Goal: Task Accomplishment & Management: Manage account settings

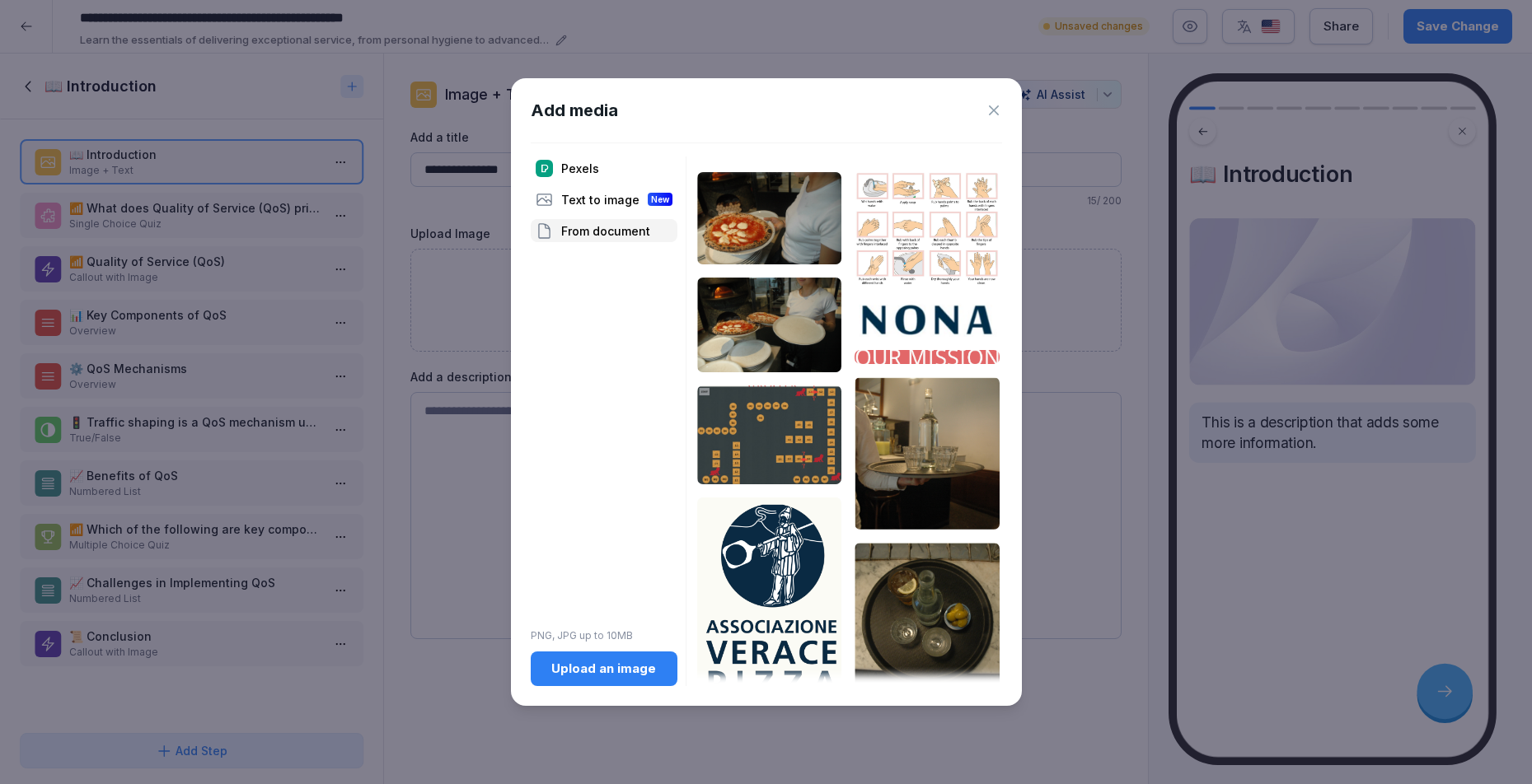
scroll to position [1171, 0]
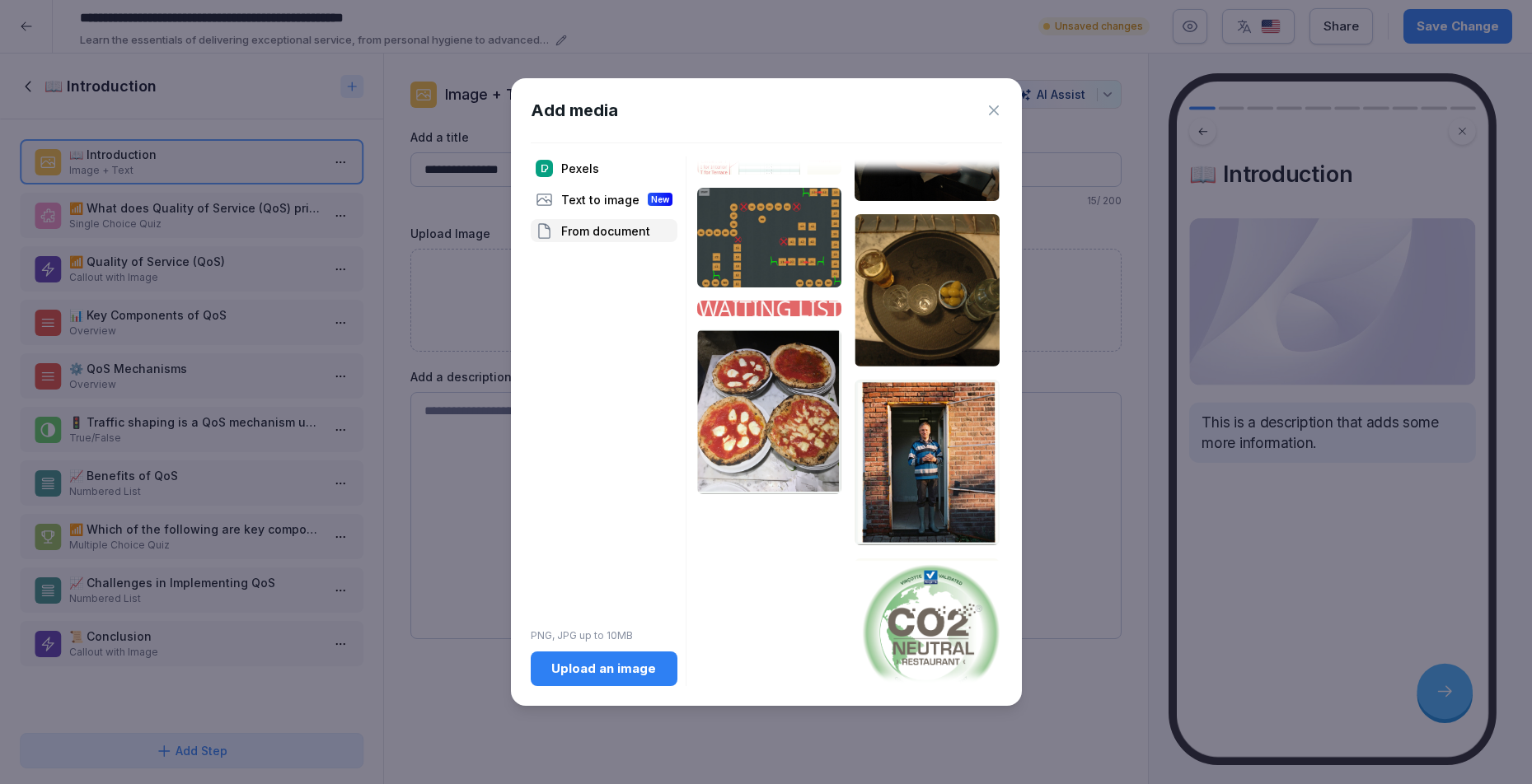
click at [596, 658] on button "Upload an image" at bounding box center [604, 668] width 147 height 34
click at [995, 117] on icon at bounding box center [994, 110] width 17 height 17
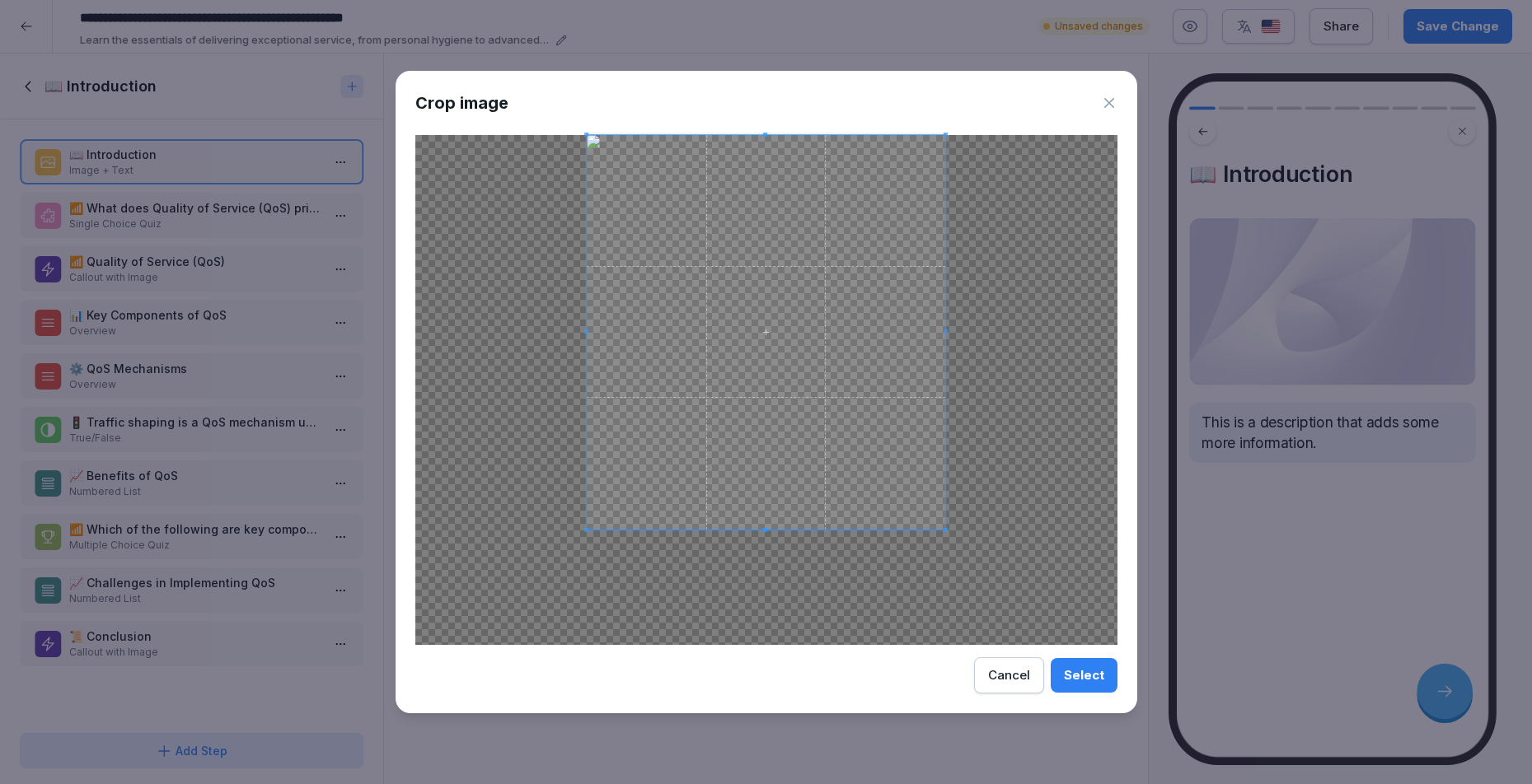
click at [753, 529] on div at bounding box center [766, 332] width 360 height 395
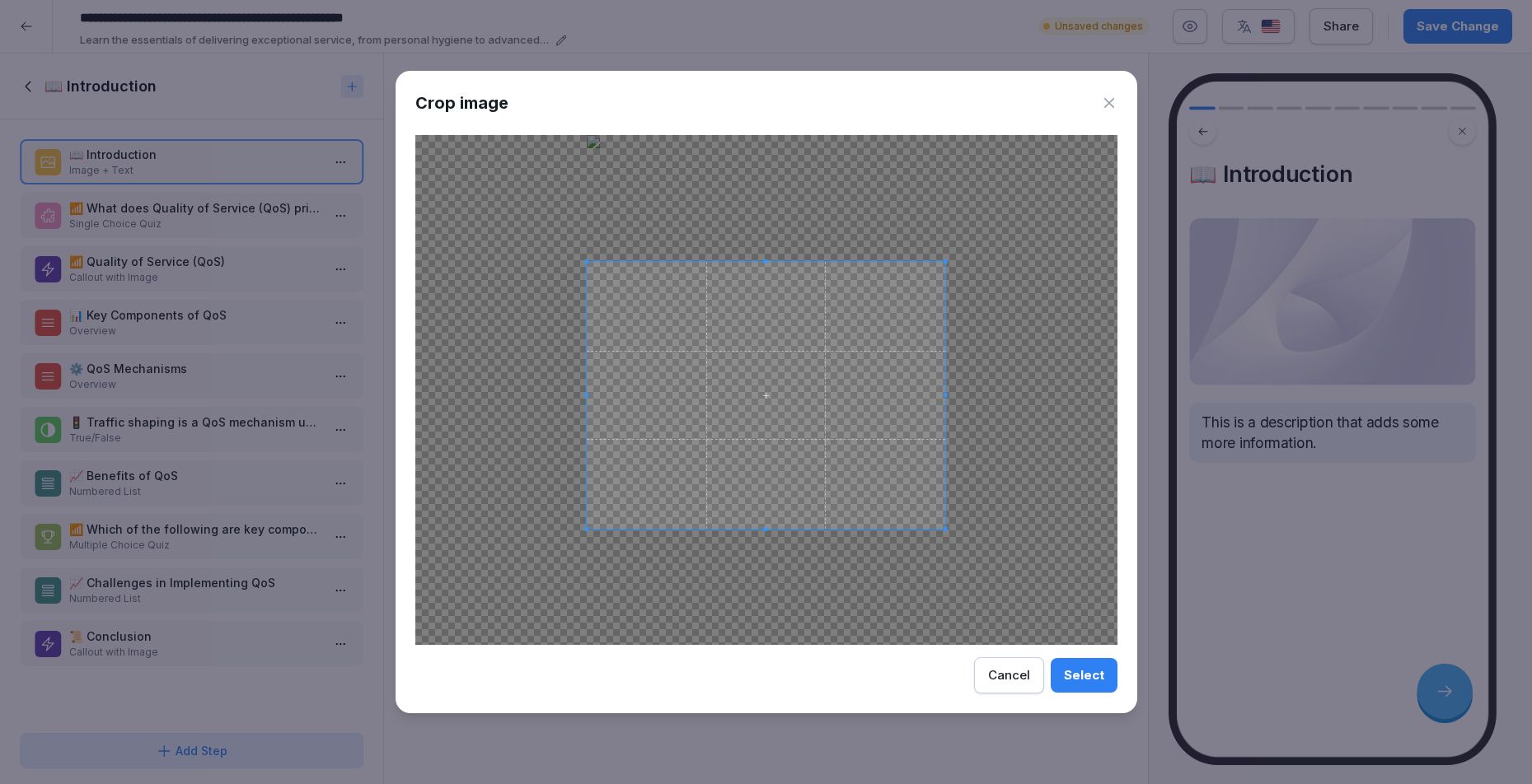
click at [747, 262] on div at bounding box center [766, 395] width 360 height 267
click at [1094, 691] on button "Select" at bounding box center [1084, 675] width 67 height 34
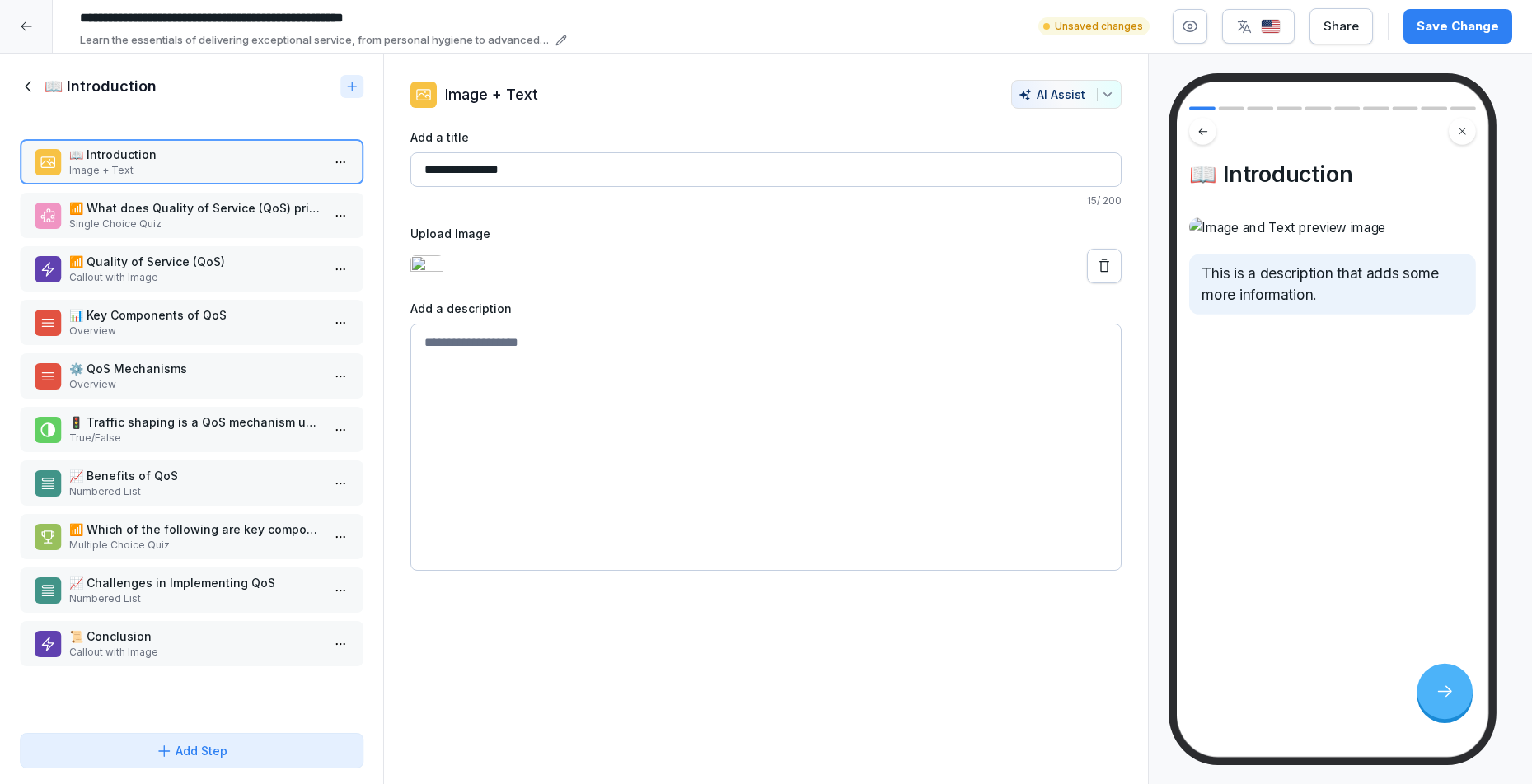
click at [443, 274] on img at bounding box center [427, 266] width 33 height 22
click at [130, 154] on p "📖 Introduction" at bounding box center [194, 154] width 251 height 18
click at [1383, 585] on div "📖 Introduction This is a description that adds some more information." at bounding box center [1333, 420] width 312 height 676
click at [1096, 274] on icon at bounding box center [1105, 266] width 17 height 17
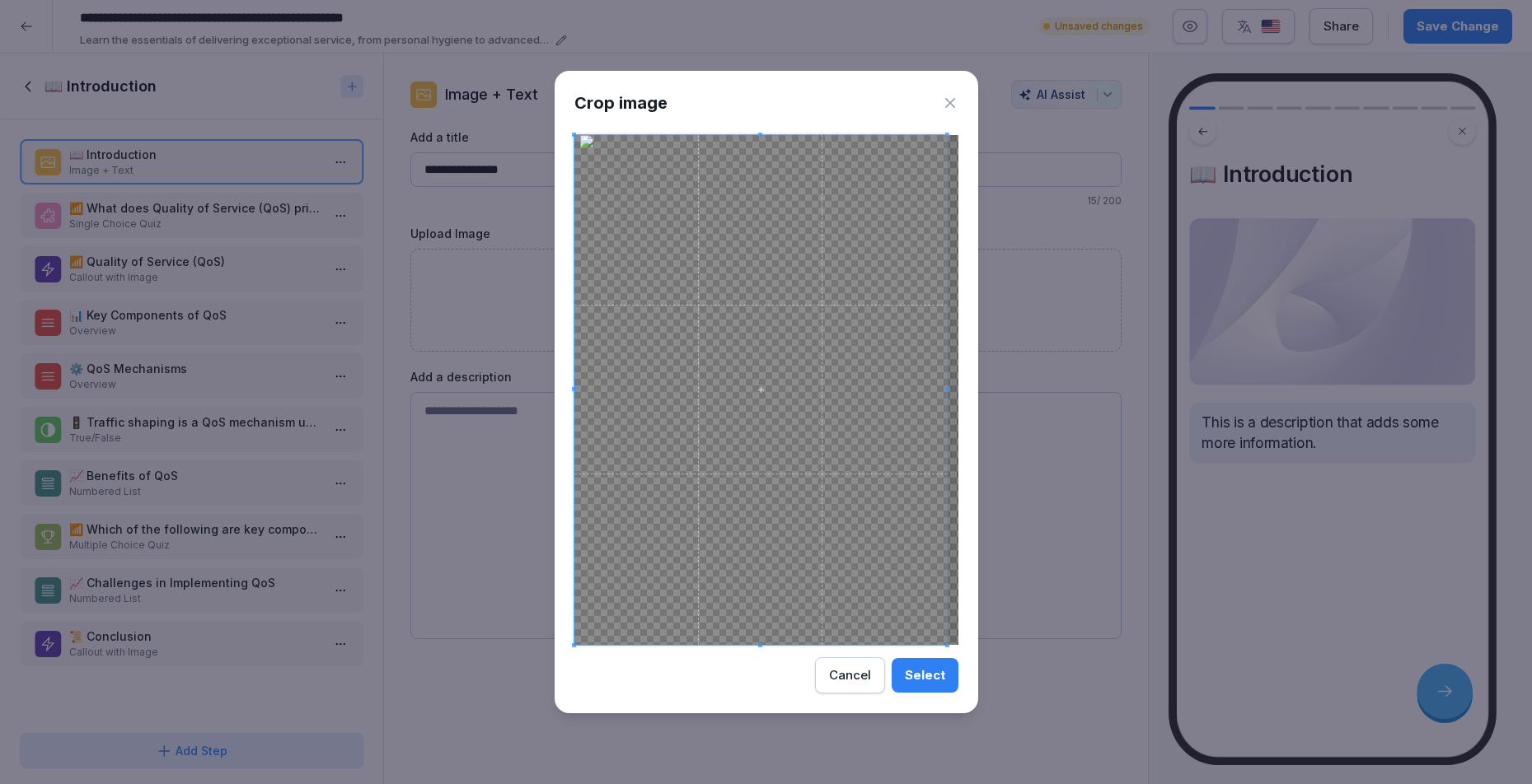
click at [835, 528] on span at bounding box center [760, 389] width 372 height 510
click at [880, 530] on span at bounding box center [771, 389] width 372 height 510
click at [930, 682] on div "Select" at bounding box center [925, 676] width 40 height 18
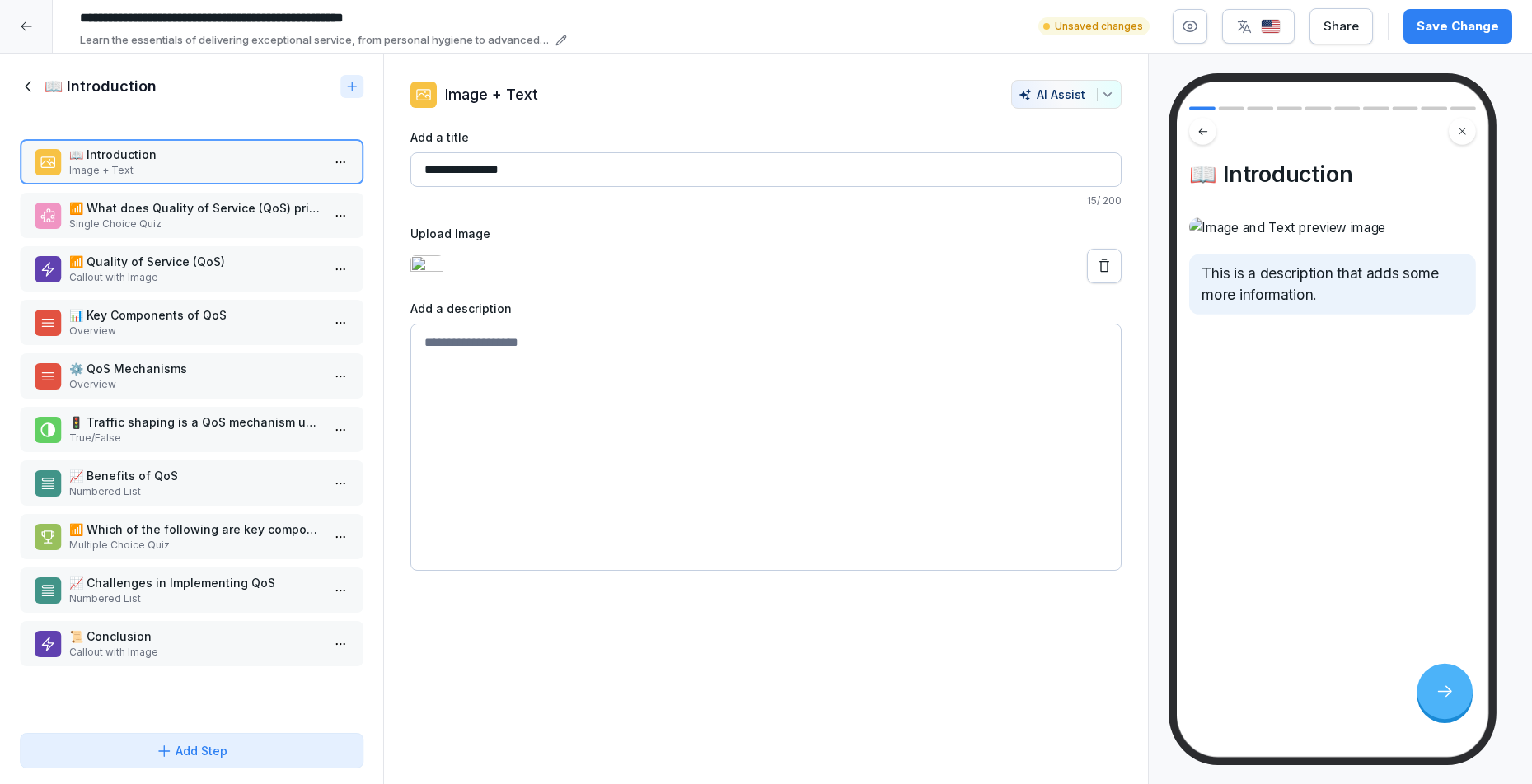
click at [529, 430] on textarea at bounding box center [766, 447] width 712 height 247
click at [36, 78] on icon at bounding box center [29, 87] width 18 height 18
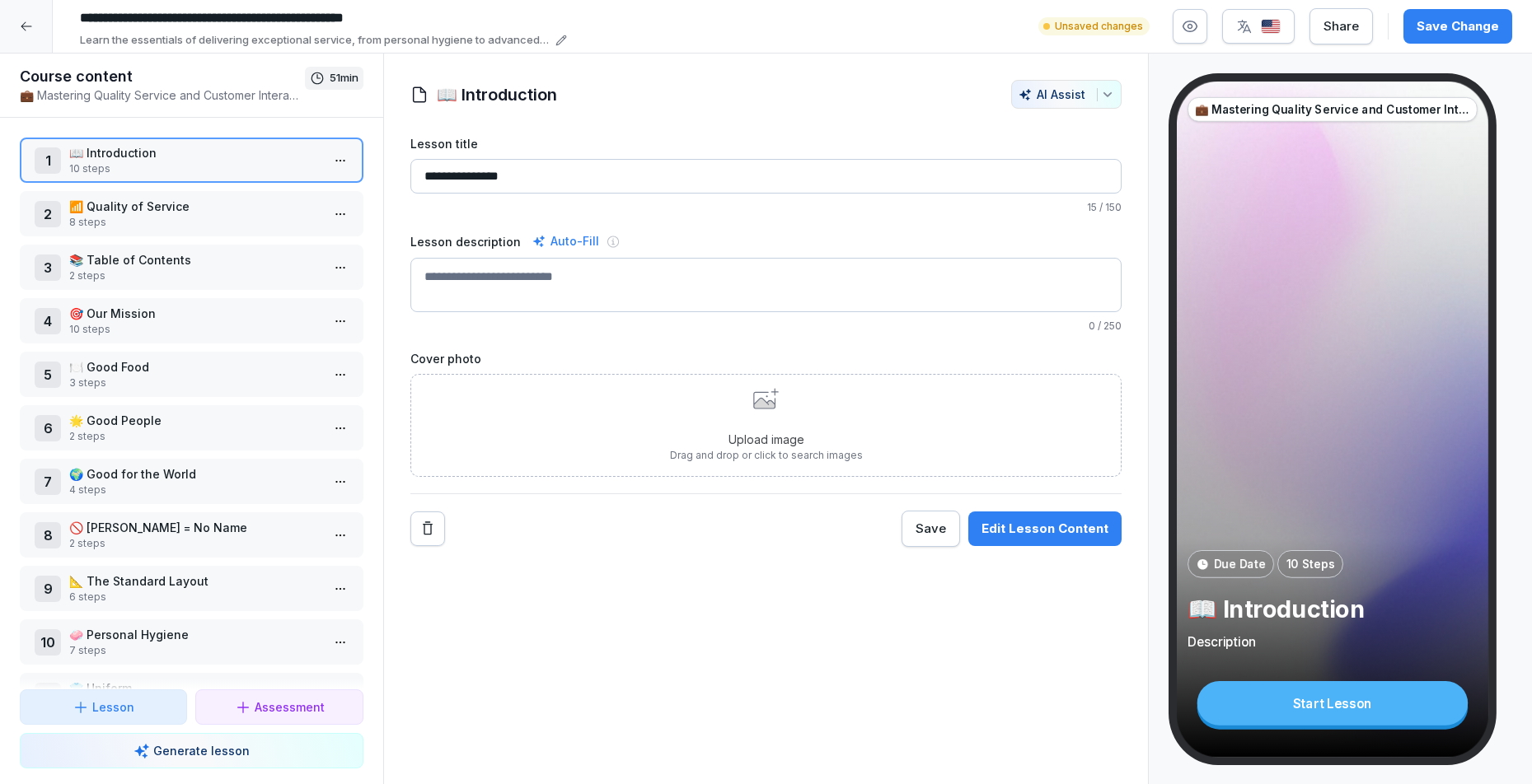
click at [600, 298] on textarea "Lesson description" at bounding box center [766, 284] width 712 height 54
click at [33, 23] on div at bounding box center [26, 26] width 53 height 53
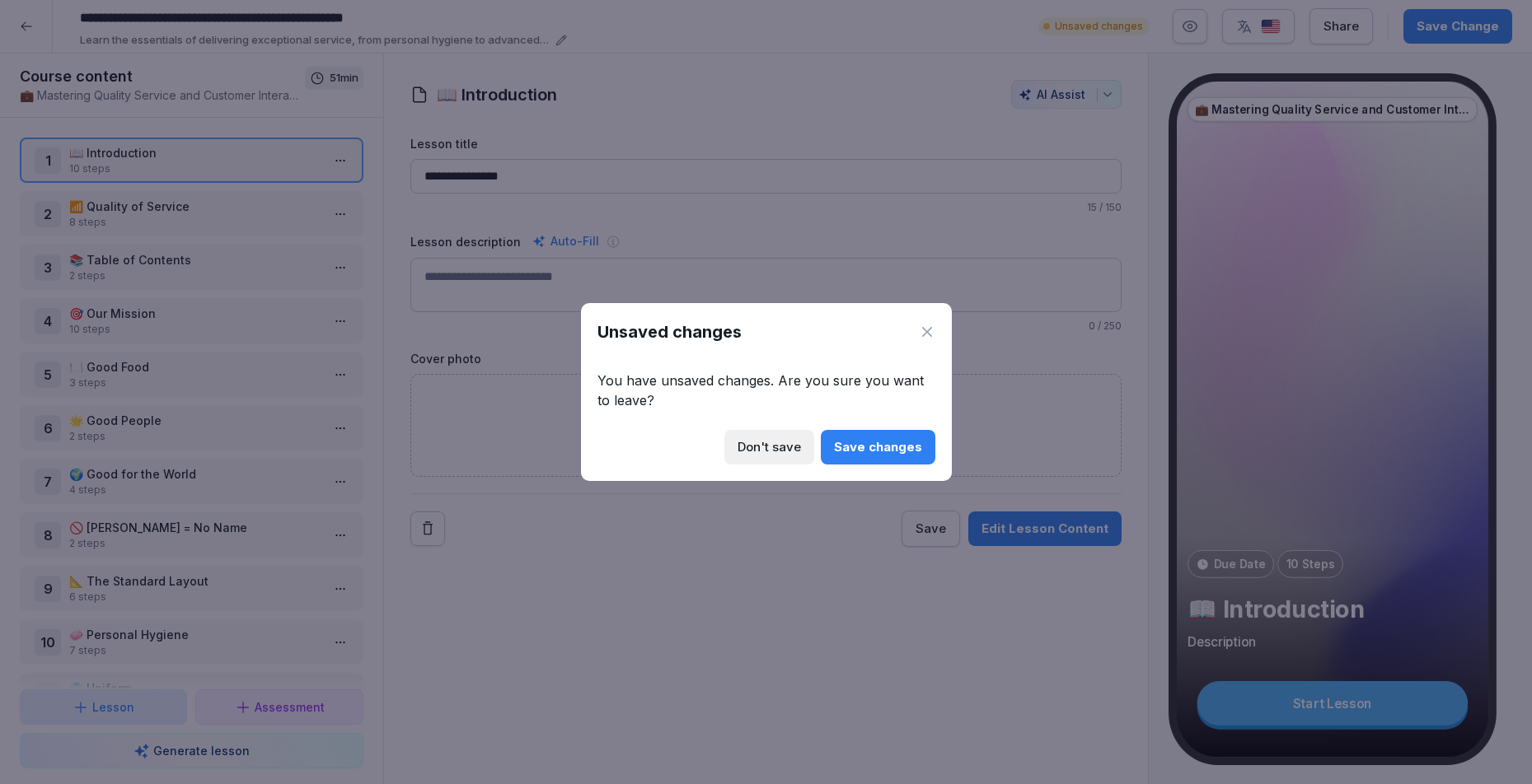
click at [879, 450] on div "Save changes" at bounding box center [879, 447] width 88 height 18
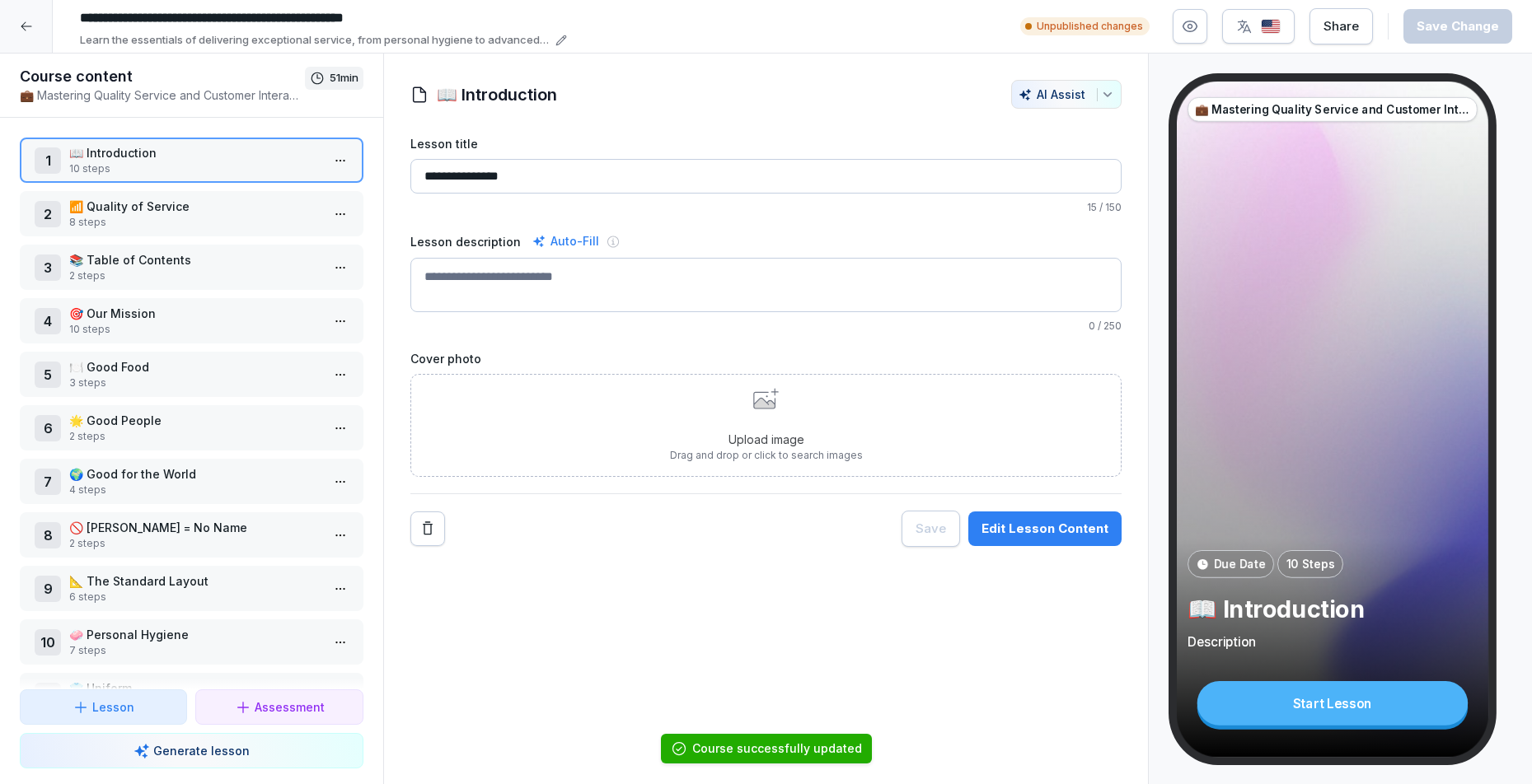
click at [20, 10] on div at bounding box center [26, 26] width 53 height 53
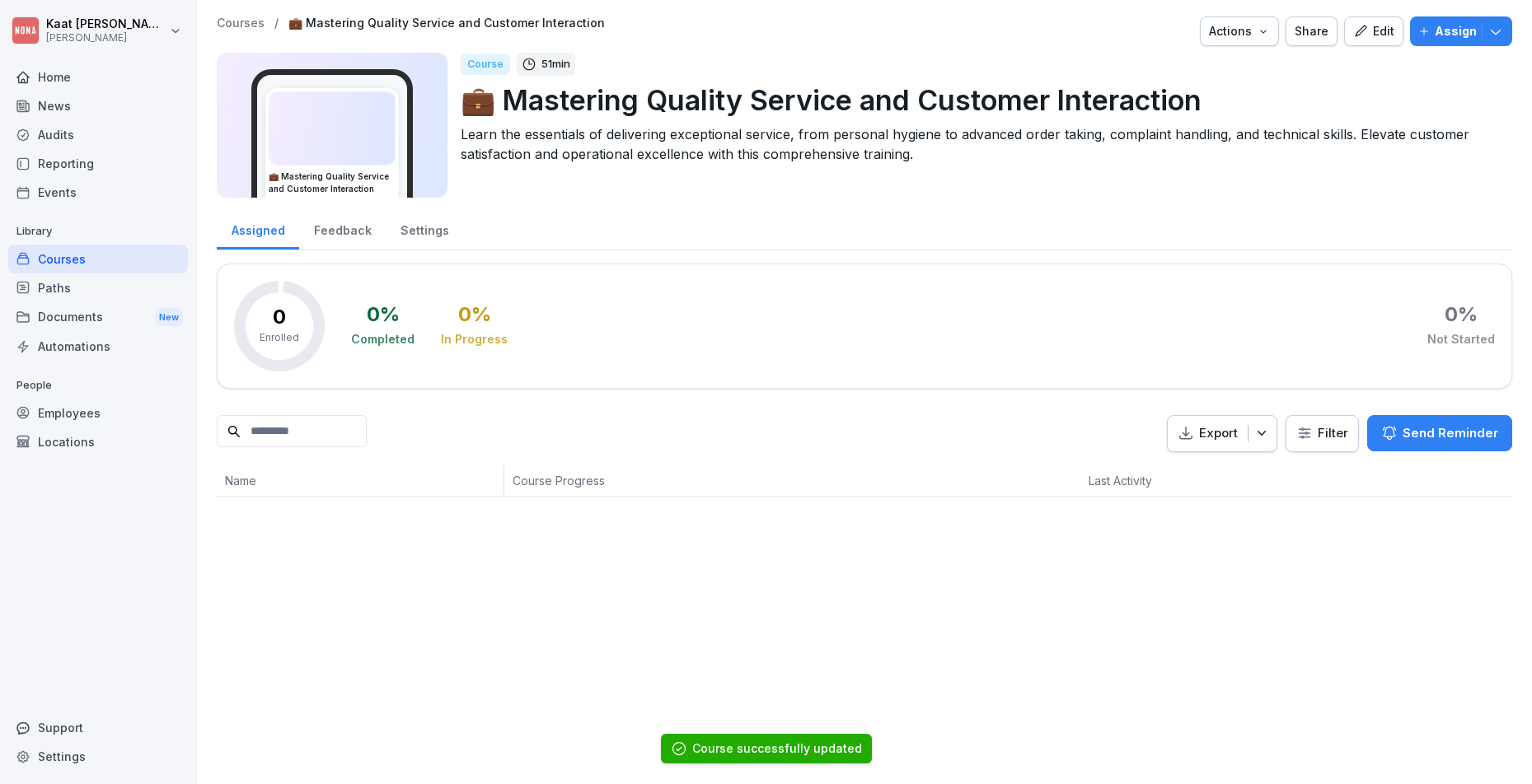
click at [85, 276] on div "Paths" at bounding box center [98, 288] width 179 height 29
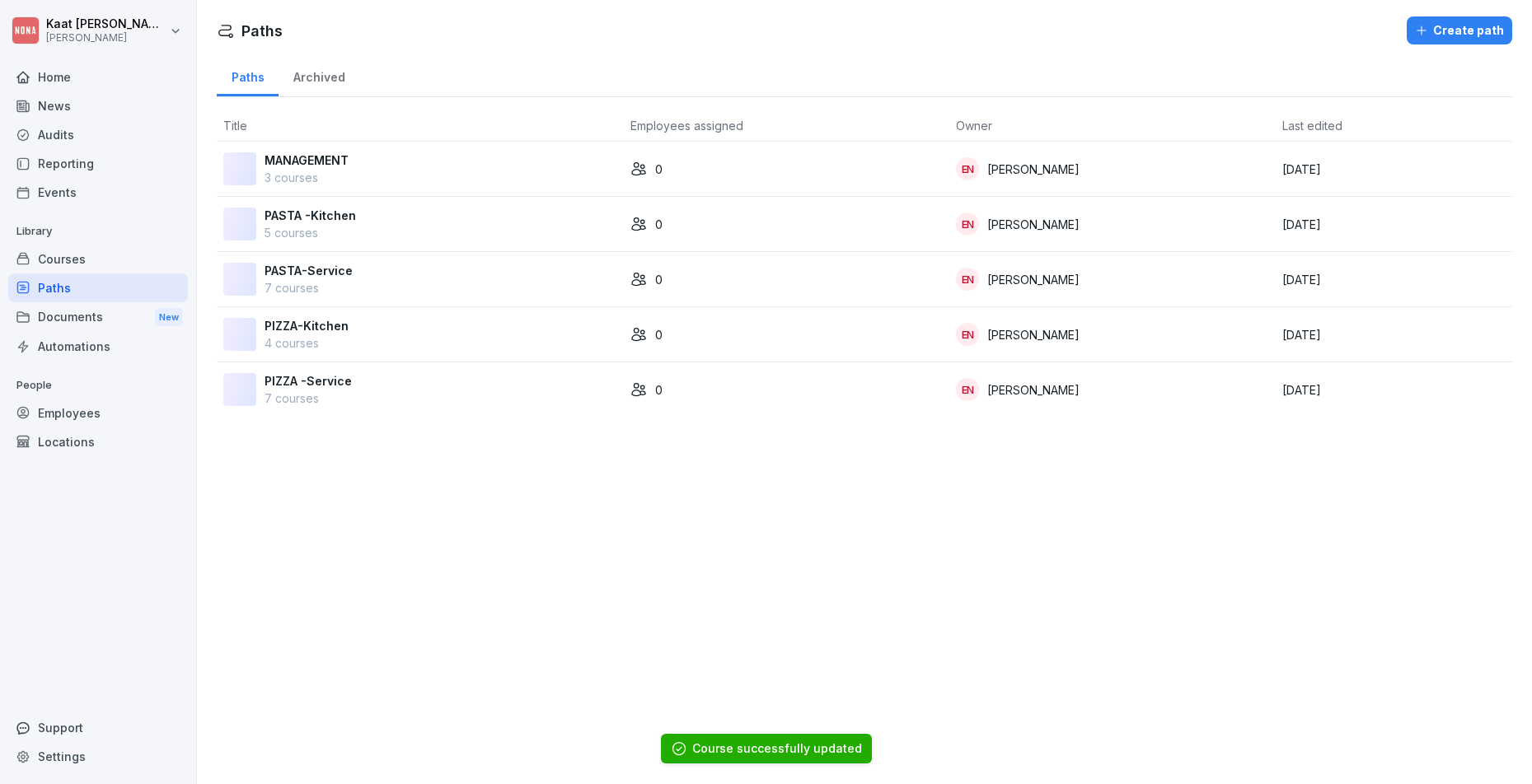
click at [86, 259] on div "Courses" at bounding box center [98, 259] width 179 height 29
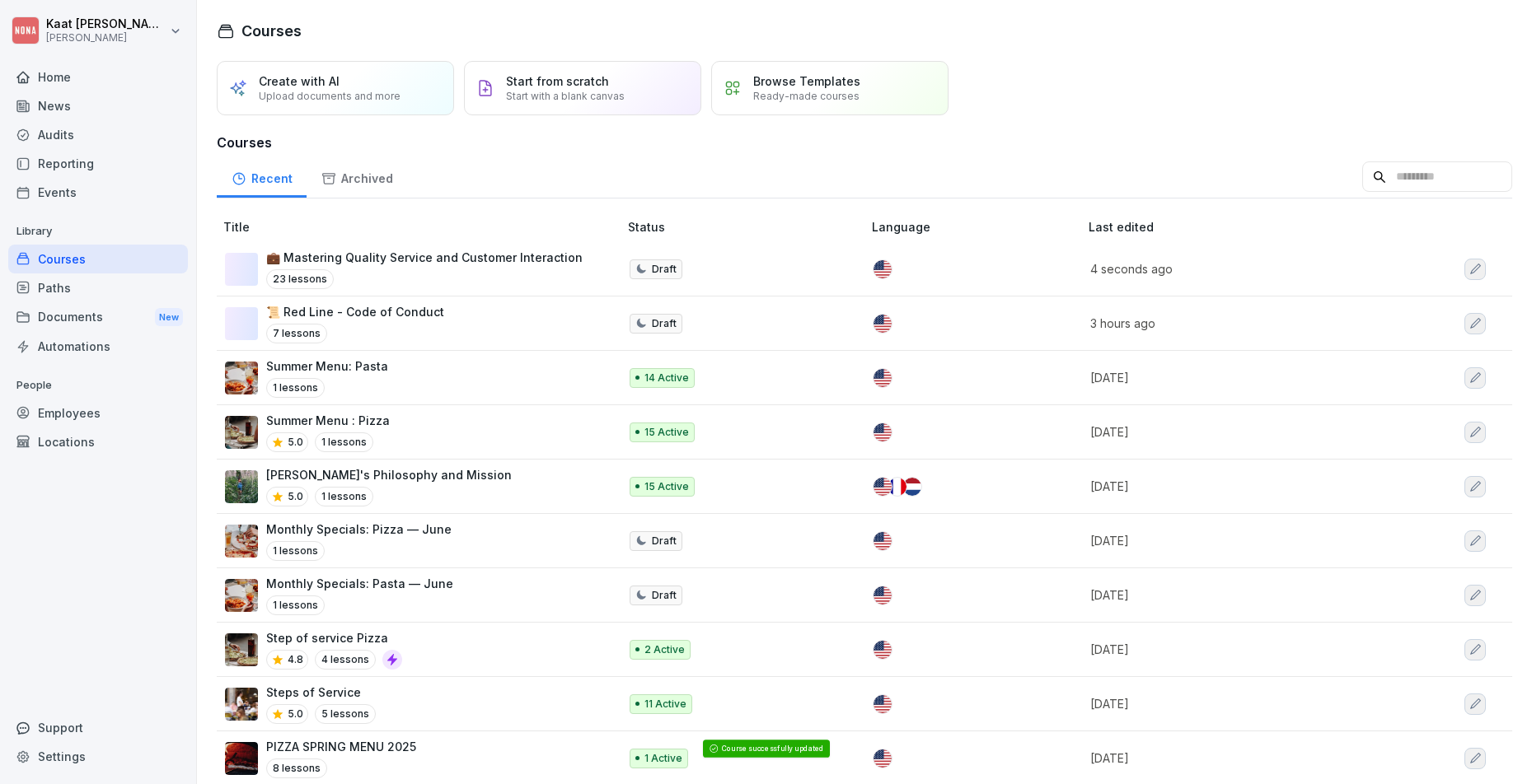
click at [350, 360] on p "Summer Menu: Pasta" at bounding box center [327, 366] width 122 height 18
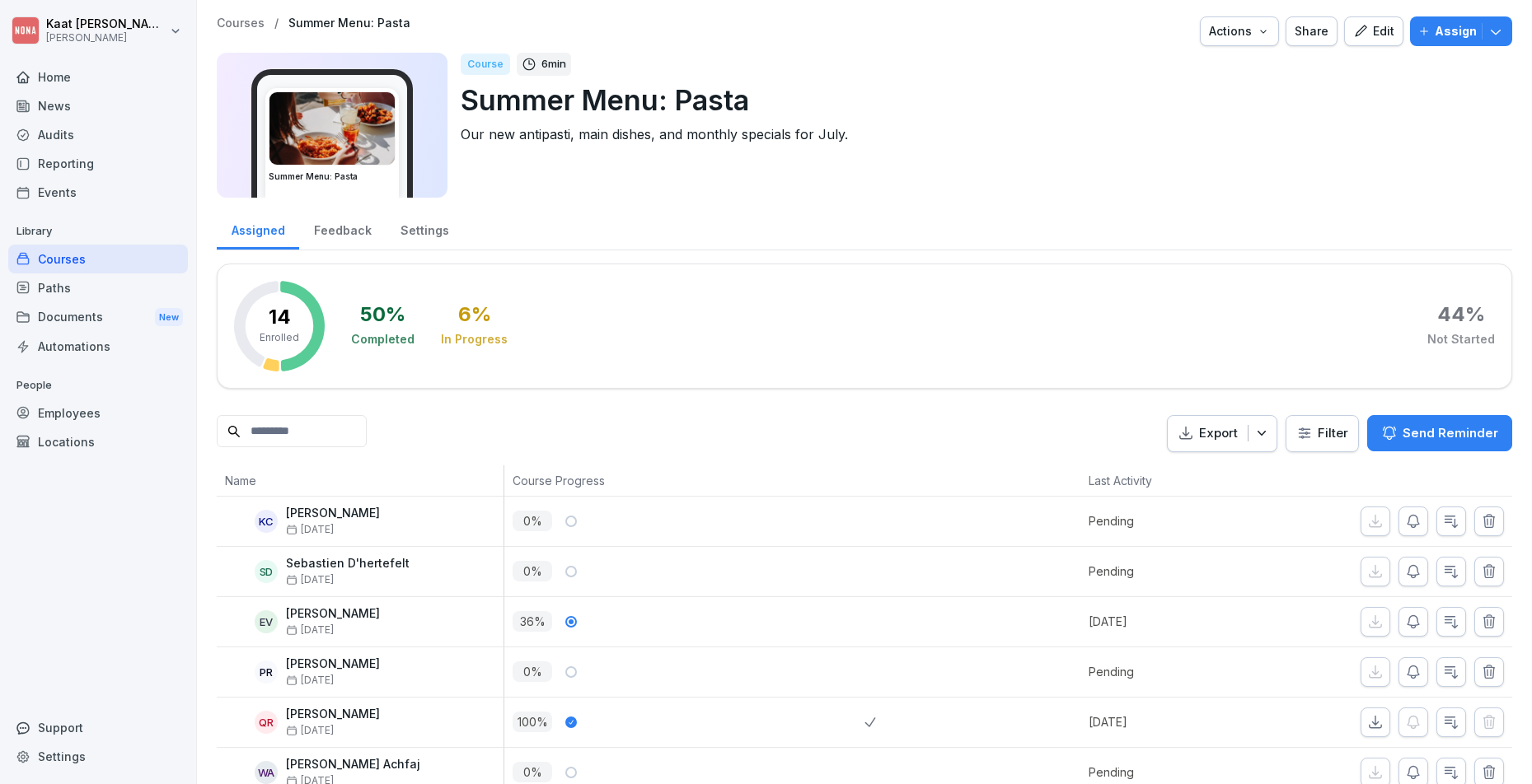
click at [359, 113] on img at bounding box center [332, 128] width 125 height 73
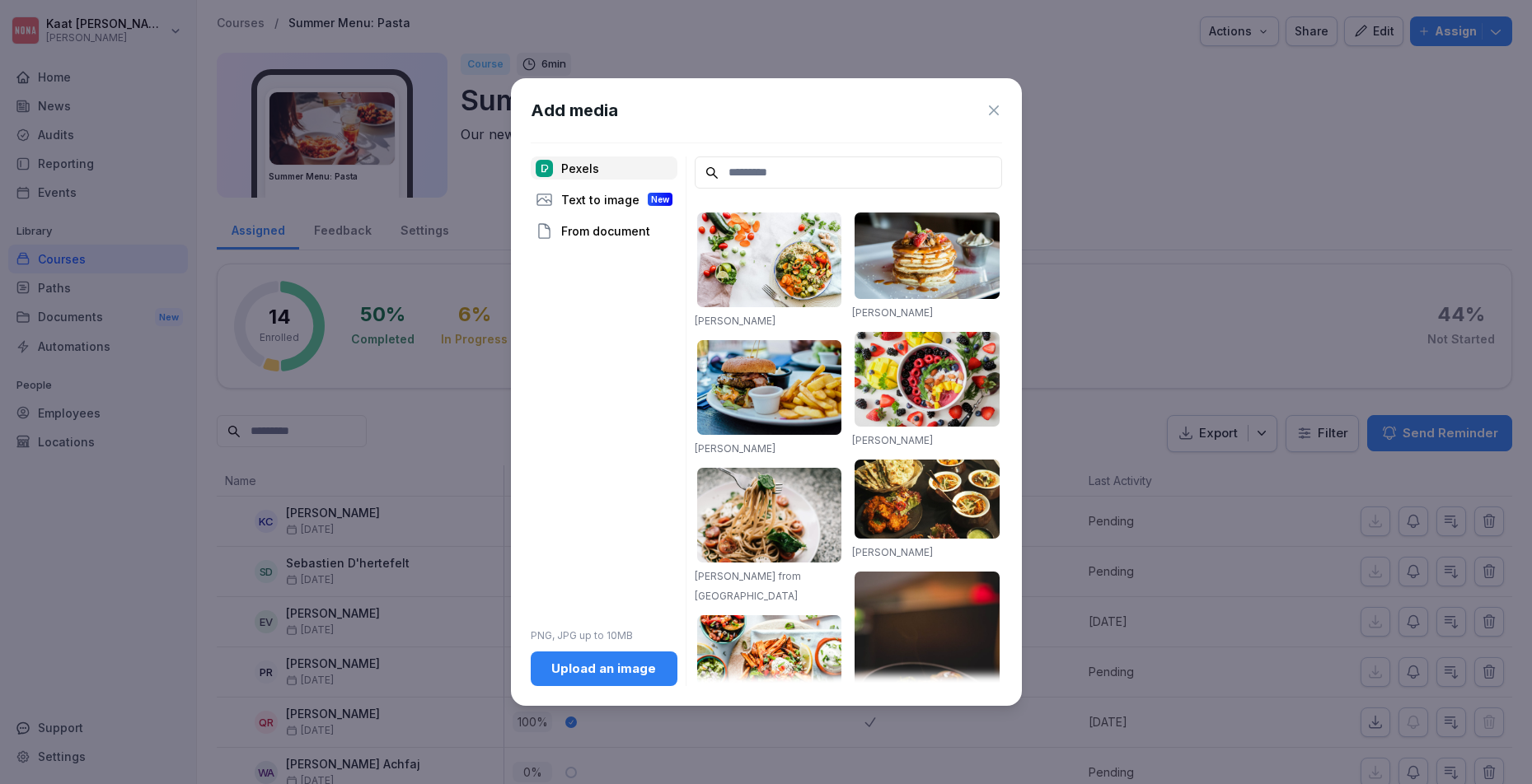
click at [995, 108] on icon at bounding box center [994, 110] width 10 height 10
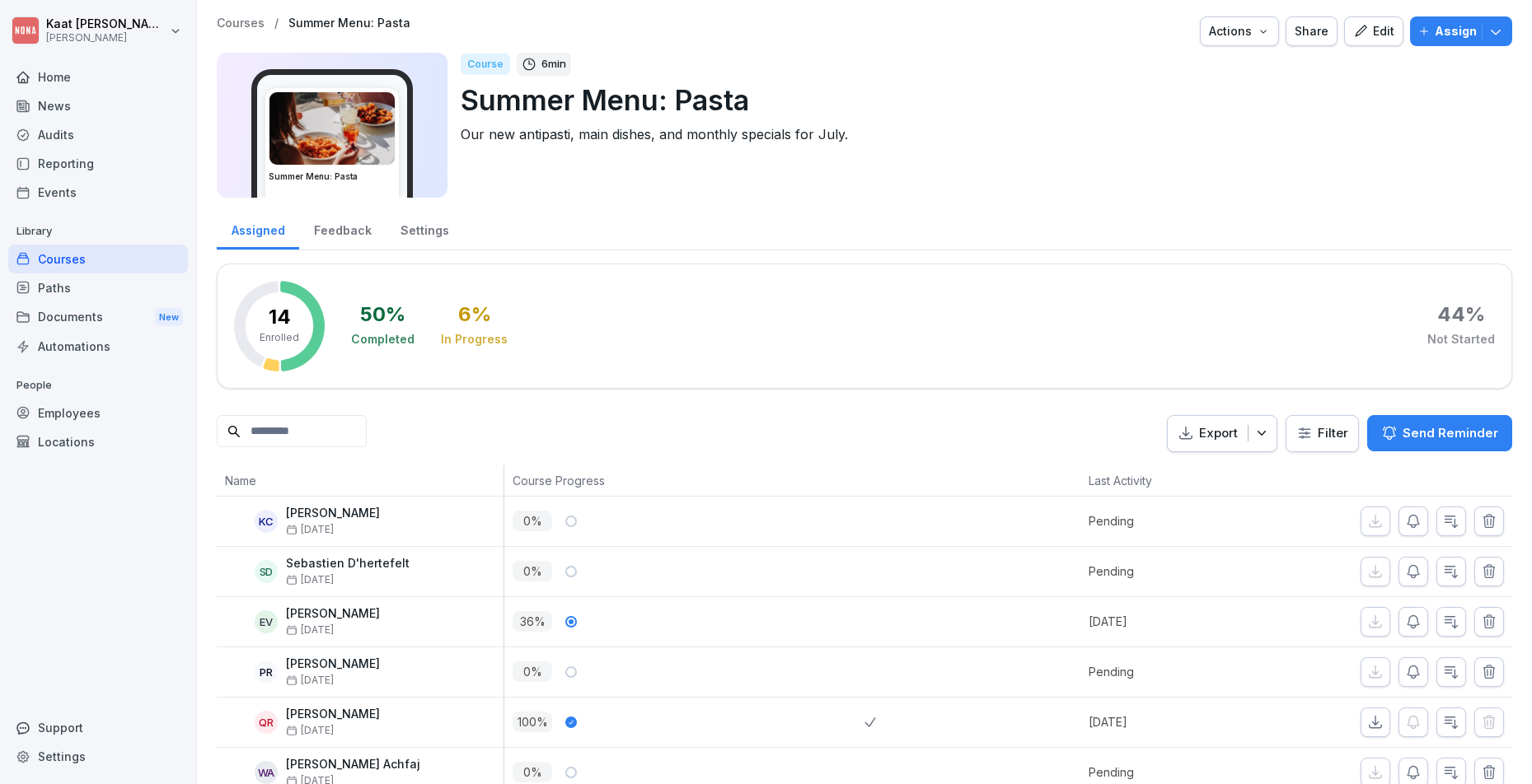
click at [378, 225] on div "Feedback" at bounding box center [343, 229] width 87 height 42
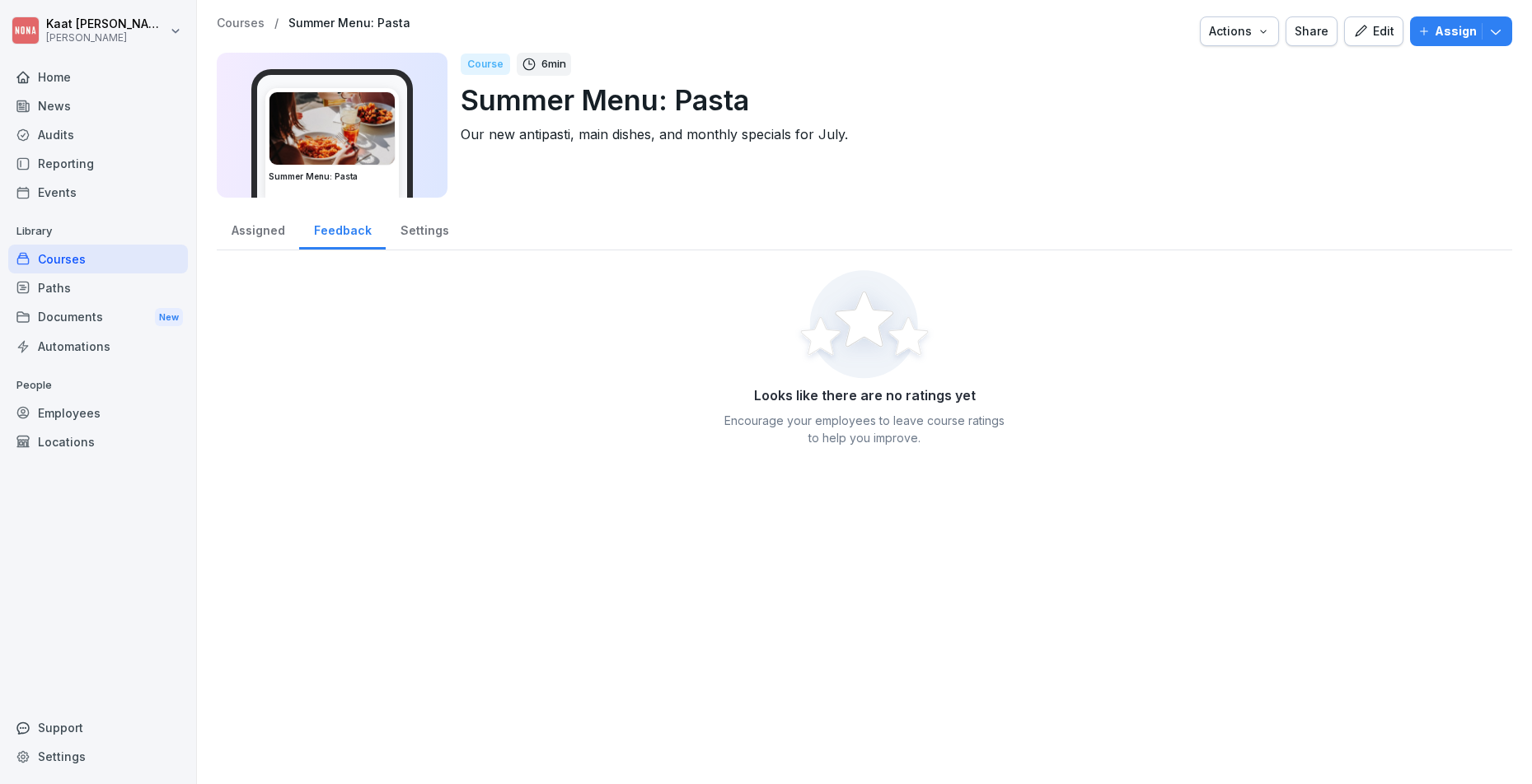
click at [220, 234] on div "Assigned" at bounding box center [258, 229] width 83 height 42
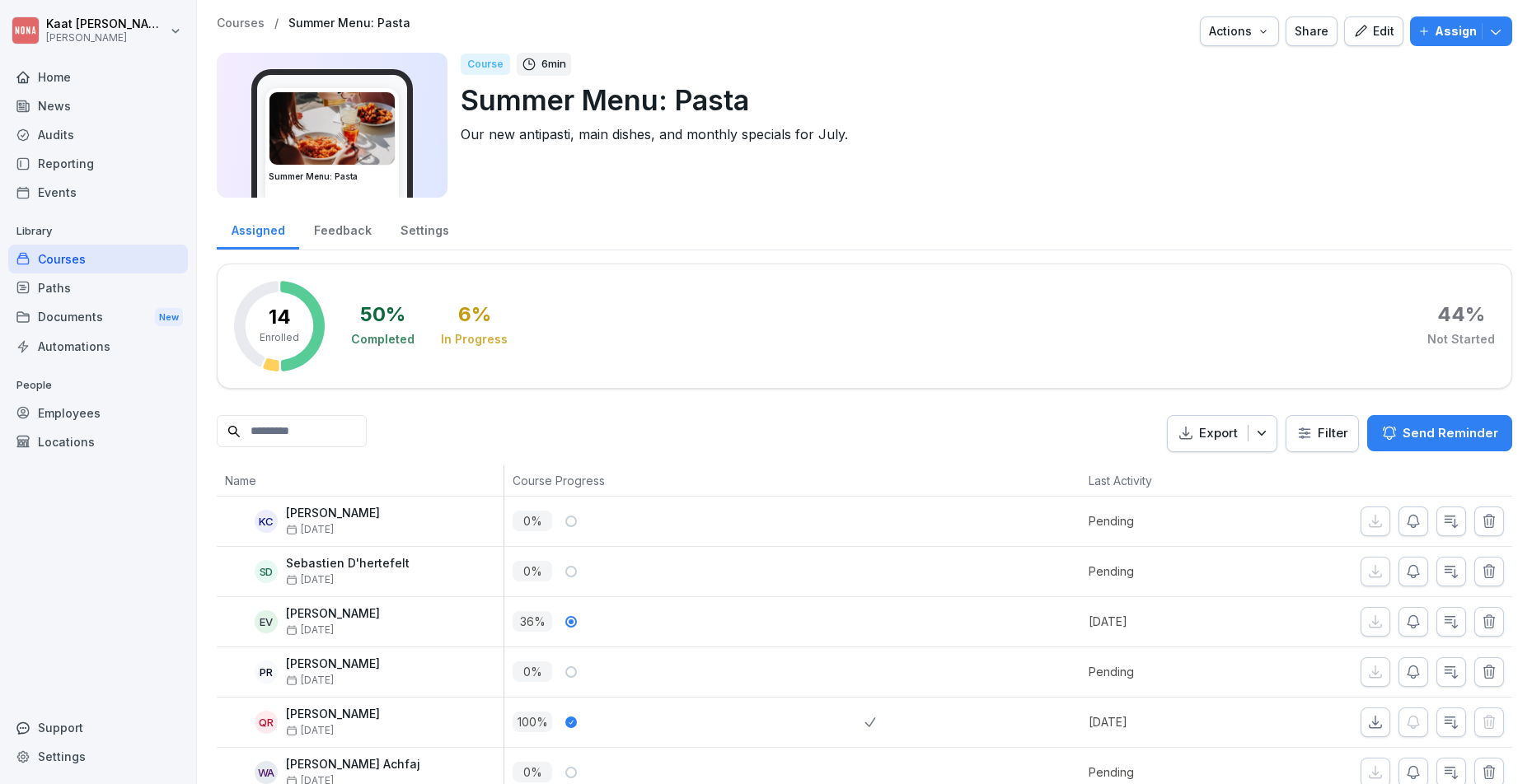
click at [1242, 30] on div "Actions" at bounding box center [1239, 32] width 61 height 18
click at [799, 194] on html "Kaat Vander Cluyzen NONA Home News Audits Reporting Events Library Courses Path…" at bounding box center [766, 392] width 1532 height 784
click at [372, 137] on img at bounding box center [332, 128] width 125 height 73
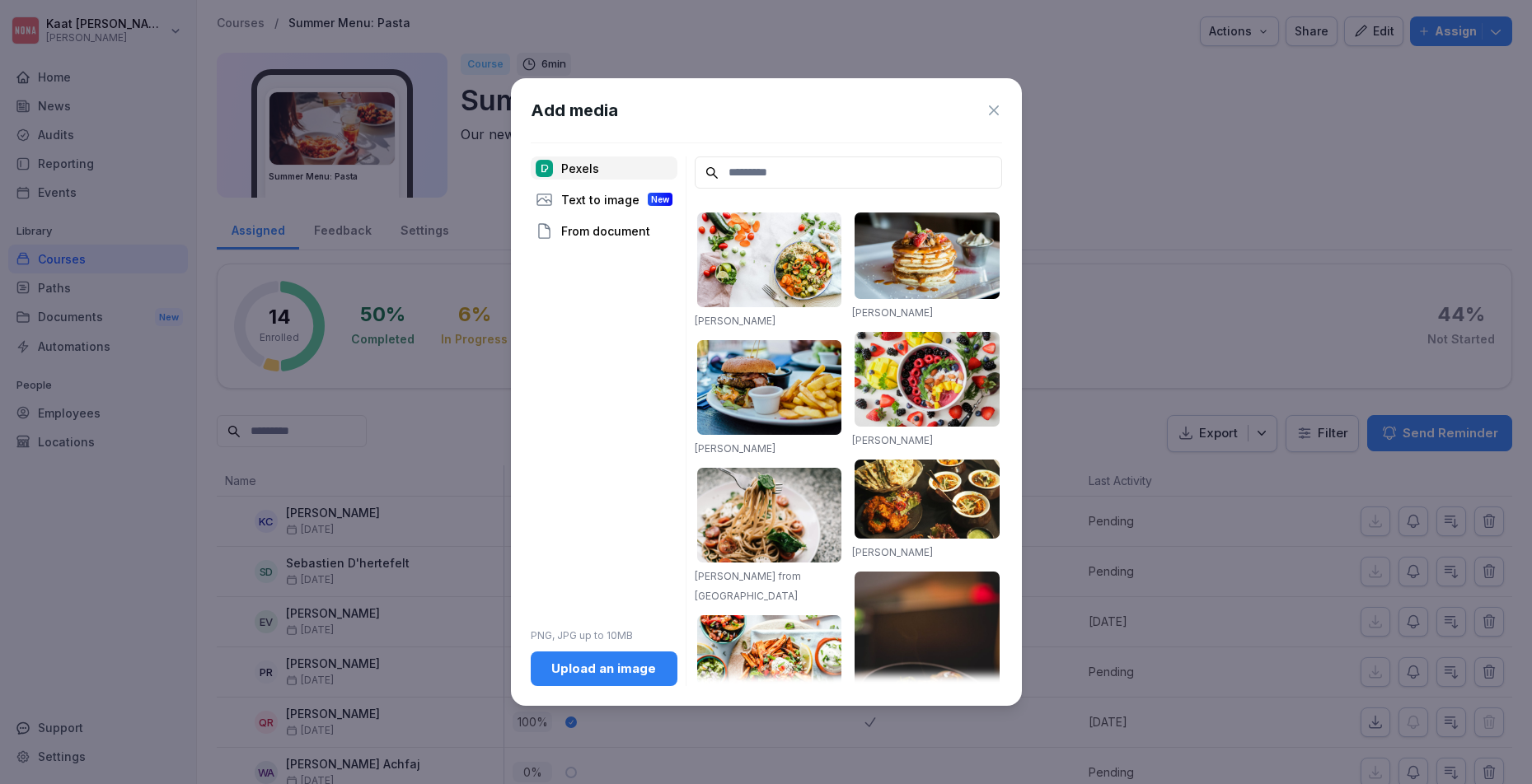
click at [986, 99] on div "Add media" at bounding box center [766, 111] width 471 height 25
click at [995, 108] on icon at bounding box center [994, 110] width 10 height 10
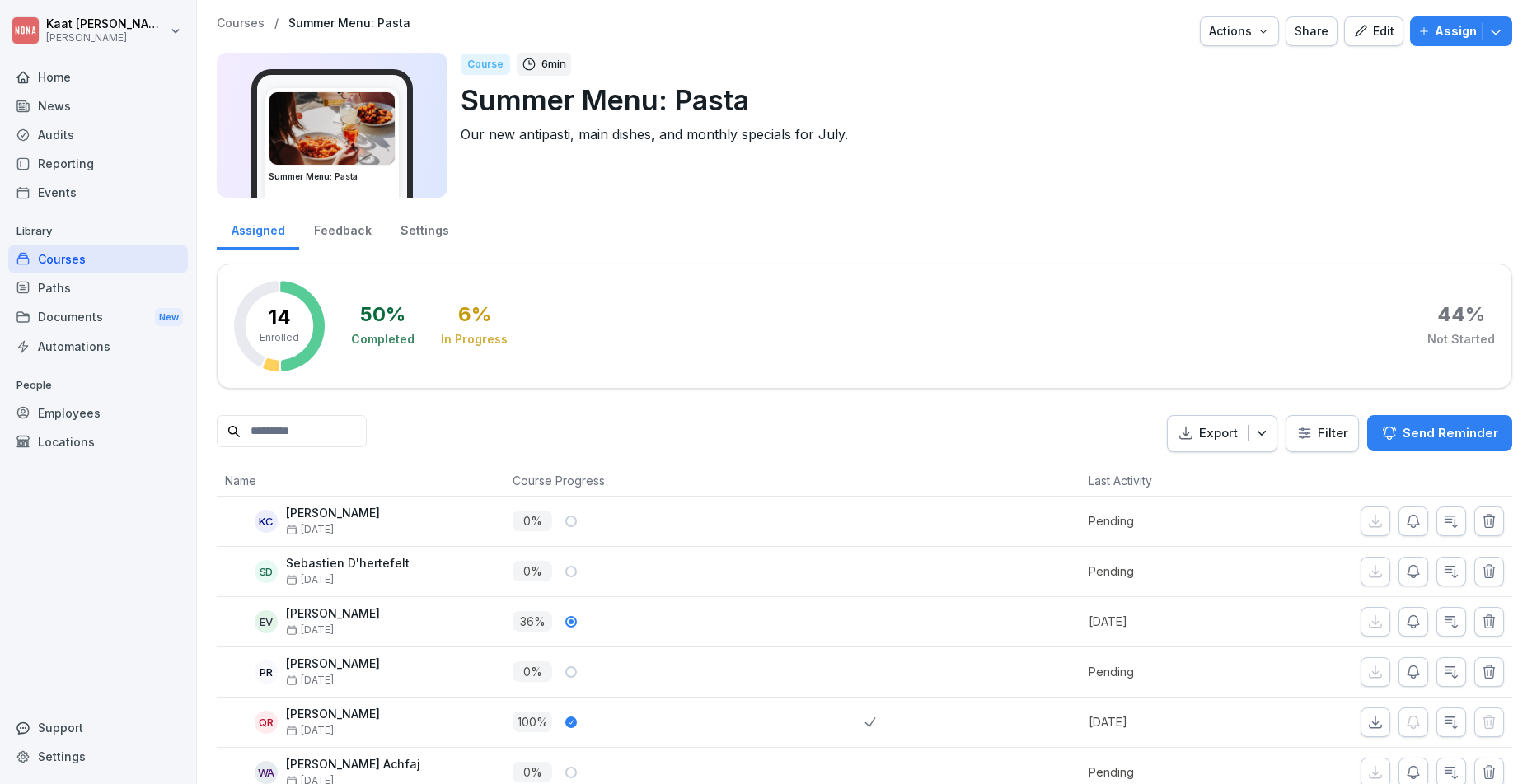
click at [595, 99] on p "Summer Menu: Pasta" at bounding box center [980, 100] width 1038 height 42
click at [1230, 30] on div "Actions" at bounding box center [1239, 32] width 61 height 18
click at [879, 204] on html "Kaat Vander Cluyzen NONA Home News Audits Reporting Events Library Courses Path…" at bounding box center [766, 392] width 1532 height 784
click at [1358, 34] on icon "button" at bounding box center [1361, 32] width 15 height 15
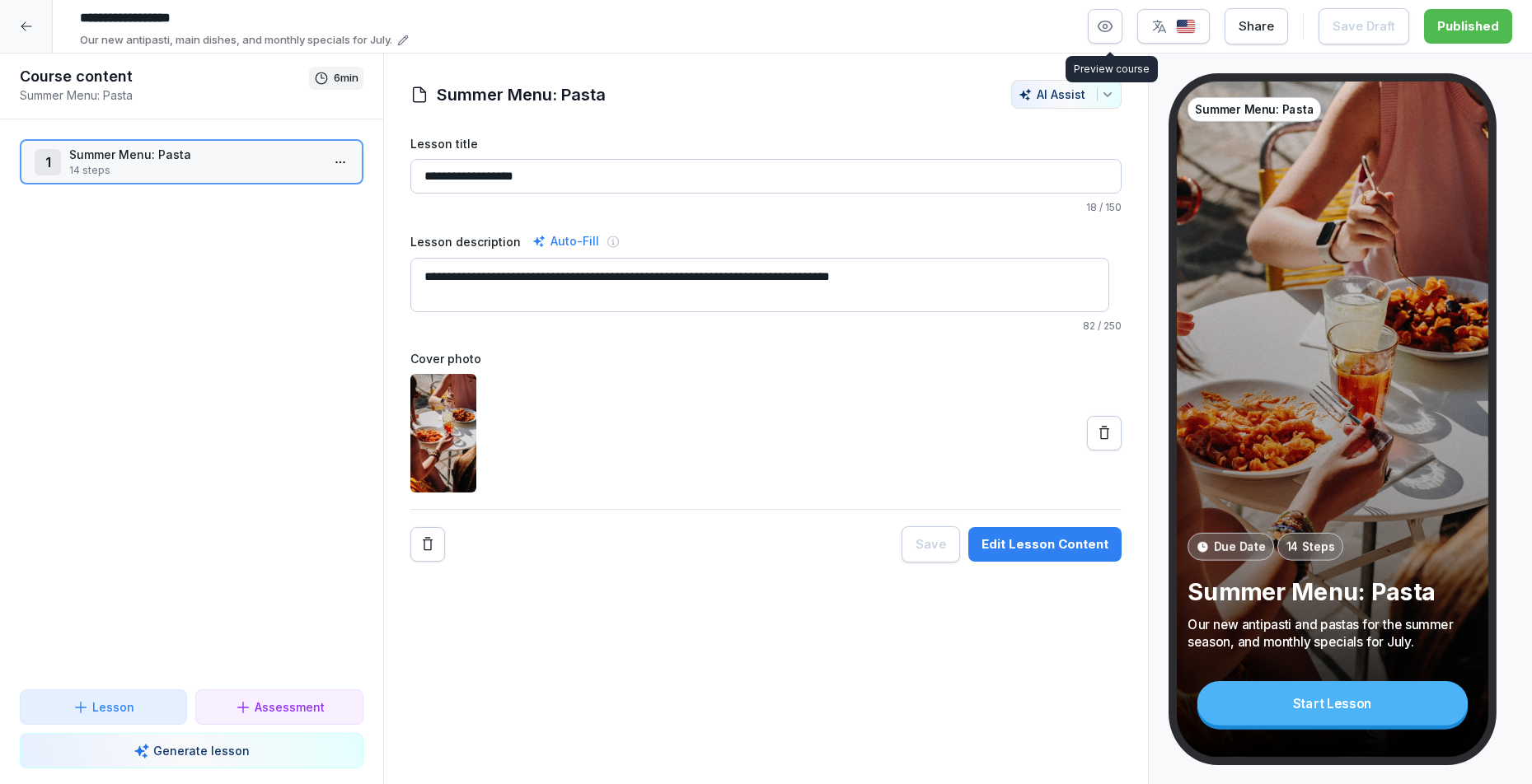
click at [1100, 23] on button "button" at bounding box center [1105, 26] width 34 height 34
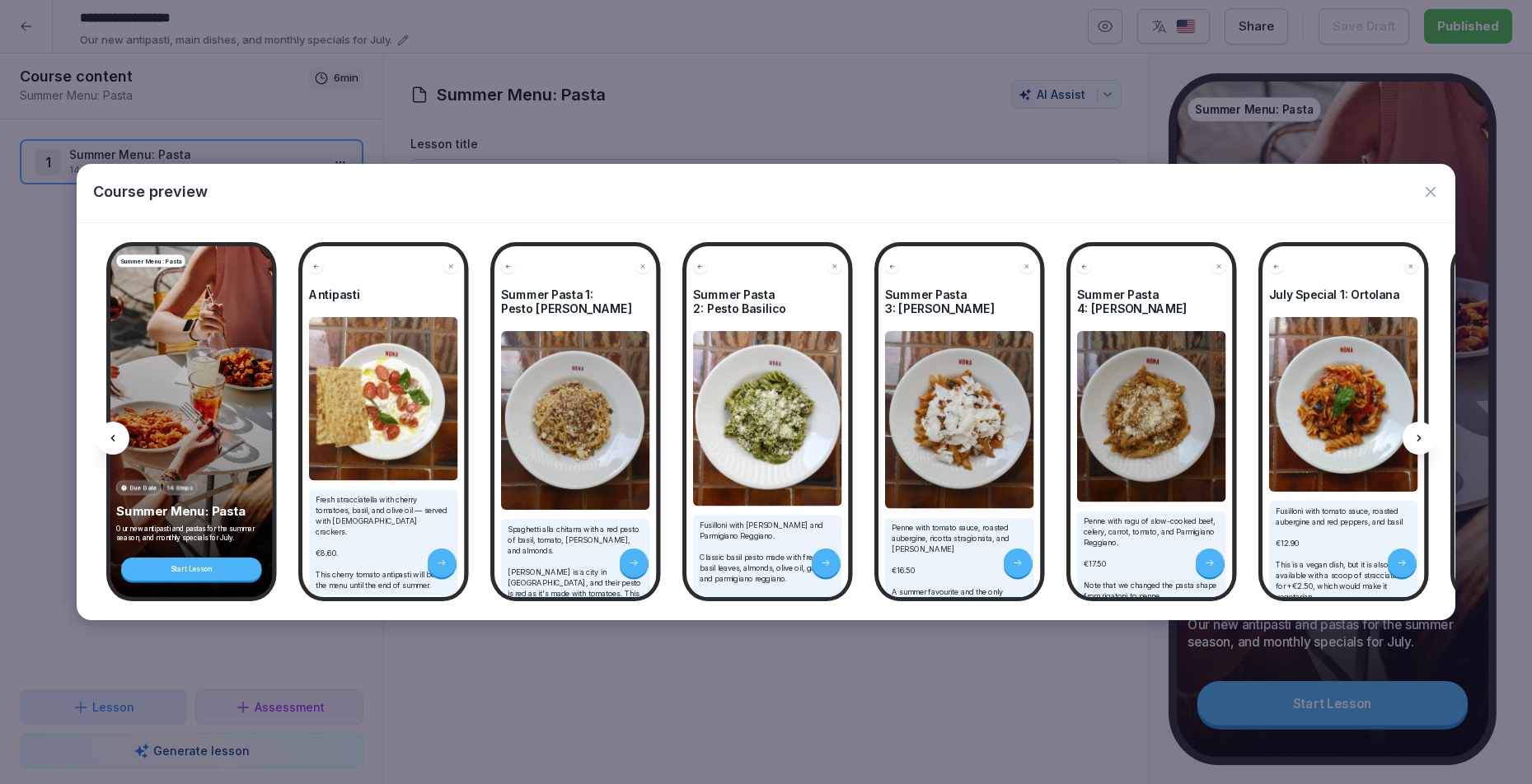
click at [441, 559] on icon at bounding box center [441, 564] width 10 height 10
drag, startPoint x: 441, startPoint y: 558, endPoint x: 1489, endPoint y: 512, distance: 1049.0
click at [441, 559] on icon at bounding box center [441, 564] width 10 height 10
click at [1421, 443] on icon at bounding box center [1419, 439] width 13 height 13
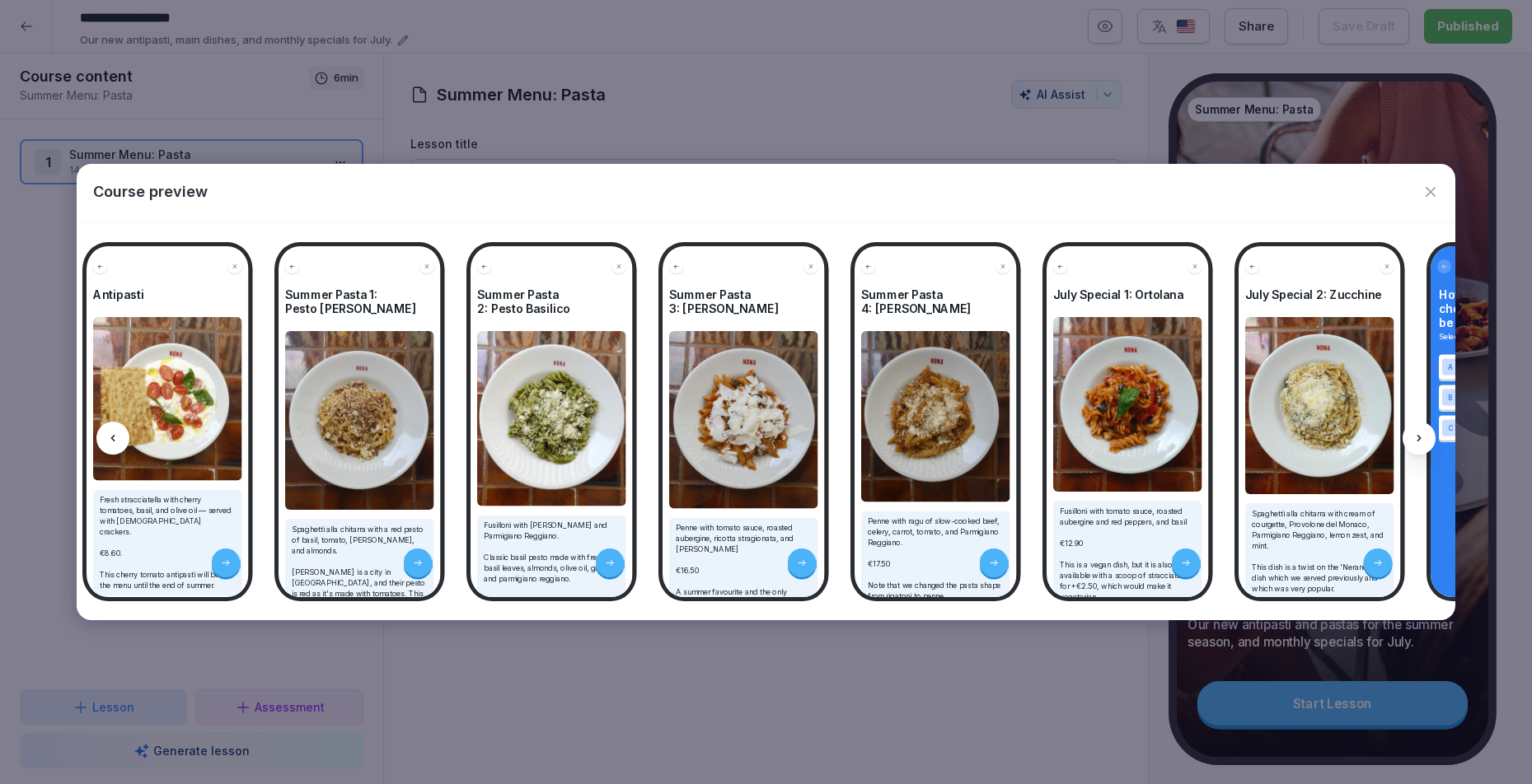
scroll to position [0, 220]
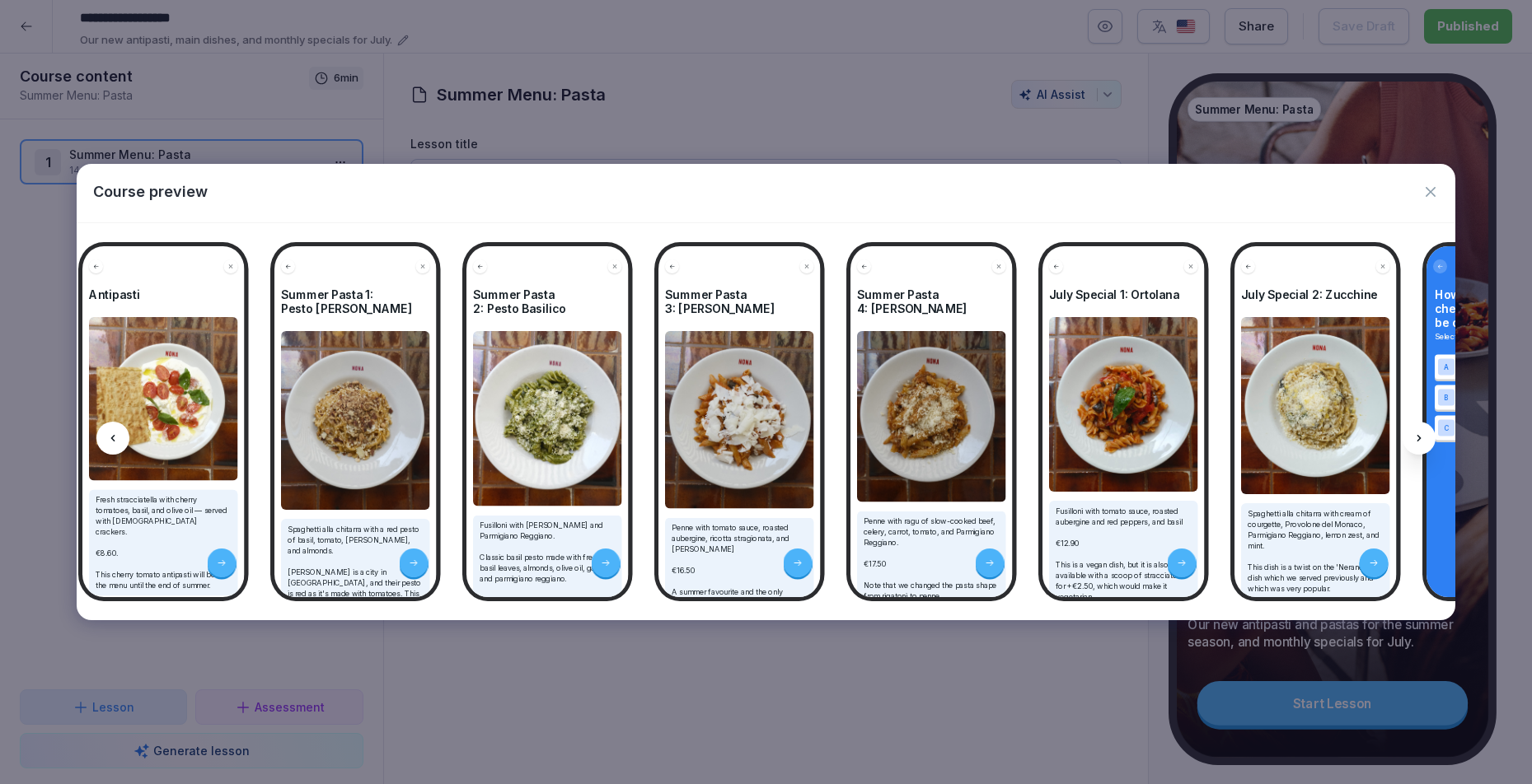
click at [1256, 360] on img at bounding box center [1315, 405] width 149 height 177
click at [1088, 383] on img at bounding box center [1123, 404] width 149 height 174
click at [865, 373] on img at bounding box center [931, 416] width 149 height 170
click at [1432, 192] on icon "button" at bounding box center [1431, 192] width 10 height 10
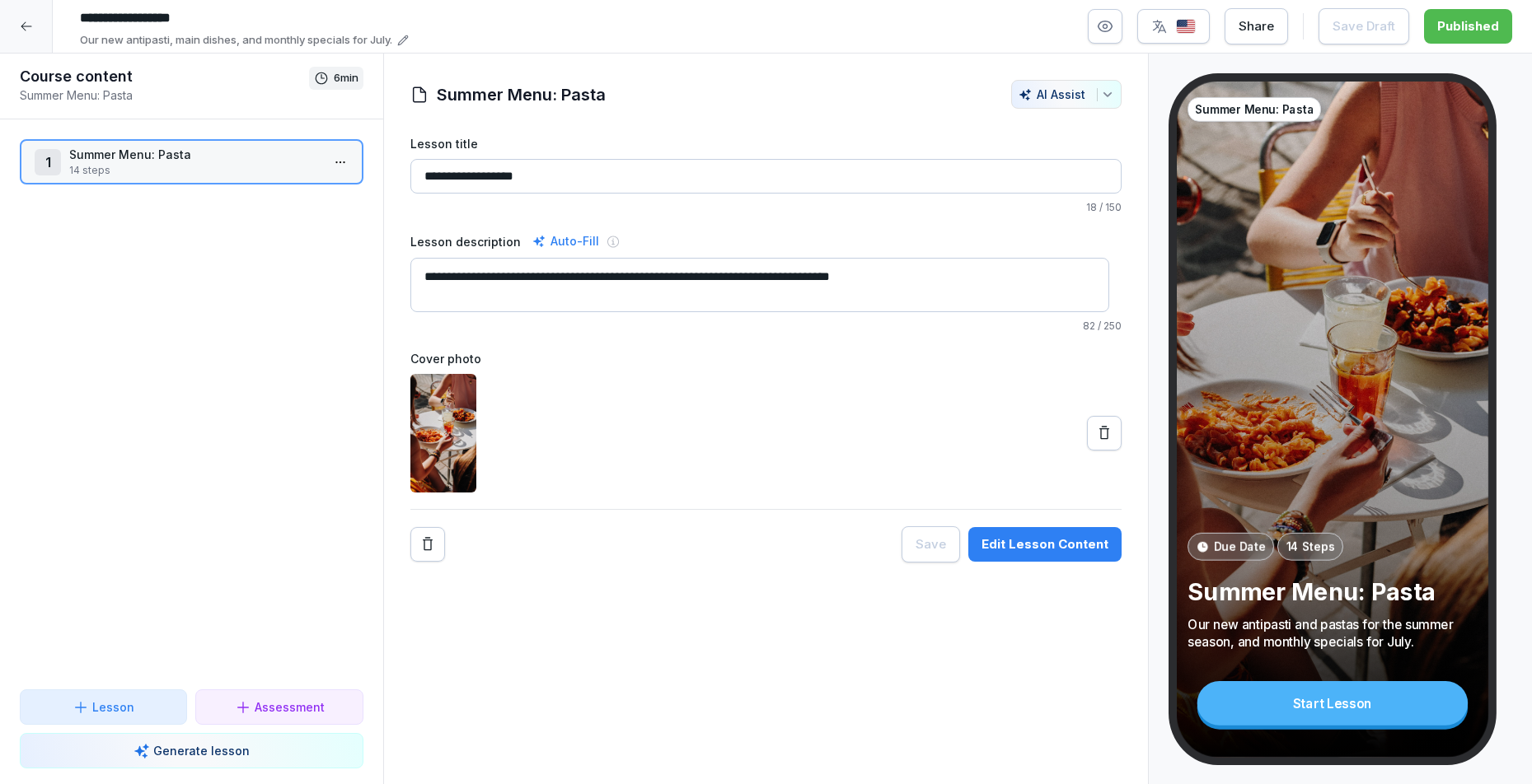
click at [23, 29] on icon at bounding box center [27, 27] width 13 height 13
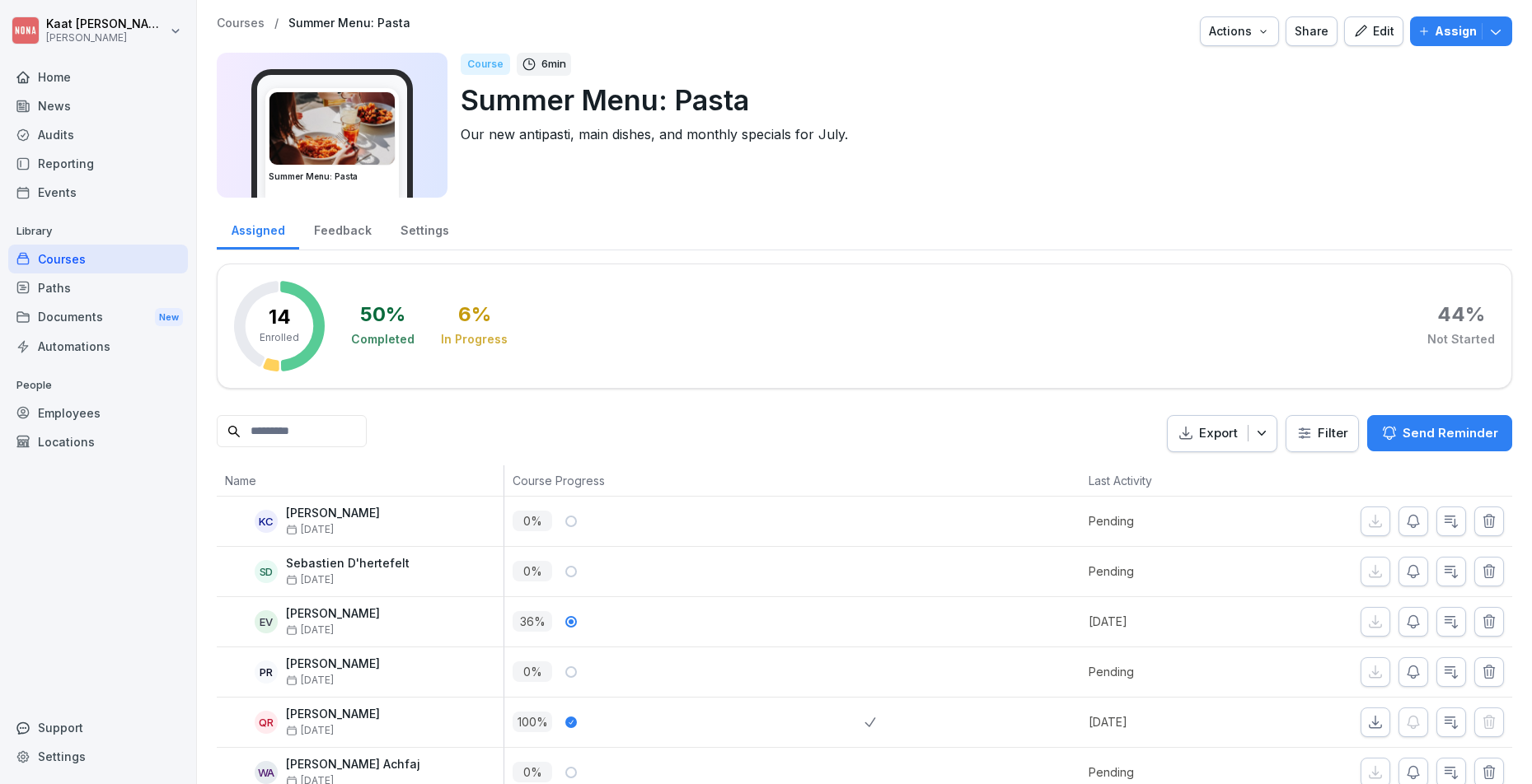
click at [55, 281] on div "Paths" at bounding box center [98, 288] width 179 height 29
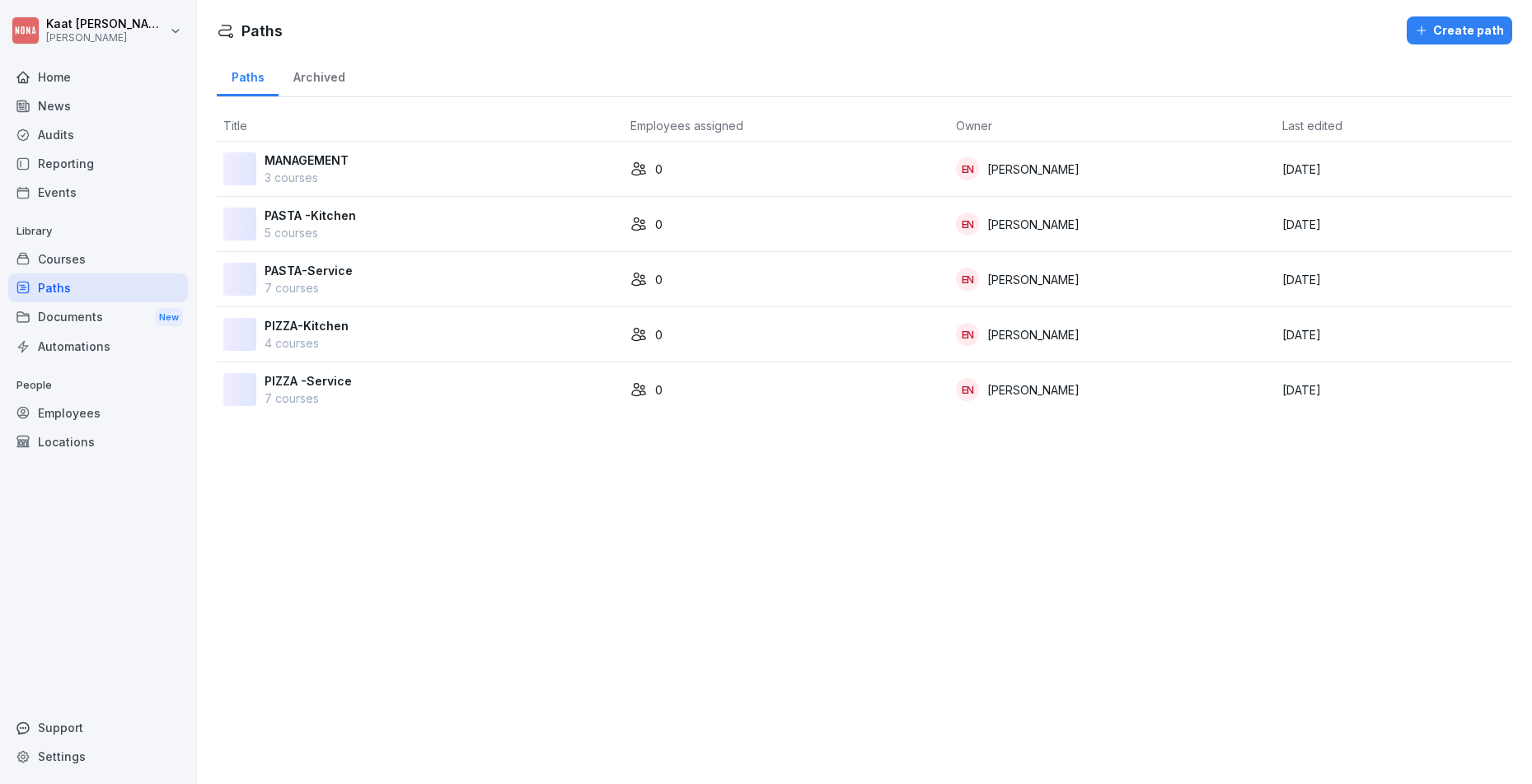
click at [71, 258] on div "Courses" at bounding box center [98, 259] width 179 height 29
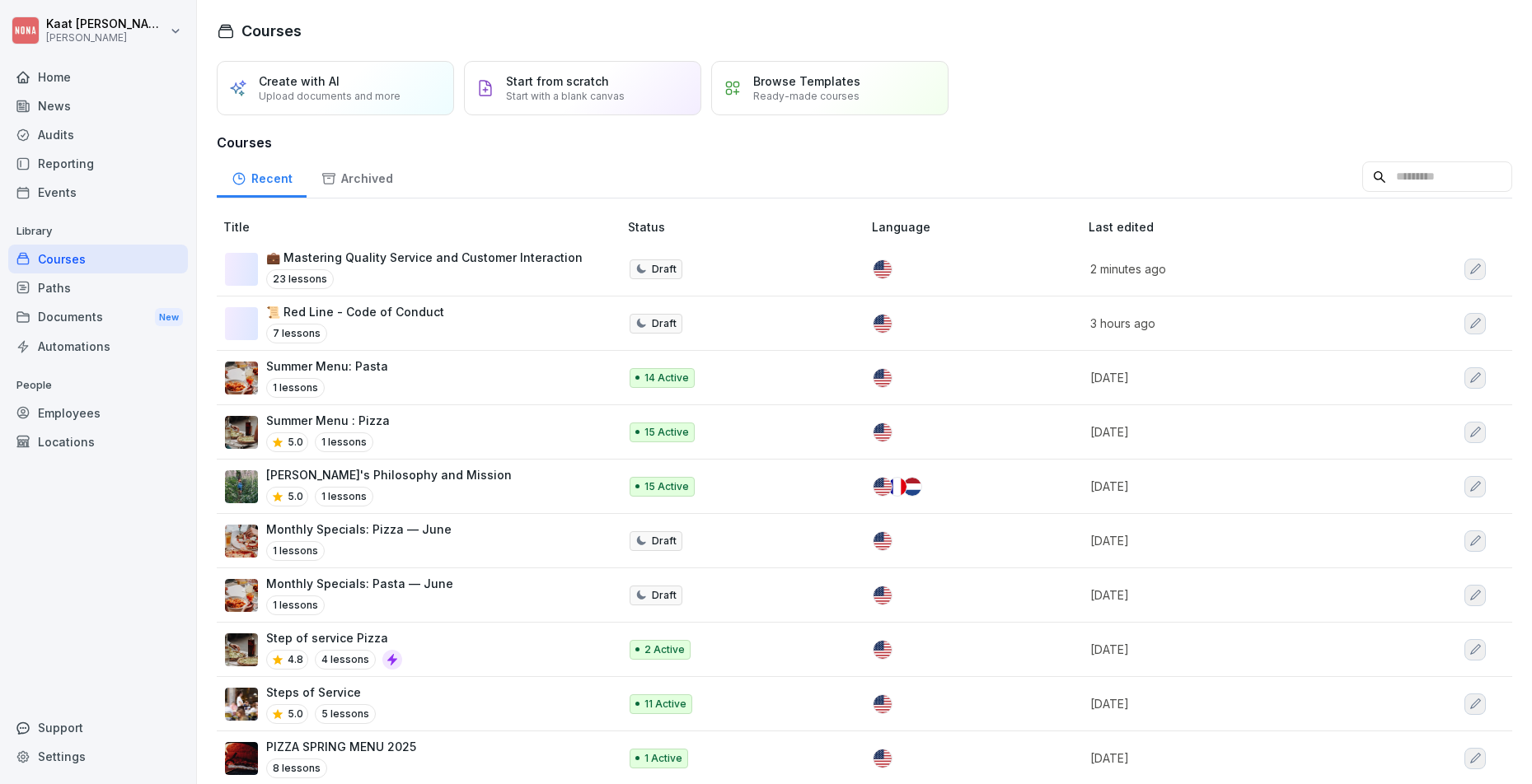
click at [374, 256] on p "💼 Mastering Quality Service and Customer Interaction" at bounding box center [424, 257] width 316 height 18
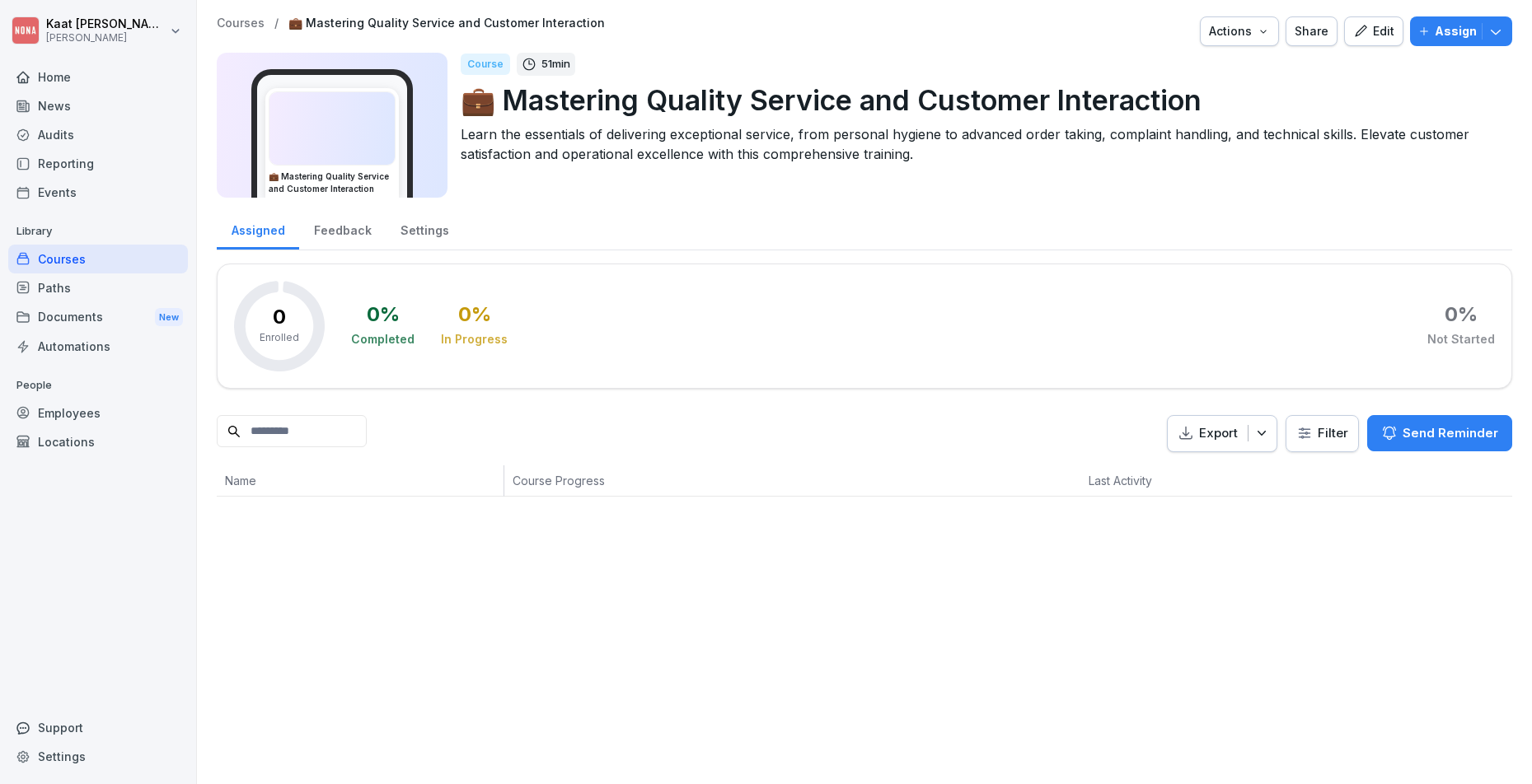
click at [810, 219] on div "Assigned Feedback Settings" at bounding box center [864, 229] width 1296 height 43
click at [1365, 28] on div "Edit" at bounding box center [1373, 32] width 41 height 18
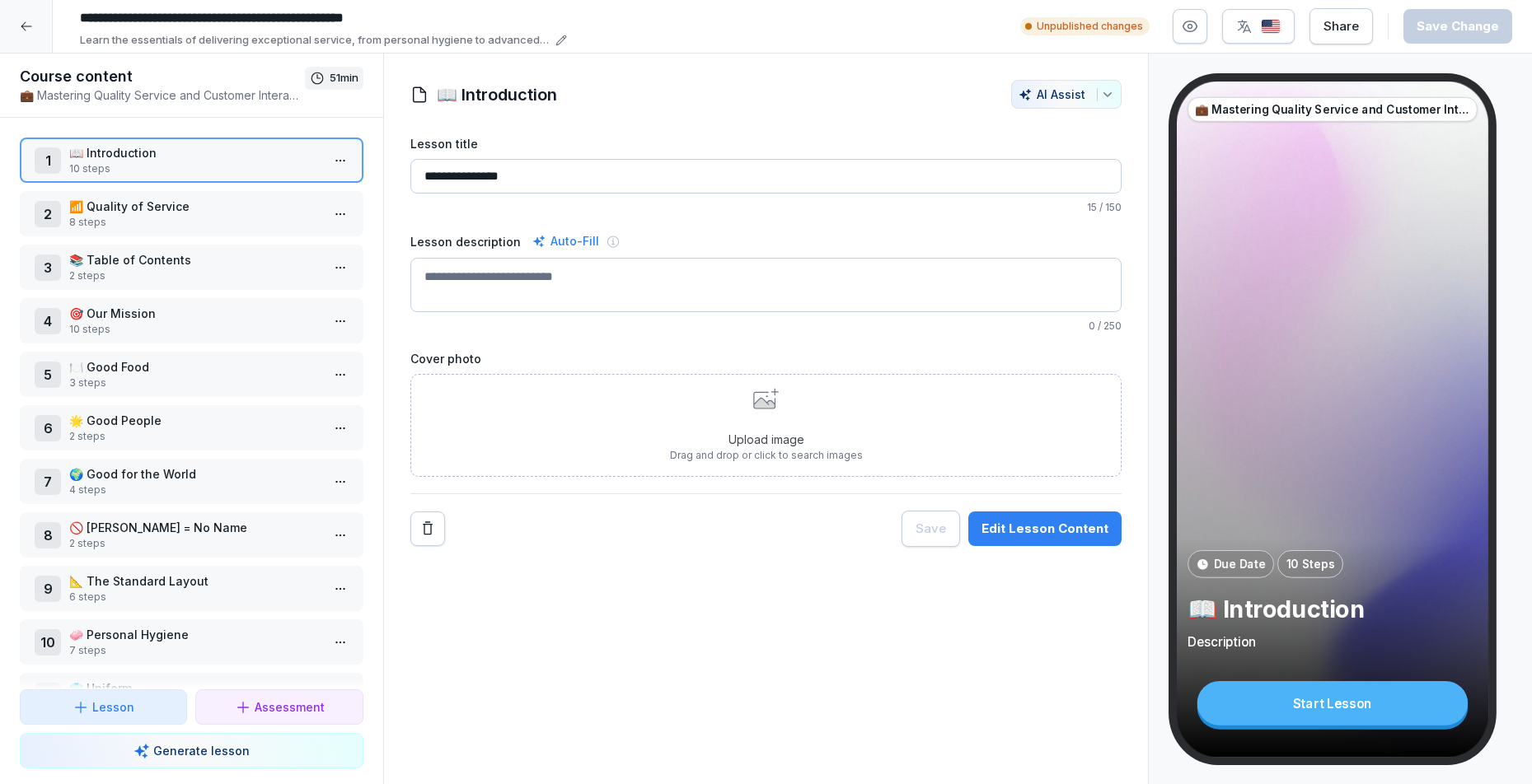
click at [195, 188] on div "1 📖 Introduction 10 steps 2 📶 Quality of Service 8 steps 3 📚 Table of Contents …" at bounding box center [191, 403] width 383 height 571
click at [191, 198] on p "📶 Quality of Service" at bounding box center [194, 206] width 251 height 18
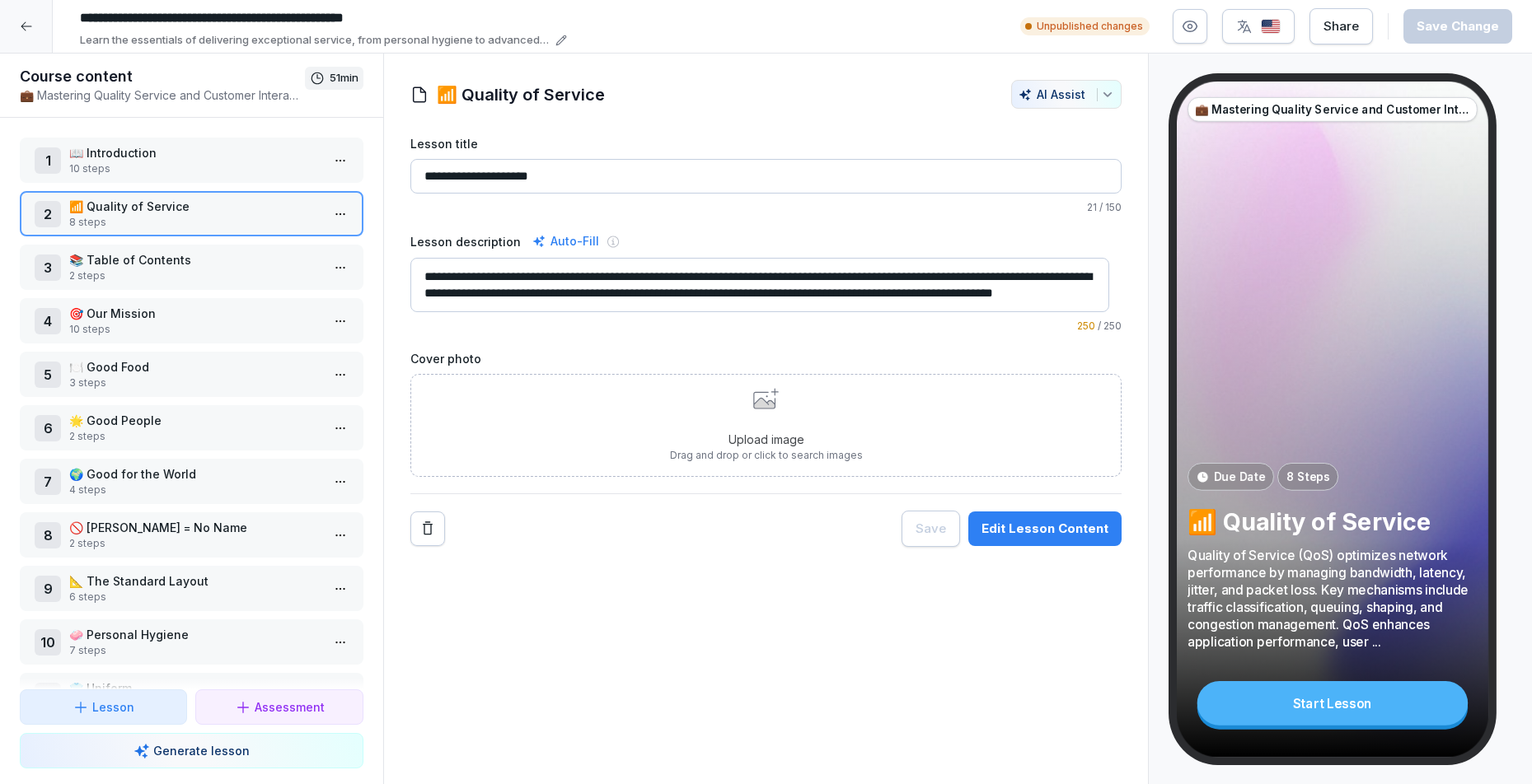
click at [632, 414] on div "Upload image Drag and drop or click to search images" at bounding box center [766, 425] width 712 height 103
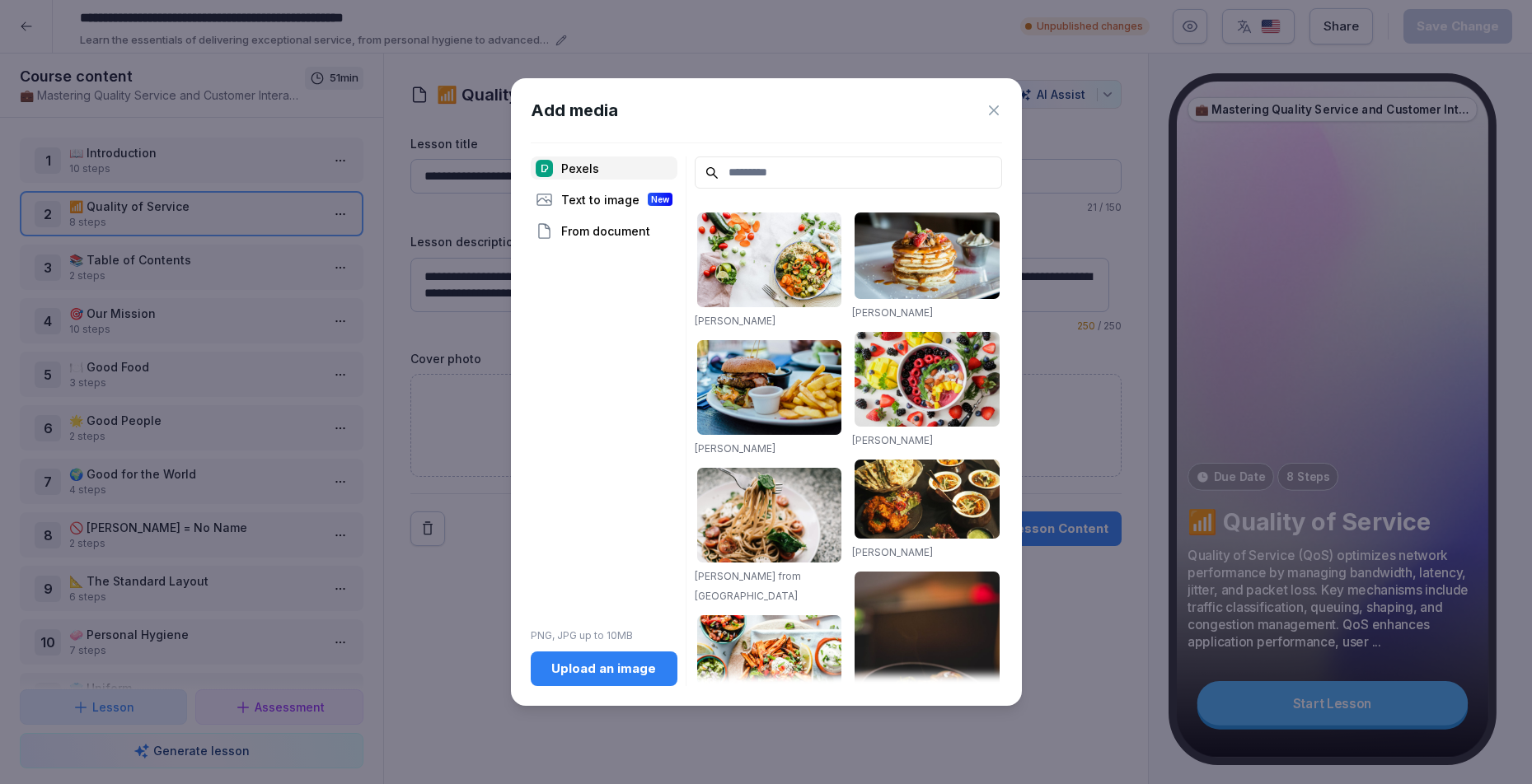
click at [577, 676] on div "Upload an image" at bounding box center [604, 669] width 120 height 18
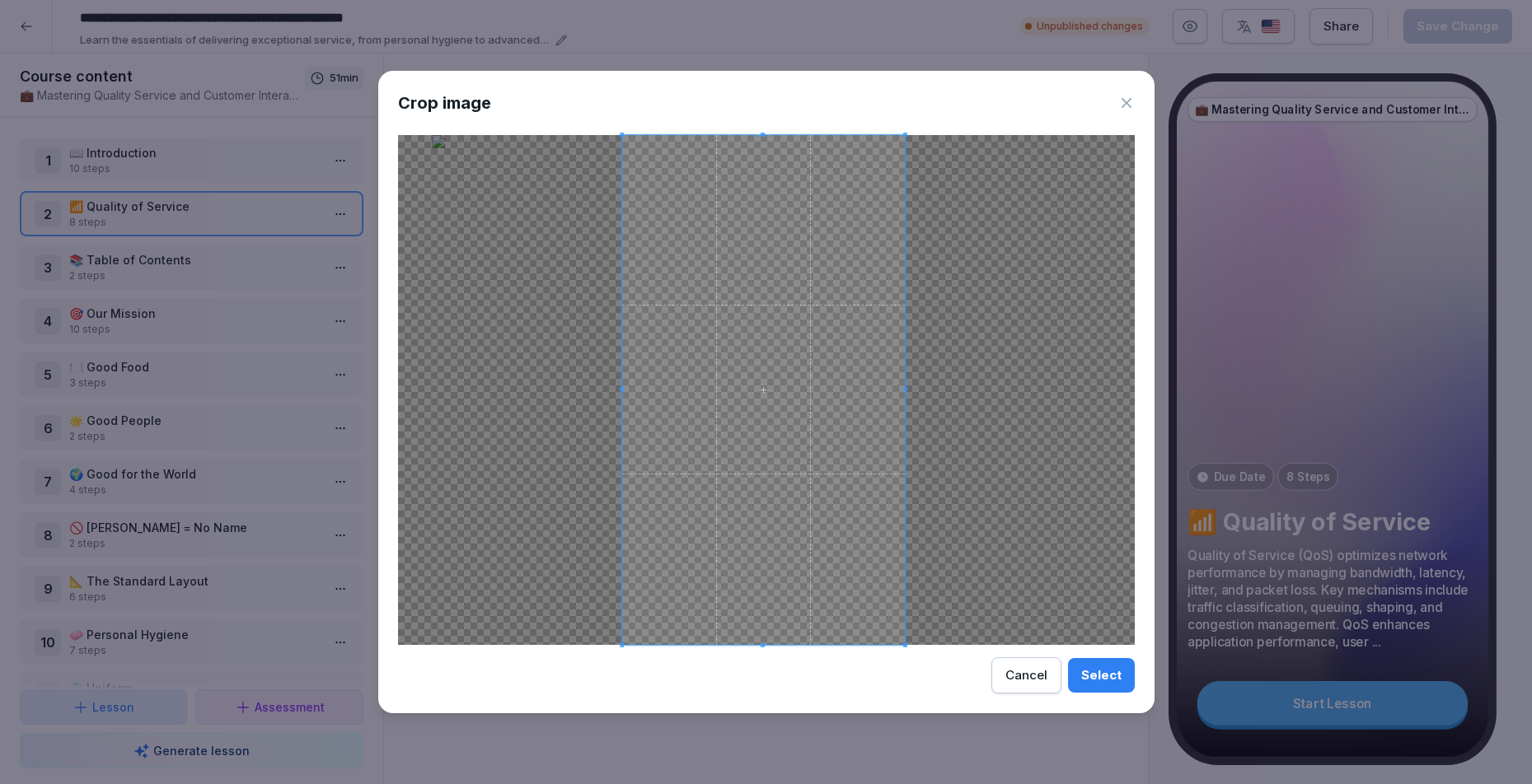
click at [859, 409] on span at bounding box center [764, 389] width 284 height 510
click at [1096, 676] on div "Select" at bounding box center [1101, 676] width 40 height 18
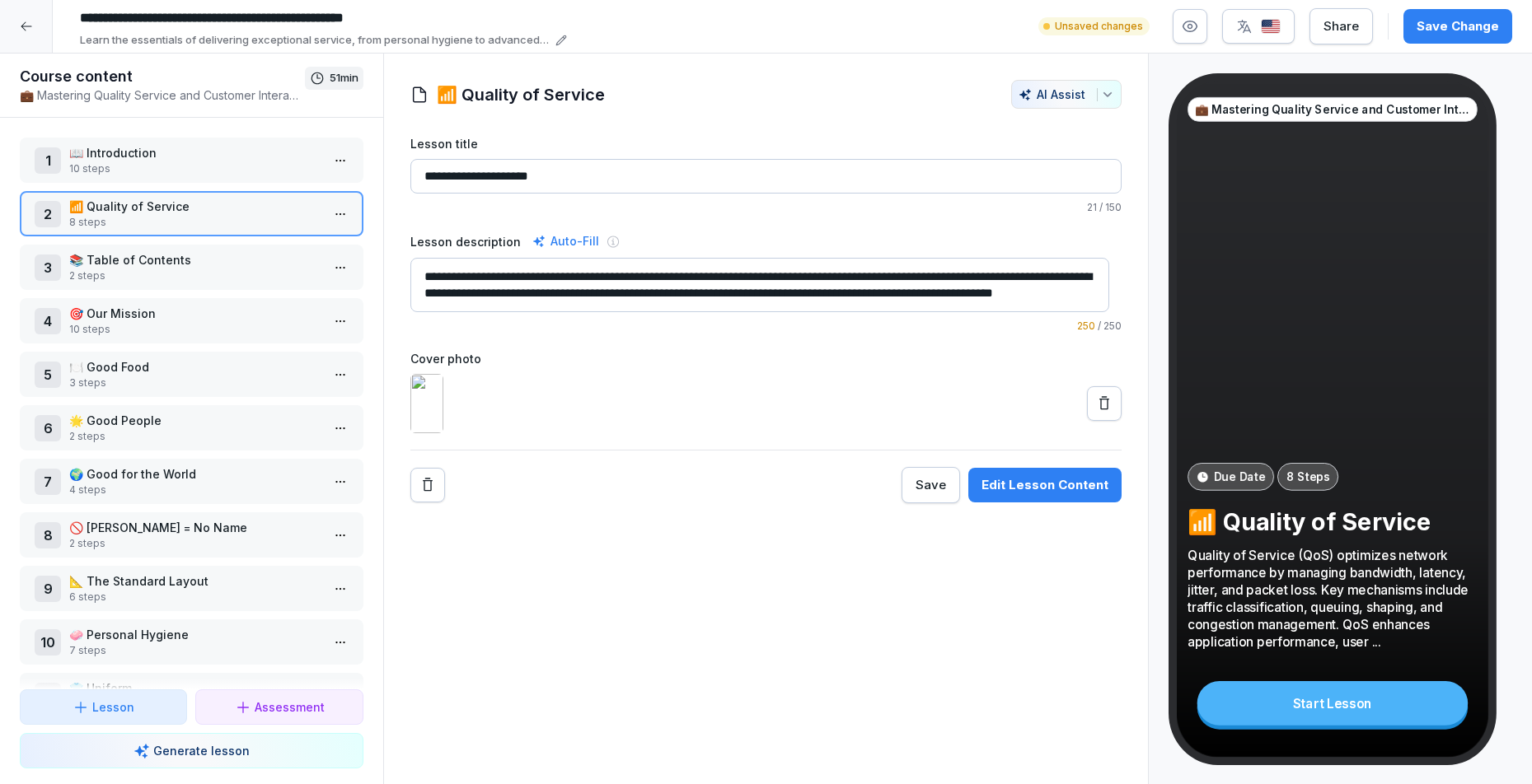
click at [1096, 412] on icon at bounding box center [1105, 404] width 17 height 17
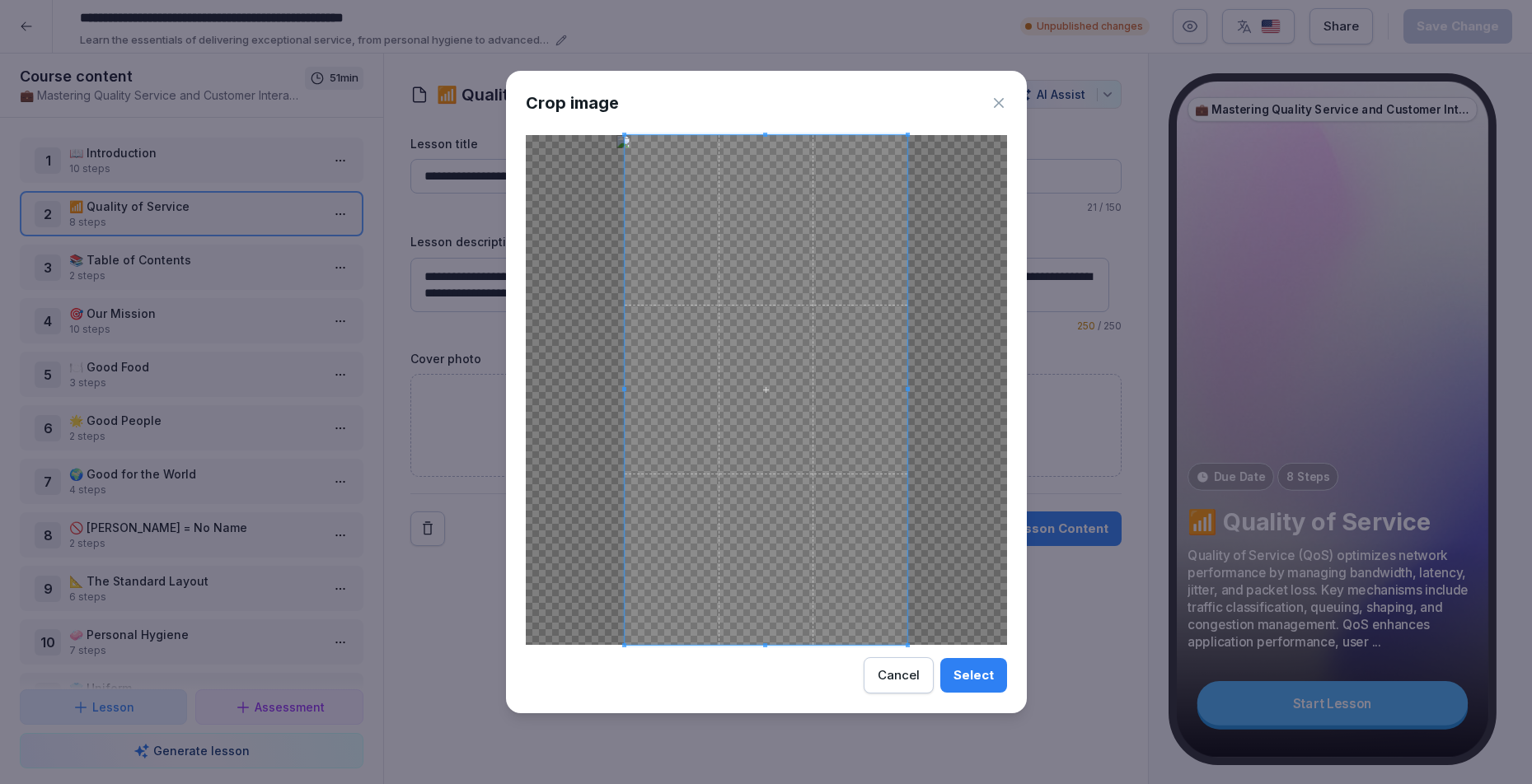
click at [910, 663] on button "Cancel" at bounding box center [899, 675] width 70 height 36
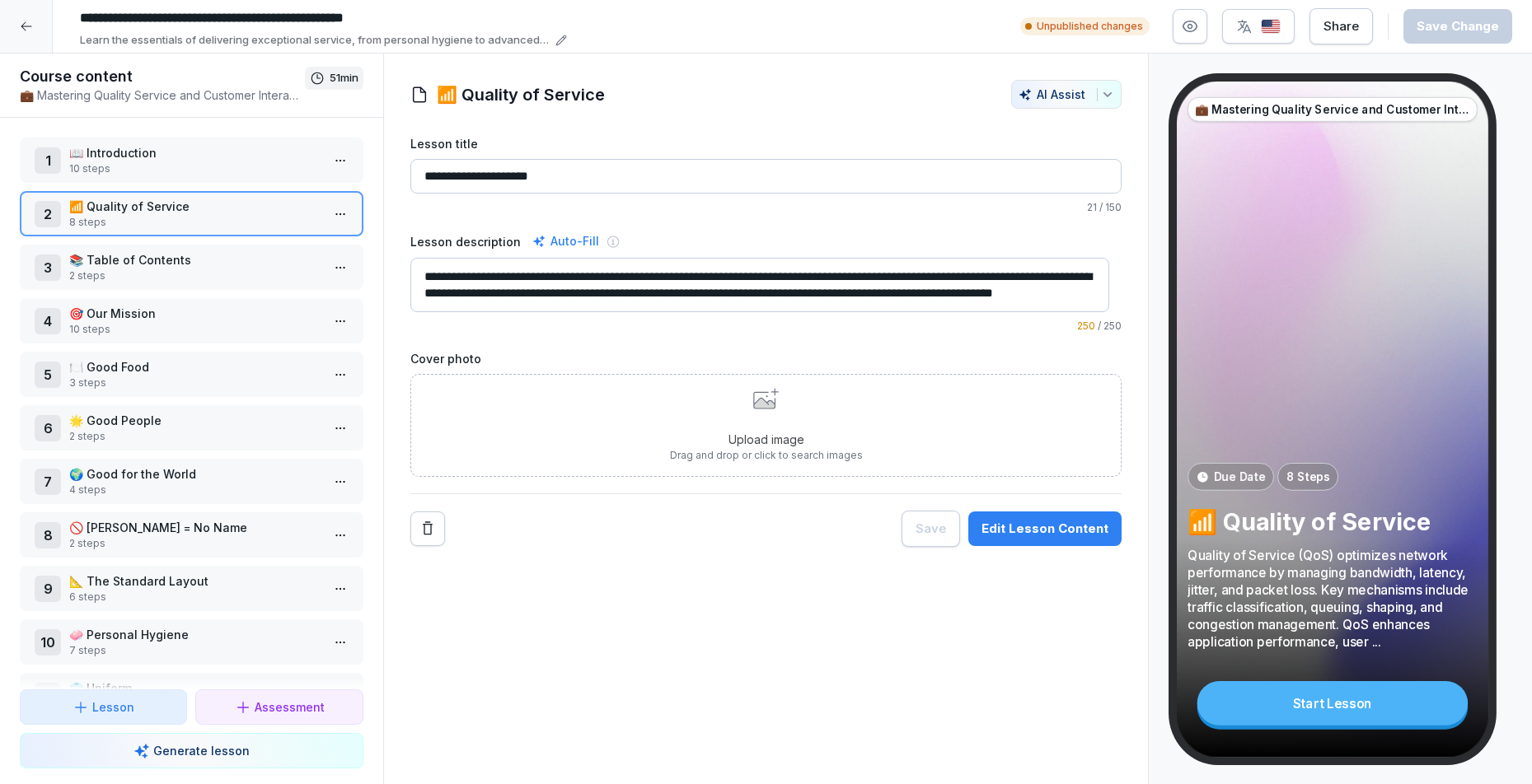
scroll to position [17, 0]
click at [205, 165] on p "10 steps" at bounding box center [194, 169] width 251 height 15
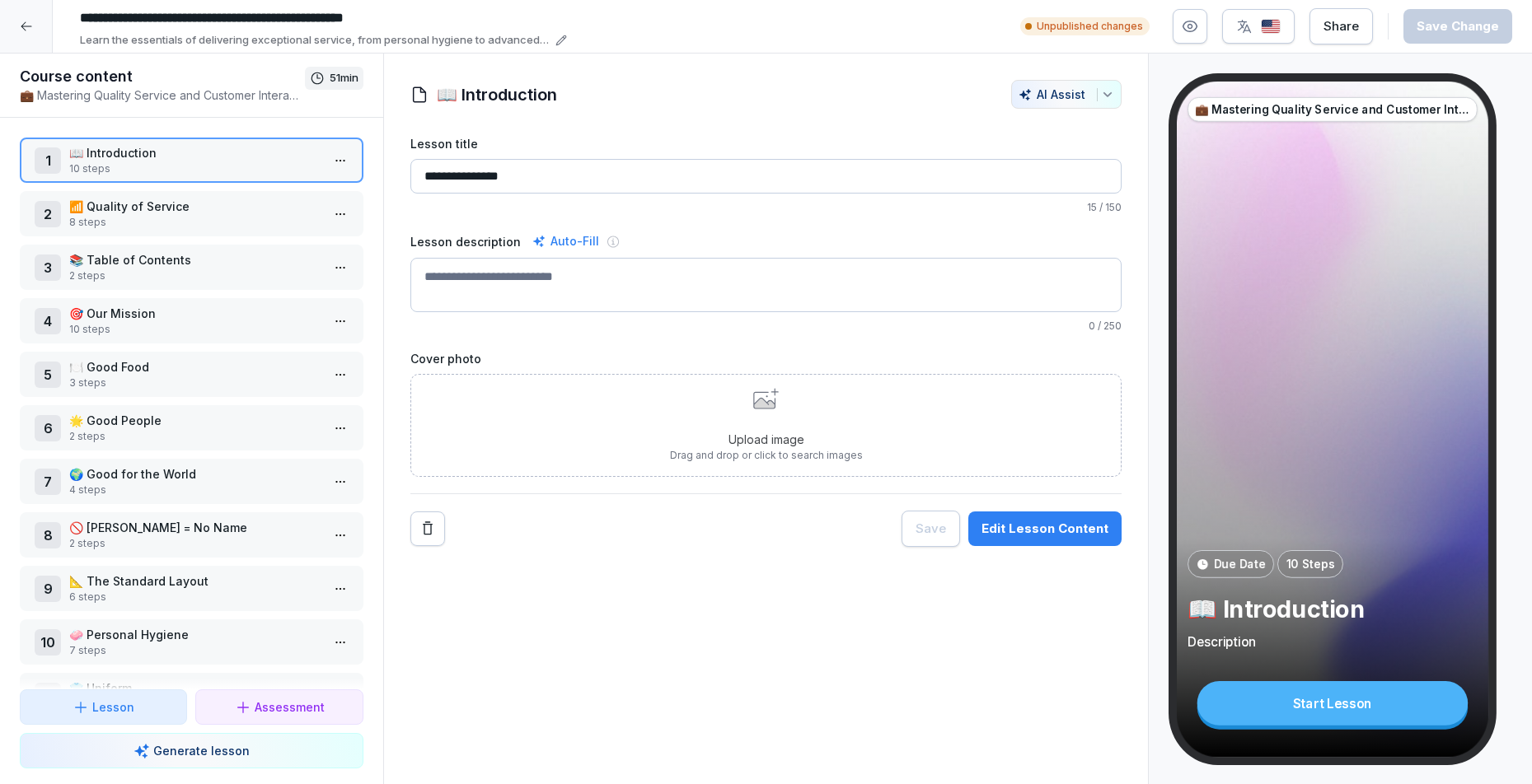
click at [178, 208] on p "📶 Quality of Service" at bounding box center [194, 206] width 251 height 18
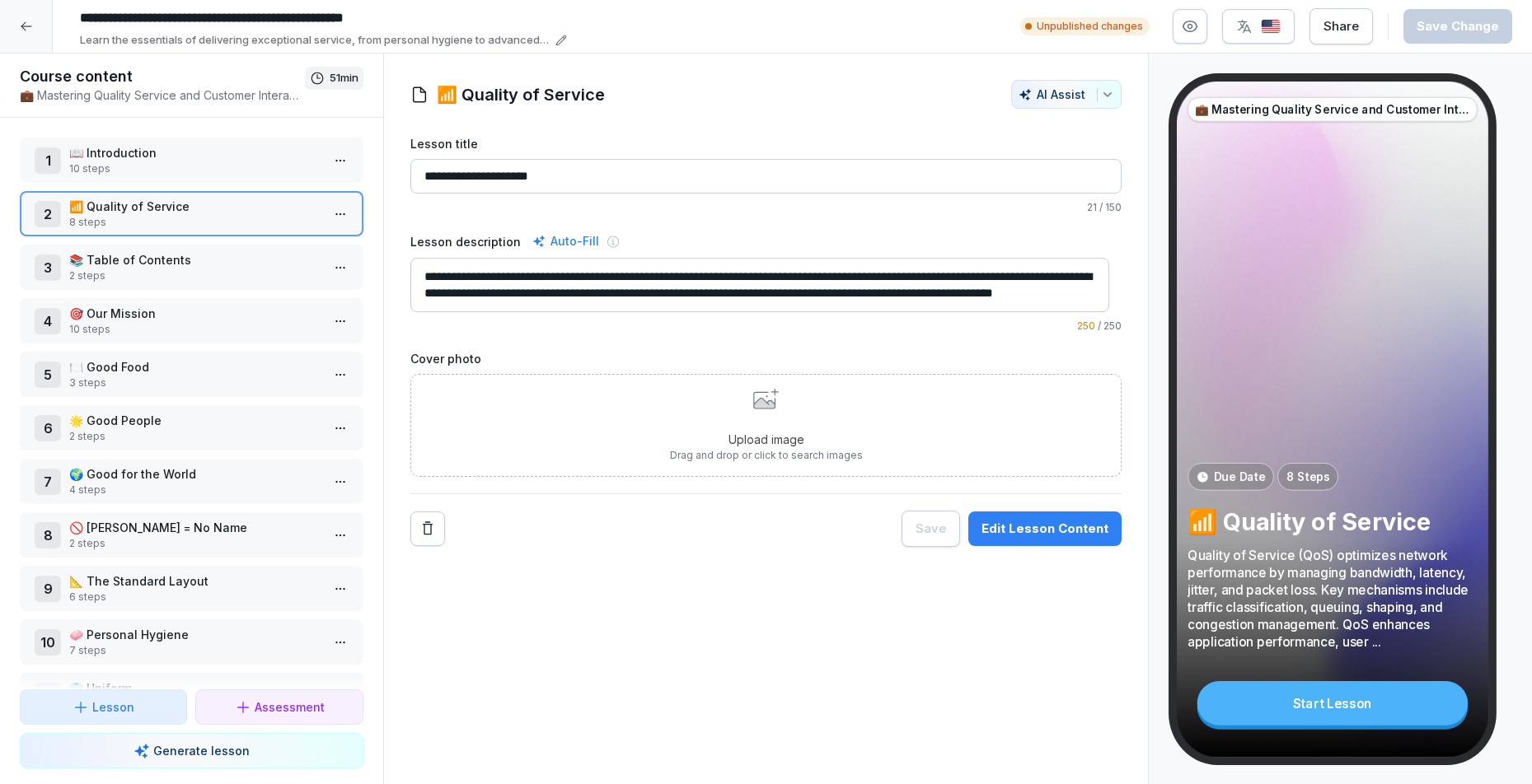
click at [196, 270] on p "2 steps" at bounding box center [194, 276] width 251 height 15
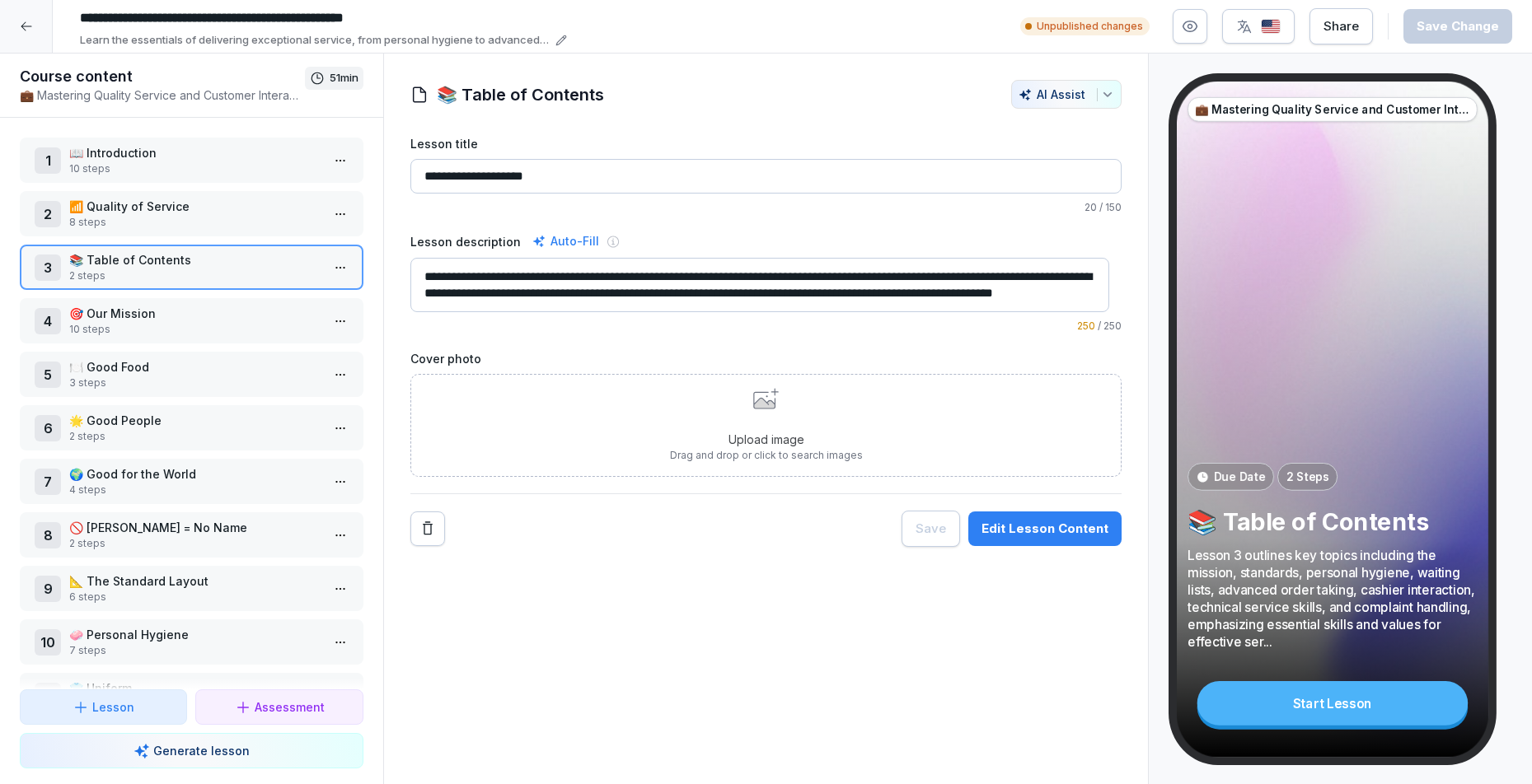
click at [203, 171] on p "10 steps" at bounding box center [194, 169] width 251 height 15
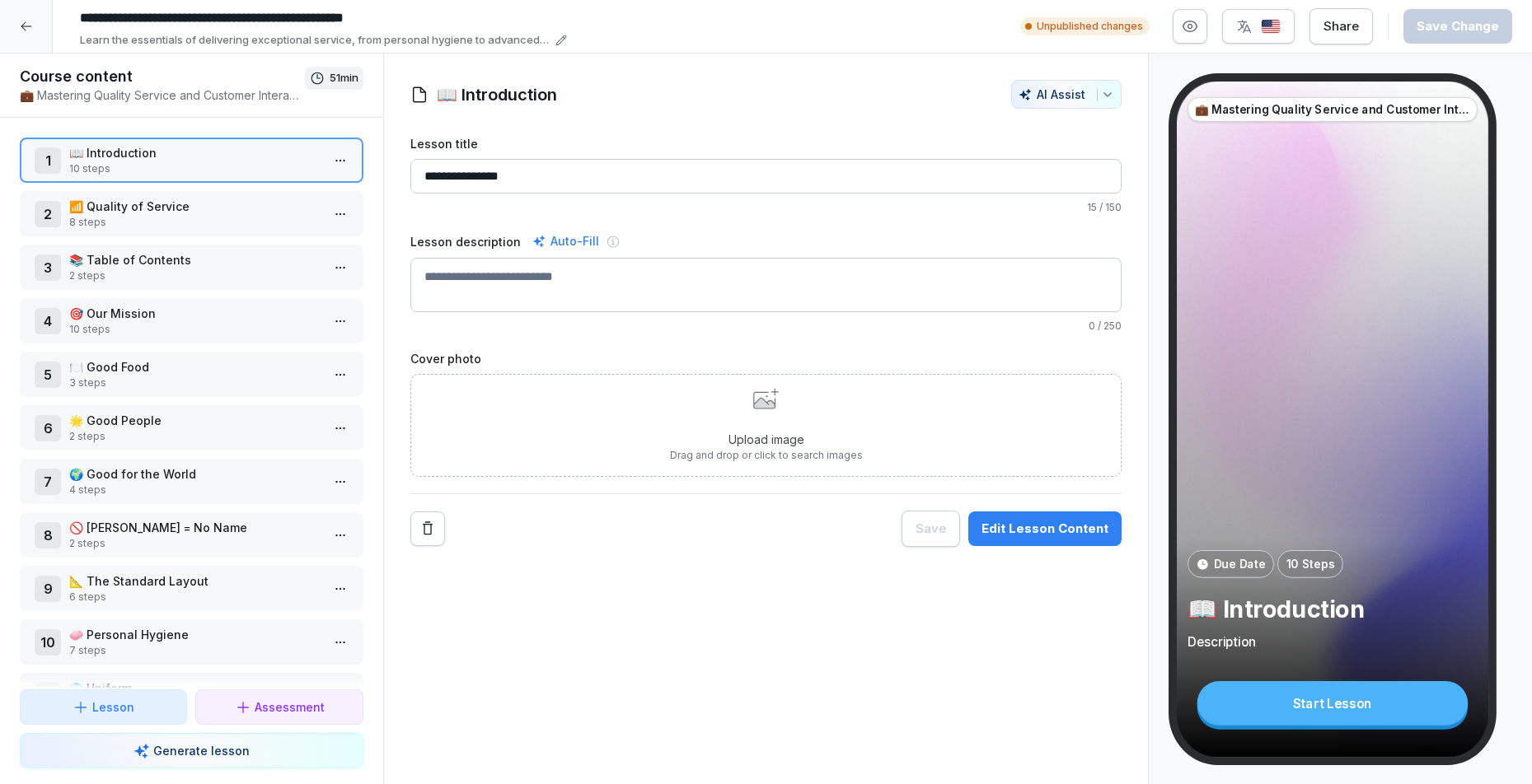
click at [147, 379] on p "3 steps" at bounding box center [194, 383] width 251 height 15
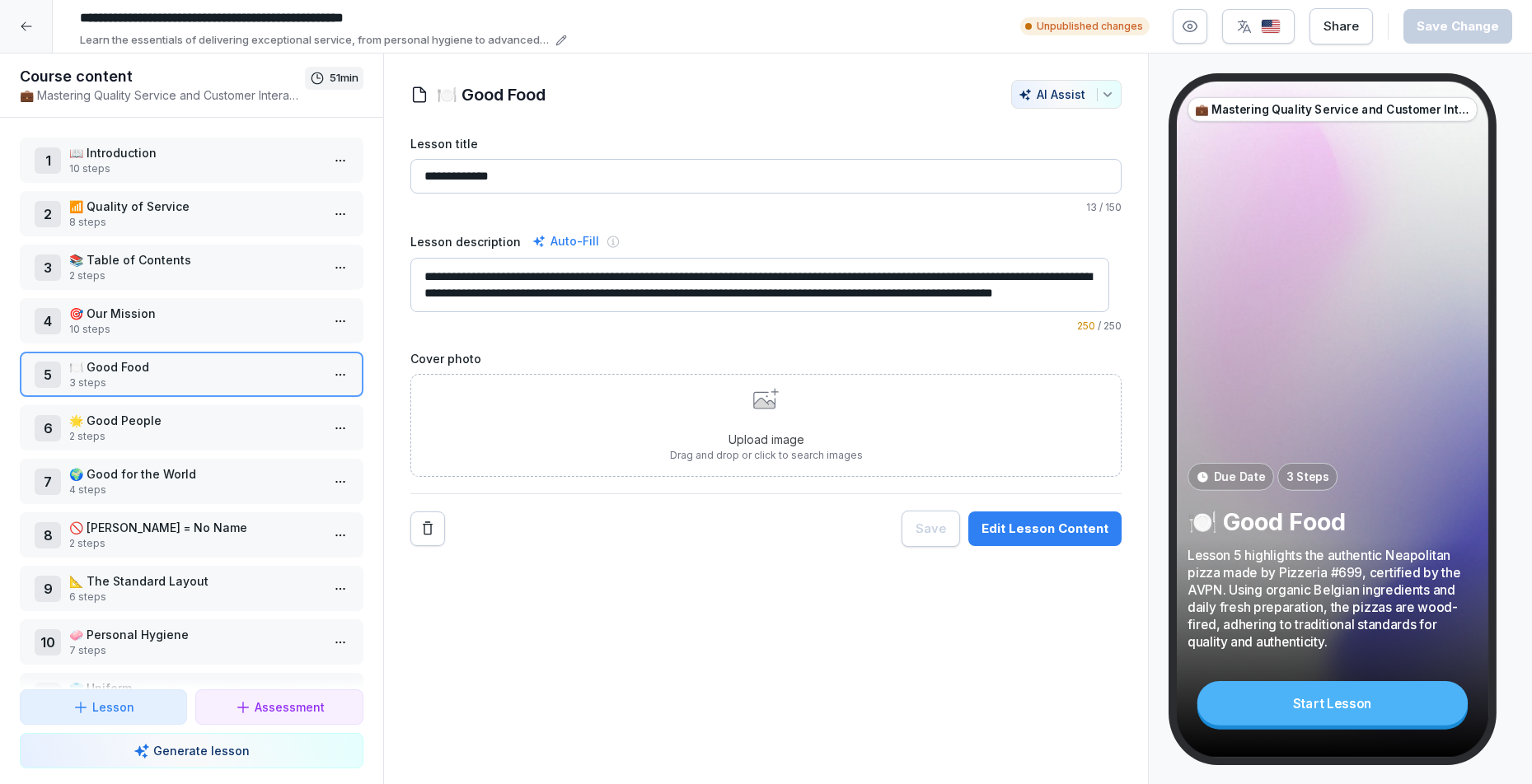
click at [212, 165] on p "10 steps" at bounding box center [194, 169] width 251 height 15
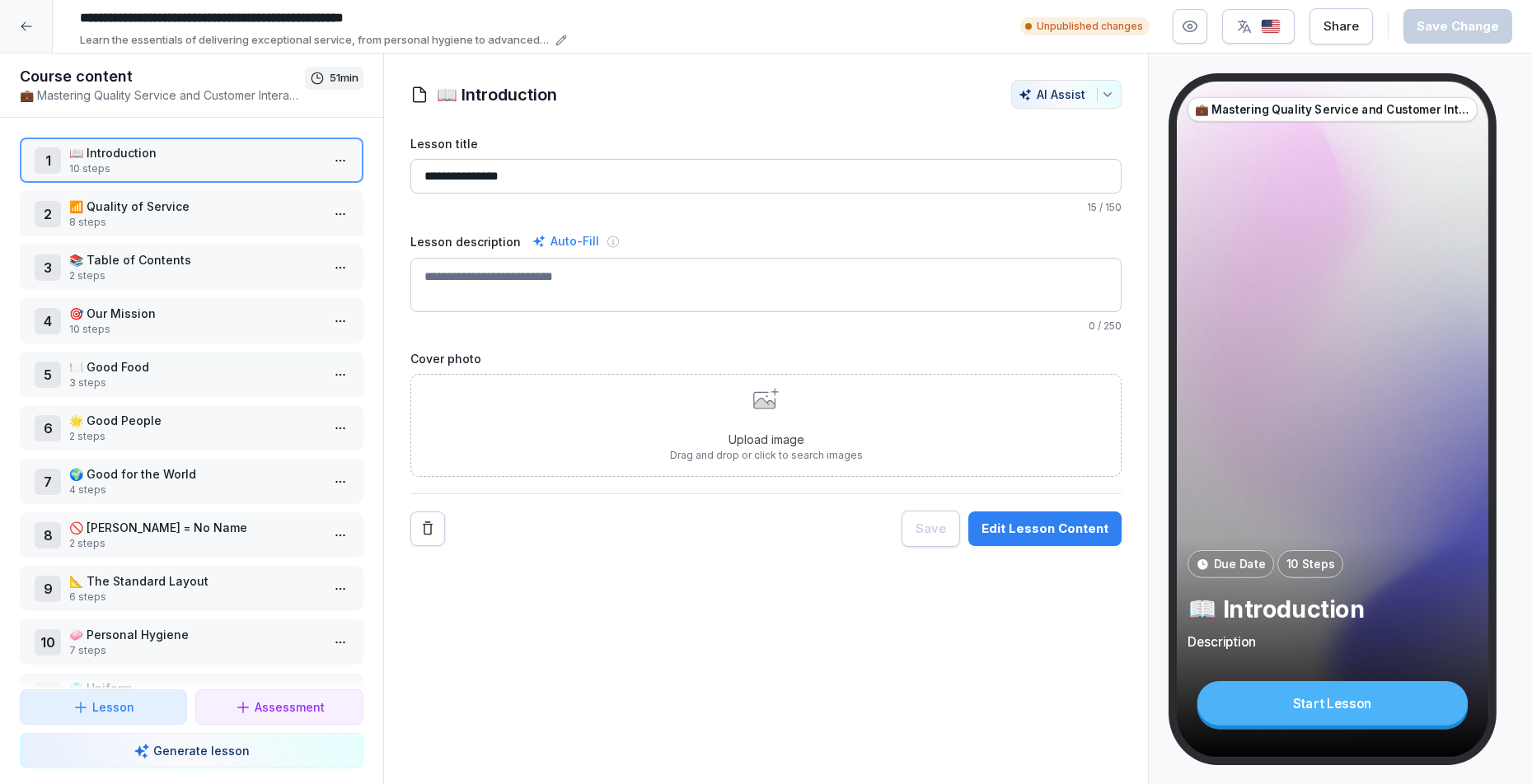
click at [129, 229] on p "8 steps" at bounding box center [194, 223] width 251 height 15
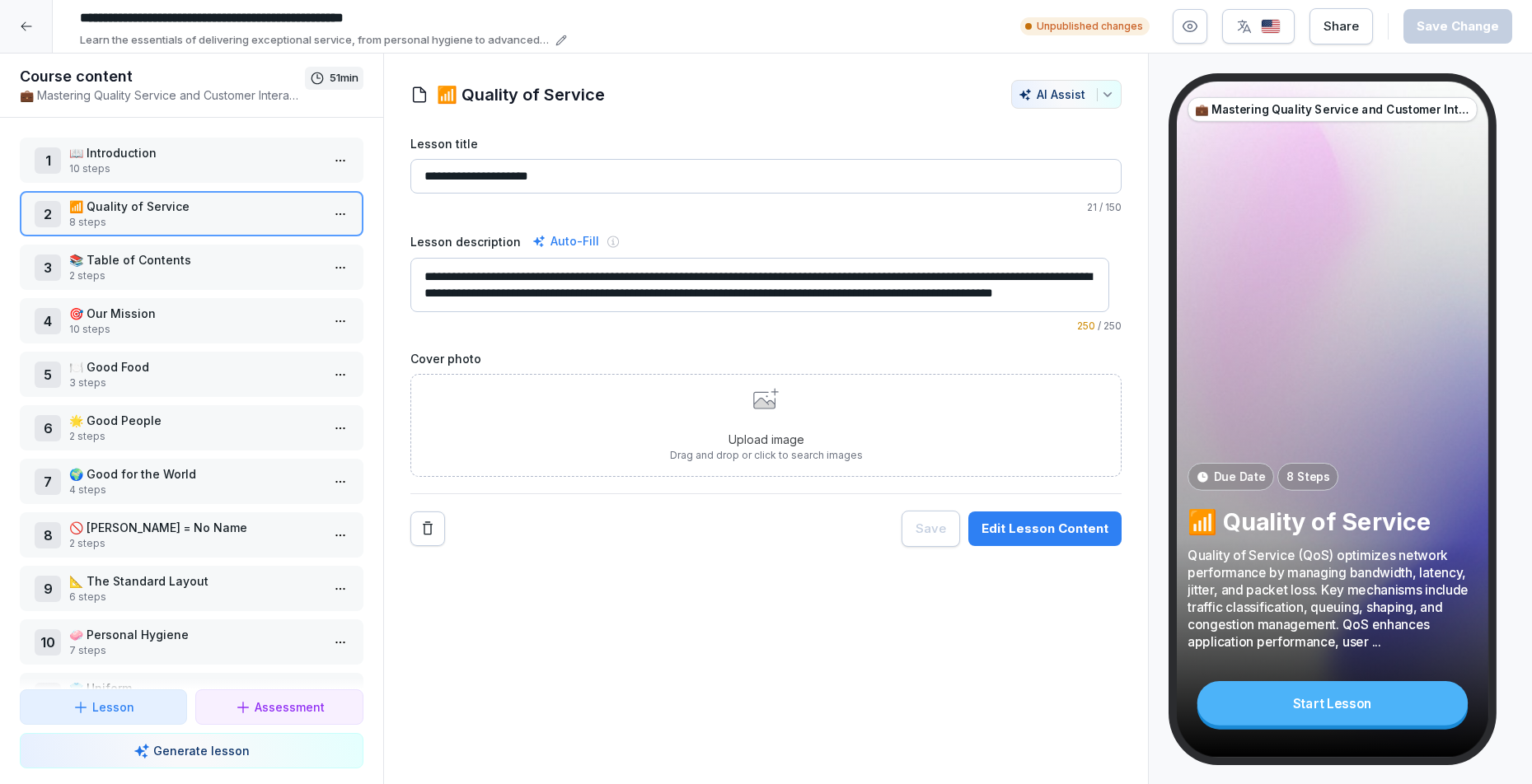
click at [159, 170] on p "10 steps" at bounding box center [194, 169] width 251 height 15
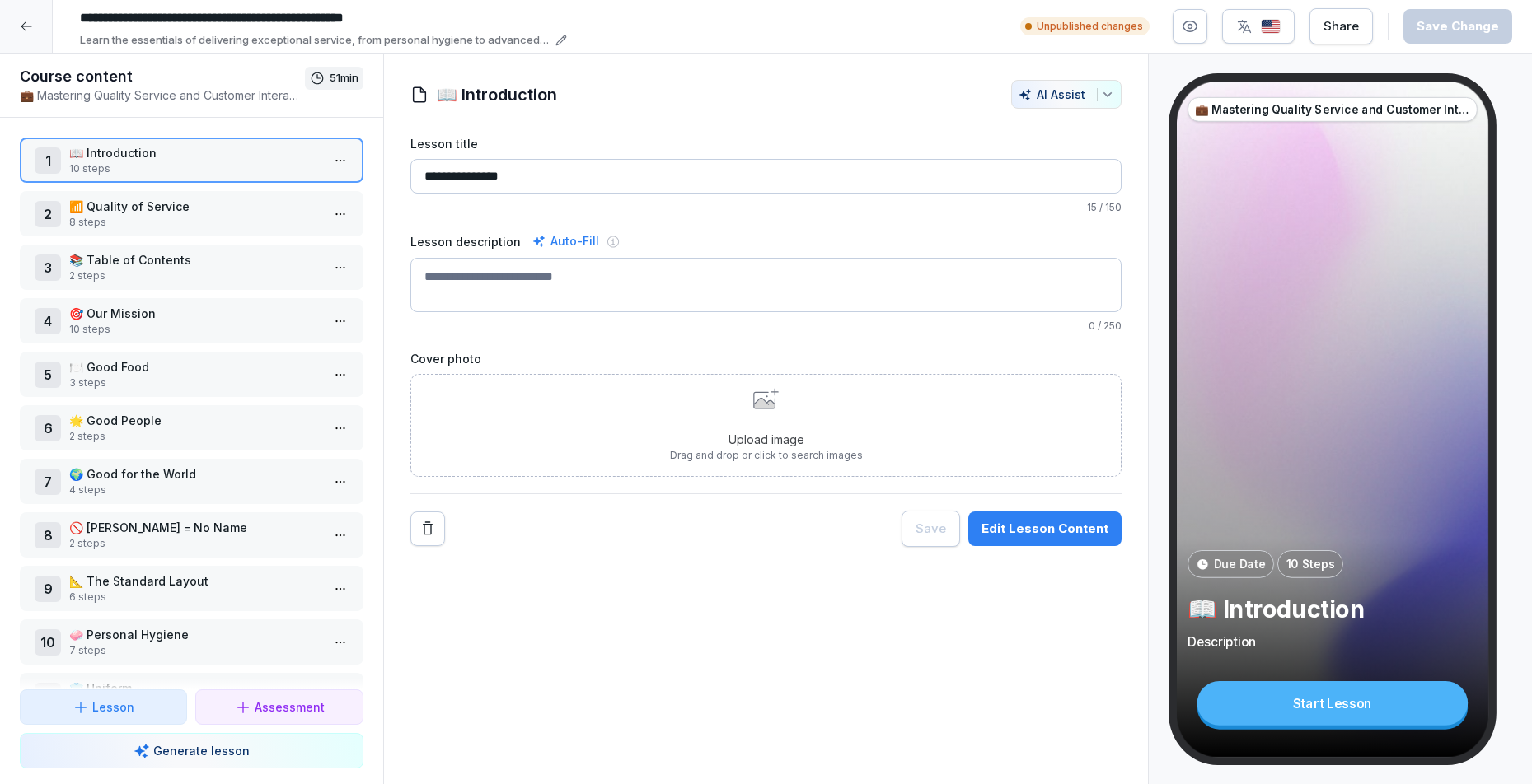
click at [329, 156] on html "**********" at bounding box center [766, 392] width 1532 height 784
click at [237, 283] on div "Delete" at bounding box center [232, 284] width 58 height 18
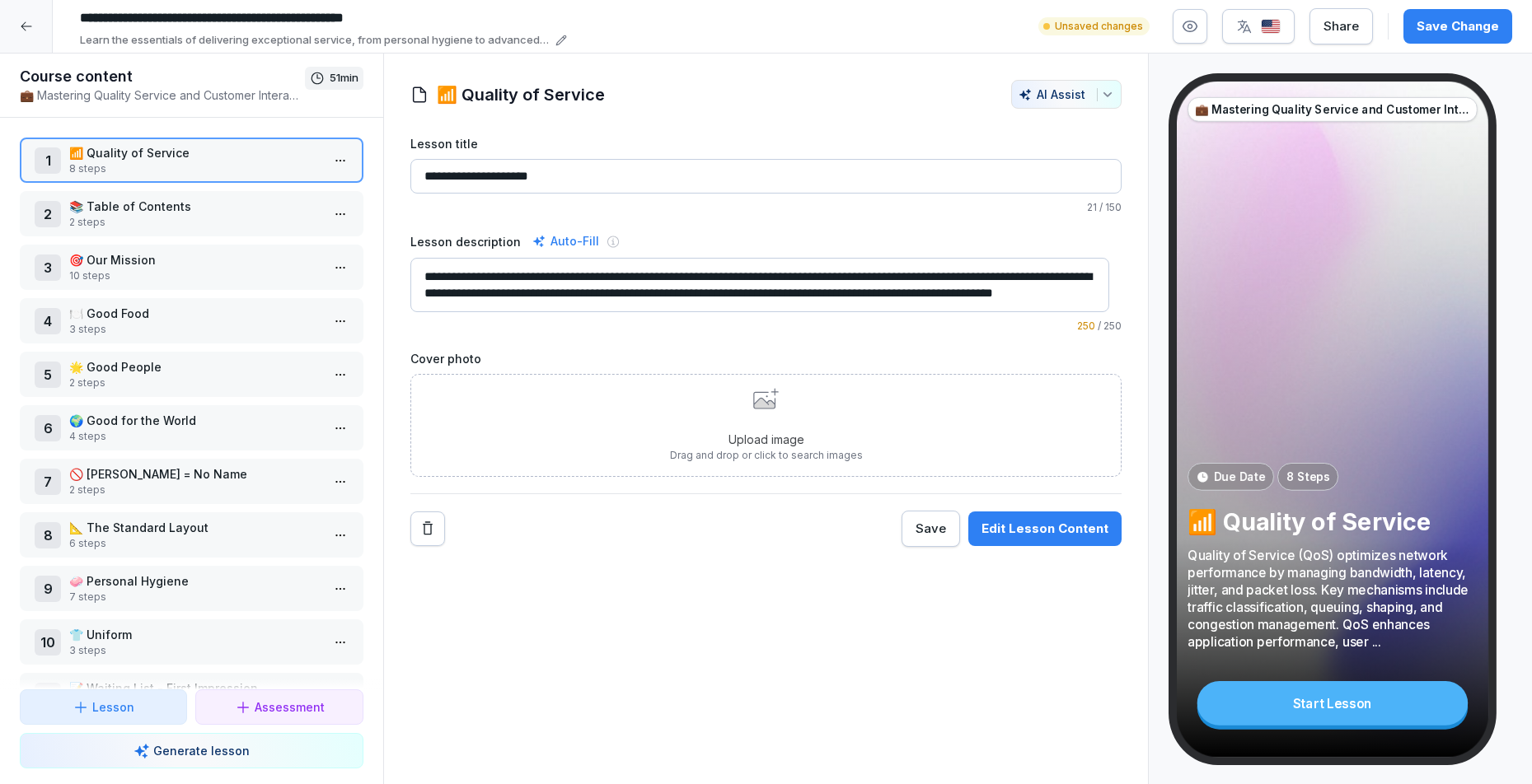
click at [161, 226] on p "2 steps" at bounding box center [194, 223] width 251 height 15
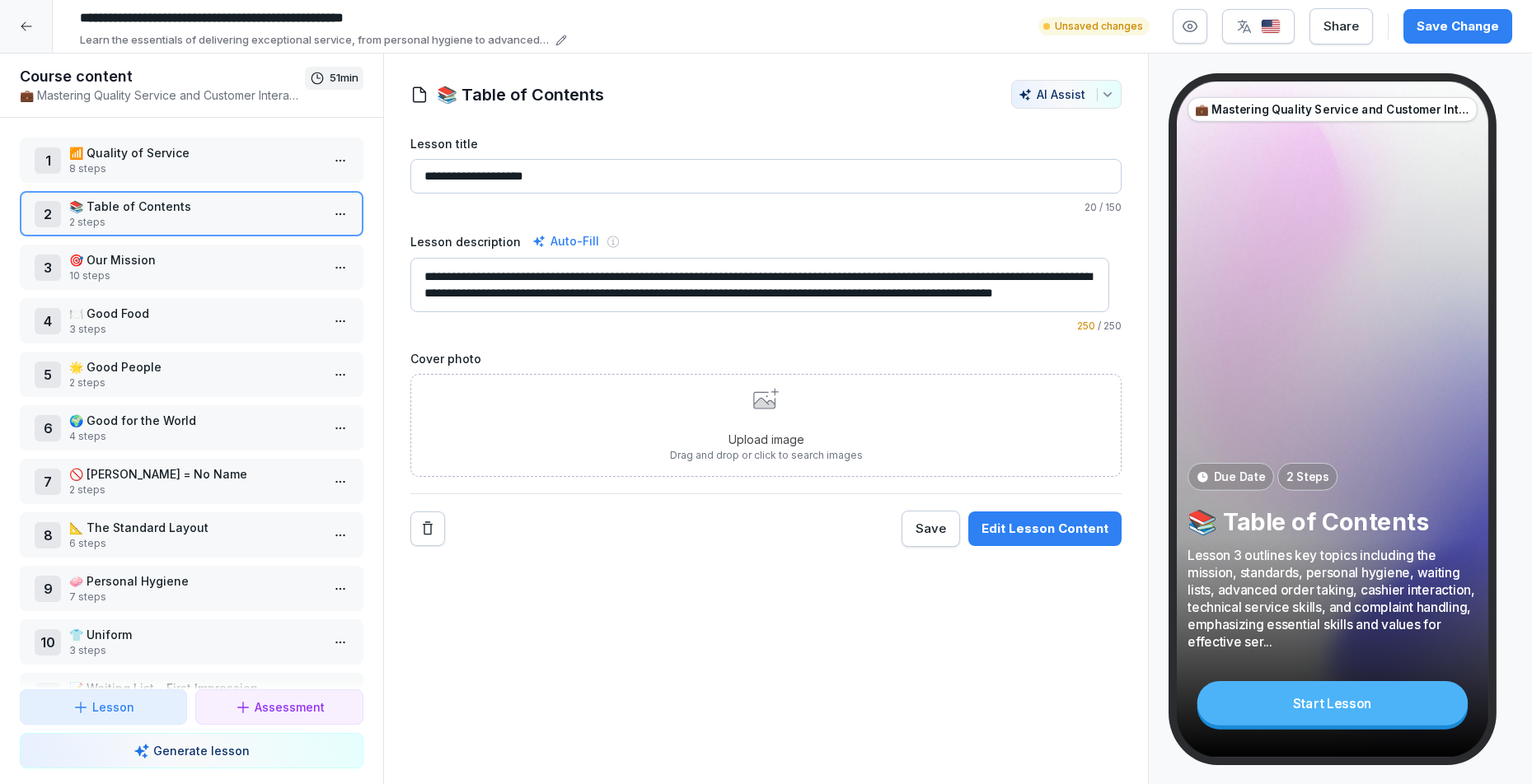
click at [203, 162] on p "8 steps" at bounding box center [194, 169] width 251 height 15
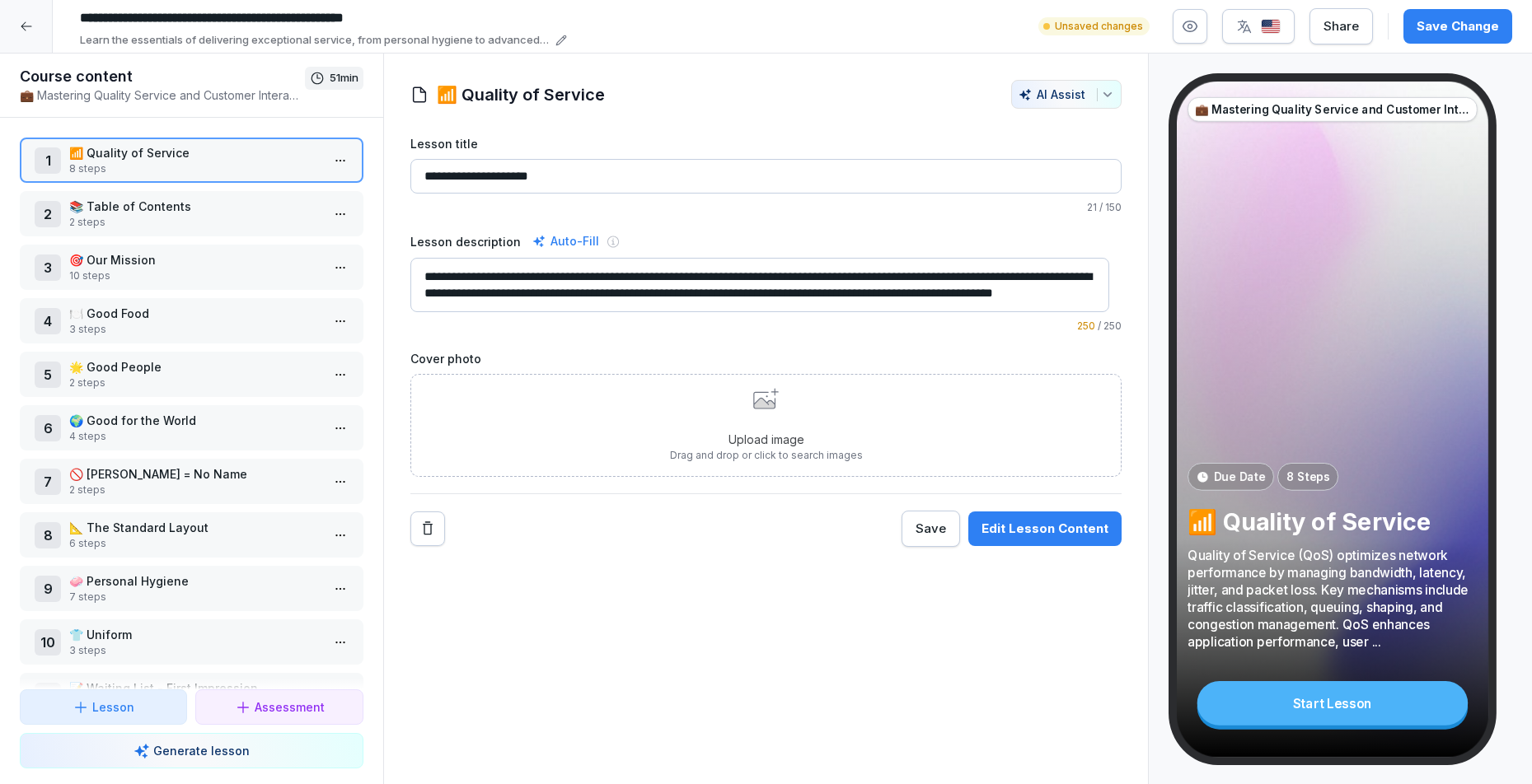
drag, startPoint x: 639, startPoint y: 296, endPoint x: 367, endPoint y: 251, distance: 275.7
click at [367, 251] on div "Course content 💼 Mastering Quality Service and Customer Interaction 51 min 1 📶 …" at bounding box center [766, 419] width 1532 height 731
click at [535, 240] on icon at bounding box center [539, 241] width 13 height 13
type textarea "**********"
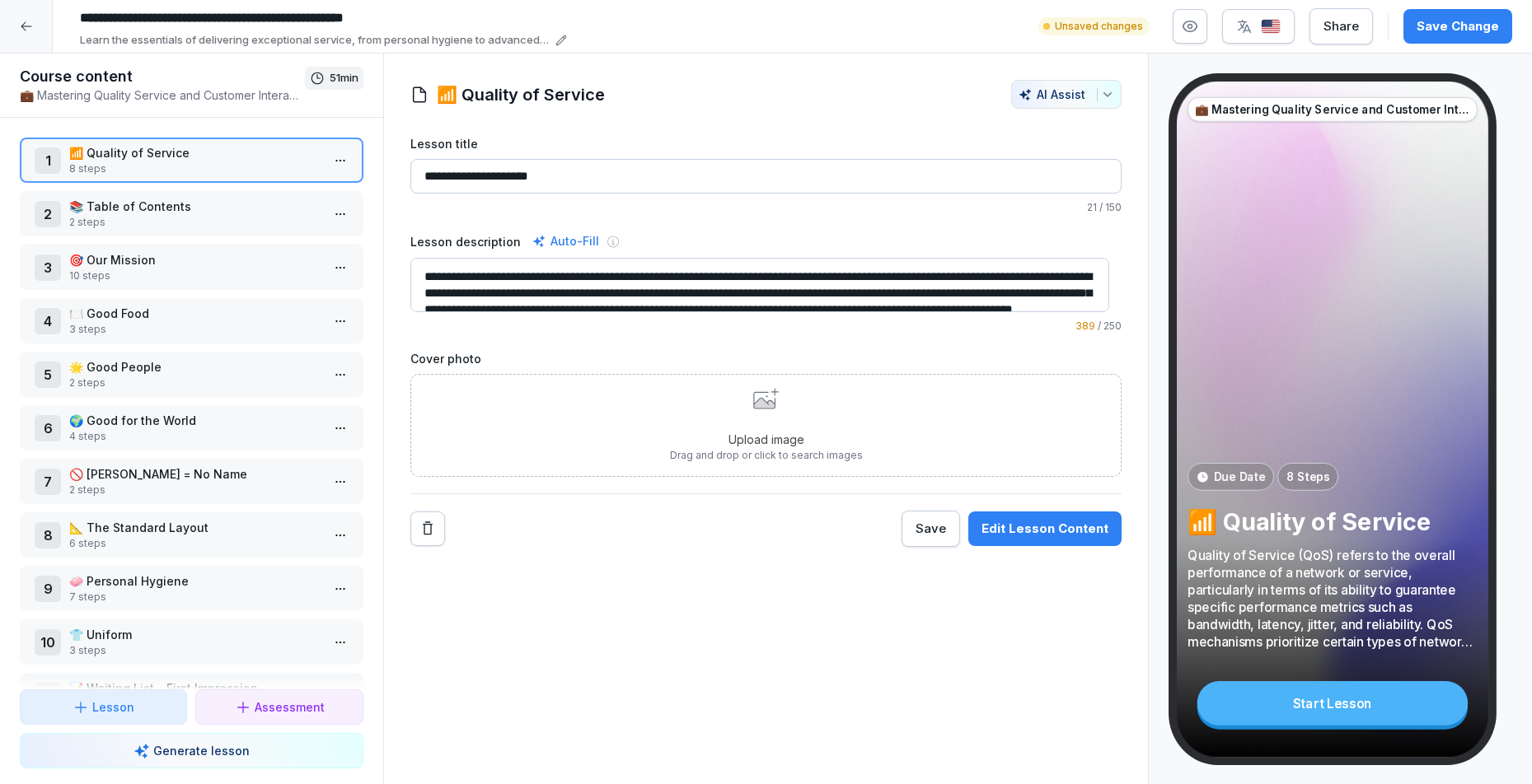
click at [587, 279] on textarea "**********" at bounding box center [760, 284] width 700 height 54
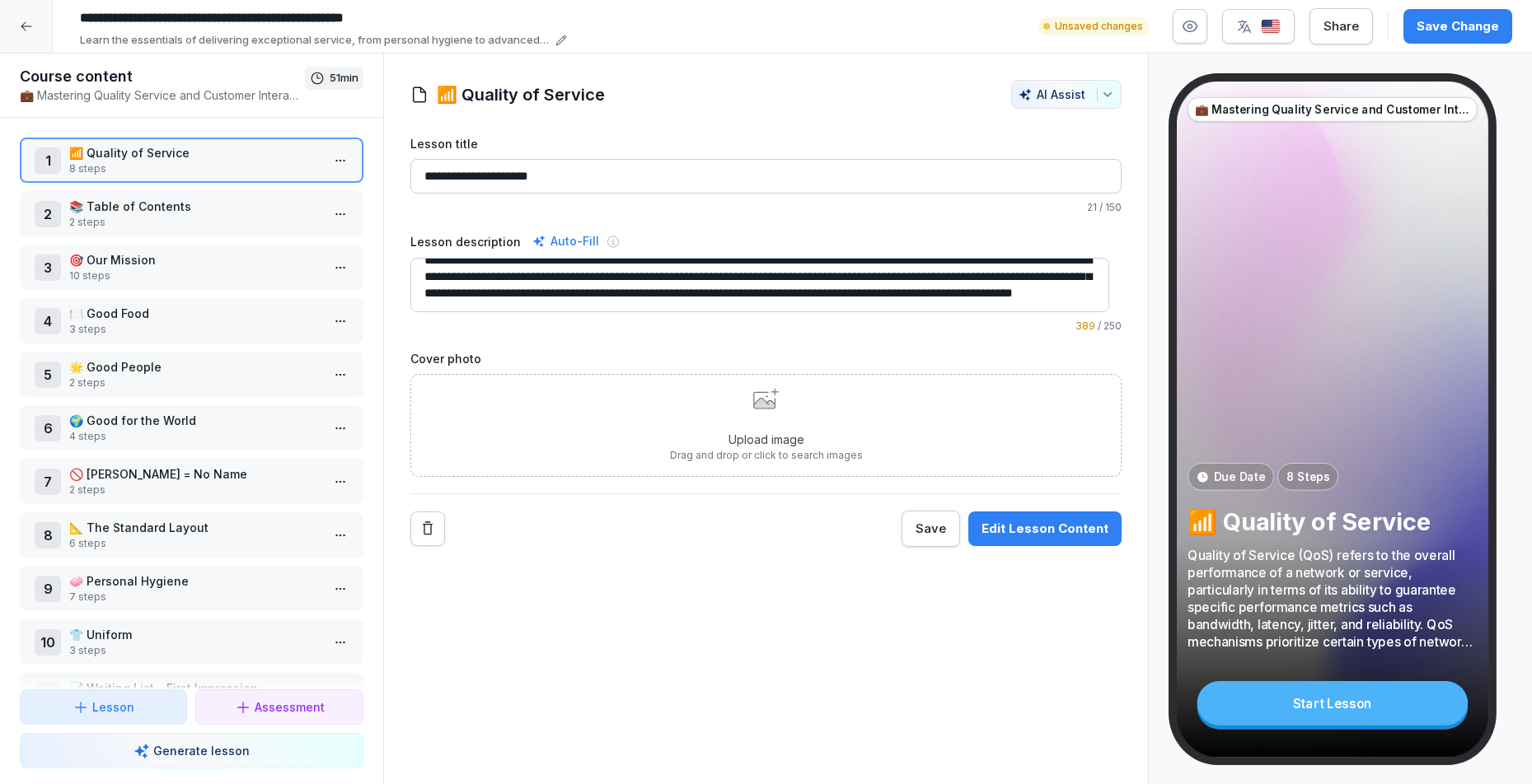
scroll to position [33, 0]
click at [698, 279] on textarea "**********" at bounding box center [760, 284] width 700 height 54
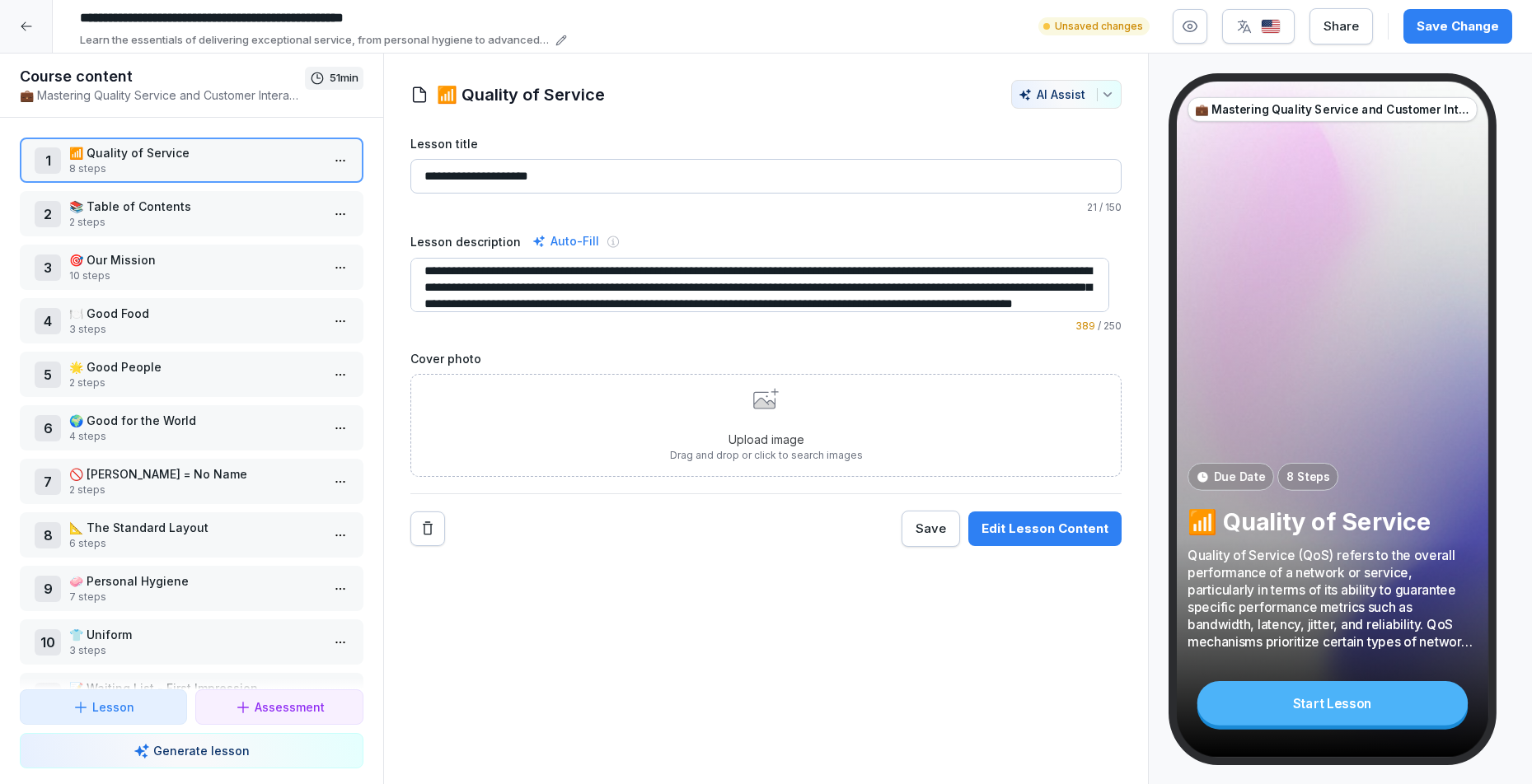
scroll to position [0, 0]
drag, startPoint x: 789, startPoint y: 292, endPoint x: 441, endPoint y: 243, distance: 351.4
click at [441, 243] on div "**********" at bounding box center [766, 283] width 712 height 102
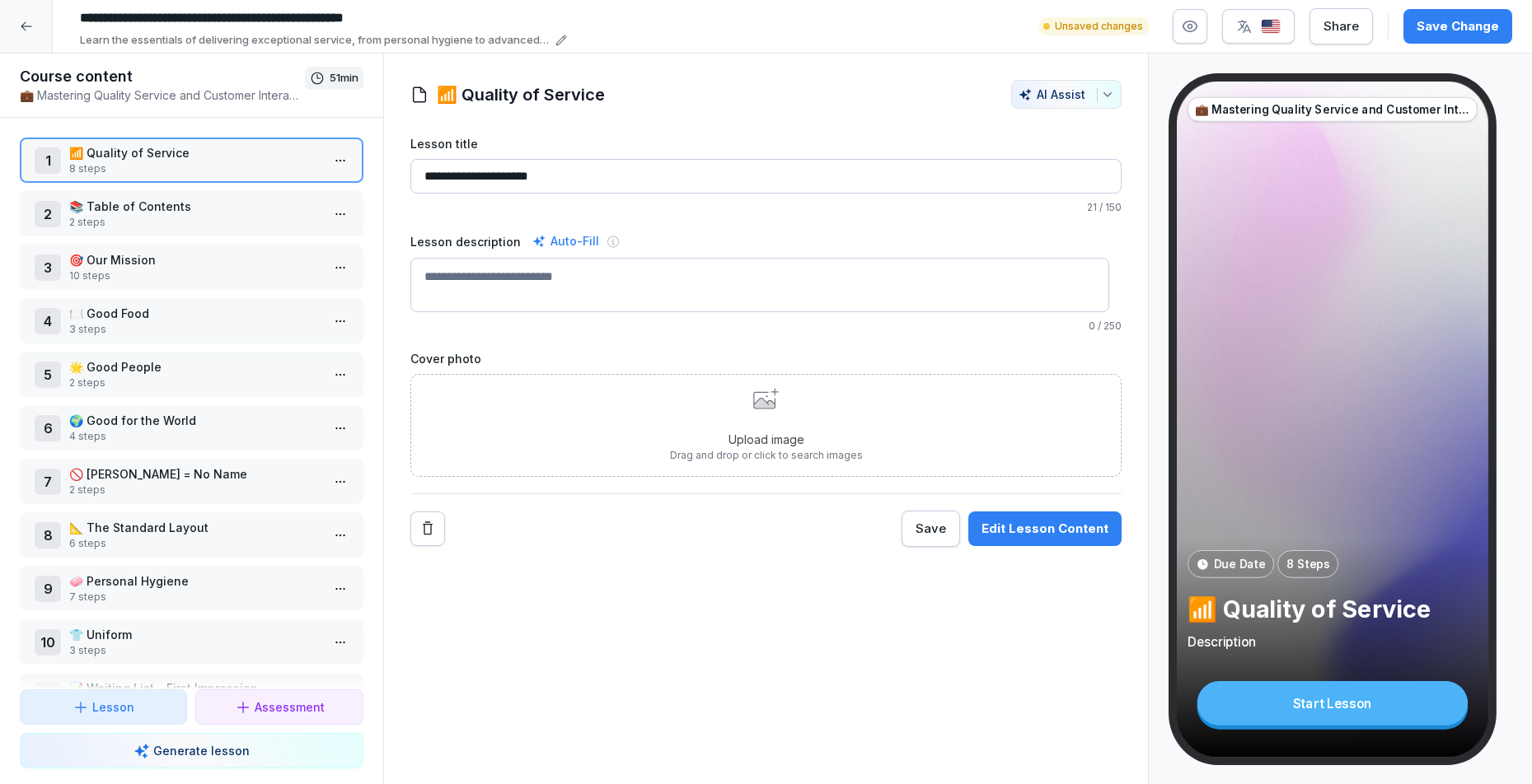
click at [697, 203] on p "21 / 150" at bounding box center [766, 208] width 712 height 15
click at [587, 410] on div "Upload image Drag and drop or click to search images" at bounding box center [766, 425] width 712 height 103
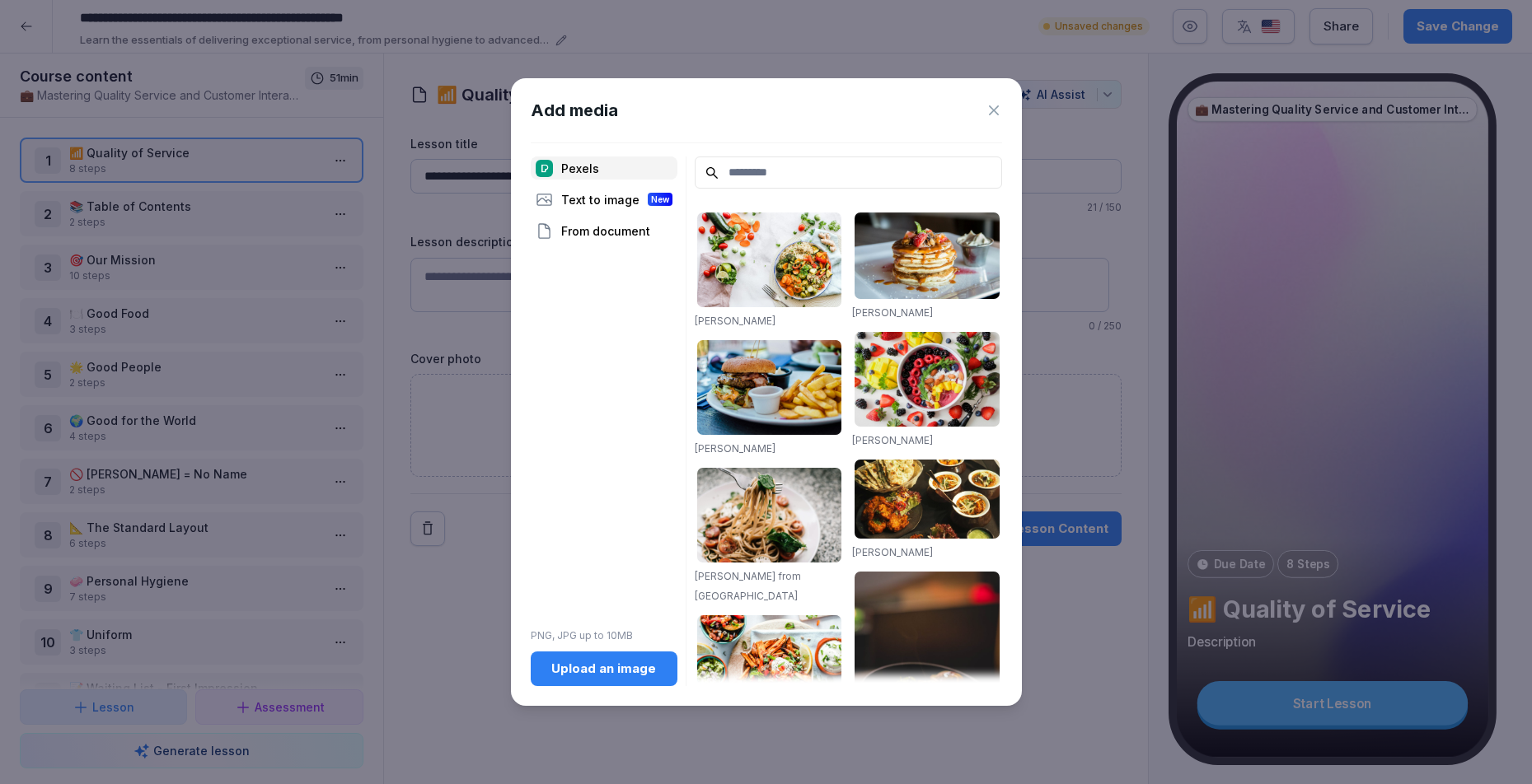
click at [989, 108] on icon at bounding box center [994, 110] width 17 height 17
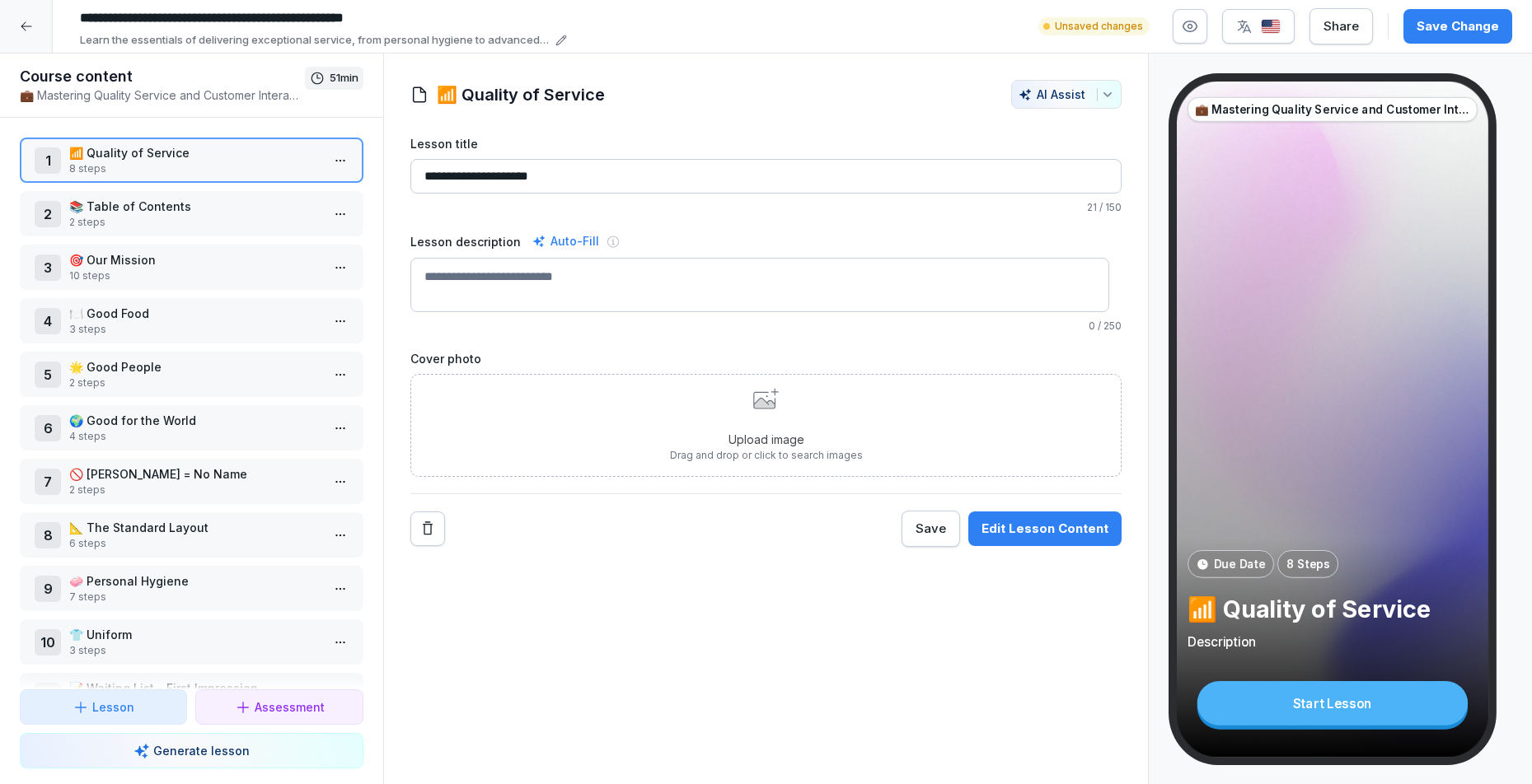
click at [477, 166] on input "**********" at bounding box center [766, 176] width 712 height 34
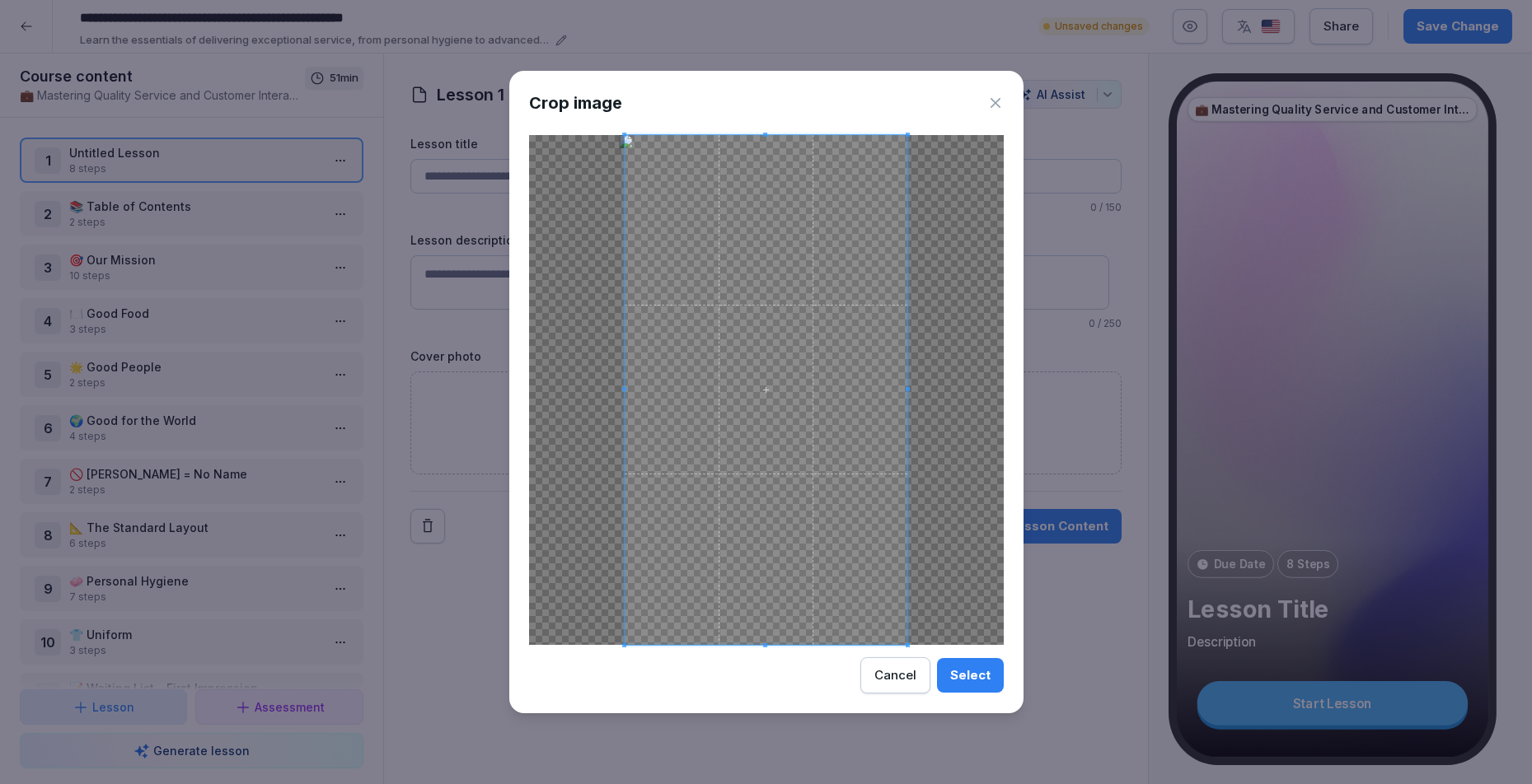
click at [612, 393] on div at bounding box center [766, 389] width 475 height 510
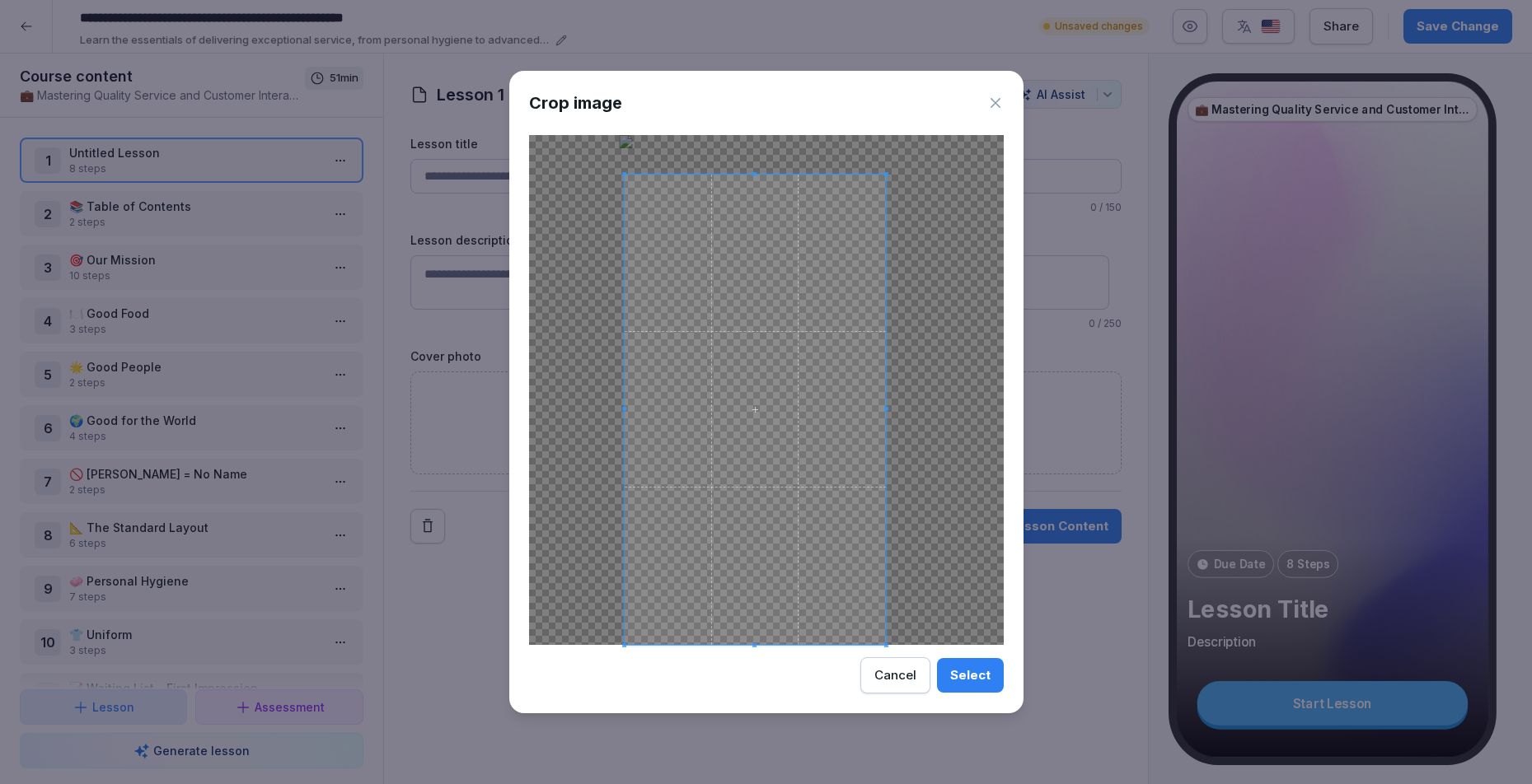
click at [904, 173] on div at bounding box center [766, 389] width 475 height 510
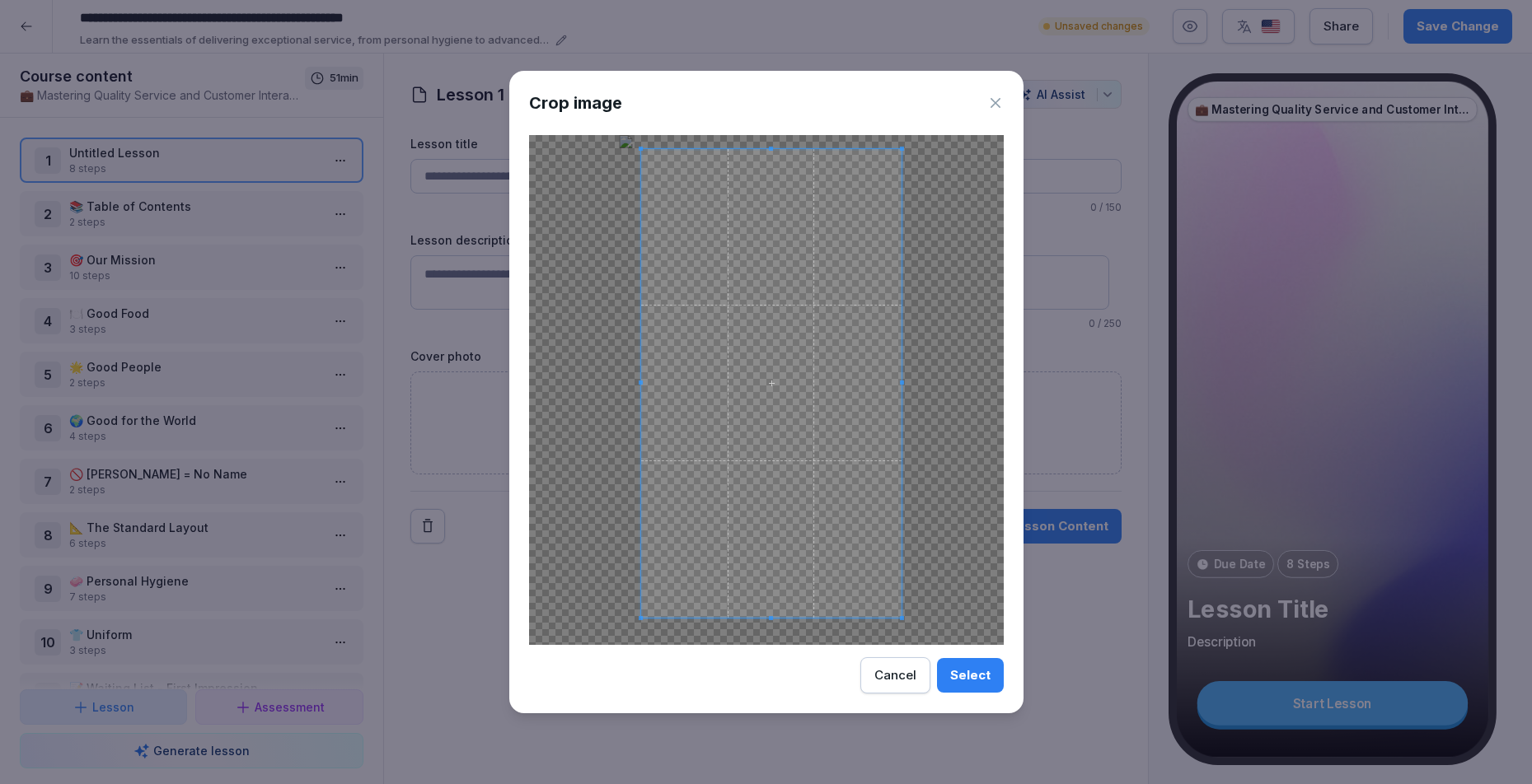
click at [811, 234] on span at bounding box center [771, 384] width 260 height 469
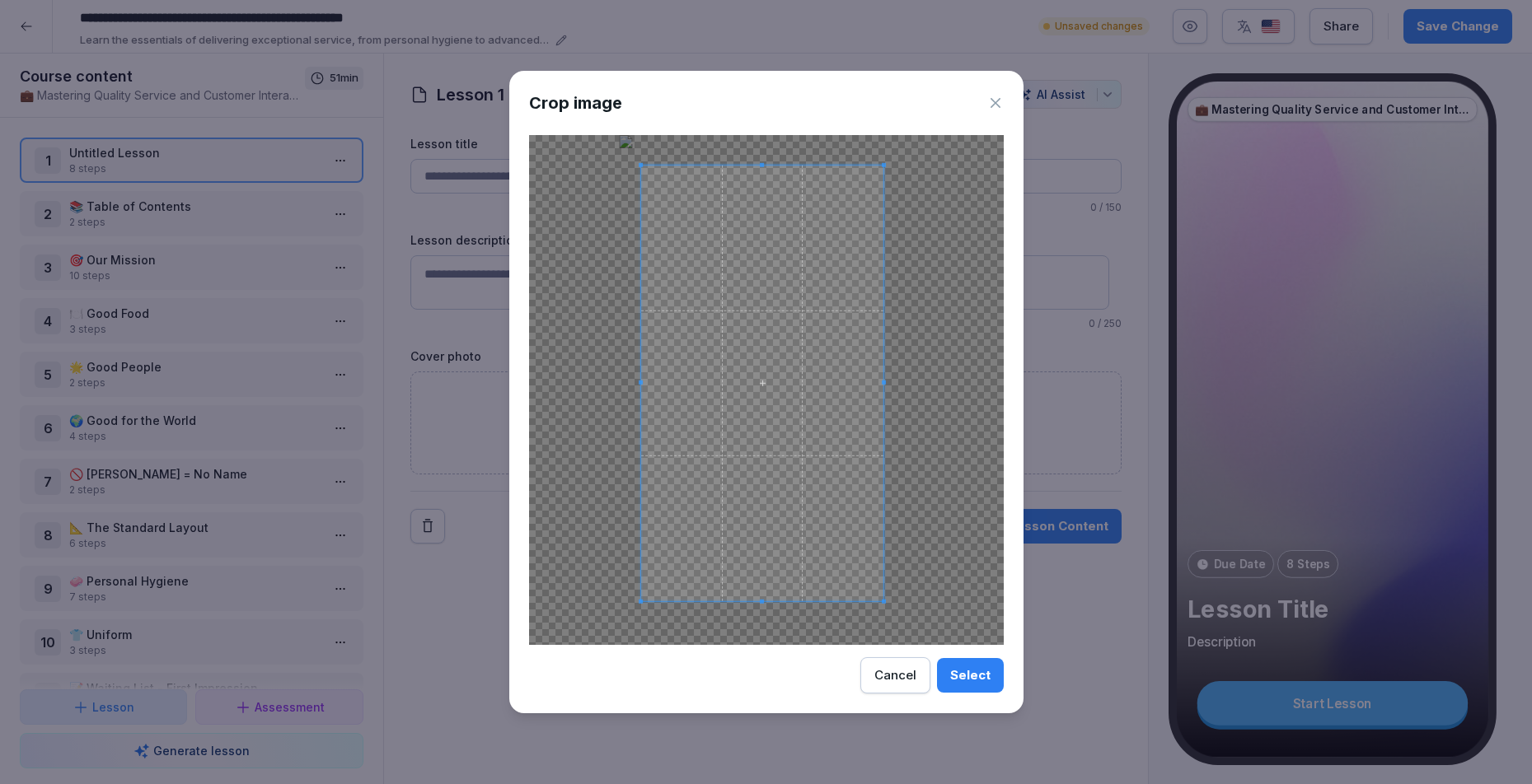
click at [882, 291] on span at bounding box center [884, 383] width 4 height 435
click at [793, 290] on span at bounding box center [765, 384] width 242 height 435
click at [969, 667] on div "Select" at bounding box center [970, 676] width 40 height 18
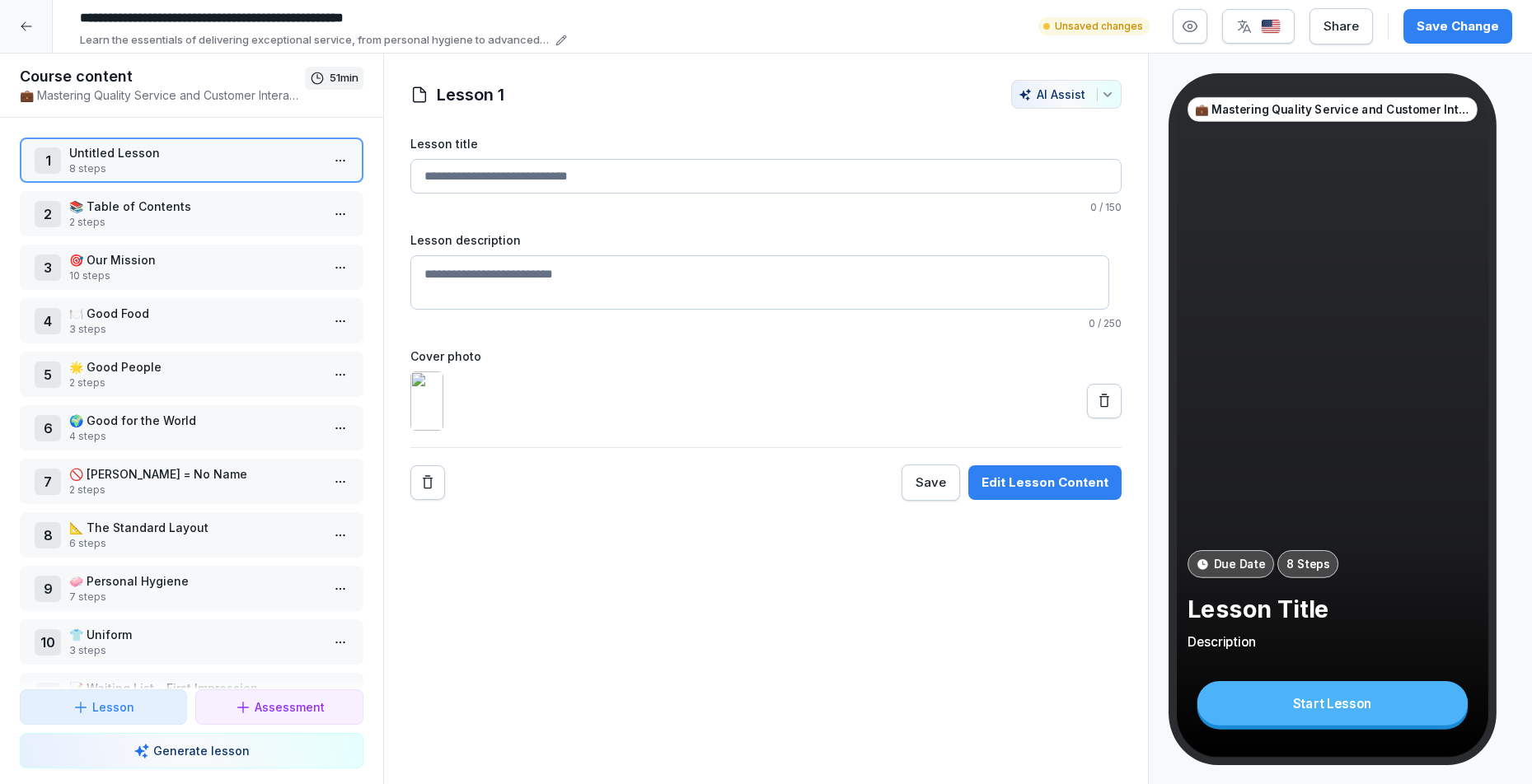
click at [443, 431] on img at bounding box center [427, 400] width 33 height 59
click at [1100, 410] on icon at bounding box center [1105, 401] width 17 height 17
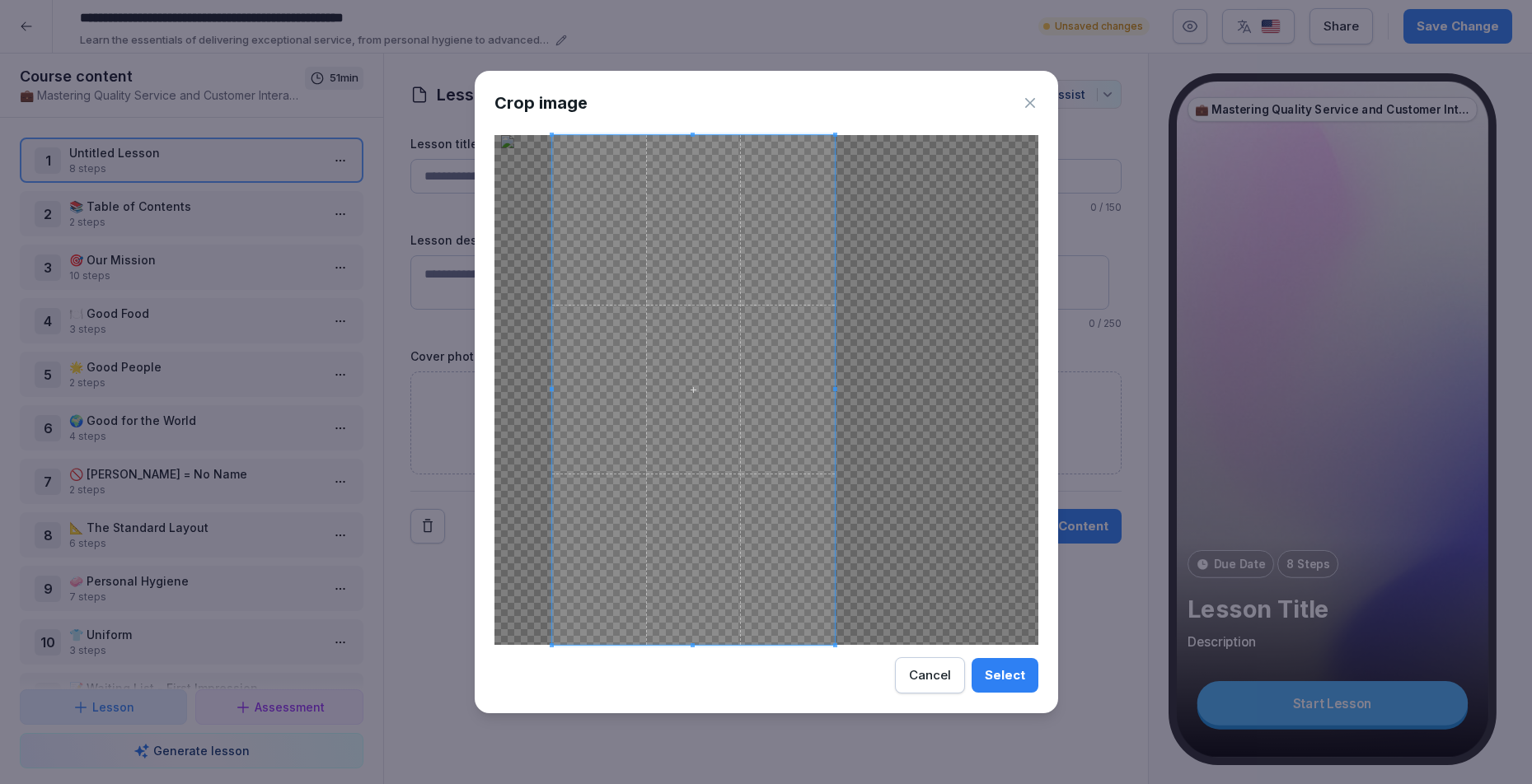
click at [616, 379] on span at bounding box center [694, 389] width 284 height 510
click at [943, 675] on div "Cancel" at bounding box center [930, 676] width 42 height 18
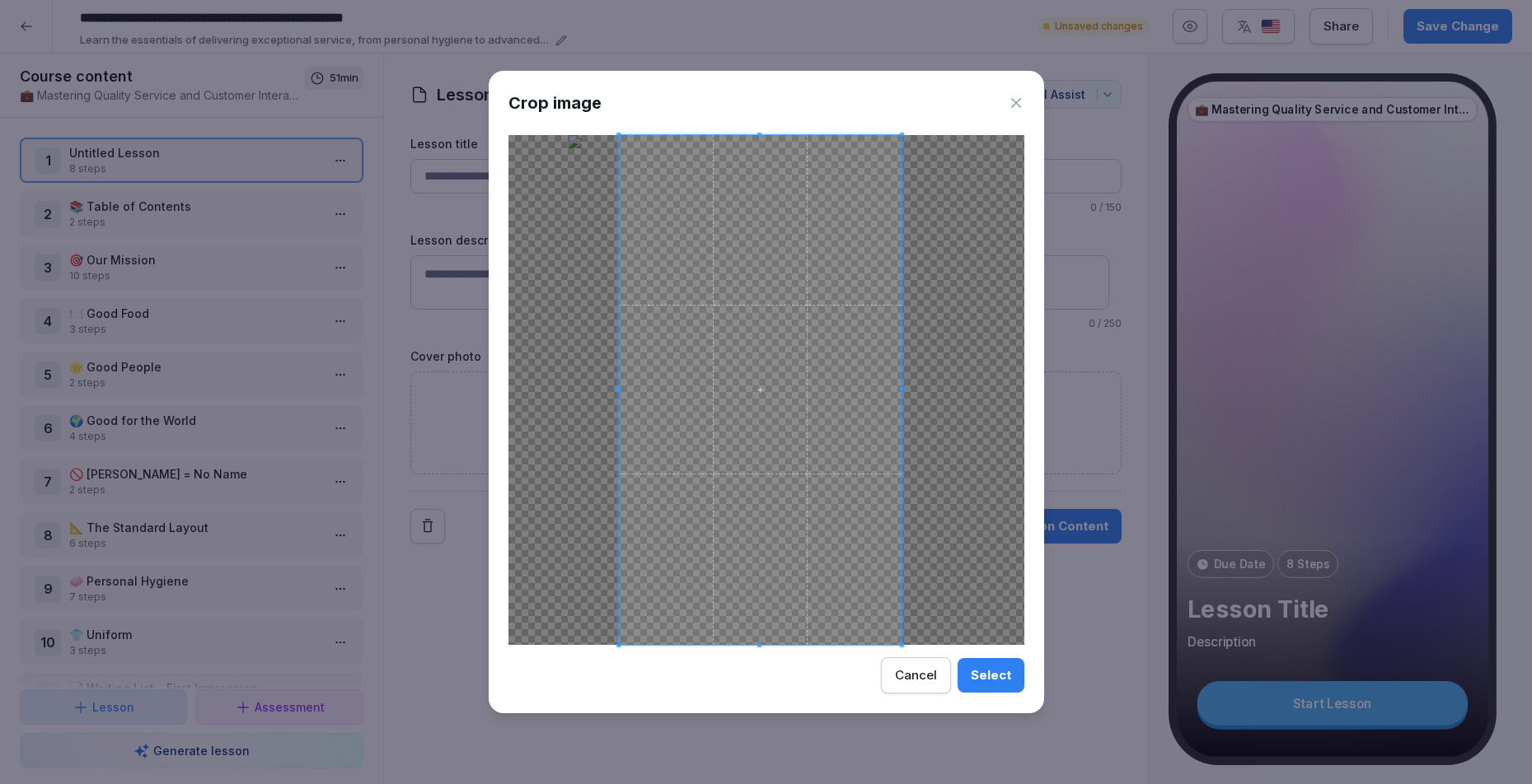
click at [745, 388] on span at bounding box center [761, 389] width 284 height 510
click at [901, 391] on span at bounding box center [763, 389] width 284 height 510
click at [997, 672] on div "Select" at bounding box center [990, 676] width 40 height 18
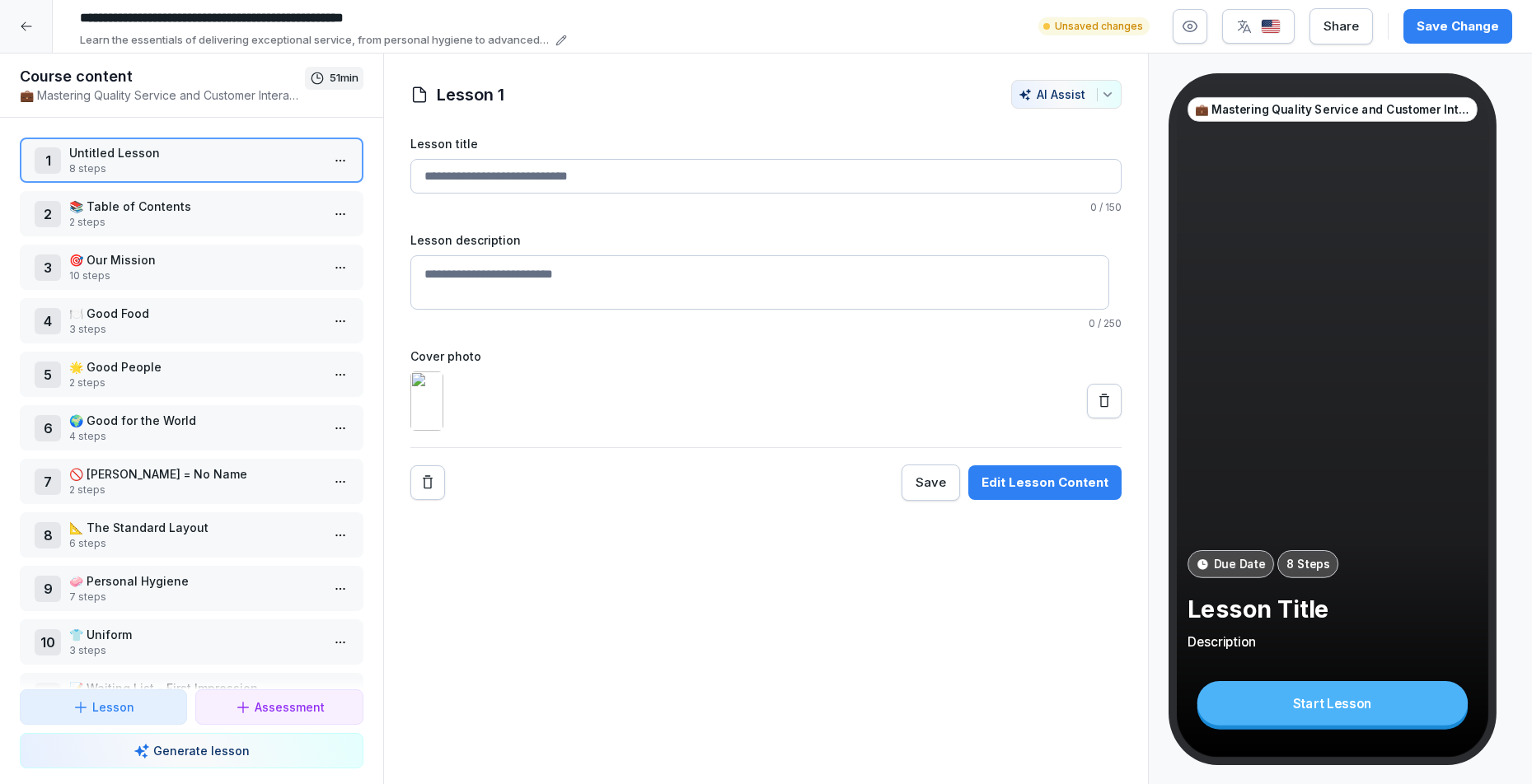
click at [1285, 437] on div "💼 Mastering Quality Service and Customer Interaction Due Date 8 Steps Lesson Ti…" at bounding box center [1333, 420] width 312 height 676
click at [443, 431] on img at bounding box center [427, 400] width 33 height 59
click at [153, 219] on p "2 steps" at bounding box center [194, 223] width 251 height 15
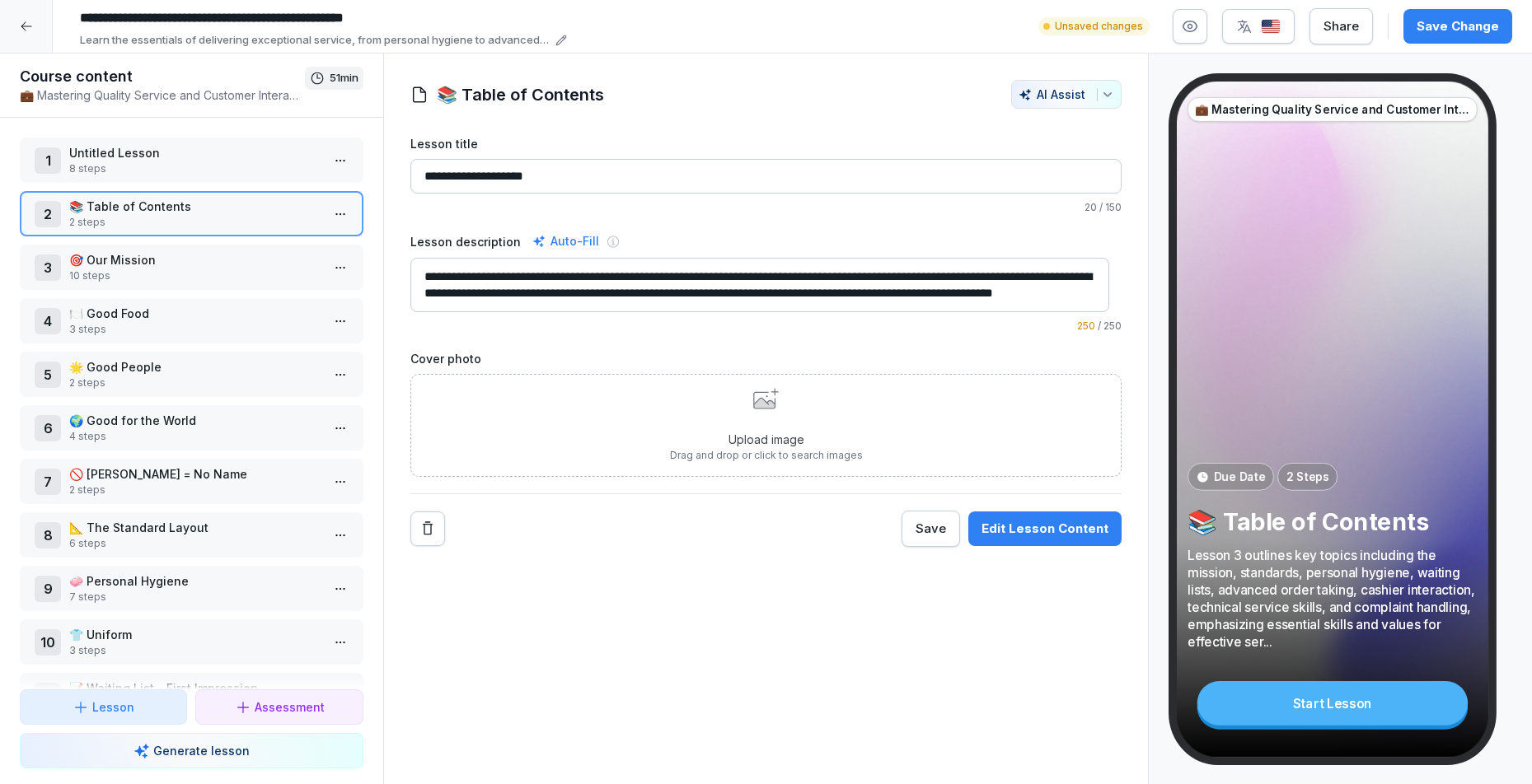
scroll to position [3, 0]
click at [1023, 537] on div "Edit Lesson Content" at bounding box center [1045, 529] width 127 height 18
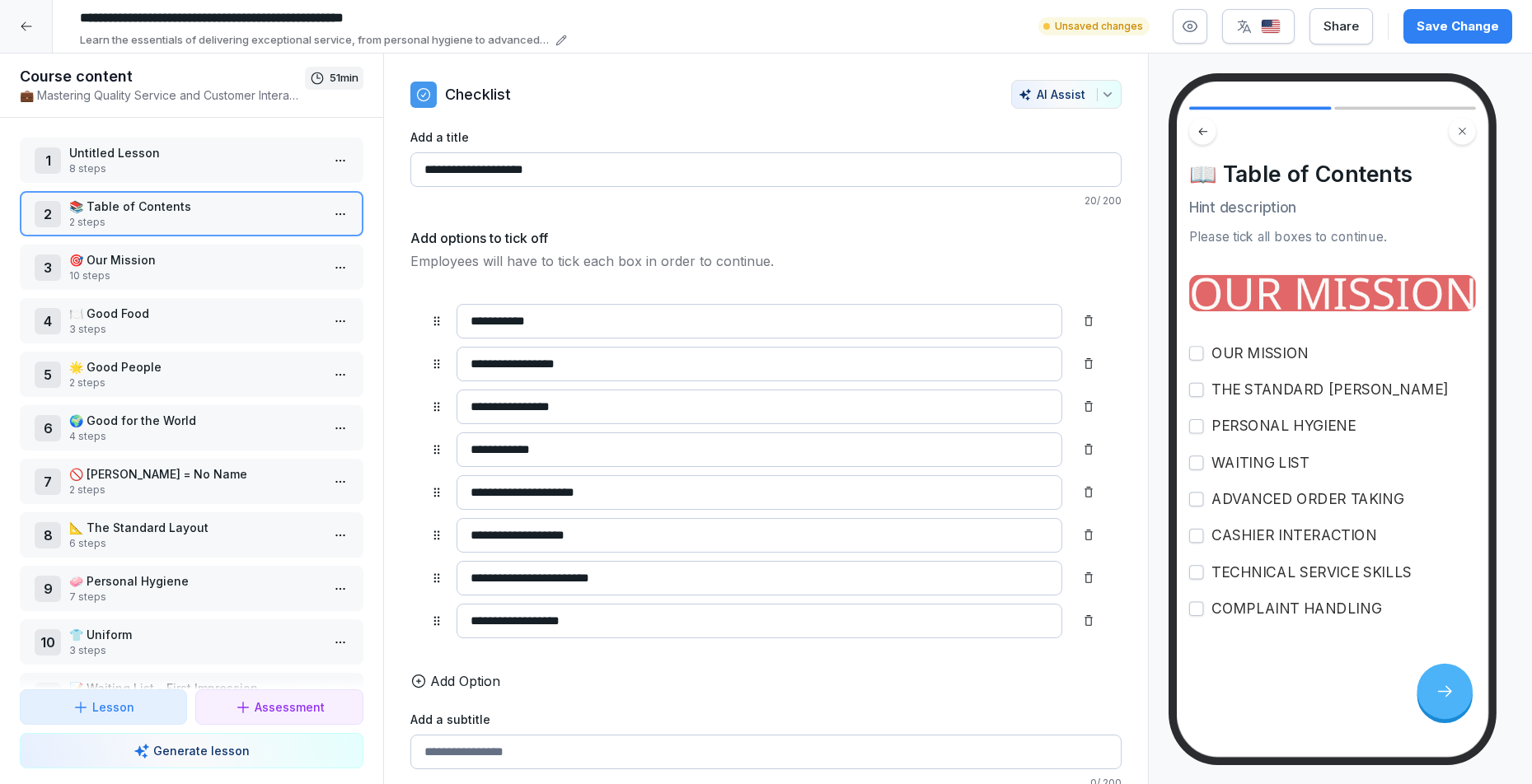
click at [1023, 537] on input "**********" at bounding box center [759, 535] width 607 height 34
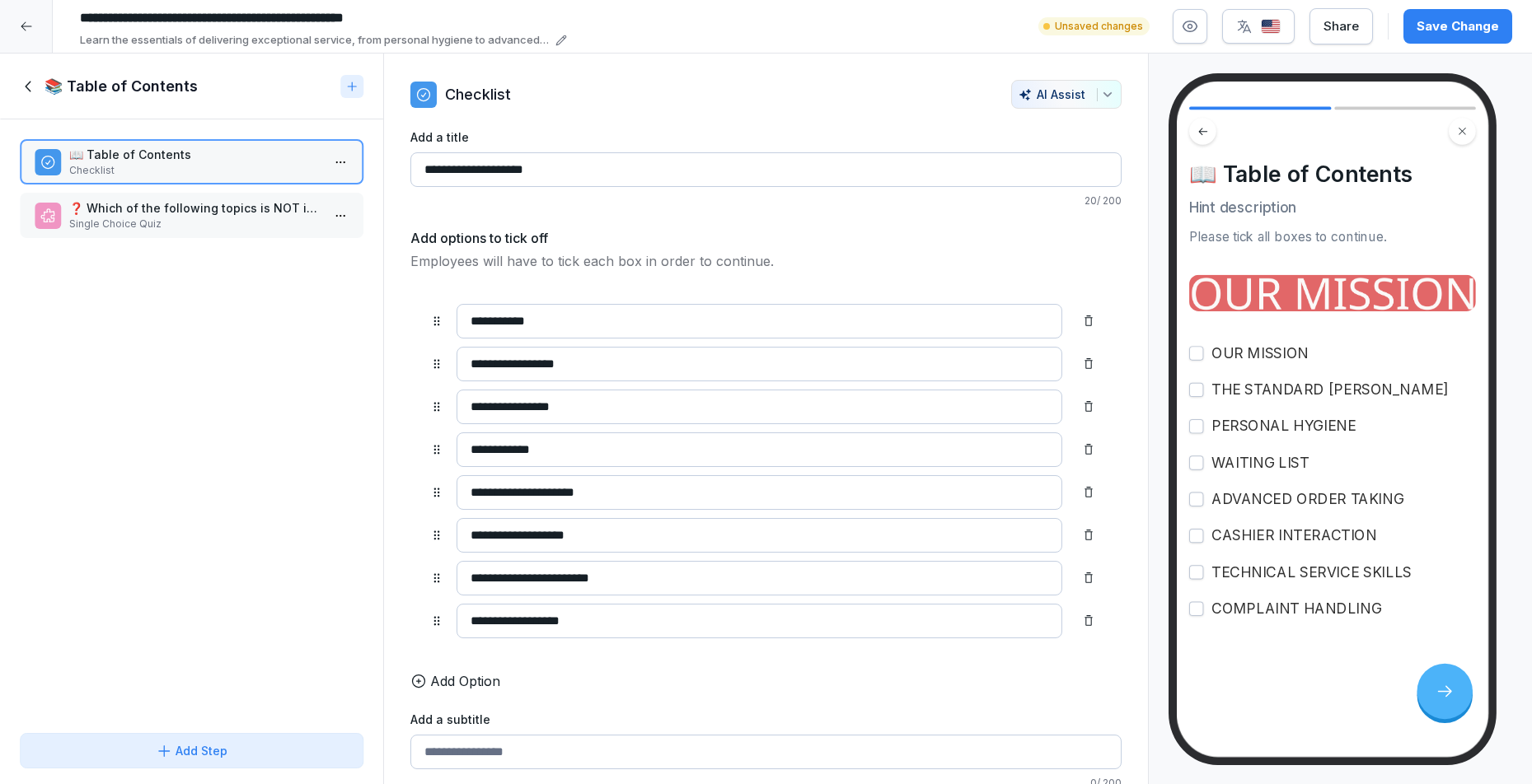
click at [702, 439] on input "**********" at bounding box center [759, 450] width 607 height 34
click at [574, 320] on input "**********" at bounding box center [759, 320] width 607 height 34
click at [205, 214] on p "❓ Which of the following topics is NOT included in the Table of Contents for Le…" at bounding box center [194, 208] width 251 height 18
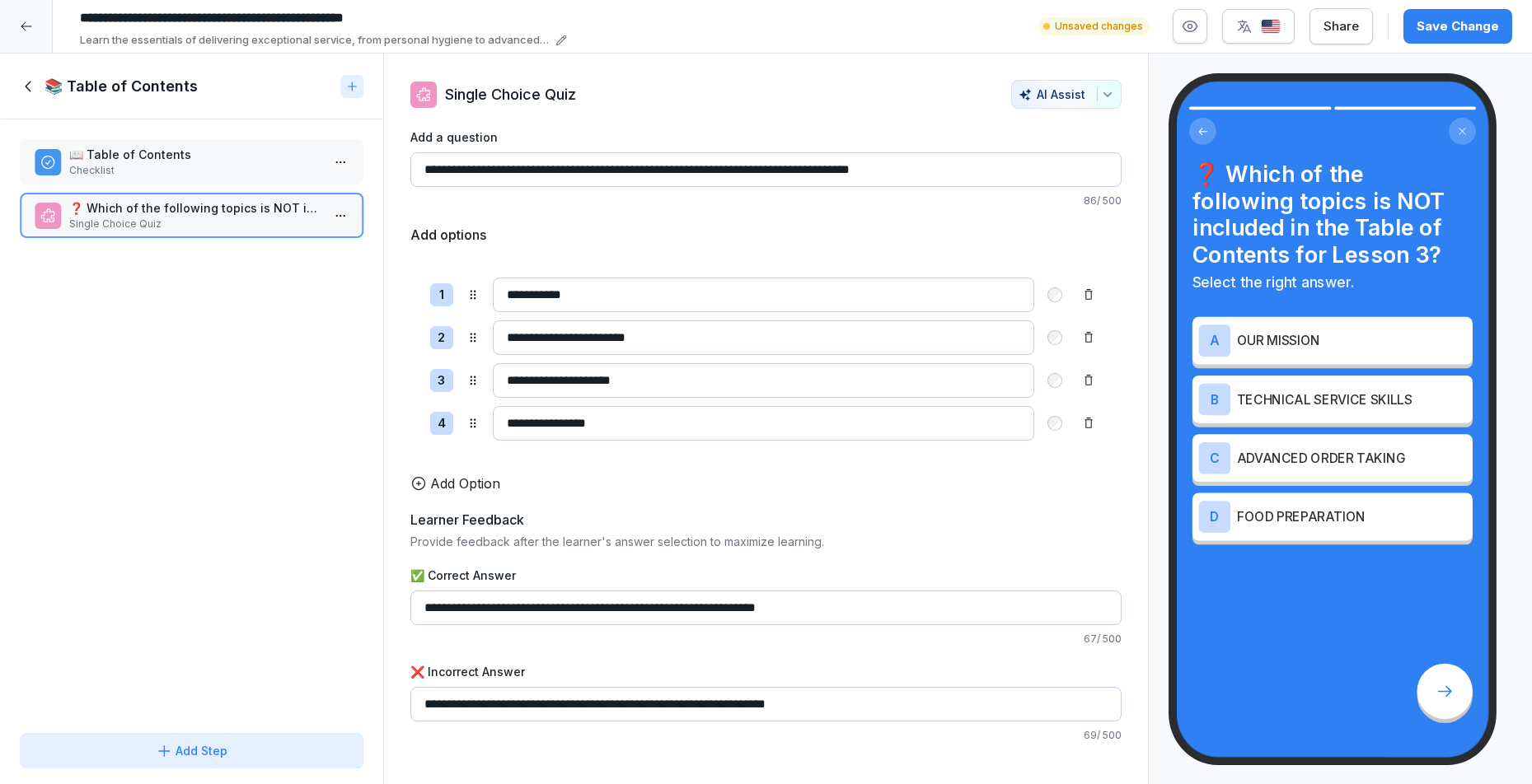
click at [43, 93] on div "📚 Table of Contents" at bounding box center [177, 87] width 314 height 20
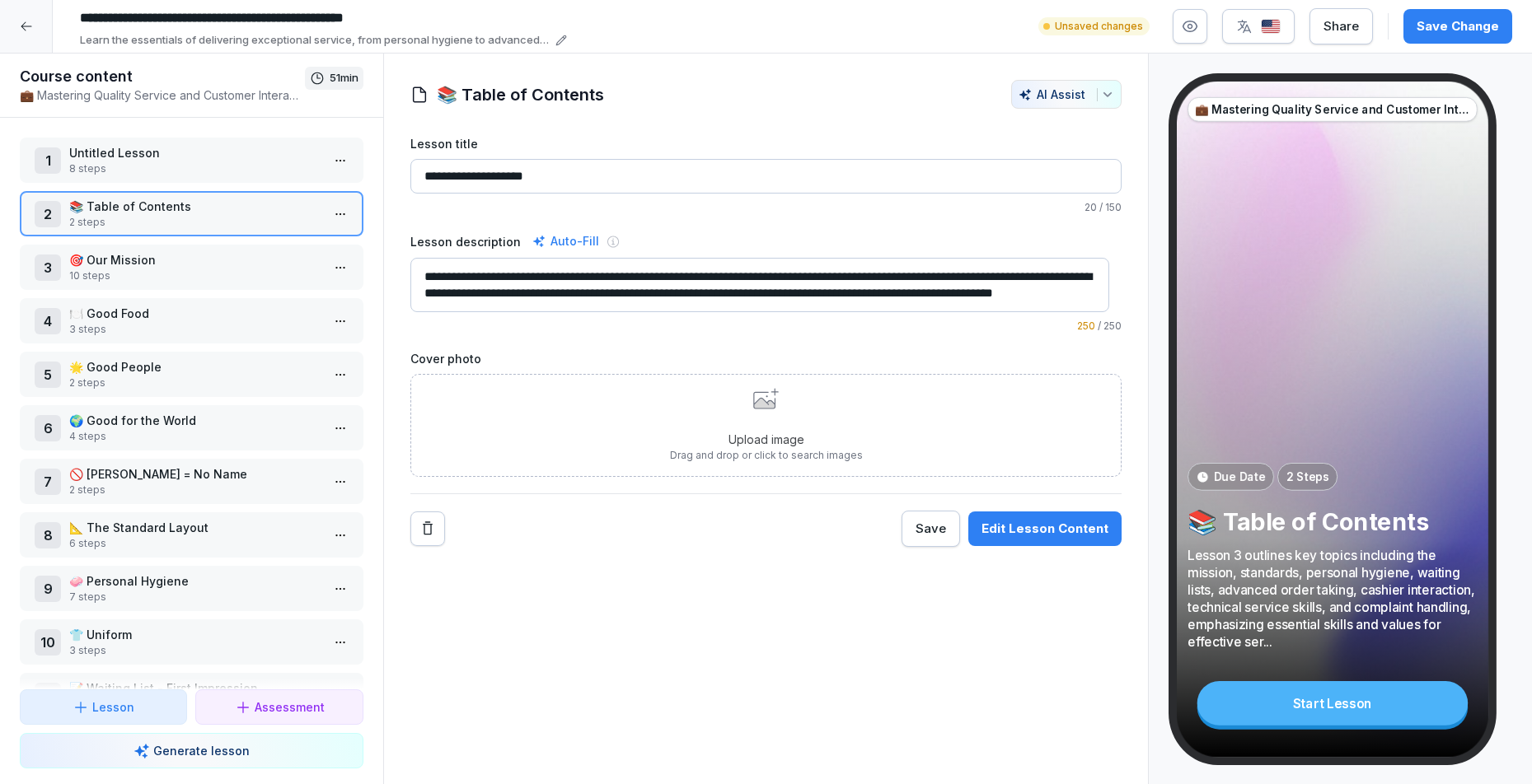
click at [533, 269] on textarea "**********" at bounding box center [760, 284] width 700 height 54
drag, startPoint x: 570, startPoint y: 300, endPoint x: 407, endPoint y: 262, distance: 167.4
click at [407, 262] on div "**********" at bounding box center [766, 314] width 765 height 467
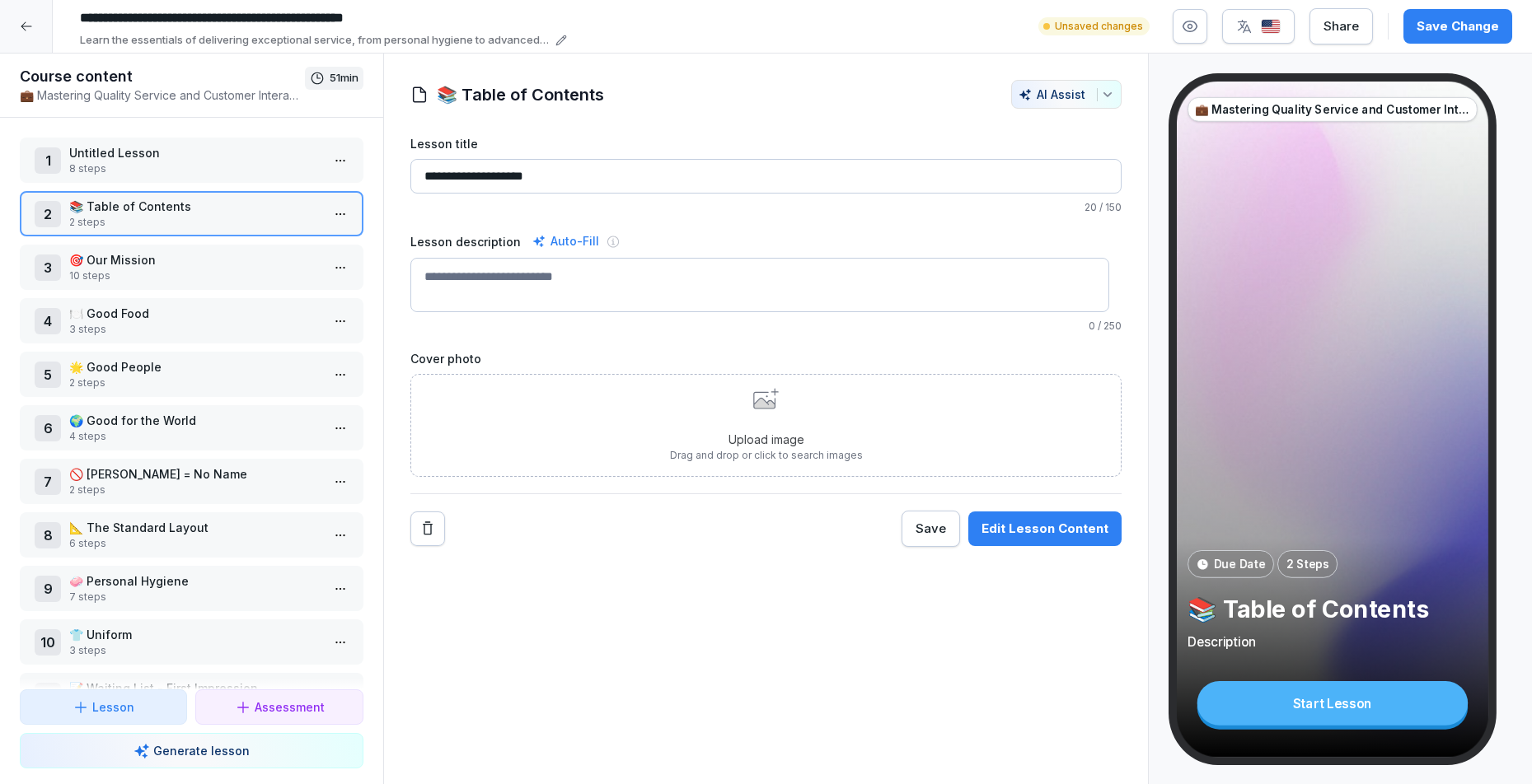
click at [1046, 522] on div "Edit Lesson Content" at bounding box center [1045, 529] width 127 height 18
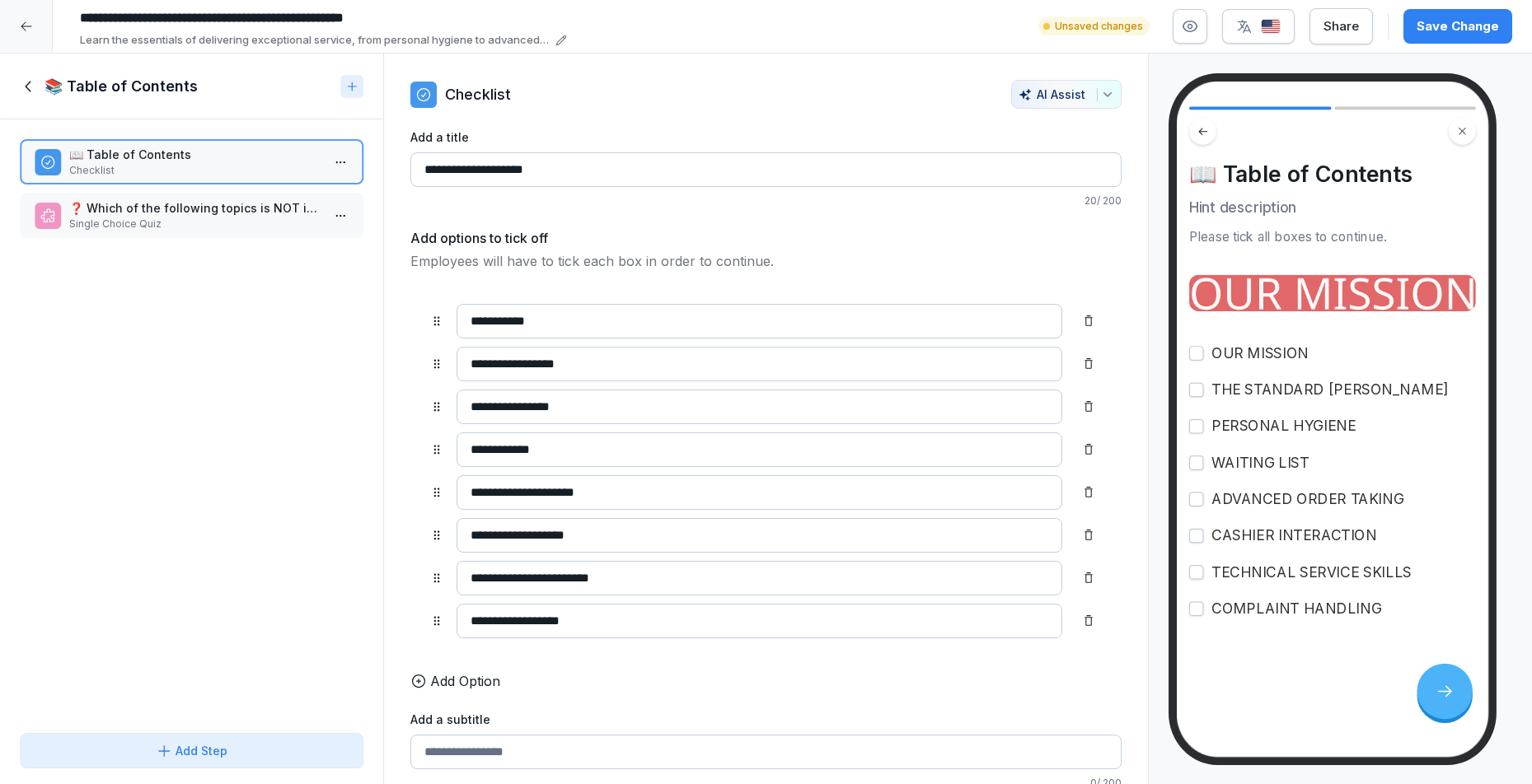
click at [335, 214] on button "button" at bounding box center [340, 216] width 27 height 27
click at [330, 224] on html "**********" at bounding box center [766, 392] width 1532 height 784
click at [289, 306] on div "Delete" at bounding box center [267, 309] width 140 height 31
click at [253, 163] on p "Checklist" at bounding box center [194, 171] width 251 height 15
click at [321, 157] on html "**********" at bounding box center [766, 392] width 1532 height 784
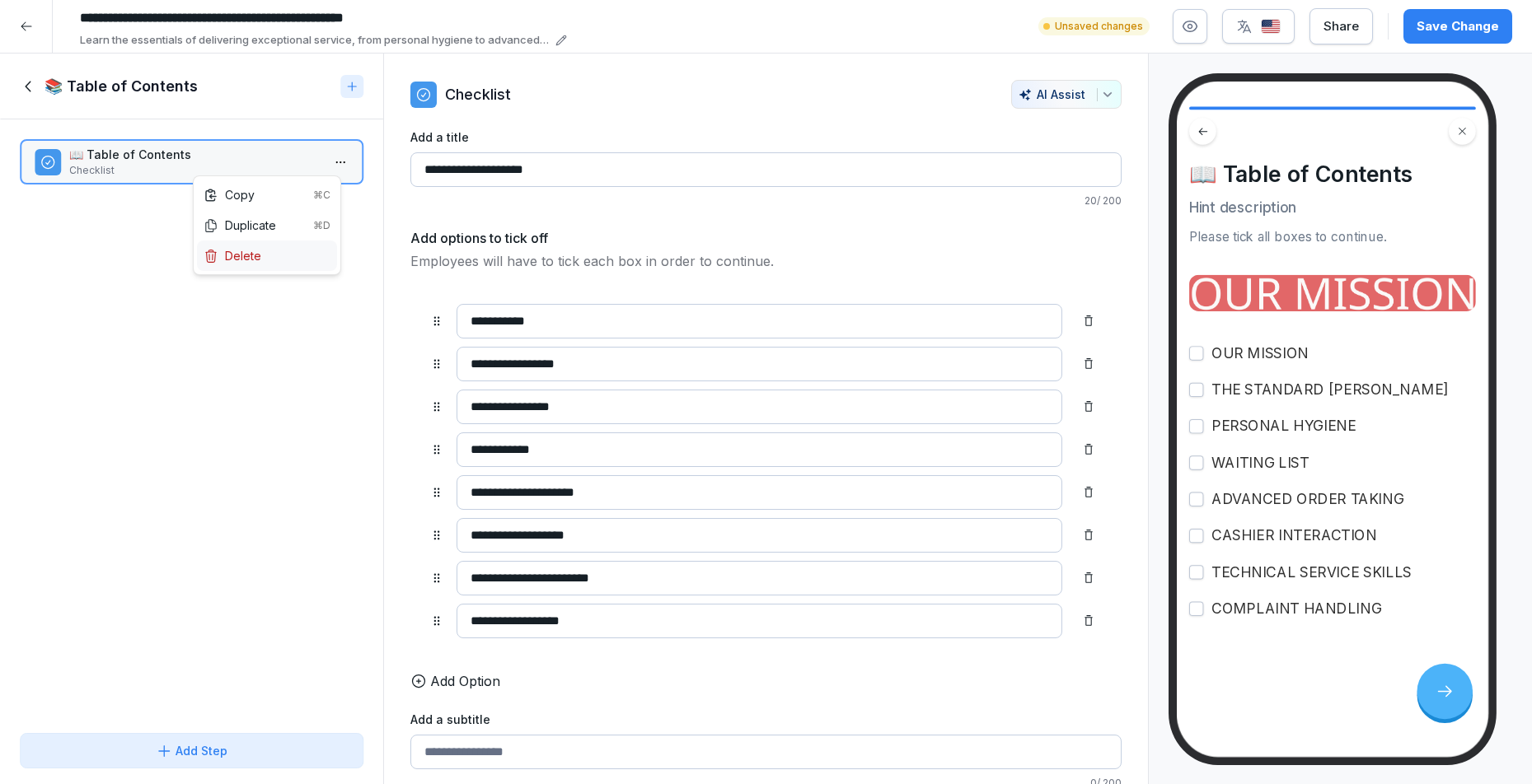
click at [313, 252] on div "Delete" at bounding box center [267, 255] width 140 height 31
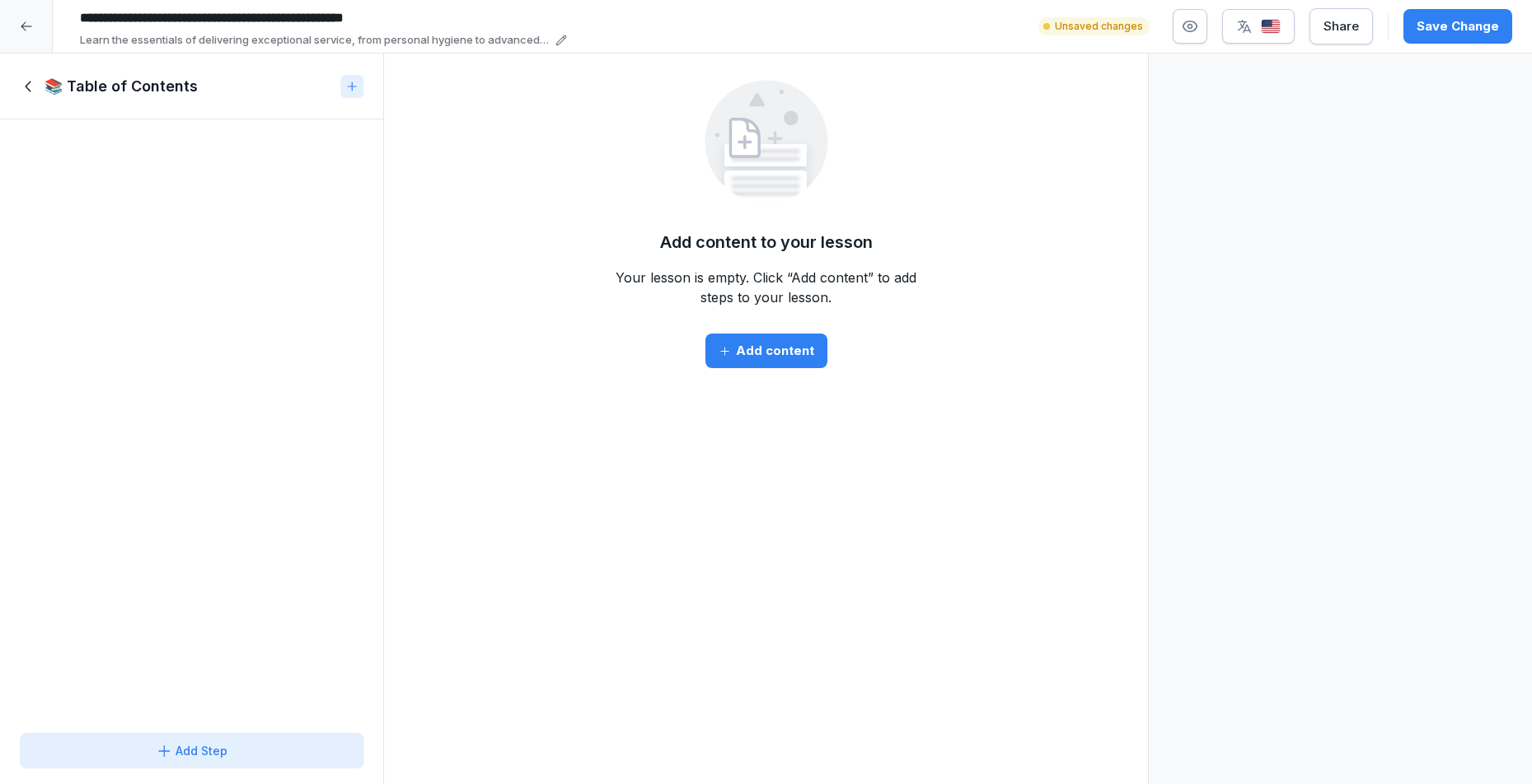
click at [32, 88] on icon at bounding box center [29, 87] width 18 height 18
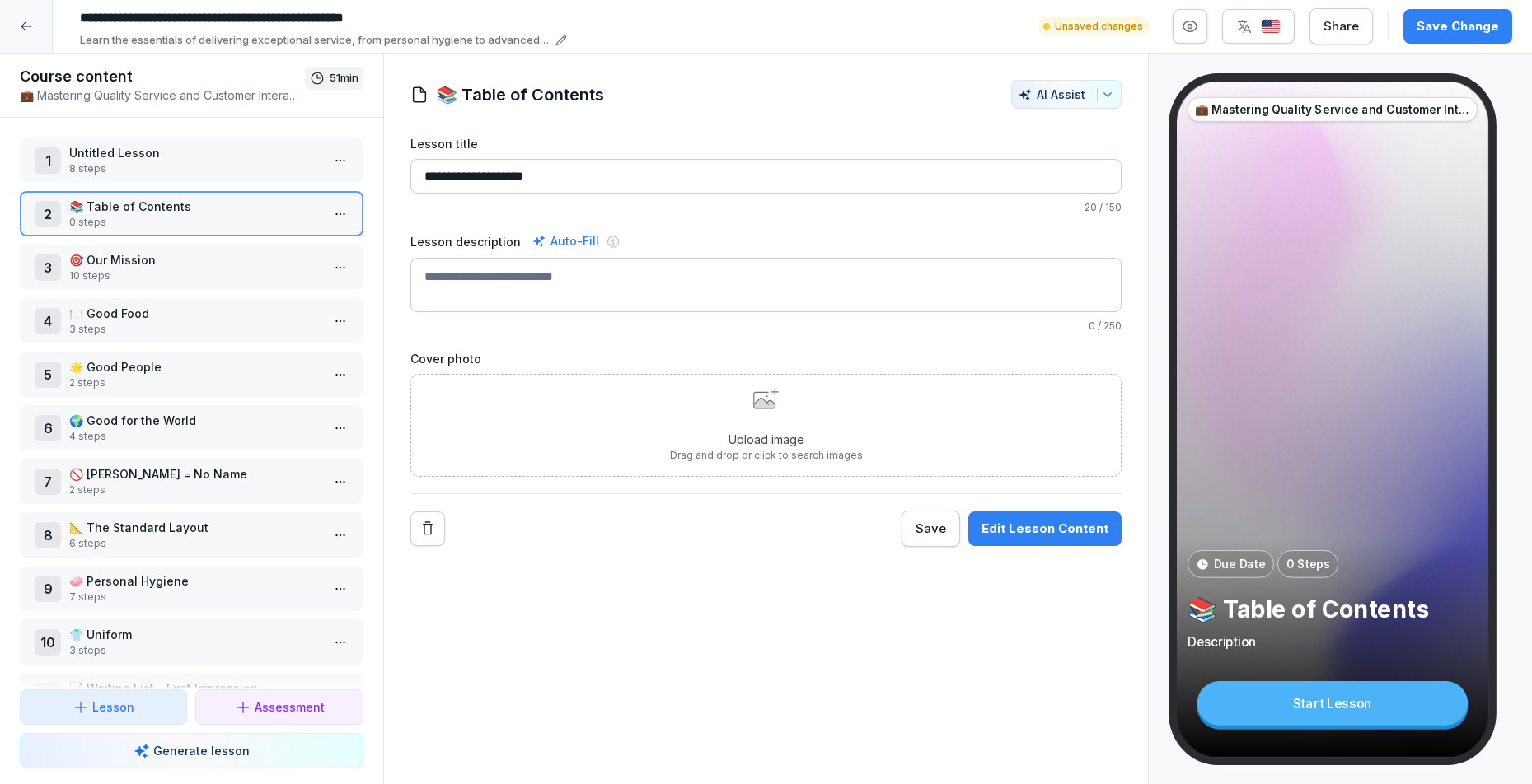
click at [571, 279] on textarea "Lesson description" at bounding box center [766, 284] width 712 height 54
type textarea "*"
paste textarea "**********"
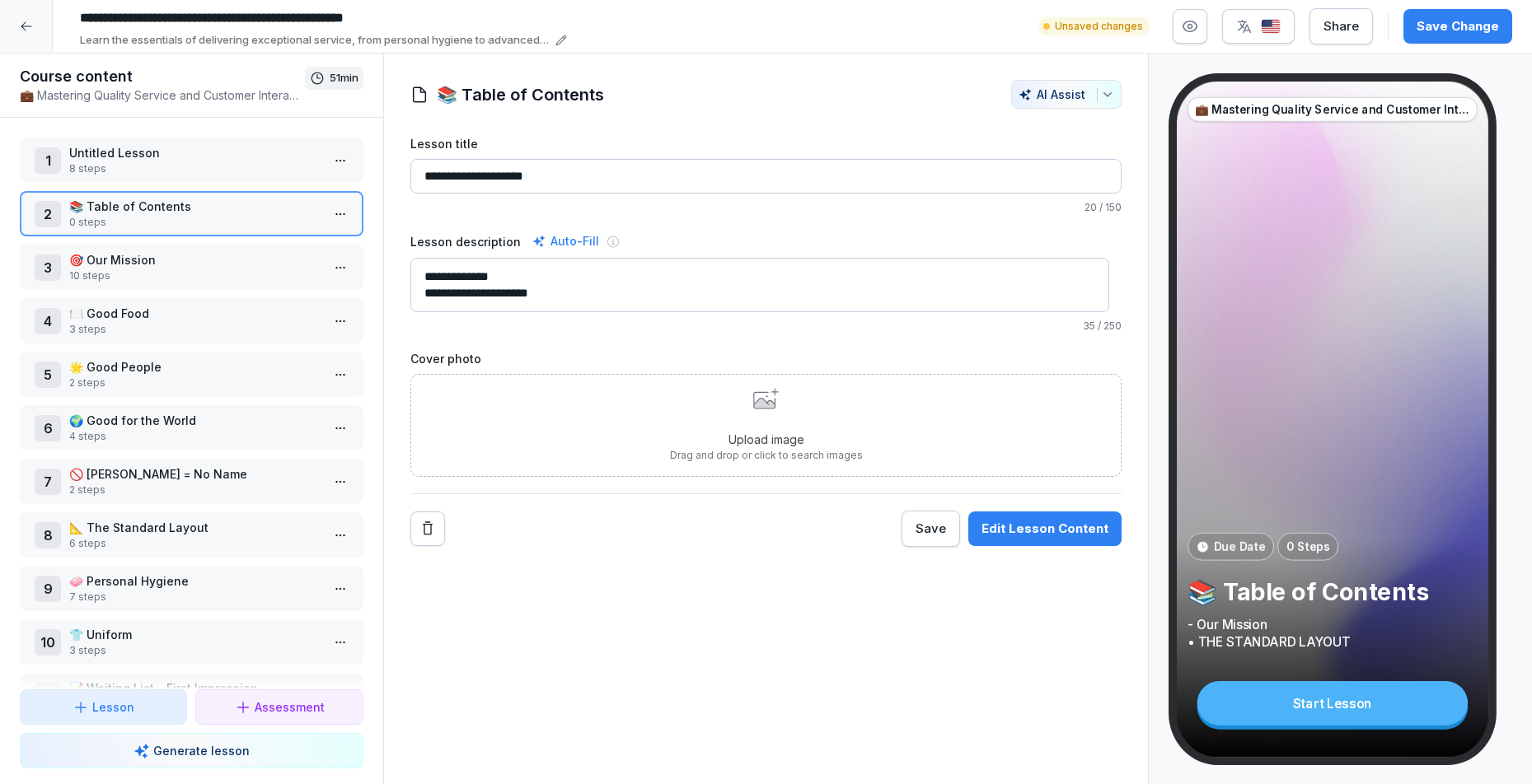
click at [457, 274] on textarea "**********" at bounding box center [760, 284] width 700 height 54
click at [426, 291] on textarea "**********" at bounding box center [760, 284] width 700 height 54
drag, startPoint x: 429, startPoint y: 273, endPoint x: 418, endPoint y: 274, distance: 11.0
click at [418, 274] on textarea "**********" at bounding box center [760, 284] width 700 height 54
paste textarea
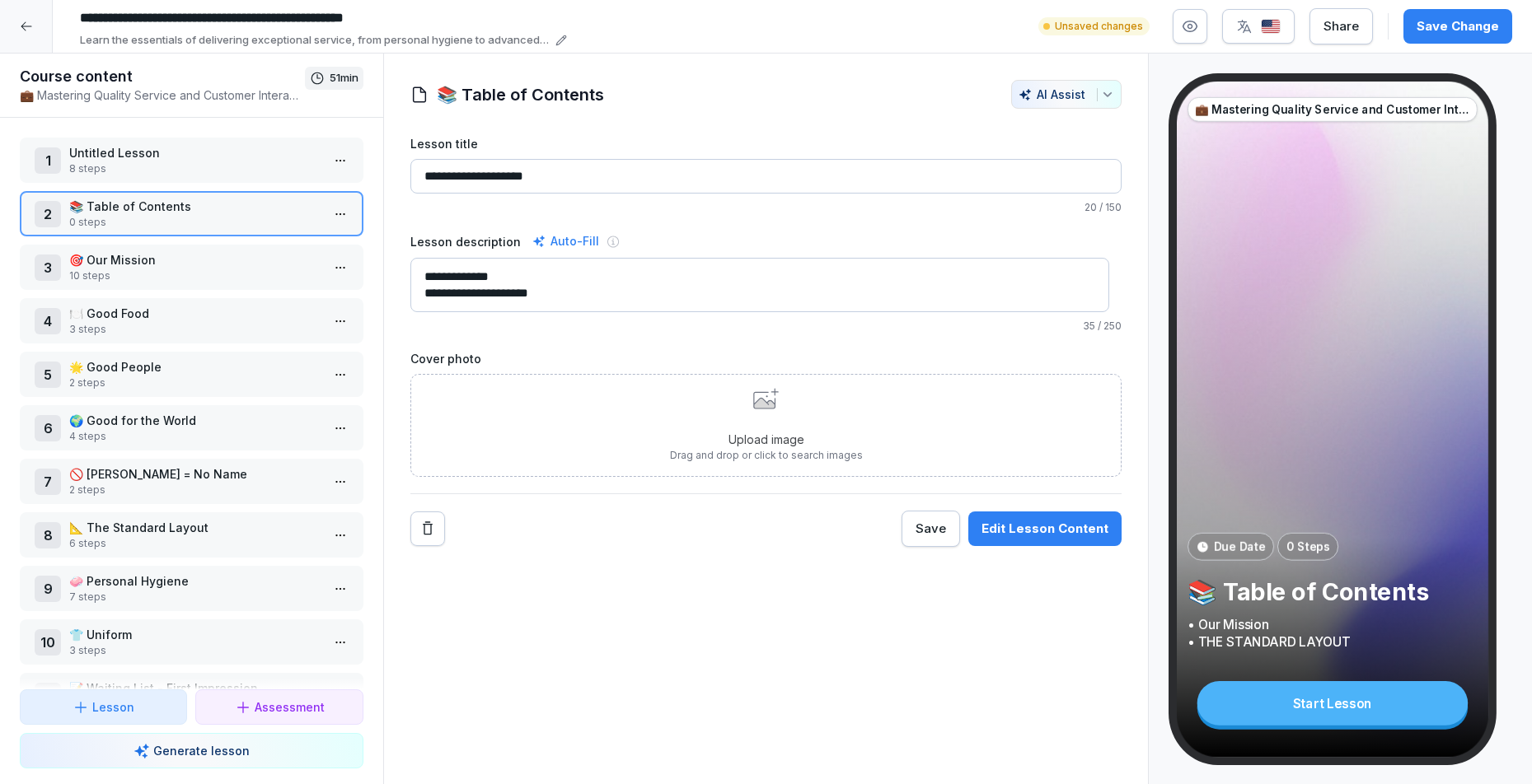
drag, startPoint x: 506, startPoint y: 280, endPoint x: 436, endPoint y: 278, distance: 70.0
click at [436, 278] on textarea "**********" at bounding box center [760, 284] width 700 height 54
paste textarea
click at [632, 296] on textarea "**********" at bounding box center [760, 284] width 700 height 54
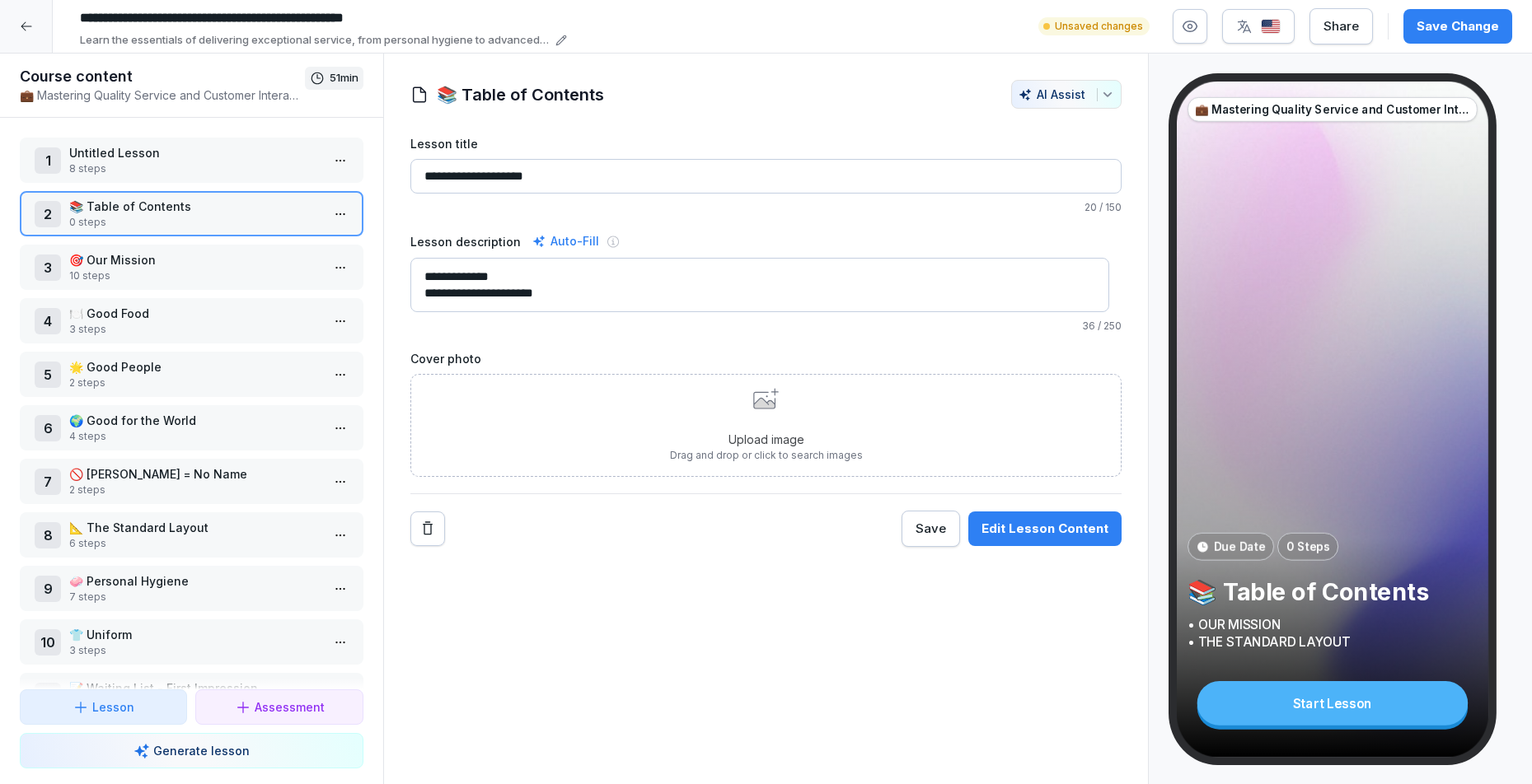
click at [425, 291] on textarea "**********" at bounding box center [760, 284] width 700 height 54
click at [441, 308] on textarea "**********" at bounding box center [760, 284] width 700 height 54
paste textarea "*"
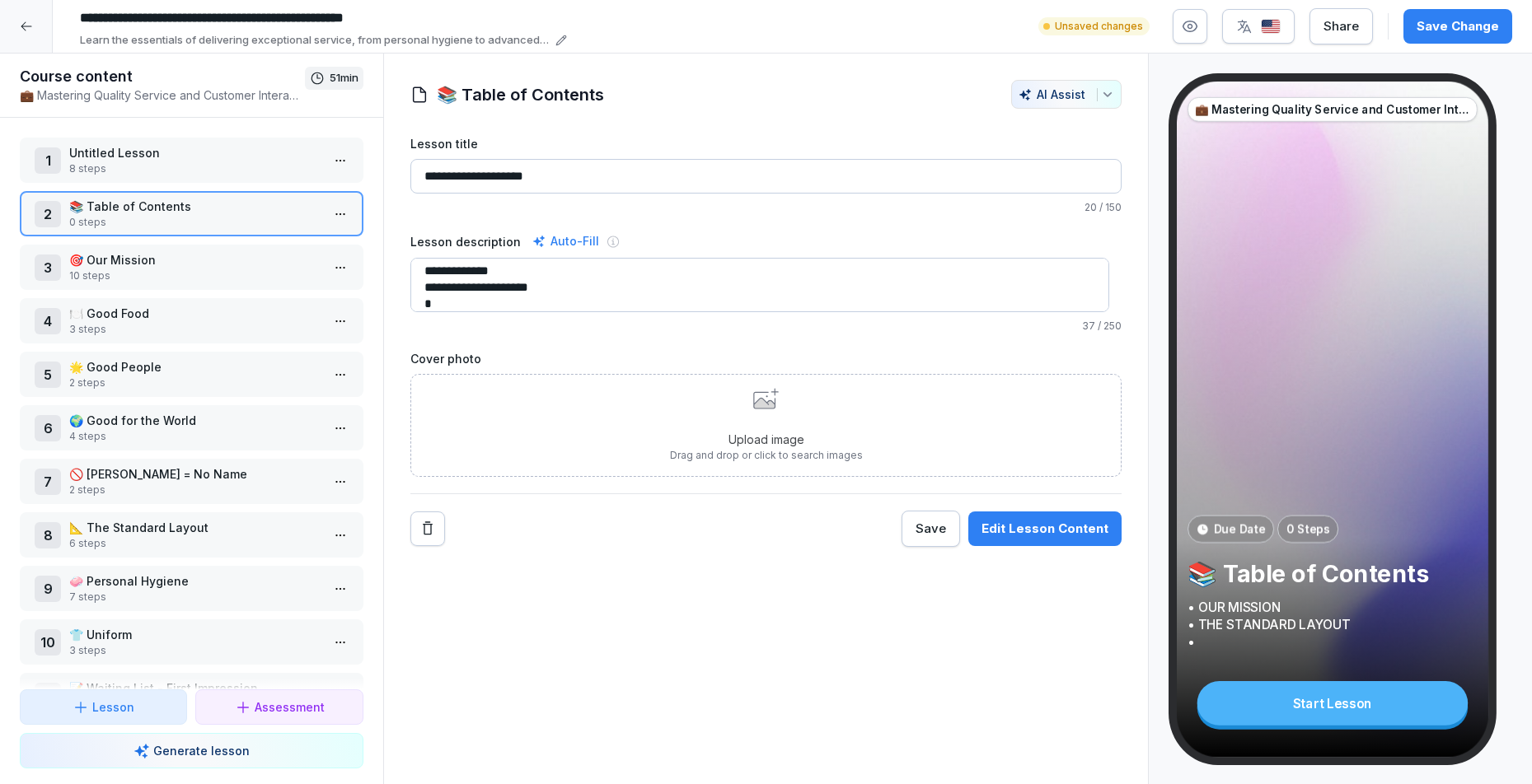
click at [485, 308] on textarea "**********" at bounding box center [760, 284] width 700 height 54
paste textarea "**********"
drag, startPoint x: 434, startPoint y: 291, endPoint x: 426, endPoint y: 291, distance: 8.0
click at [426, 291] on textarea "**********" at bounding box center [760, 284] width 700 height 54
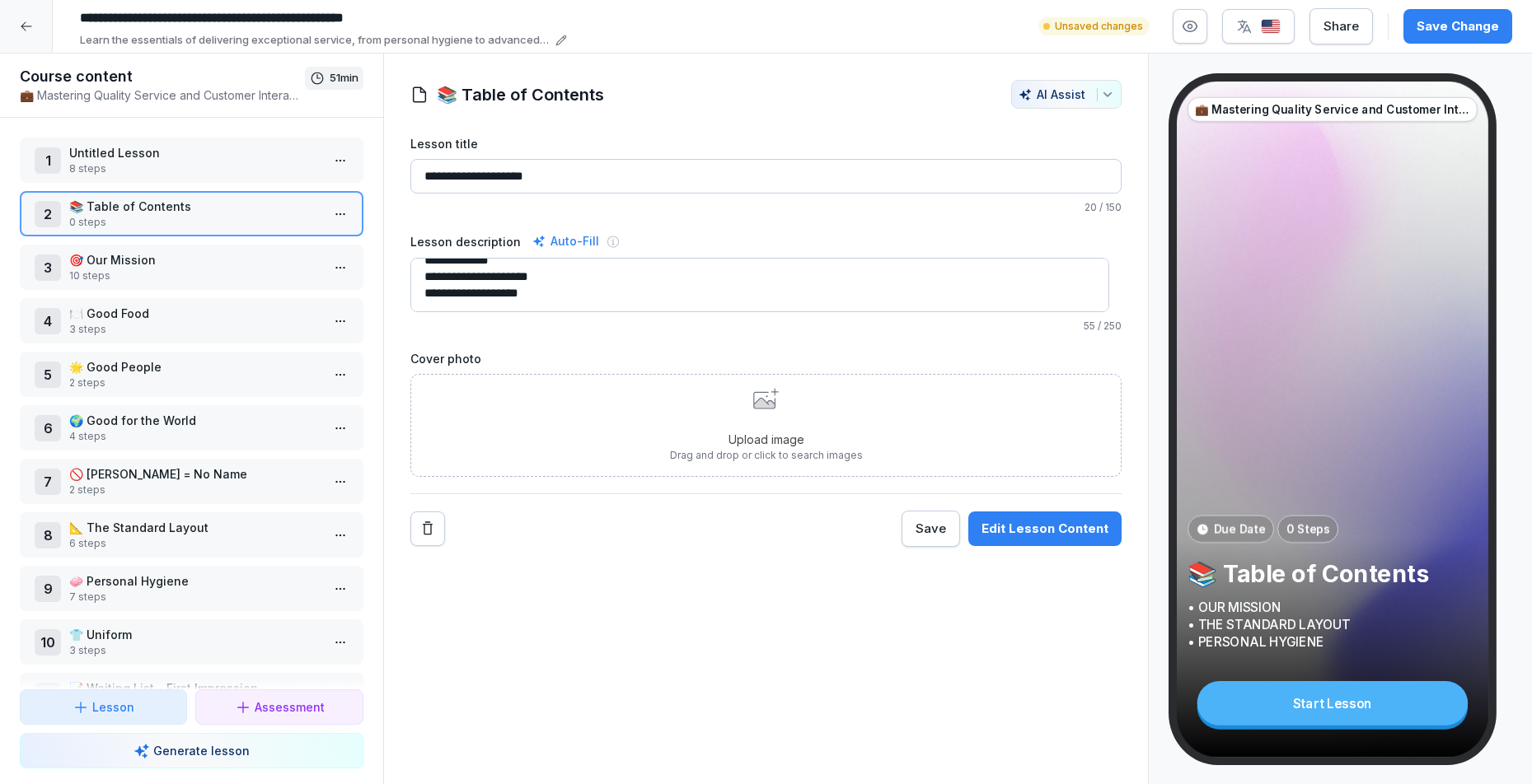
click at [432, 302] on textarea "**********" at bounding box center [760, 284] width 700 height 54
paste textarea "*"
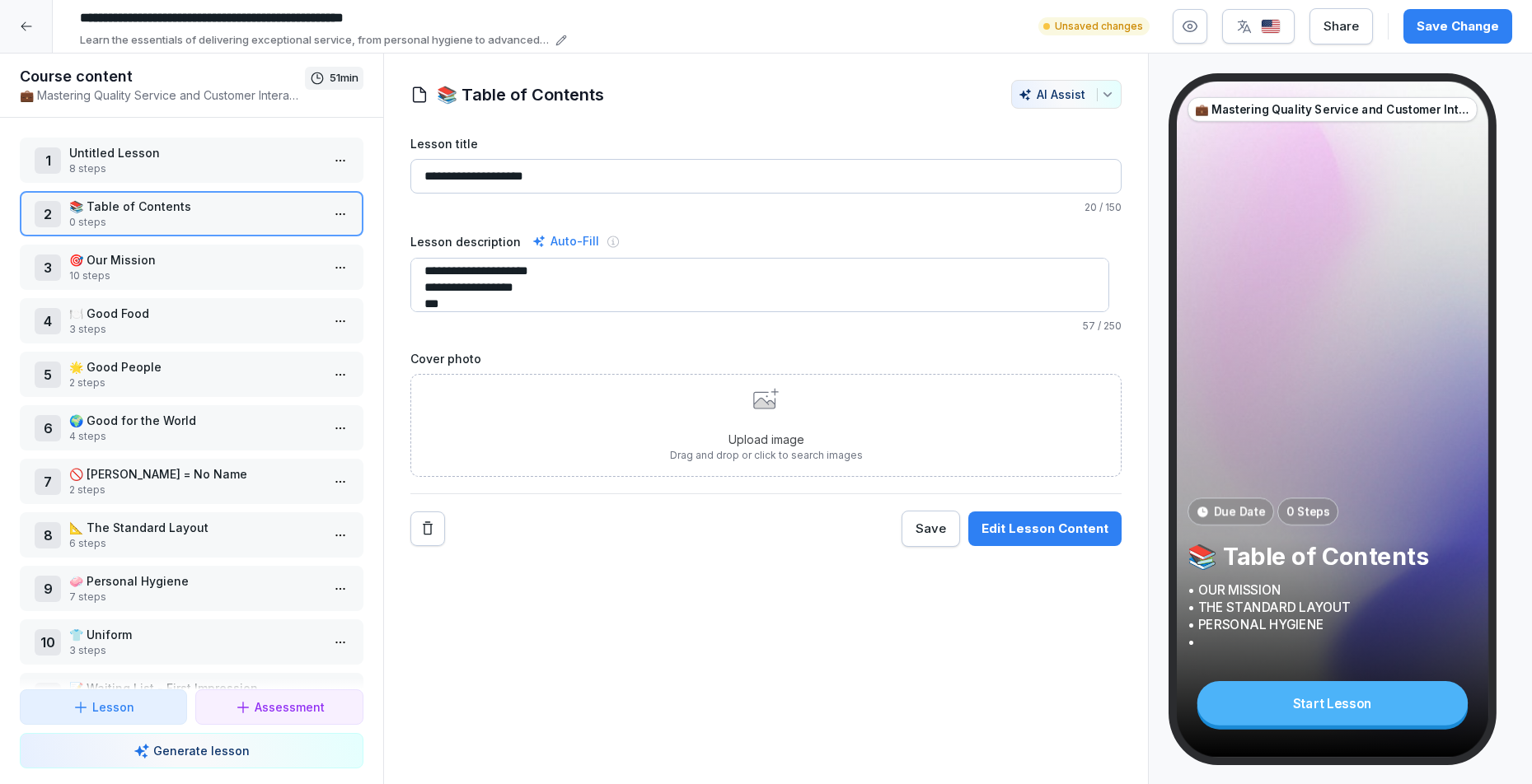
scroll to position [38, 0]
paste textarea "* *"
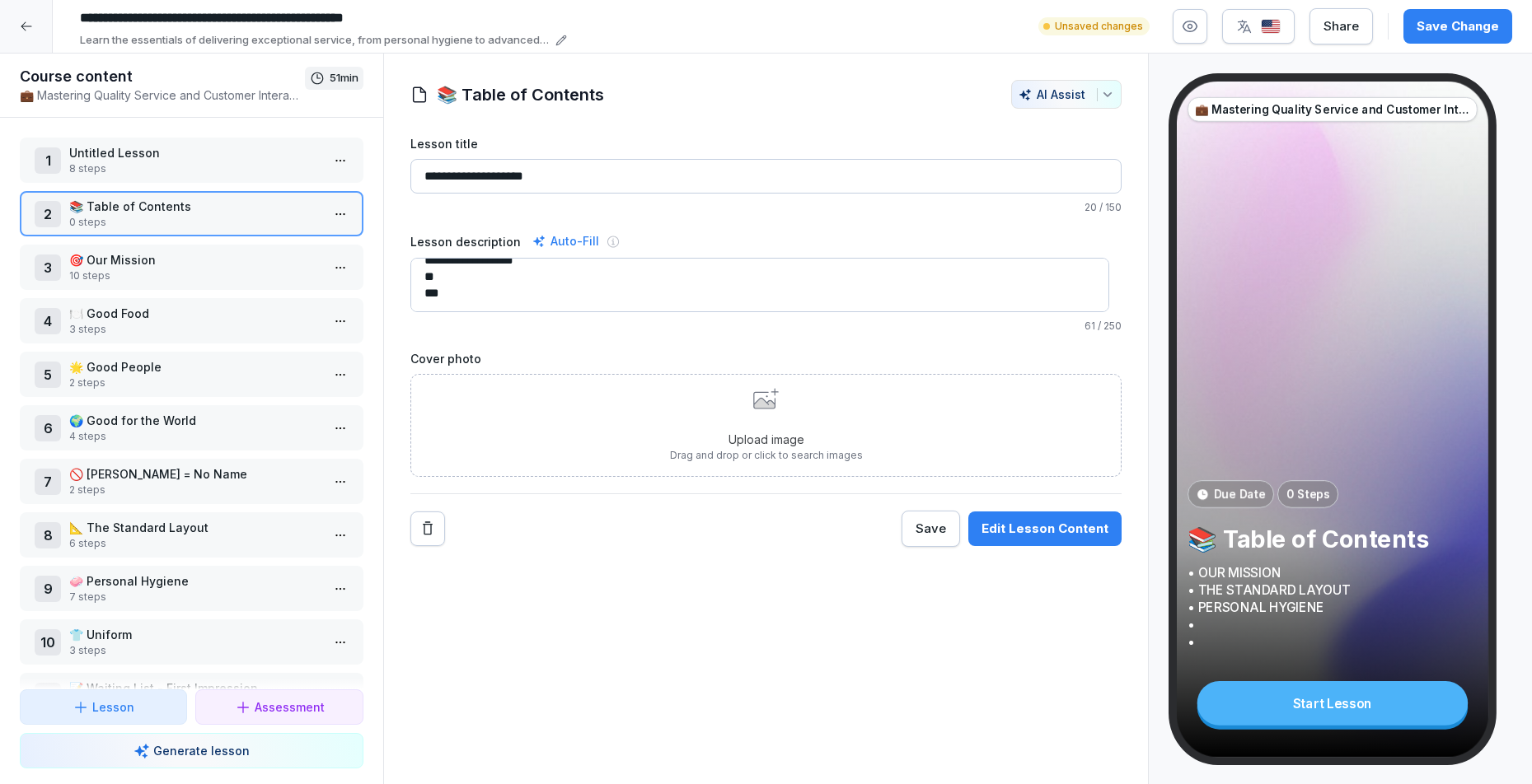
paste textarea "* *"
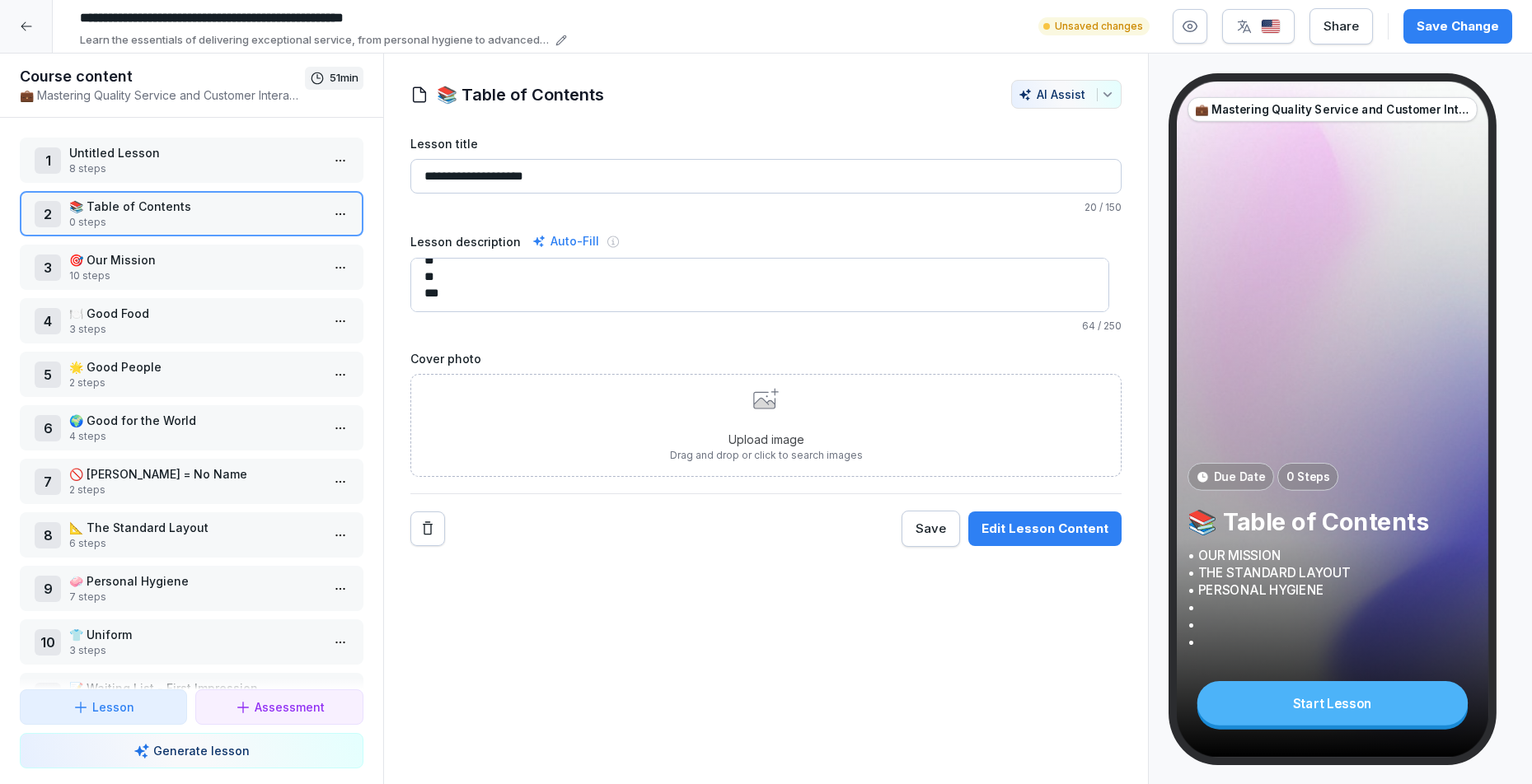
paste textarea "* *"
click at [484, 297] on textarea "**********" at bounding box center [760, 284] width 700 height 54
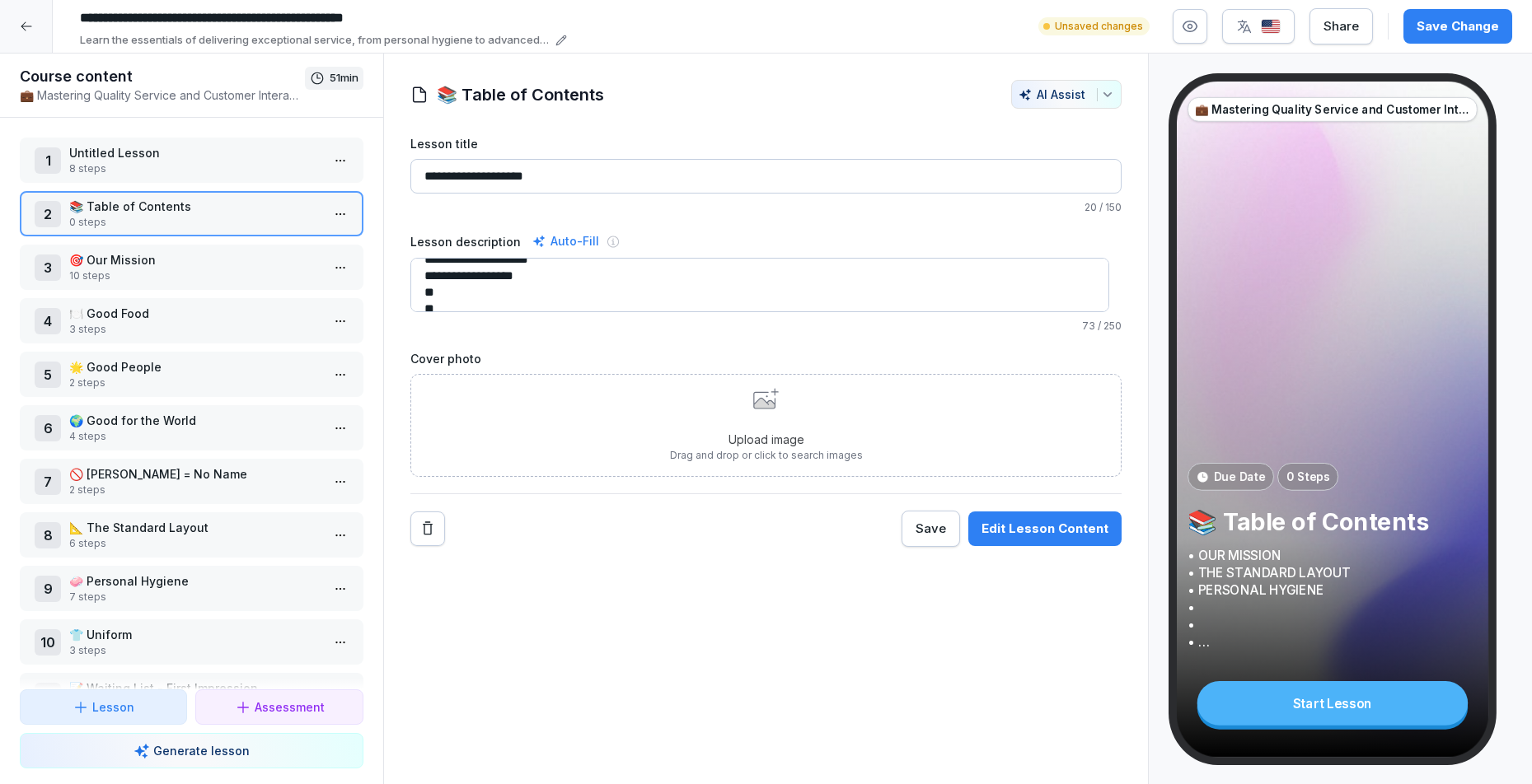
paste textarea "**********"
click at [445, 299] on textarea "**********" at bounding box center [760, 284] width 700 height 54
paste textarea "**********"
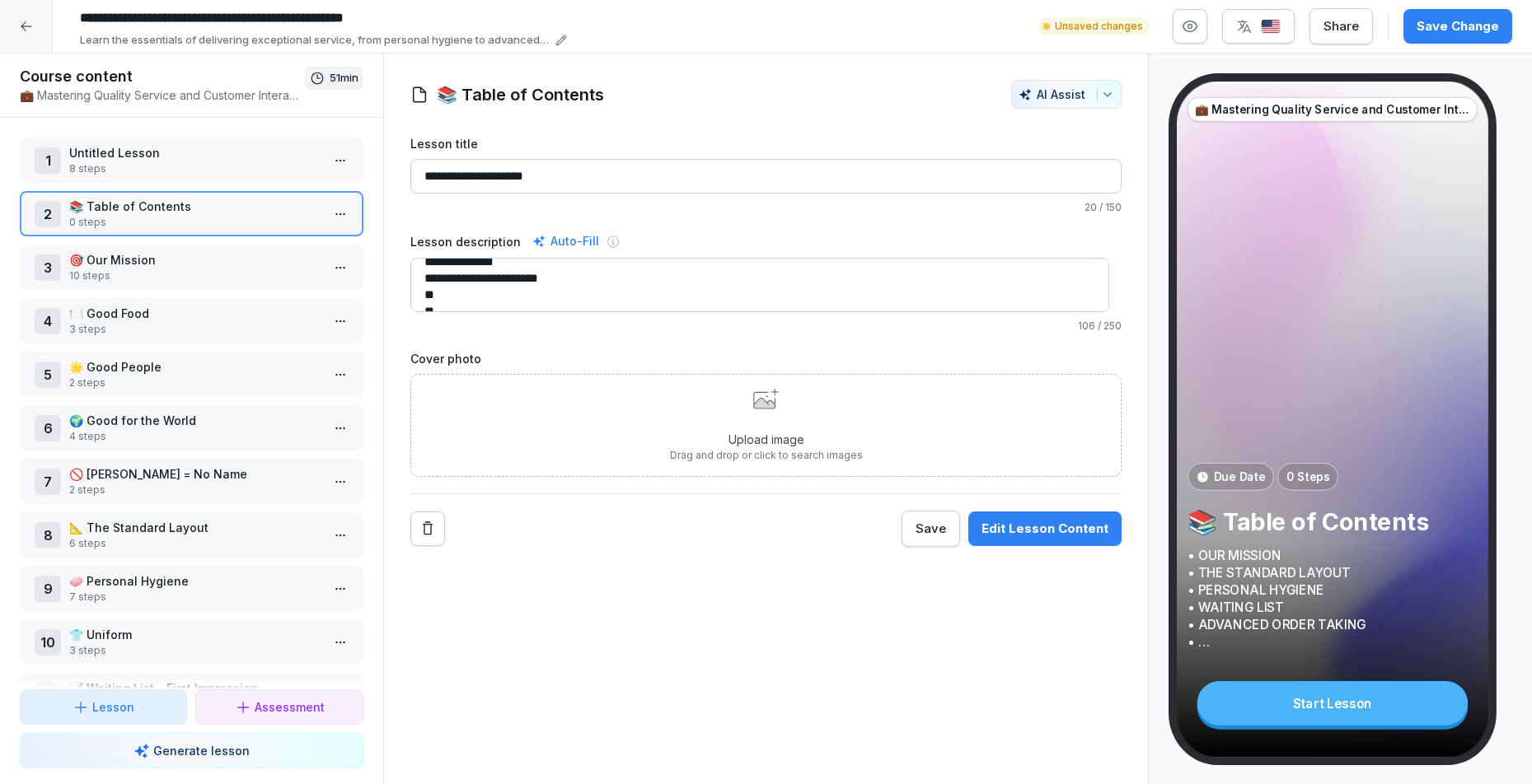
click at [489, 290] on textarea "**********" at bounding box center [760, 284] width 700 height 54
paste textarea "**********"
click at [461, 293] on textarea "**********" at bounding box center [760, 284] width 700 height 54
paste textarea "**********"
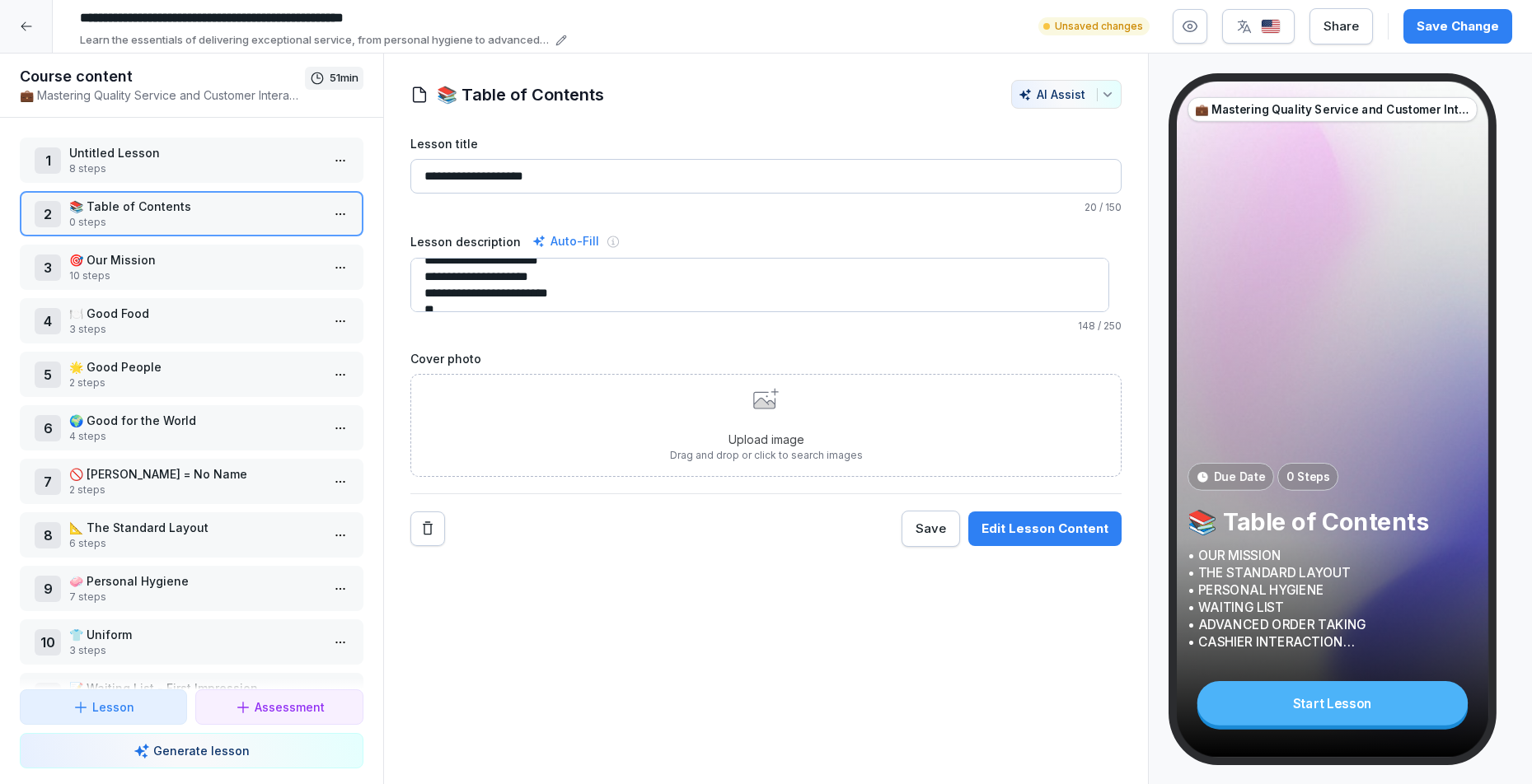
click at [436, 294] on textarea "**********" at bounding box center [760, 284] width 700 height 54
click at [464, 282] on textarea "**********" at bounding box center [760, 284] width 700 height 54
paste textarea "**********"
click at [466, 300] on textarea "**********" at bounding box center [760, 284] width 700 height 54
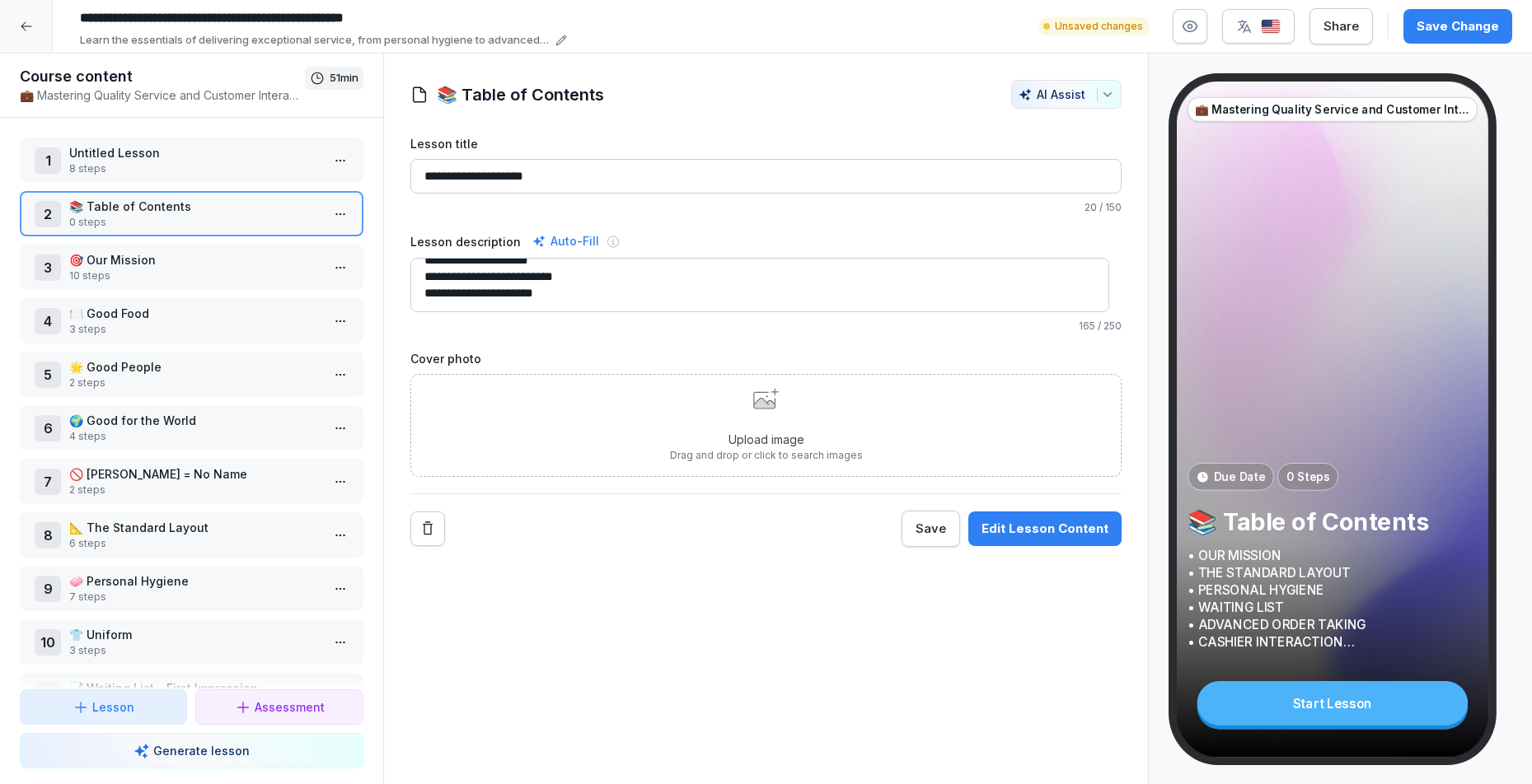
type textarea "**********"
click at [745, 414] on div "Upload image Drag and drop or click to search images" at bounding box center [766, 425] width 193 height 75
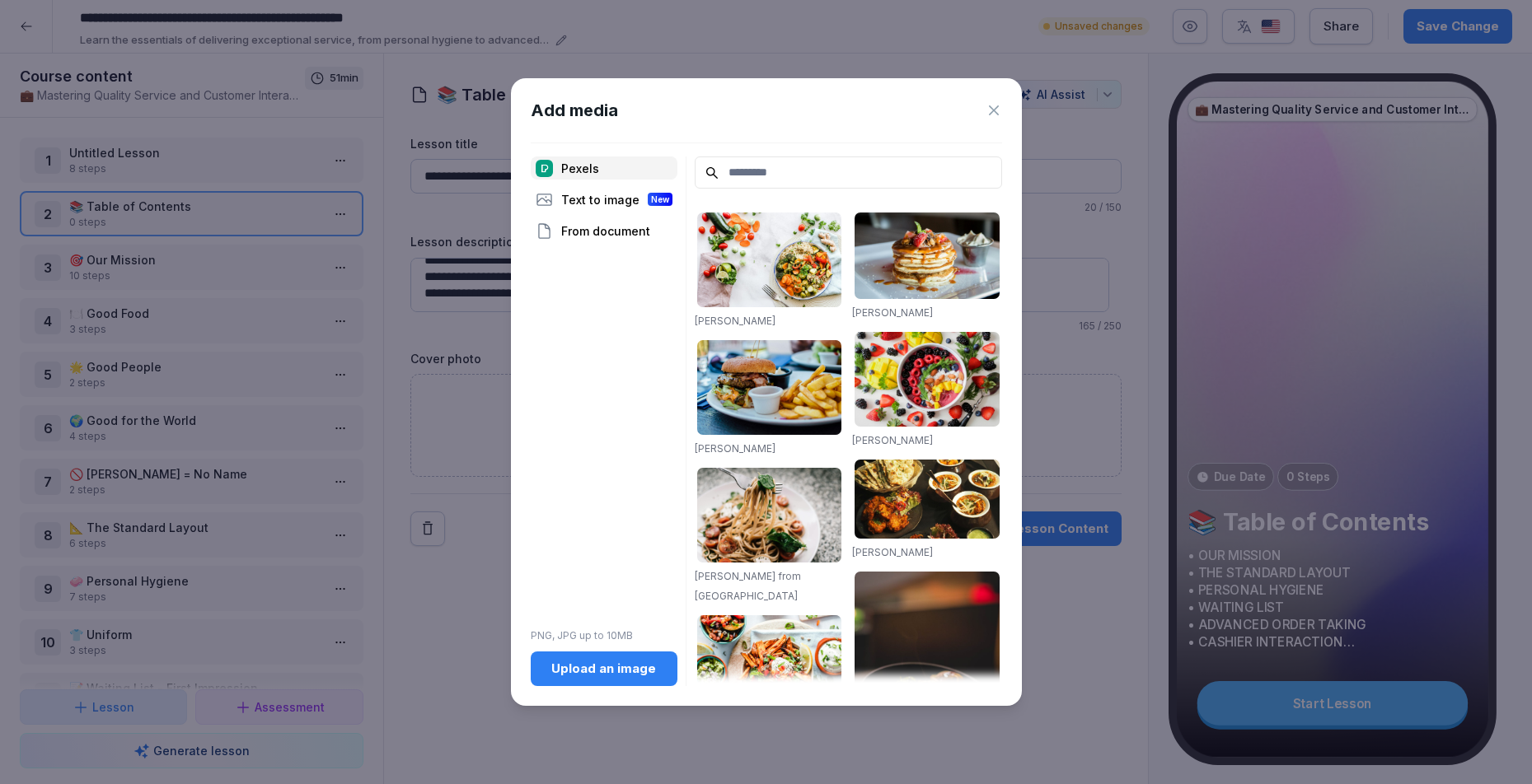
click at [573, 670] on div "Upload an image" at bounding box center [604, 669] width 120 height 18
click at [569, 203] on div "Text to image New" at bounding box center [604, 199] width 147 height 23
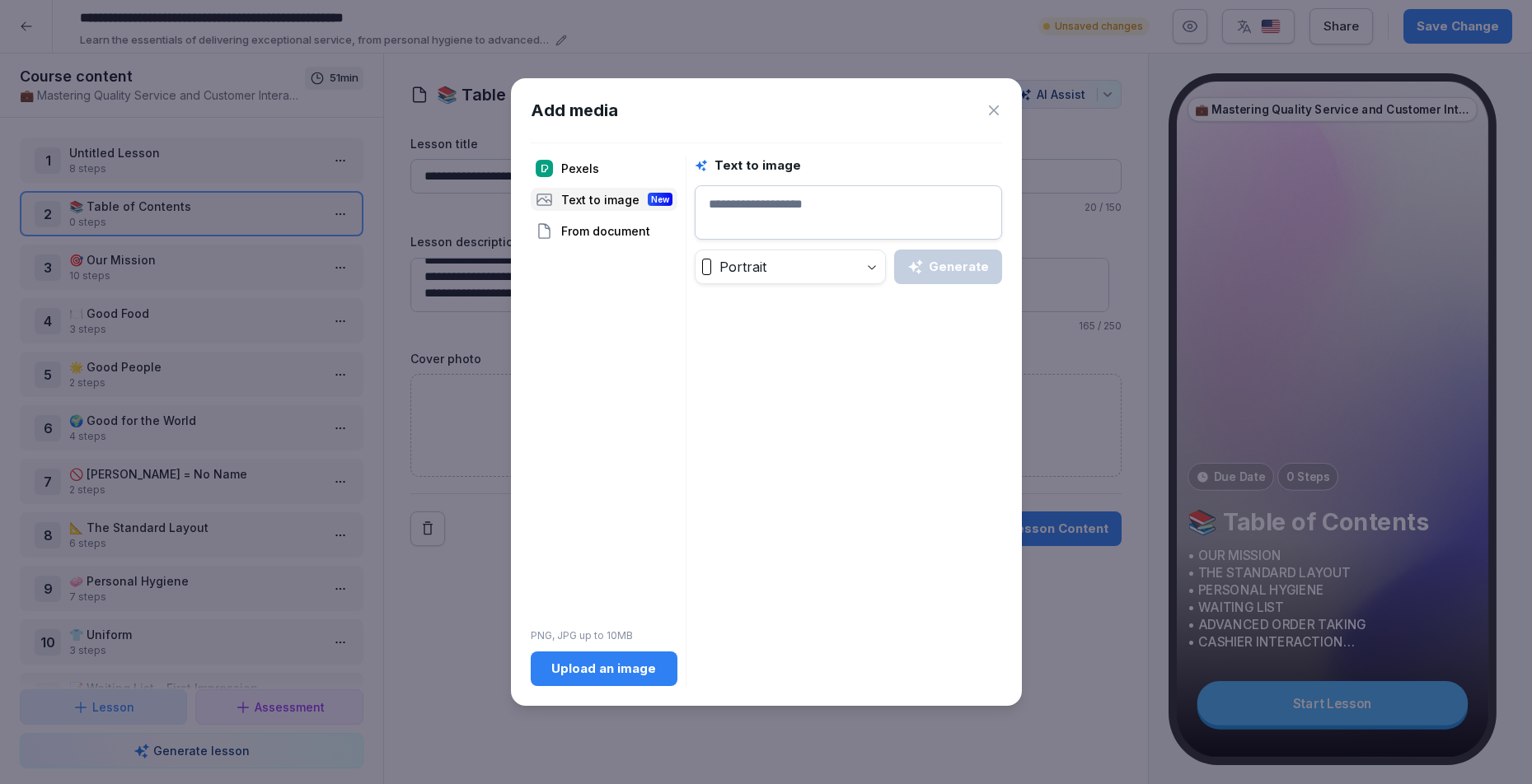
click at [794, 217] on textarea at bounding box center [849, 212] width 307 height 54
click at [937, 268] on div "Generate" at bounding box center [948, 267] width 82 height 18
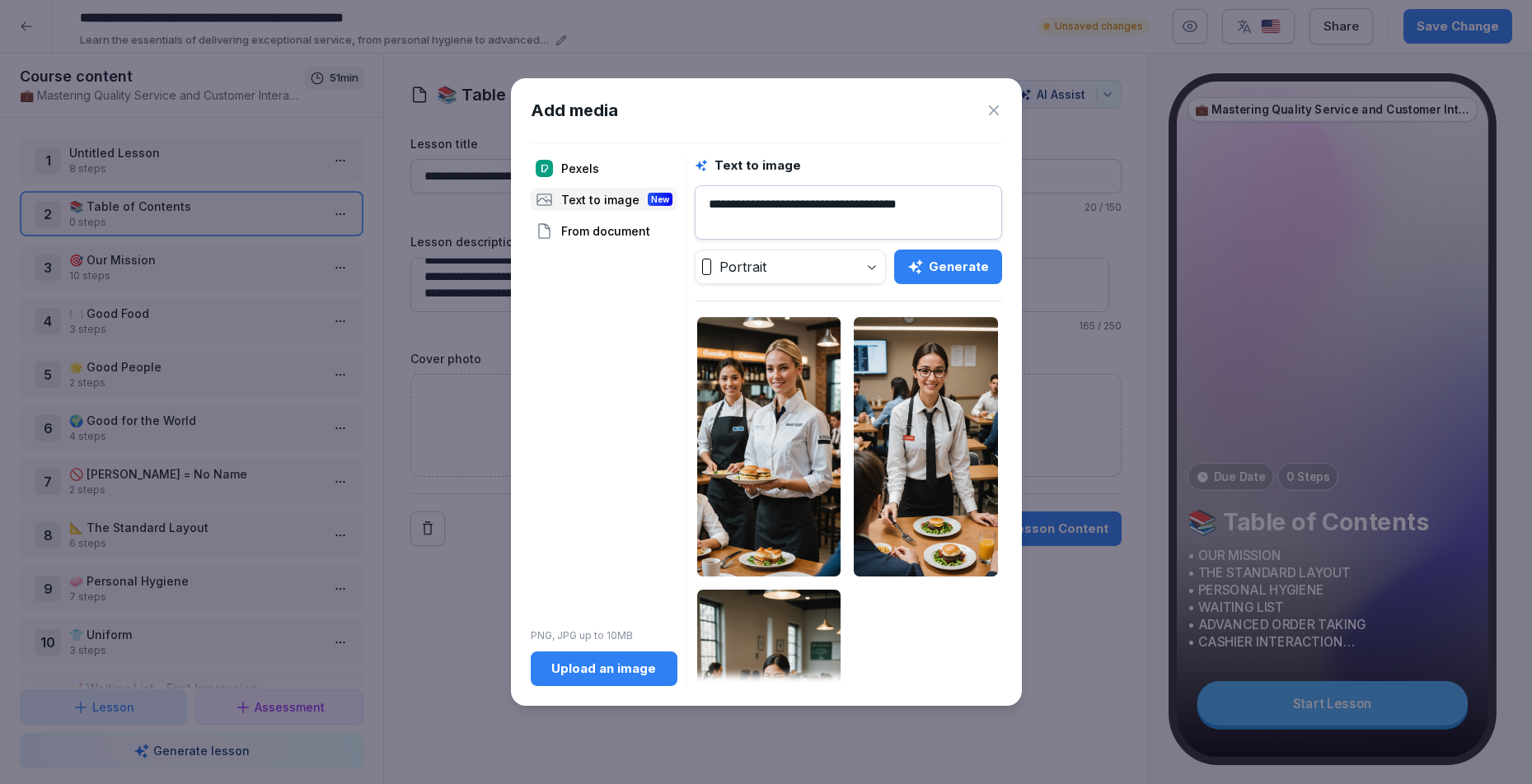
click at [733, 213] on textarea "**********" at bounding box center [849, 212] width 307 height 54
click at [927, 221] on textarea "**********" at bounding box center [849, 212] width 307 height 54
click at [946, 197] on textarea "**********" at bounding box center [849, 212] width 307 height 54
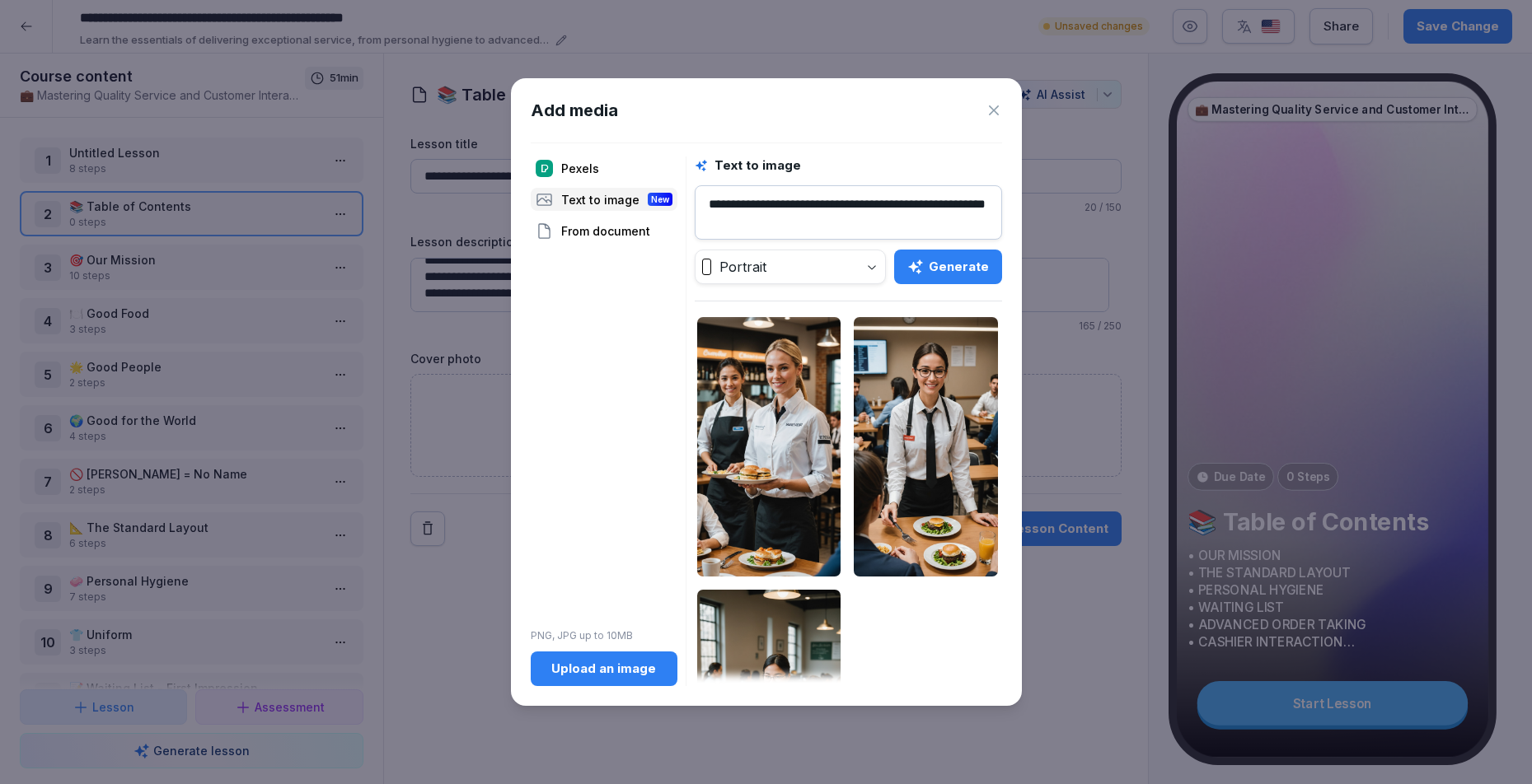
click at [950, 201] on textarea "**********" at bounding box center [849, 212] width 307 height 54
click at [739, 224] on textarea "**********" at bounding box center [849, 212] width 307 height 54
click at [812, 213] on textarea "**********" at bounding box center [849, 212] width 307 height 54
type textarea "**********"
click at [944, 278] on button "Generate" at bounding box center [948, 266] width 108 height 34
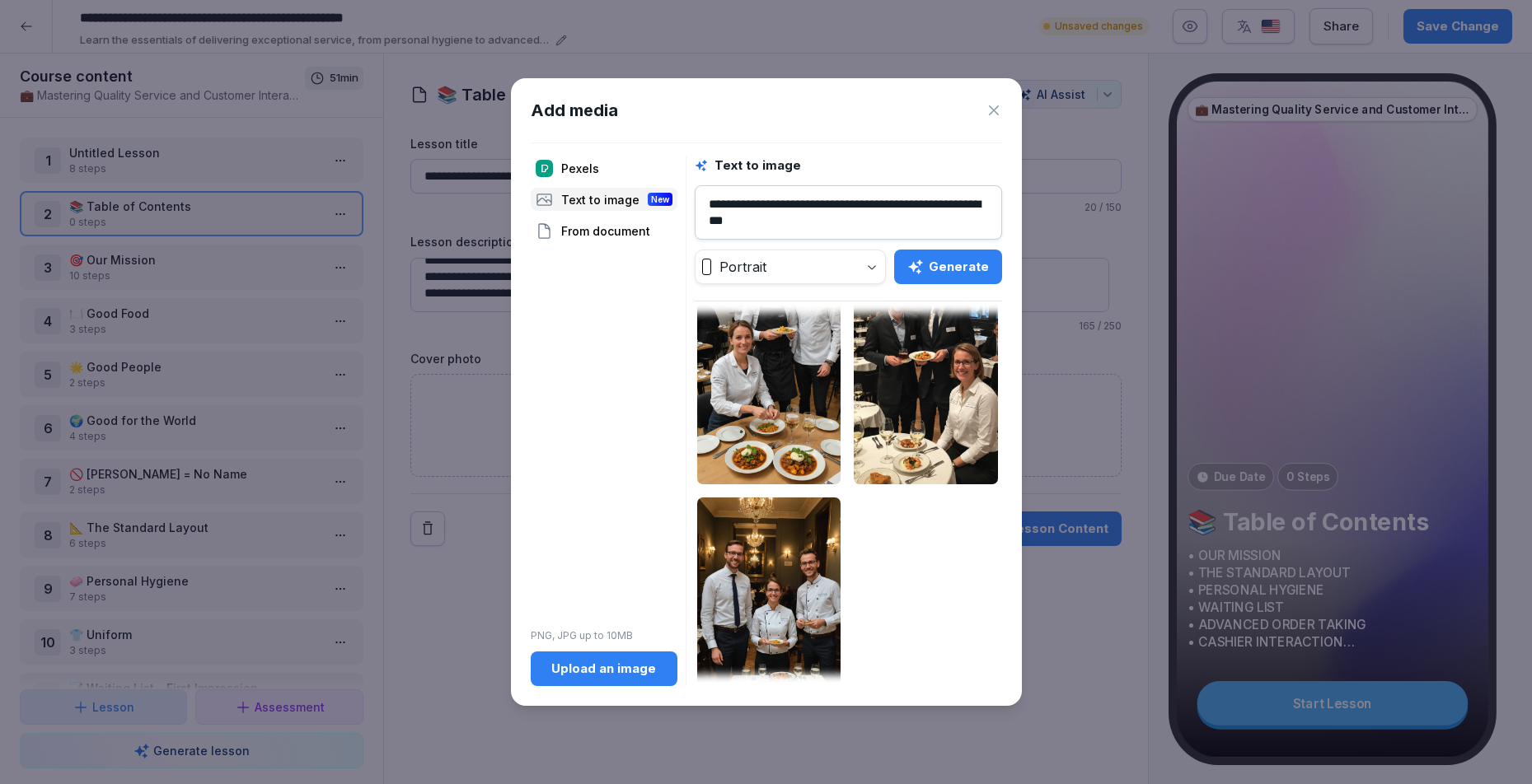
scroll to position [175, 0]
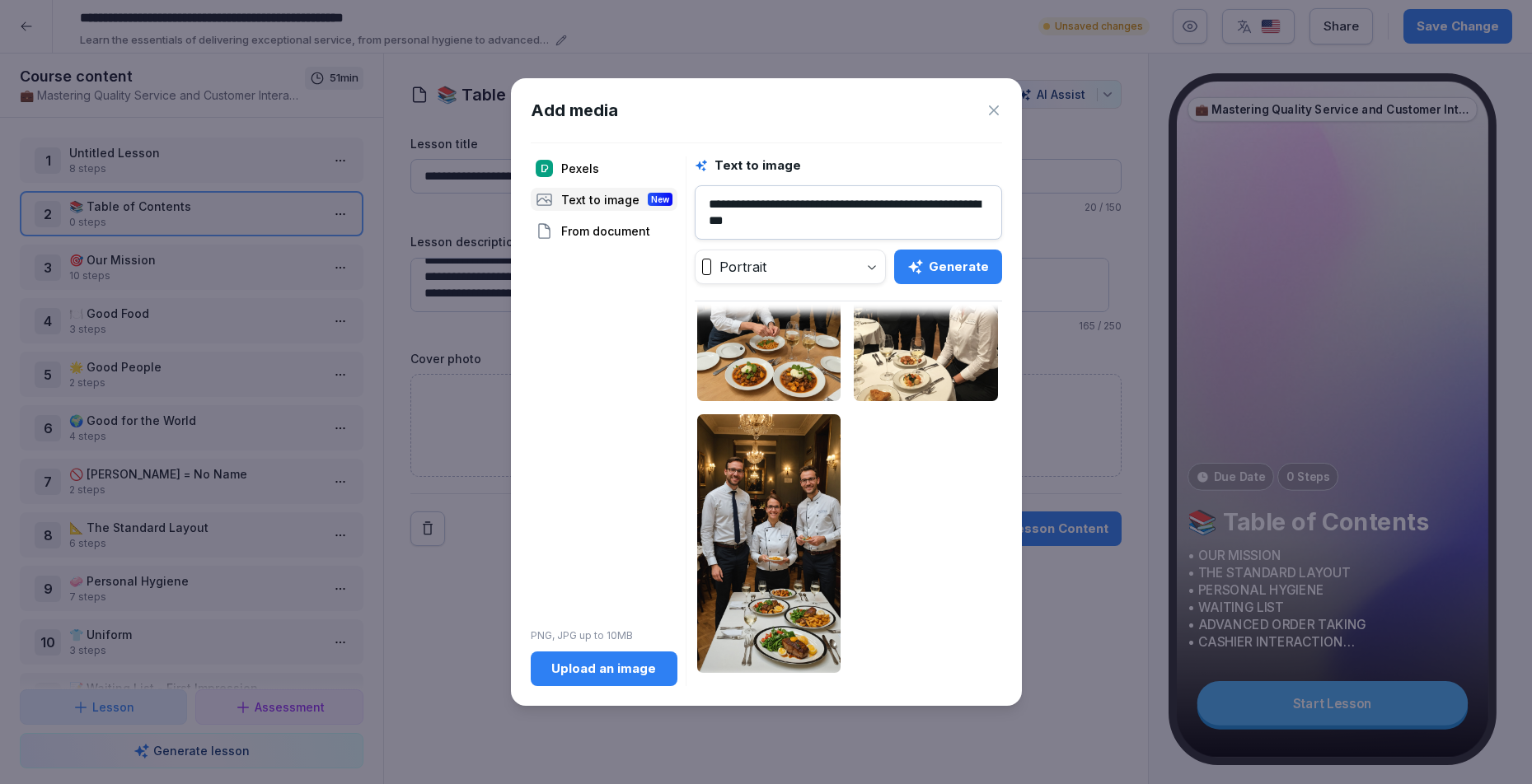
click at [799, 221] on textarea "**********" at bounding box center [849, 212] width 307 height 54
drag, startPoint x: 814, startPoint y: 215, endPoint x: 663, endPoint y: 192, distance: 152.7
click at [663, 192] on div "**********" at bounding box center [766, 421] width 471 height 530
click at [614, 222] on div "From document" at bounding box center [604, 231] width 147 height 23
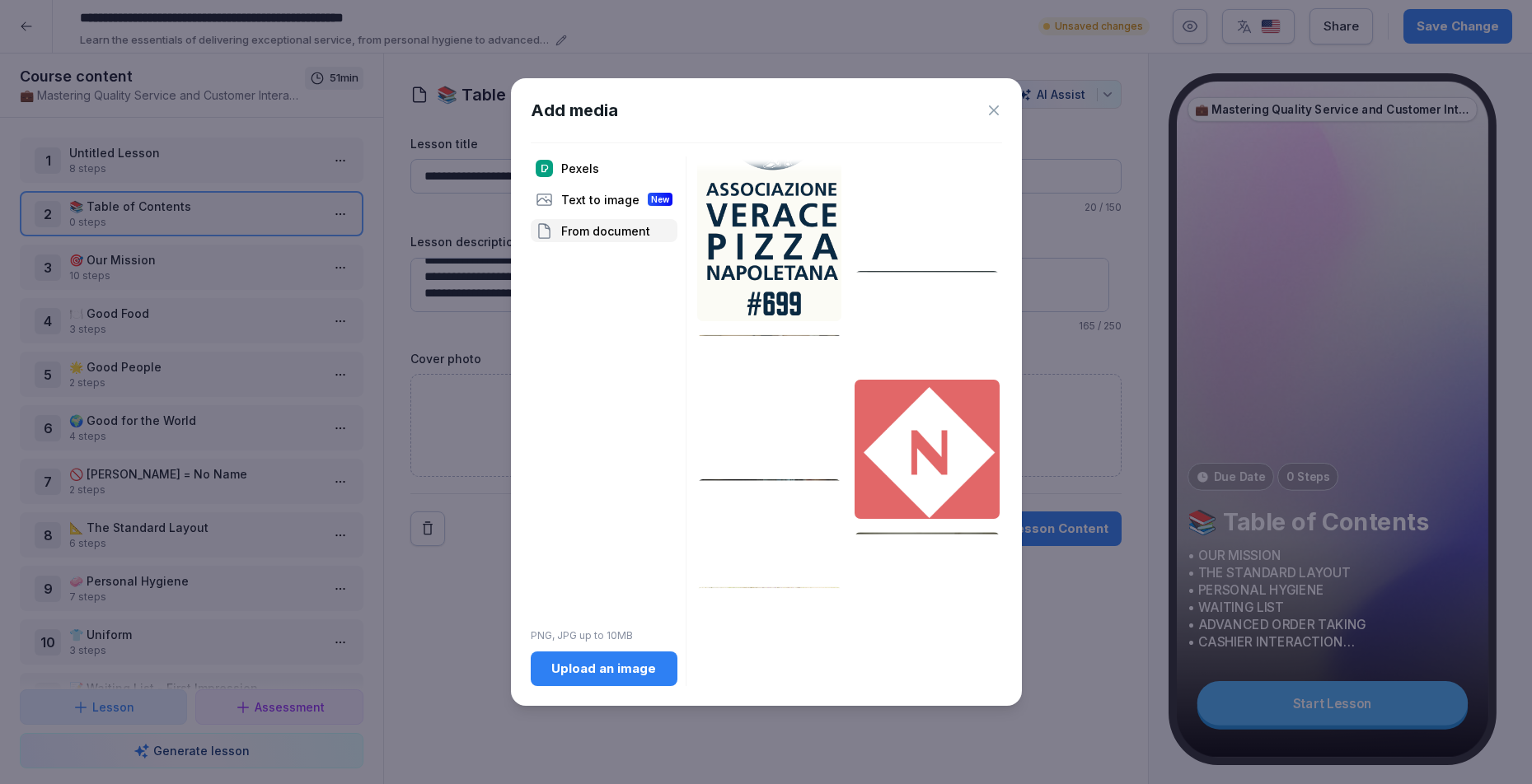
scroll to position [0, 0]
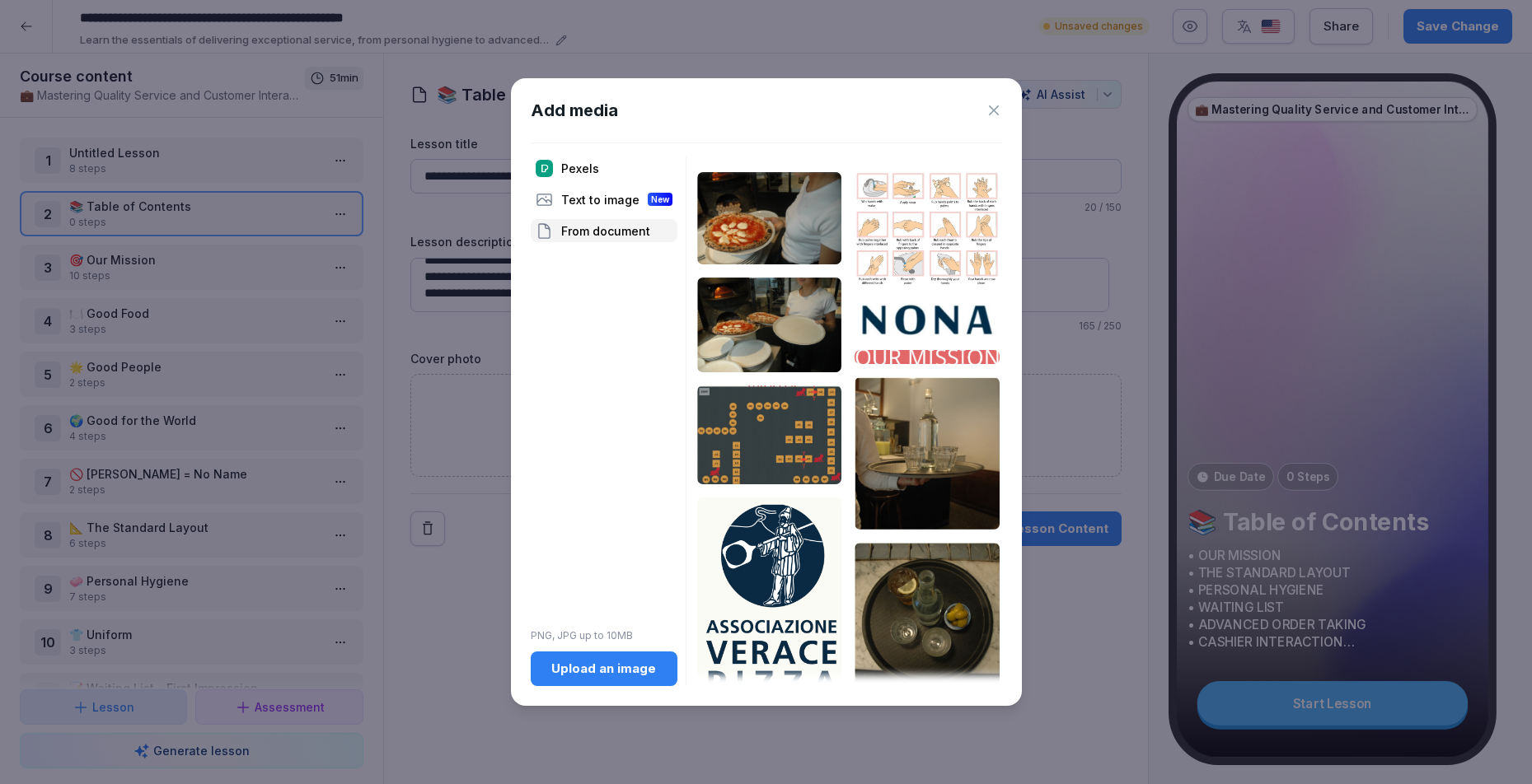
click at [993, 105] on icon at bounding box center [994, 110] width 17 height 17
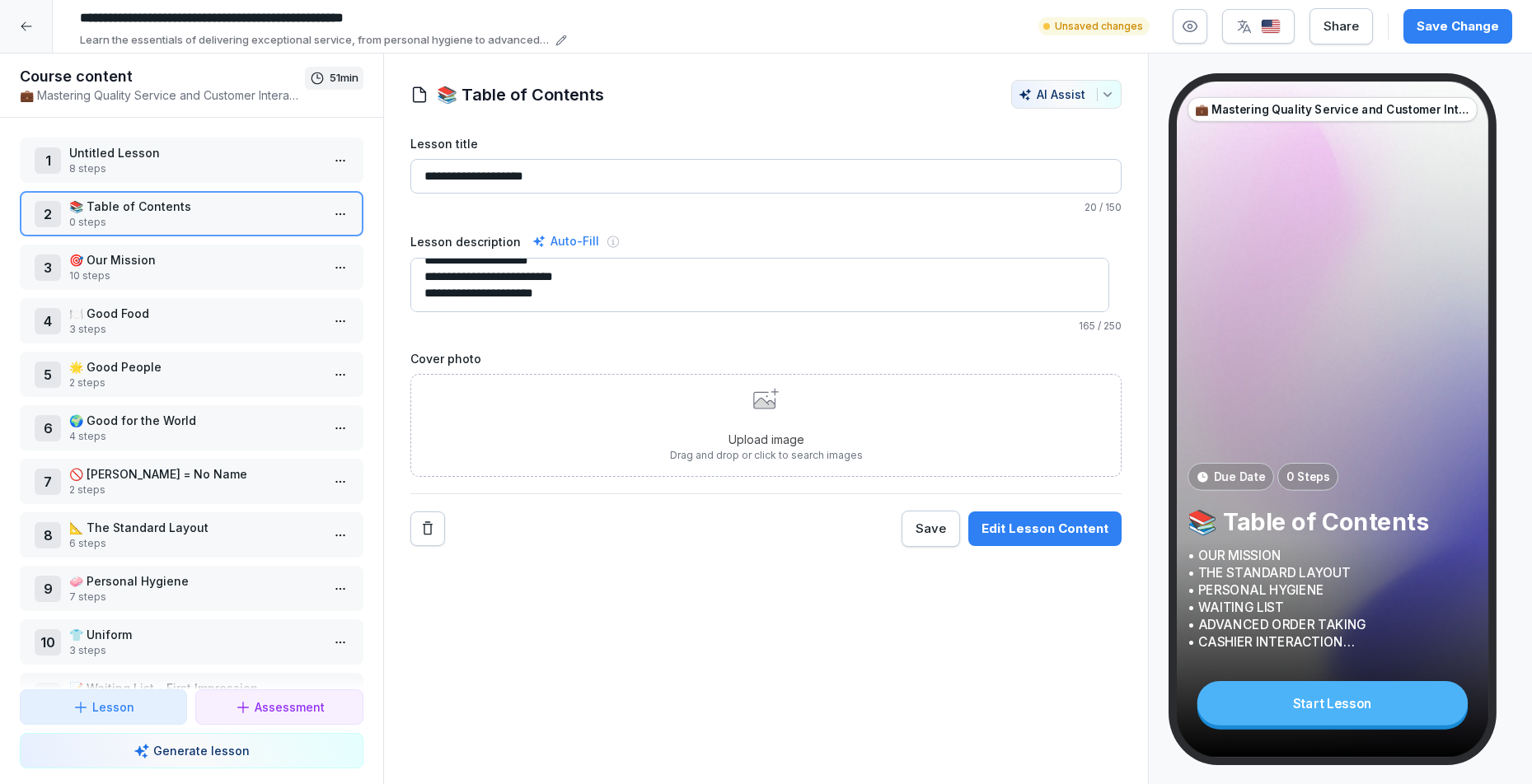
click at [581, 290] on textarea "**********" at bounding box center [760, 284] width 700 height 54
click at [117, 263] on p "🎯 Our Mission" at bounding box center [194, 259] width 251 height 18
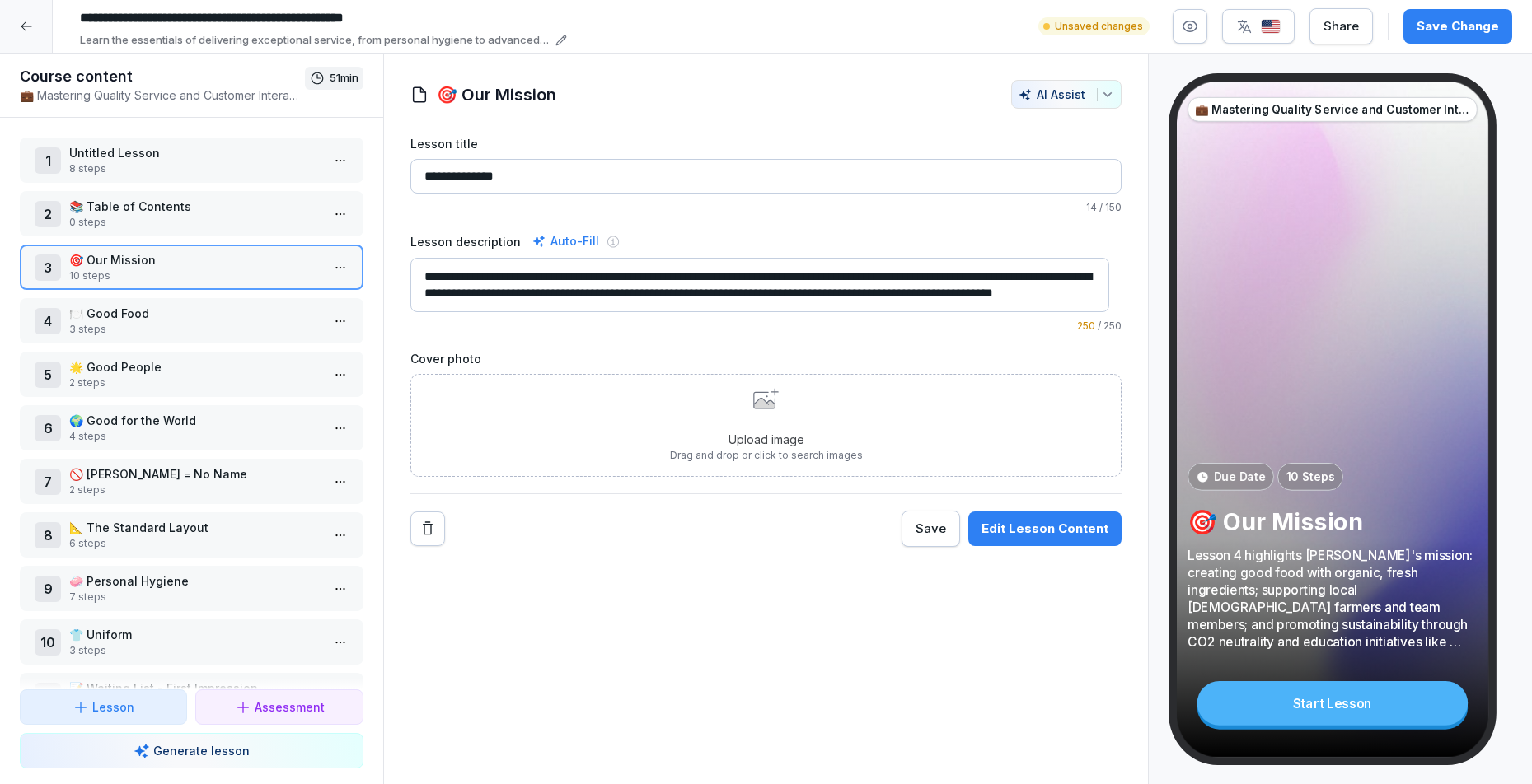
scroll to position [17, 0]
click at [1023, 535] on div "Edit Lesson Content" at bounding box center [1045, 529] width 127 height 18
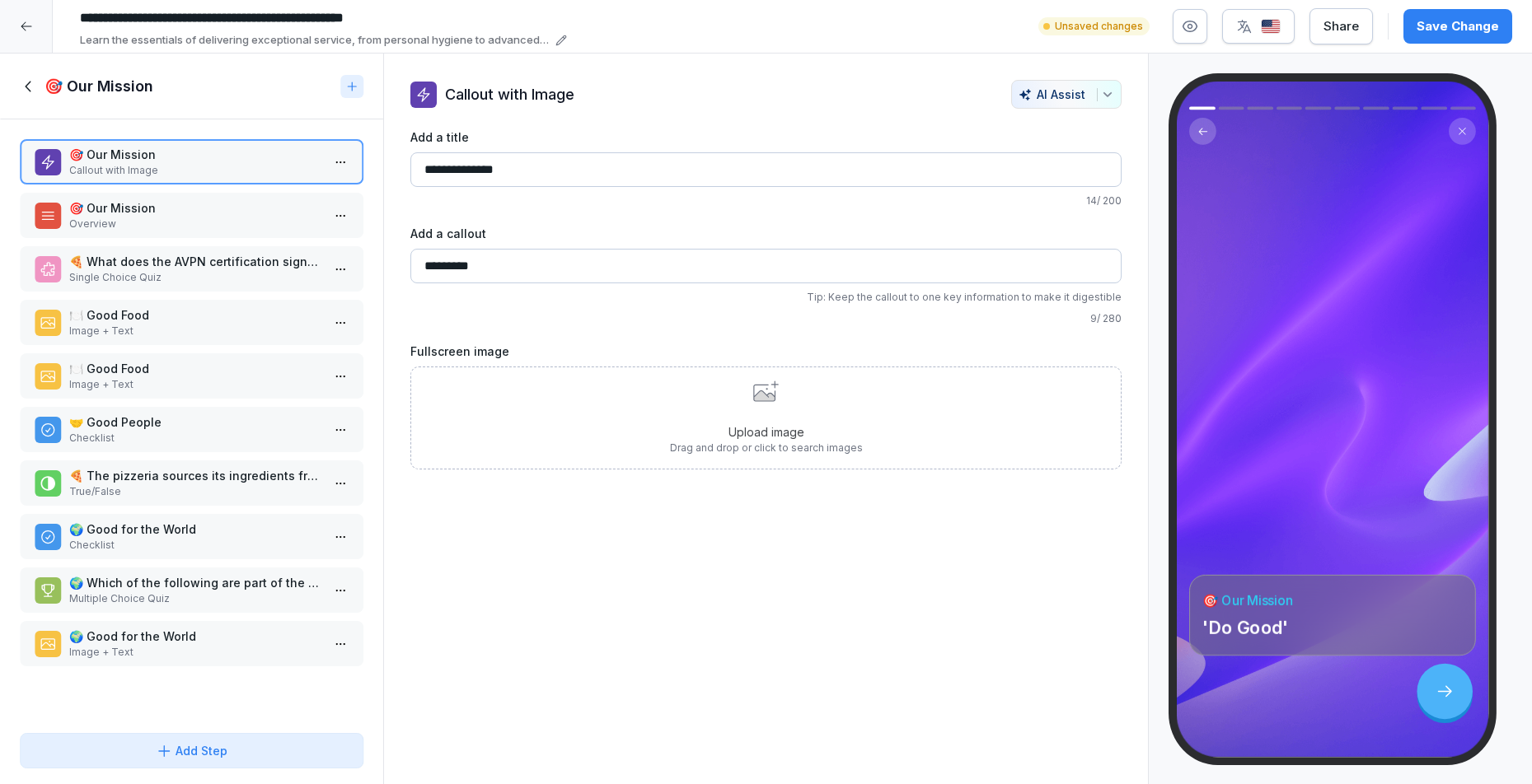
click at [139, 218] on p "Overview" at bounding box center [194, 224] width 251 height 15
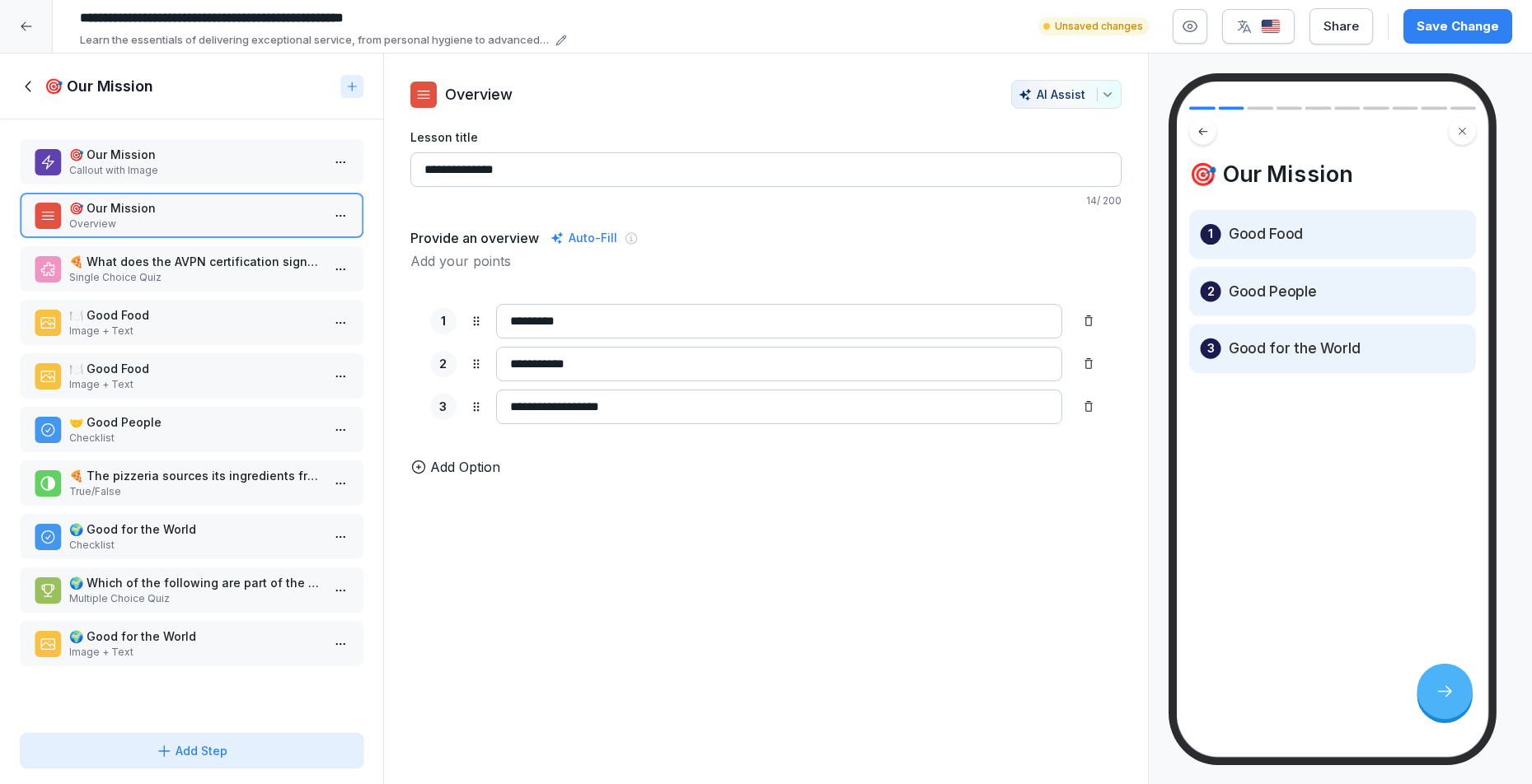
click at [152, 150] on p "🎯 Our Mission" at bounding box center [194, 154] width 251 height 18
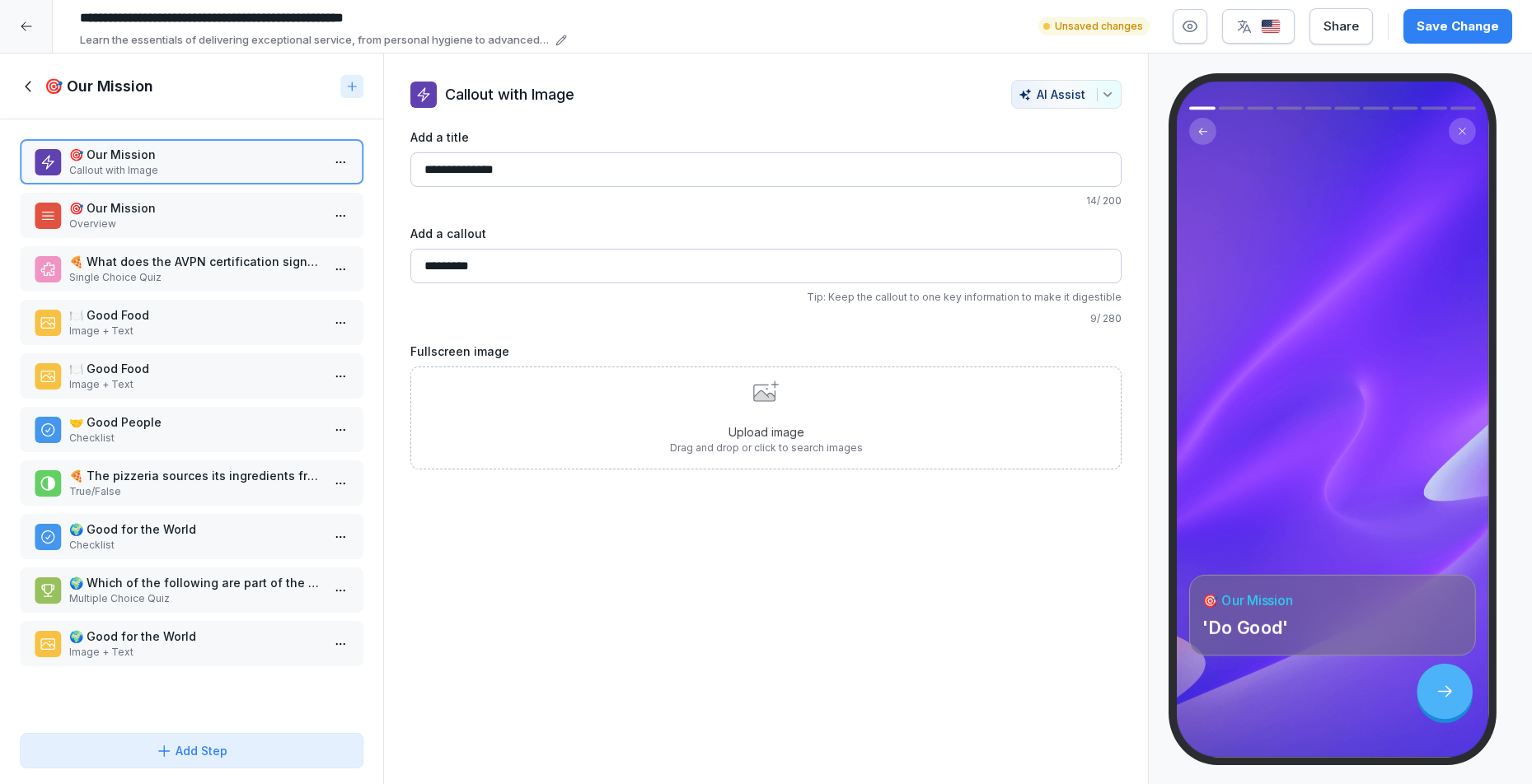
click at [136, 214] on p "🎯 Our Mission" at bounding box center [194, 208] width 251 height 18
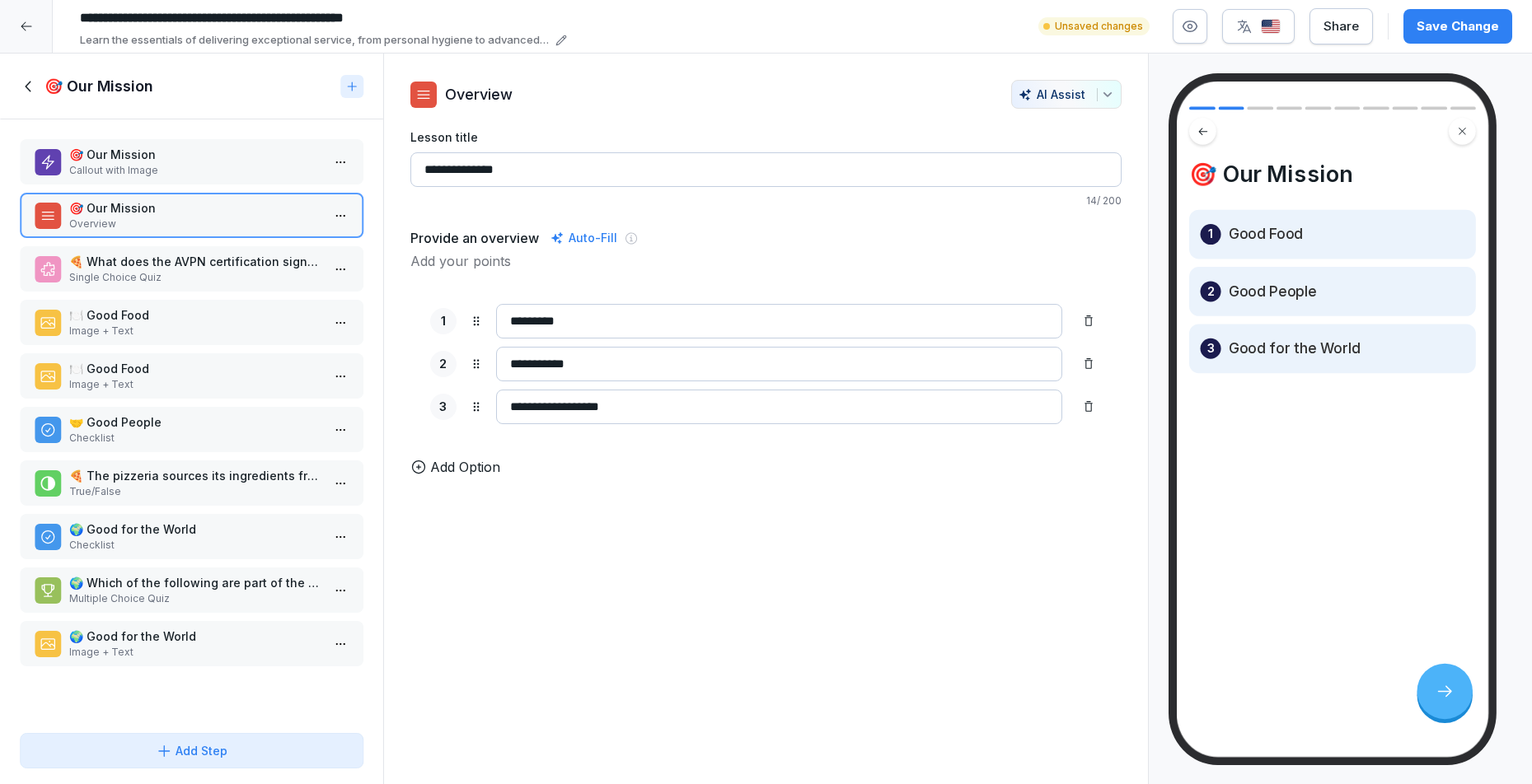
click at [136, 155] on p "🎯 Our Mission" at bounding box center [194, 154] width 251 height 18
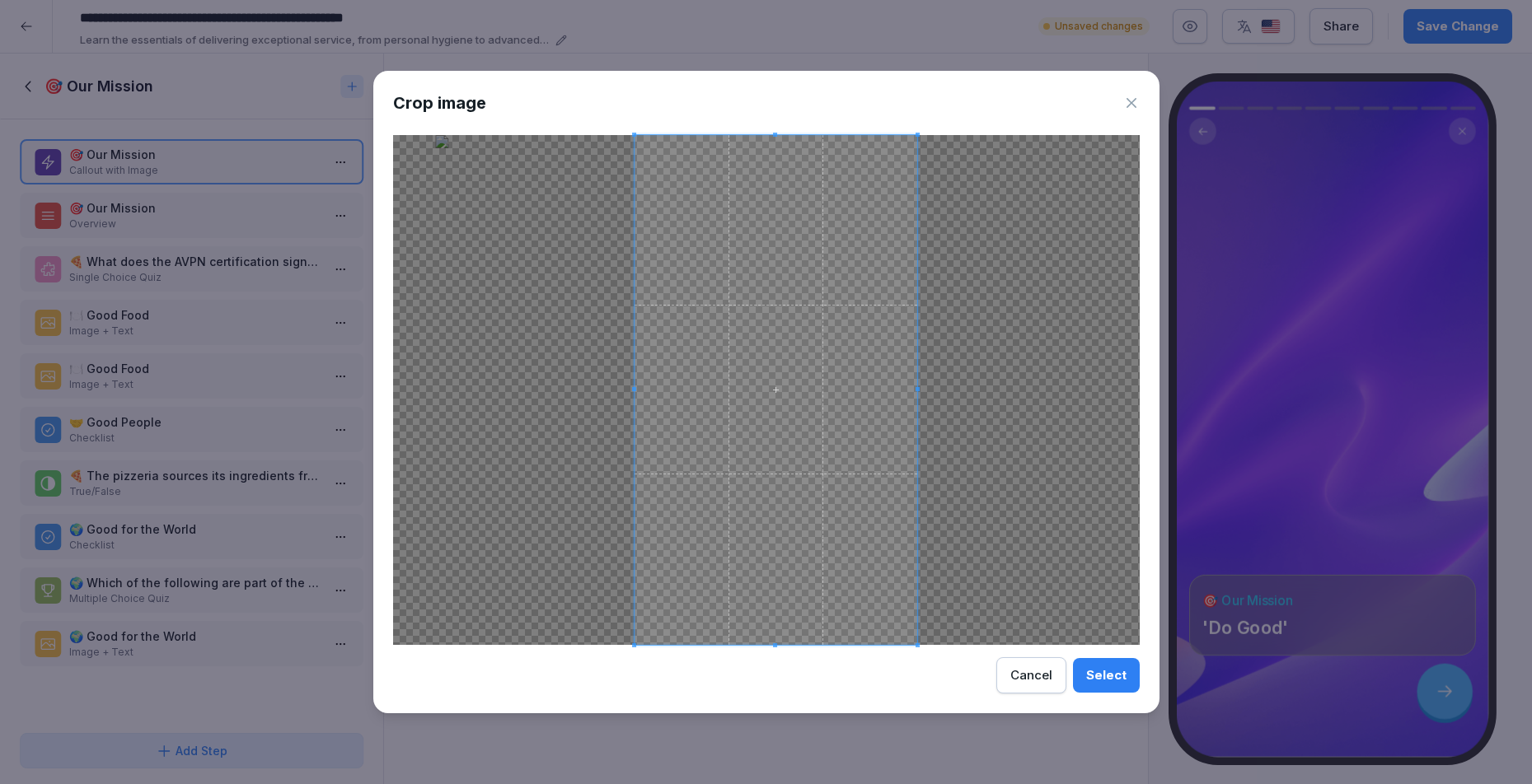
click at [862, 427] on span at bounding box center [776, 389] width 284 height 510
click at [773, 439] on span at bounding box center [775, 389] width 284 height 510
click at [1102, 678] on div "Select" at bounding box center [1106, 676] width 40 height 18
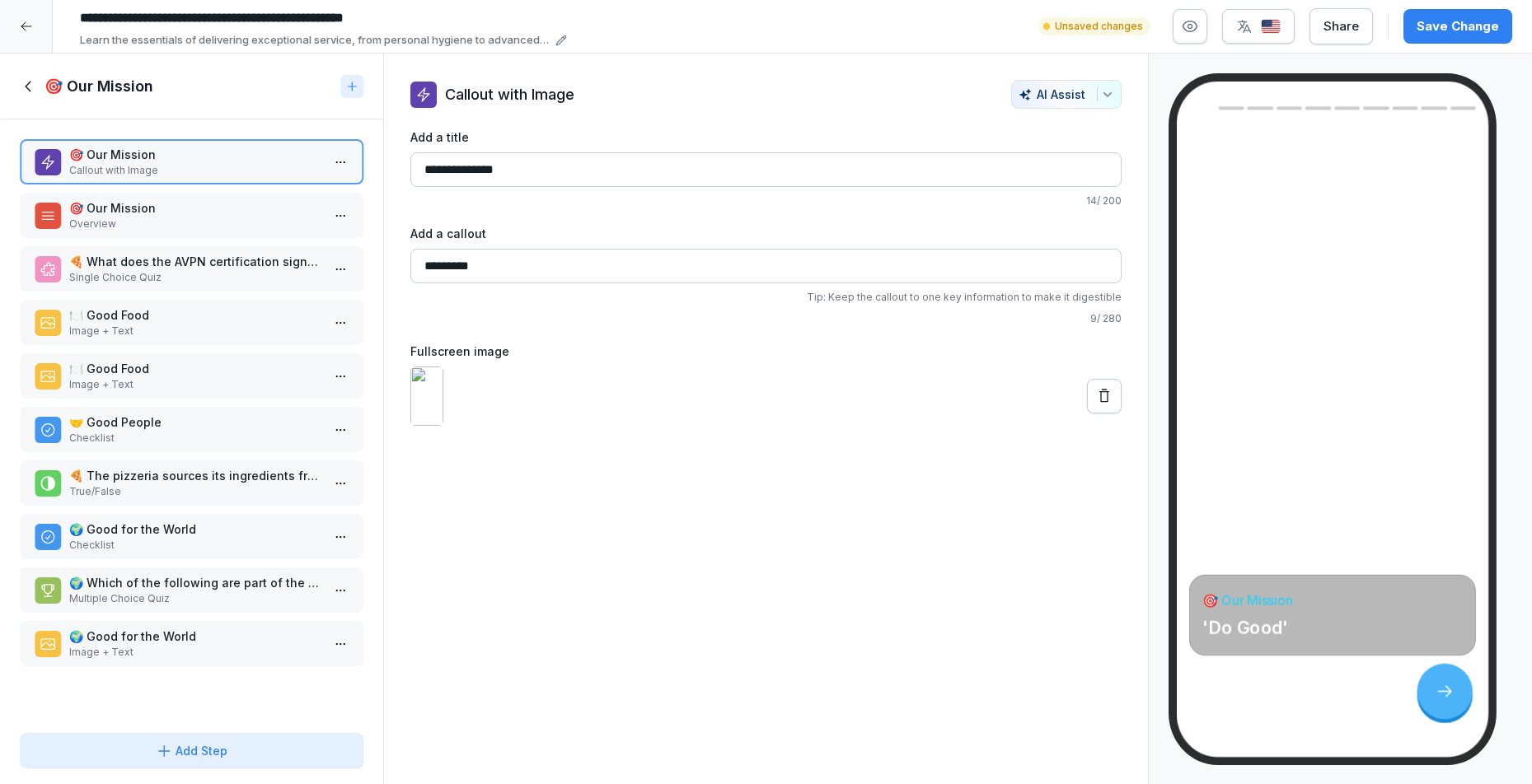
click at [476, 269] on input "*********" at bounding box center [766, 265] width 712 height 34
click at [476, 268] on input "*********" at bounding box center [766, 265] width 712 height 34
click at [476, 267] on input "*********" at bounding box center [766, 265] width 712 height 34
drag, startPoint x: 516, startPoint y: 259, endPoint x: 344, endPoint y: 252, distance: 172.1
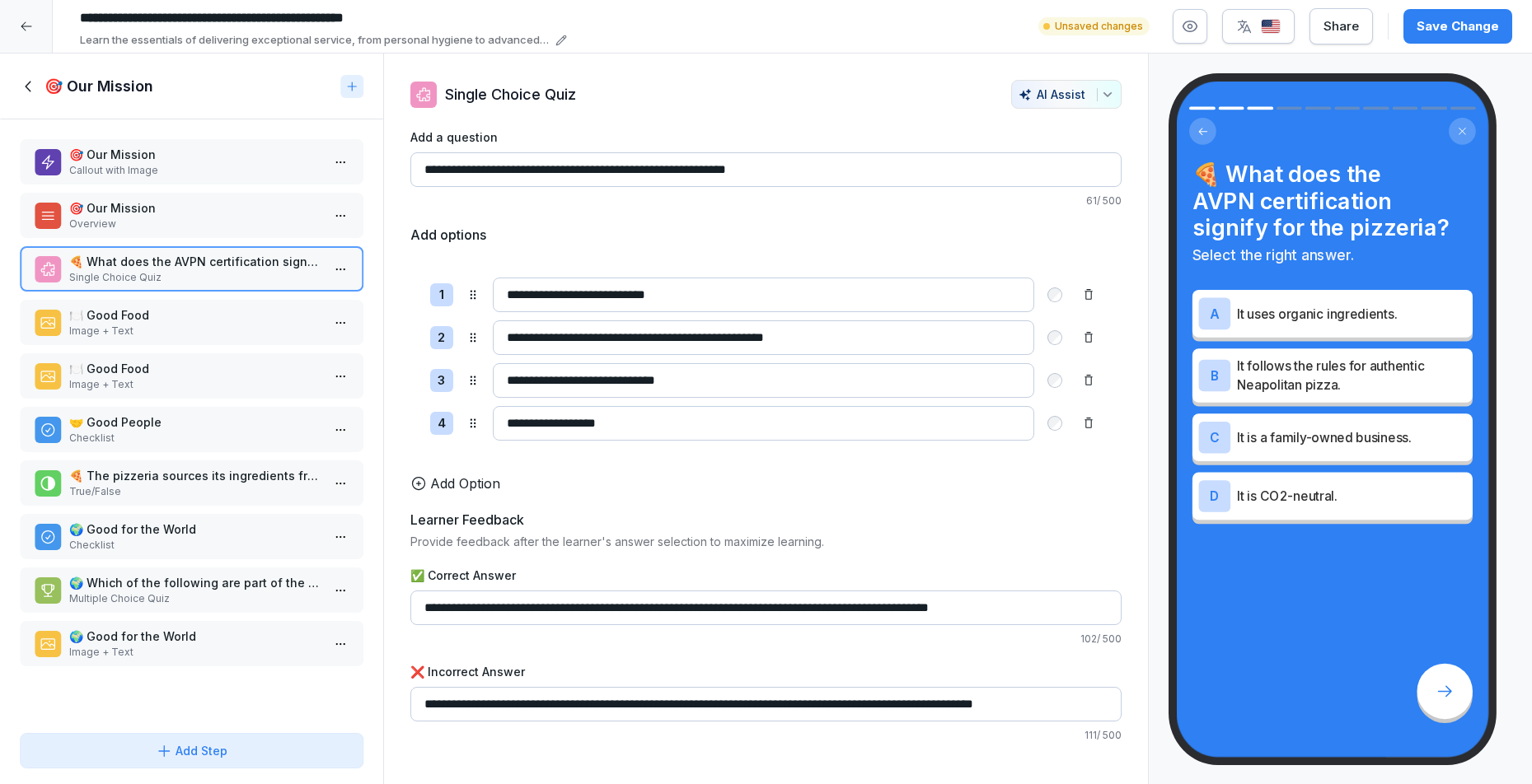
click at [145, 193] on div "🎯 Our Mission Overview" at bounding box center [192, 215] width 344 height 45
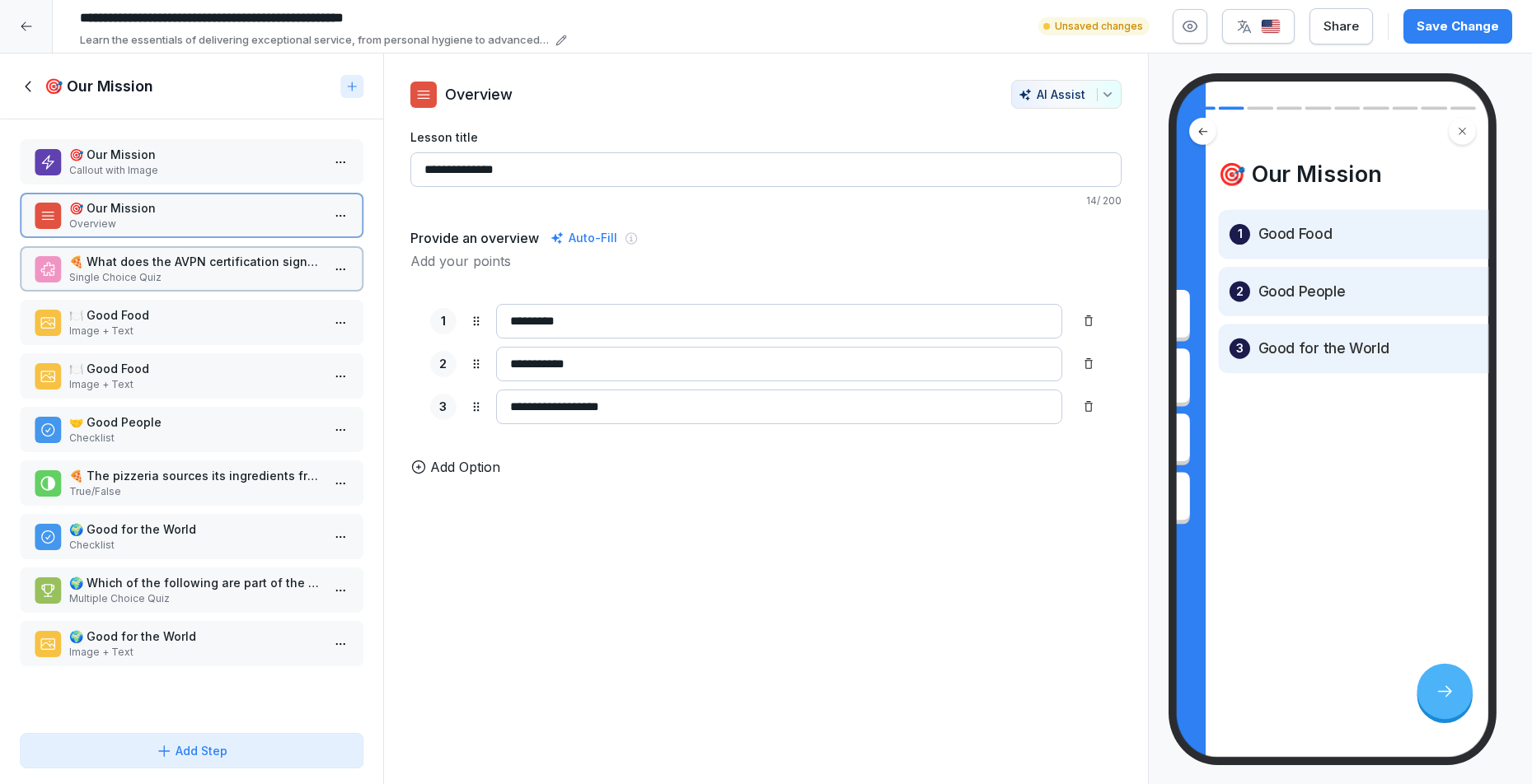
click at [134, 143] on div "🎯 Our Mission Callout with Image" at bounding box center [192, 162] width 344 height 45
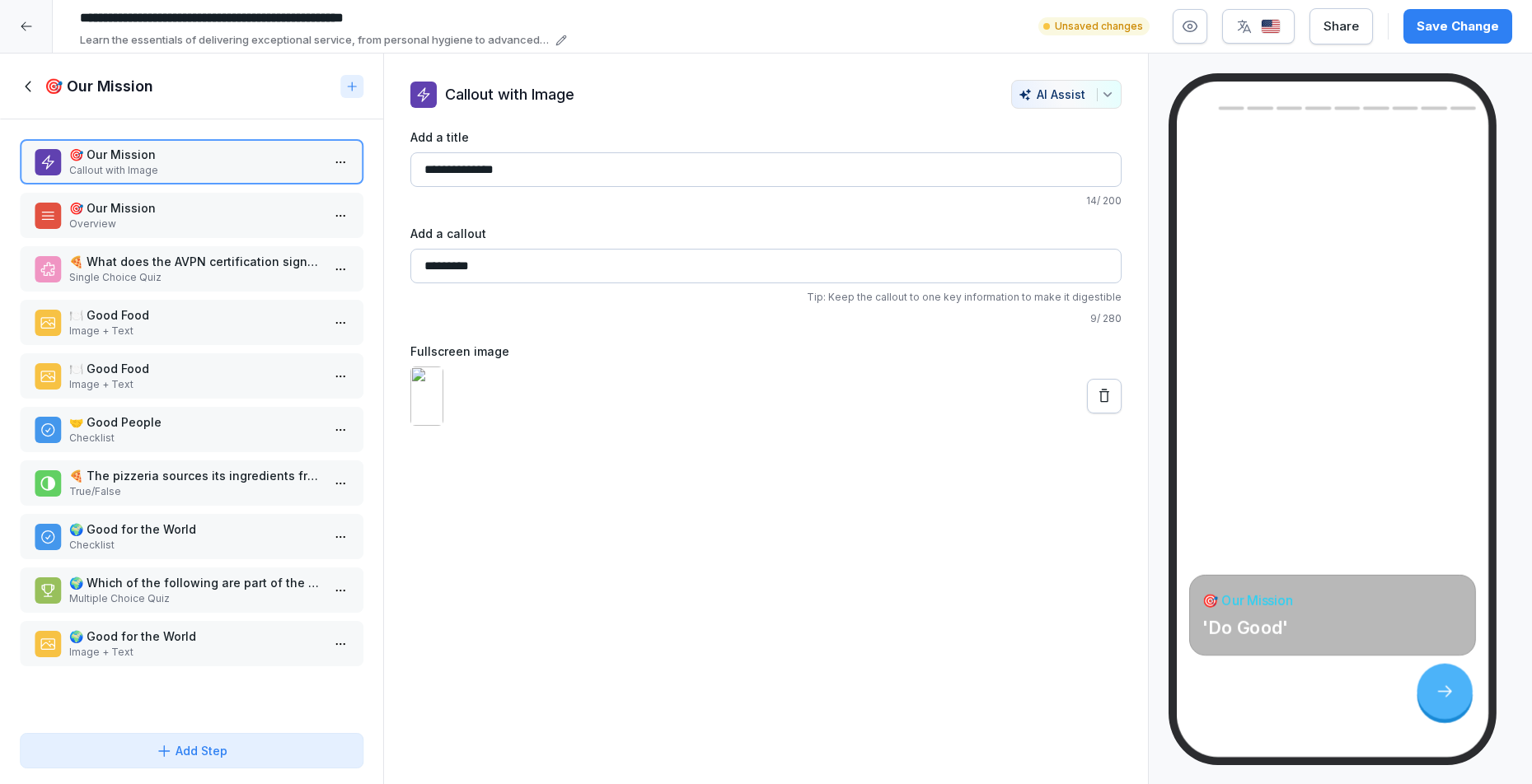
click at [154, 212] on p "🎯 Our Mission" at bounding box center [194, 208] width 251 height 18
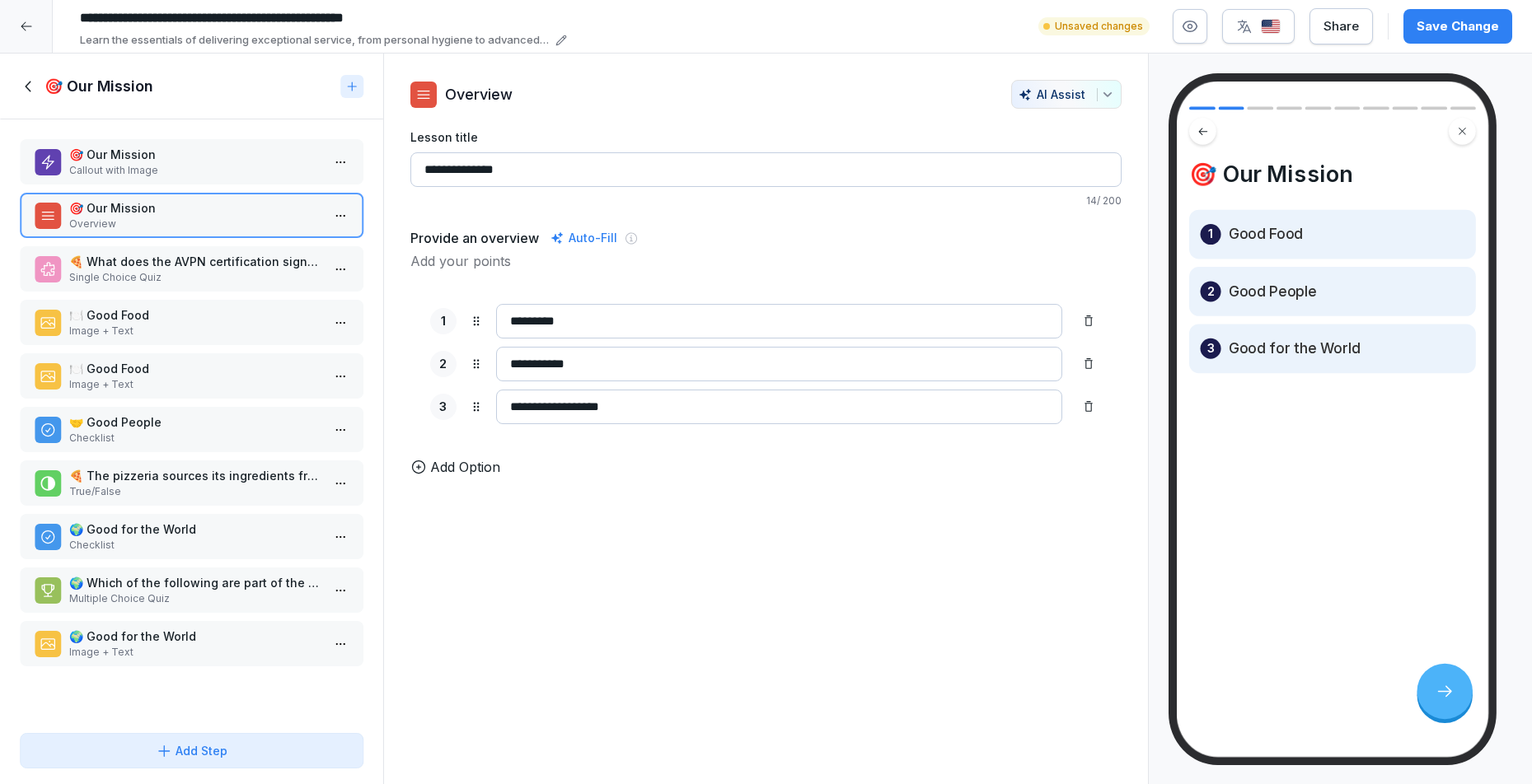
click at [565, 328] on input "*********" at bounding box center [780, 320] width 567 height 34
click at [98, 278] on p "Single Choice Quiz" at bounding box center [194, 278] width 251 height 15
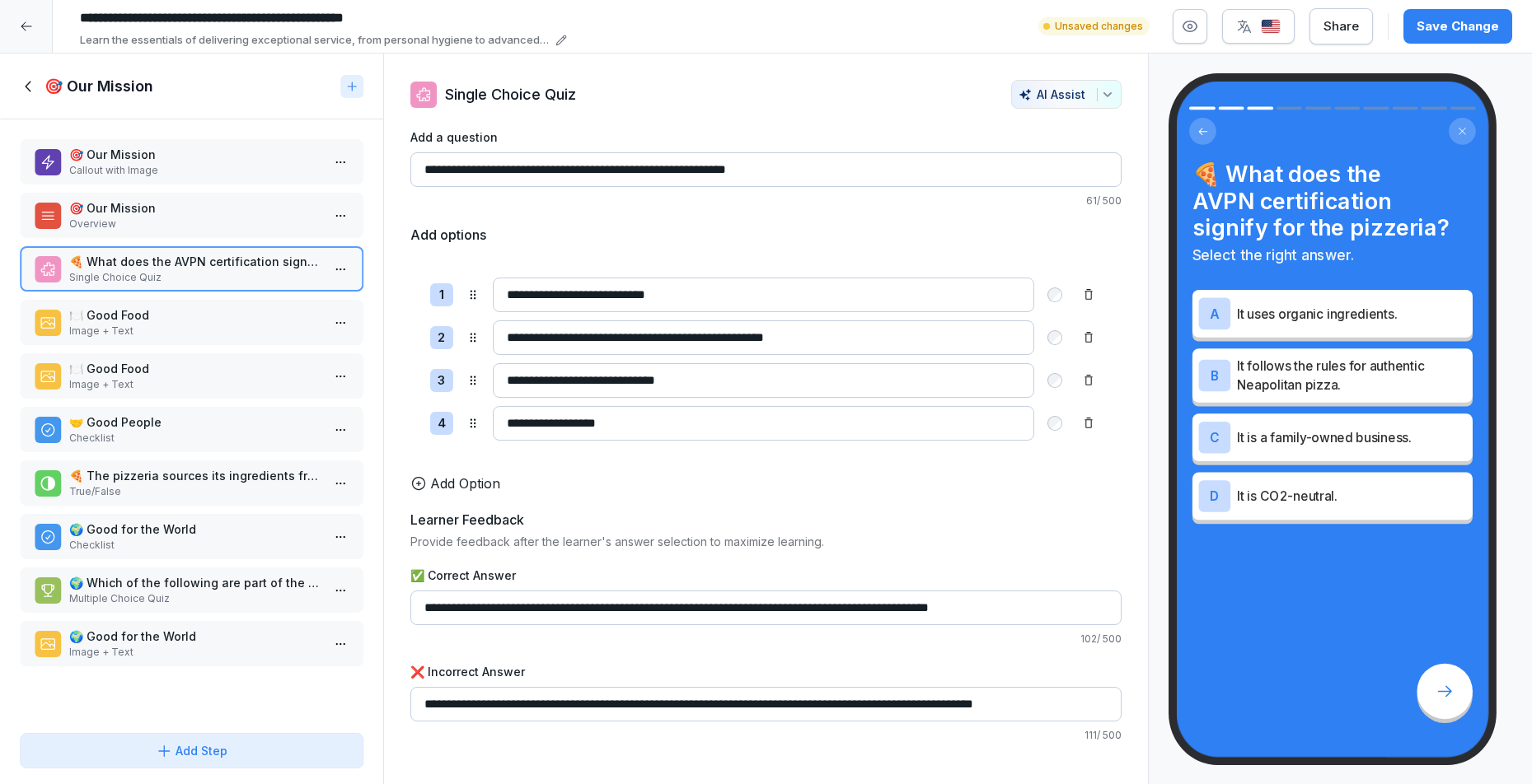
click at [112, 233] on div "🎯 Our Mission Overview" at bounding box center [192, 215] width 344 height 45
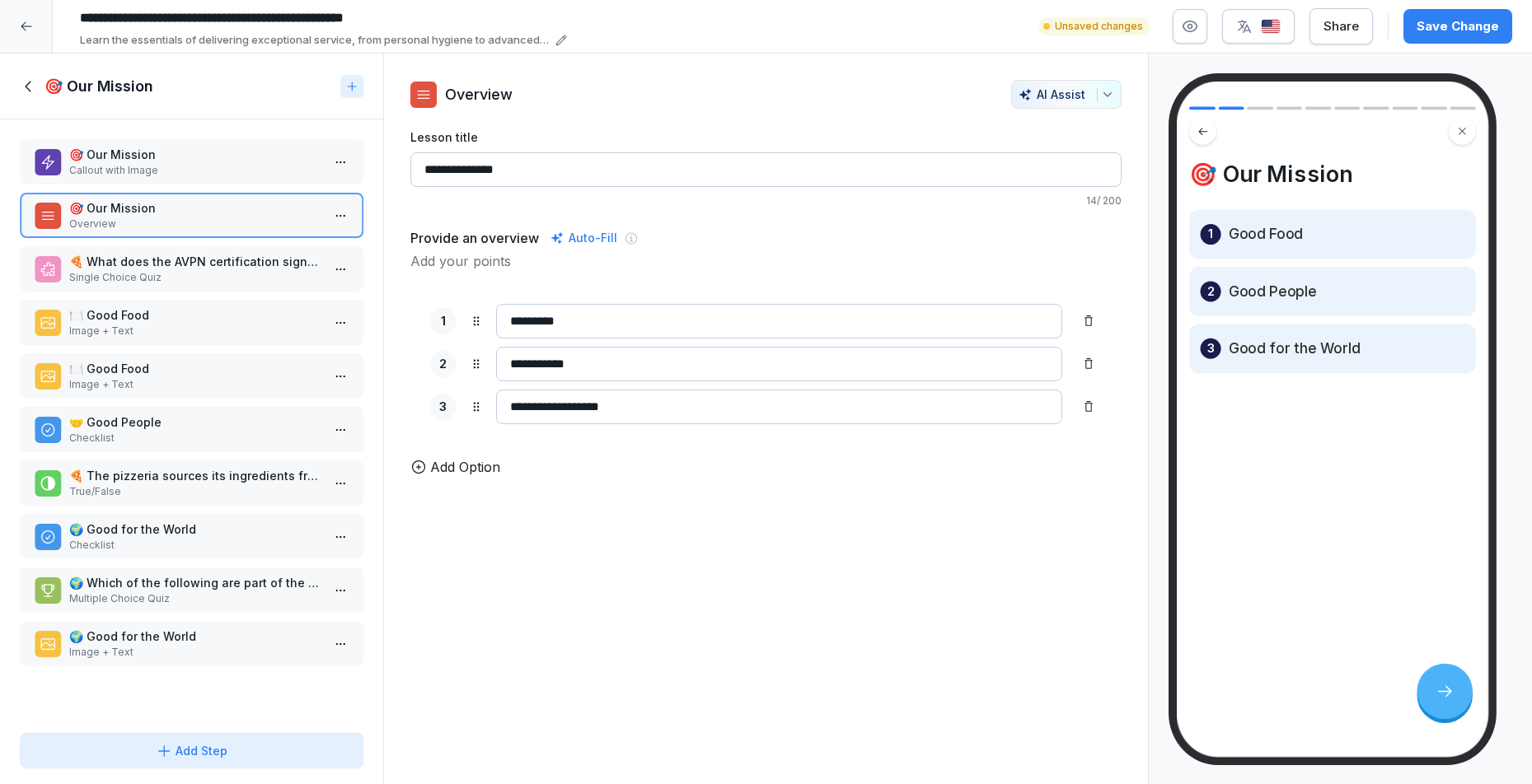
click at [187, 157] on p "🎯 Our Mission" at bounding box center [194, 154] width 251 height 18
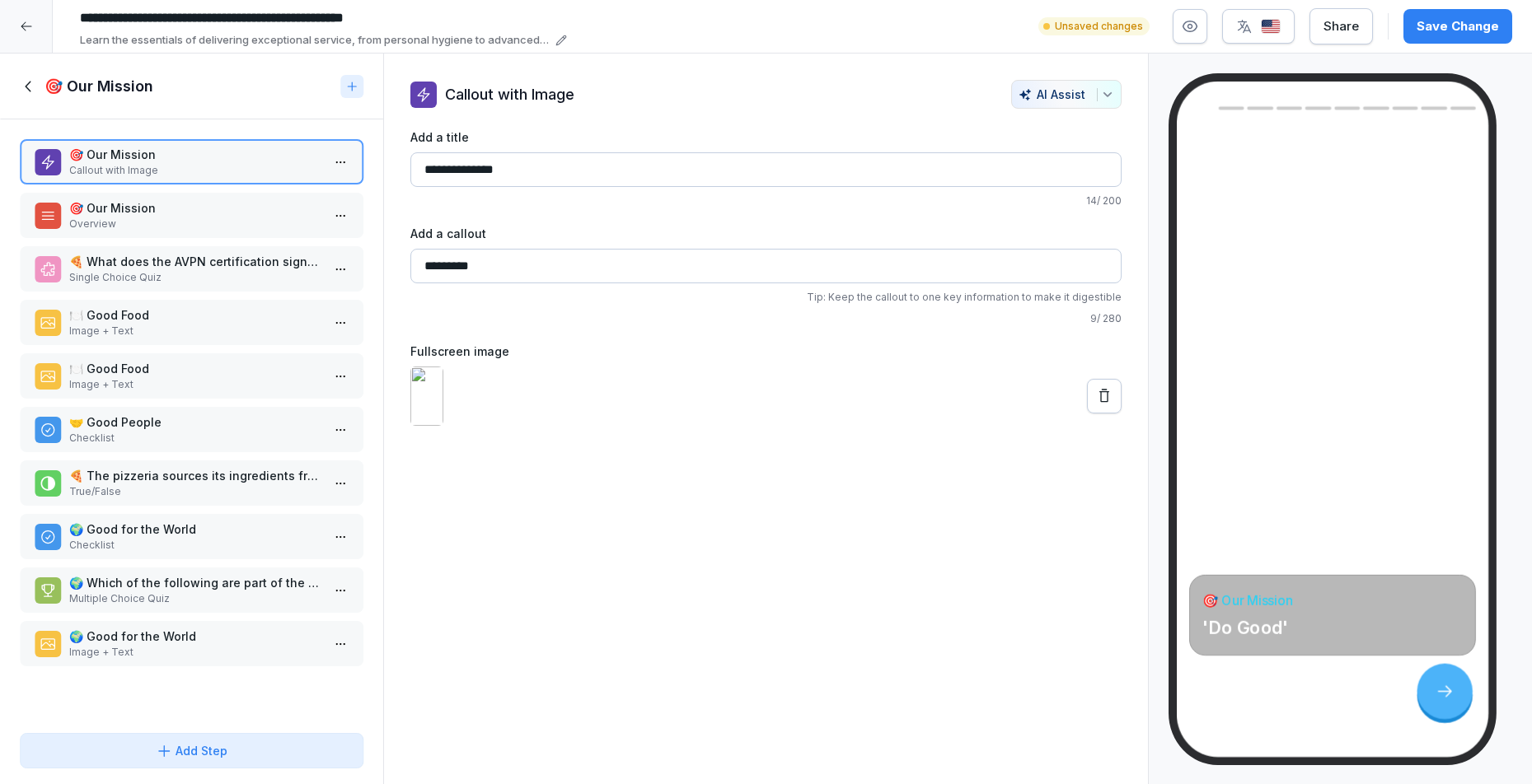
click at [160, 215] on p "🎯 Our Mission" at bounding box center [194, 208] width 251 height 18
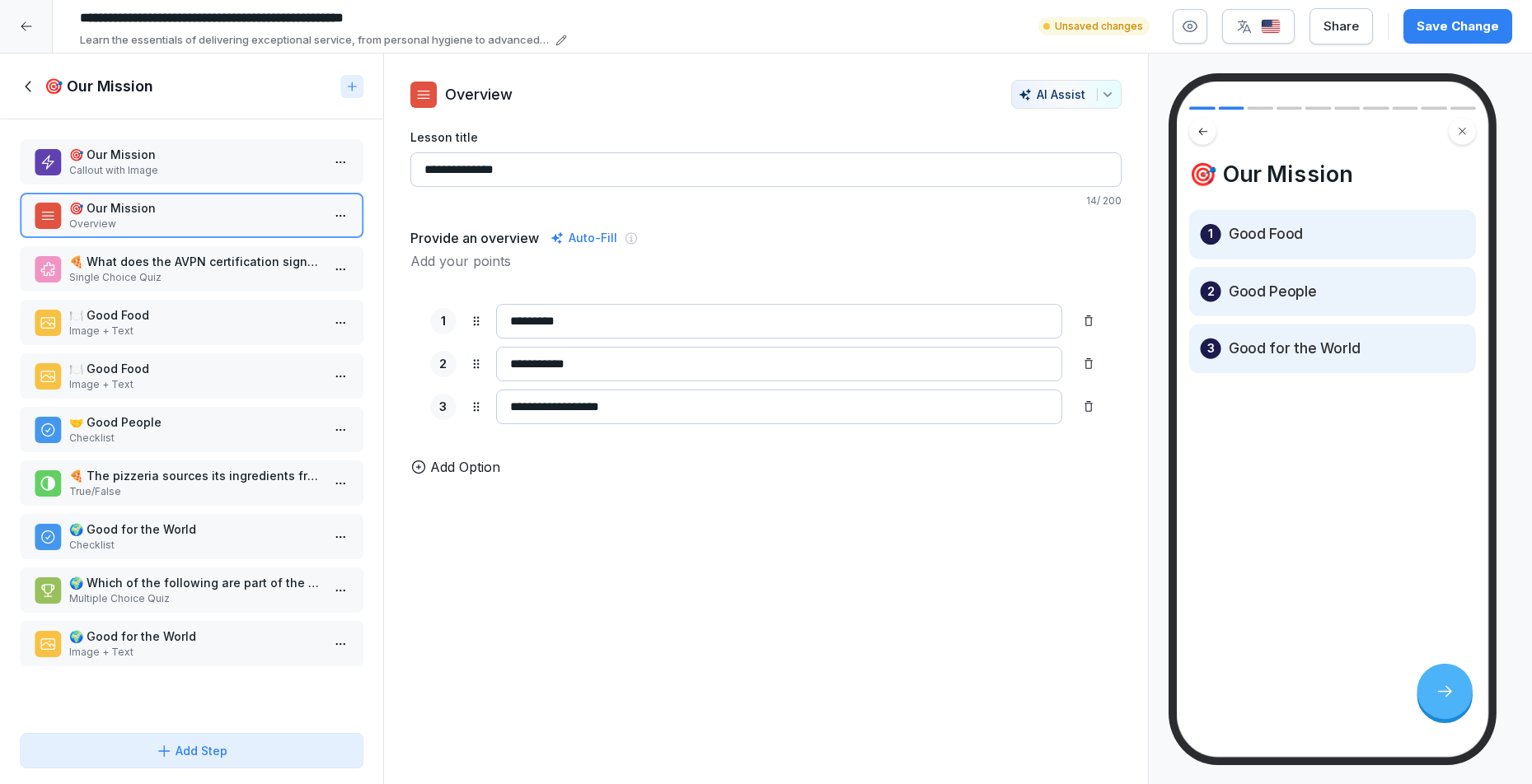
click at [542, 163] on input "**********" at bounding box center [766, 169] width 712 height 34
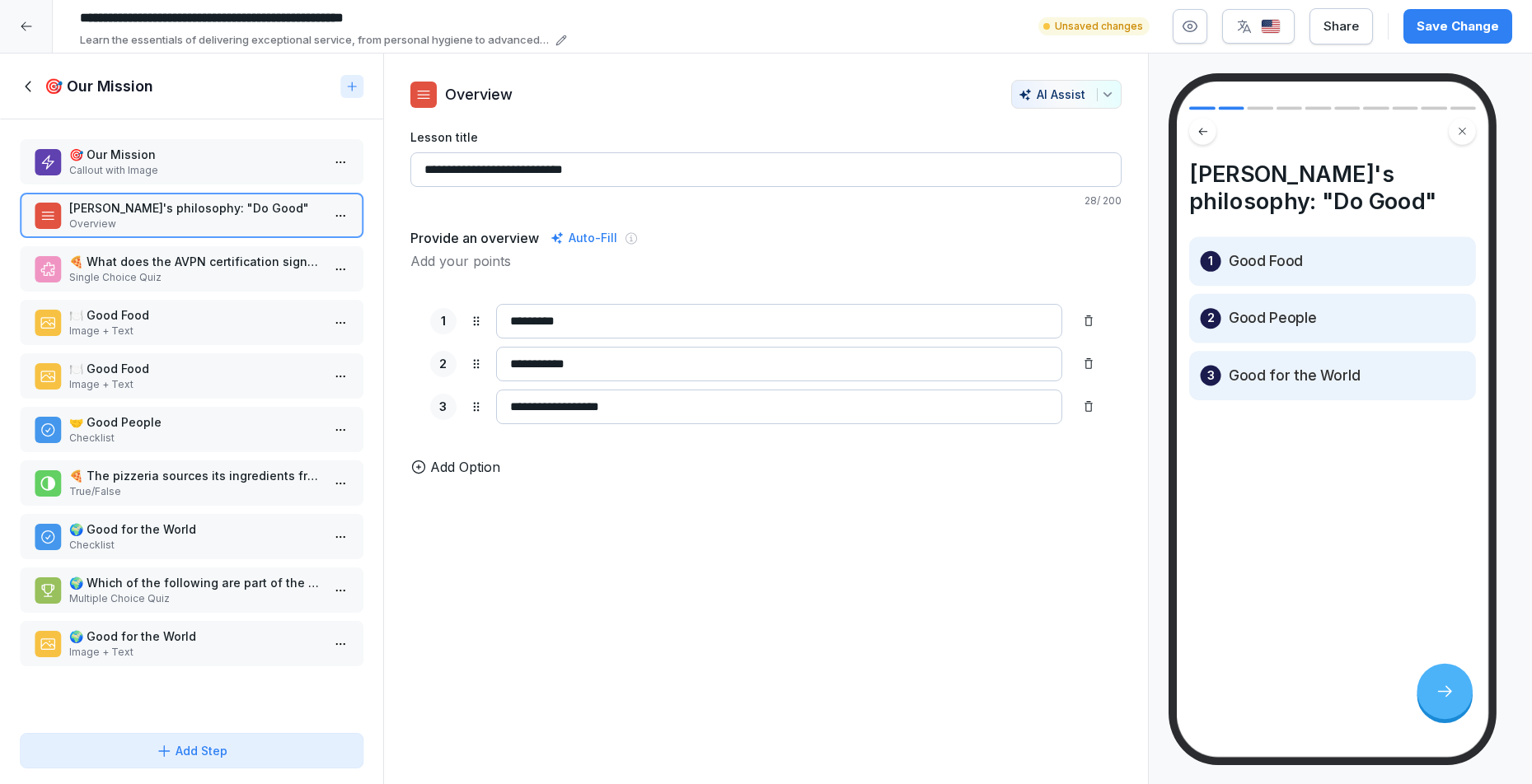
type input "**********"
click at [131, 161] on p "🎯 Our Mission" at bounding box center [194, 154] width 251 height 18
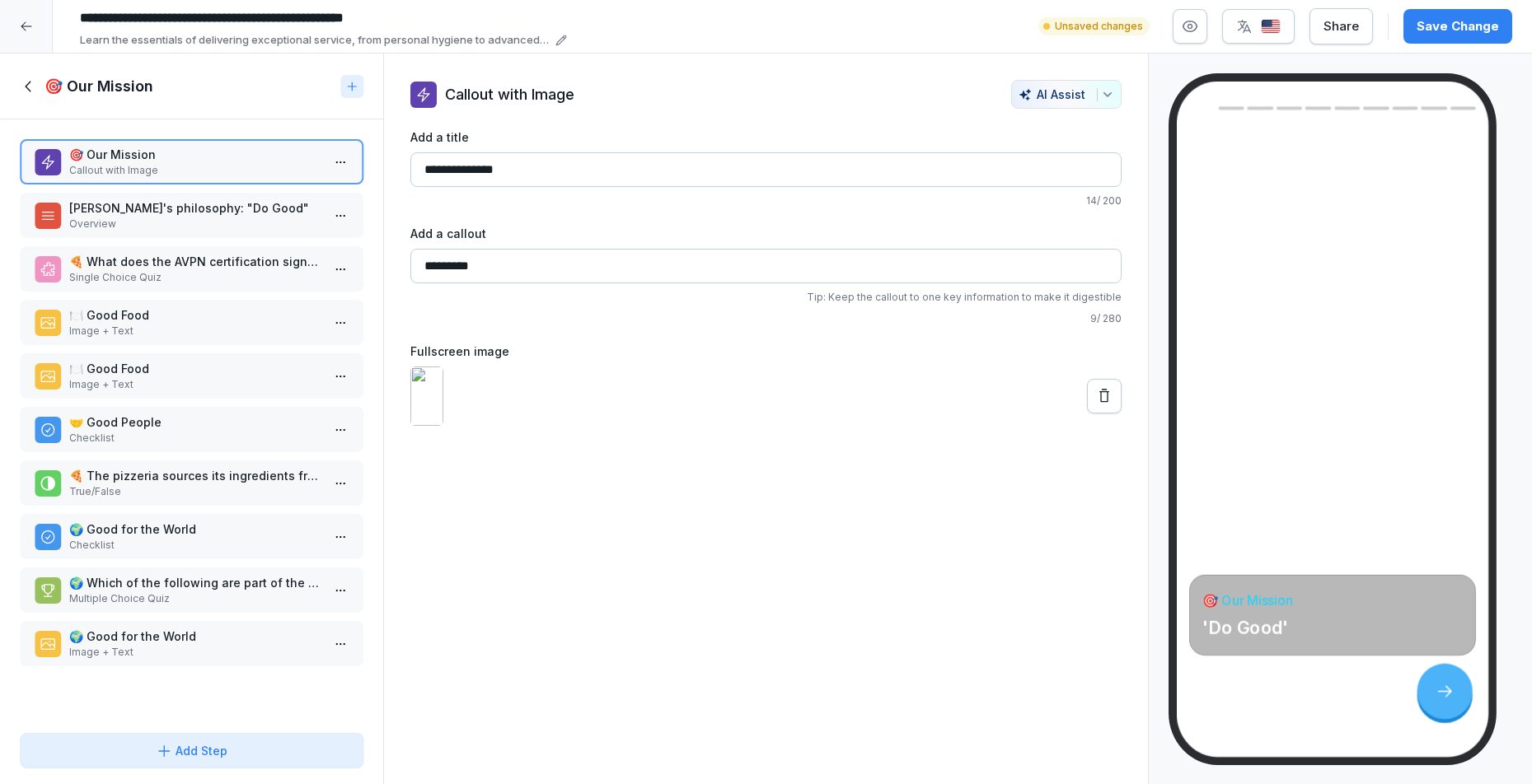
click at [30, 87] on icon at bounding box center [29, 87] width 18 height 18
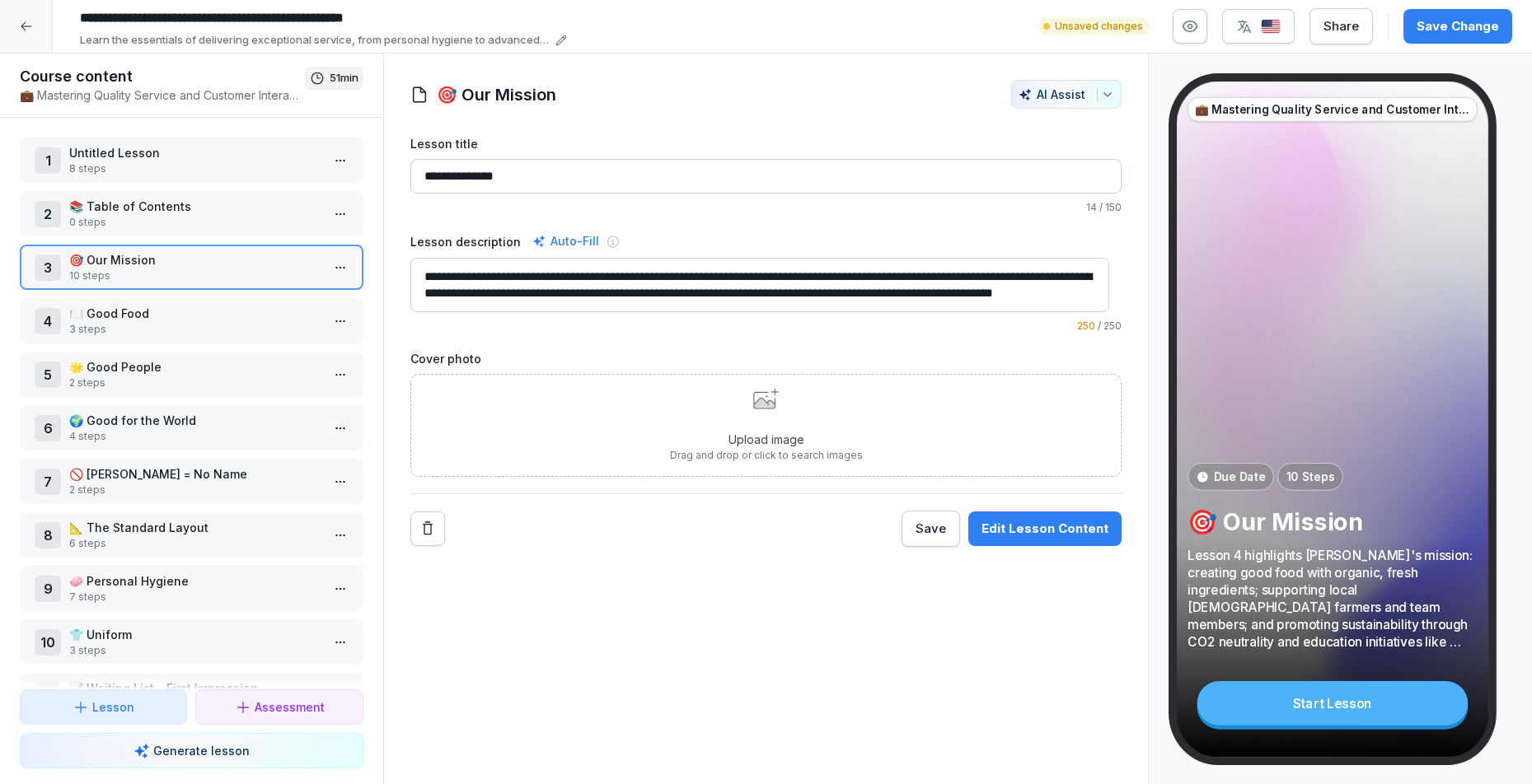
click at [26, 84] on h1 "Course content" at bounding box center [163, 77] width 285 height 20
click at [33, 23] on icon at bounding box center [27, 27] width 13 height 13
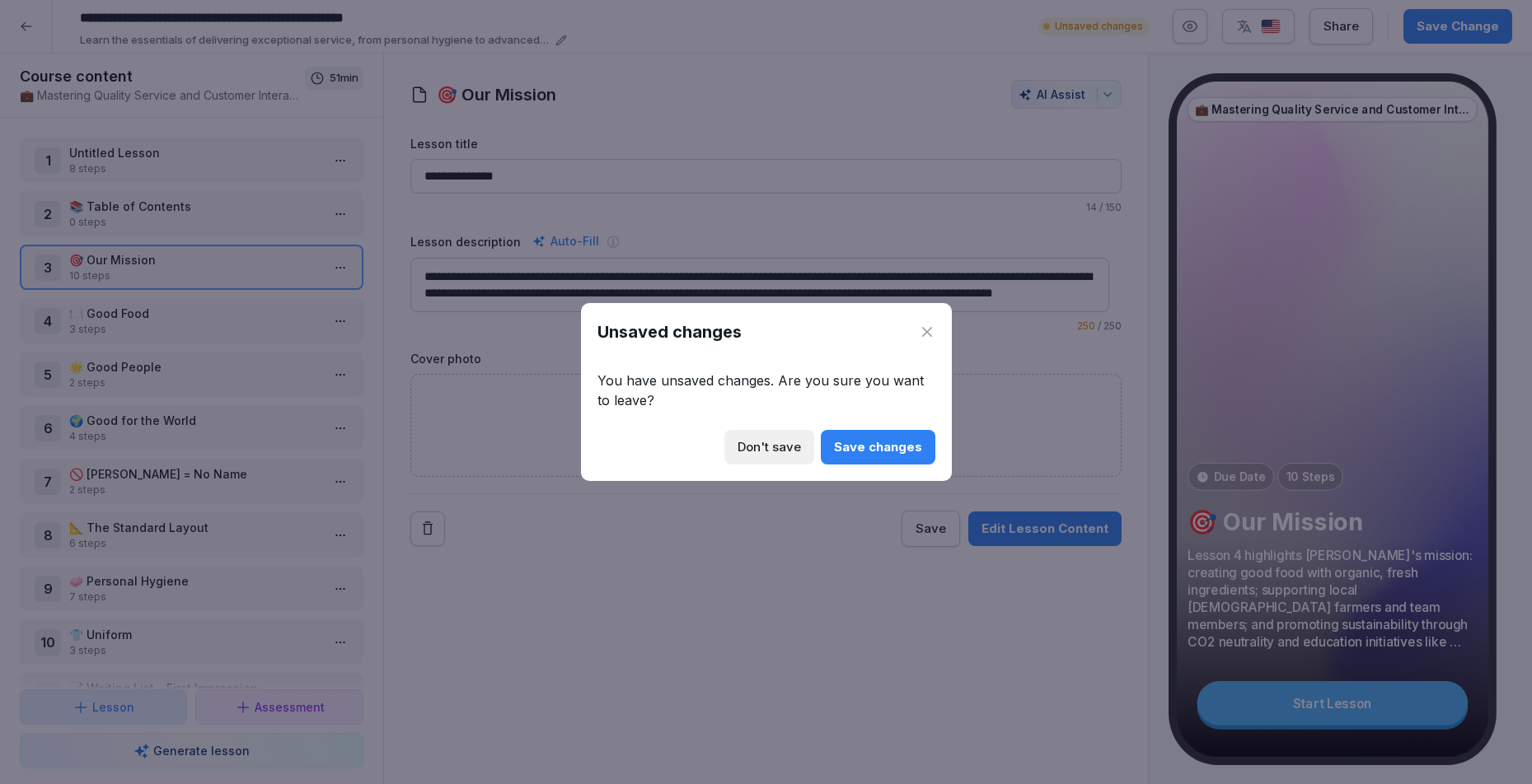
click at [886, 447] on div "Save changes" at bounding box center [879, 447] width 88 height 18
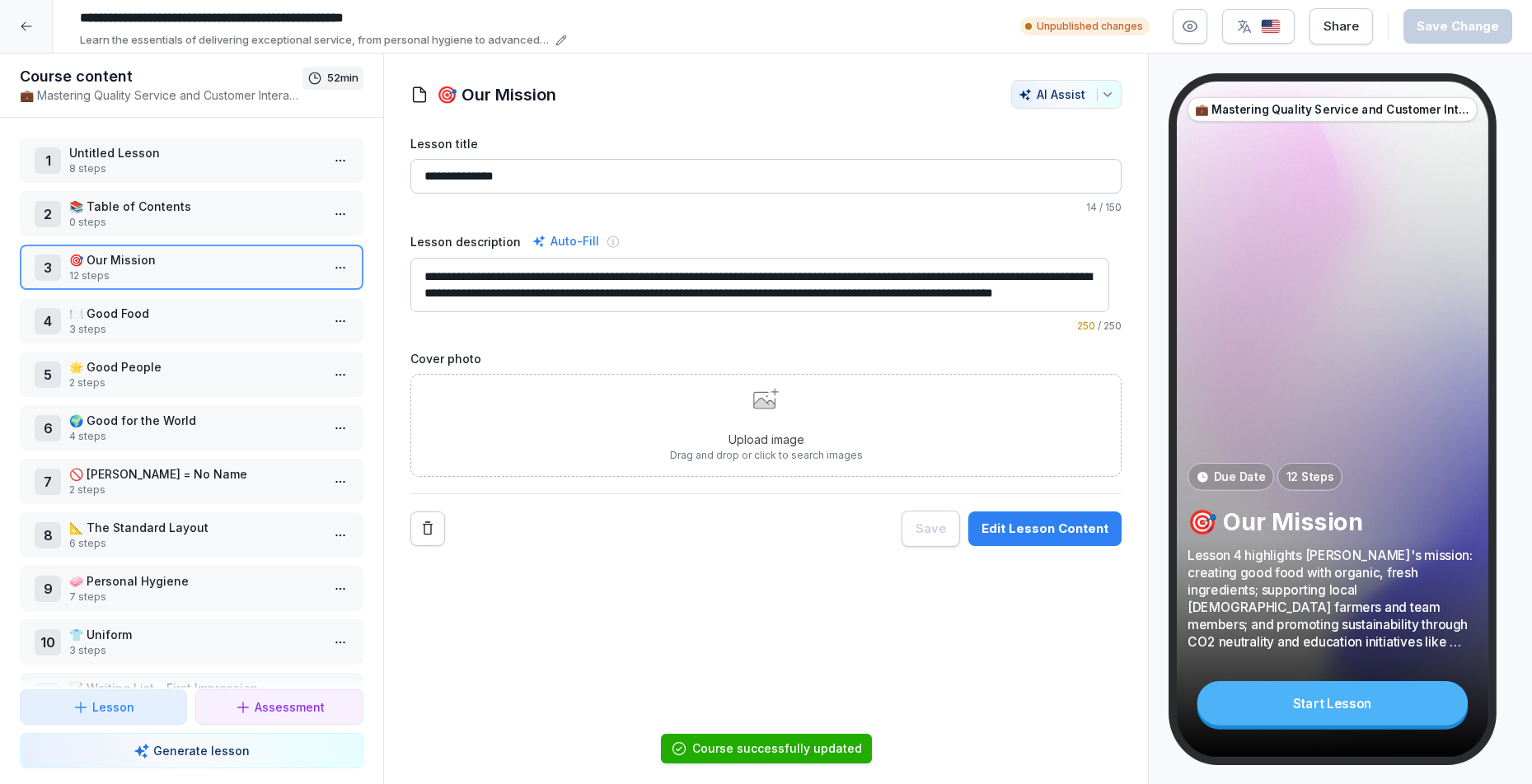
click at [27, 23] on icon at bounding box center [27, 27] width 13 height 13
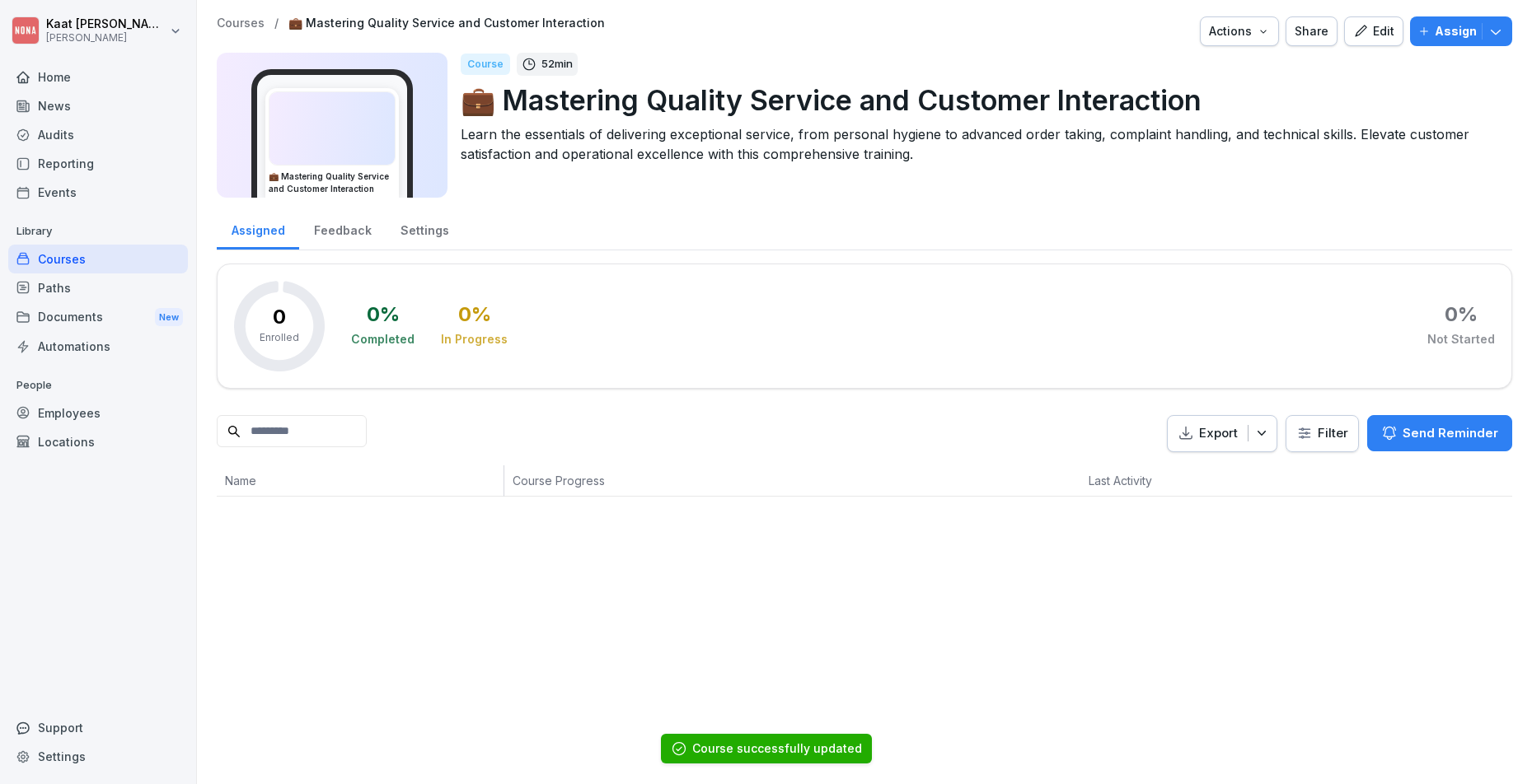
click at [83, 274] on div "Paths" at bounding box center [98, 288] width 179 height 29
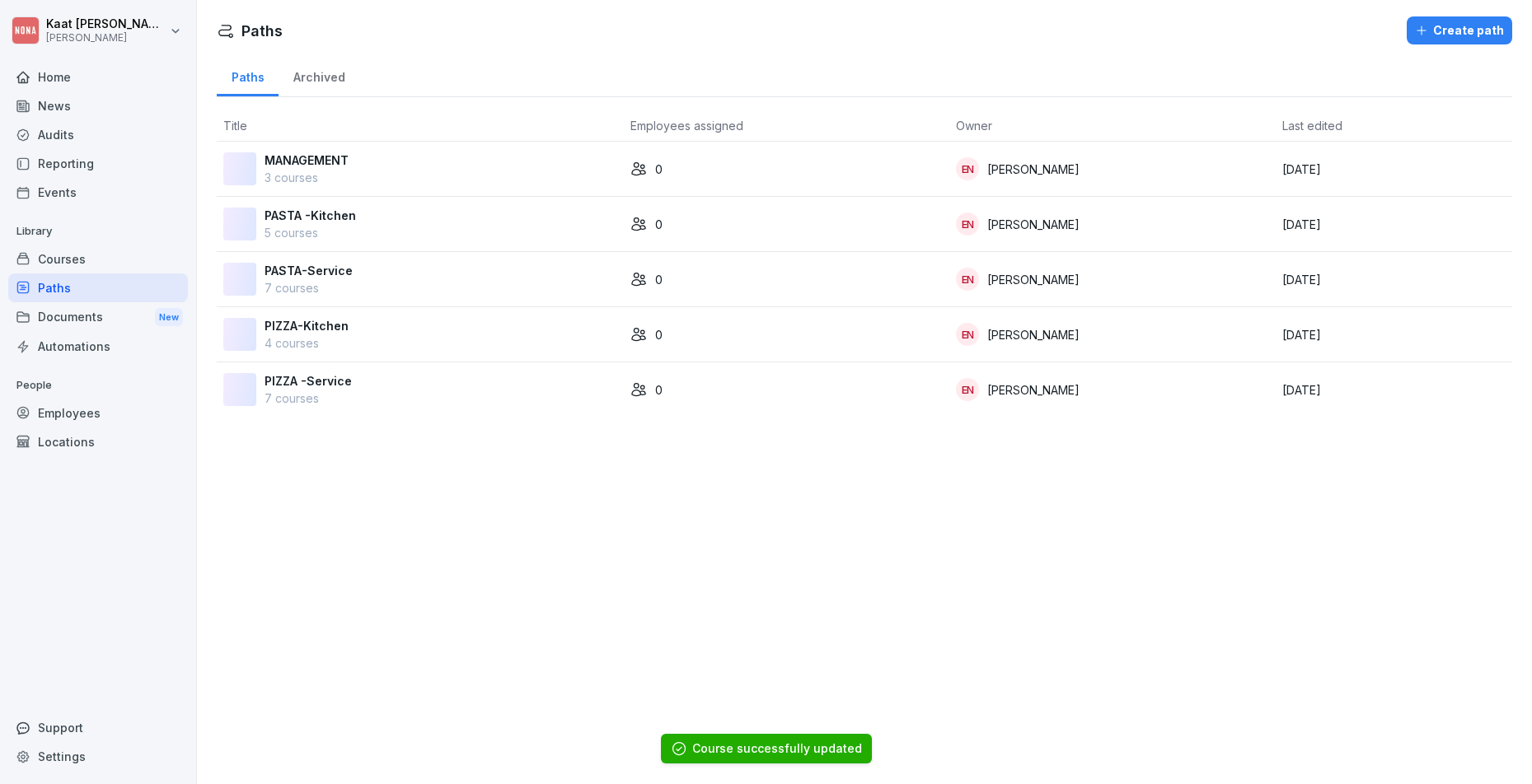
click at [82, 256] on div "Courses" at bounding box center [98, 259] width 179 height 29
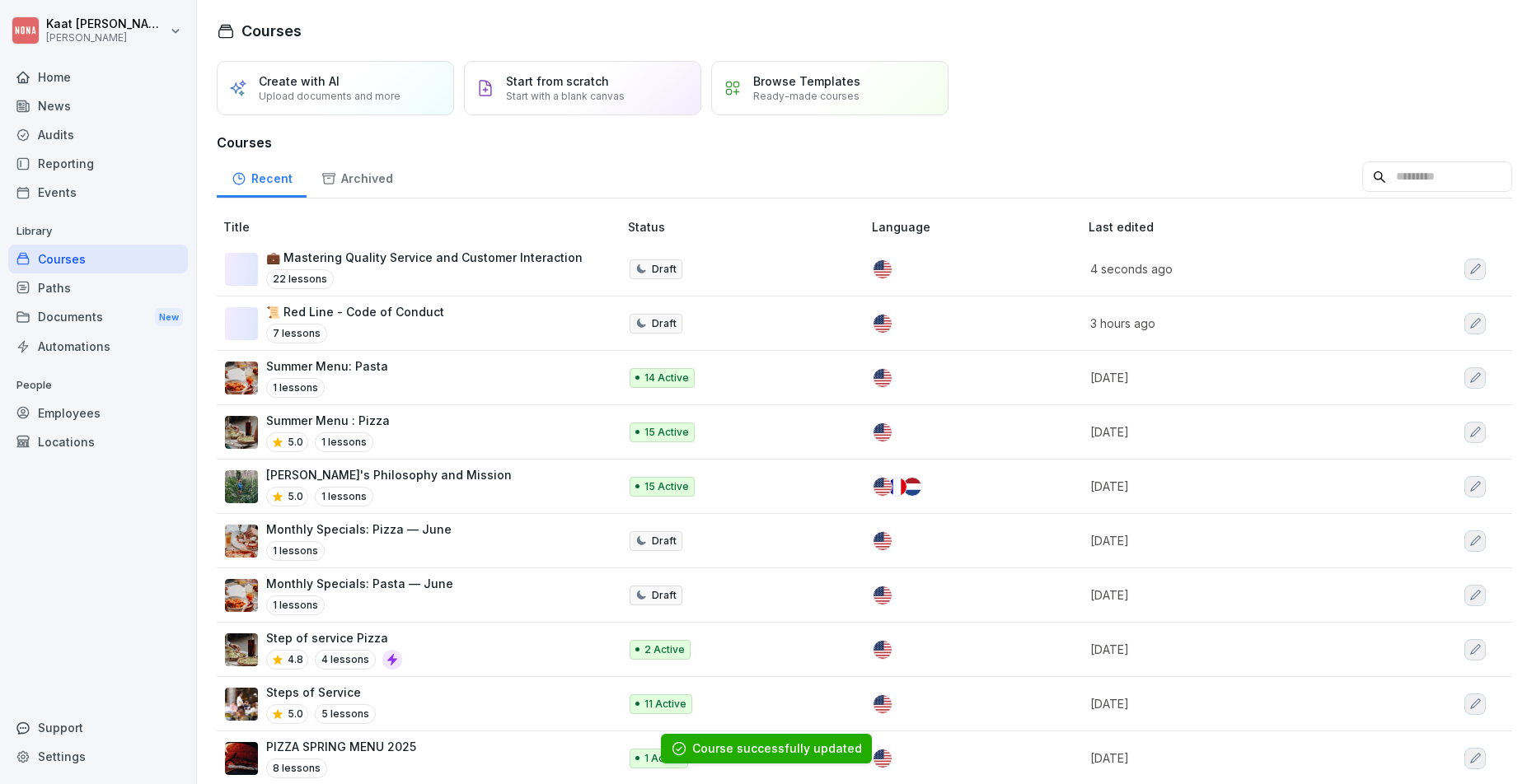
click at [375, 360] on p "Summer Menu: Pasta" at bounding box center [327, 366] width 122 height 18
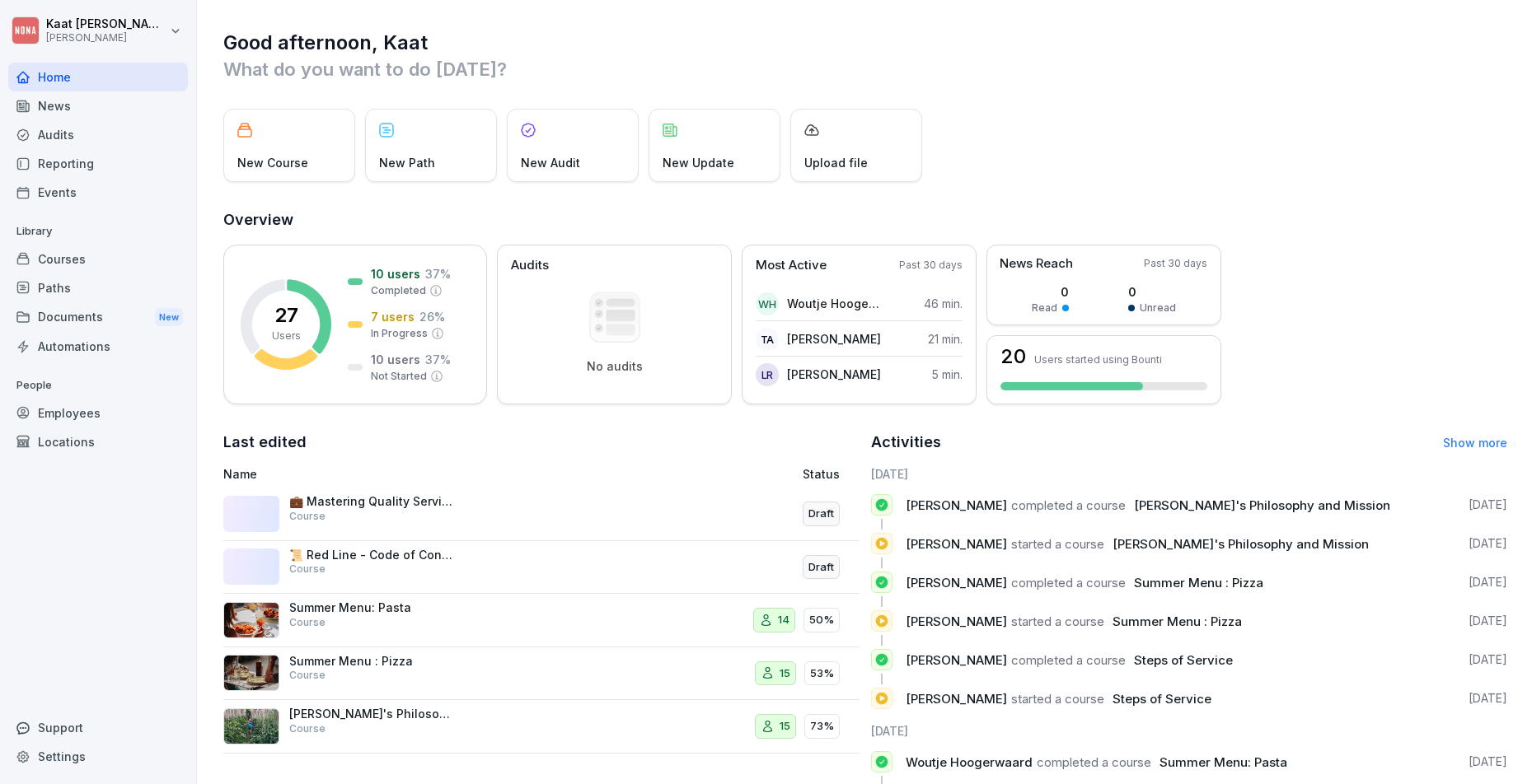
click at [56, 259] on div "Courses" at bounding box center [98, 259] width 179 height 29
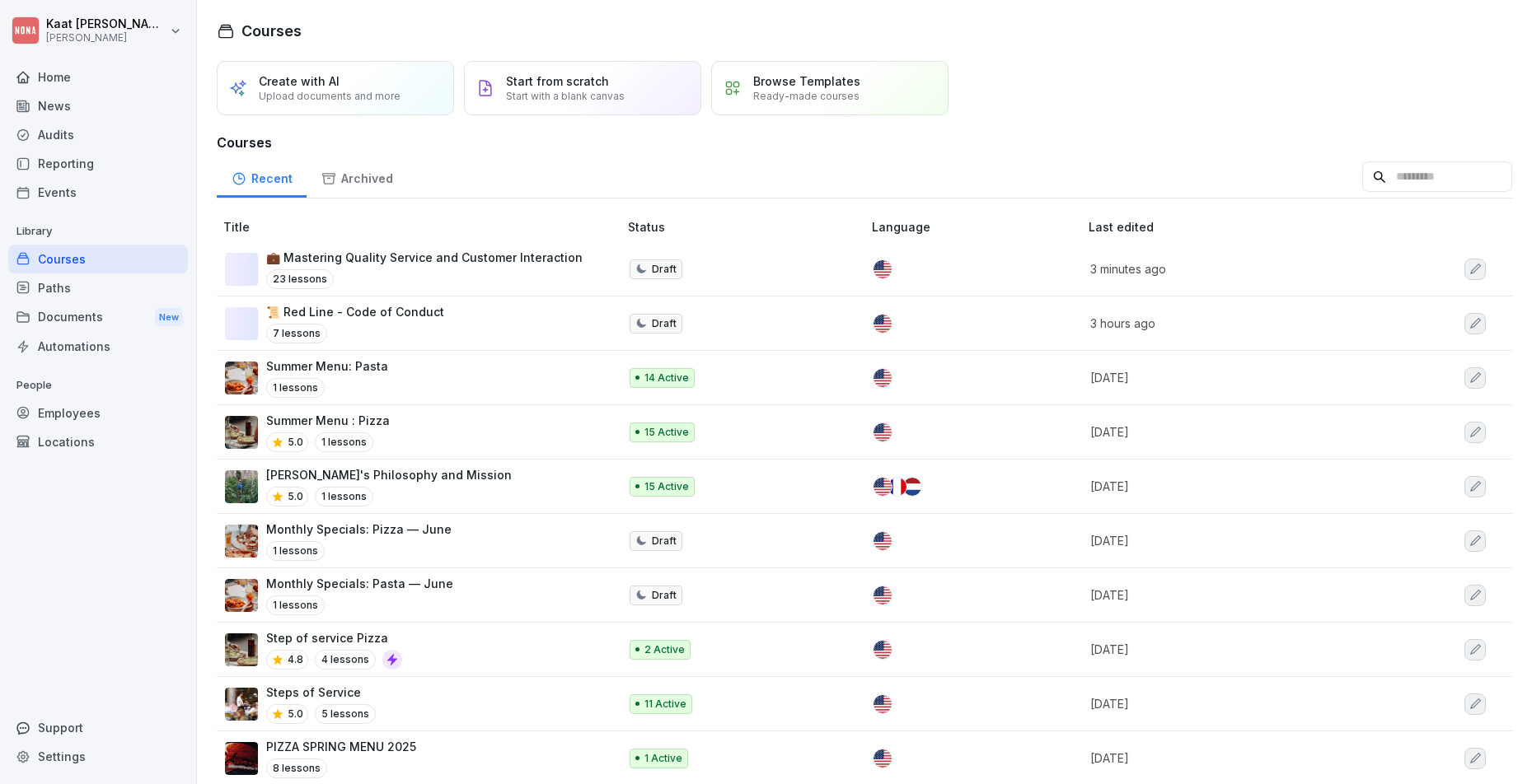
scroll to position [349, 0]
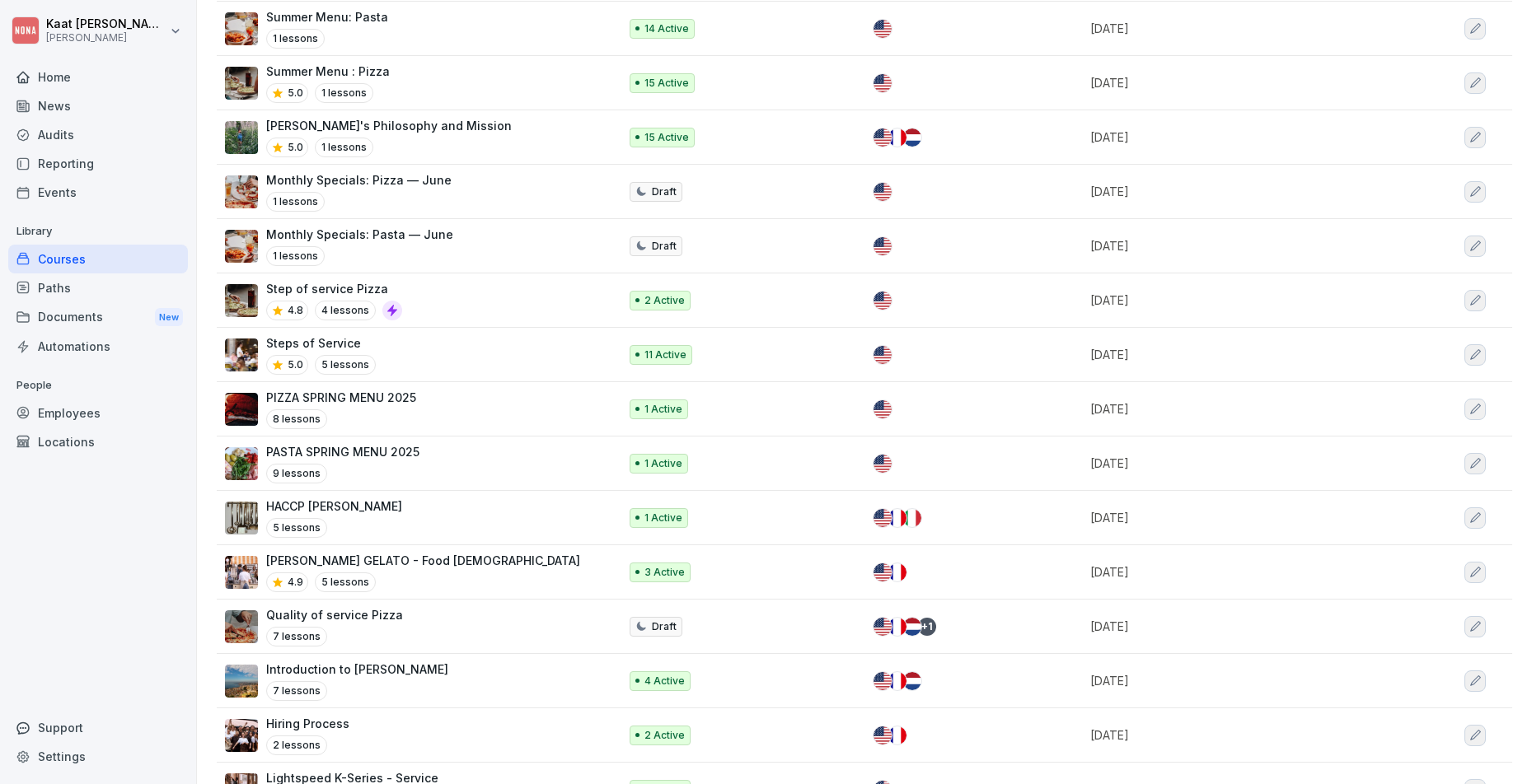
click at [338, 506] on p "HACCP [PERSON_NAME]" at bounding box center [334, 506] width 136 height 18
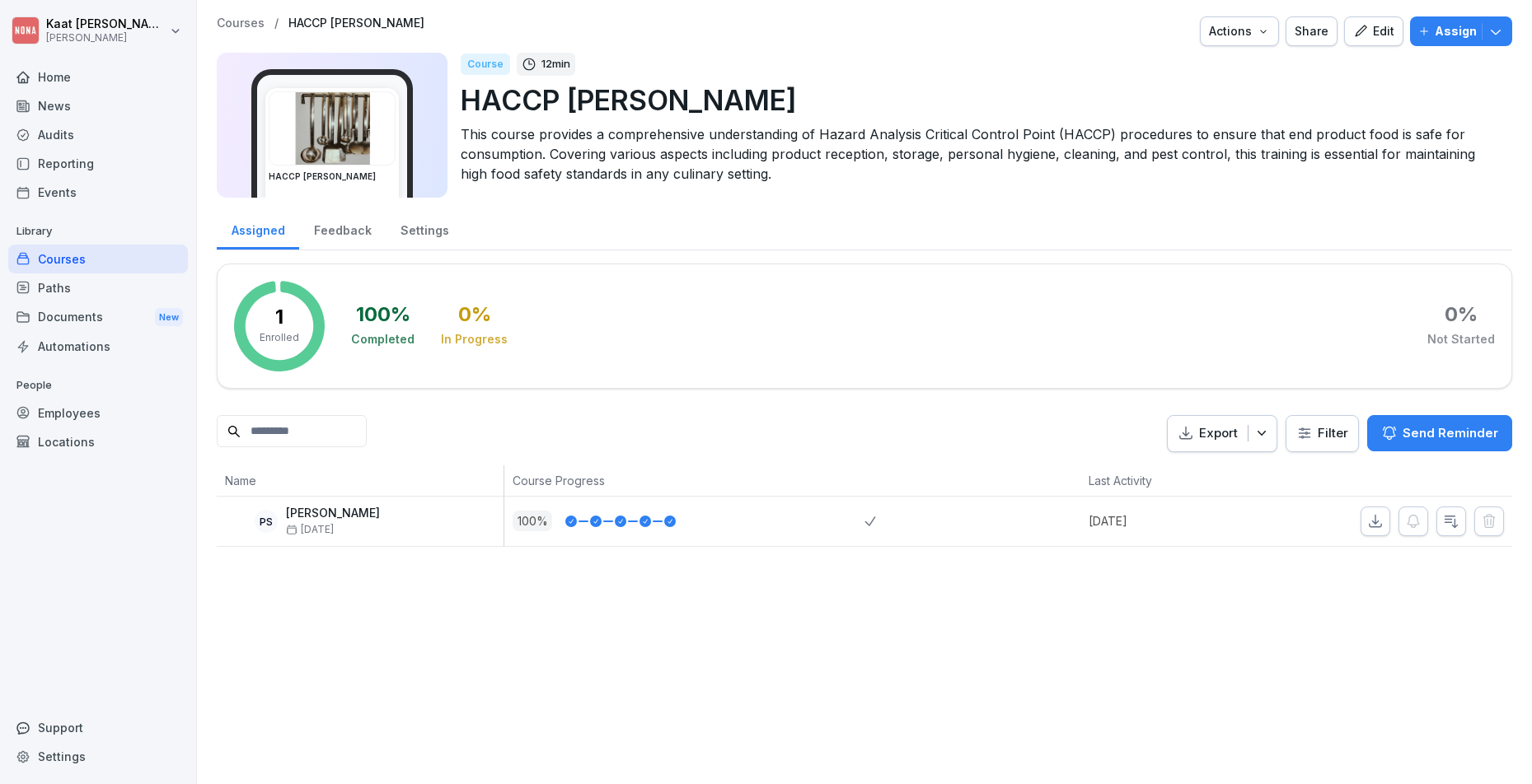
click at [1248, 48] on div "Courses / HACCP [PERSON_NAME] Actions Share Edit Assign HACCP [PERSON_NAME] Cou…" at bounding box center [864, 112] width 1296 height 191
click at [1247, 40] on button "Actions" at bounding box center [1239, 32] width 79 height 30
click at [1353, 30] on icon "button" at bounding box center [1361, 32] width 15 height 15
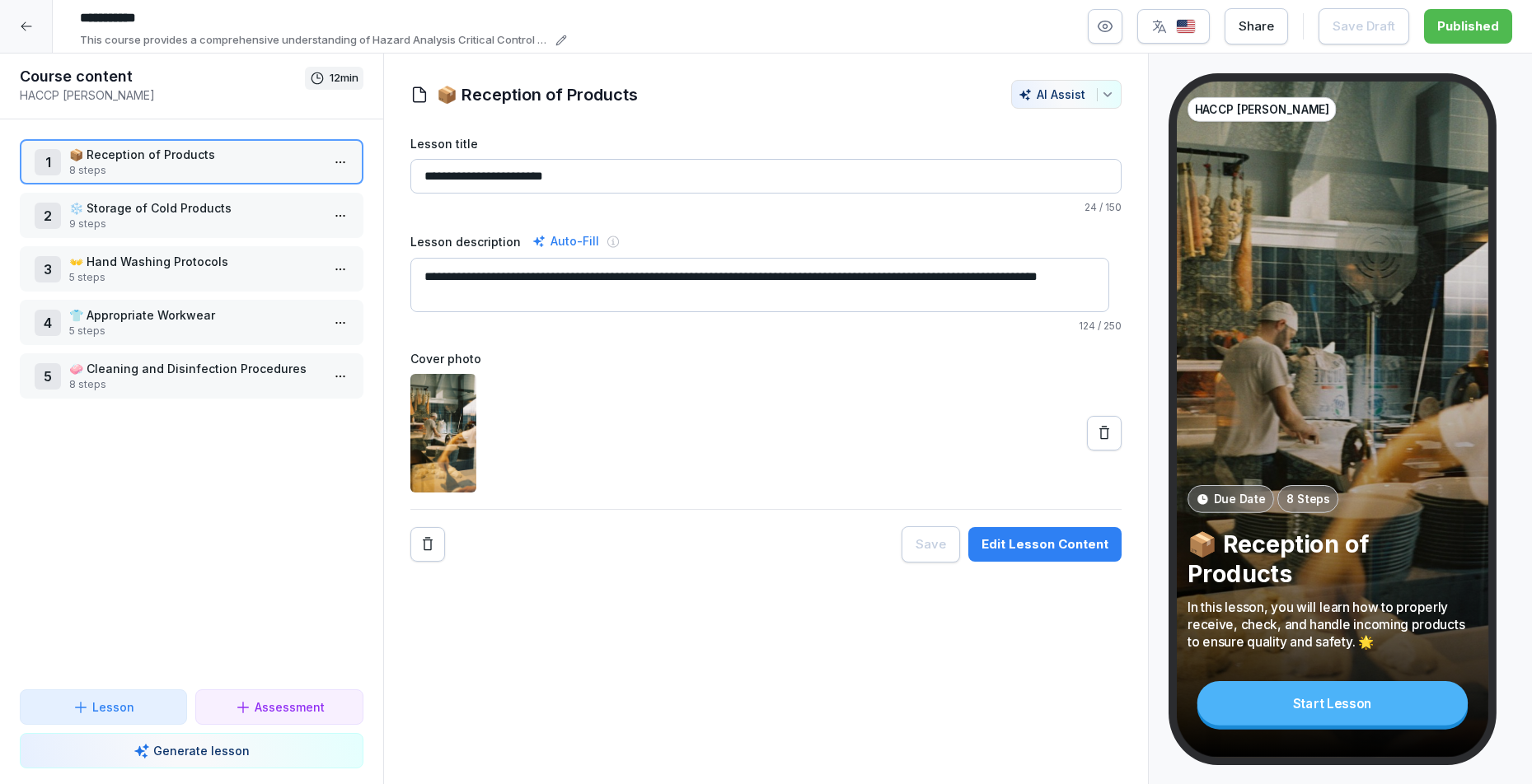
click at [1108, 33] on icon "button" at bounding box center [1106, 27] width 17 height 17
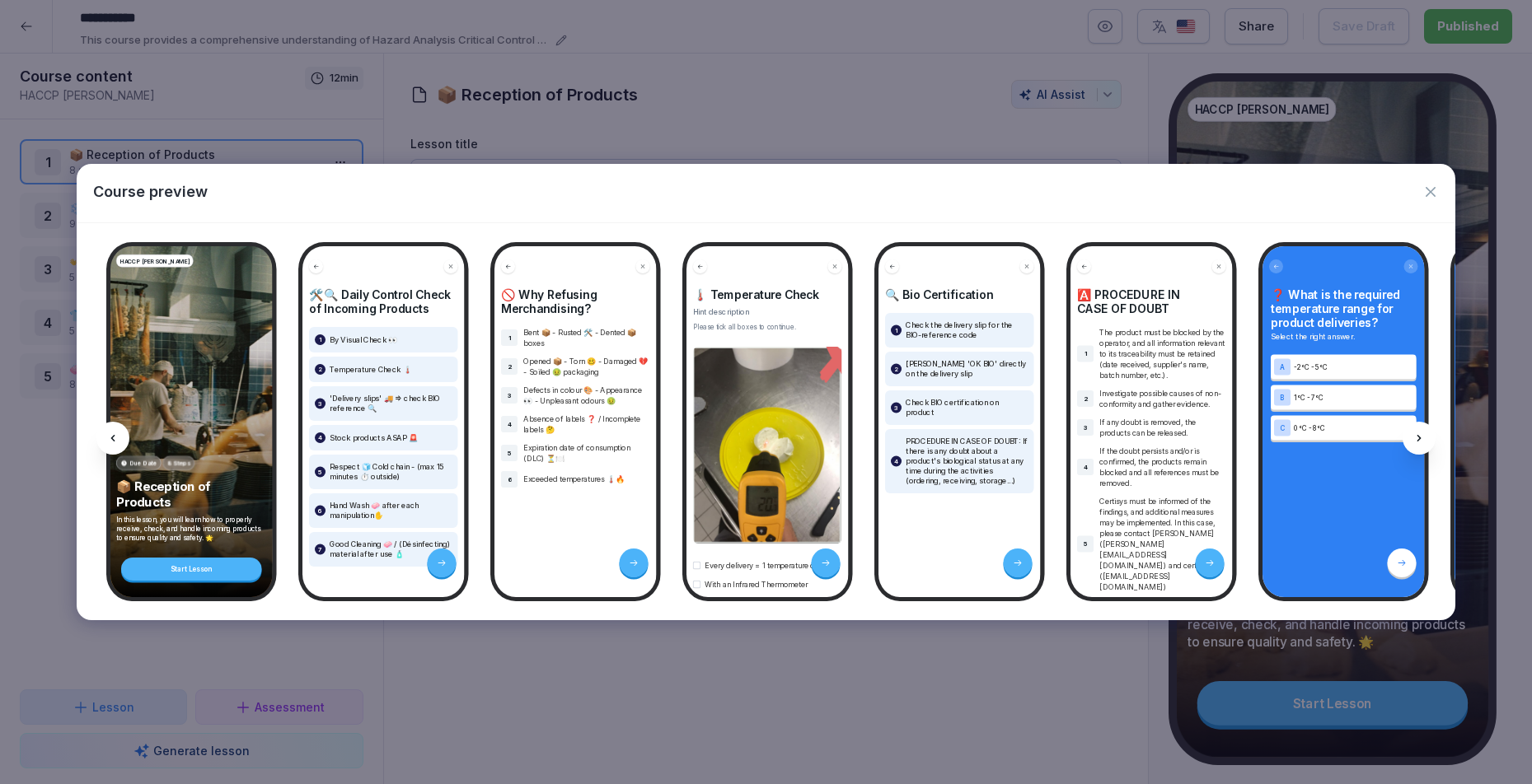
click at [1403, 550] on div at bounding box center [1401, 563] width 29 height 29
click at [1398, 559] on icon at bounding box center [1402, 564] width 10 height 10
click at [1412, 431] on div at bounding box center [1419, 439] width 33 height 33
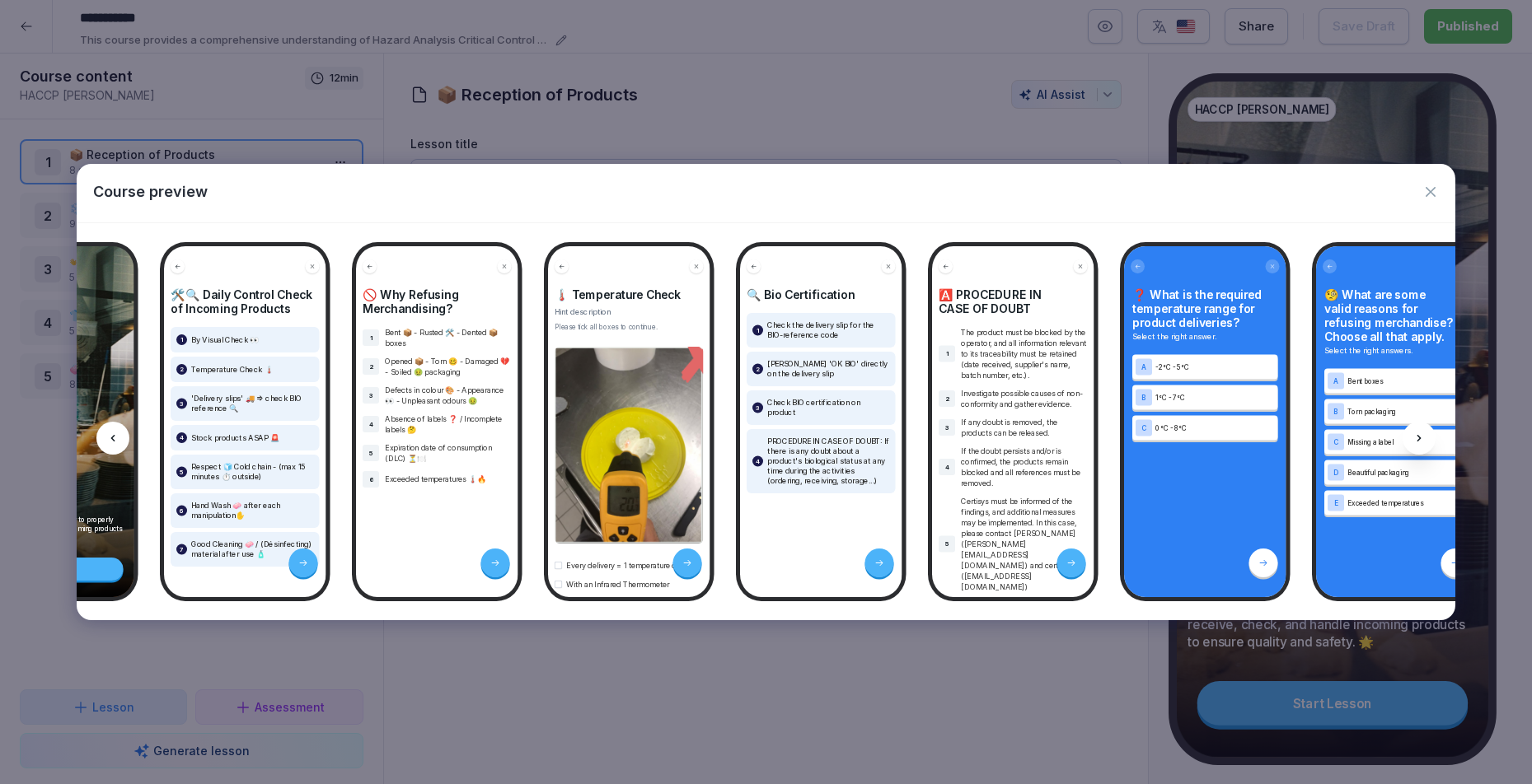
scroll to position [0, 221]
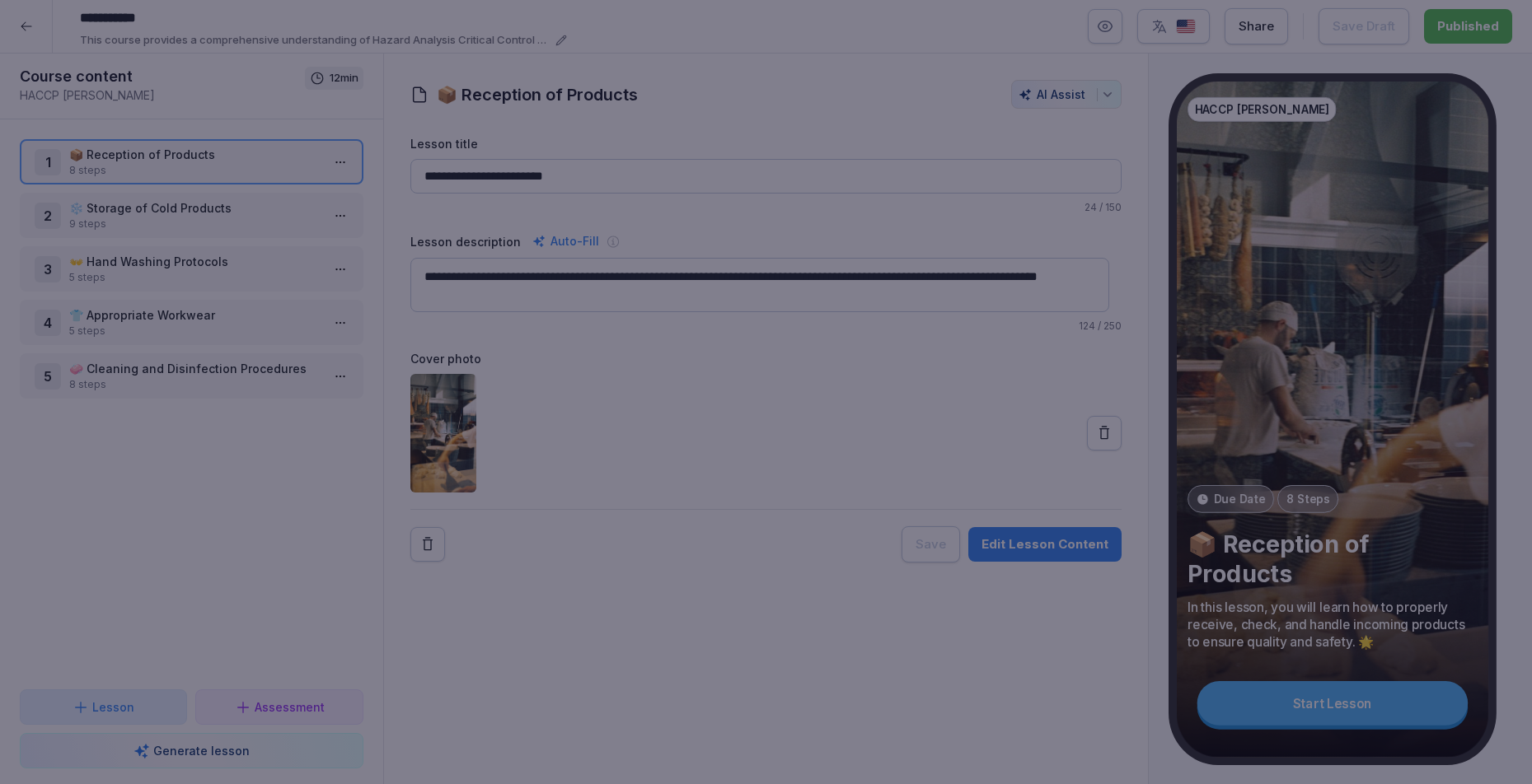
click at [854, 152] on div at bounding box center [766, 392] width 1532 height 784
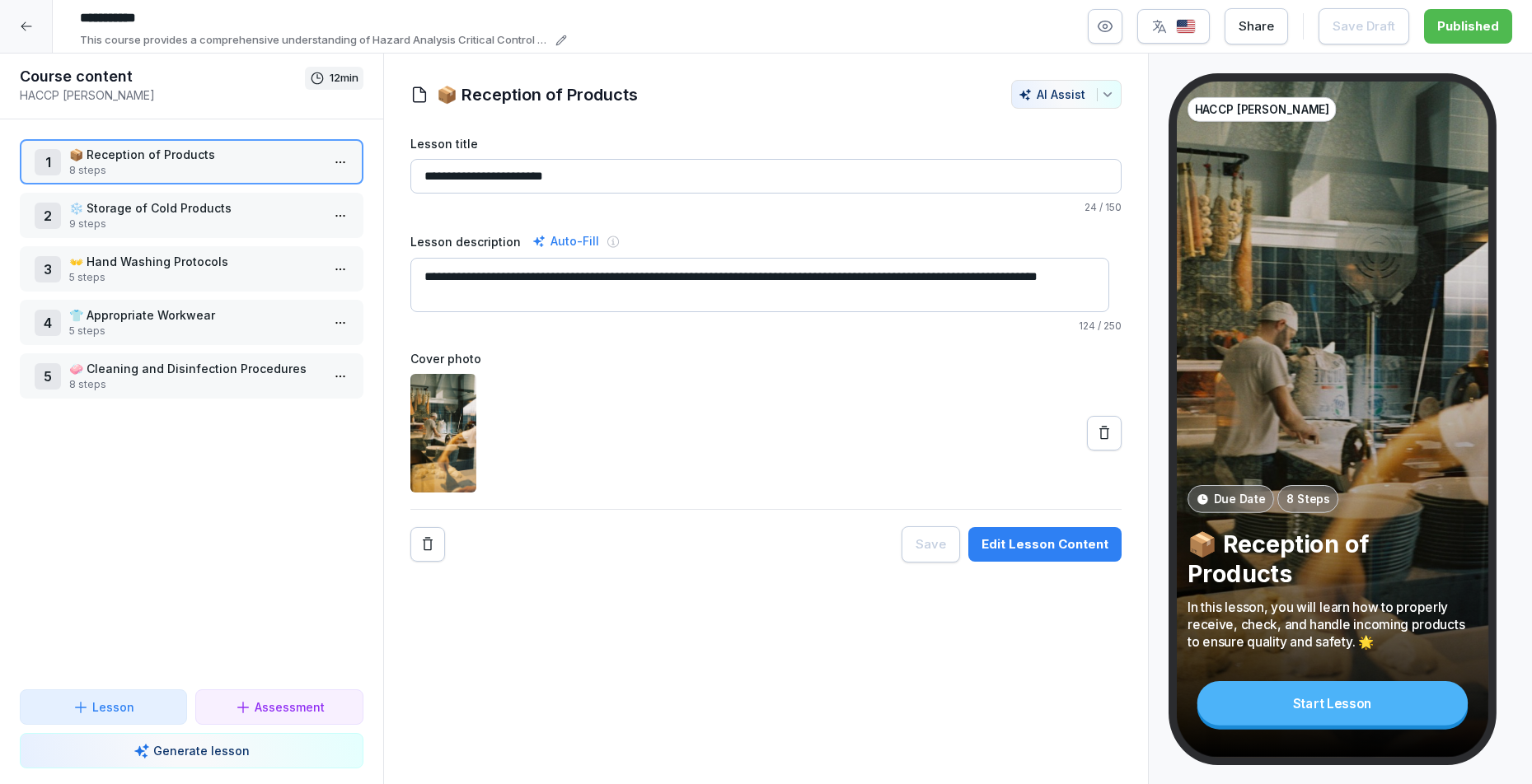
click at [41, 20] on div at bounding box center [26, 26] width 53 height 53
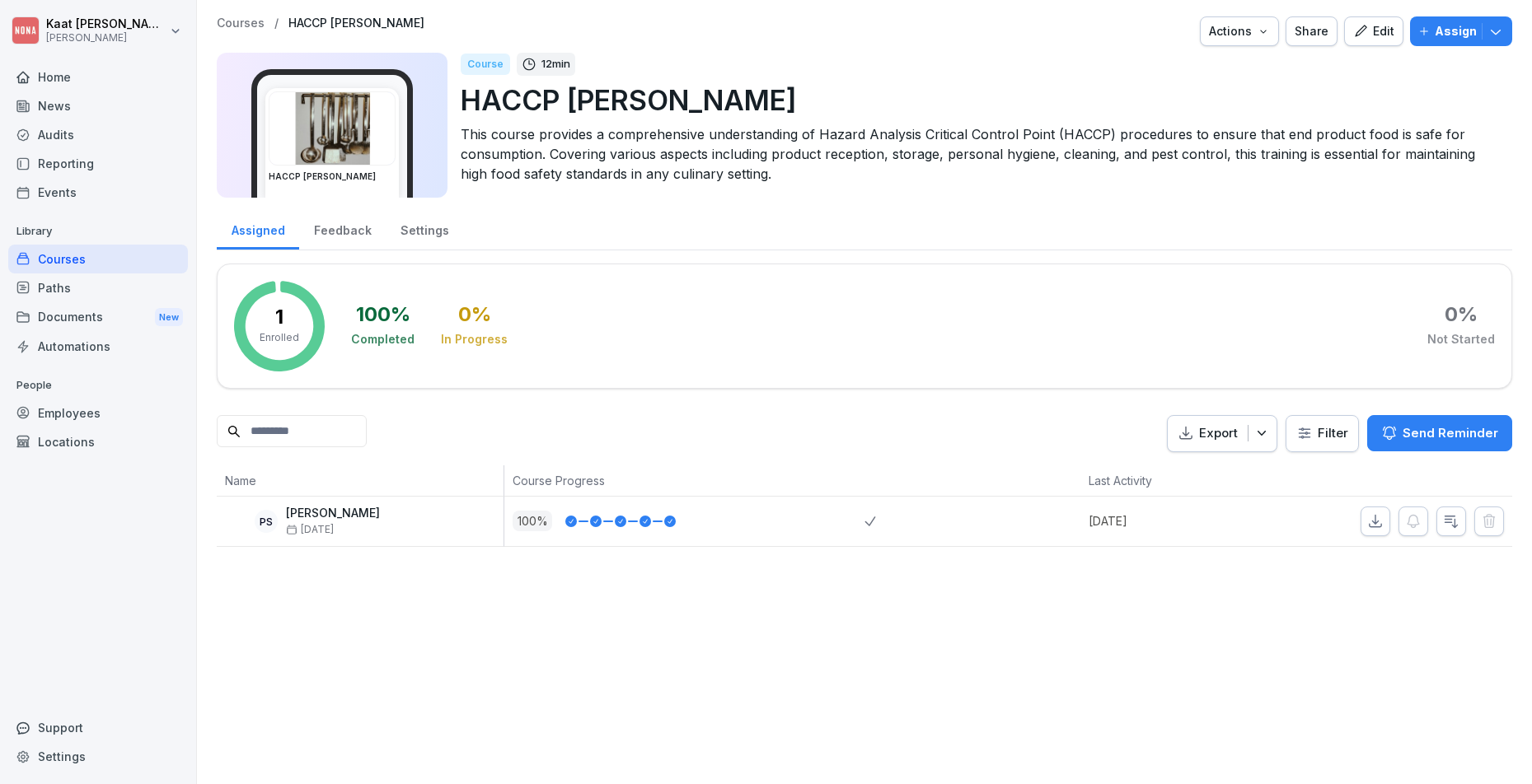
click at [82, 284] on div "Paths" at bounding box center [98, 288] width 179 height 29
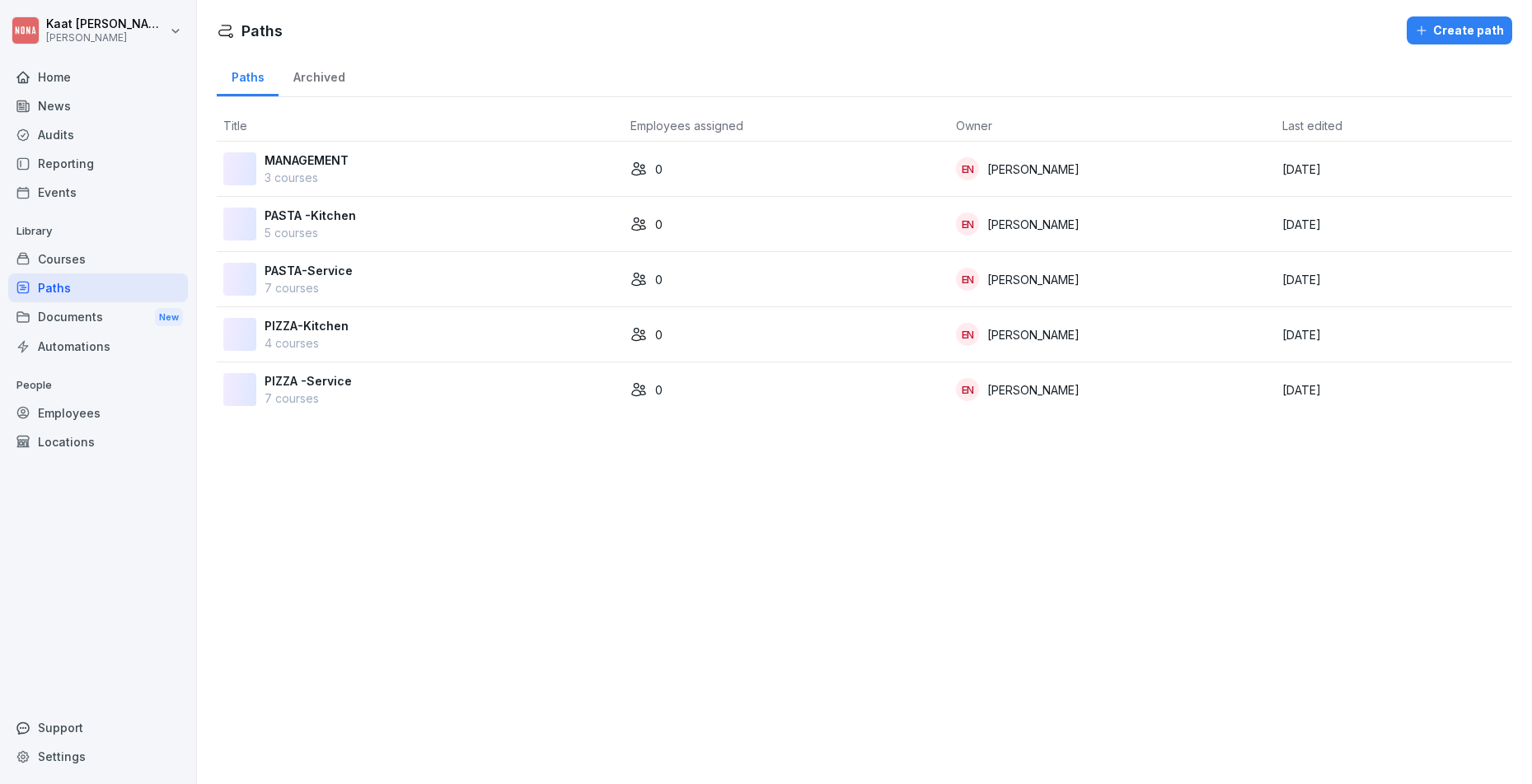
click at [83, 254] on div "Courses" at bounding box center [98, 259] width 179 height 29
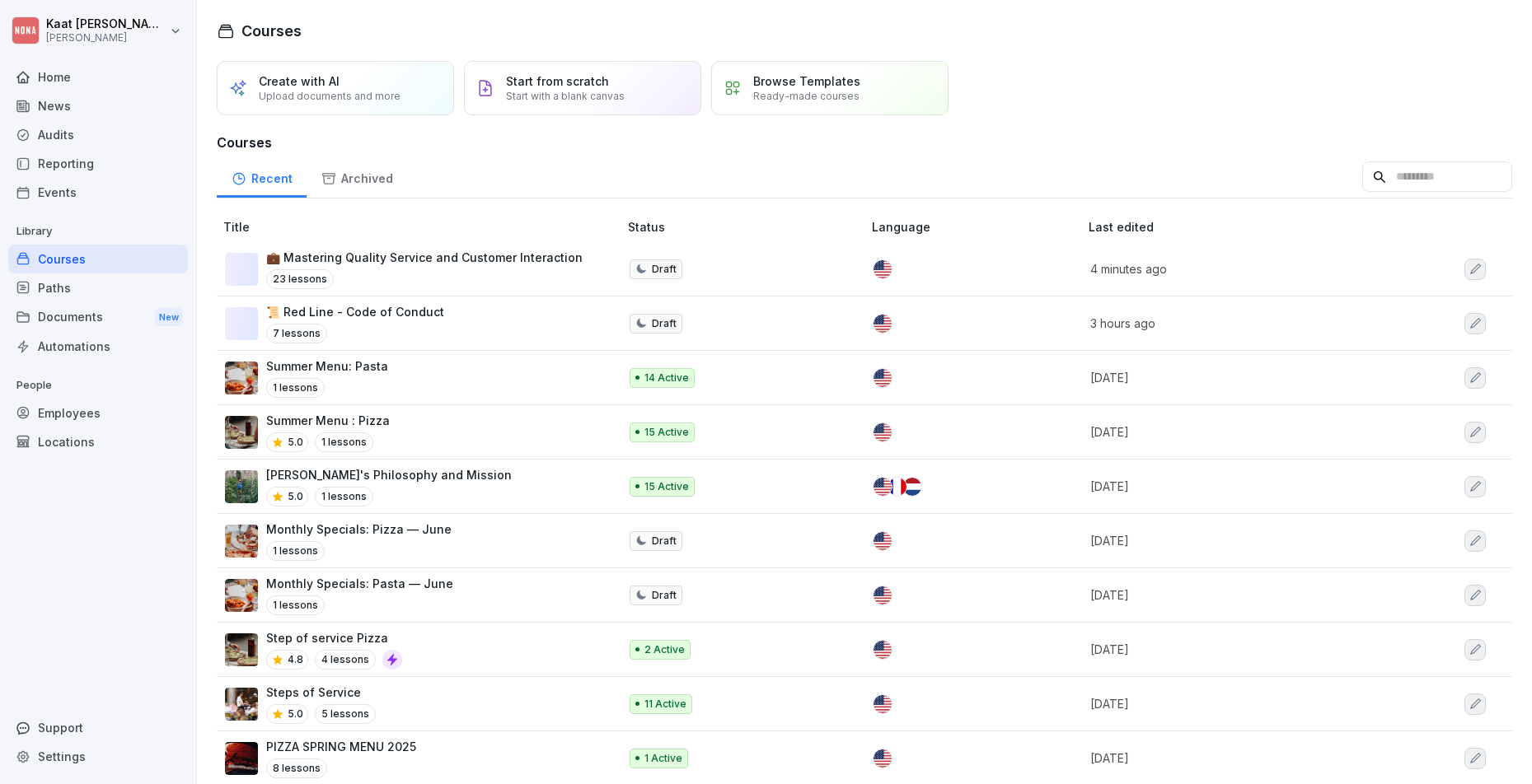
click at [410, 235] on th "Title" at bounding box center [419, 227] width 405 height 31
click at [363, 254] on p "💼 Mastering Quality Service and Customer Interaction" at bounding box center [424, 257] width 316 height 18
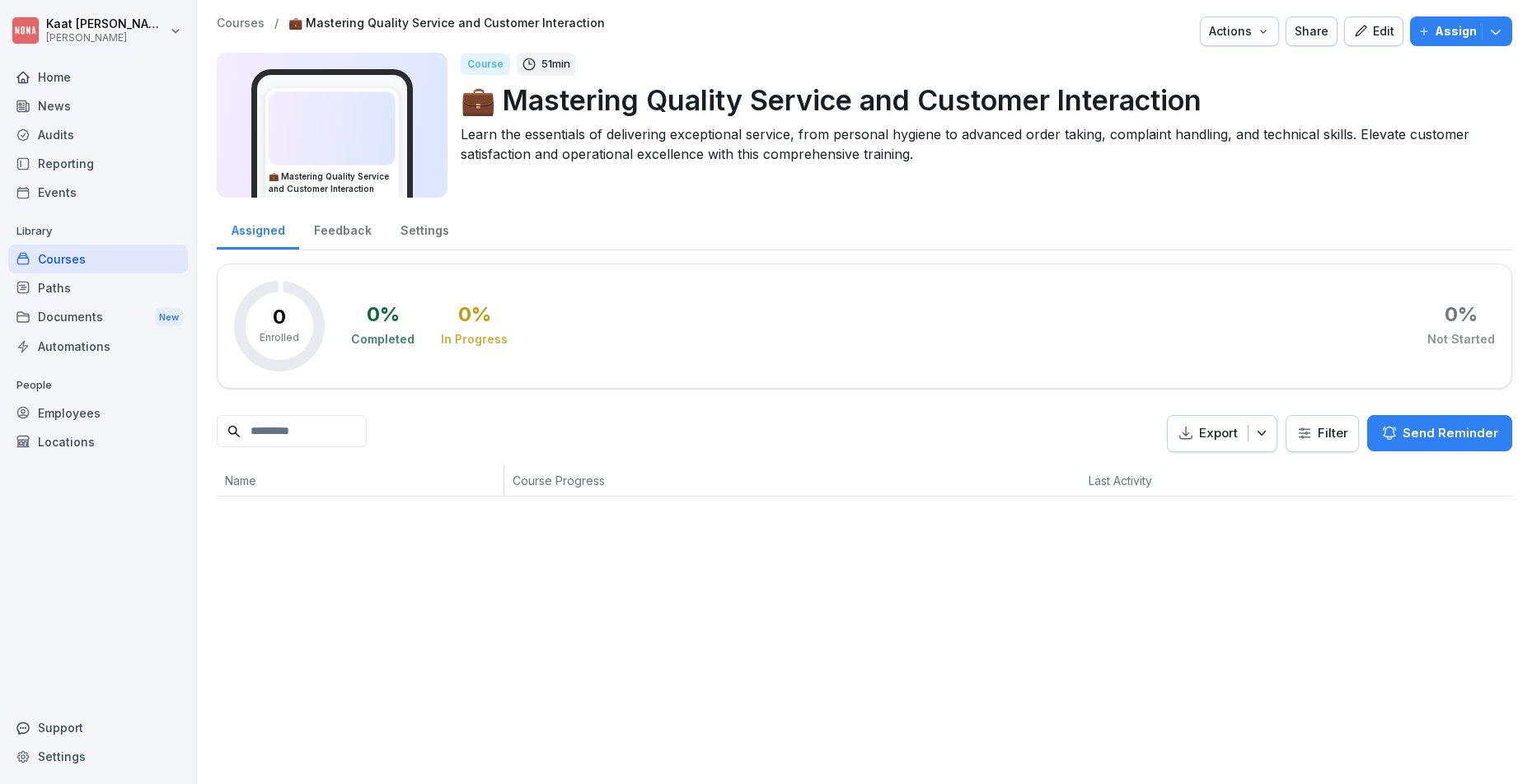
click at [1368, 33] on div "Edit" at bounding box center [1373, 32] width 41 height 18
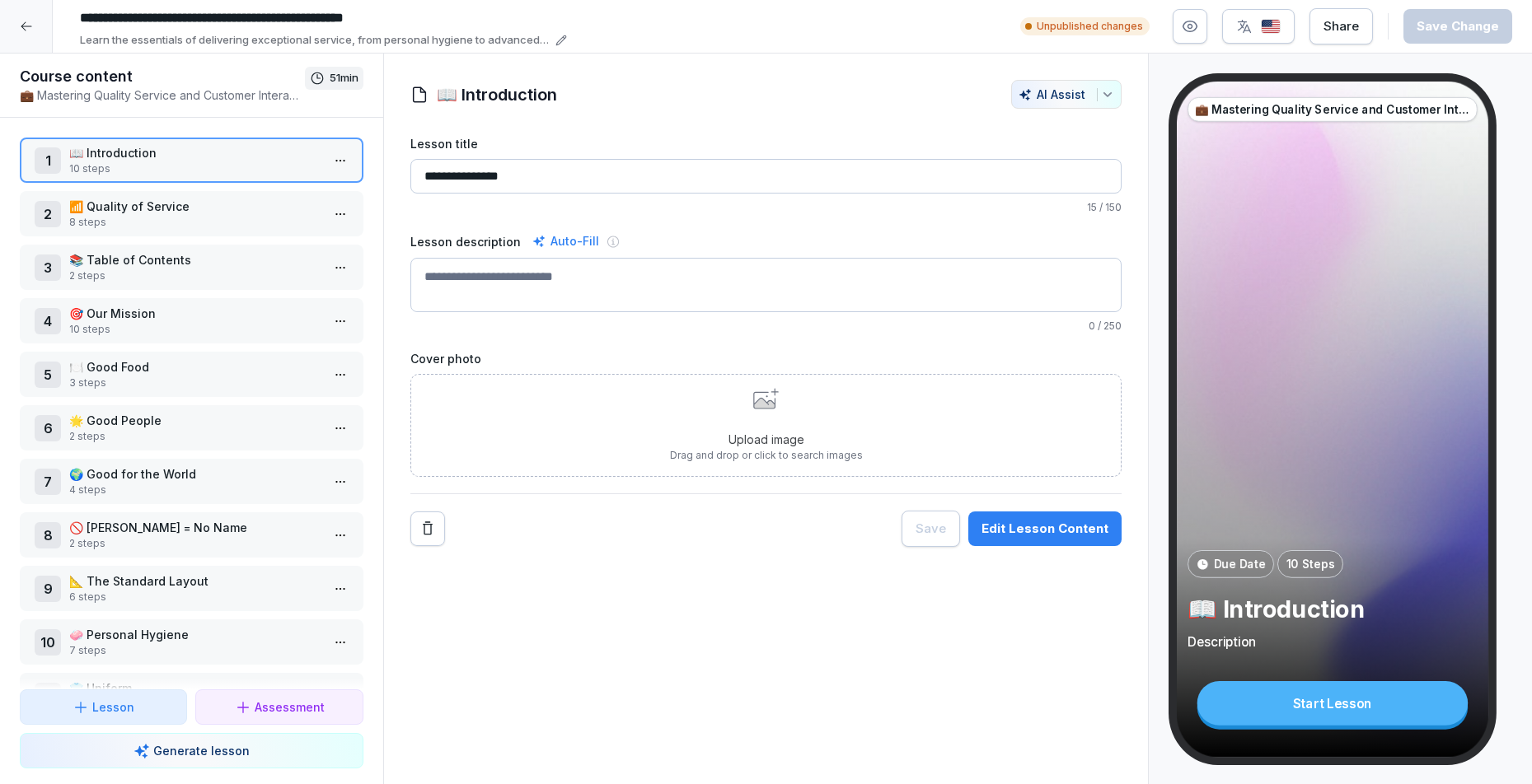
click at [154, 221] on p "8 steps" at bounding box center [194, 223] width 251 height 15
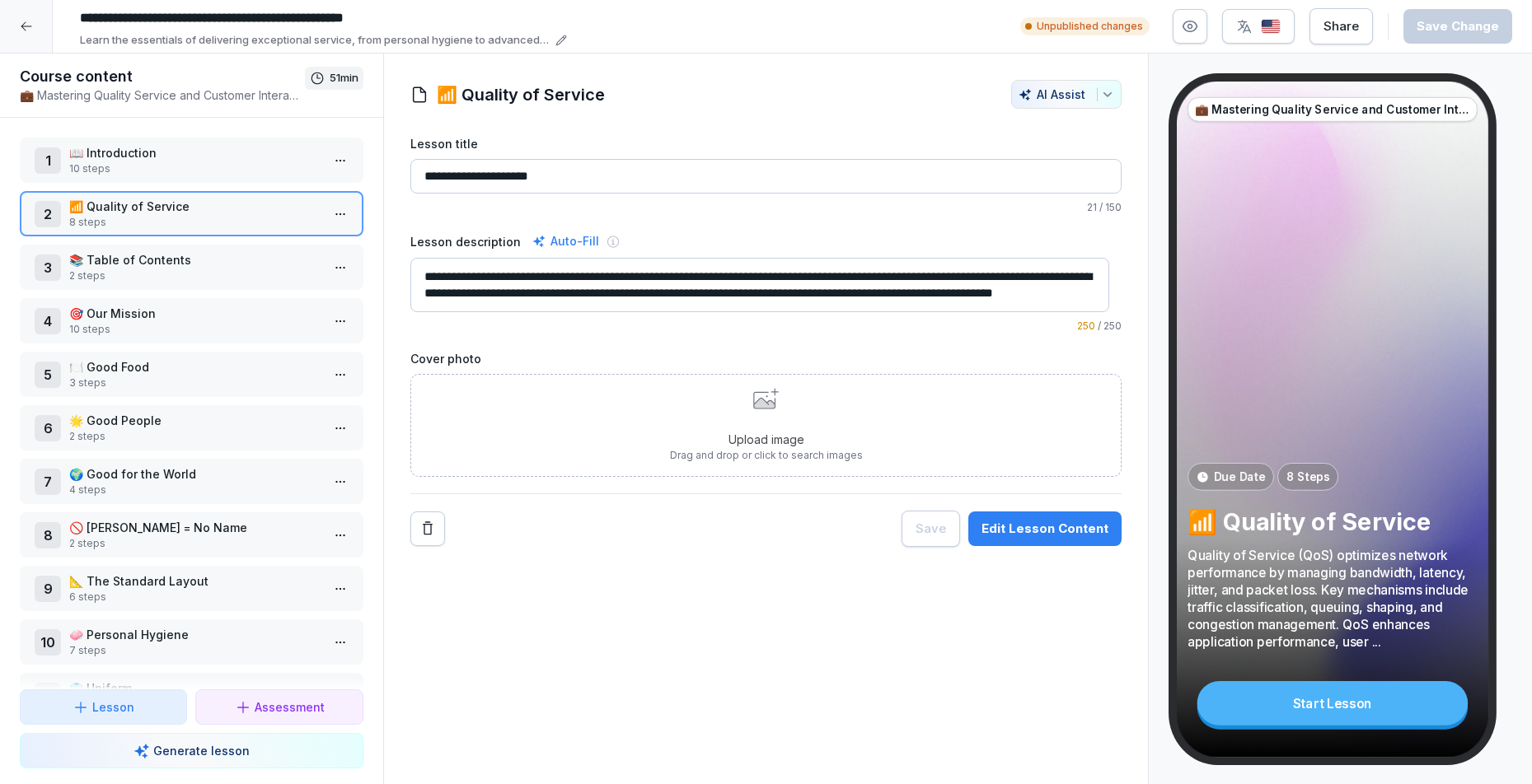
click at [205, 274] on p "2 steps" at bounding box center [194, 276] width 251 height 15
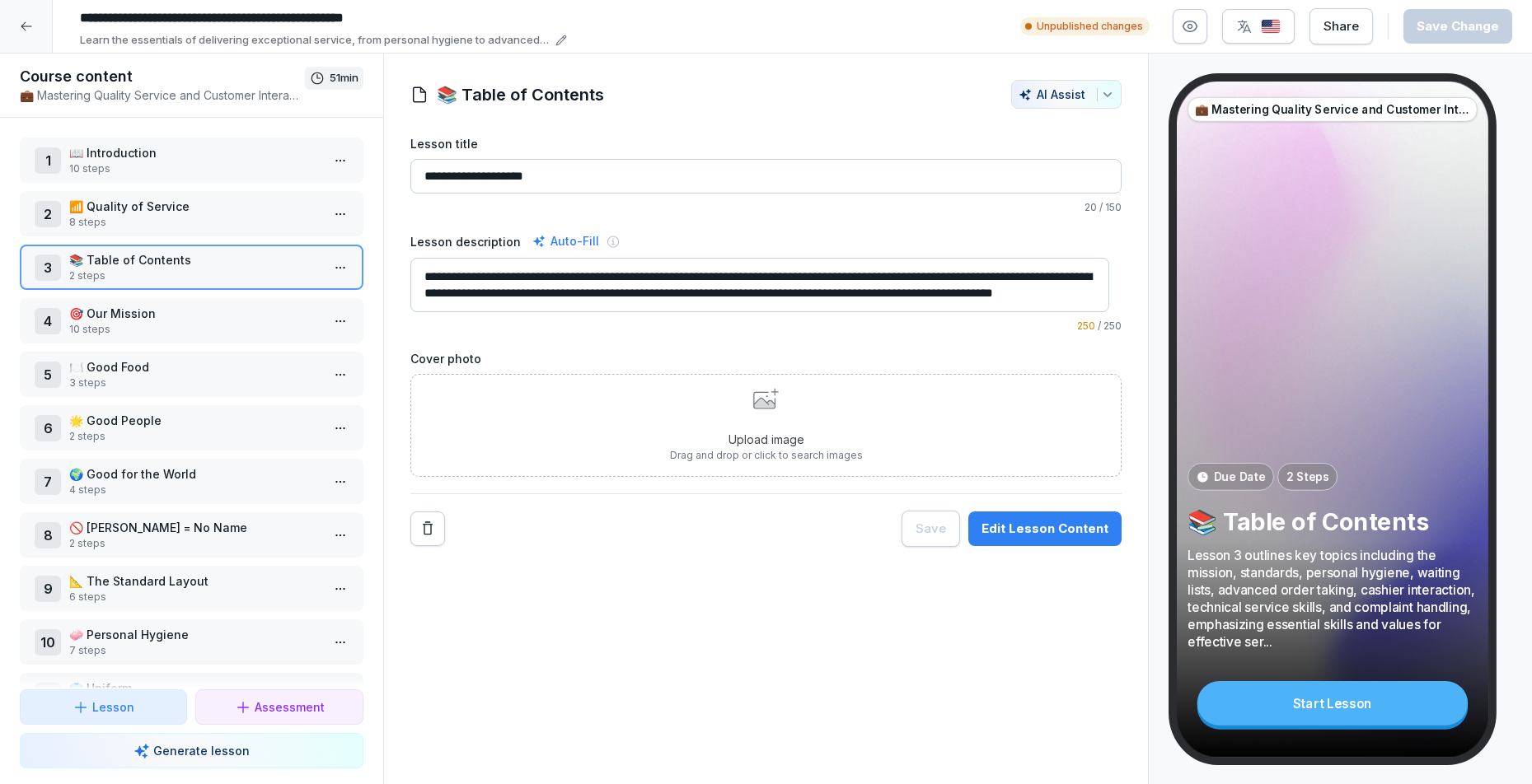
click at [154, 203] on p "📶 Quality of Service" at bounding box center [194, 206] width 251 height 18
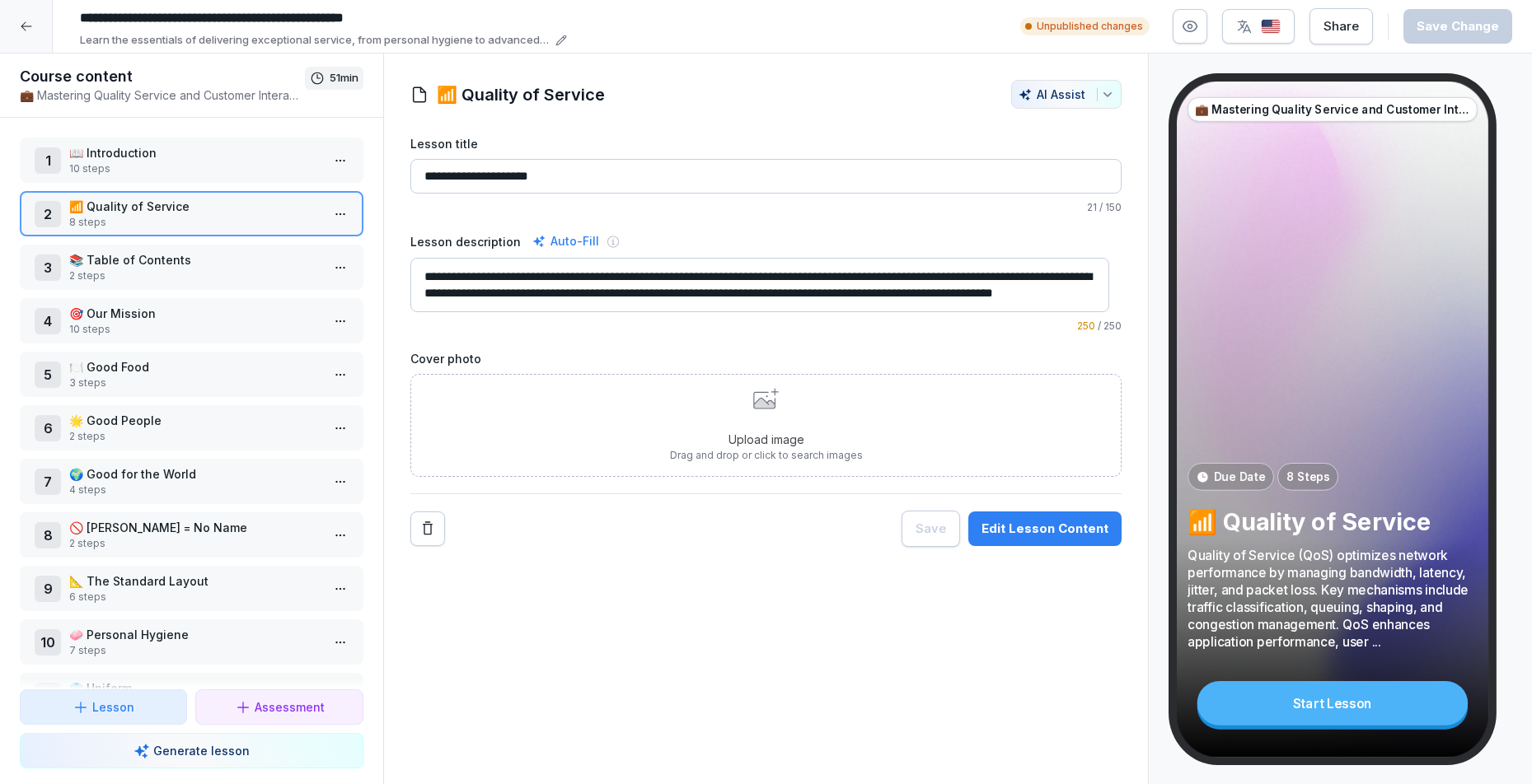
click at [129, 254] on p "📚 Table of Contents" at bounding box center [194, 259] width 251 height 18
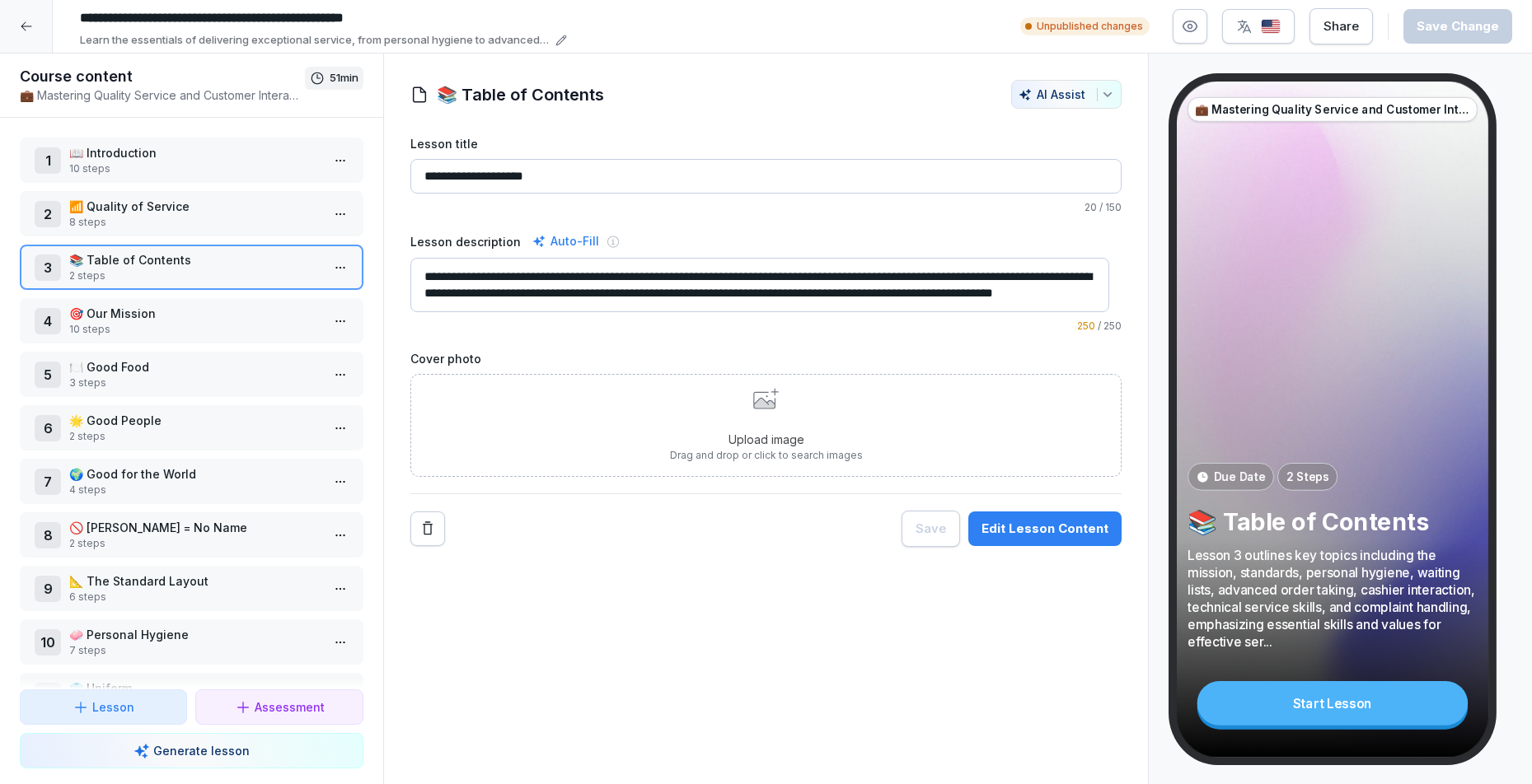
click at [83, 306] on p "🎯 Our Mission" at bounding box center [194, 313] width 251 height 18
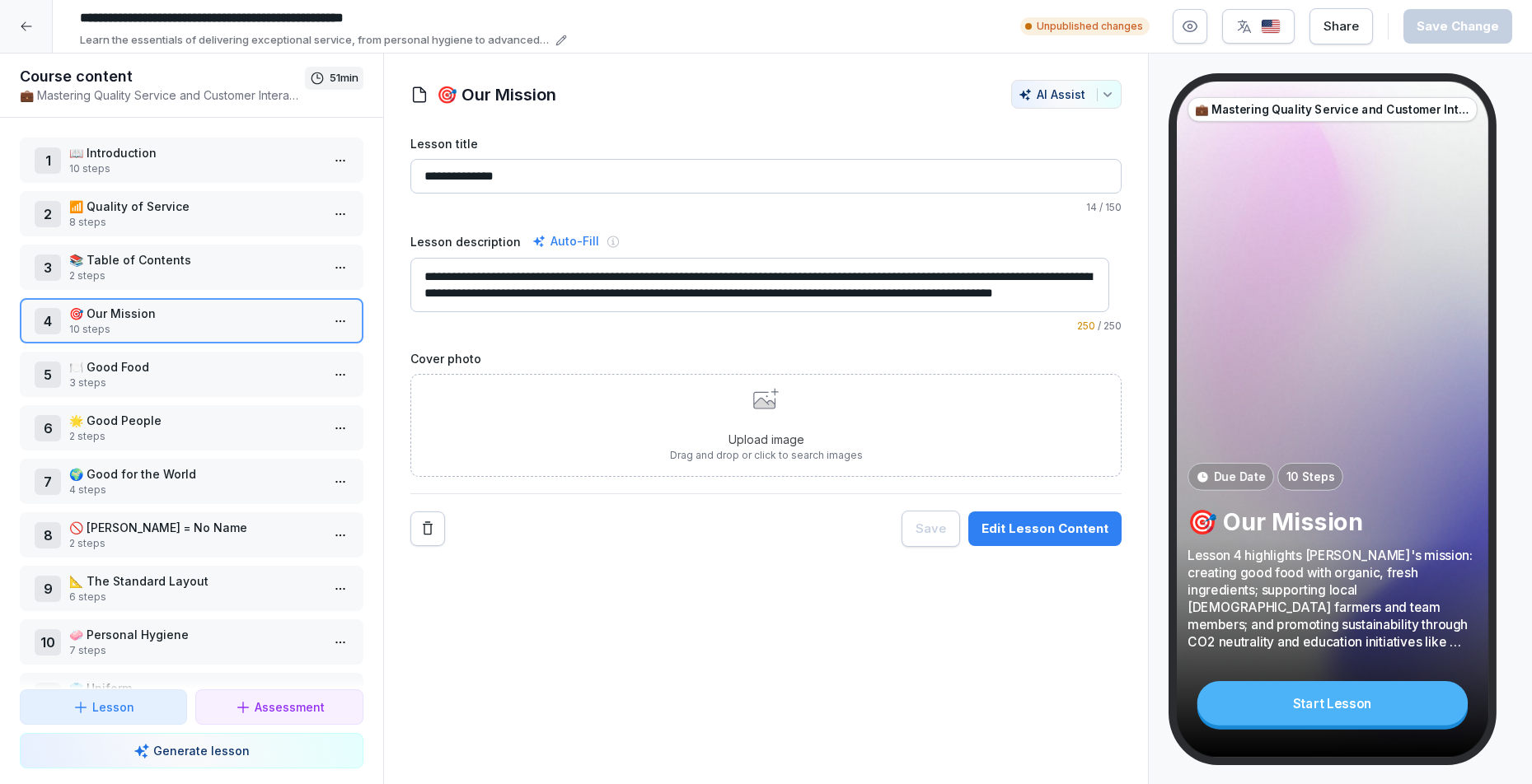
click at [1059, 537] on div "Edit Lesson Content" at bounding box center [1045, 529] width 127 height 18
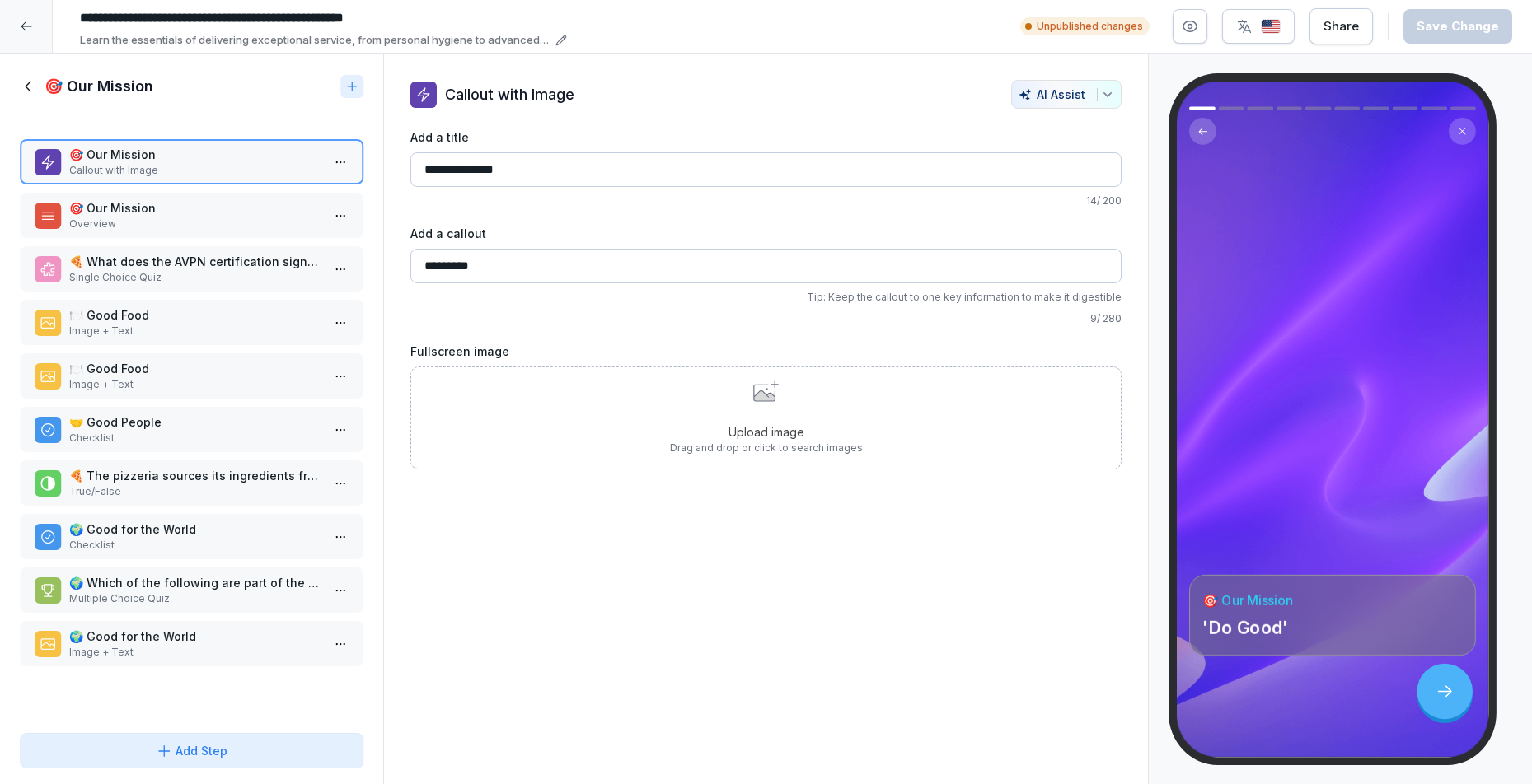
click at [169, 227] on p "Overview" at bounding box center [194, 224] width 251 height 15
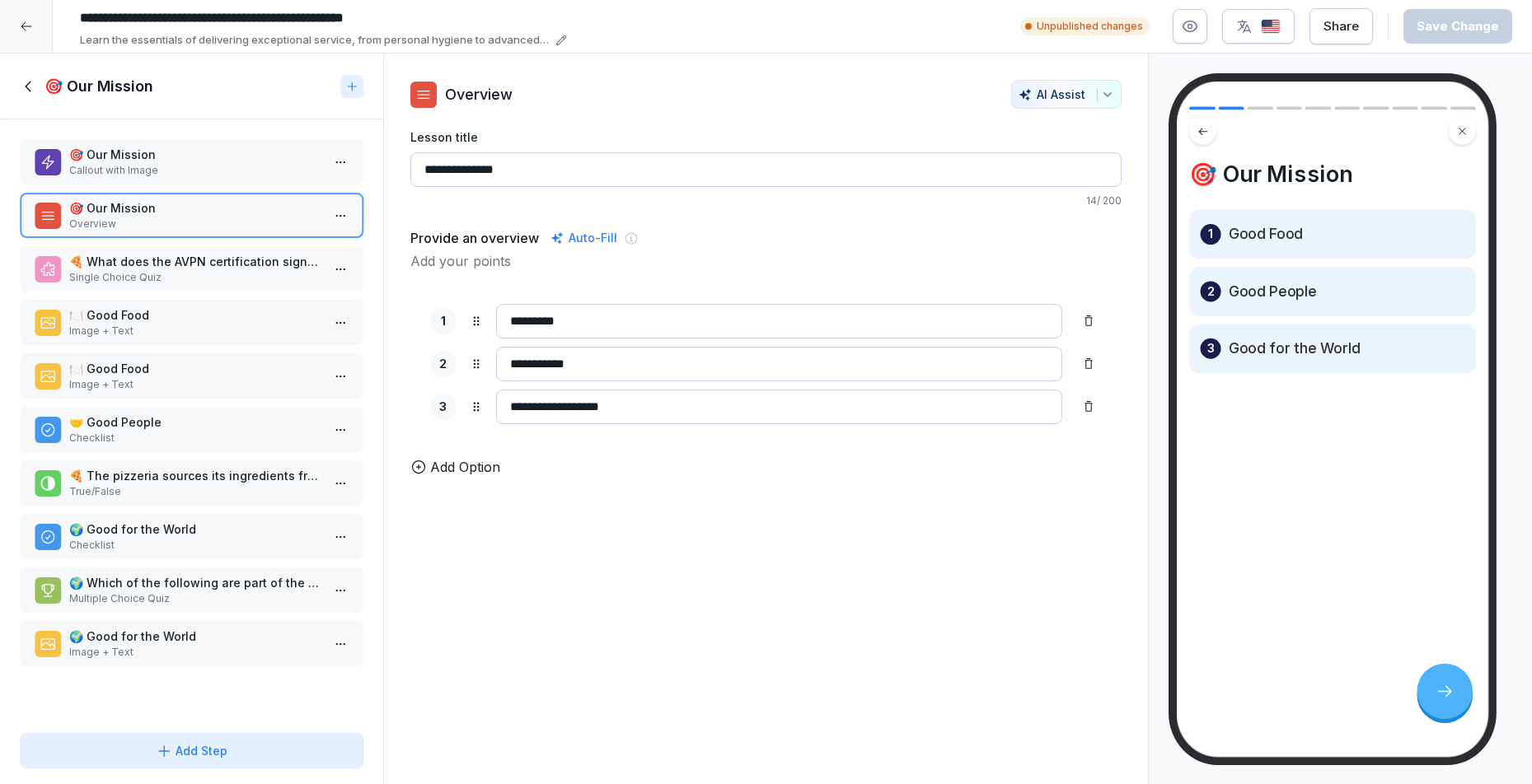
click at [173, 179] on div "🎯 Our Mission Callout with Image" at bounding box center [192, 162] width 344 height 45
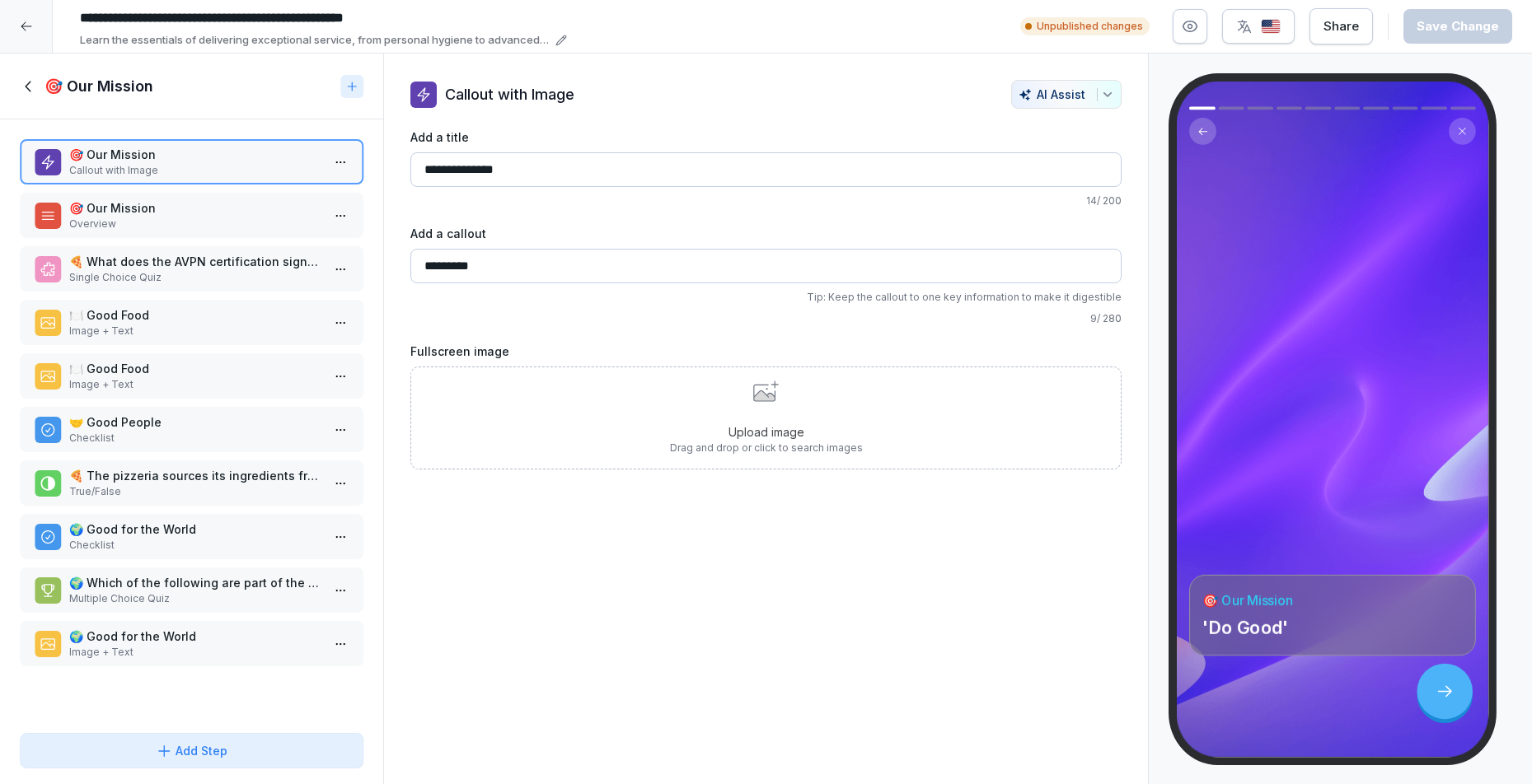
click at [497, 260] on input "*********" at bounding box center [766, 265] width 712 height 34
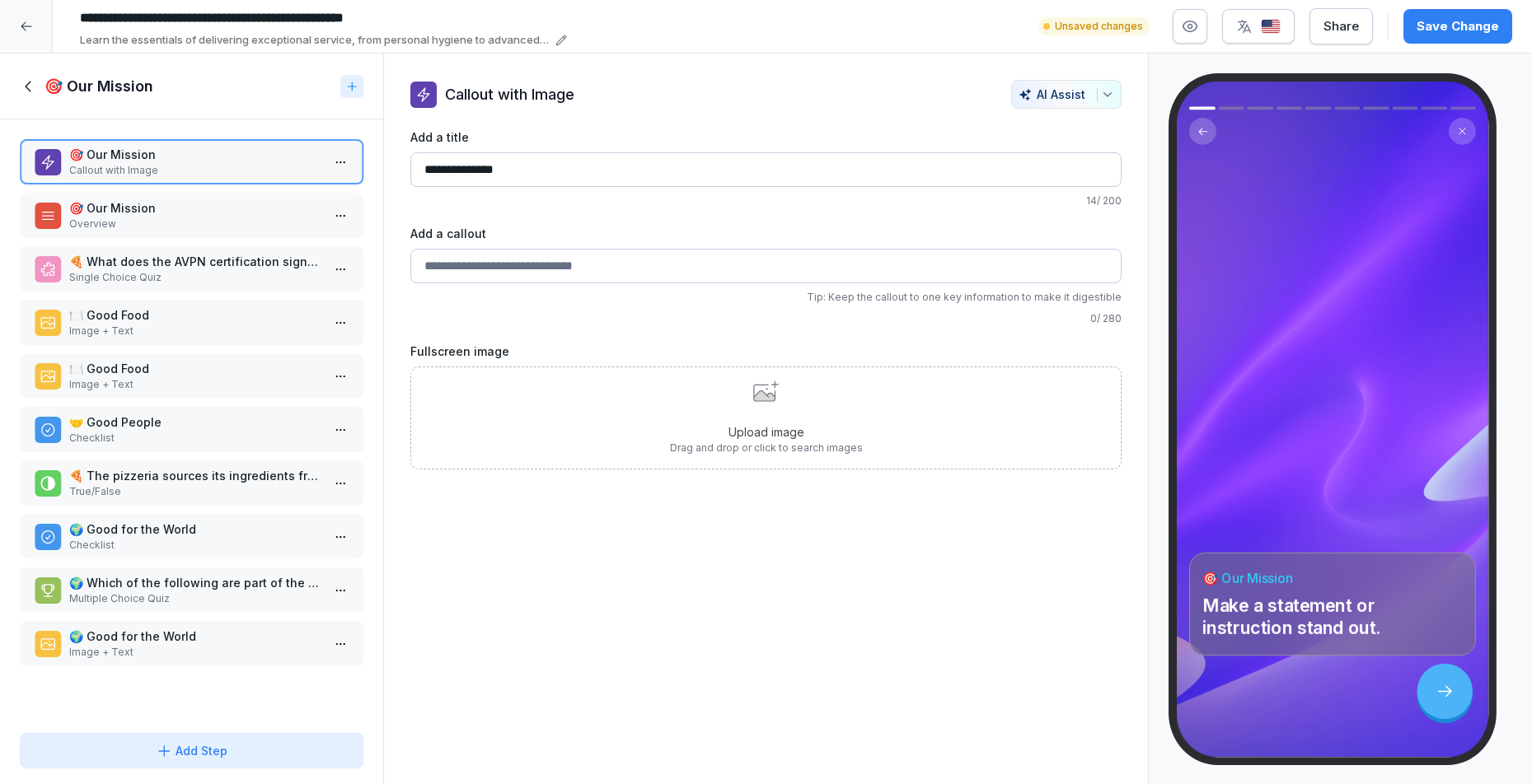
click at [717, 496] on div "**********" at bounding box center [766, 419] width 767 height 731
click at [1066, 269] on input "Add a callout" at bounding box center [766, 265] width 712 height 34
click at [986, 461] on div "Upload image Drag and drop or click to search images" at bounding box center [766, 418] width 712 height 103
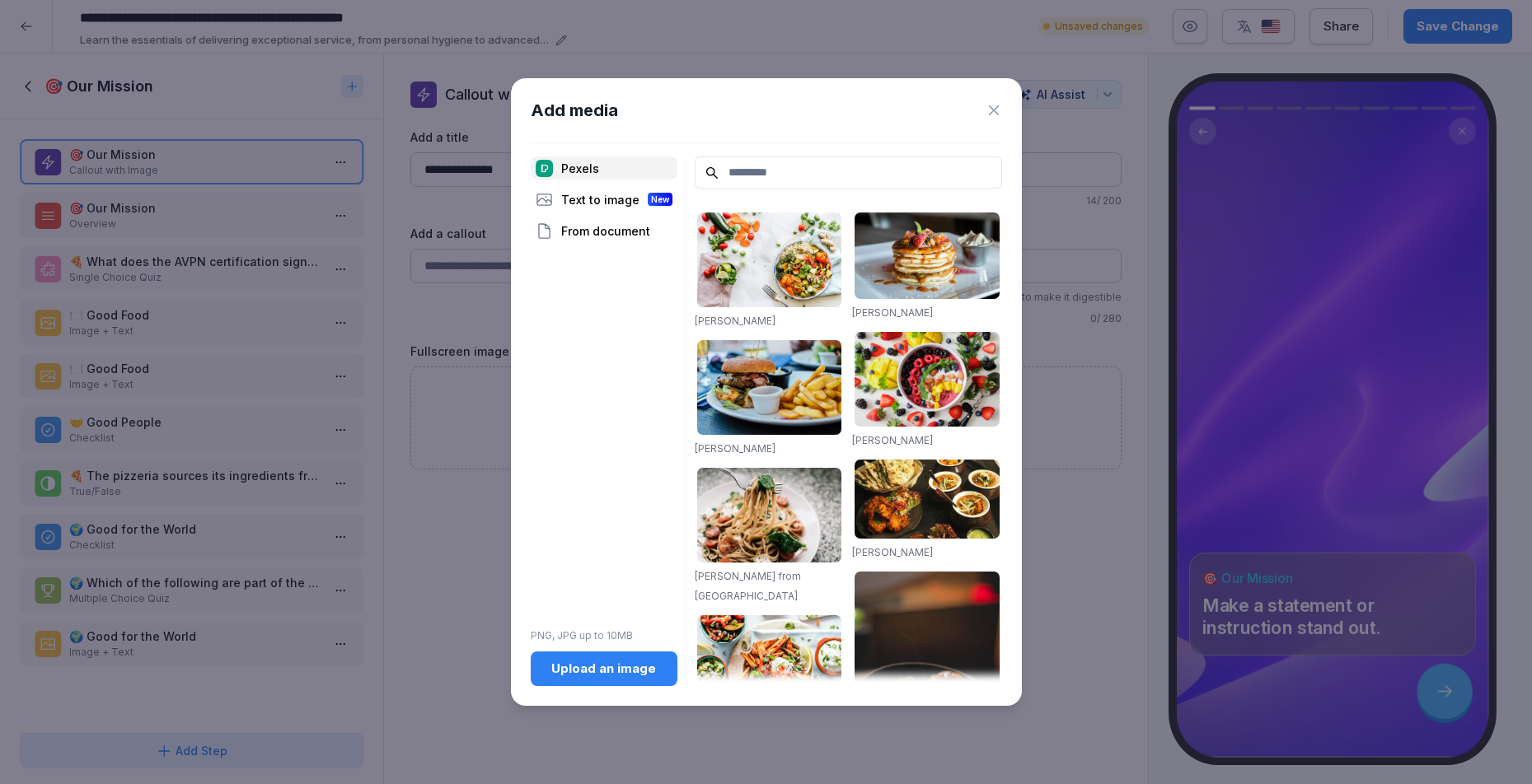
click at [990, 106] on icon at bounding box center [994, 110] width 17 height 17
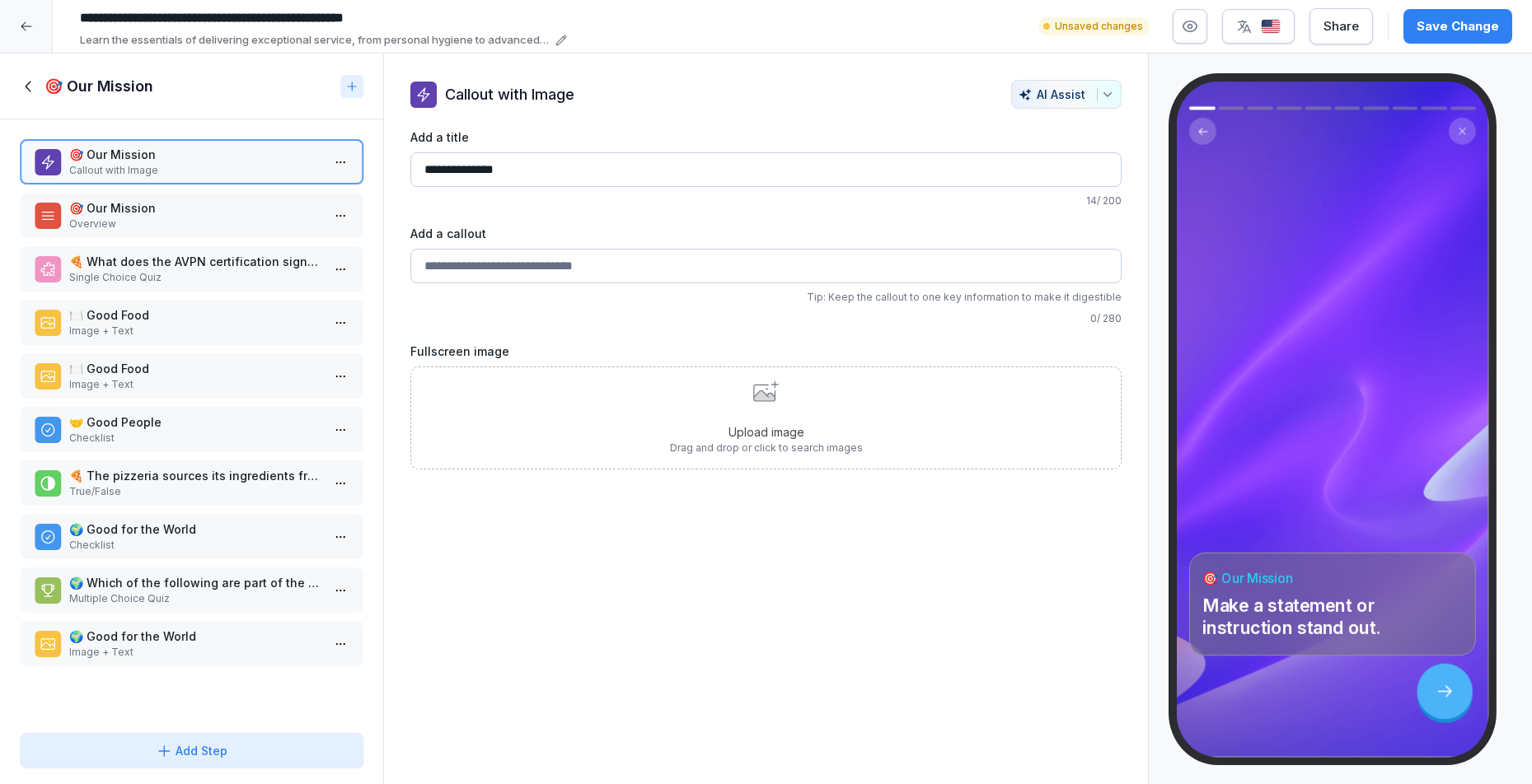
click at [1035, 569] on div "**********" at bounding box center [766, 419] width 767 height 731
click at [234, 209] on p "🎯 Our Mission" at bounding box center [194, 208] width 251 height 18
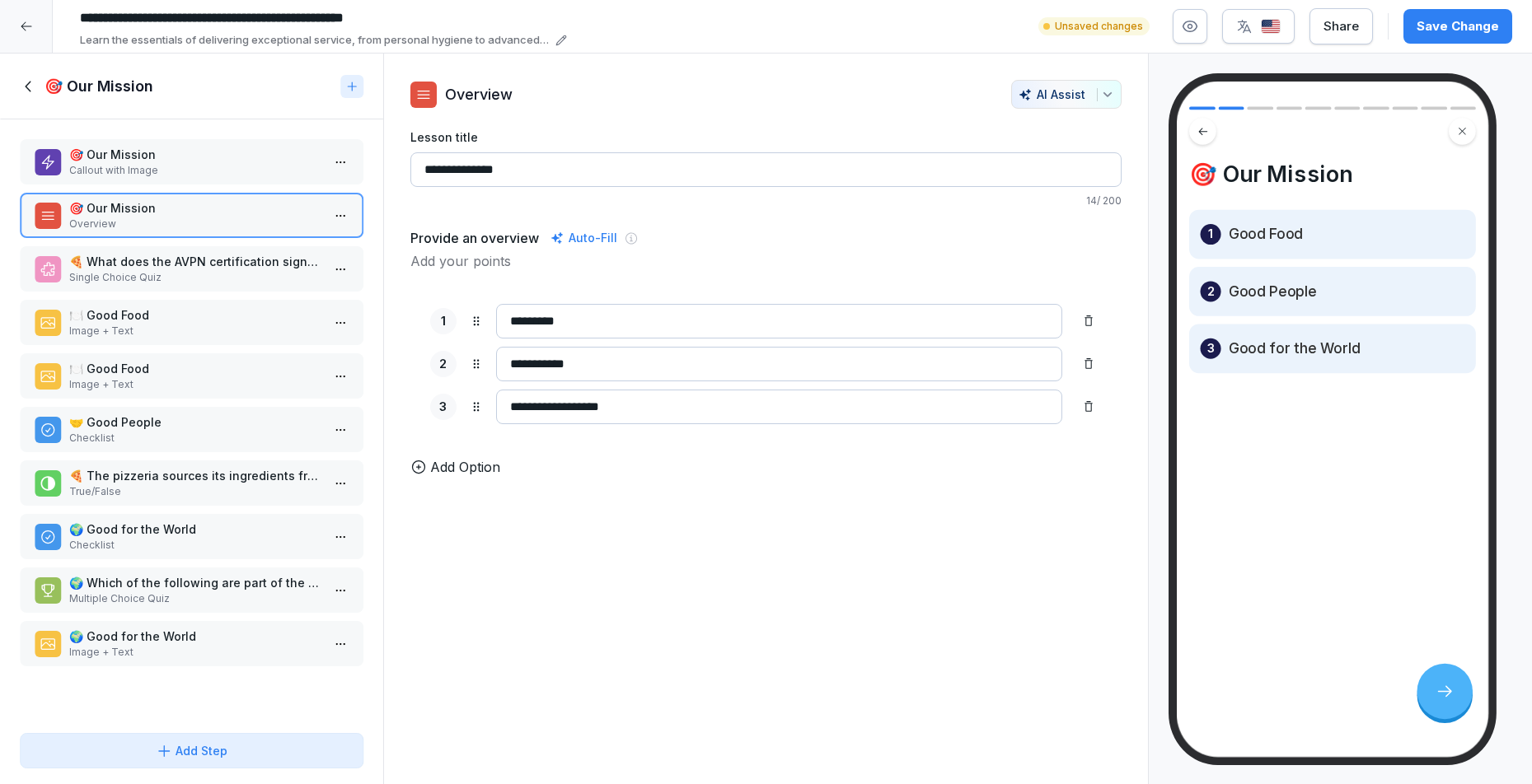
click at [224, 166] on p "Callout with Image" at bounding box center [194, 171] width 251 height 15
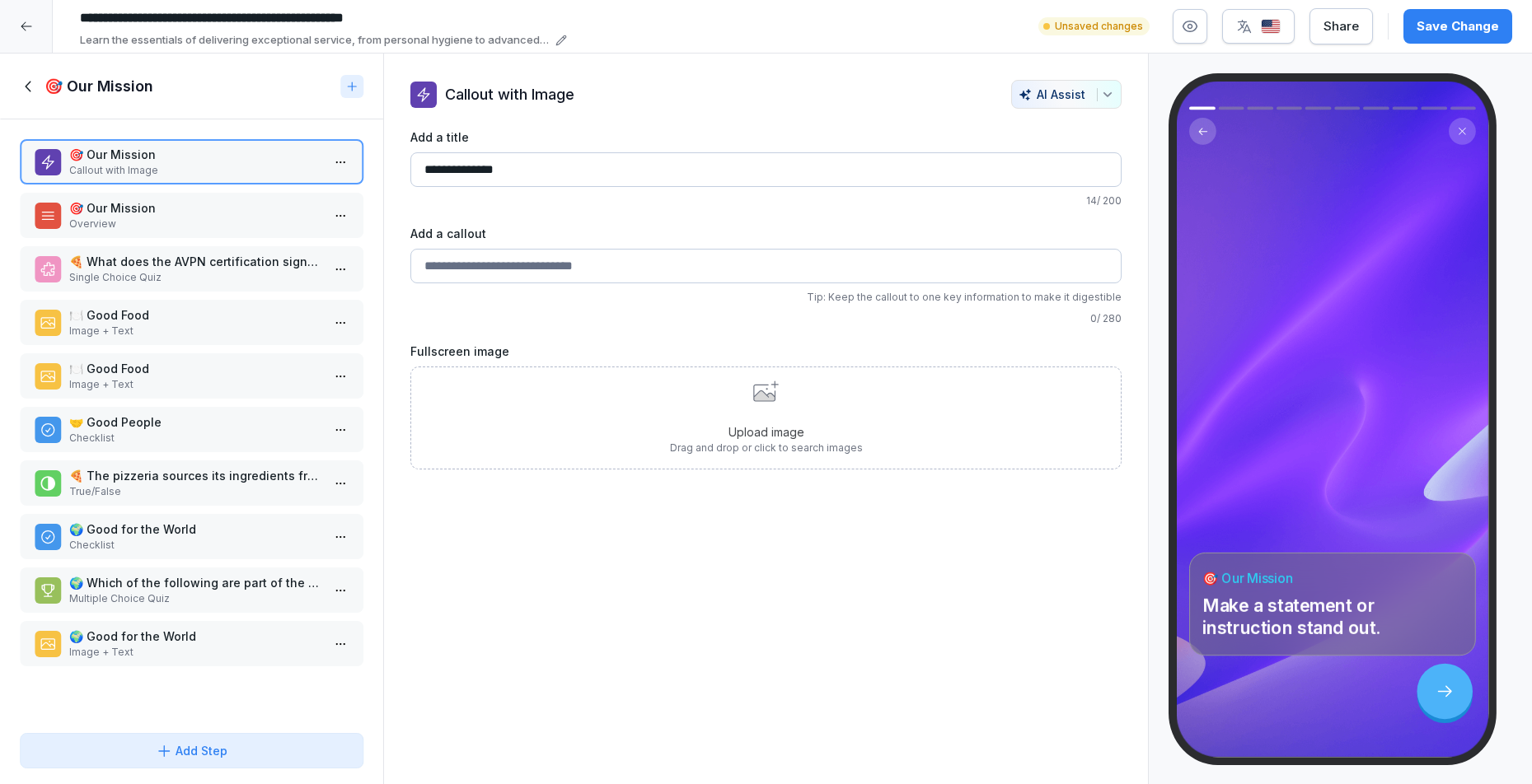
click at [1188, 43] on button "button" at bounding box center [1189, 26] width 34 height 34
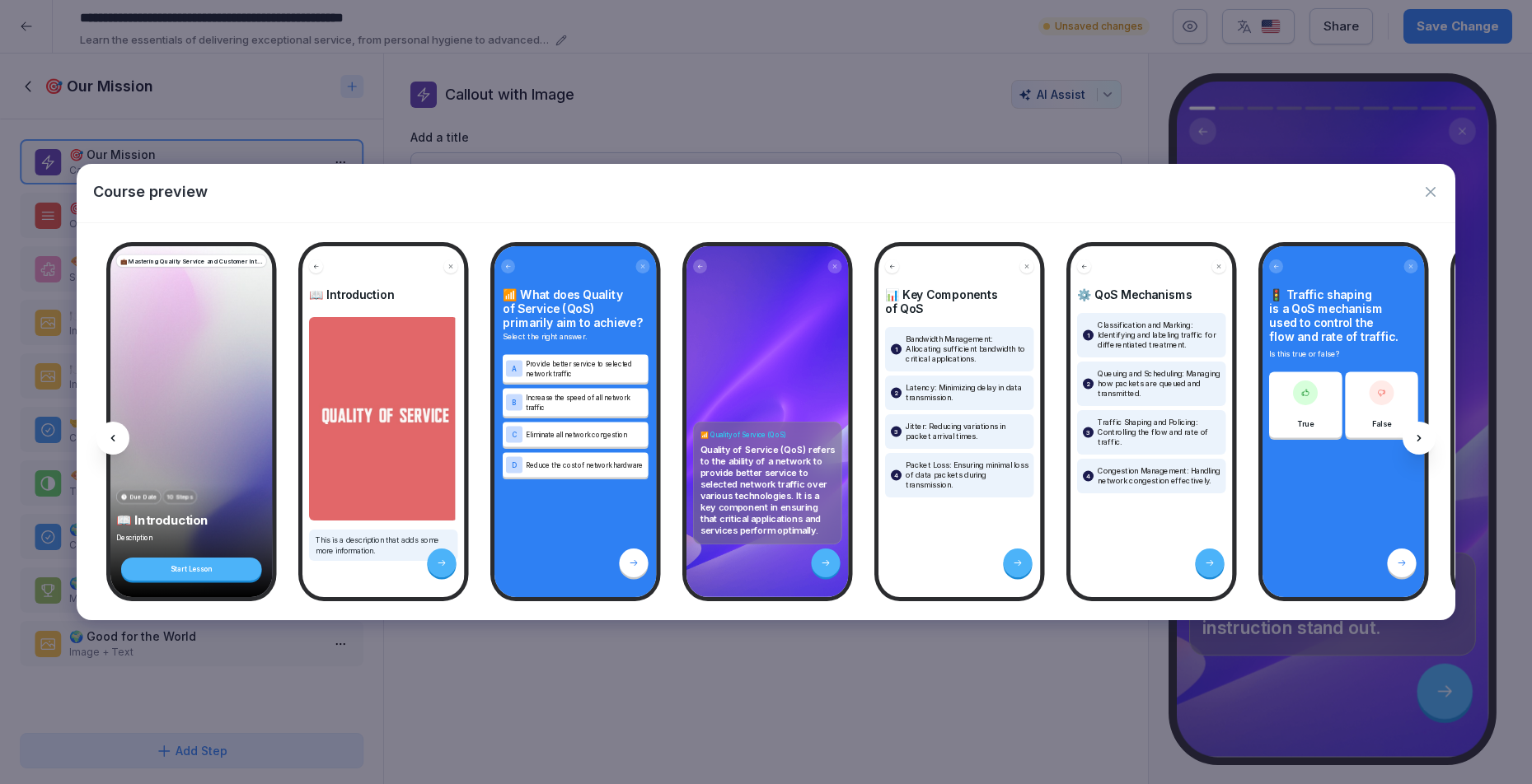
click at [738, 444] on p "Quality of Service (QoS) refers to the ability of a network to provide better s…" at bounding box center [768, 490] width 135 height 93
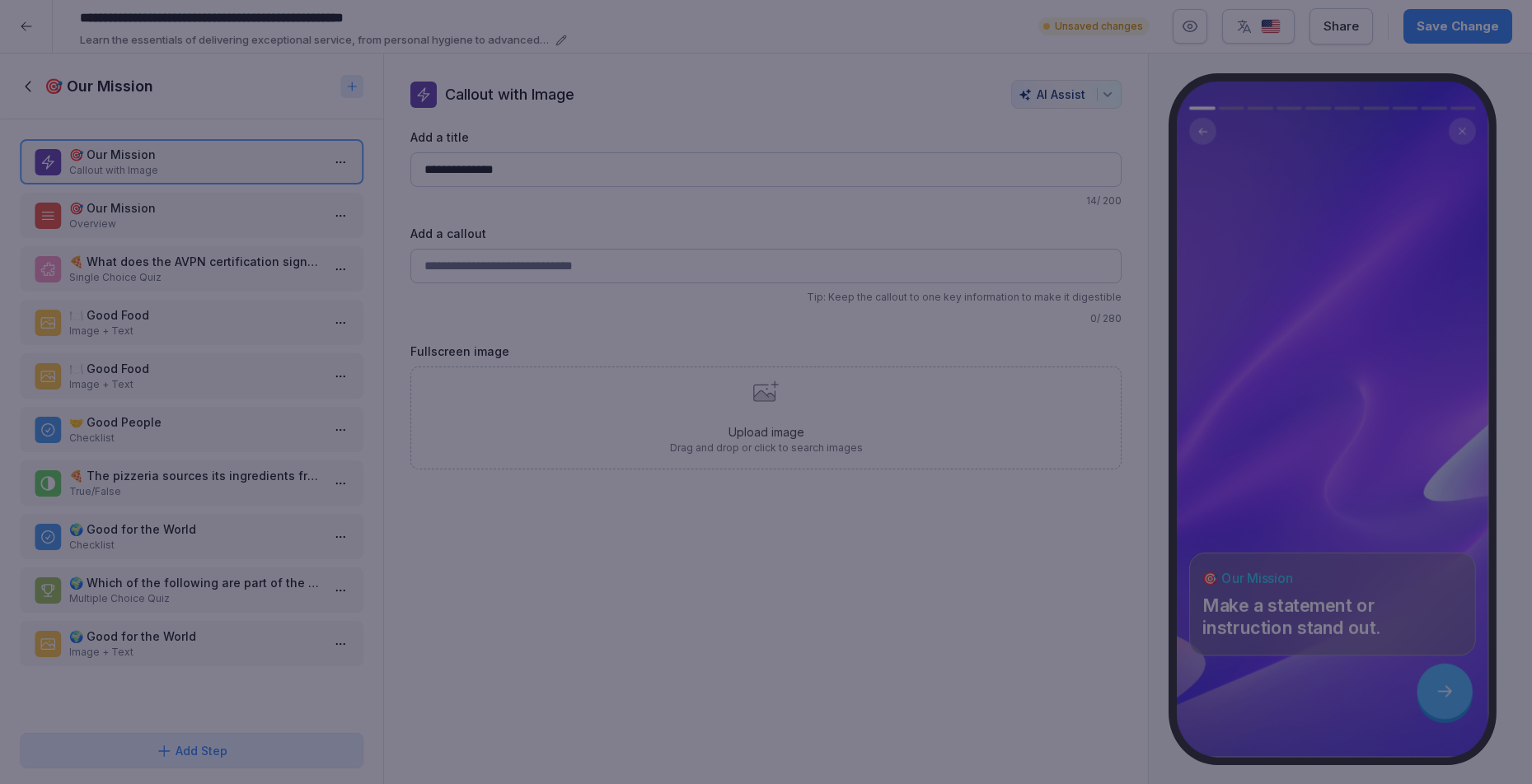
click at [784, 98] on div at bounding box center [766, 392] width 1532 height 784
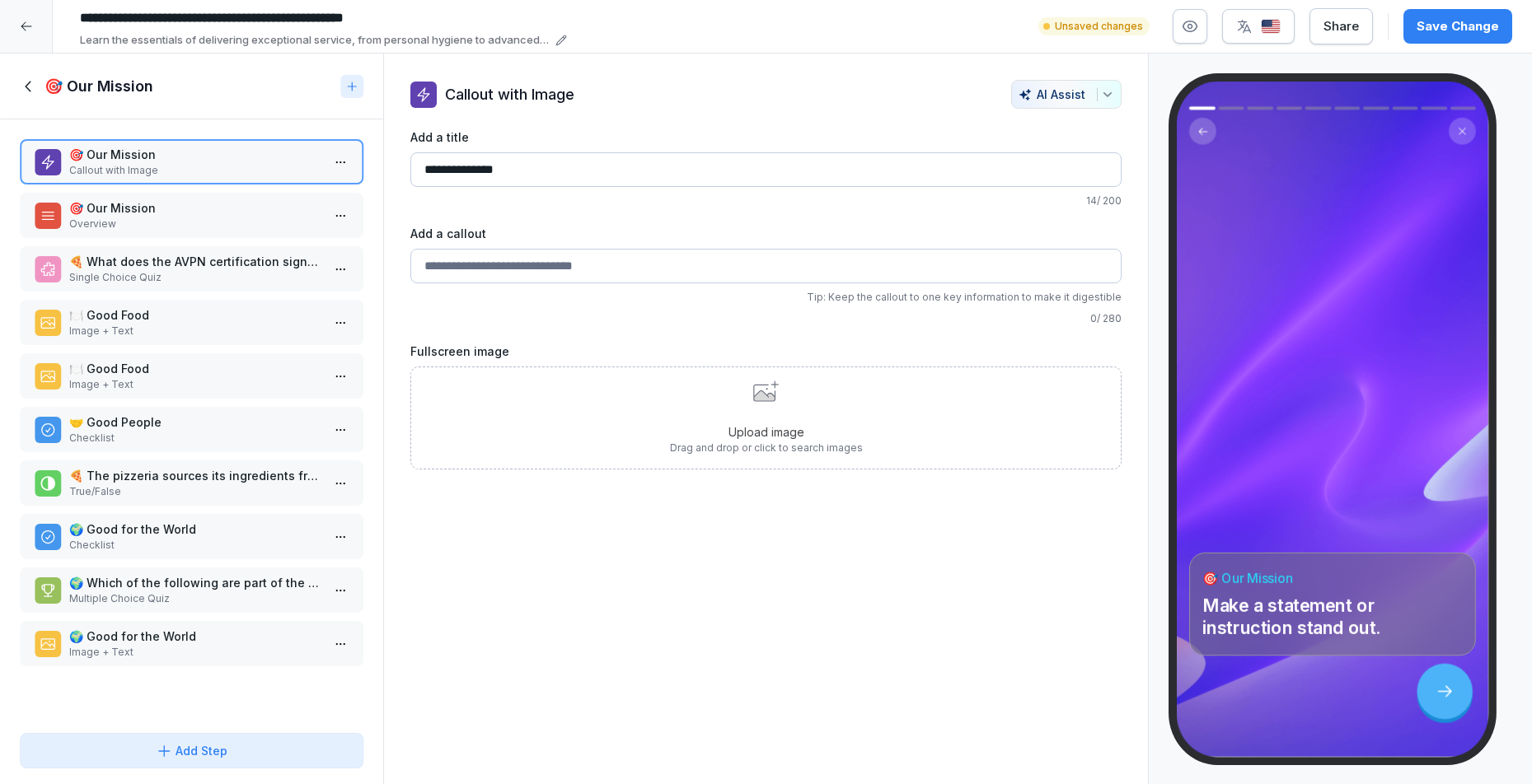
click at [150, 214] on p "🎯 Our Mission" at bounding box center [194, 208] width 251 height 18
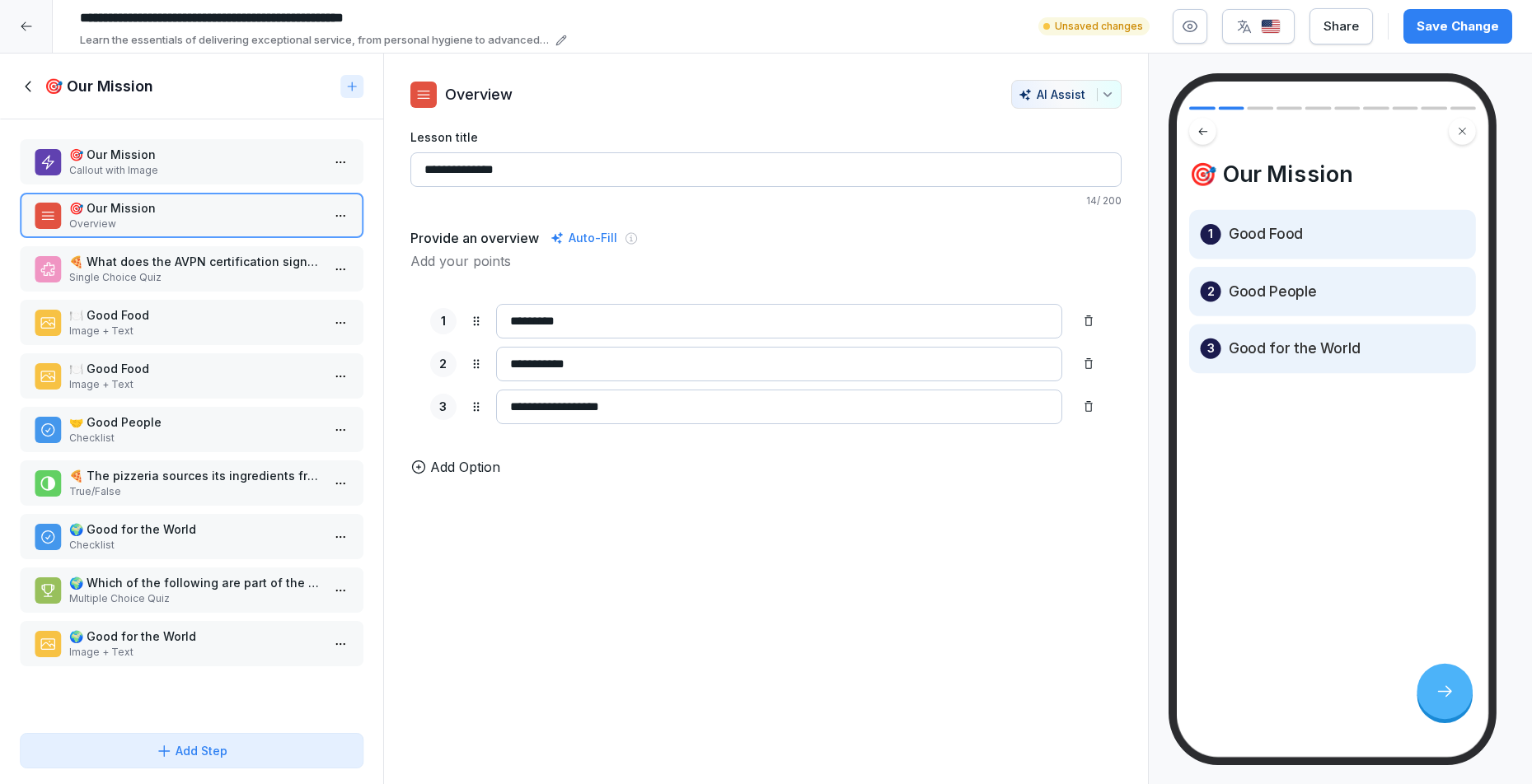
click at [465, 499] on div "**********" at bounding box center [766, 419] width 767 height 731
click at [469, 477] on p "Add Option" at bounding box center [466, 467] width 70 height 20
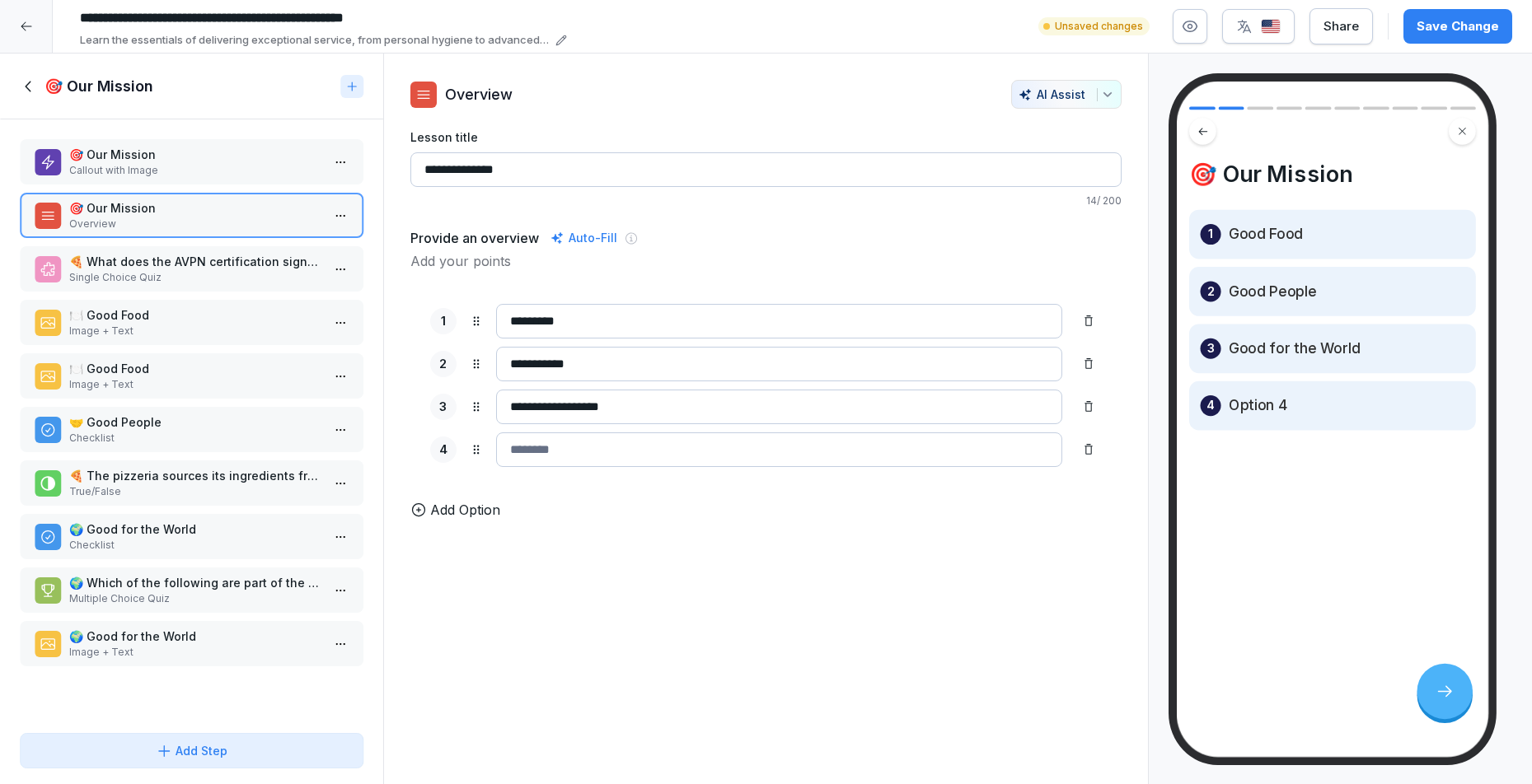
click at [1104, 93] on icon "button" at bounding box center [1107, 94] width 8 height 4
click at [520, 563] on html "**********" at bounding box center [766, 392] width 1532 height 784
click at [545, 657] on div "**********" at bounding box center [766, 419] width 767 height 731
click at [1085, 451] on icon at bounding box center [1089, 449] width 8 height 11
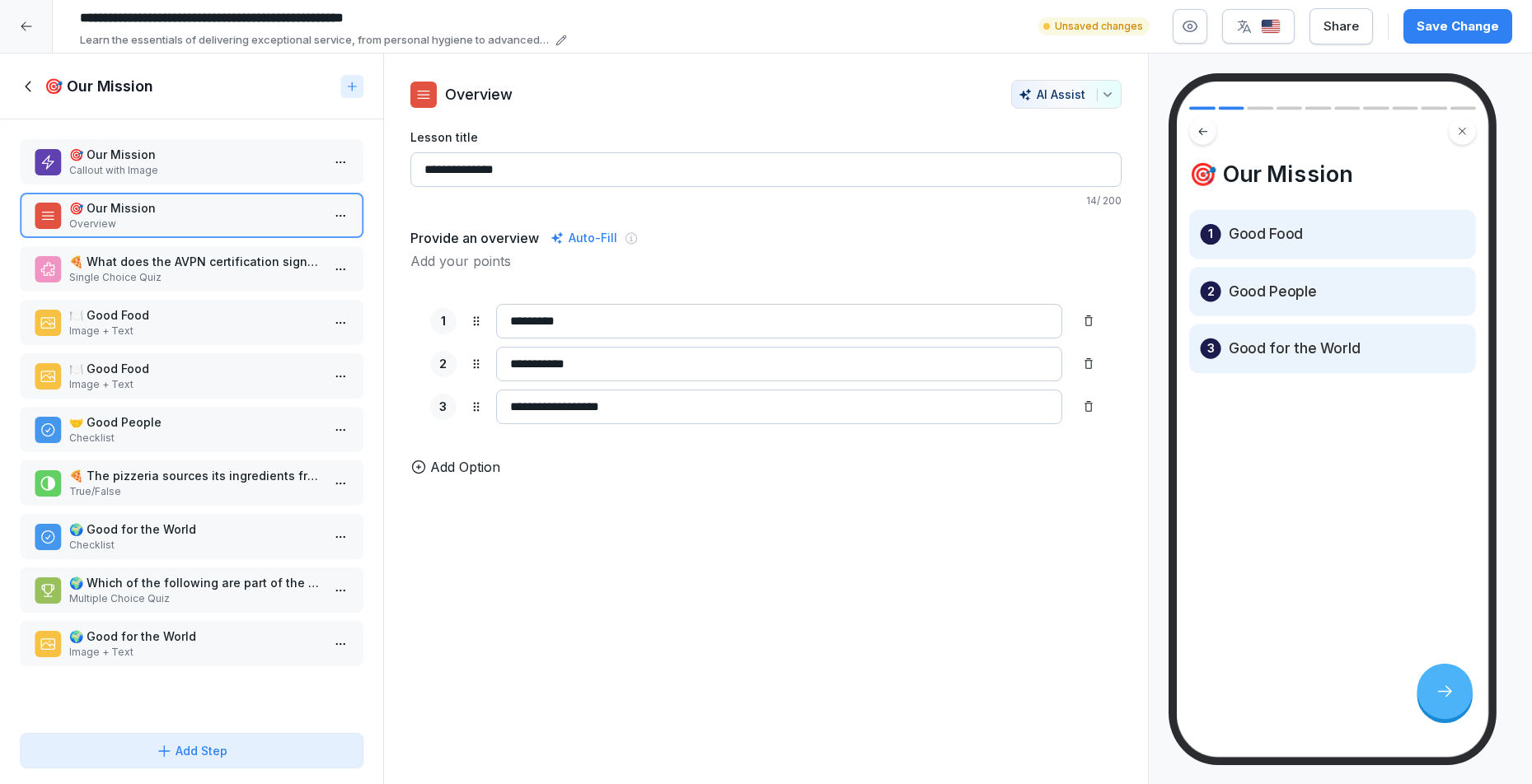
click at [742, 401] on input "**********" at bounding box center [780, 406] width 567 height 34
click at [140, 256] on p "🍕 What does the AVPN certification signify for the pizzeria?" at bounding box center [194, 261] width 251 height 18
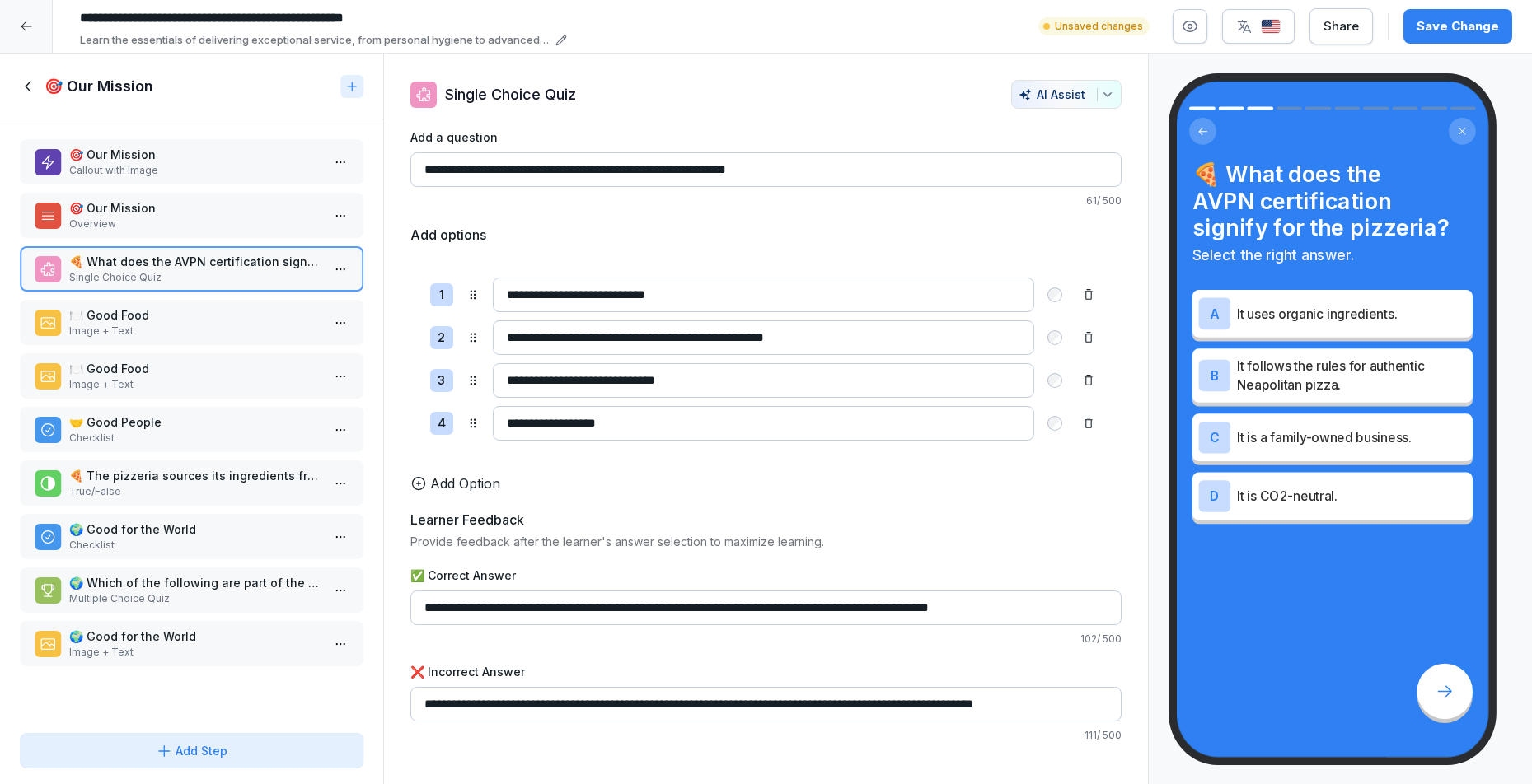
click at [146, 234] on div "🎯 Our Mission Overview" at bounding box center [192, 215] width 344 height 45
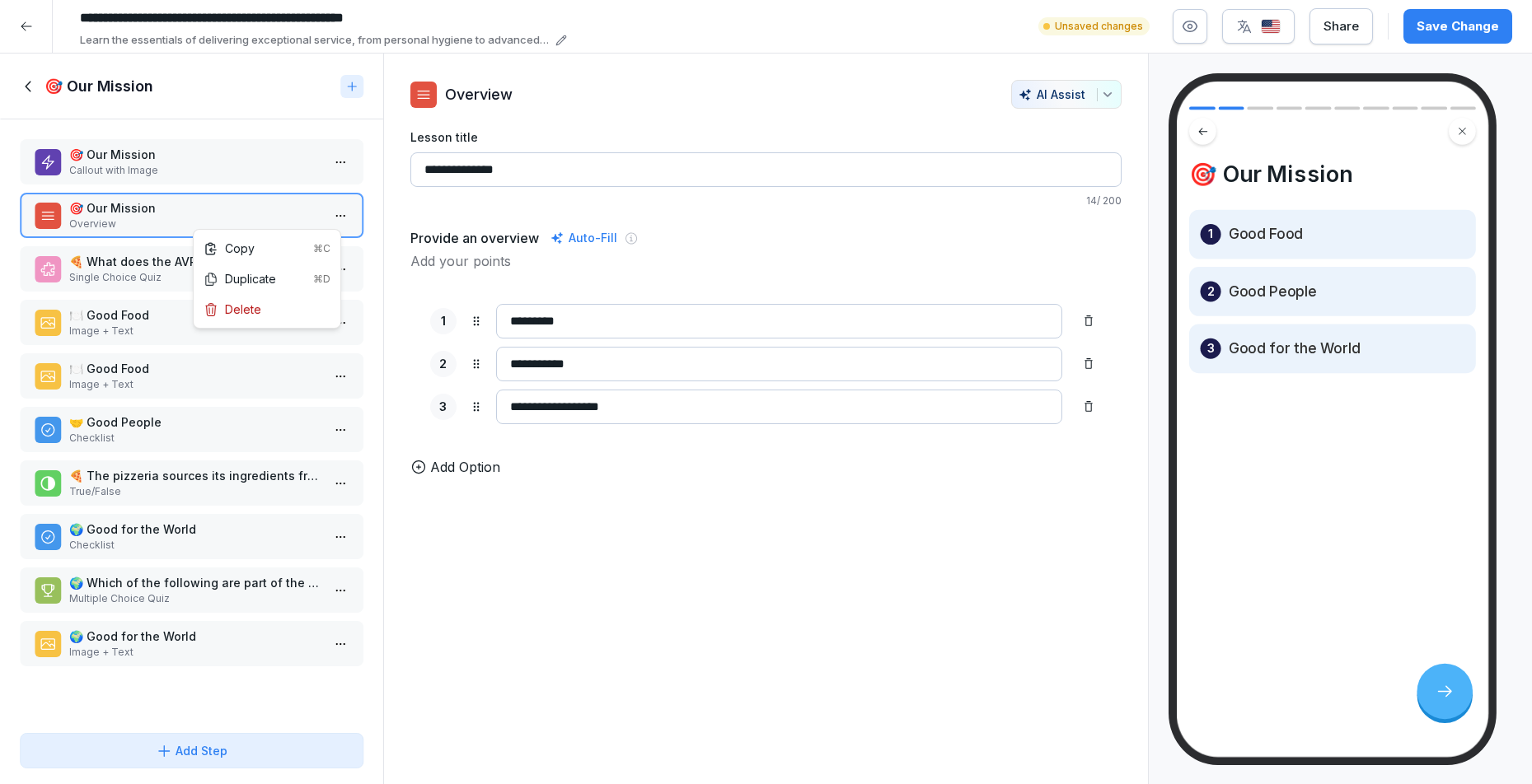
click at [331, 212] on html "**********" at bounding box center [766, 392] width 1532 height 784
click at [548, 98] on html "**********" at bounding box center [766, 392] width 1532 height 784
click at [239, 315] on p "🍽️ Good Food" at bounding box center [194, 314] width 251 height 18
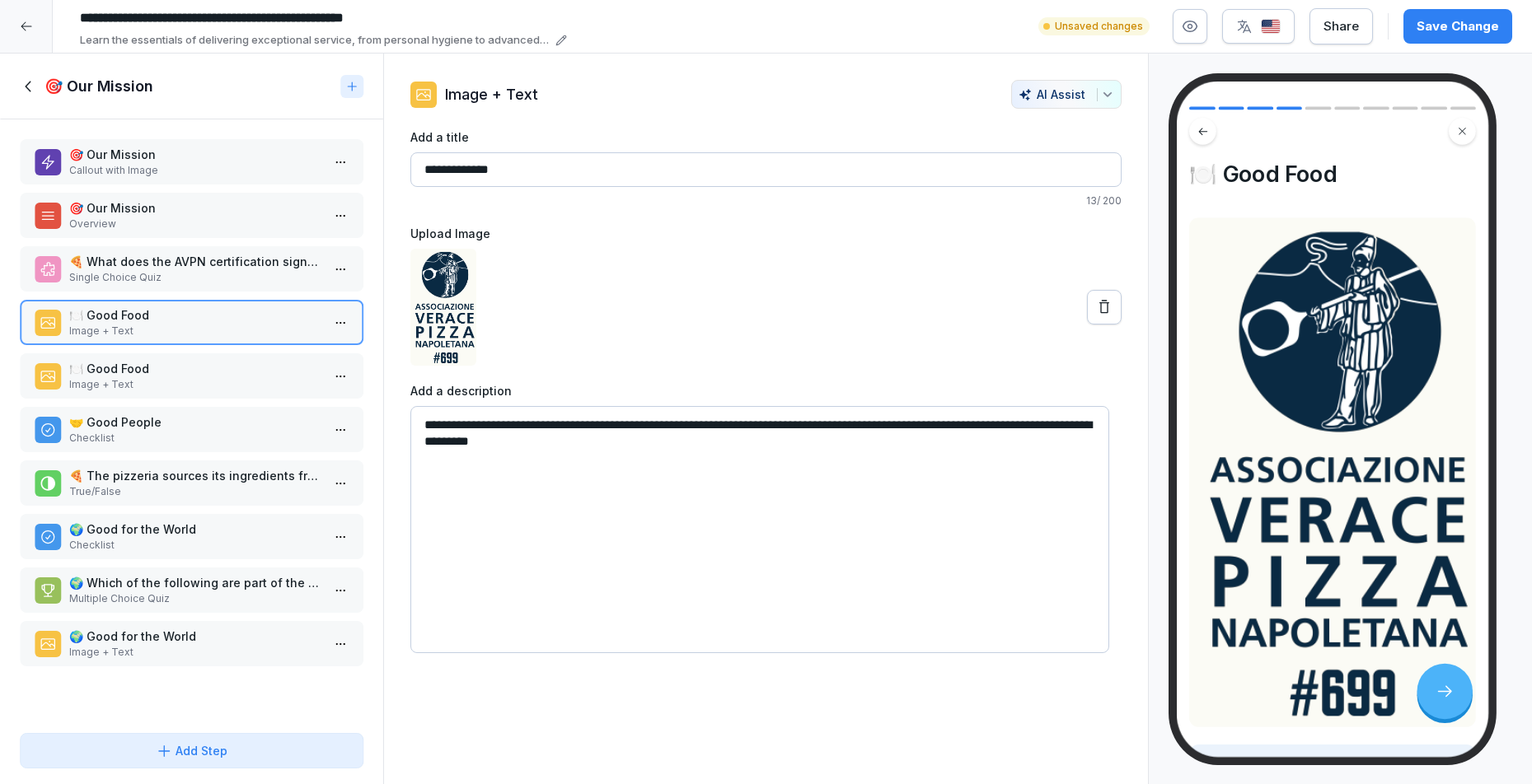
click at [238, 273] on p "Single Choice Quiz" at bounding box center [194, 278] width 251 height 15
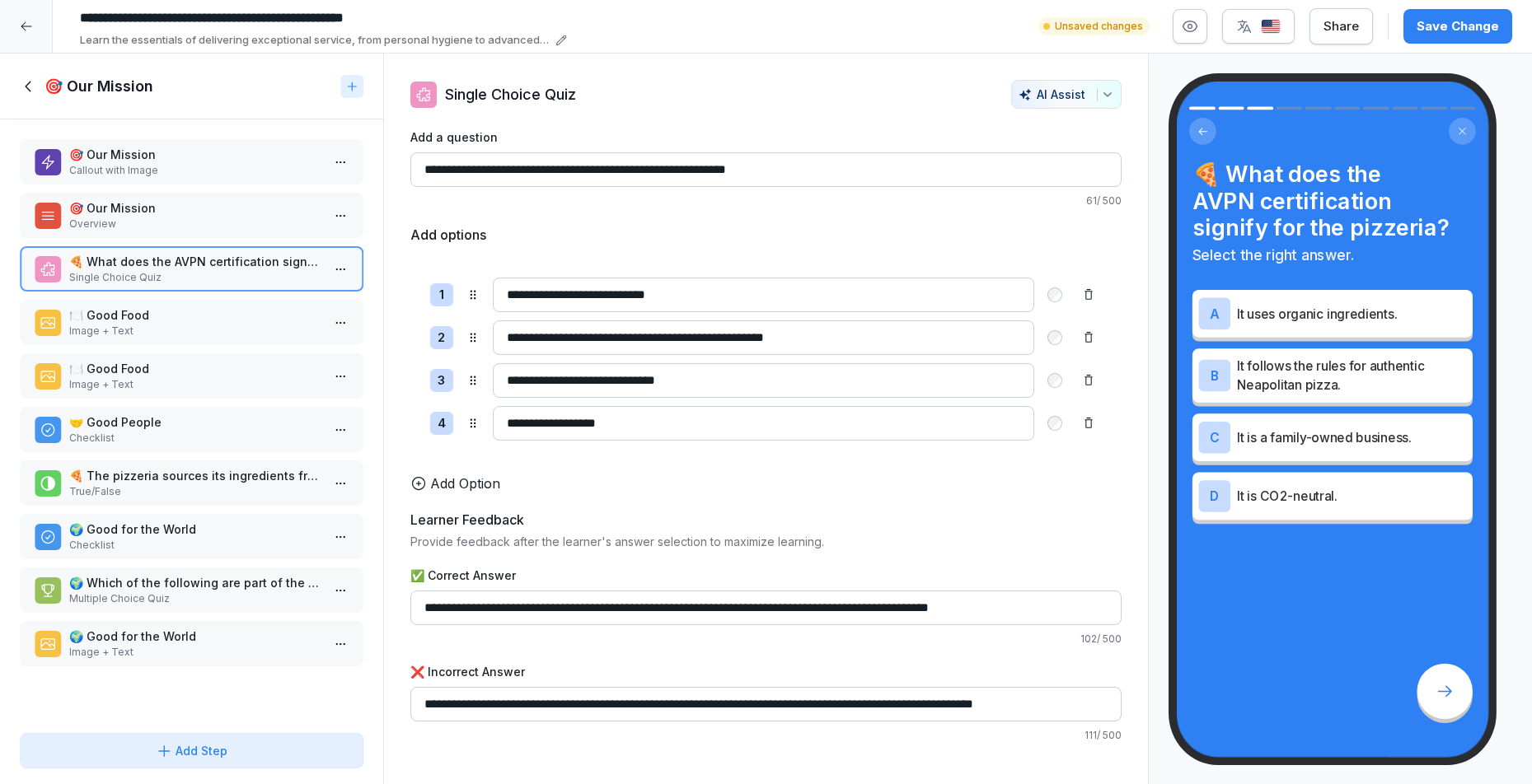
click at [218, 219] on p "Overview" at bounding box center [194, 224] width 251 height 15
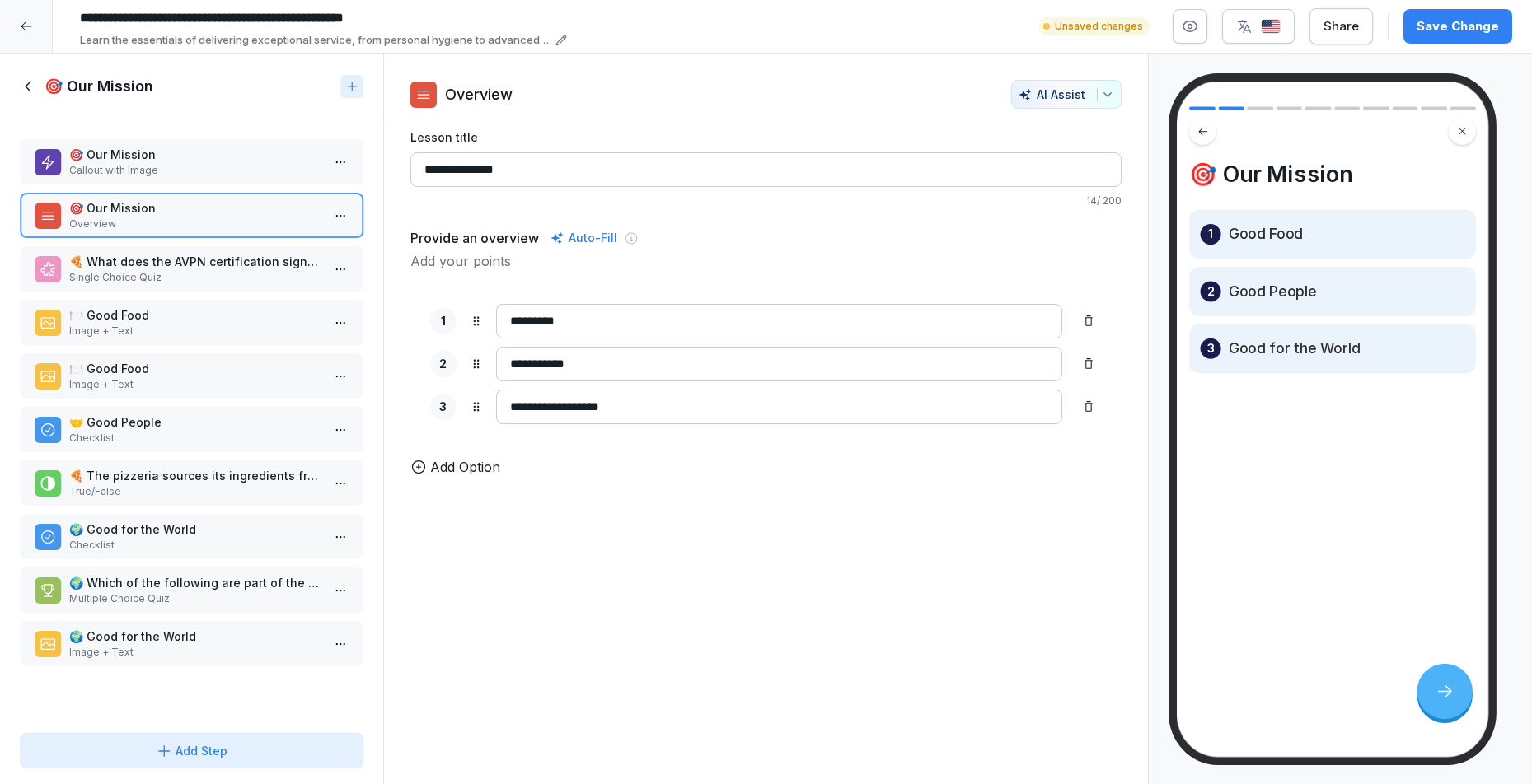
click at [322, 214] on html "**********" at bounding box center [766, 392] width 1532 height 784
click at [411, 98] on html "**********" at bounding box center [766, 392] width 1532 height 784
drag, startPoint x: 746, startPoint y: 81, endPoint x: 737, endPoint y: 79, distance: 9.2
click at [738, 79] on div "**********" at bounding box center [766, 419] width 767 height 731
click at [538, 84] on div at bounding box center [762, 94] width 483 height 29
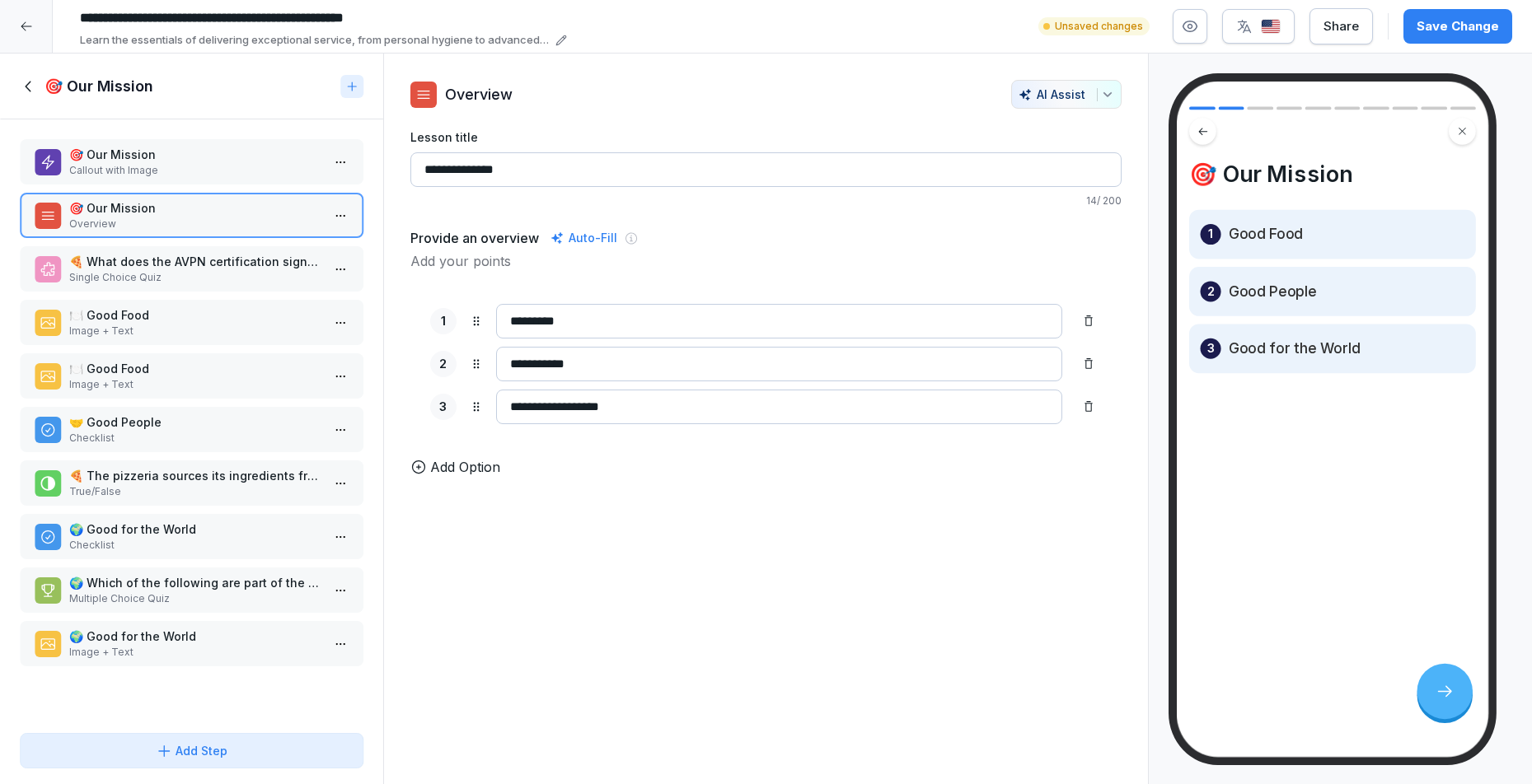
click at [509, 102] on p "Overview" at bounding box center [478, 94] width 68 height 23
click at [501, 99] on p "Overview" at bounding box center [478, 94] width 68 height 23
click at [1104, 93] on icon "button" at bounding box center [1107, 94] width 8 height 4
click at [707, 116] on html "**********" at bounding box center [766, 392] width 1532 height 784
click at [201, 755] on div "Add Step" at bounding box center [192, 751] width 72 height 18
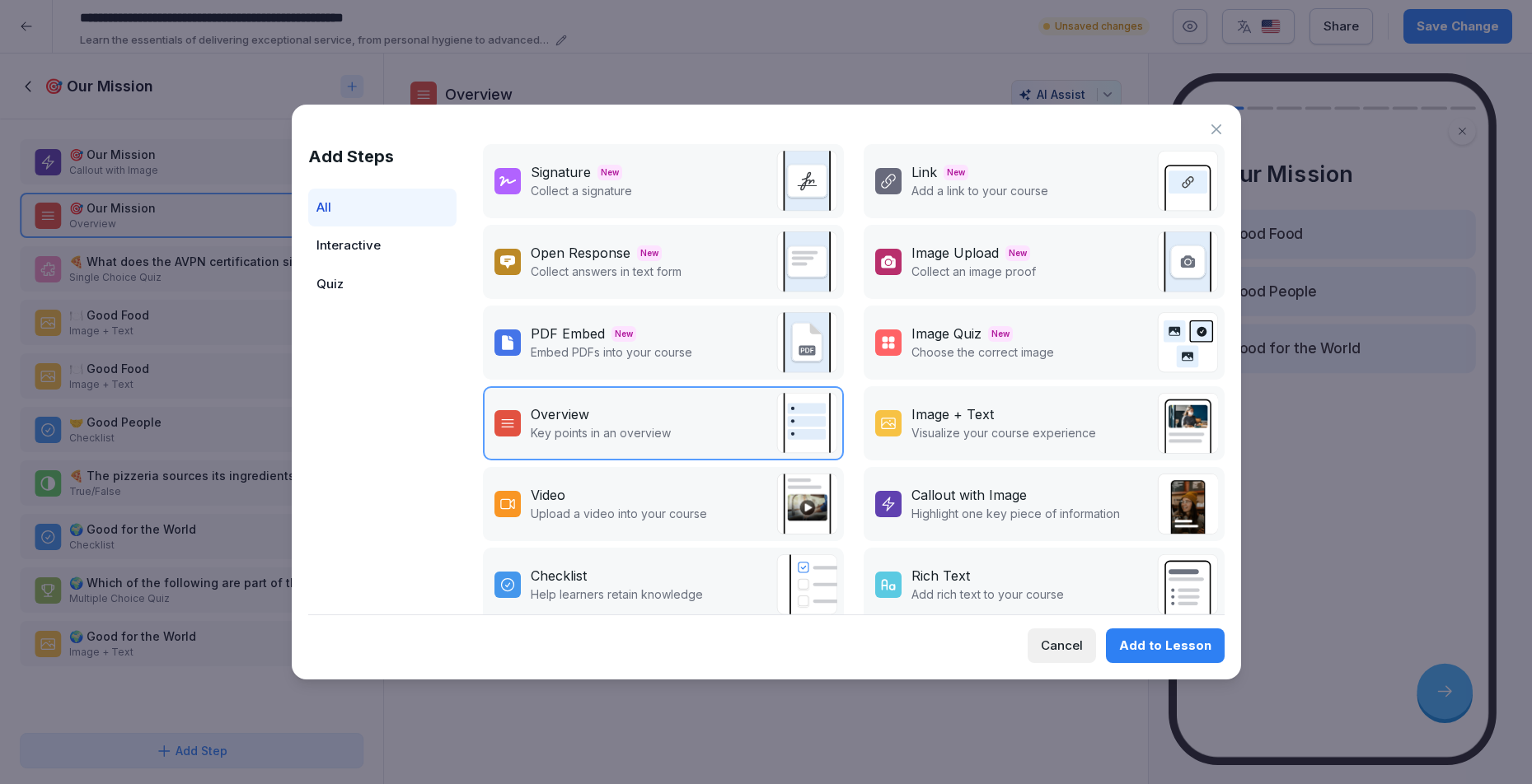
scroll to position [3, 0]
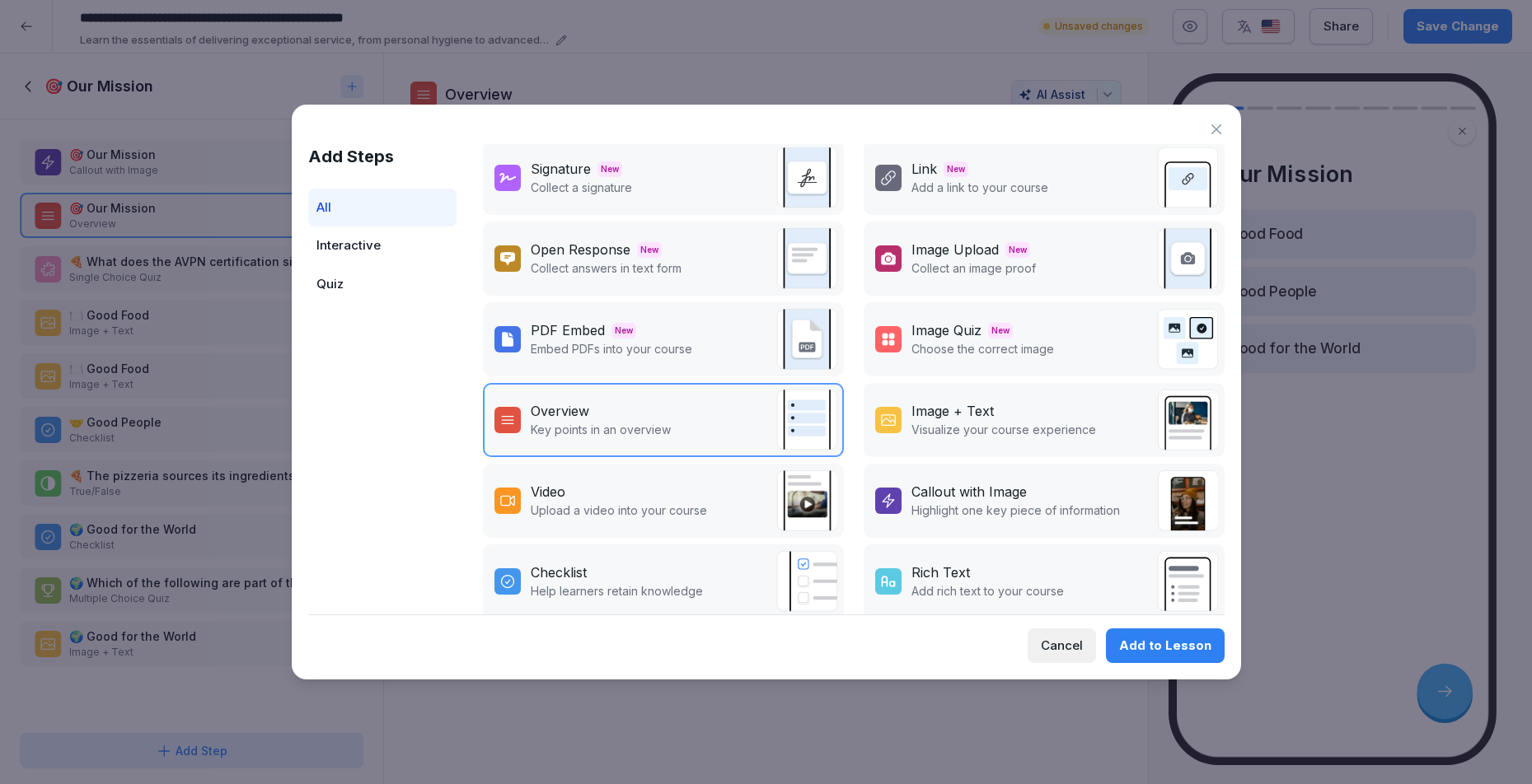
click at [572, 348] on p "Embed PDFs into your course" at bounding box center [612, 349] width 162 height 18
click at [1177, 641] on div "Add to Lesson" at bounding box center [1165, 646] width 93 height 18
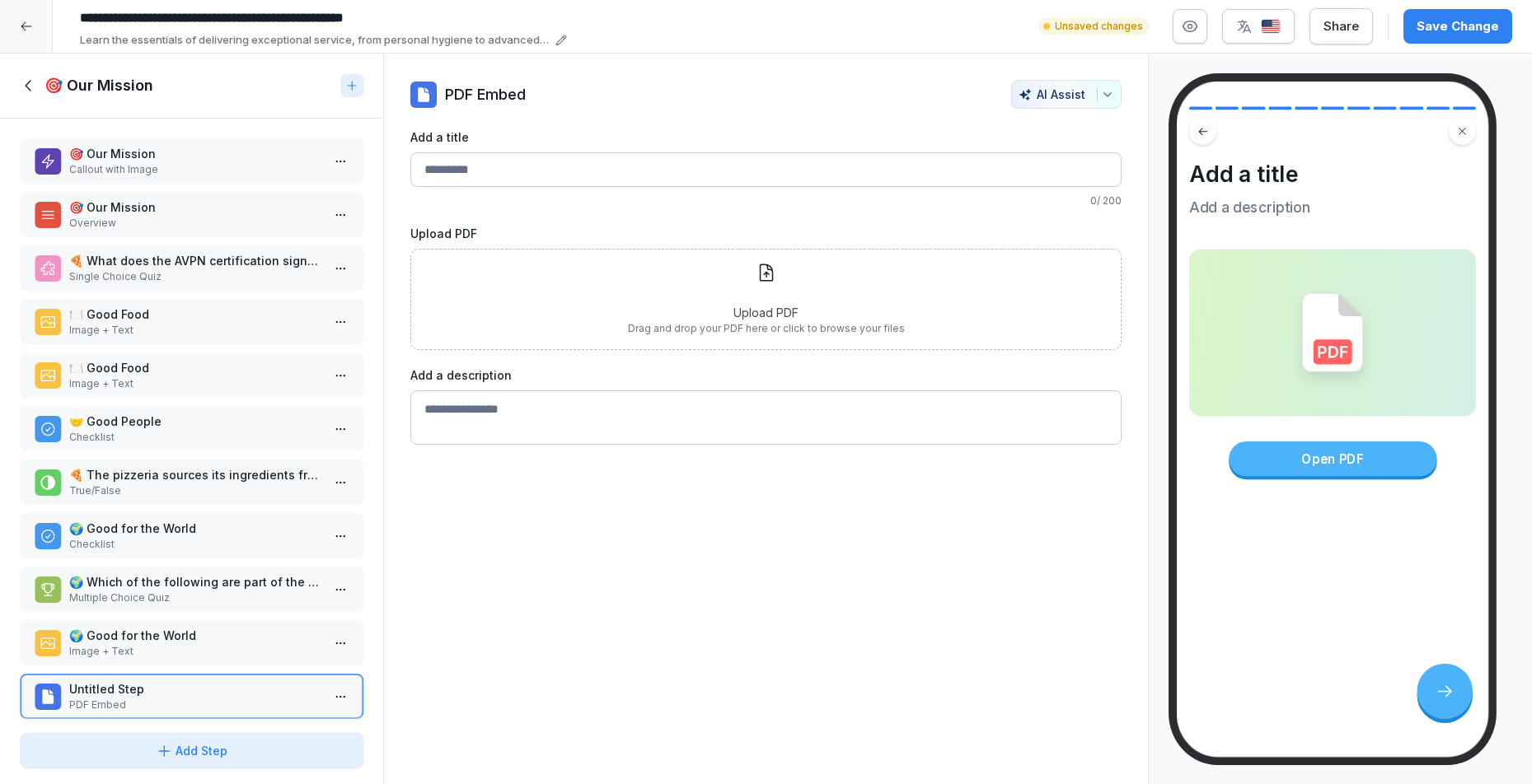
click at [764, 288] on div "Upload PDF Drag and drop your PDF here or click to browse your files" at bounding box center [767, 299] width 277 height 73
click at [1333, 324] on img at bounding box center [1332, 333] width 61 height 79
click at [1331, 482] on div "Add a title Add a description Open PDF" at bounding box center [1333, 420] width 312 height 676
click at [1337, 462] on div "Open PDF" at bounding box center [1333, 458] width 208 height 34
click at [546, 354] on textarea "Add a description" at bounding box center [766, 371] width 712 height 54
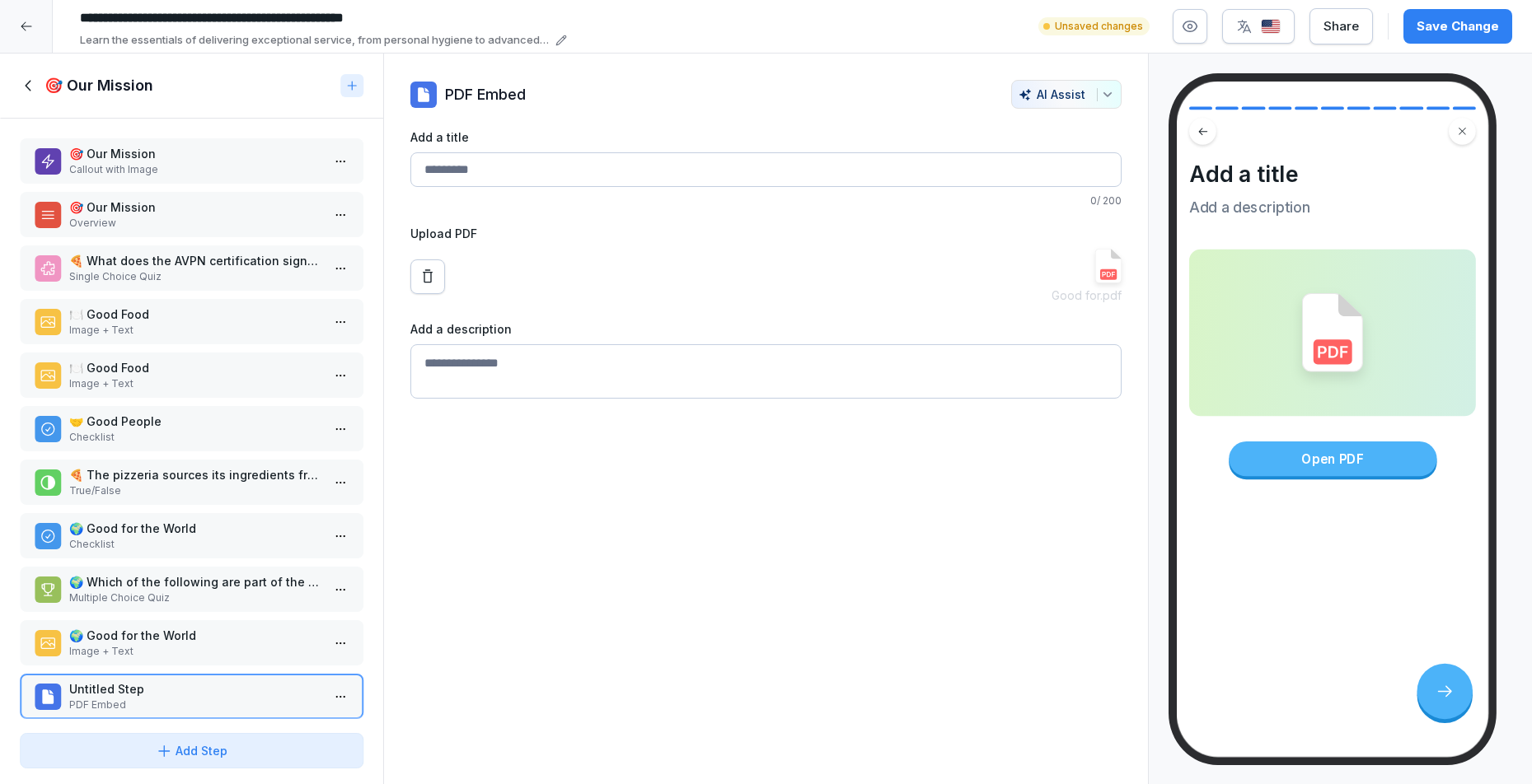
click at [1096, 279] on img at bounding box center [1109, 265] width 27 height 34
click at [1100, 269] on img at bounding box center [1109, 265] width 27 height 34
click at [430, 274] on icon at bounding box center [428, 277] width 17 height 17
click at [336, 687] on html "**********" at bounding box center [766, 392] width 1532 height 784
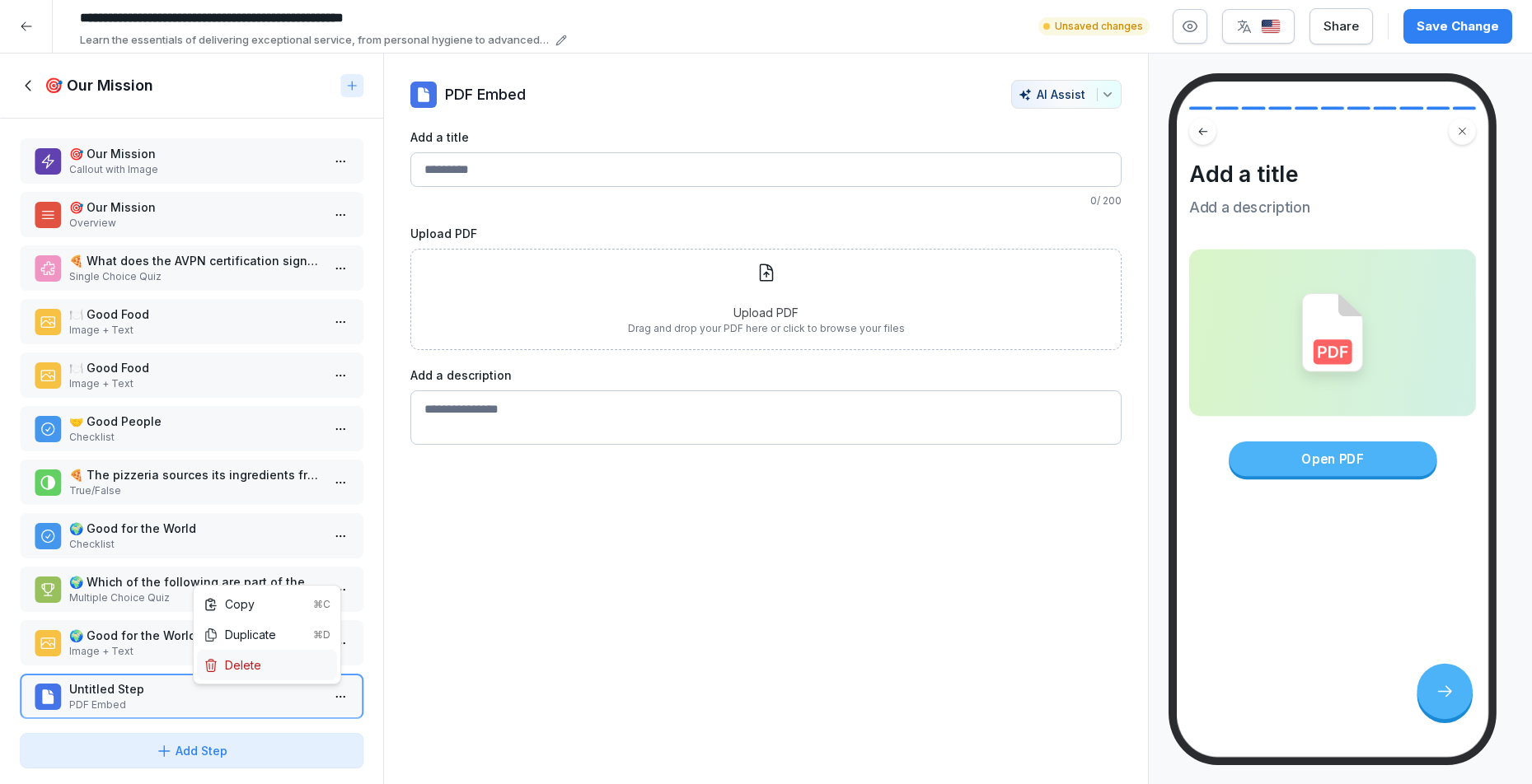
click at [240, 666] on div "Delete" at bounding box center [232, 665] width 58 height 18
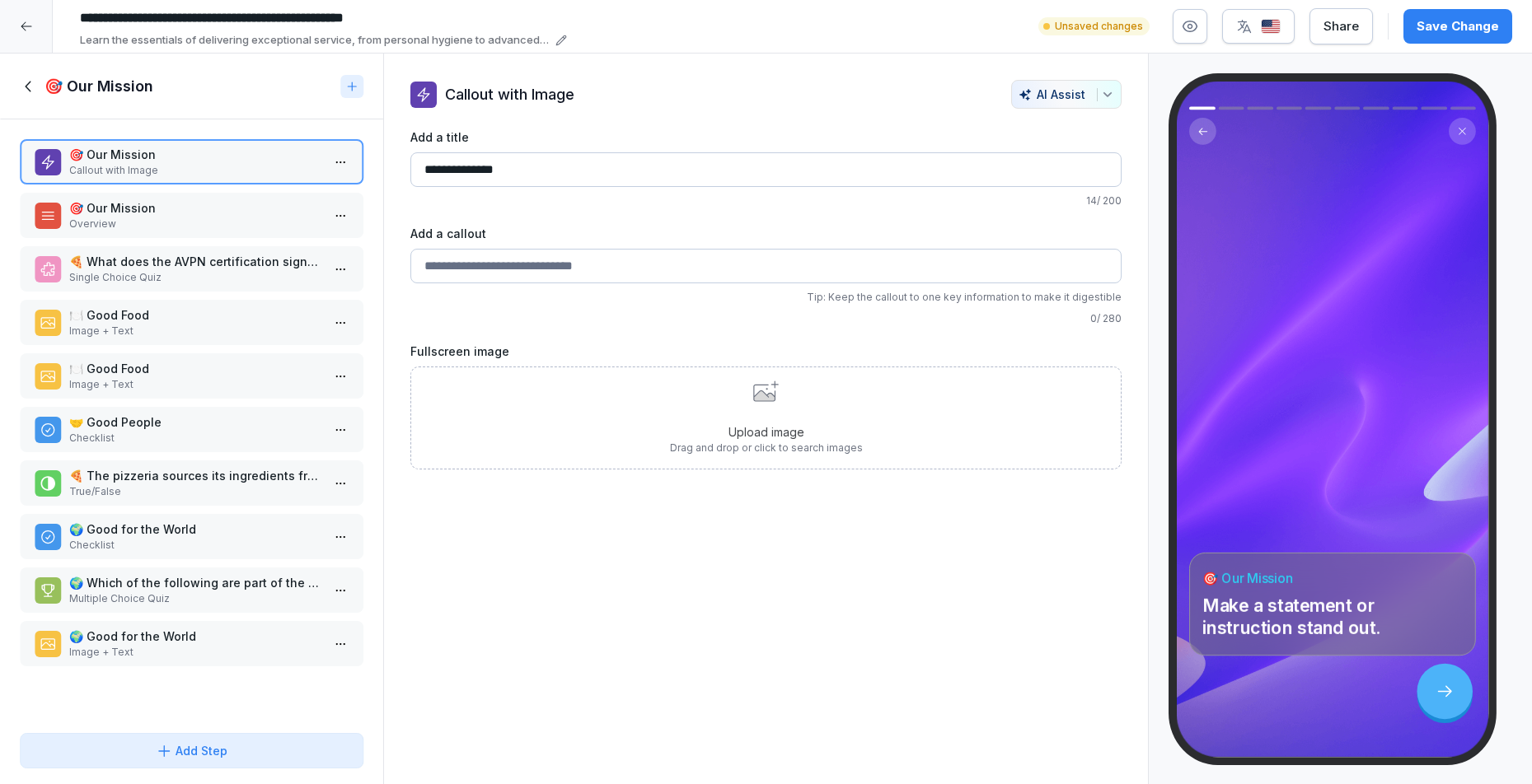
click at [177, 759] on div "Add Step" at bounding box center [192, 751] width 72 height 18
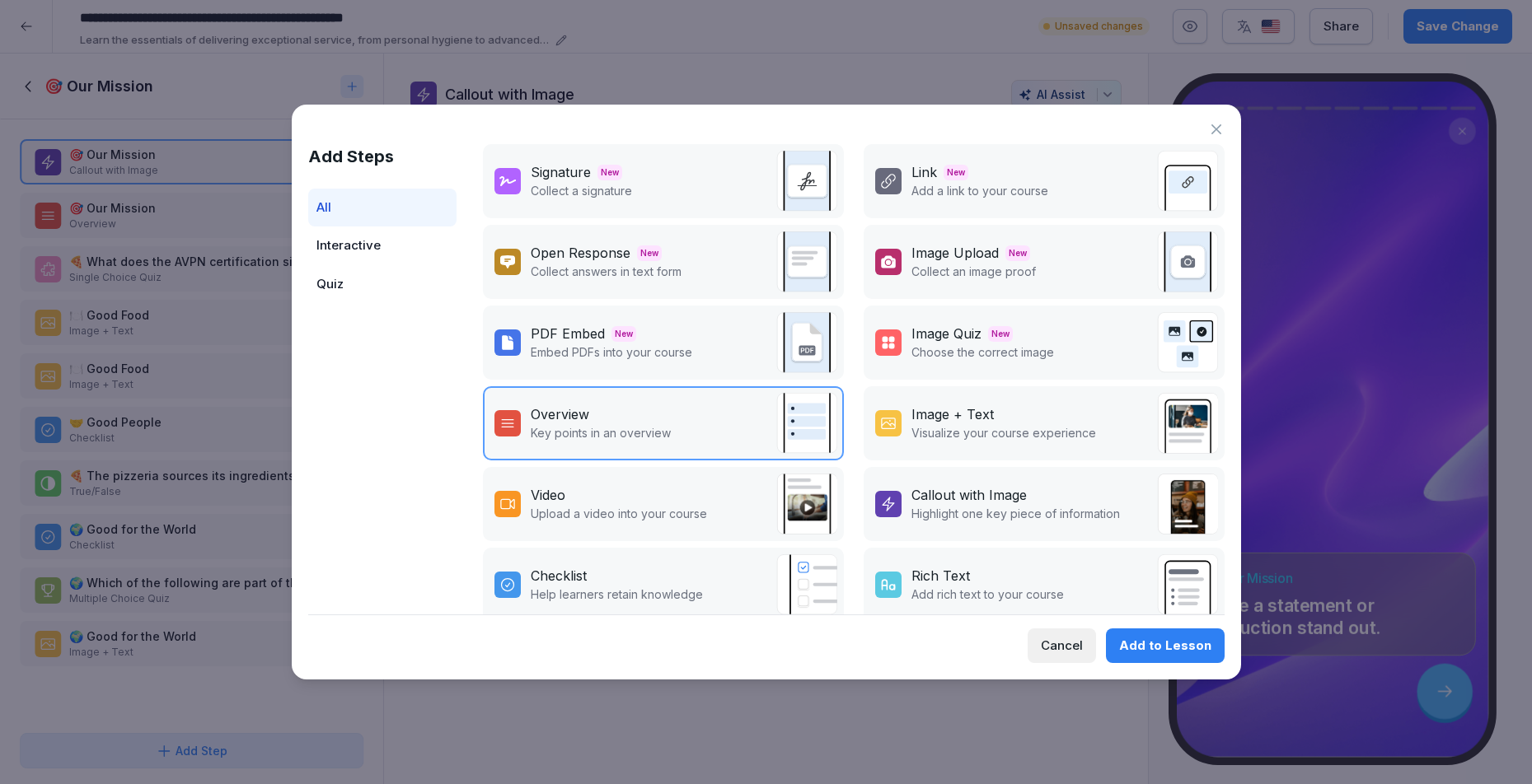
click at [379, 244] on div "Interactive" at bounding box center [382, 246] width 149 height 38
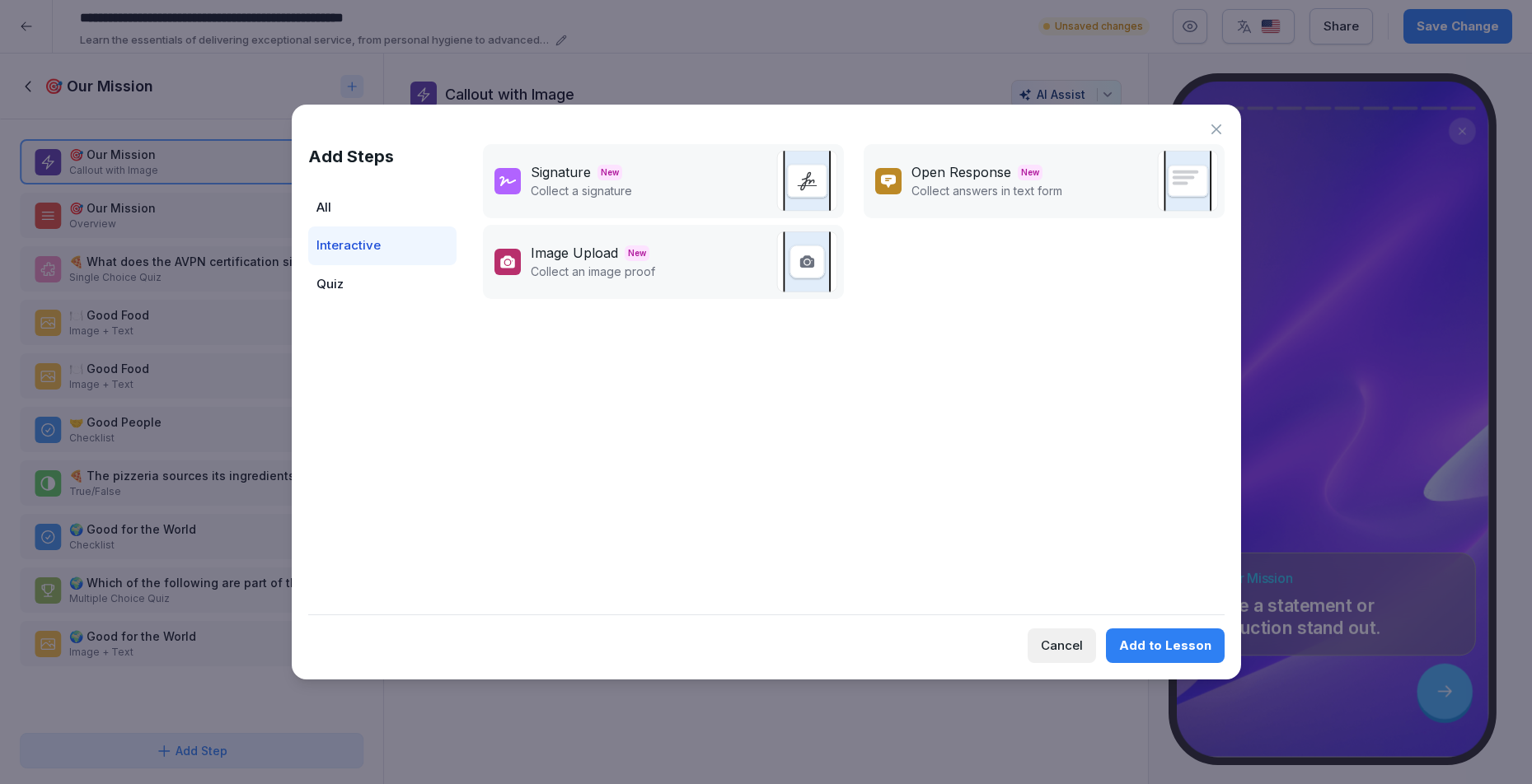
click at [363, 209] on div "All" at bounding box center [382, 208] width 149 height 38
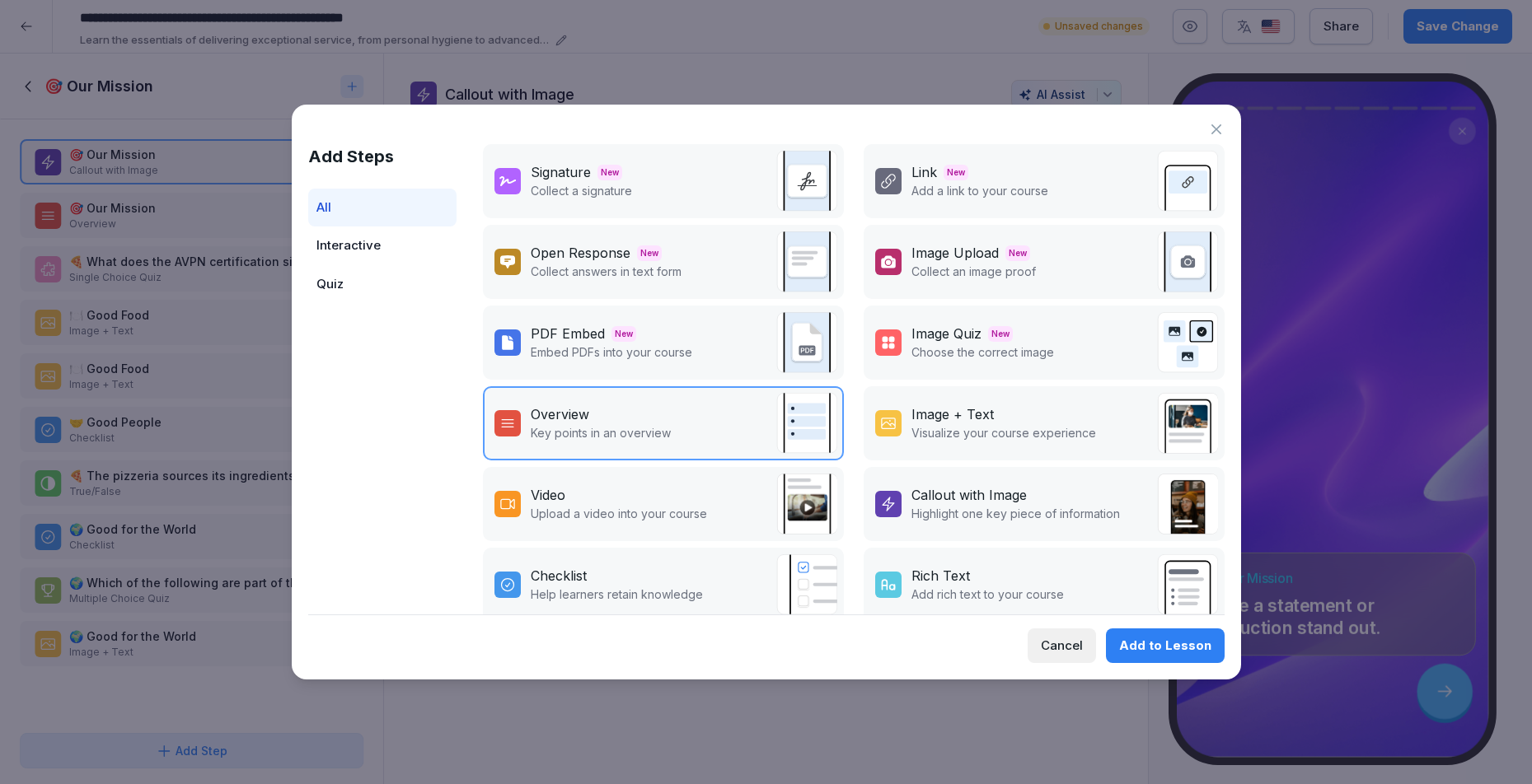
click at [994, 259] on div "Image Upload New" at bounding box center [973, 253] width 124 height 20
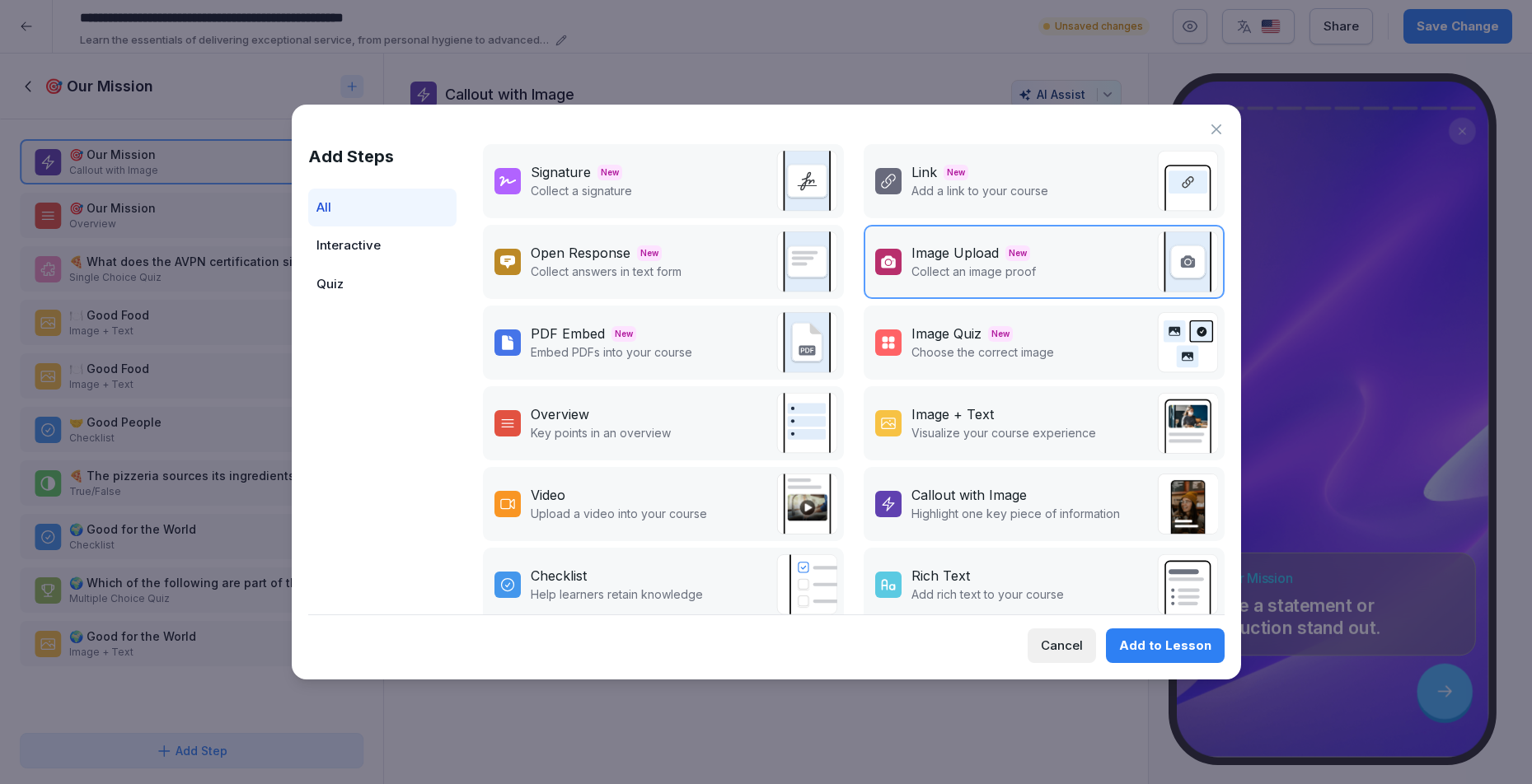
click at [1175, 652] on div "Add to Lesson" at bounding box center [1165, 646] width 93 height 18
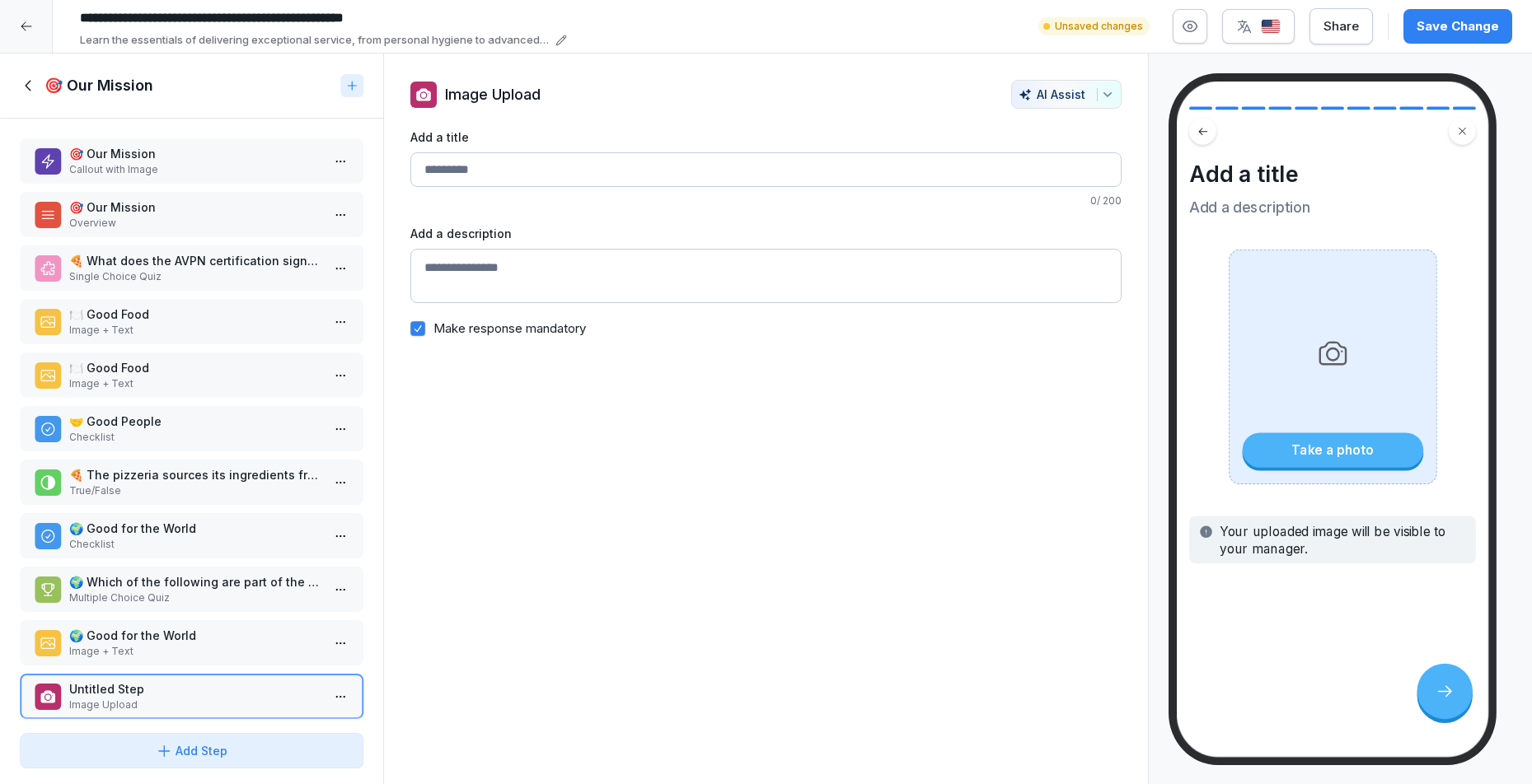
click at [517, 279] on textarea "Add a description" at bounding box center [766, 275] width 712 height 54
click at [1355, 469] on div "Take a photo" at bounding box center [1333, 366] width 208 height 234
click at [1345, 451] on div "Take a photo" at bounding box center [1332, 450] width 181 height 34
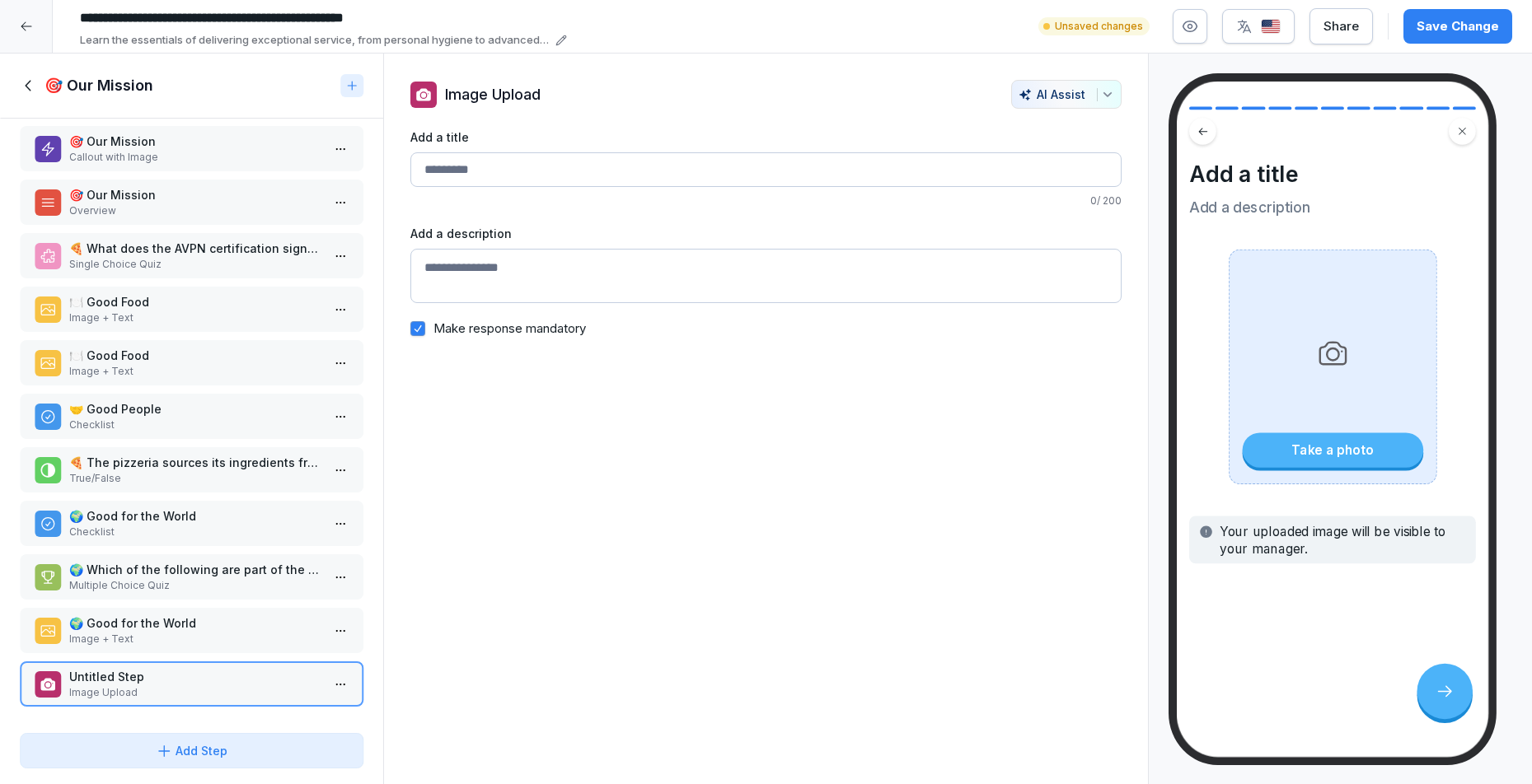
click at [330, 676] on html "**********" at bounding box center [766, 392] width 1532 height 784
click at [260, 641] on div "Delete" at bounding box center [267, 640] width 140 height 31
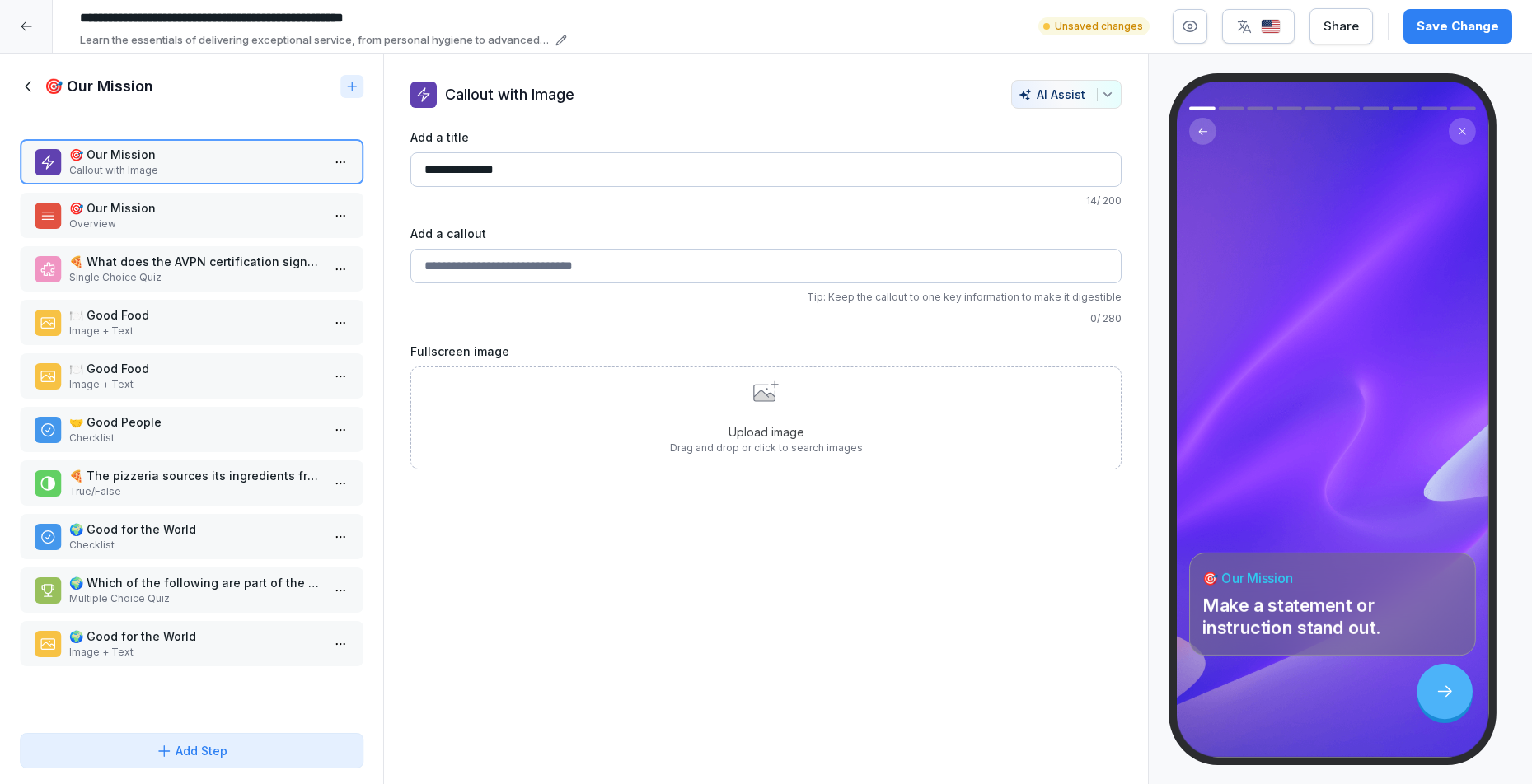
click at [204, 750] on div "Add Step" at bounding box center [192, 751] width 72 height 18
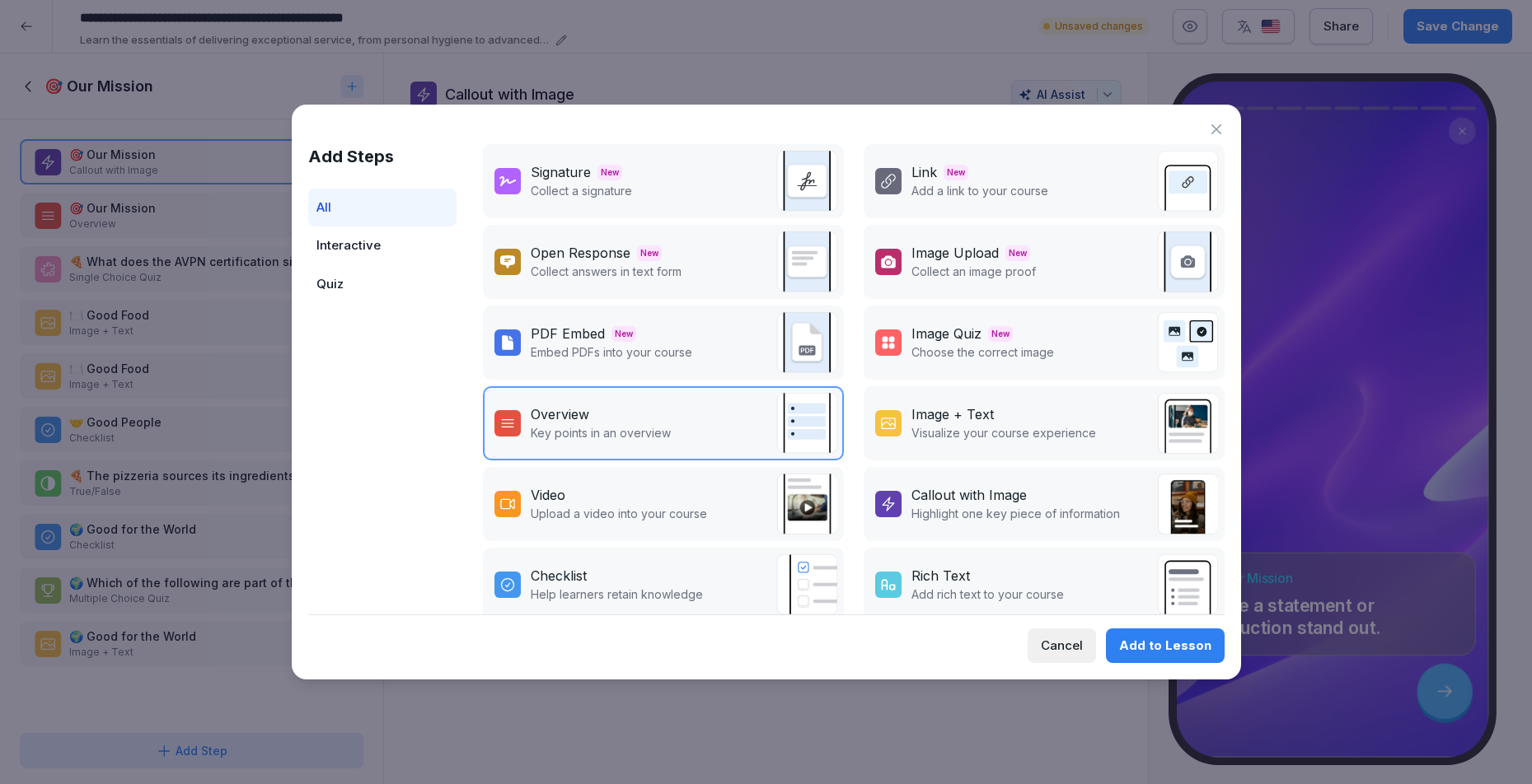
click at [942, 430] on p "Visualize your course experience" at bounding box center [1003, 433] width 184 height 18
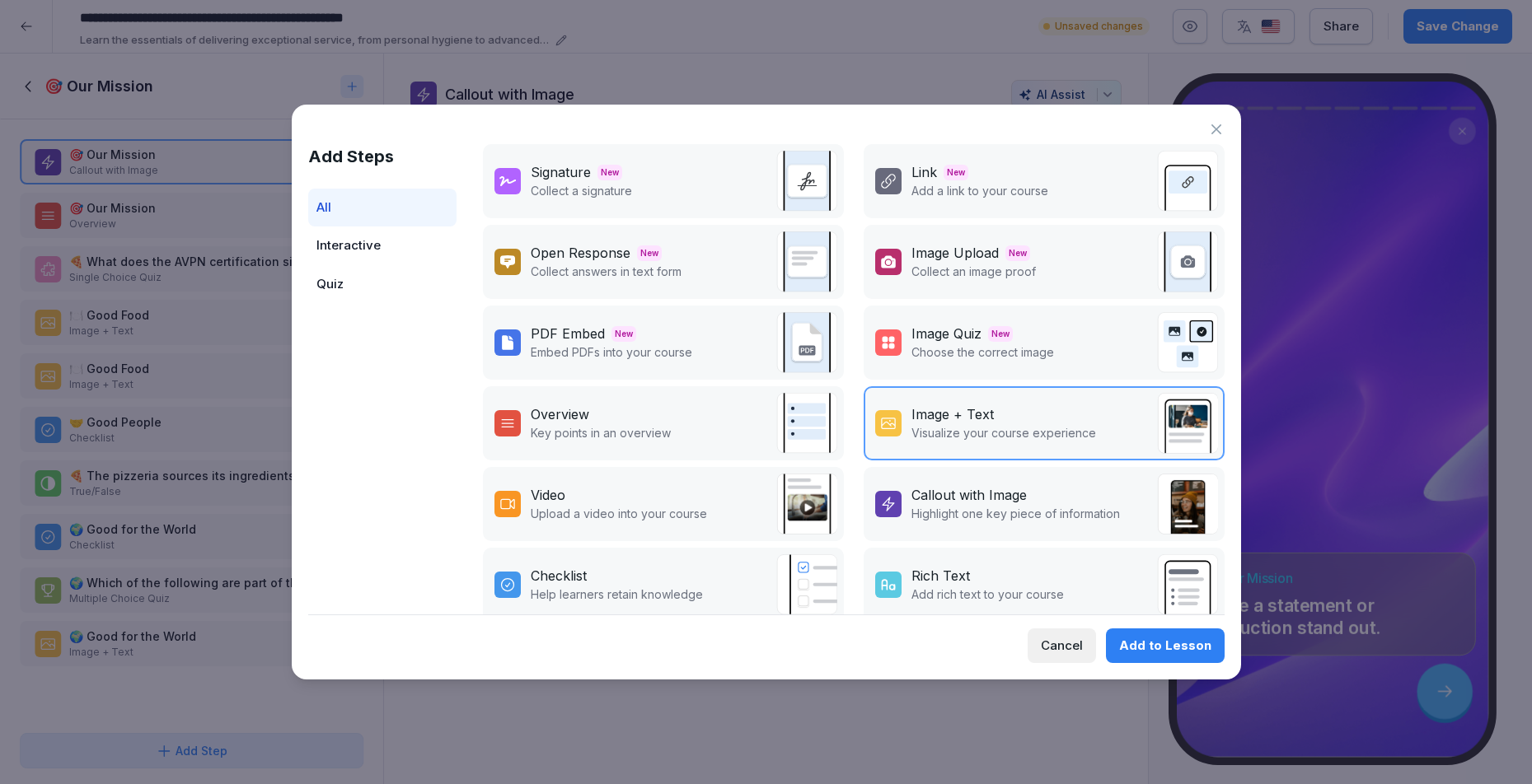
click at [1141, 643] on div "Add to Lesson" at bounding box center [1165, 646] width 93 height 18
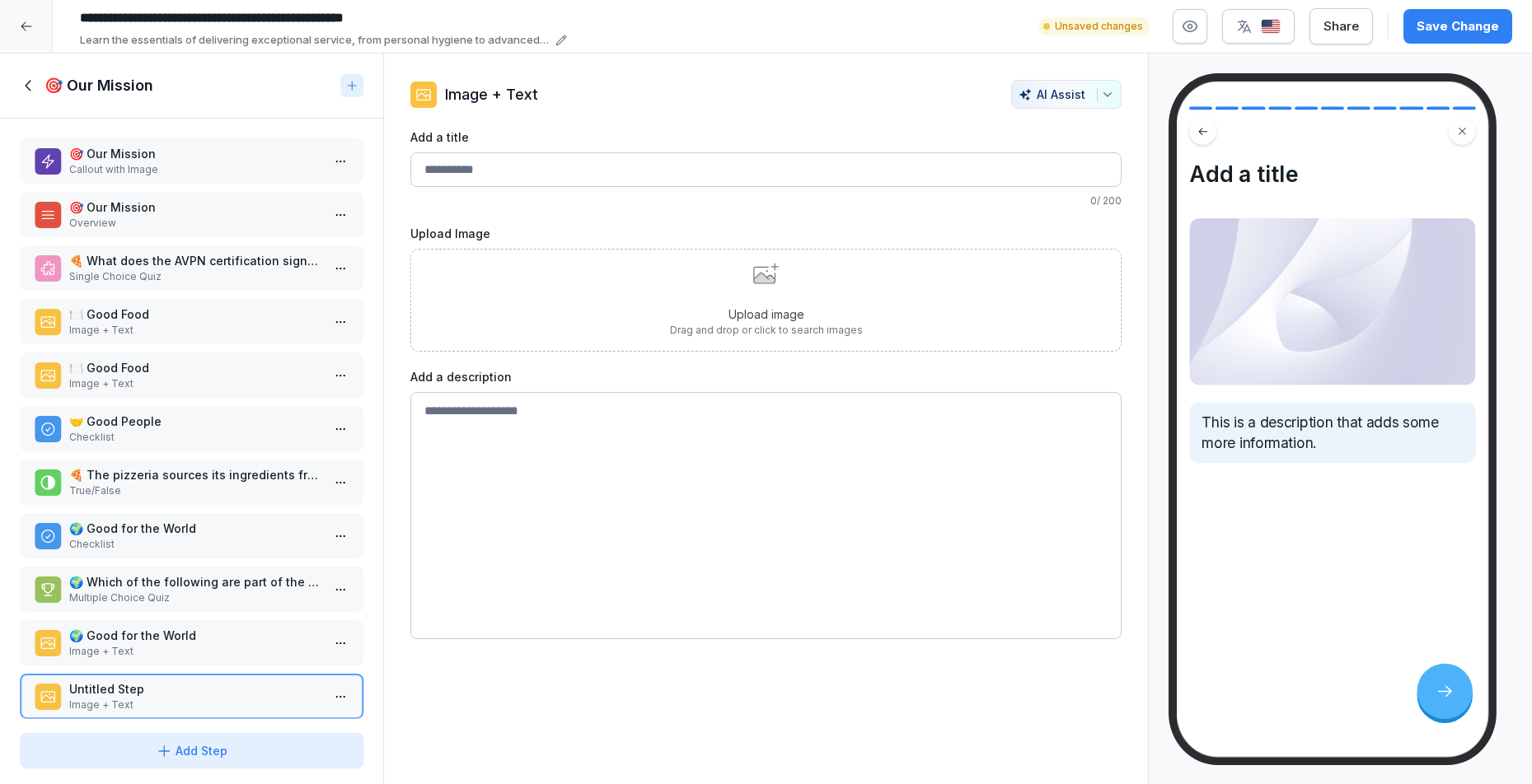
click at [708, 313] on p "Upload image" at bounding box center [766, 314] width 193 height 18
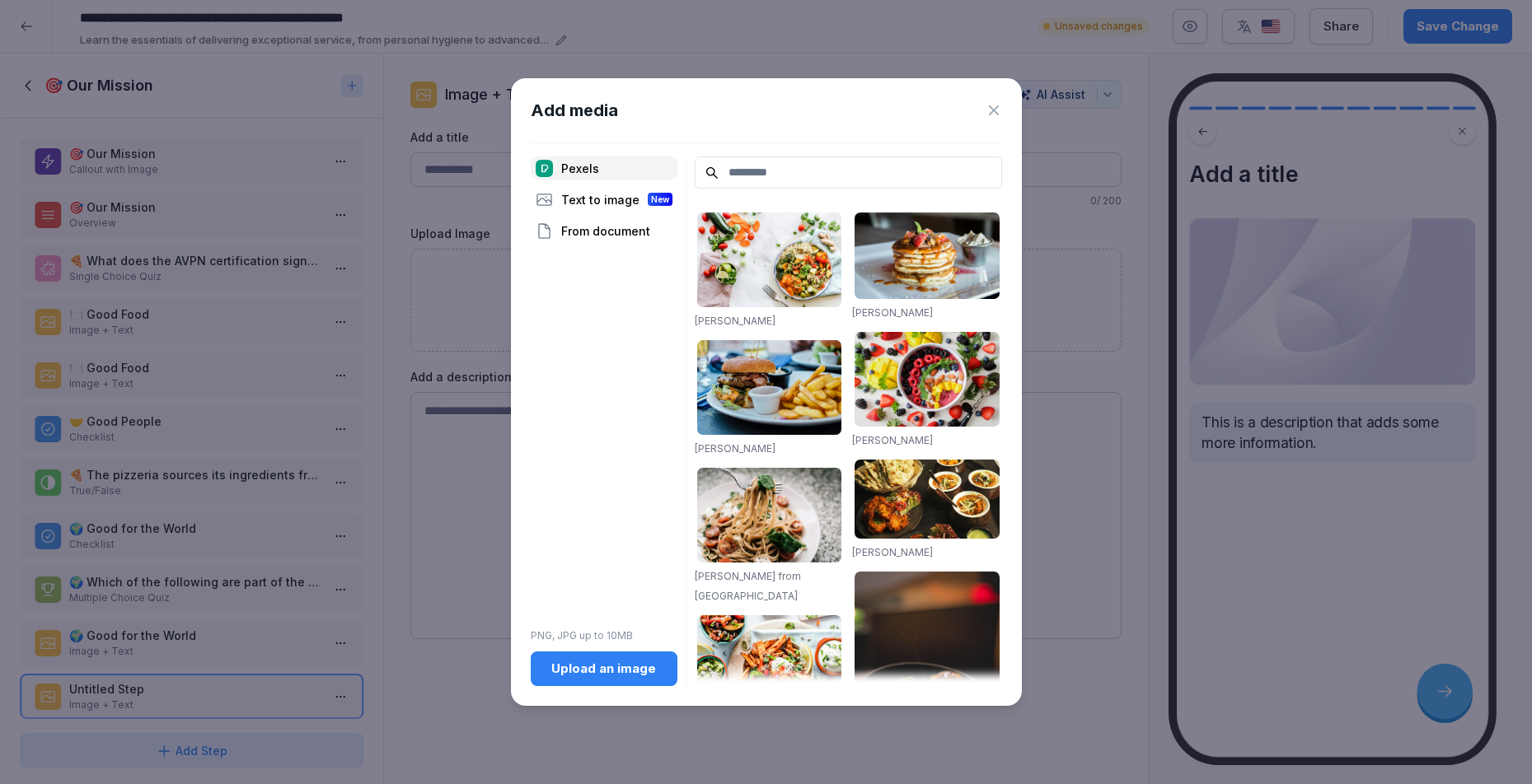
click at [610, 661] on div "Upload an image" at bounding box center [604, 669] width 120 height 18
click at [993, 112] on icon at bounding box center [994, 110] width 17 height 17
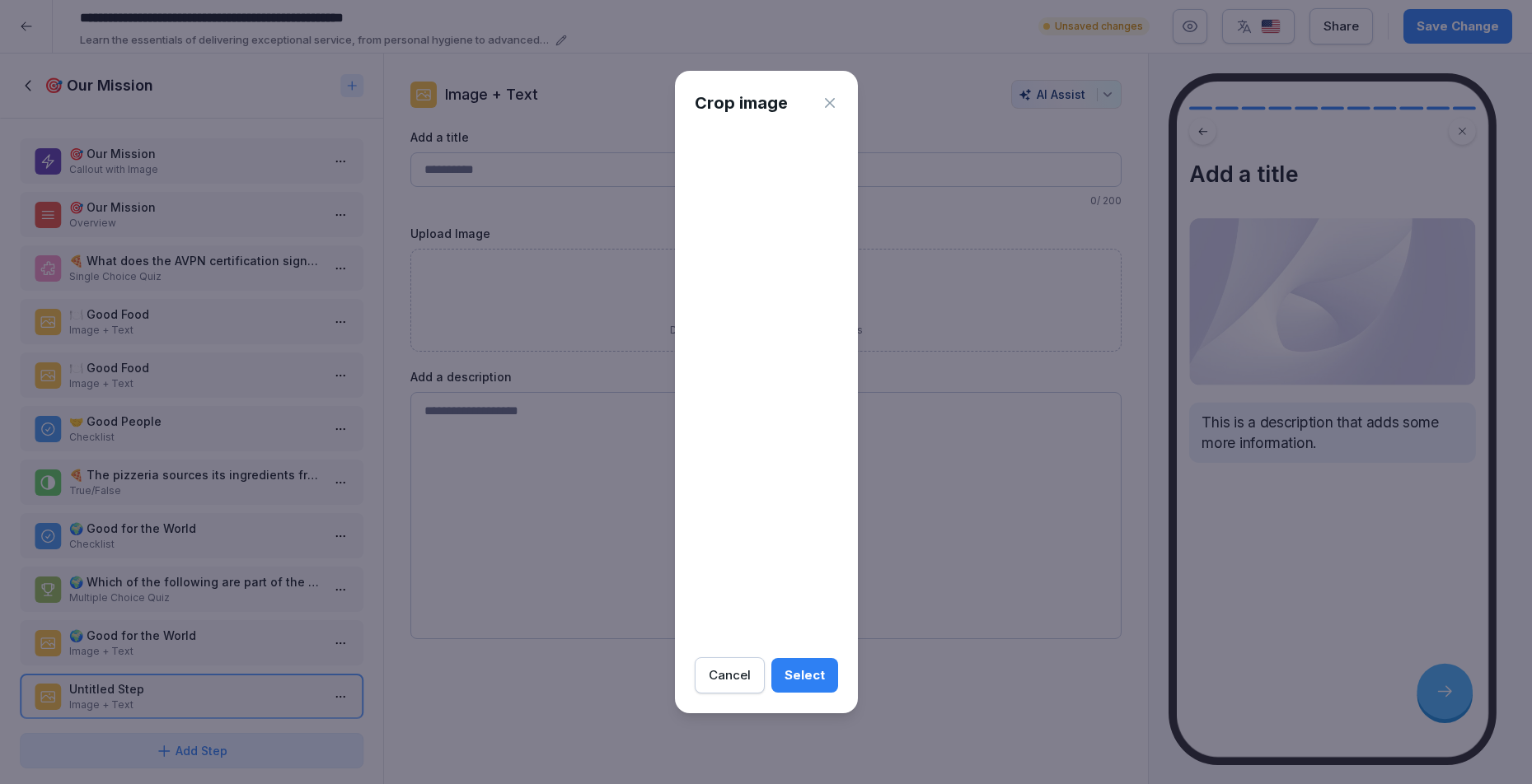
click at [753, 471] on div at bounding box center [767, 389] width 144 height 510
click at [802, 667] on button "Select" at bounding box center [804, 675] width 67 height 34
click at [721, 686] on button "Cancel" at bounding box center [730, 675] width 70 height 36
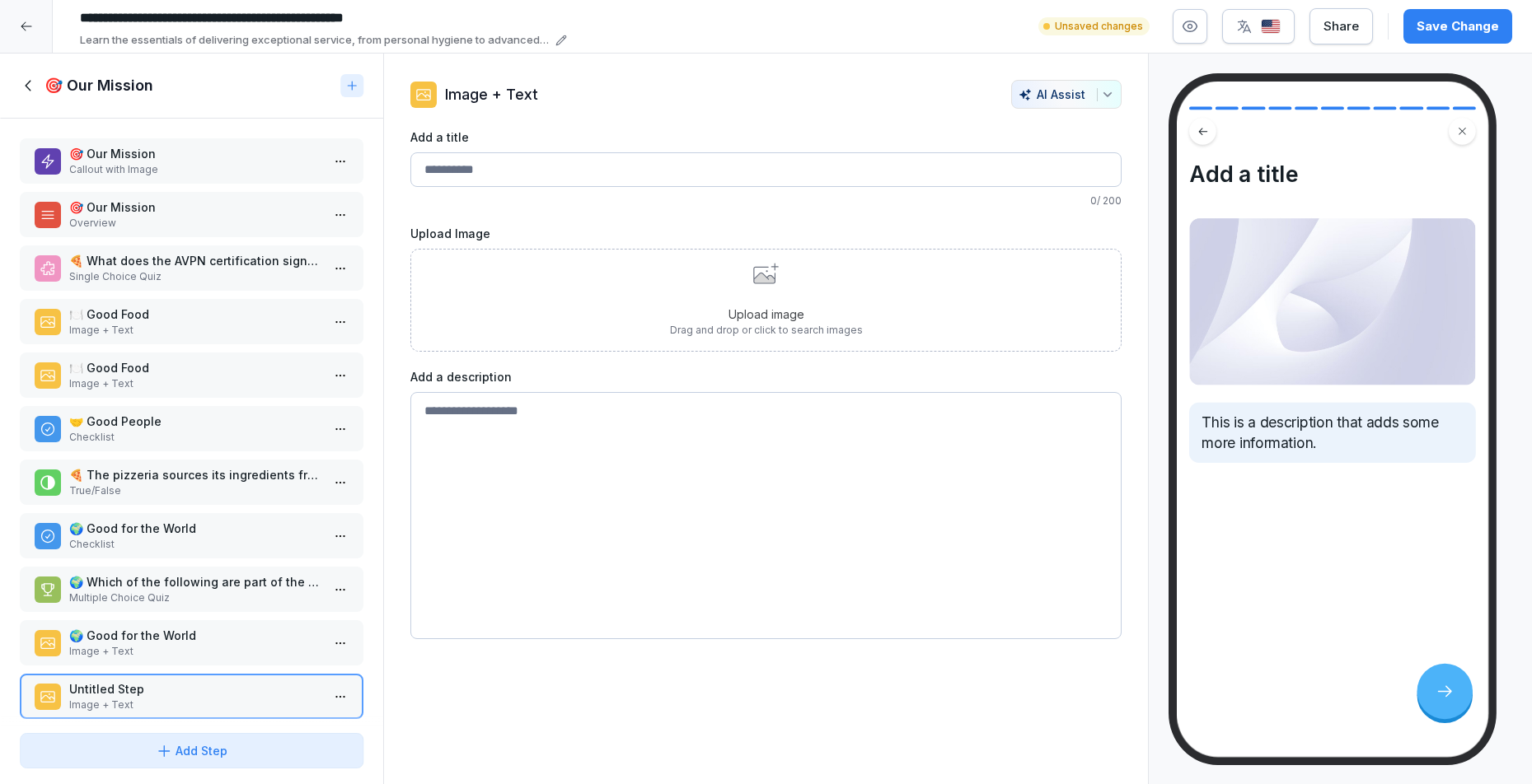
click at [139, 169] on p "Callout with Image" at bounding box center [194, 170] width 251 height 15
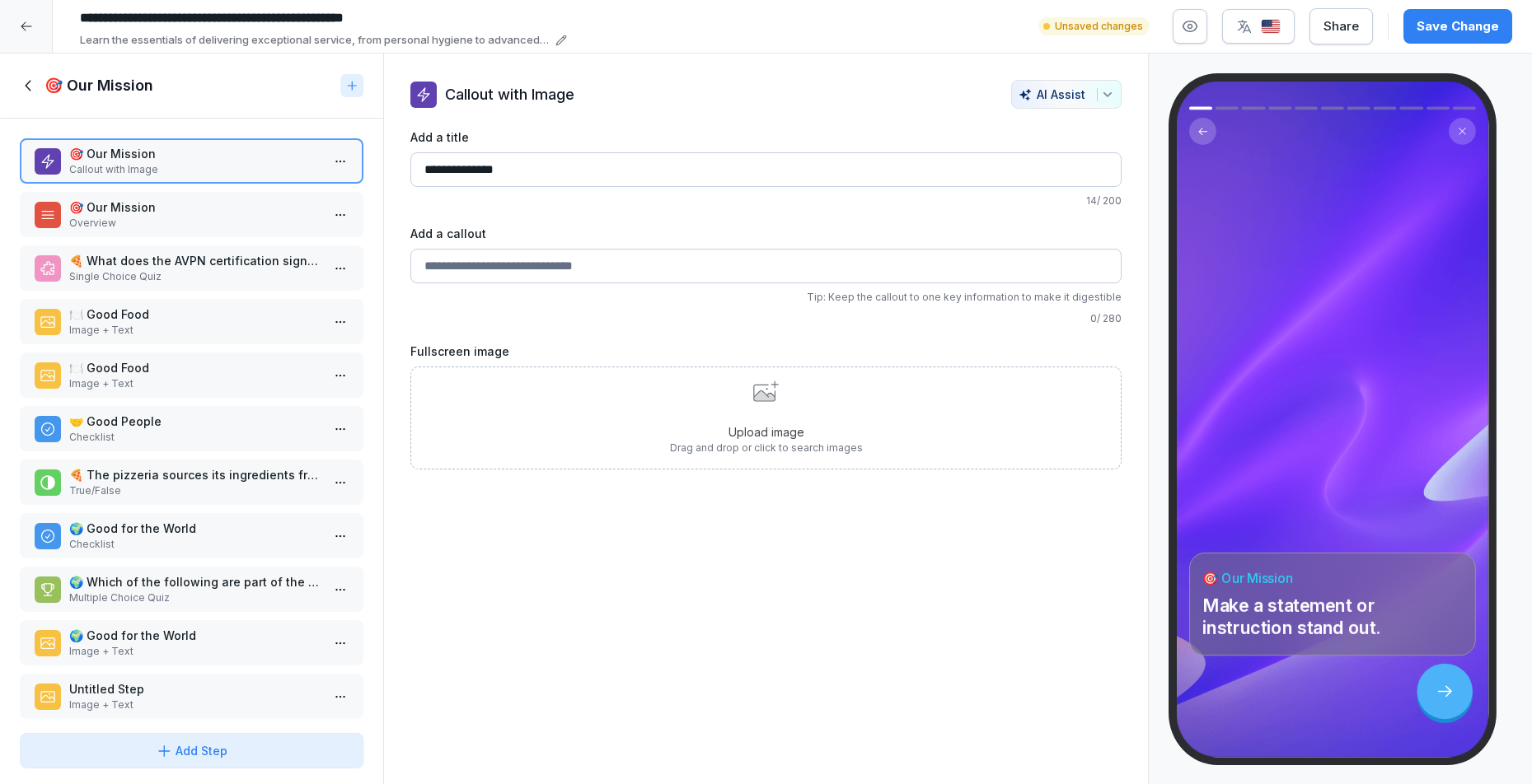
click at [148, 223] on p "Overview" at bounding box center [194, 224] width 251 height 15
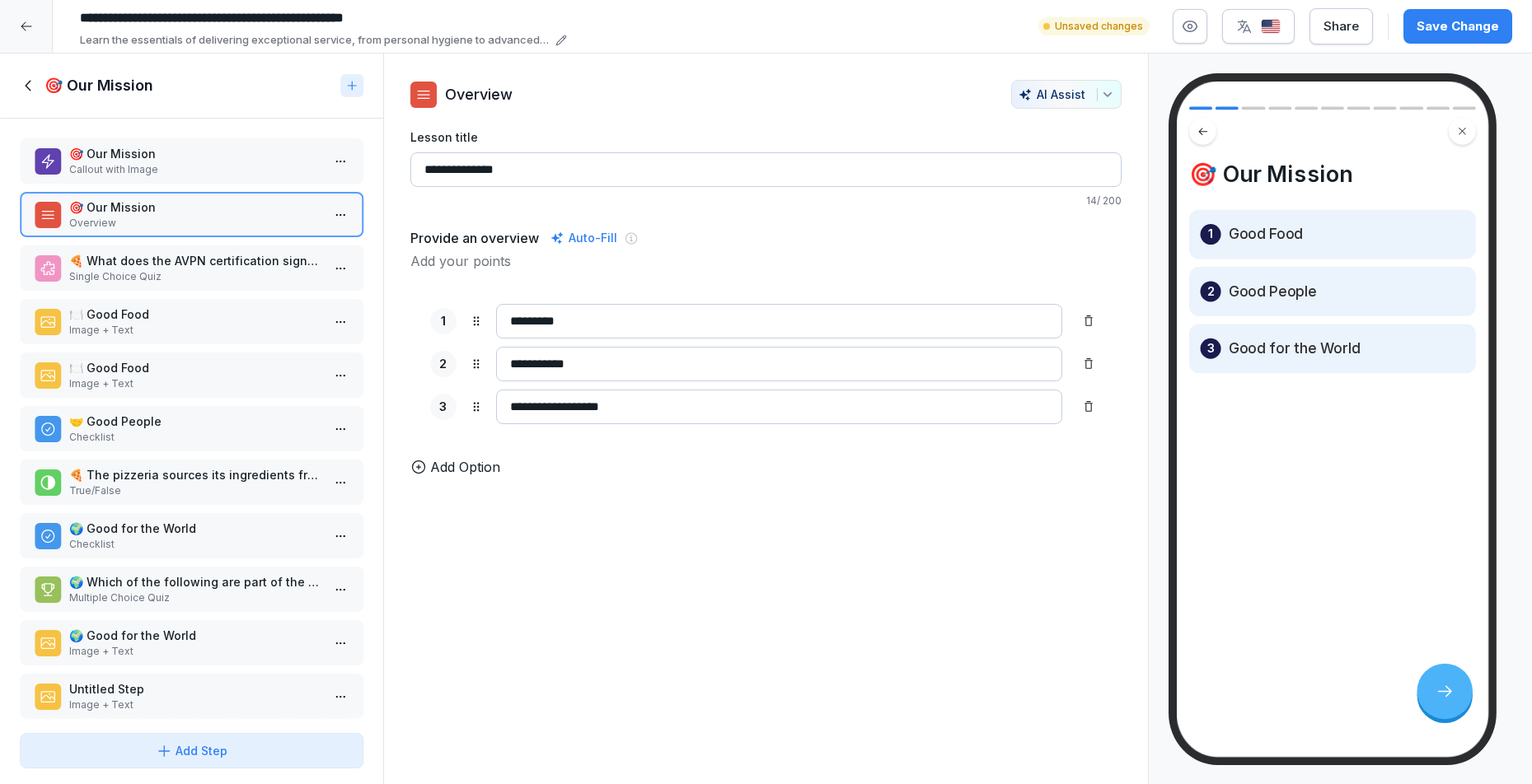
click at [147, 269] on p "🍕 What does the AVPN certification signify for the pizzeria?" at bounding box center [194, 260] width 251 height 18
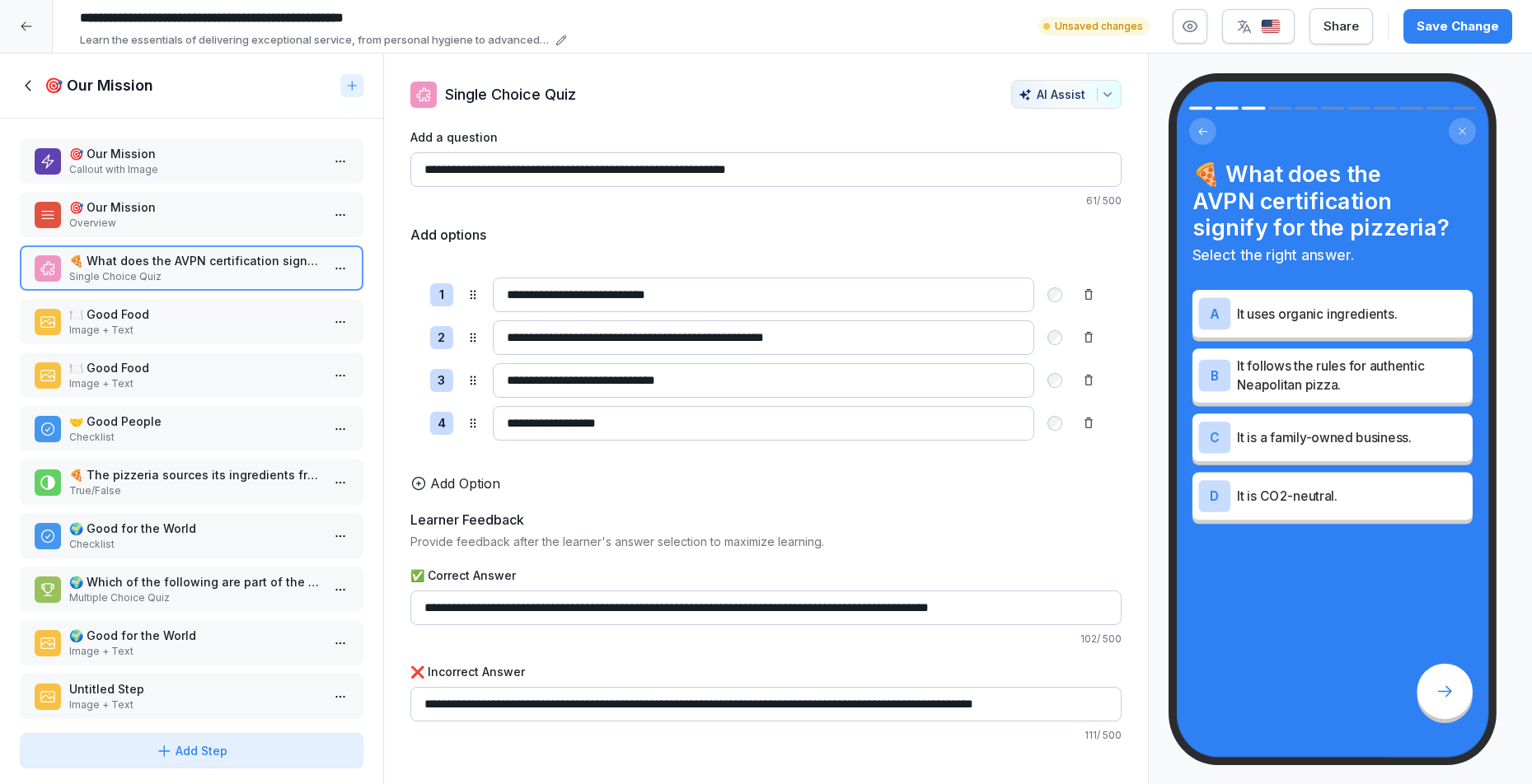
click at [149, 228] on p "Overview" at bounding box center [194, 224] width 251 height 15
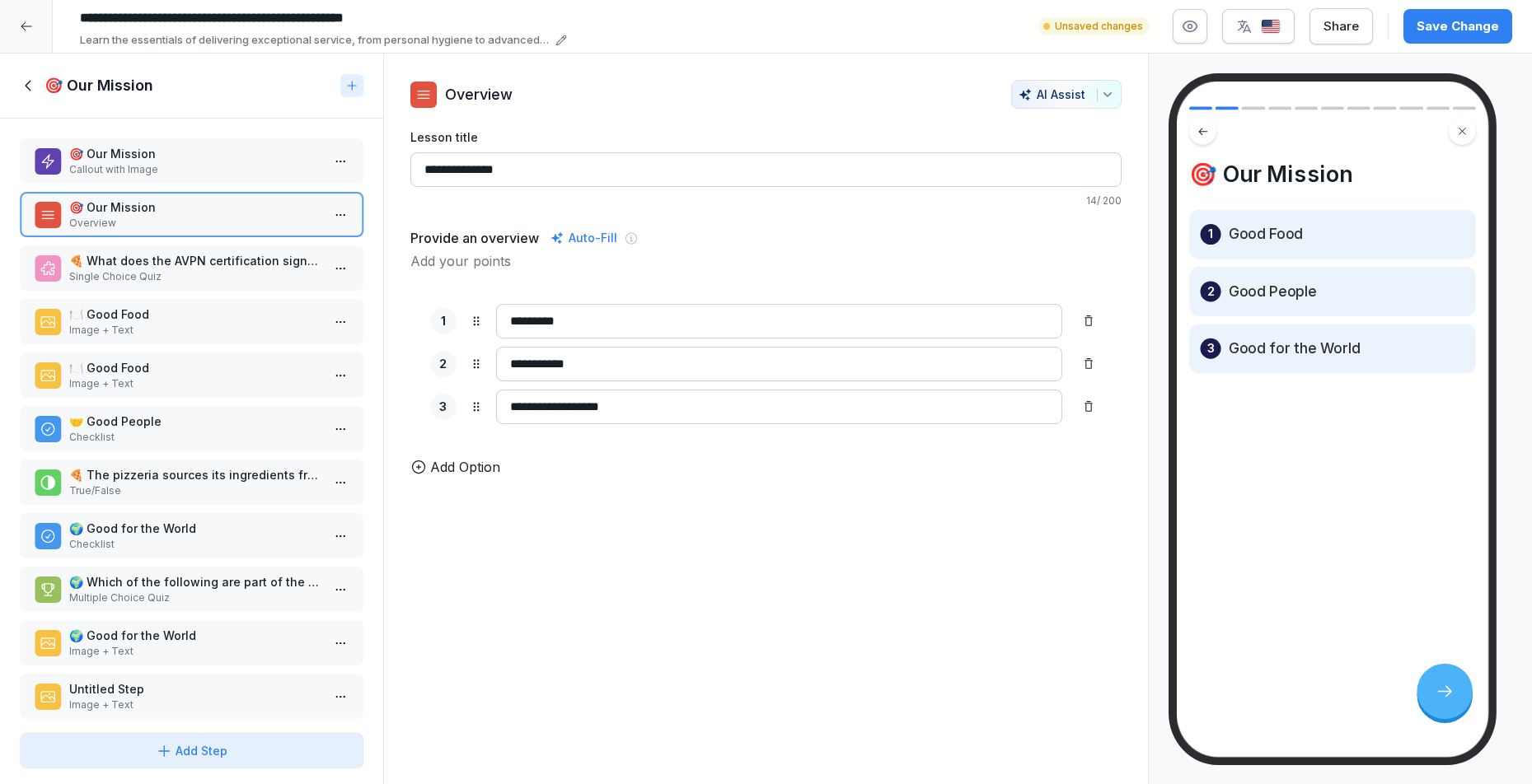
click at [274, 742] on div "Add Step" at bounding box center [191, 751] width 315 height 18
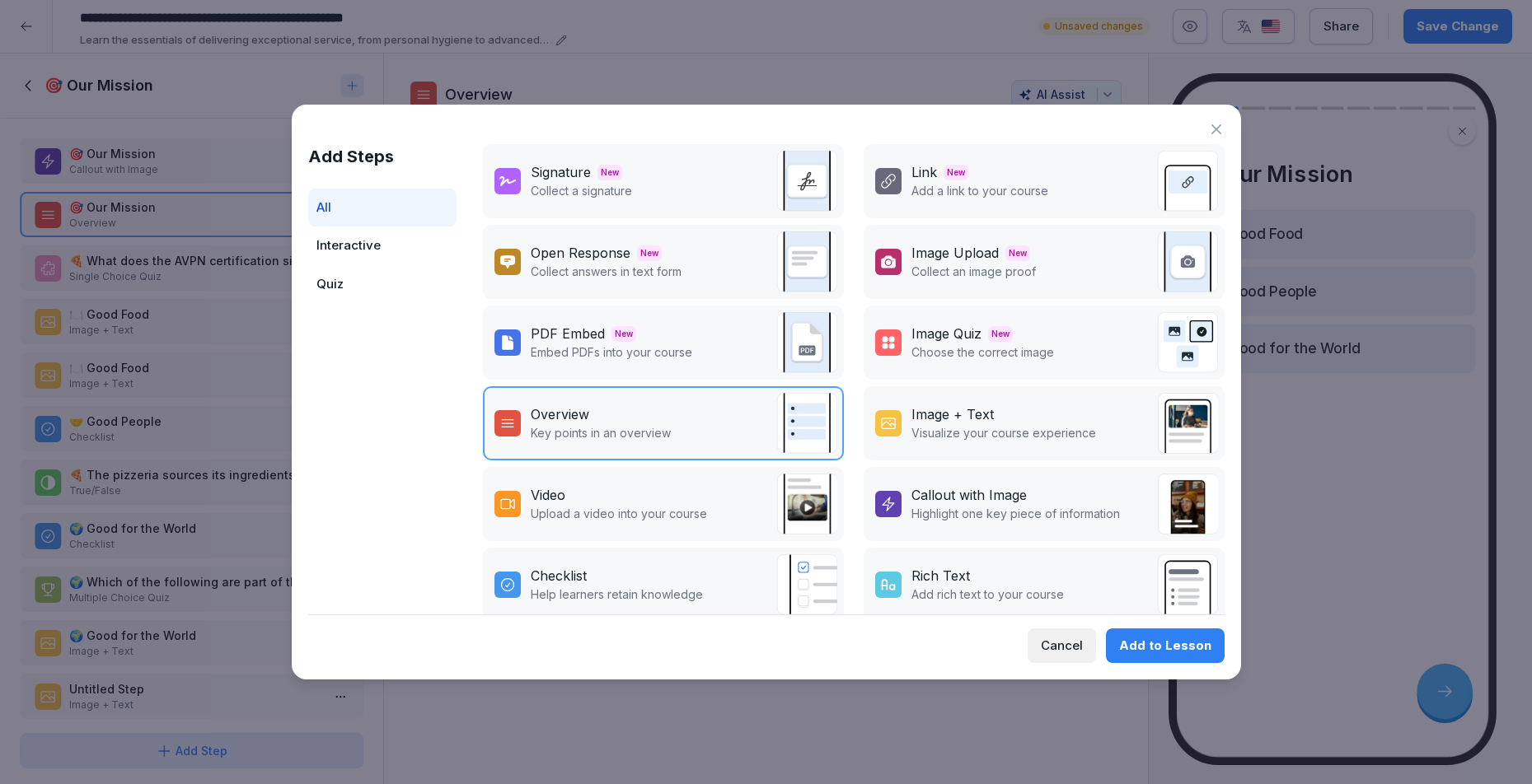
click at [989, 405] on div "Image + Text" at bounding box center [1003, 415] width 184 height 20
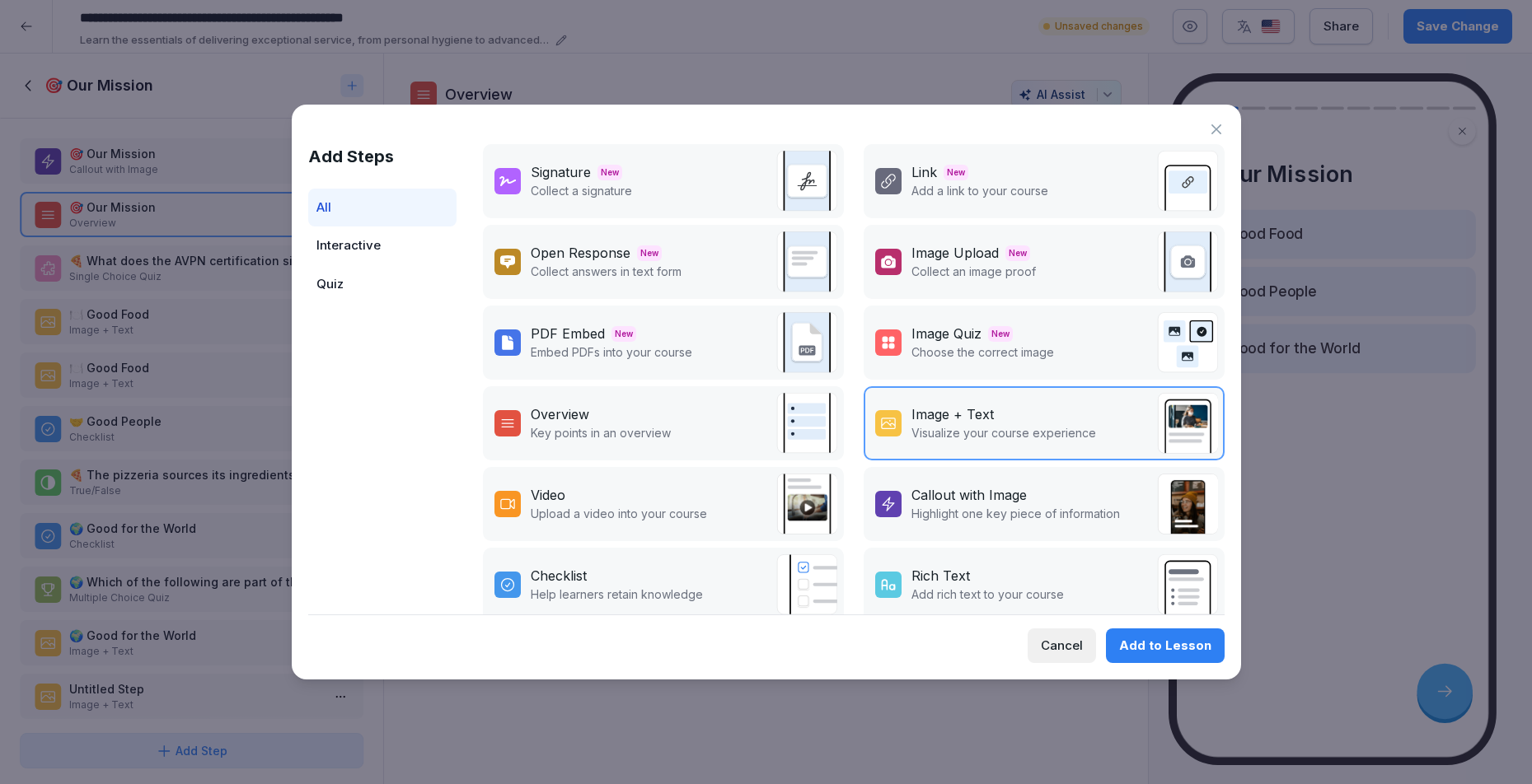
click at [1145, 636] on button "Add to Lesson" at bounding box center [1165, 646] width 118 height 34
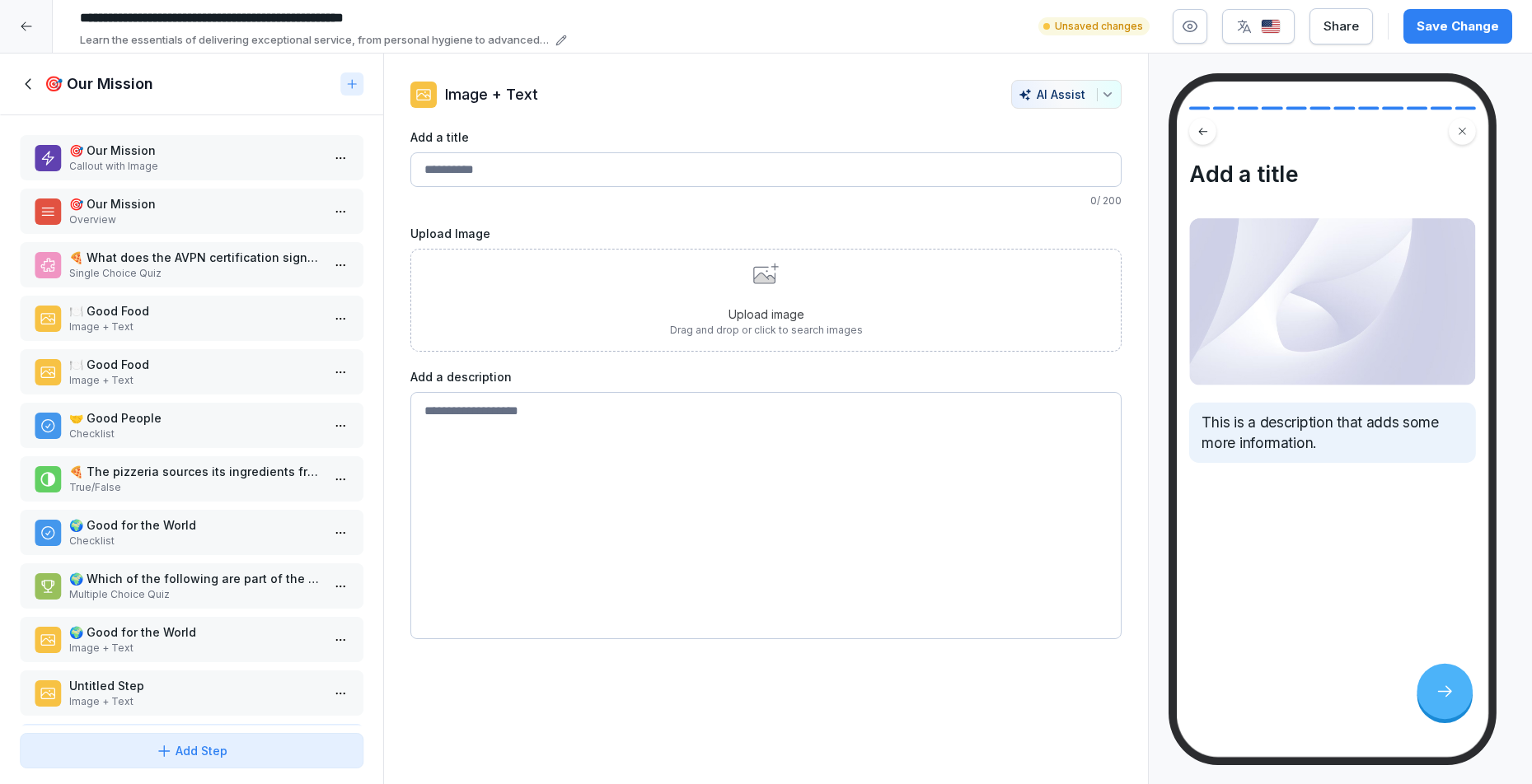
click at [502, 173] on input "Add a title" at bounding box center [766, 169] width 712 height 34
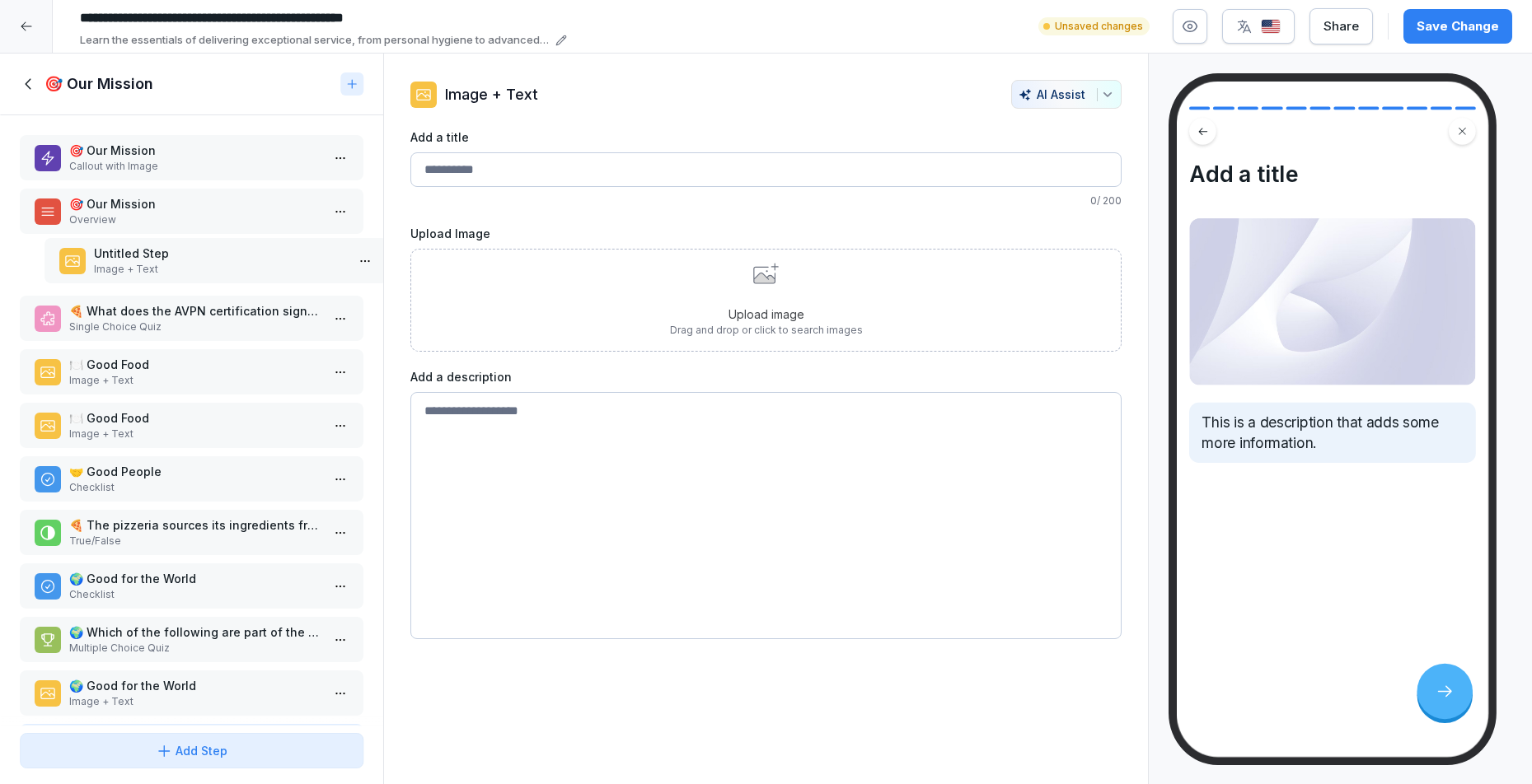
drag, startPoint x: 215, startPoint y: 695, endPoint x: 239, endPoint y: 262, distance: 433.7
click at [239, 262] on p "Untitled Step" at bounding box center [219, 253] width 251 height 18
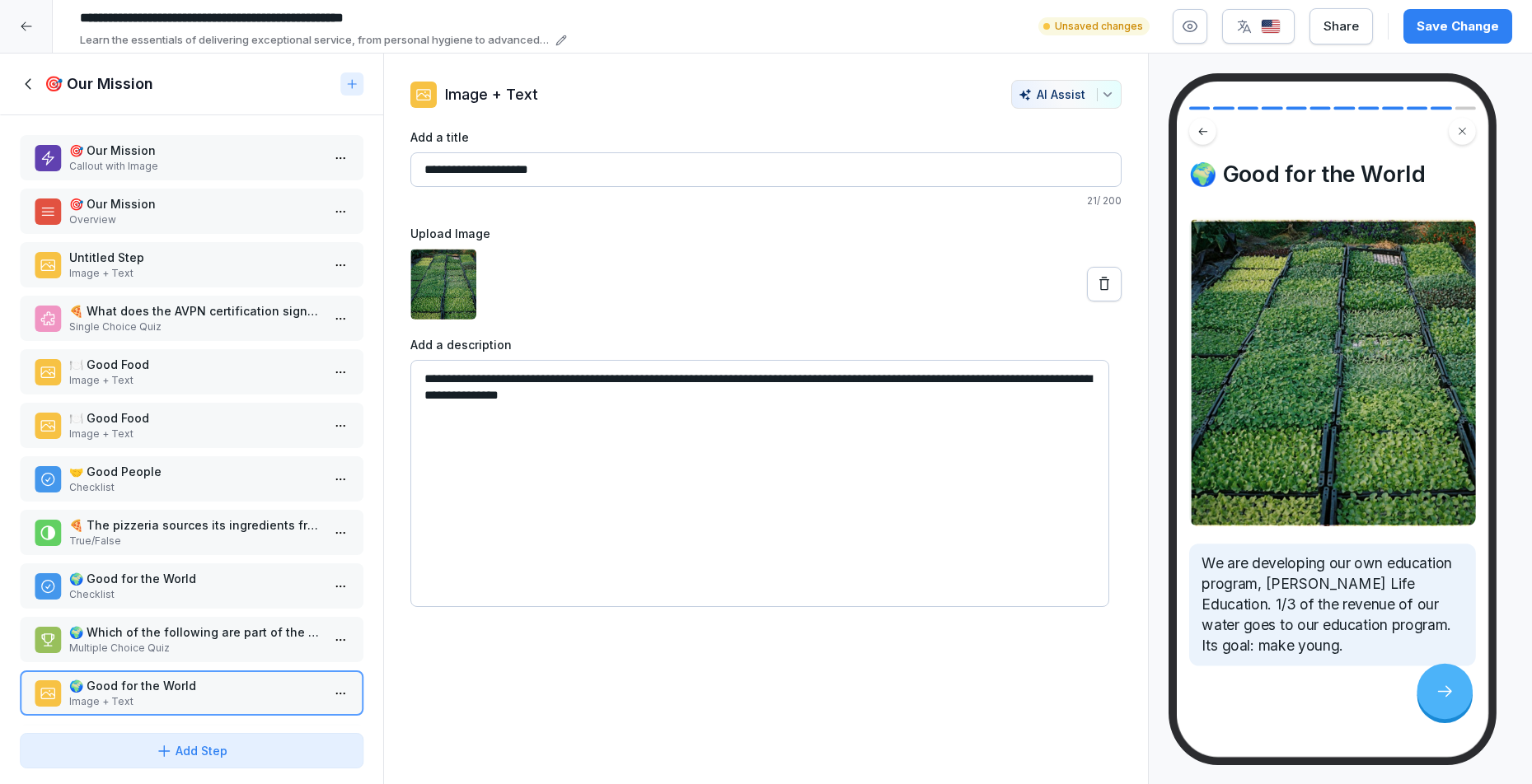
click at [216, 213] on p "🎯 Our Mission" at bounding box center [194, 204] width 251 height 18
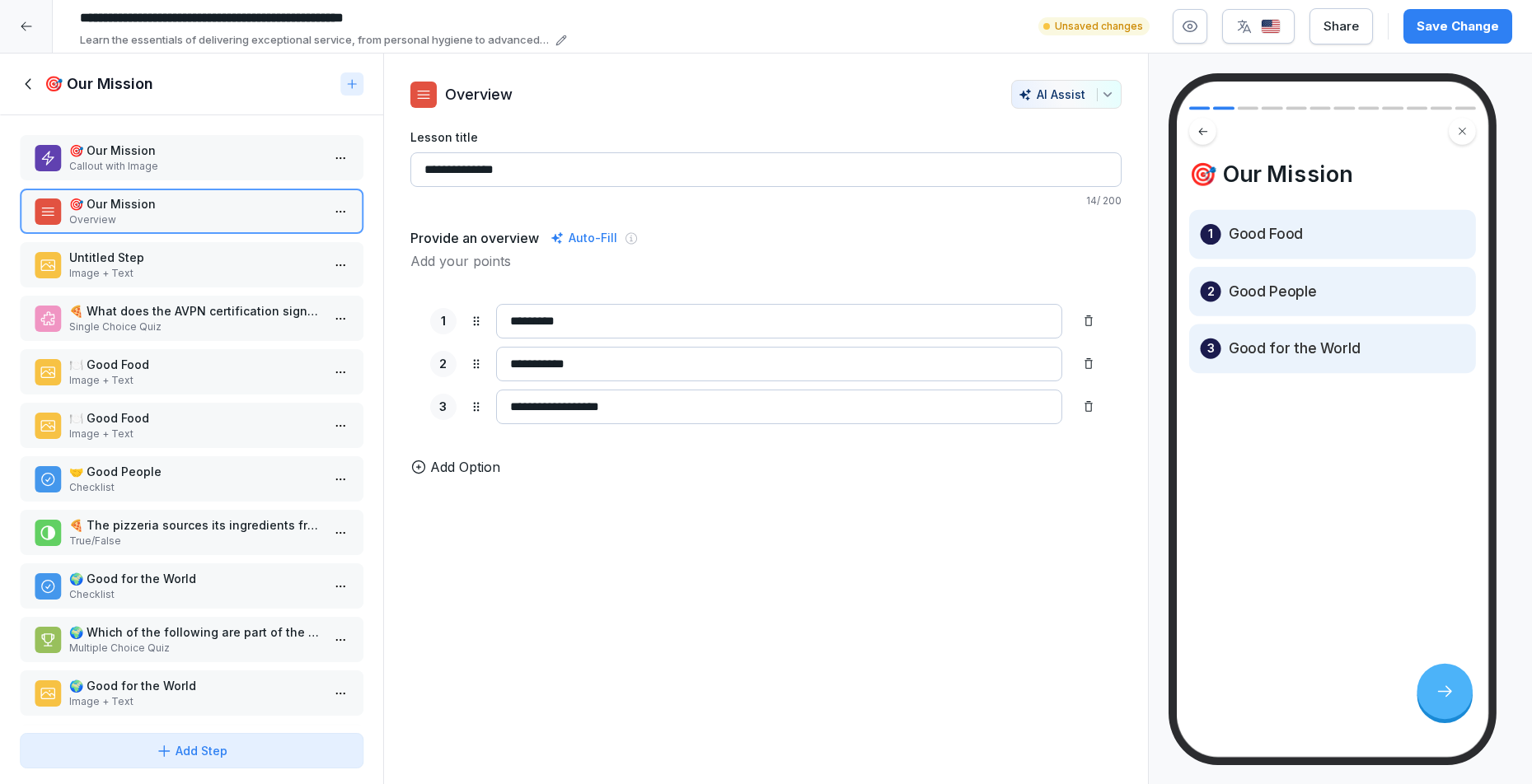
click at [198, 266] on p "Untitled Step" at bounding box center [194, 257] width 251 height 18
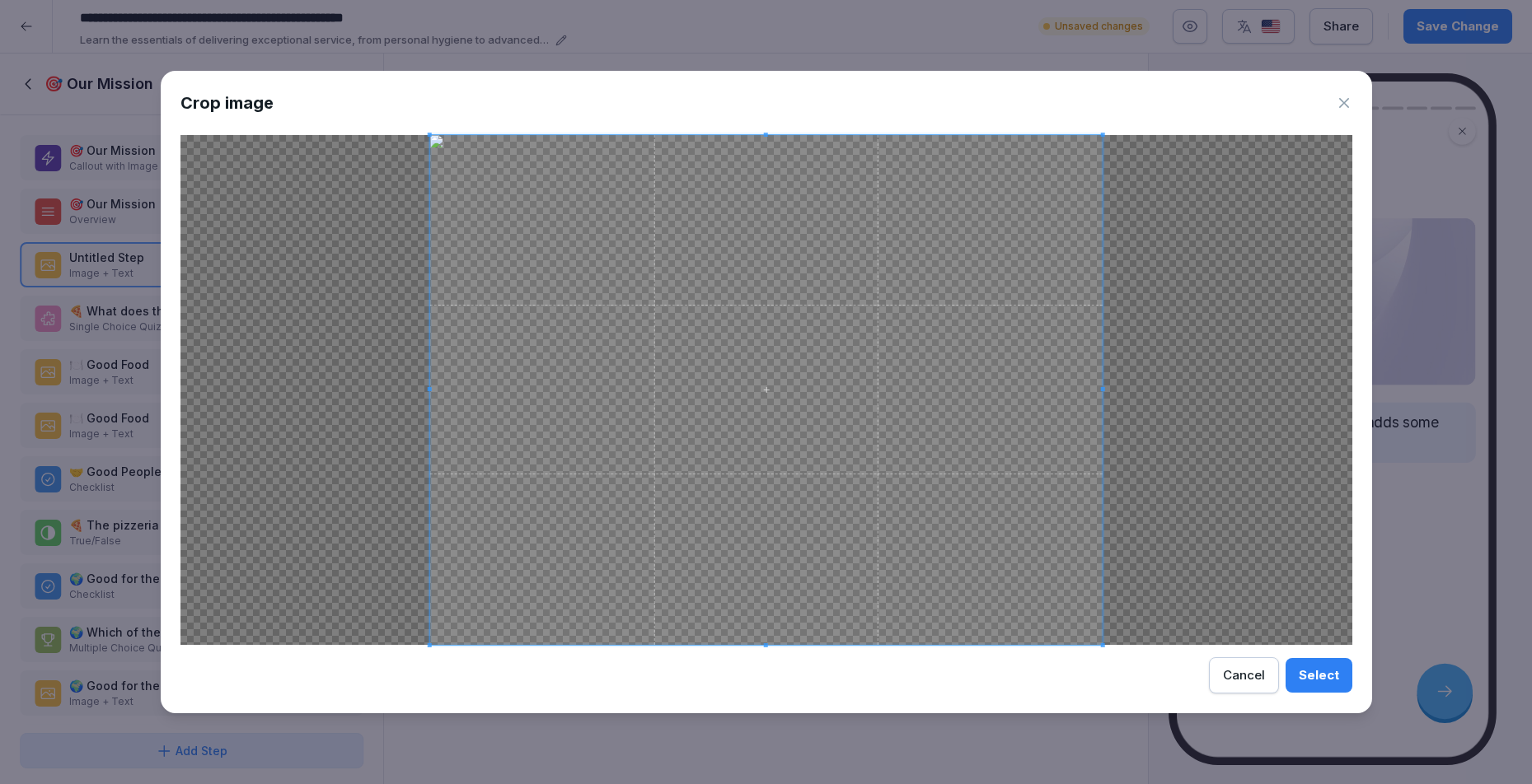
click at [1318, 676] on div "Select" at bounding box center [1319, 676] width 40 height 18
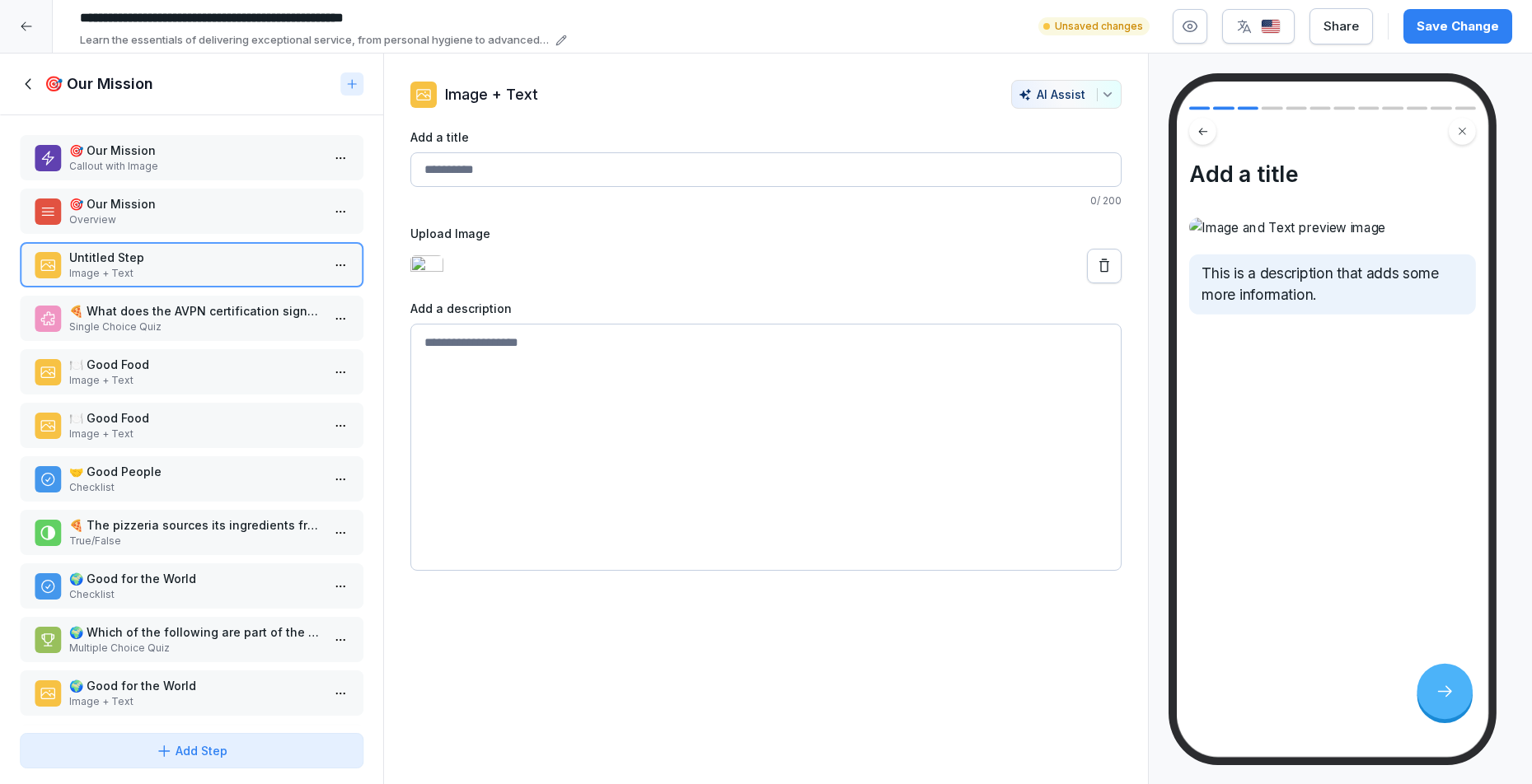
click at [706, 367] on textarea at bounding box center [766, 447] width 712 height 247
click at [587, 426] on textarea at bounding box center [766, 447] width 712 height 247
drag, startPoint x: 1409, startPoint y: 487, endPoint x: 1419, endPoint y: 551, distance: 64.8
click at [1419, 552] on div "Add a title This is a description that adds some more information." at bounding box center [1333, 420] width 312 height 676
click at [556, 305] on div "Add a title 0 / 200 Upload Image Add a description" at bounding box center [766, 349] width 712 height 442
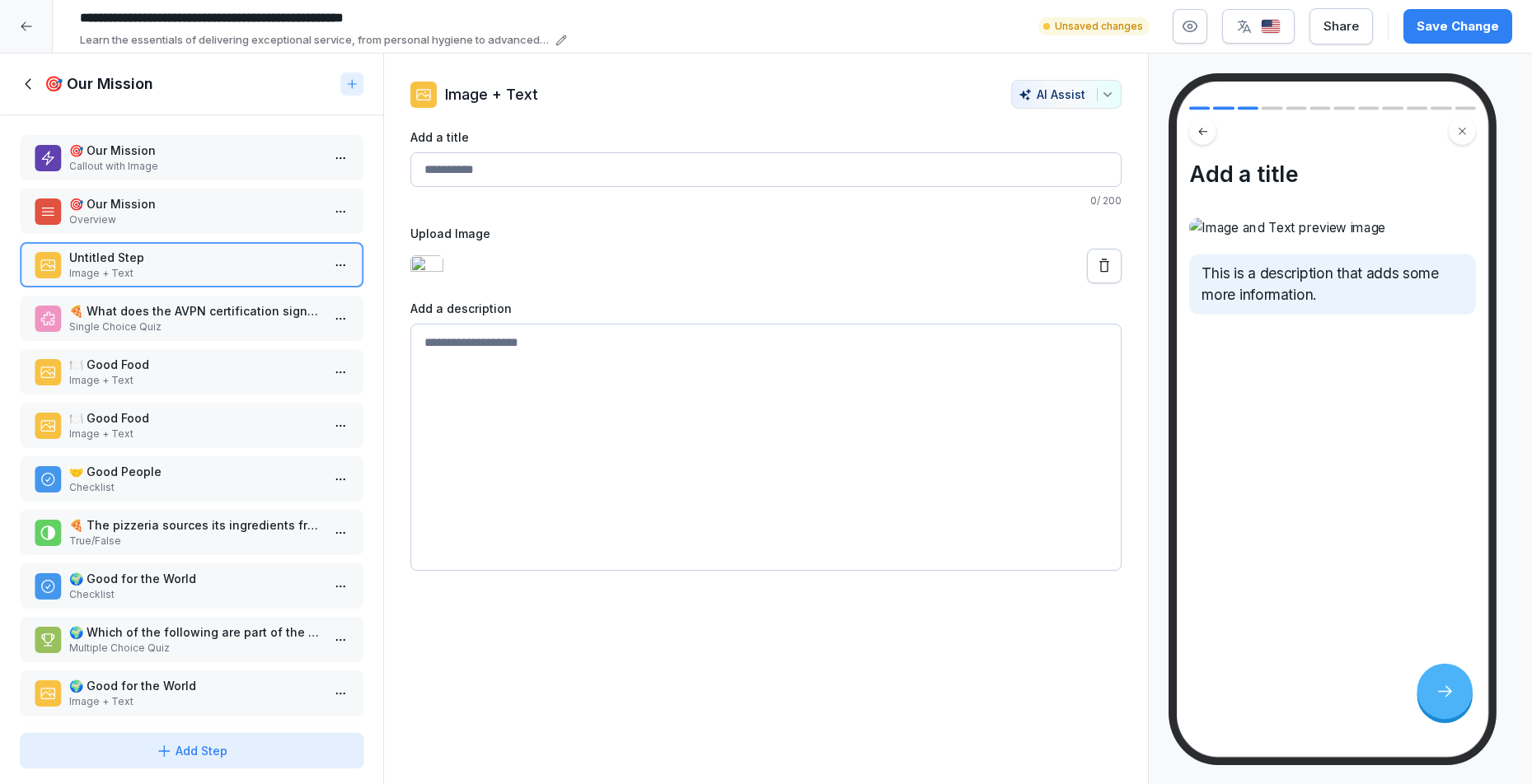
click at [487, 167] on input "Add a title" at bounding box center [766, 169] width 712 height 34
click at [472, 381] on textarea at bounding box center [766, 447] width 712 height 247
click at [668, 643] on div "Image + Text AI Assist Add a title 0 / 200 Upload Image Add a description" at bounding box center [766, 419] width 767 height 731
click at [545, 354] on textarea at bounding box center [766, 447] width 712 height 247
click at [170, 331] on p "Single Choice Quiz" at bounding box center [194, 327] width 251 height 15
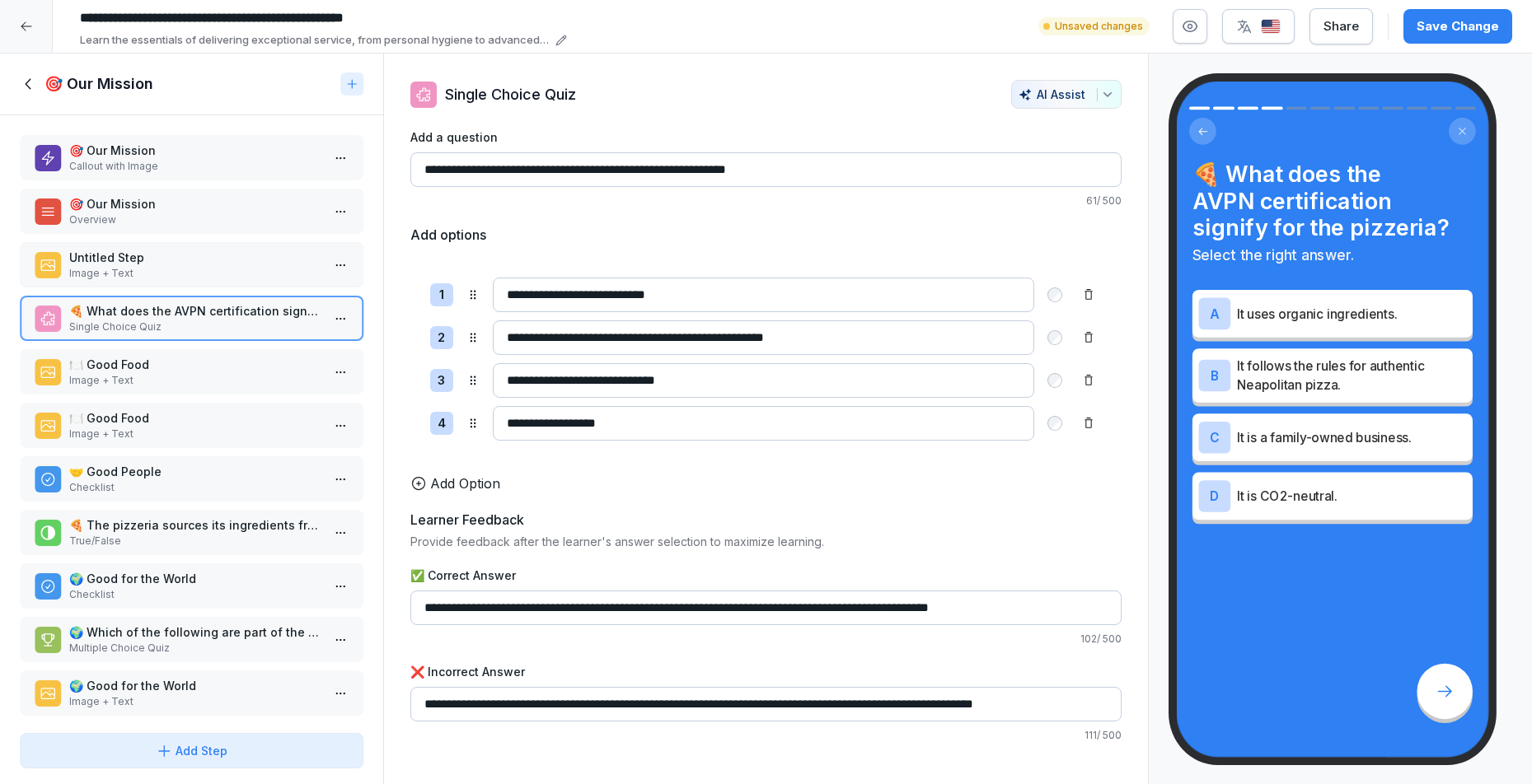
click at [167, 281] on p "Image + Text" at bounding box center [194, 274] width 251 height 15
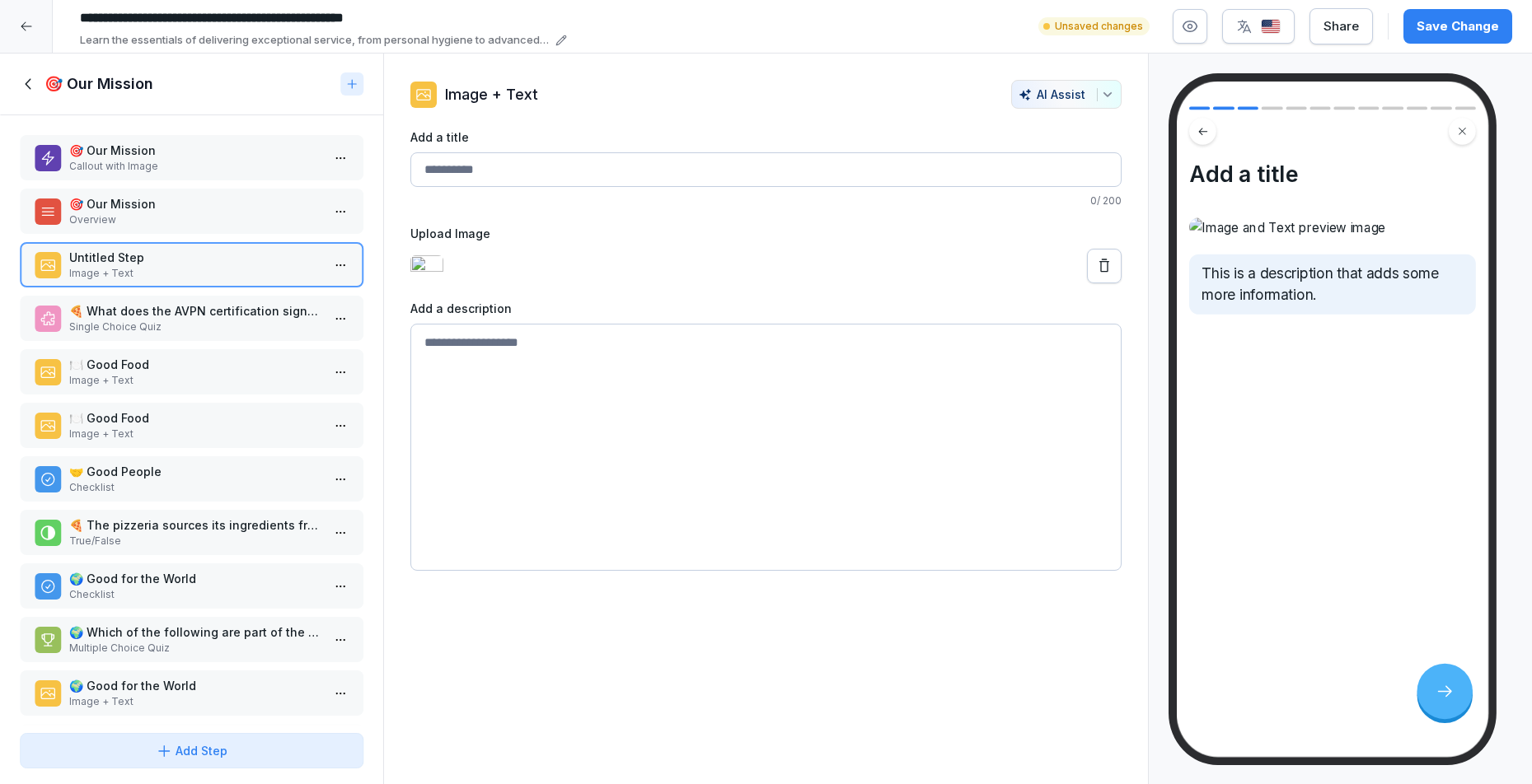
click at [1189, 44] on div "**********" at bounding box center [792, 26] width 1439 height 44
click at [1192, 39] on button "button" at bounding box center [1189, 26] width 34 height 34
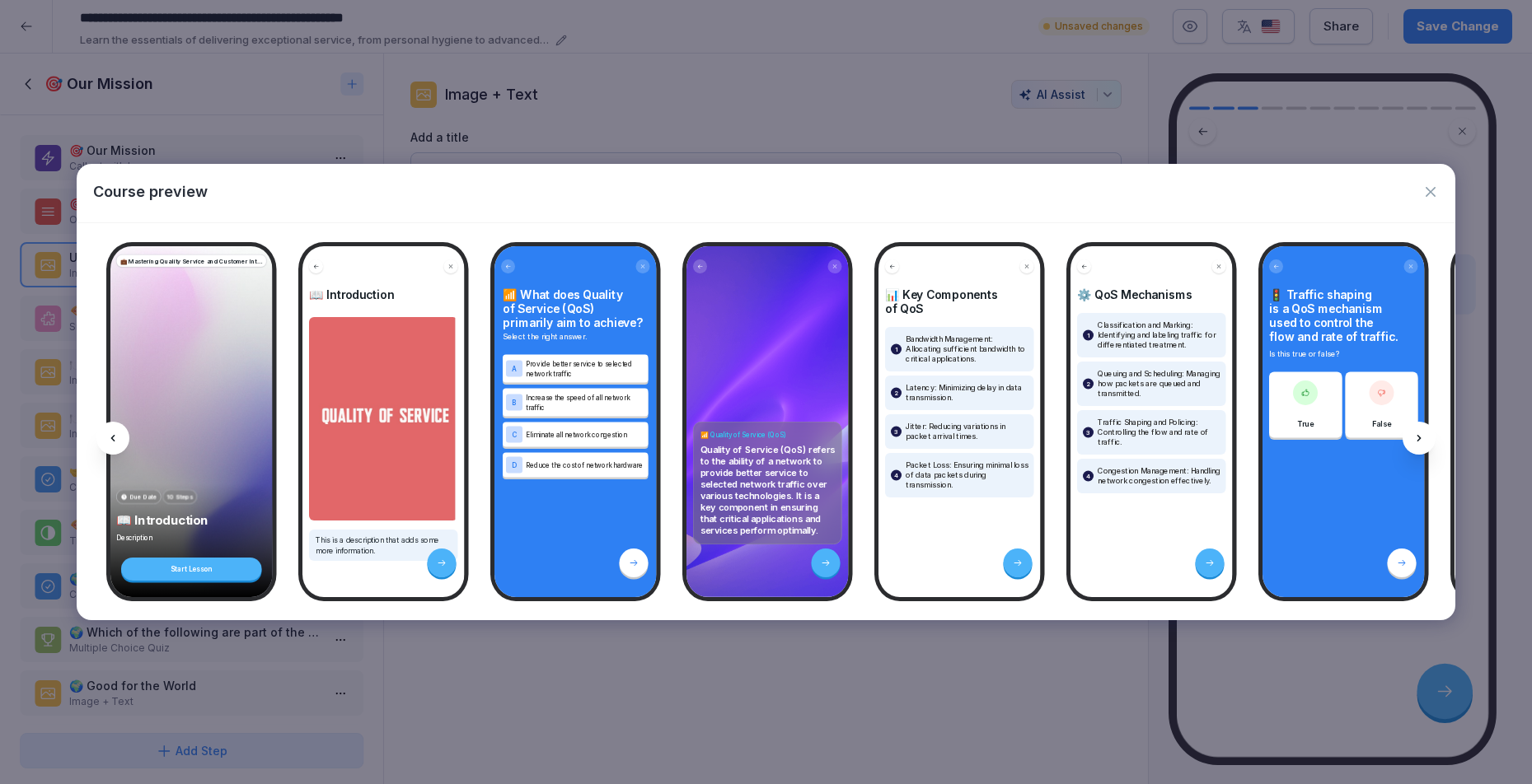
click at [771, 446] on p "Quality of Service (QoS) refers to the ability of a network to provide better s…" at bounding box center [768, 490] width 135 height 93
click at [1414, 437] on icon at bounding box center [1419, 439] width 13 height 13
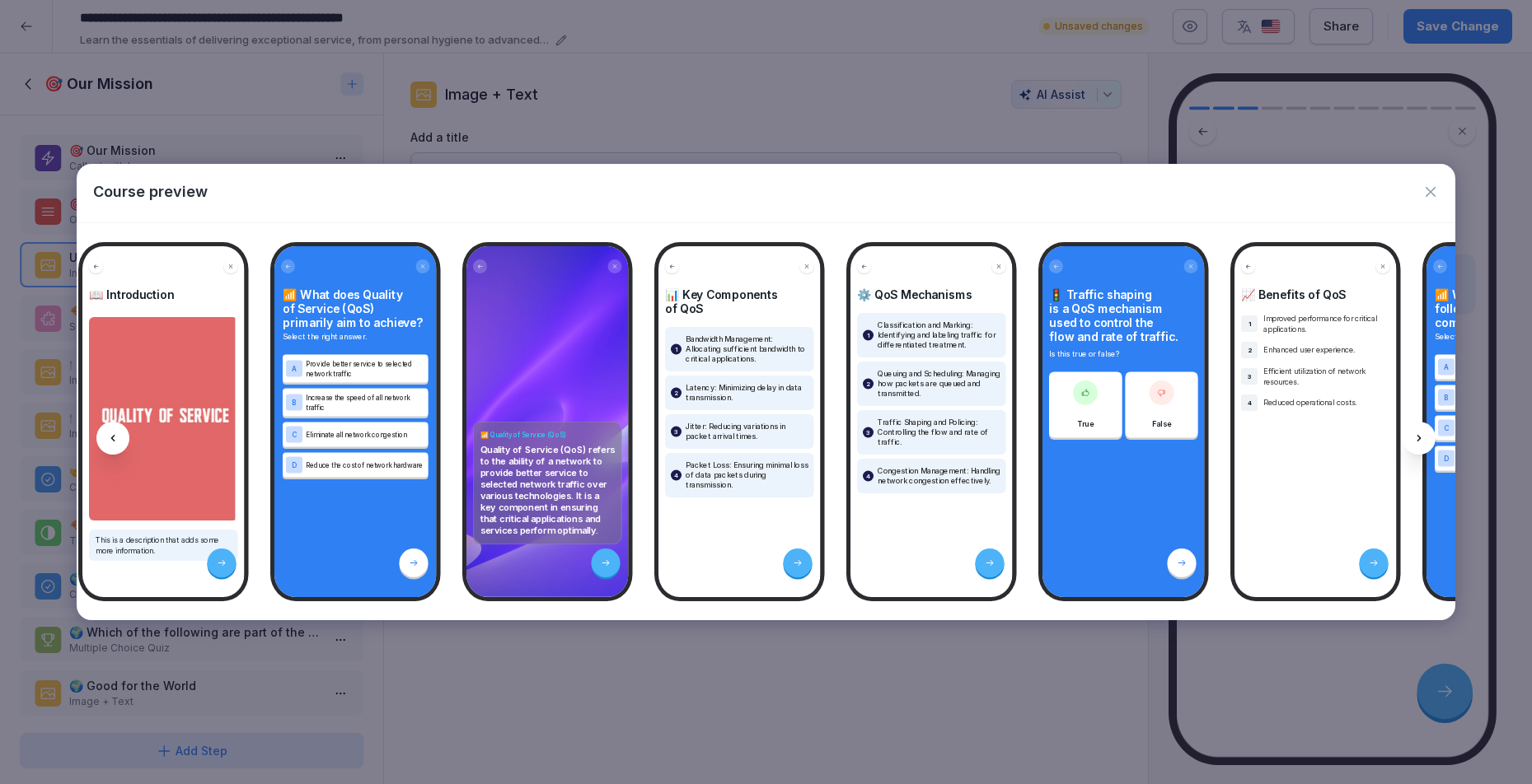
click at [1414, 437] on icon at bounding box center [1419, 439] width 13 height 13
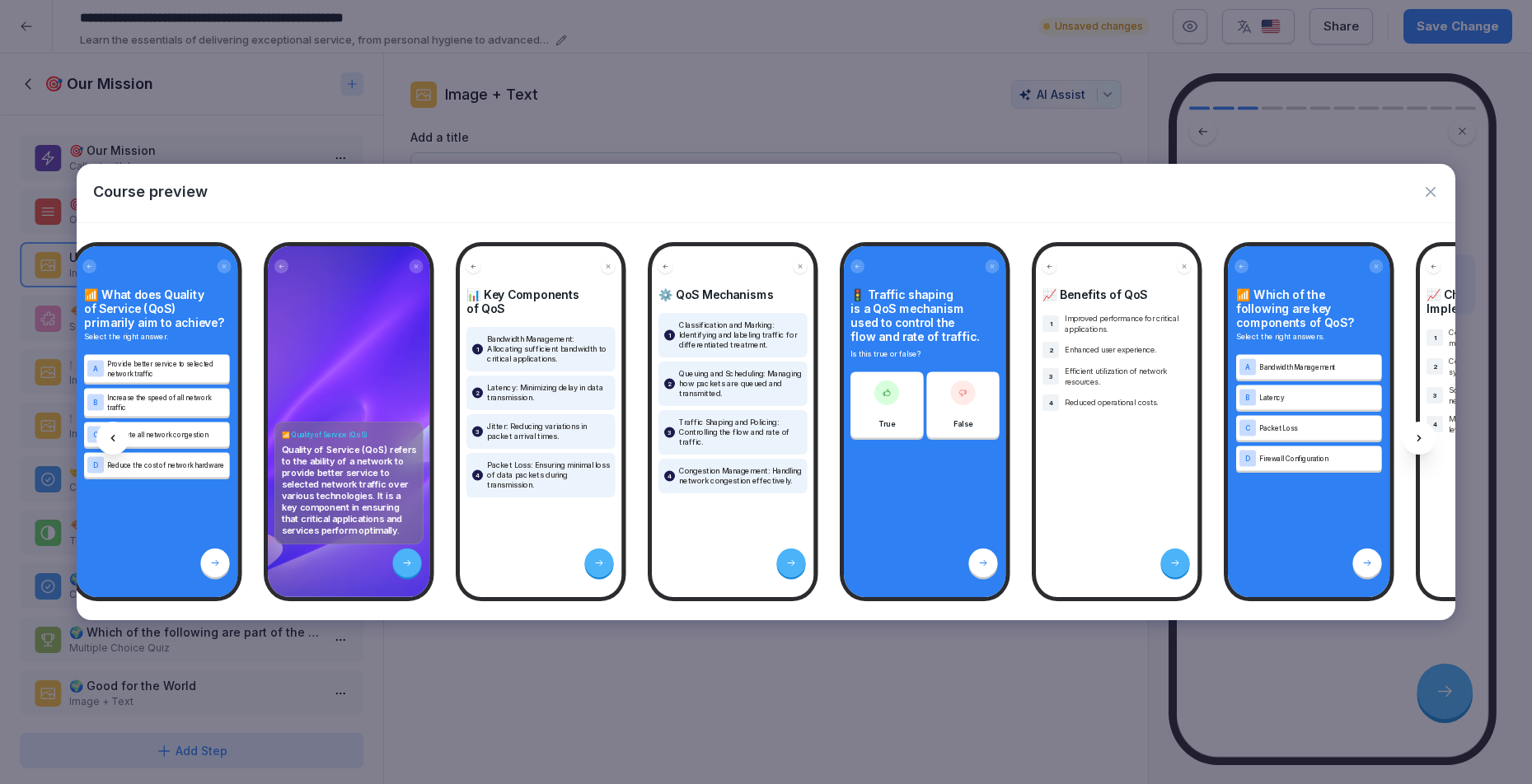
scroll to position [0, 440]
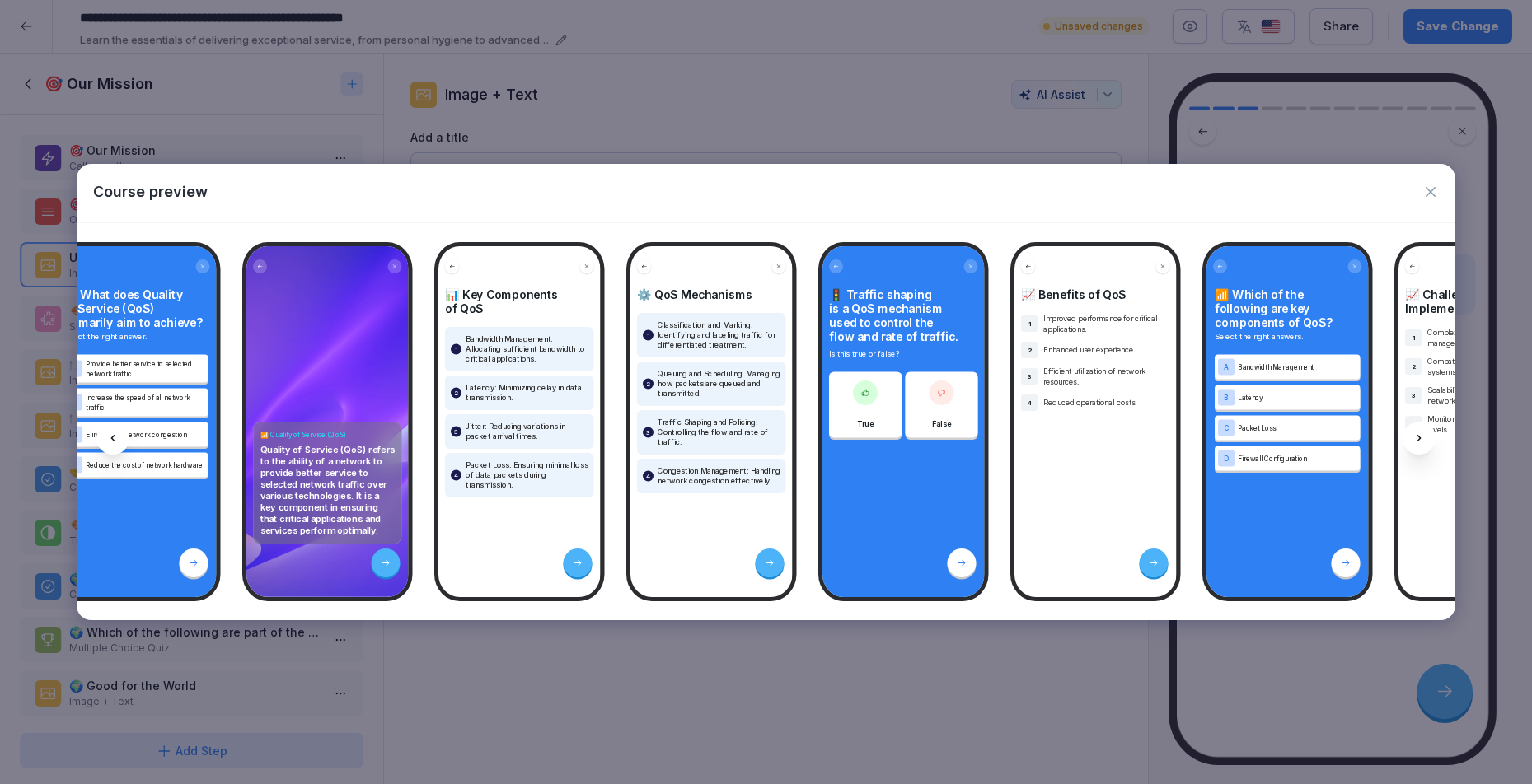
click at [1435, 192] on icon "button" at bounding box center [1431, 192] width 17 height 17
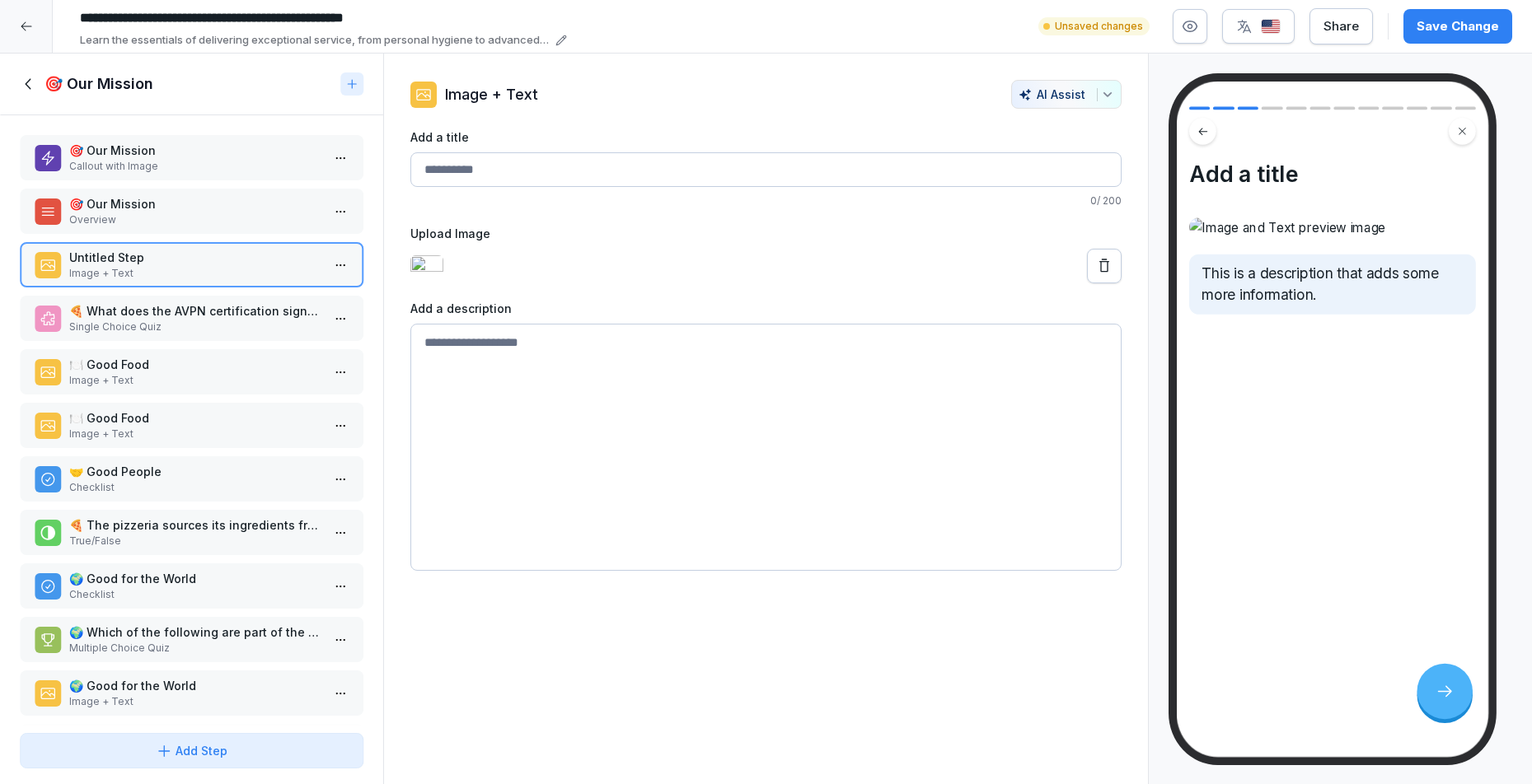
click at [1471, 24] on div "Save Change" at bounding box center [1458, 27] width 83 height 18
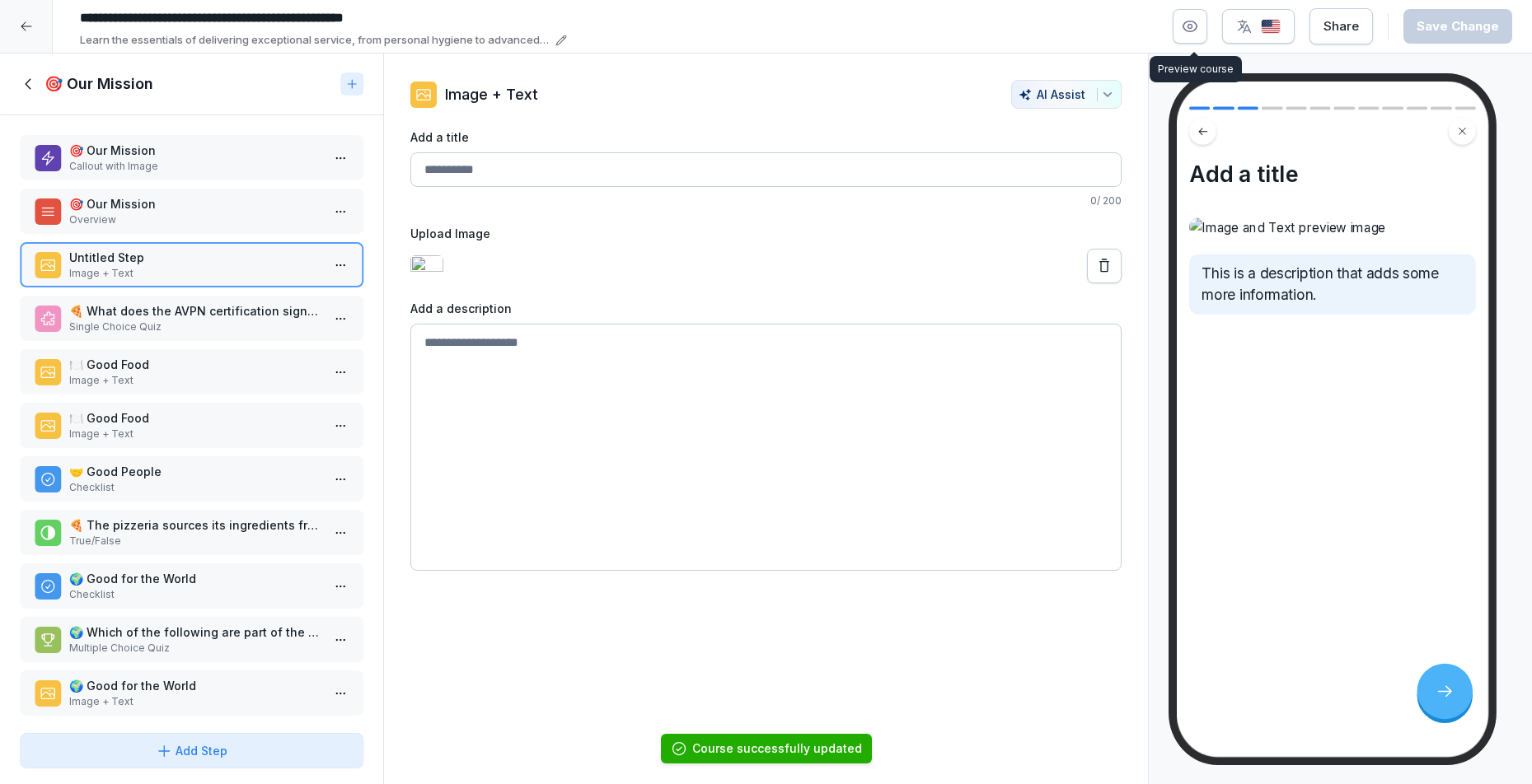
click at [1197, 25] on icon "button" at bounding box center [1190, 27] width 17 height 17
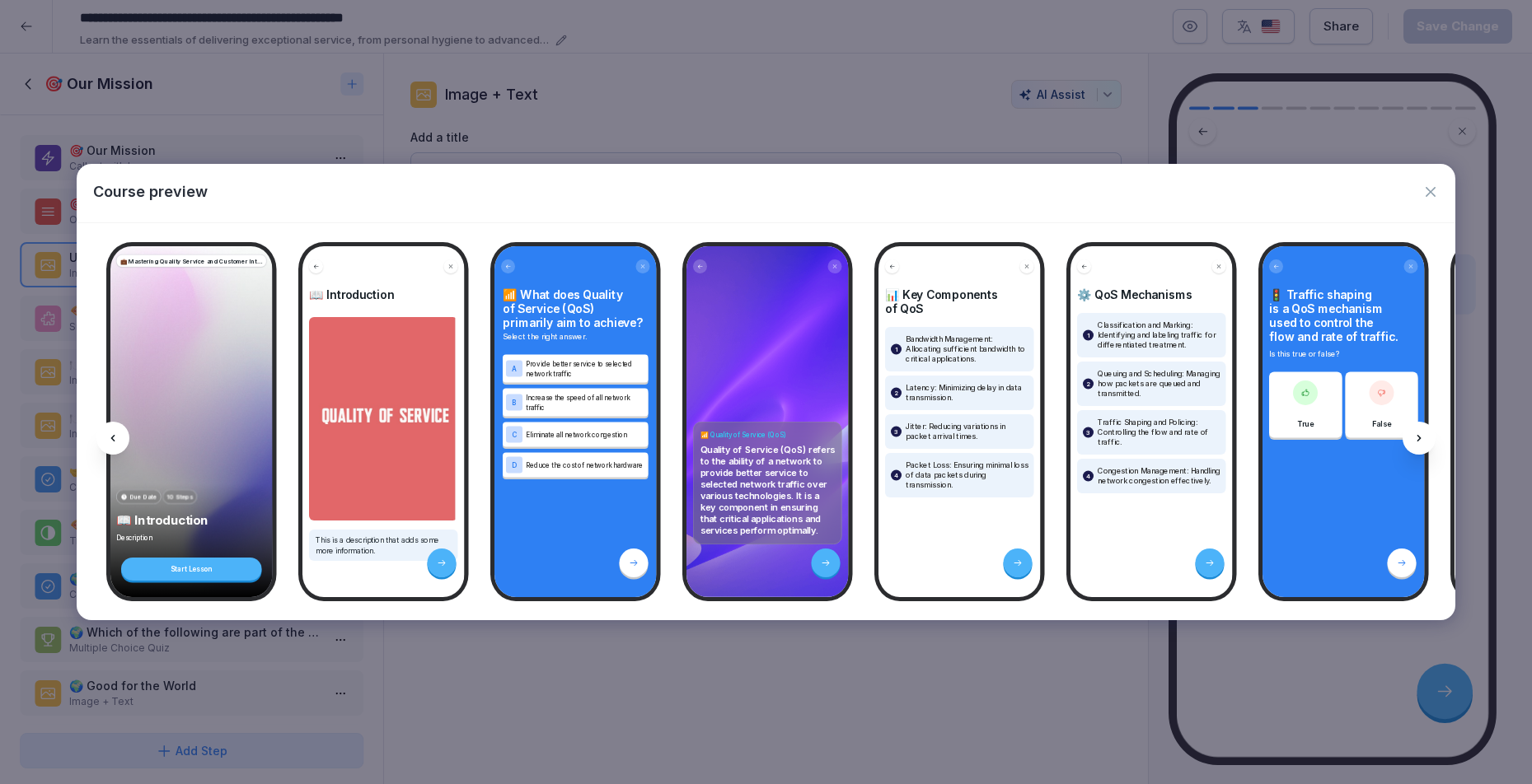
click at [1414, 425] on div at bounding box center [1419, 439] width 33 height 33
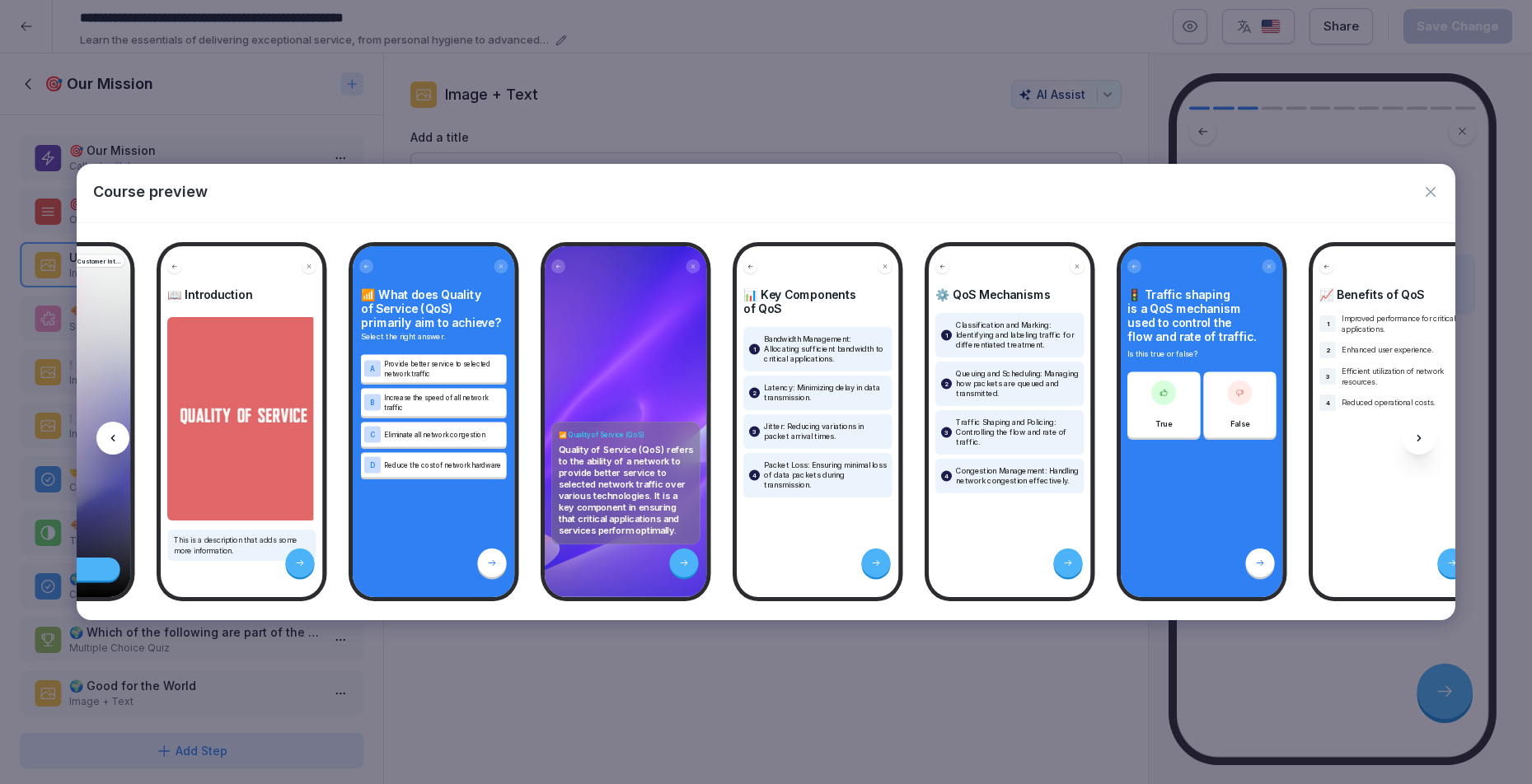
scroll to position [0, 220]
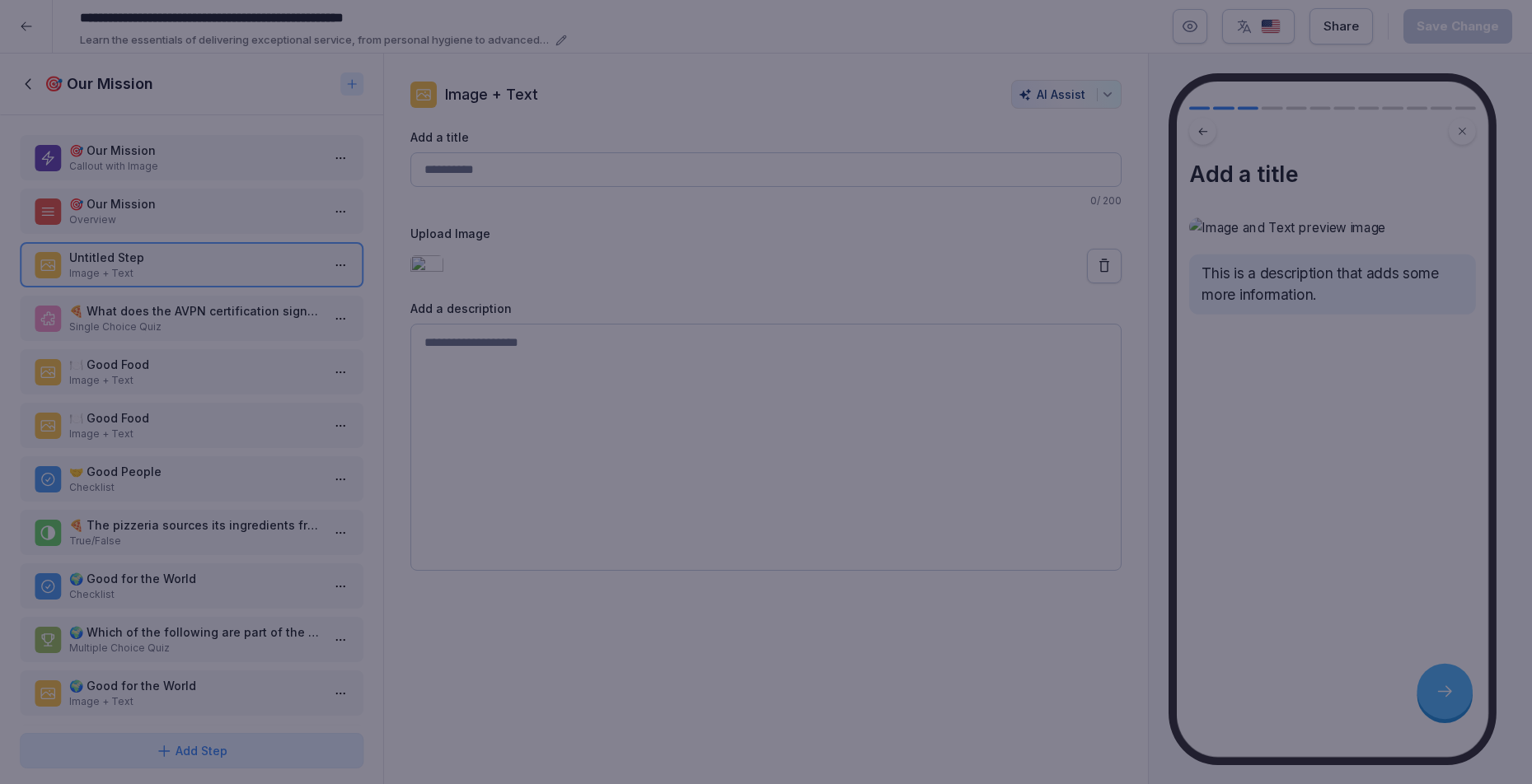
click at [1137, 158] on div at bounding box center [766, 392] width 1532 height 784
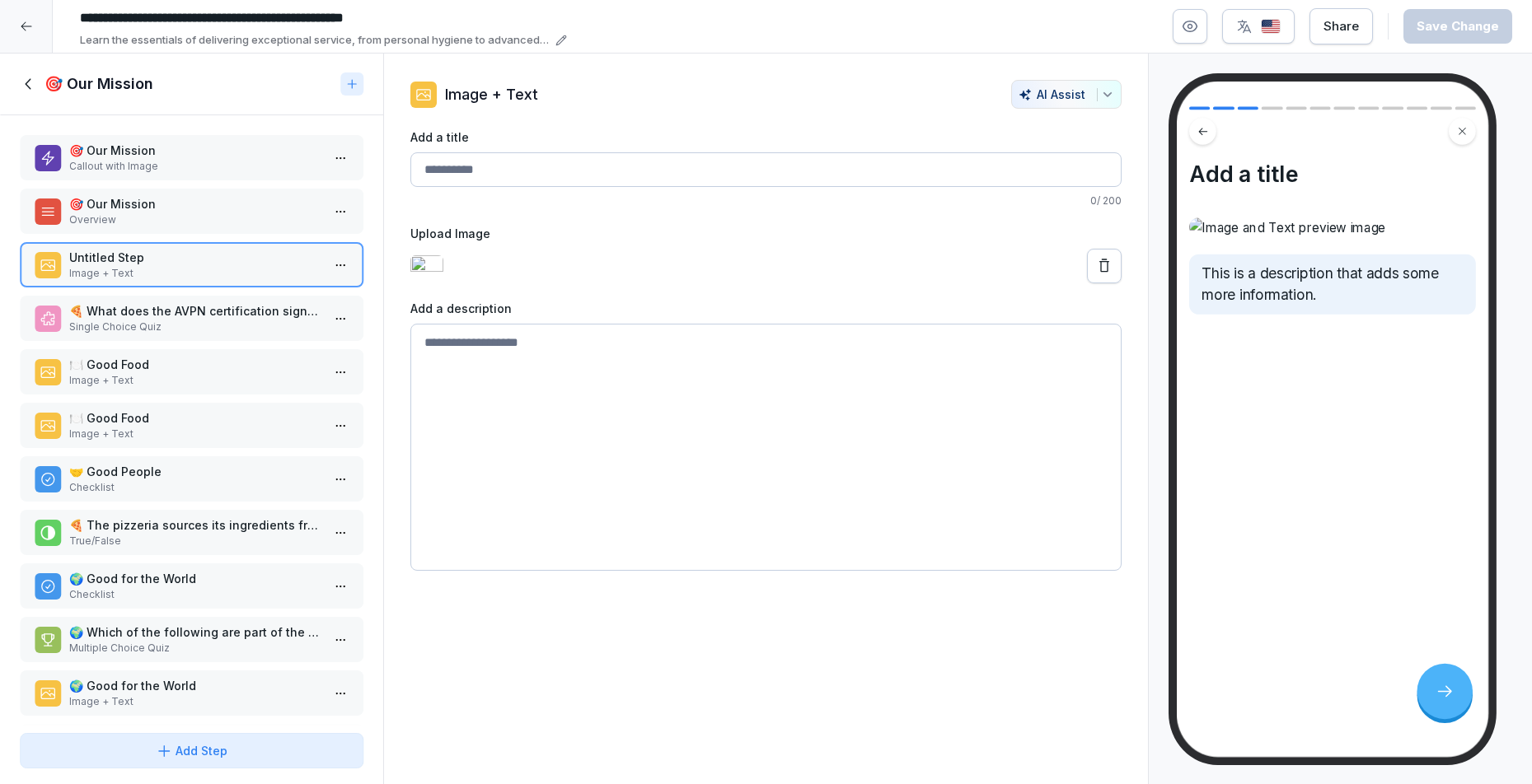
click at [234, 329] on p "Single Choice Quiz" at bounding box center [194, 327] width 251 height 15
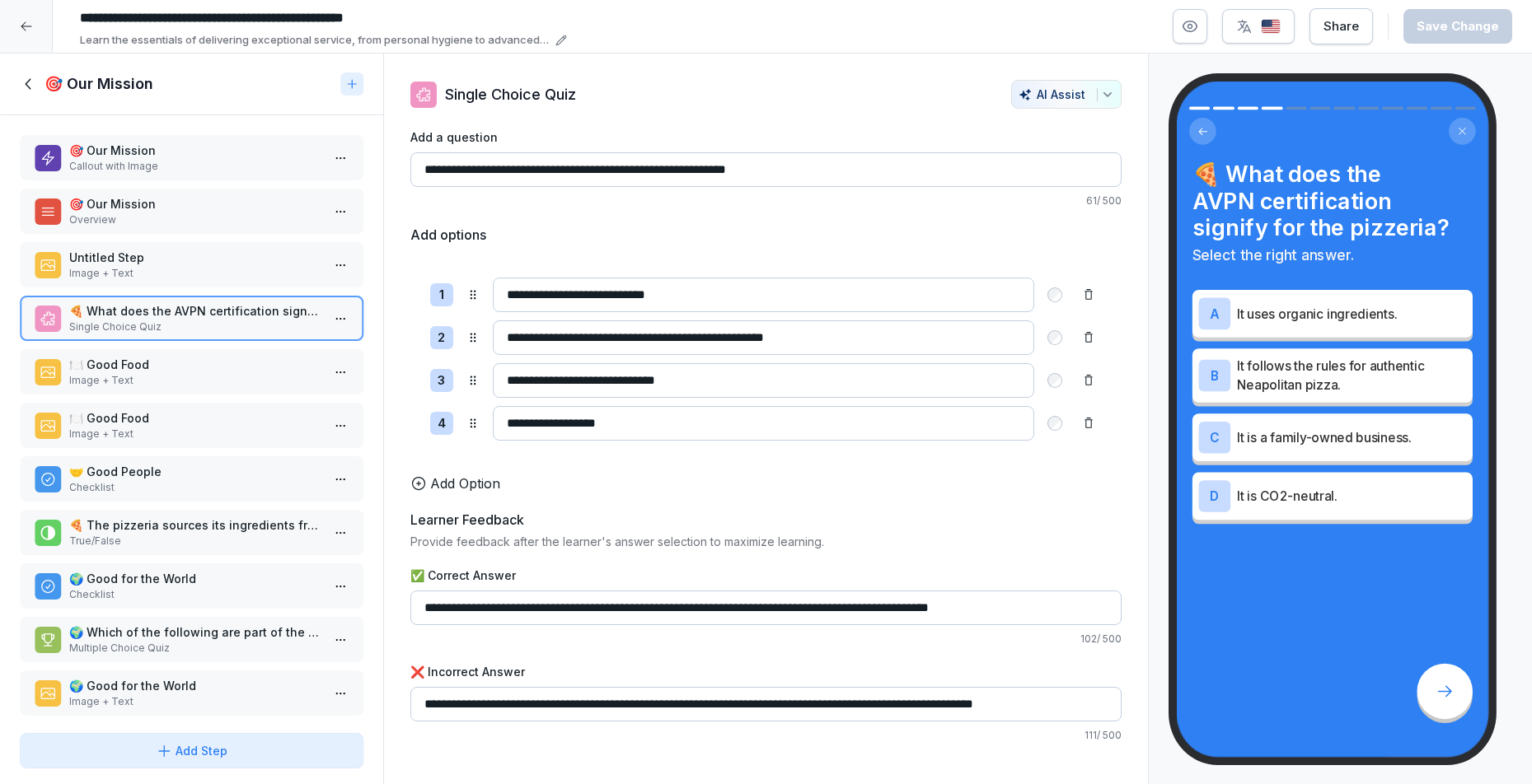
click at [179, 266] on p "Untitled Step" at bounding box center [194, 257] width 251 height 18
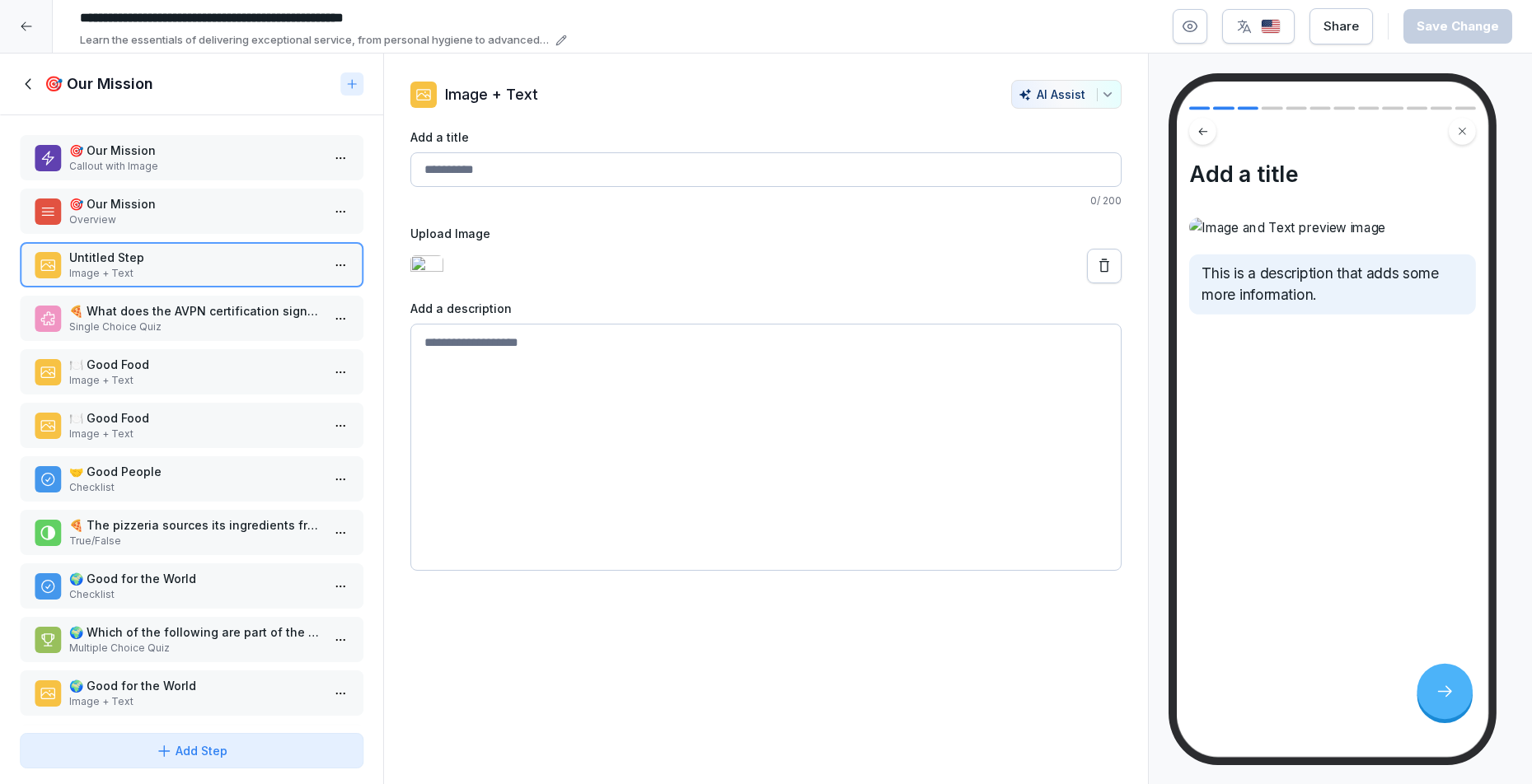
click at [496, 429] on textarea at bounding box center [766, 447] width 712 height 247
click at [497, 359] on textarea at bounding box center [766, 447] width 712 height 247
click at [497, 358] on textarea at bounding box center [766, 447] width 712 height 247
click at [497, 357] on textarea at bounding box center [766, 447] width 712 height 247
click at [517, 386] on textarea at bounding box center [766, 447] width 712 height 247
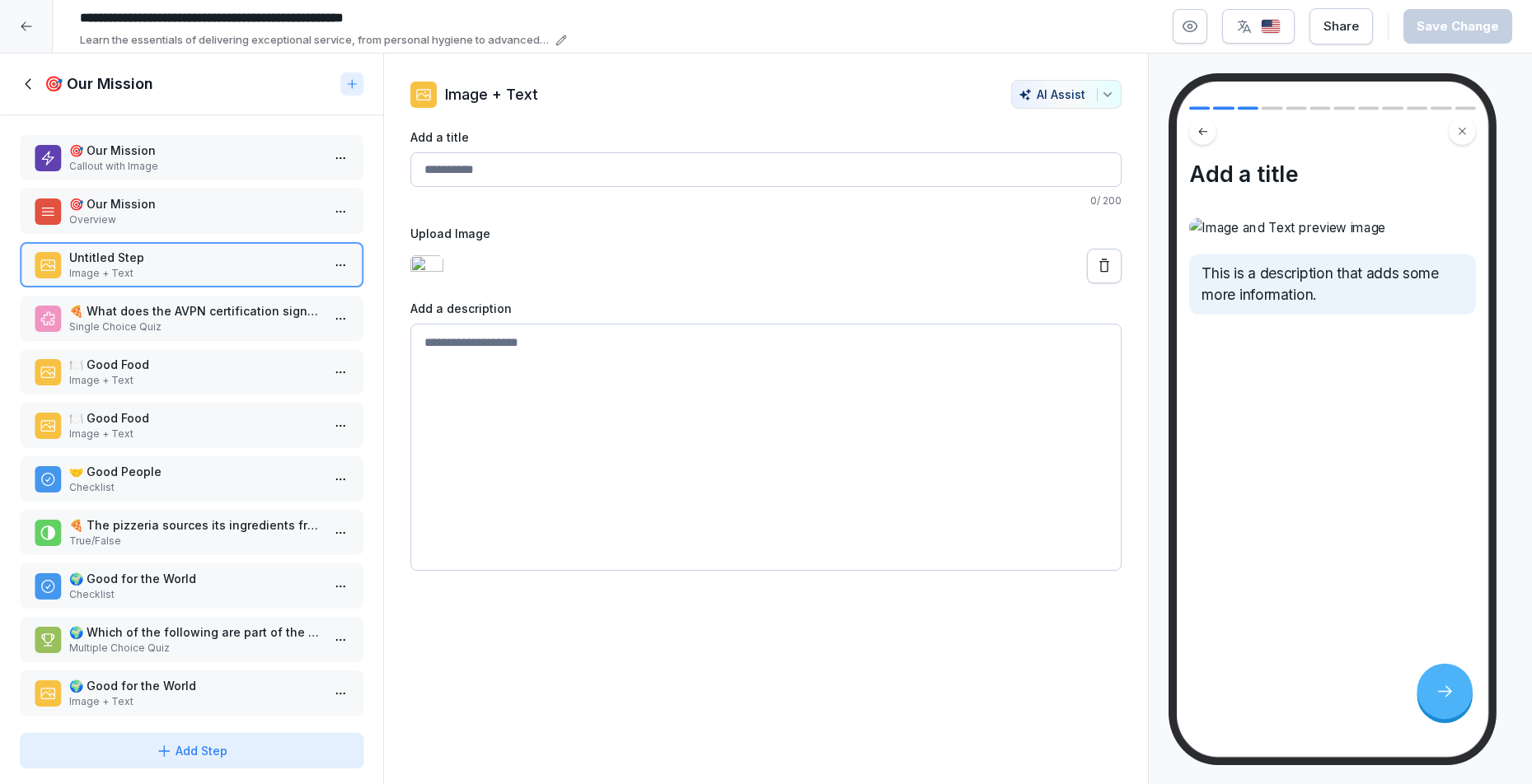
click at [443, 277] on img at bounding box center [427, 266] width 33 height 22
click at [779, 352] on textarea at bounding box center [766, 447] width 712 height 247
click at [1096, 273] on icon at bounding box center [1105, 266] width 17 height 17
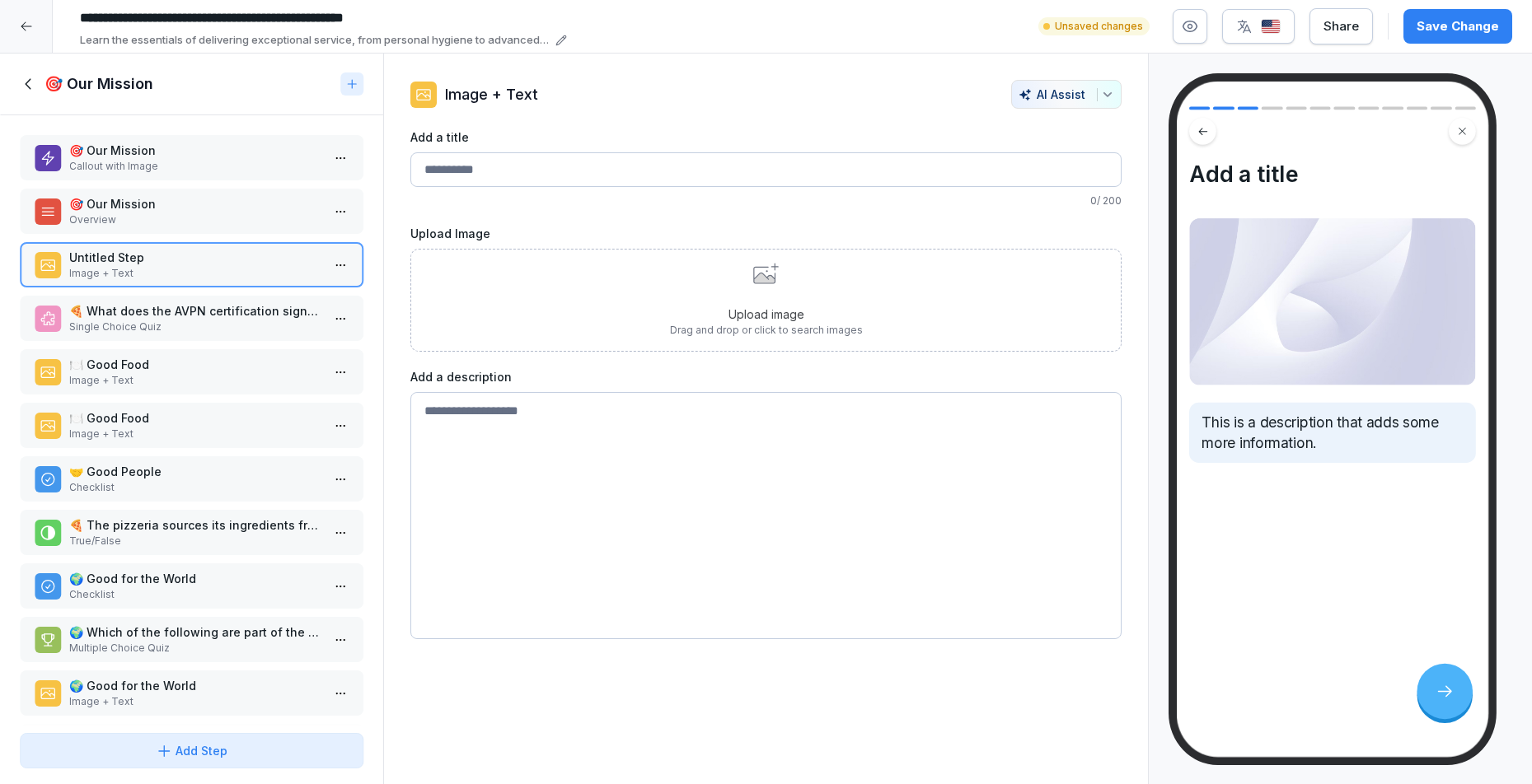
click at [993, 301] on div "Upload image Drag and drop or click to search images" at bounding box center [766, 299] width 712 height 103
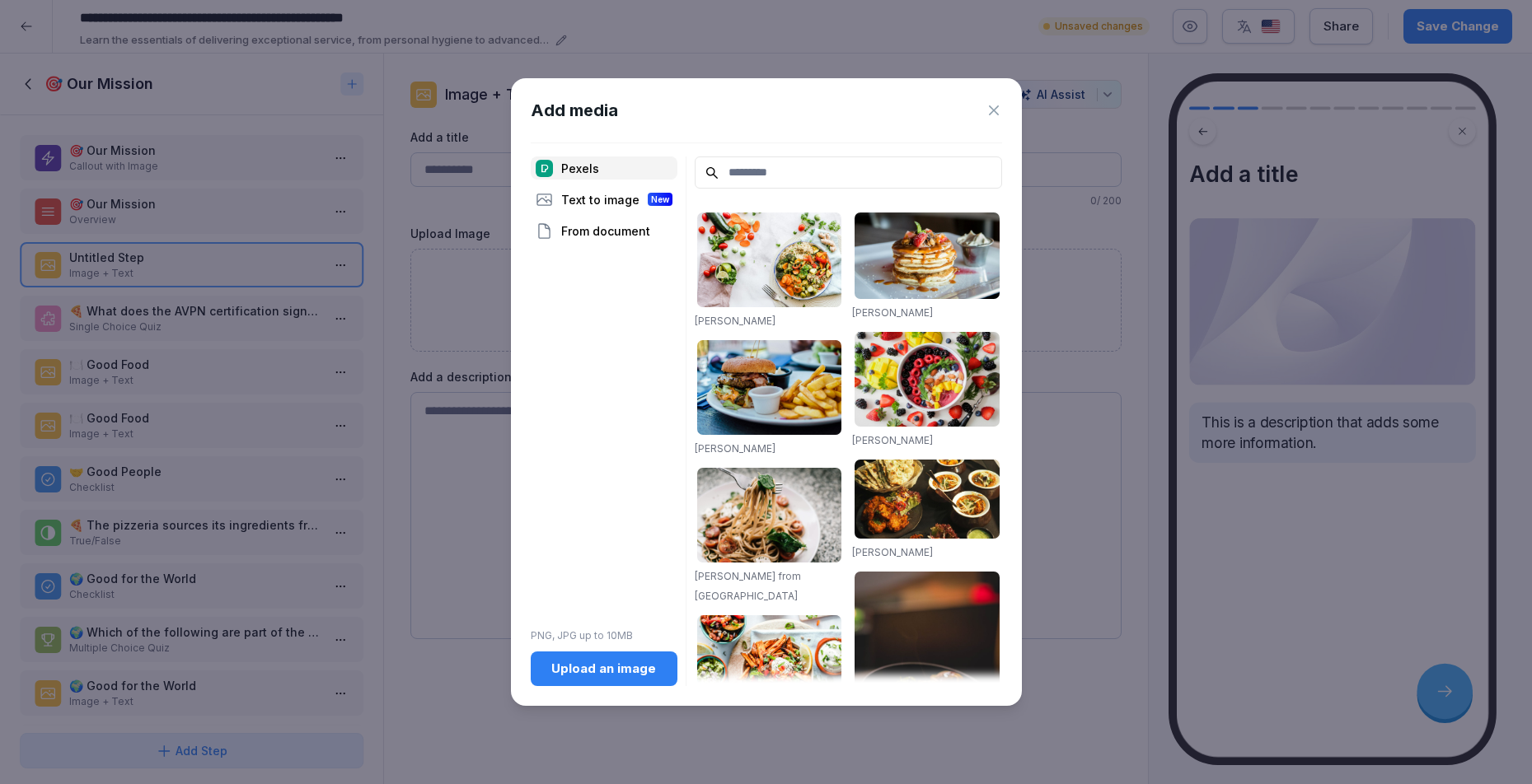
click at [605, 670] on div "Upload an image" at bounding box center [604, 669] width 120 height 18
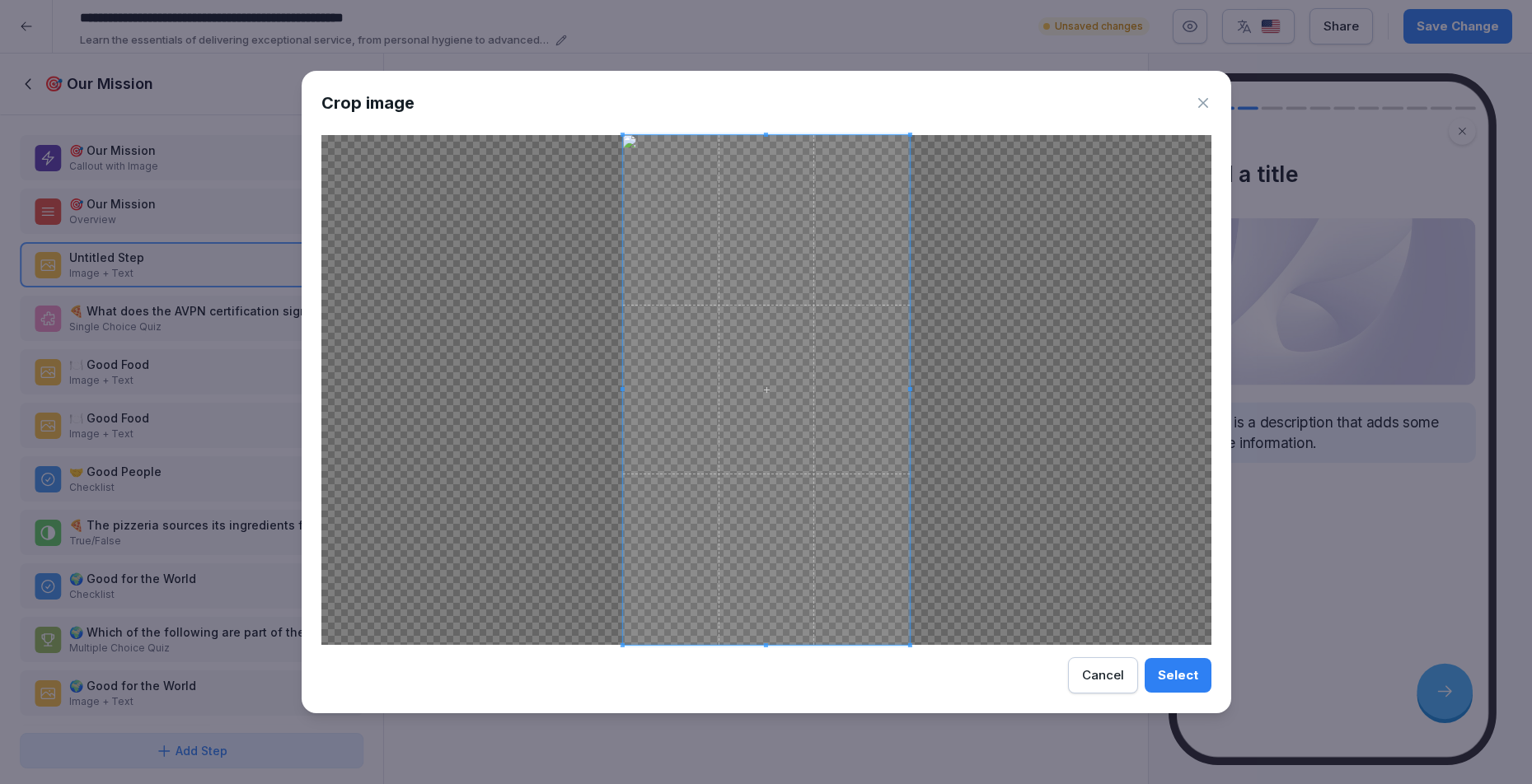
click at [1166, 675] on div "Select" at bounding box center [1178, 676] width 40 height 18
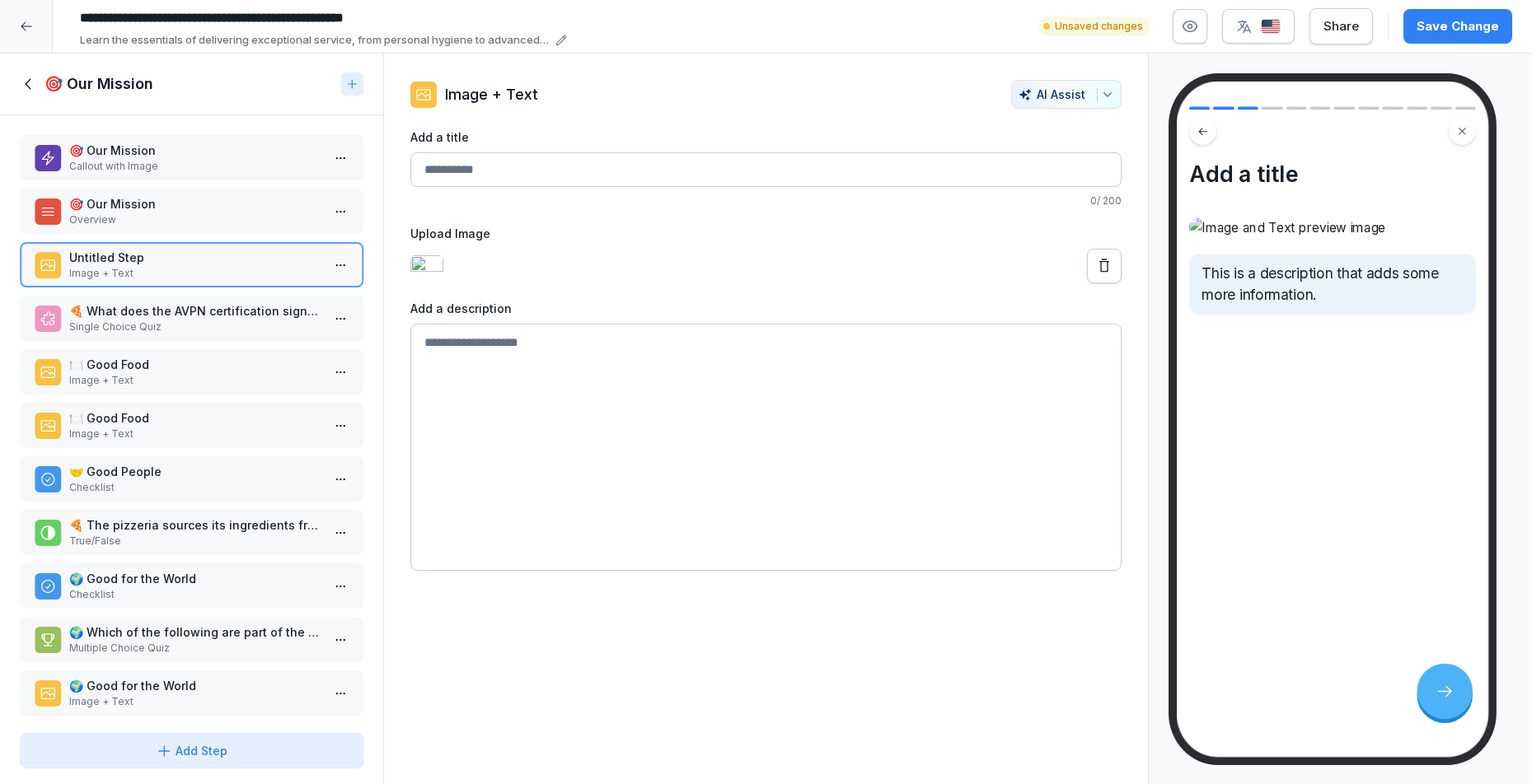
click at [443, 277] on img at bounding box center [427, 266] width 33 height 22
click at [1102, 284] on button at bounding box center [1104, 265] width 34 height 34
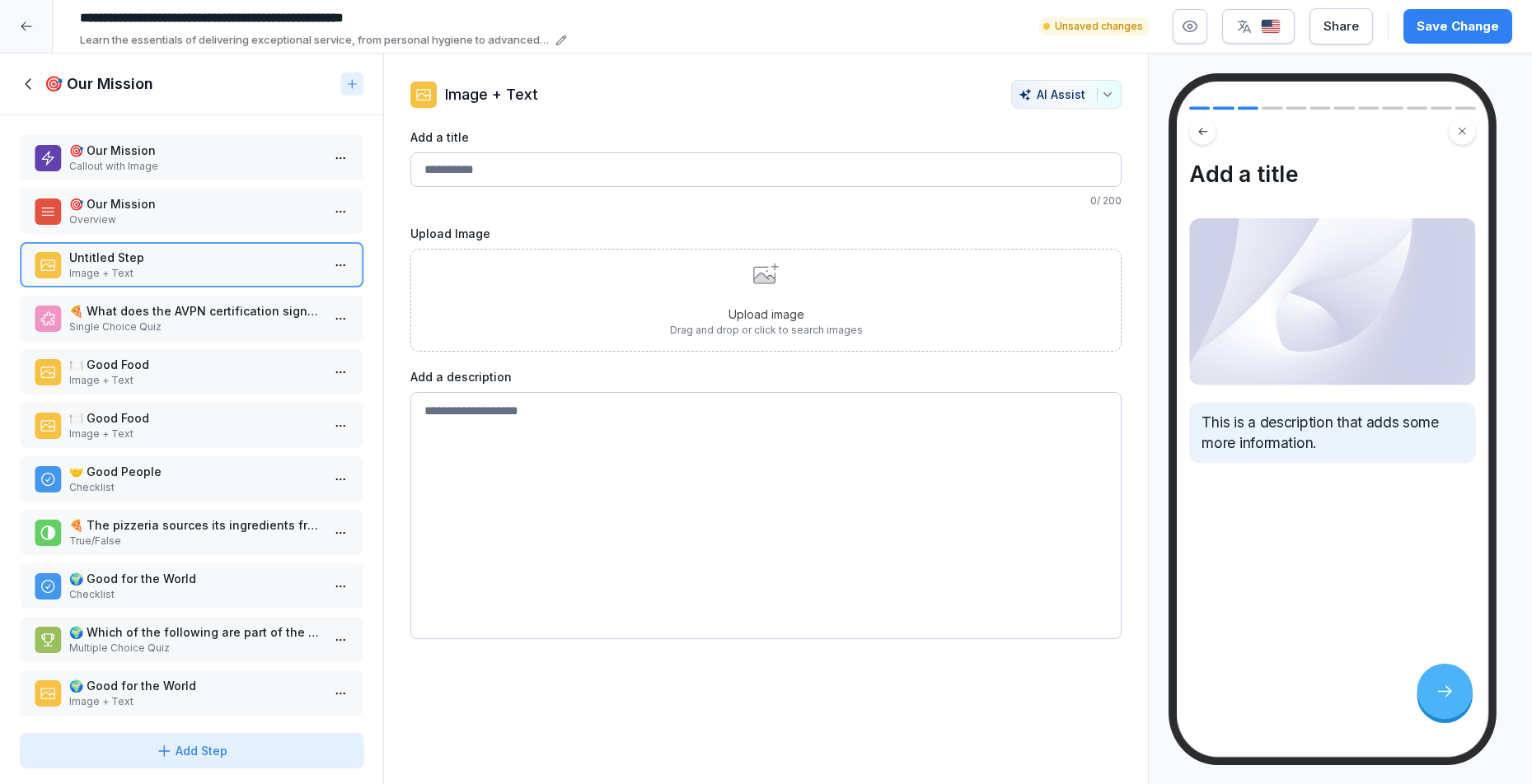
click at [754, 294] on div "Upload image Drag and drop or click to search images" at bounding box center [766, 300] width 193 height 75
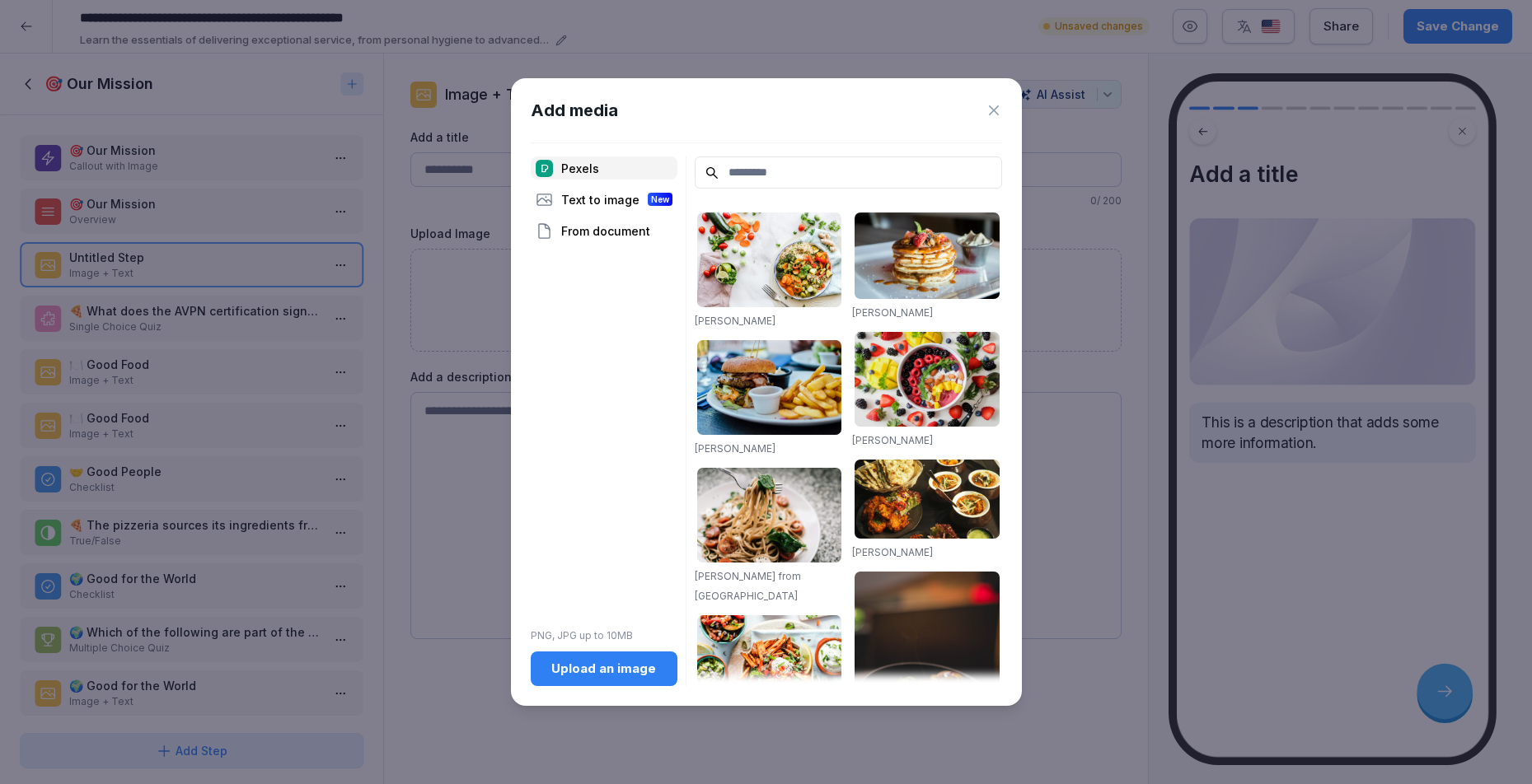
click at [607, 676] on div "Upload an image" at bounding box center [604, 669] width 120 height 18
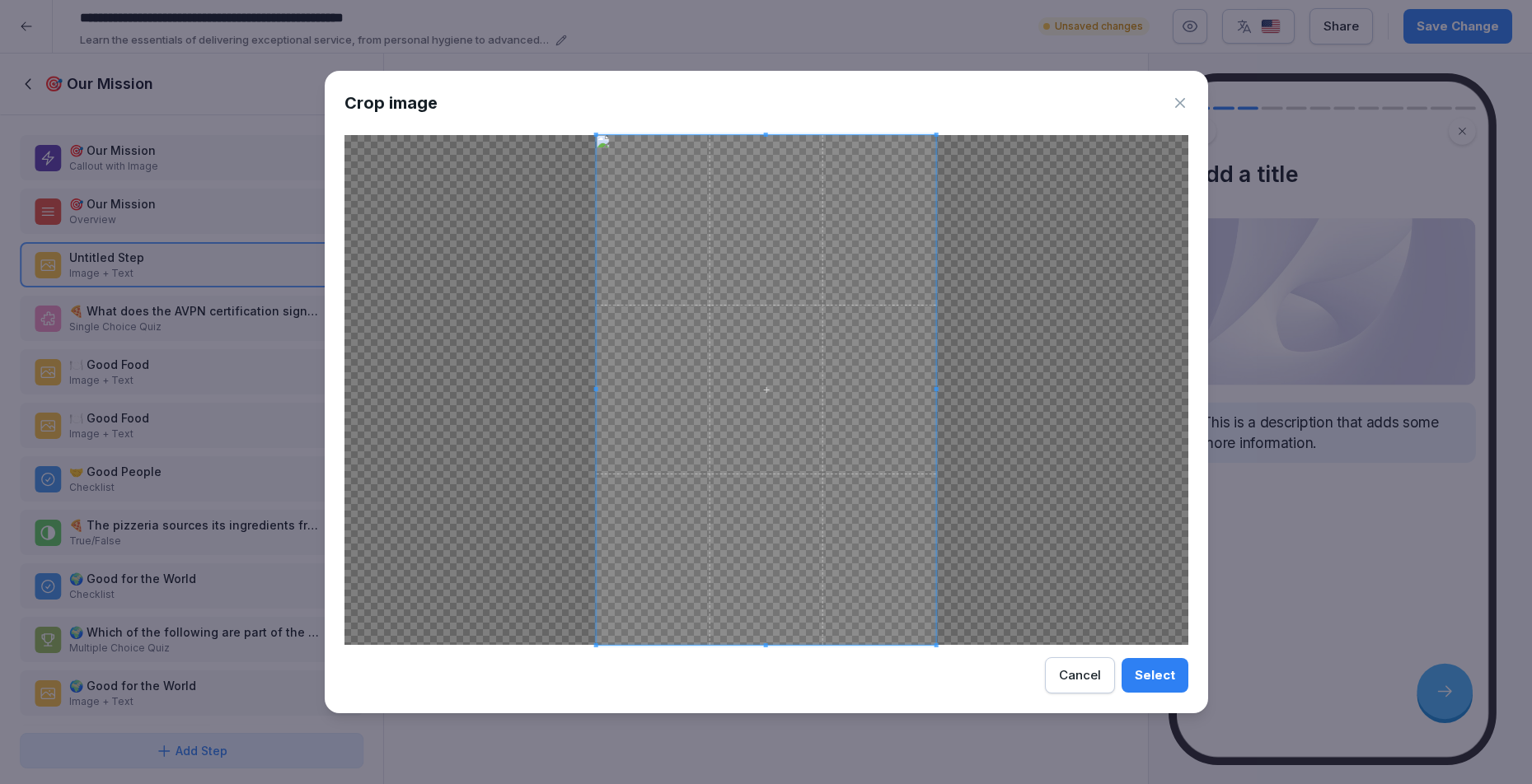
click at [1164, 676] on div "Select" at bounding box center [1155, 676] width 40 height 18
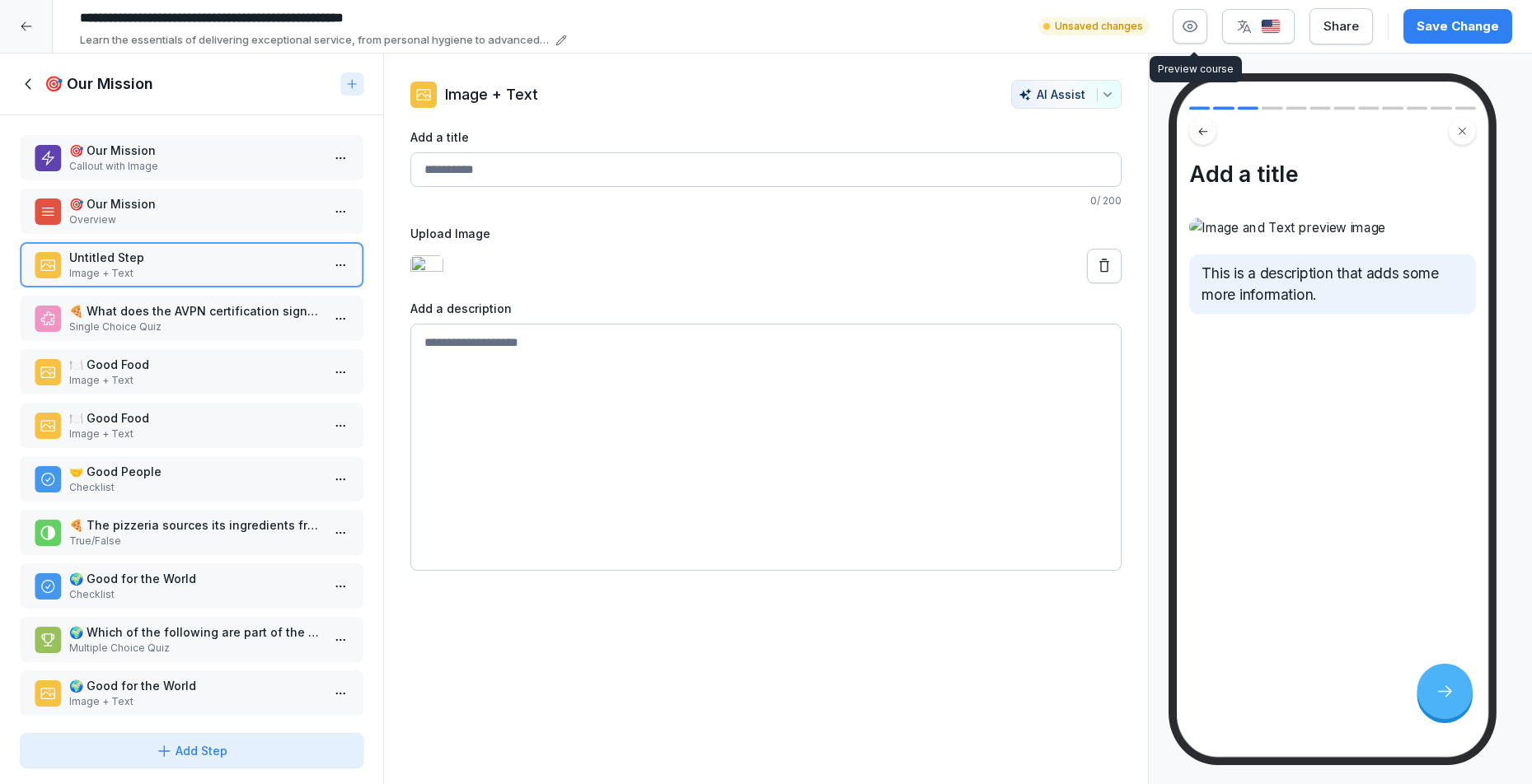
click at [1191, 25] on icon "button" at bounding box center [1190, 27] width 17 height 17
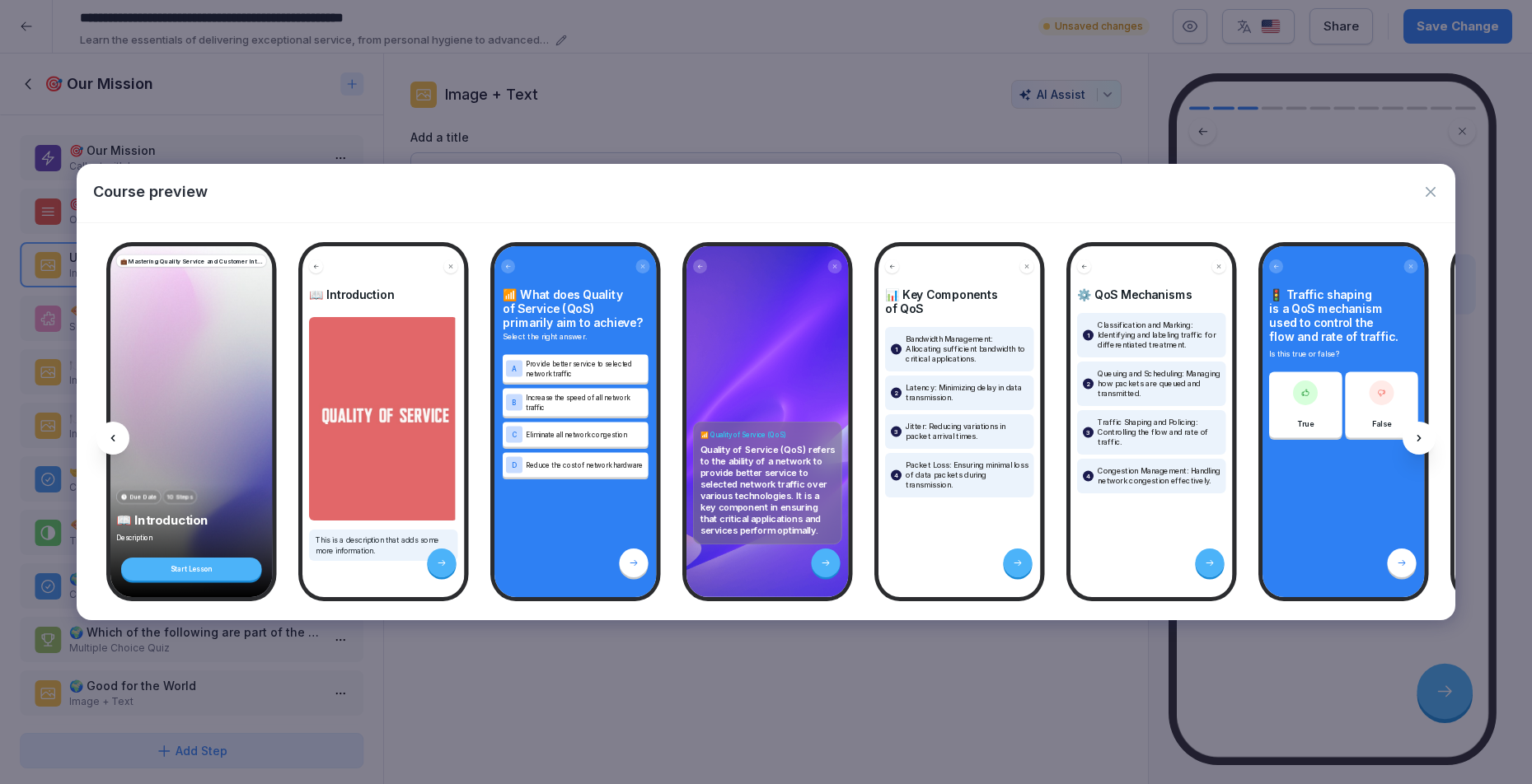
click at [1426, 427] on div at bounding box center [1419, 439] width 33 height 33
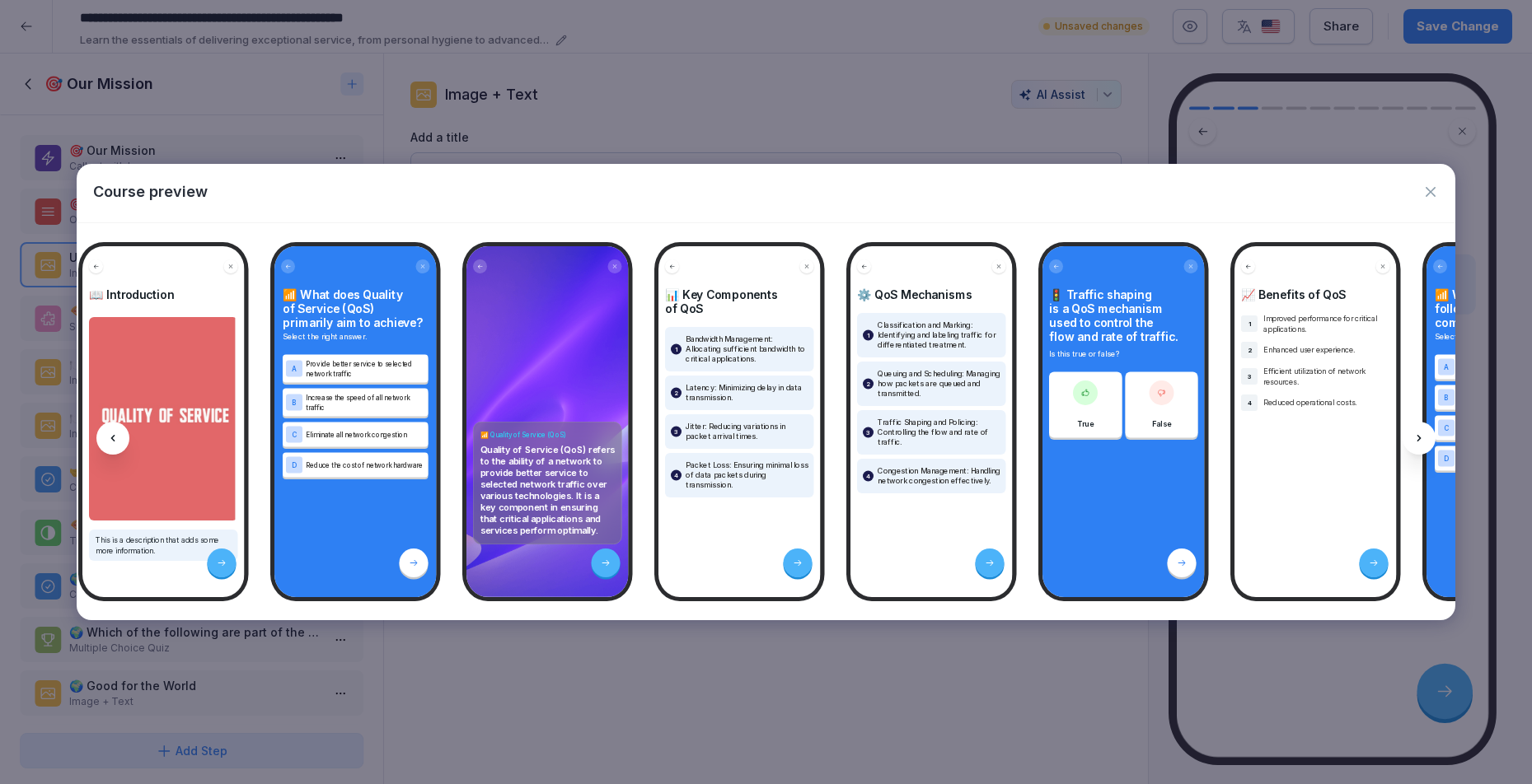
click at [1426, 427] on div at bounding box center [1419, 439] width 33 height 33
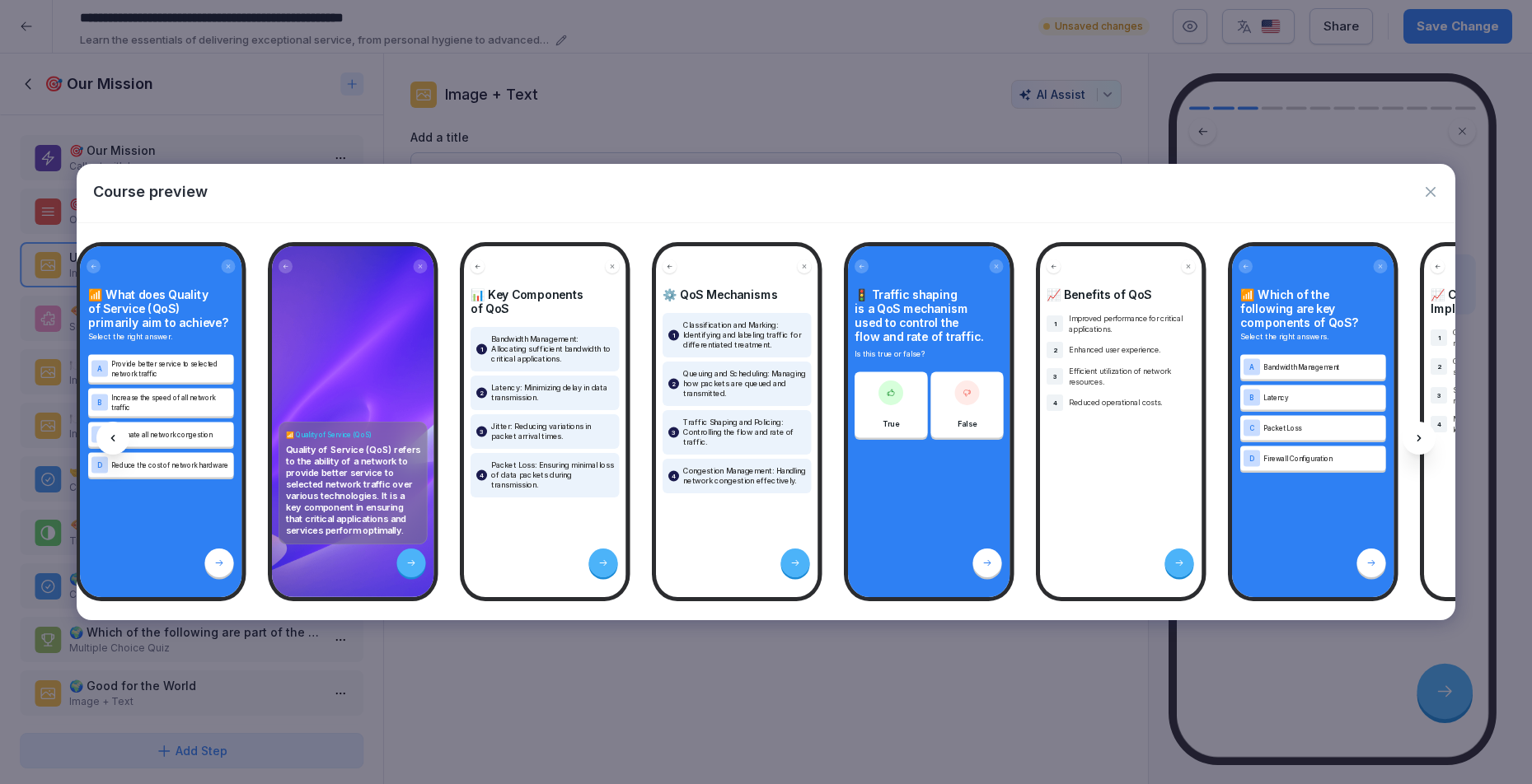
scroll to position [0, 440]
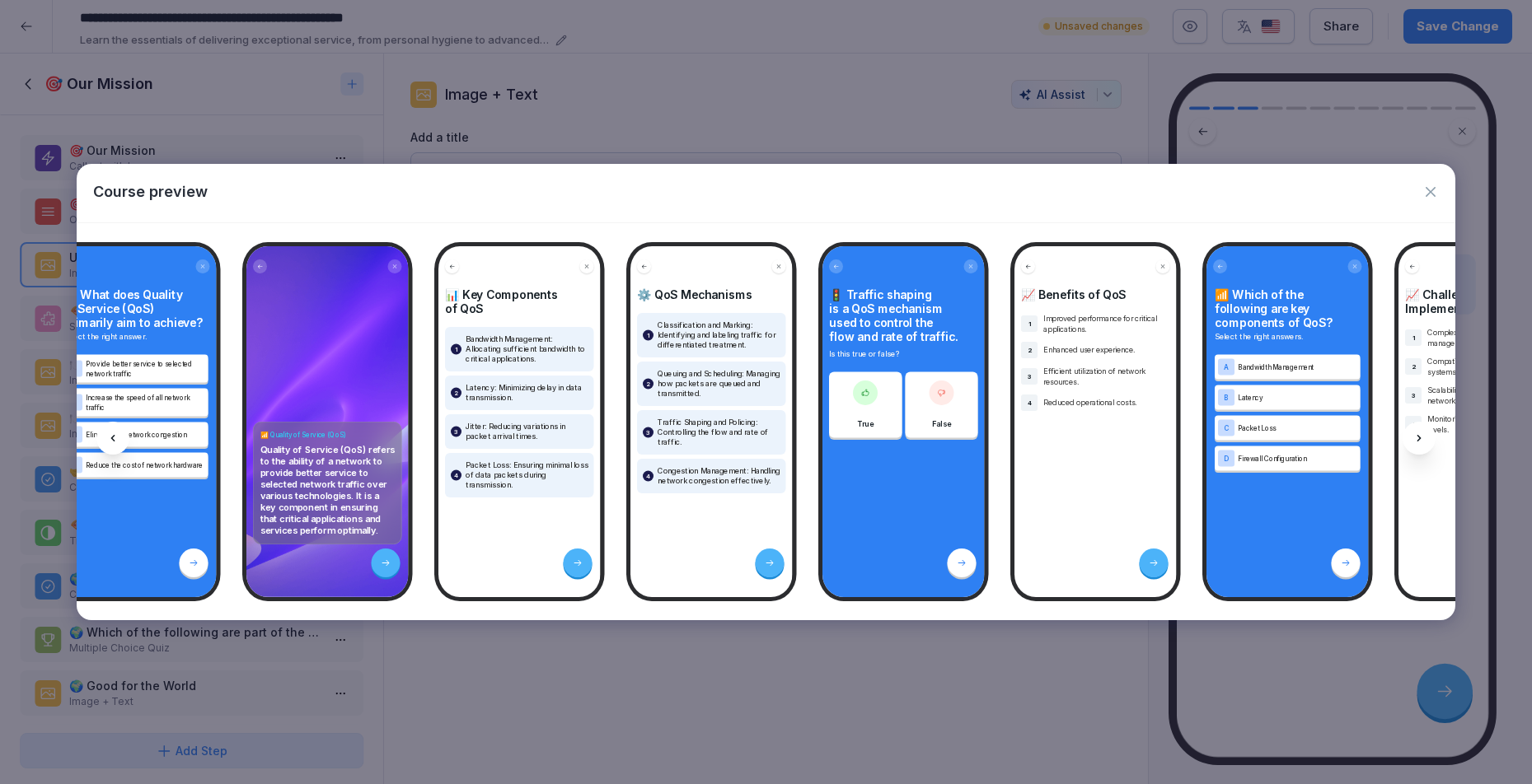
click at [1428, 197] on icon "button" at bounding box center [1431, 192] width 17 height 17
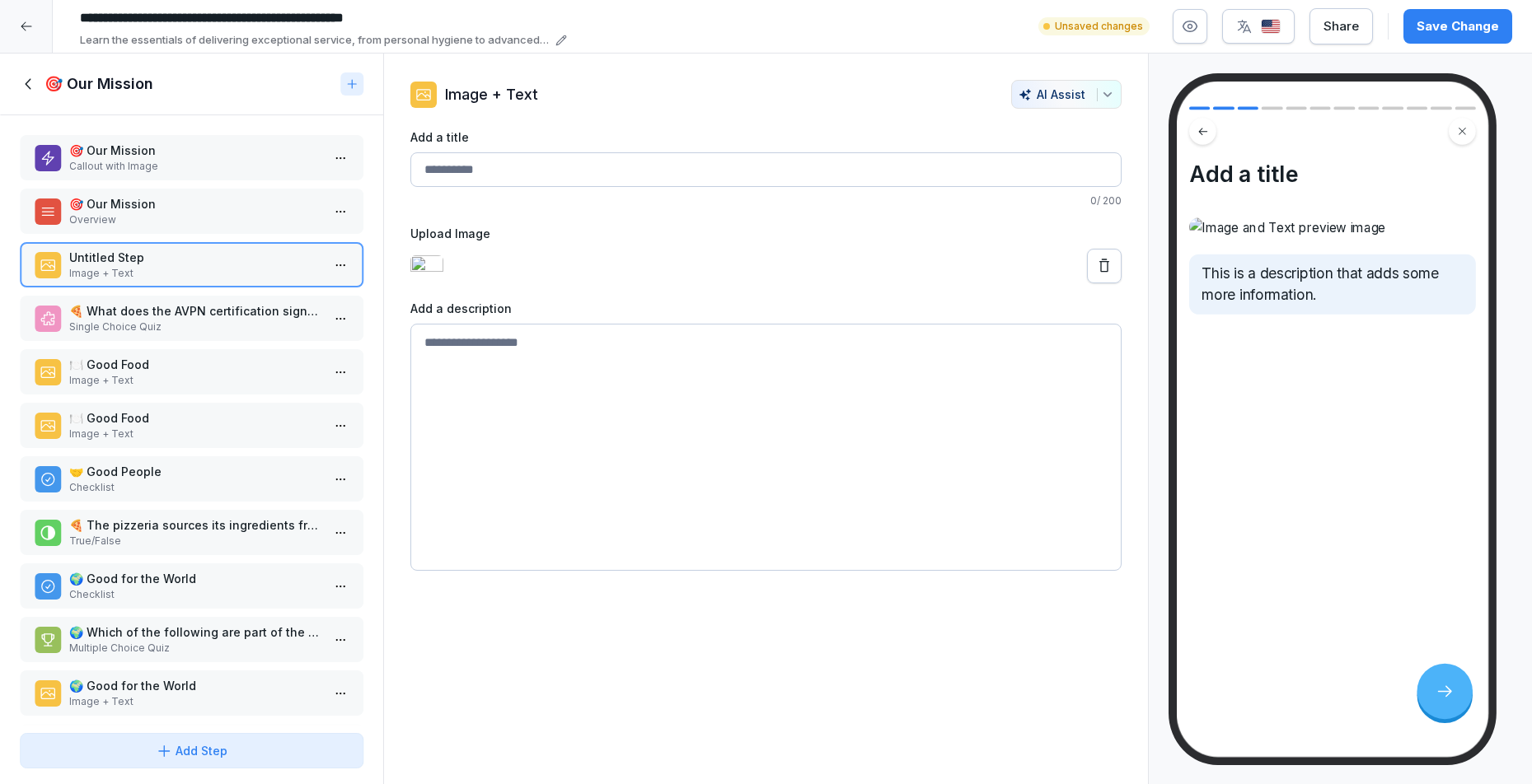
click at [494, 284] on div at bounding box center [766, 265] width 712 height 34
click at [1098, 274] on icon at bounding box center [1105, 266] width 17 height 17
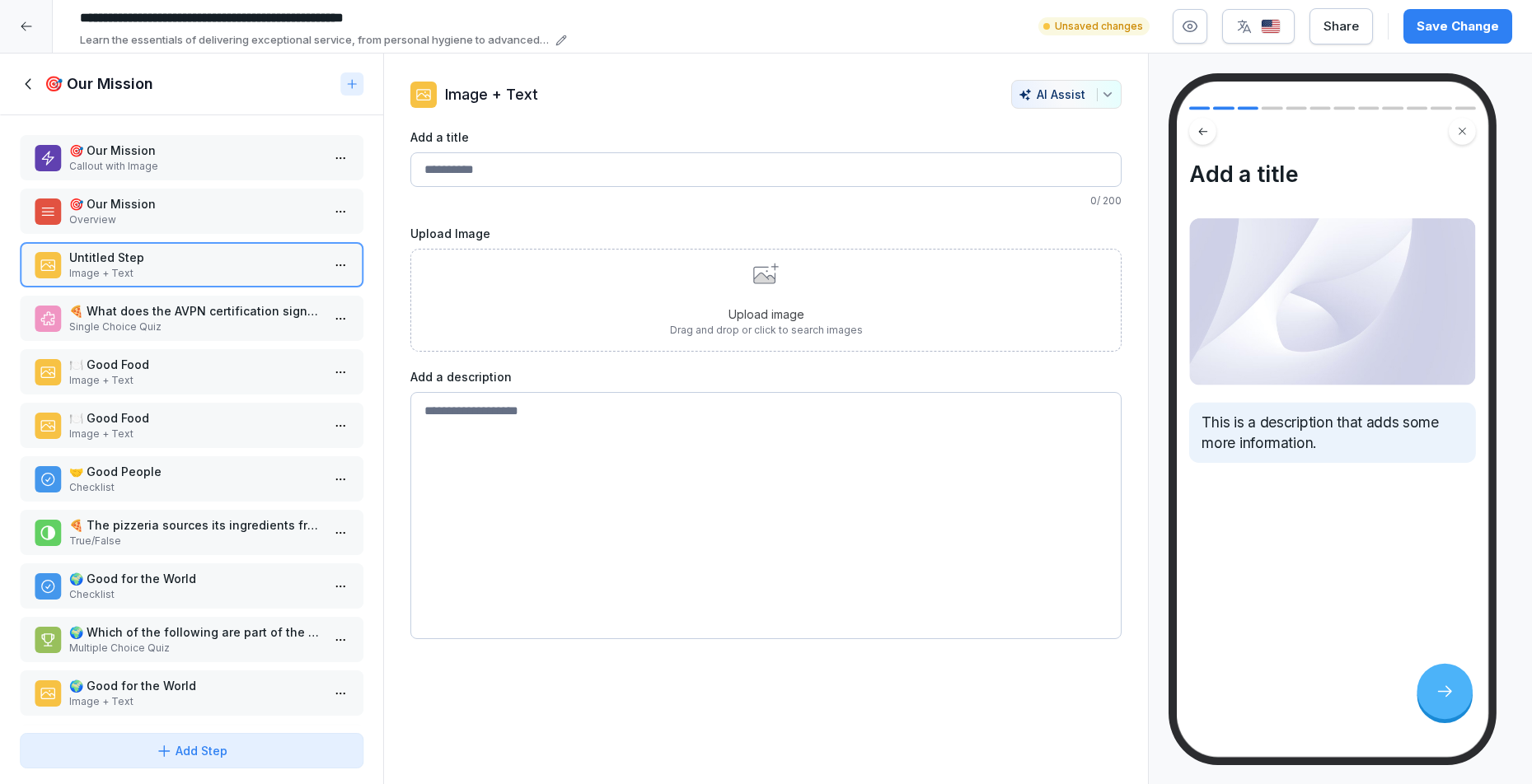
click at [552, 316] on div "Upload image Drag and drop or click to search images" at bounding box center [766, 299] width 712 height 103
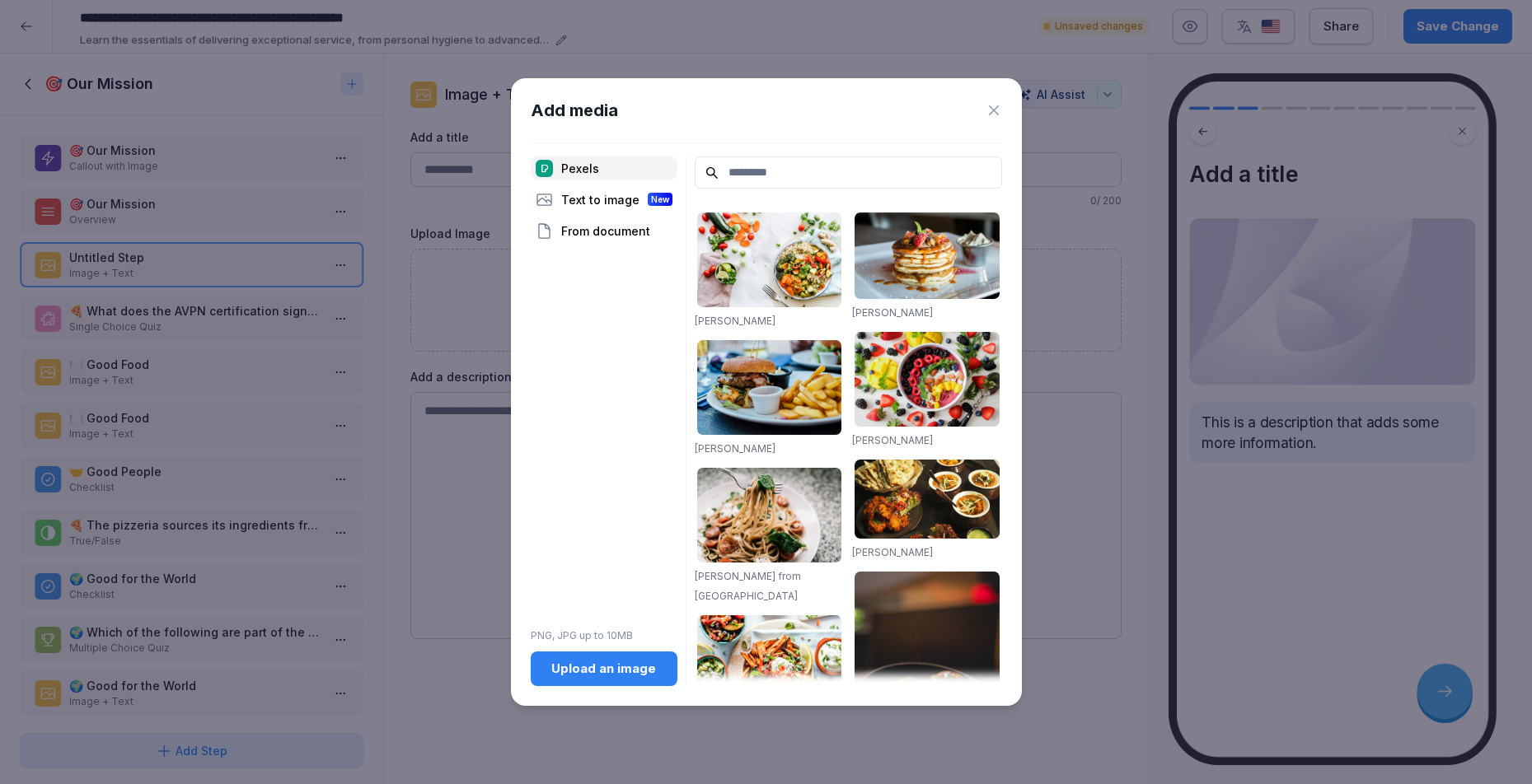
click at [624, 669] on div "Upload an image" at bounding box center [604, 669] width 120 height 18
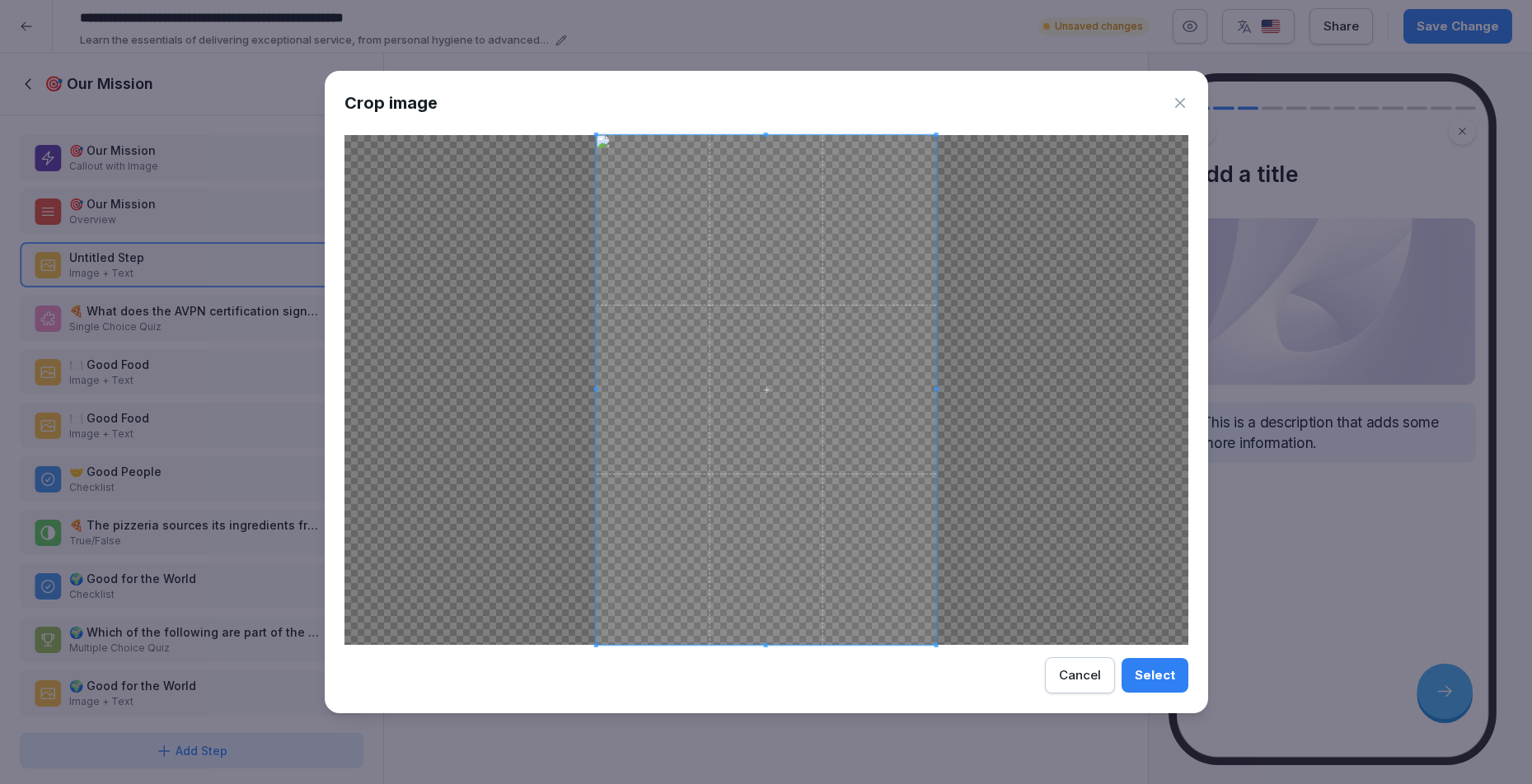
click at [1159, 675] on div "Select" at bounding box center [1155, 676] width 40 height 18
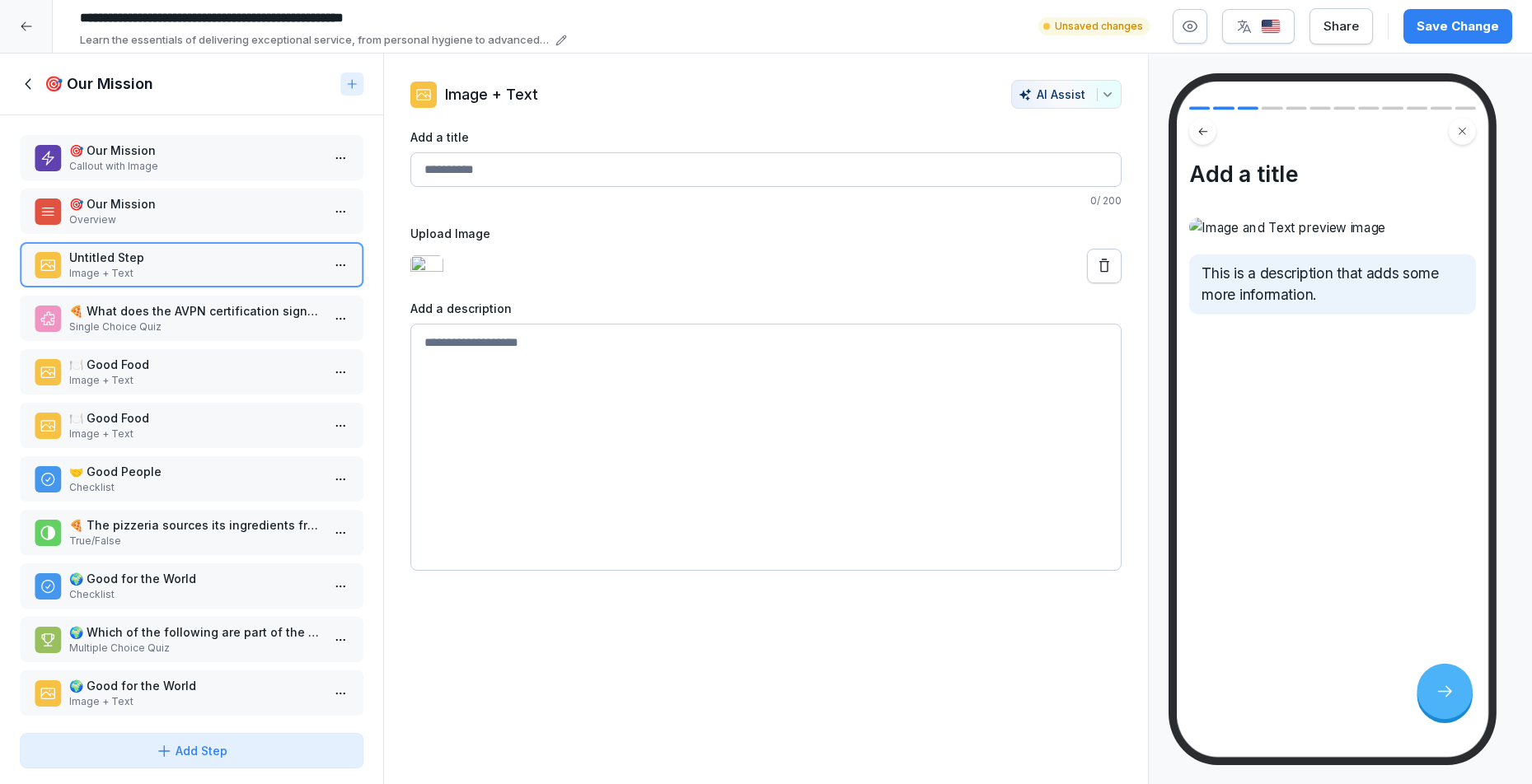
click at [754, 539] on textarea at bounding box center [766, 447] width 712 height 247
click at [615, 284] on div at bounding box center [766, 265] width 712 height 34
click at [1217, 236] on img at bounding box center [1333, 227] width 287 height 19
click at [870, 515] on textarea at bounding box center [766, 447] width 712 height 247
click at [1295, 236] on img at bounding box center [1333, 227] width 287 height 19
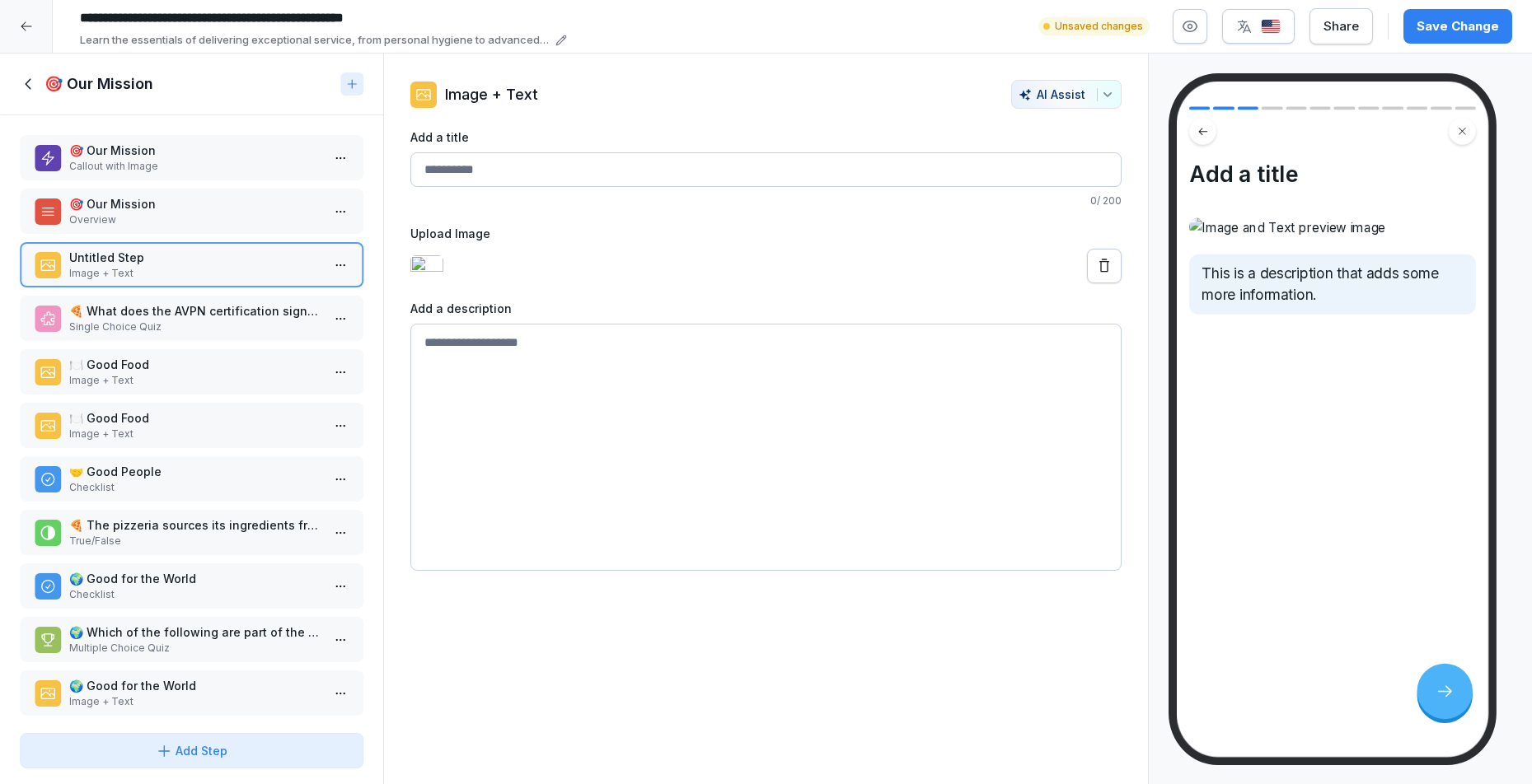
click at [443, 277] on img at bounding box center [427, 266] width 33 height 22
click at [1087, 284] on button at bounding box center [1104, 265] width 34 height 34
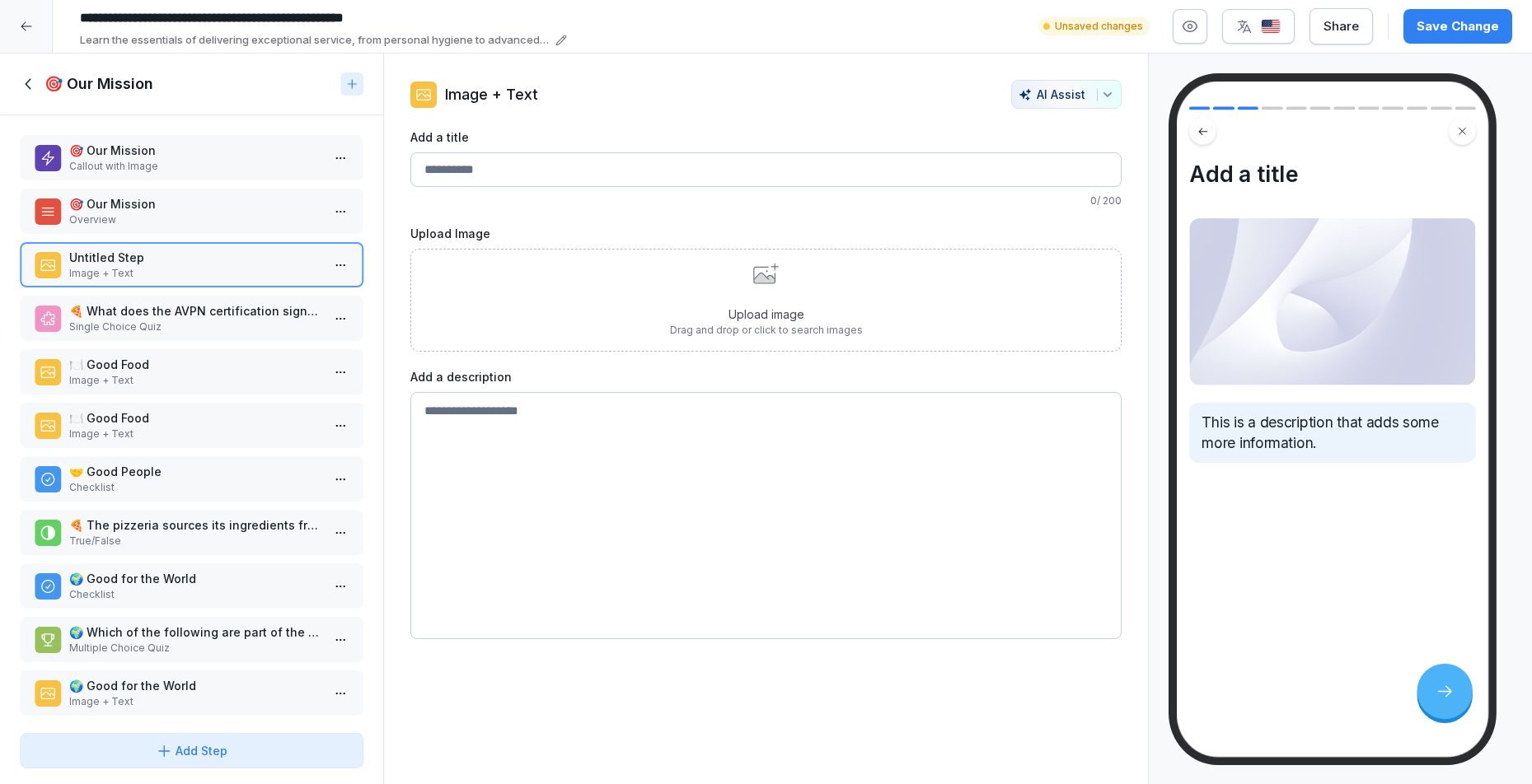
click at [802, 310] on p "Upload image" at bounding box center [766, 314] width 193 height 18
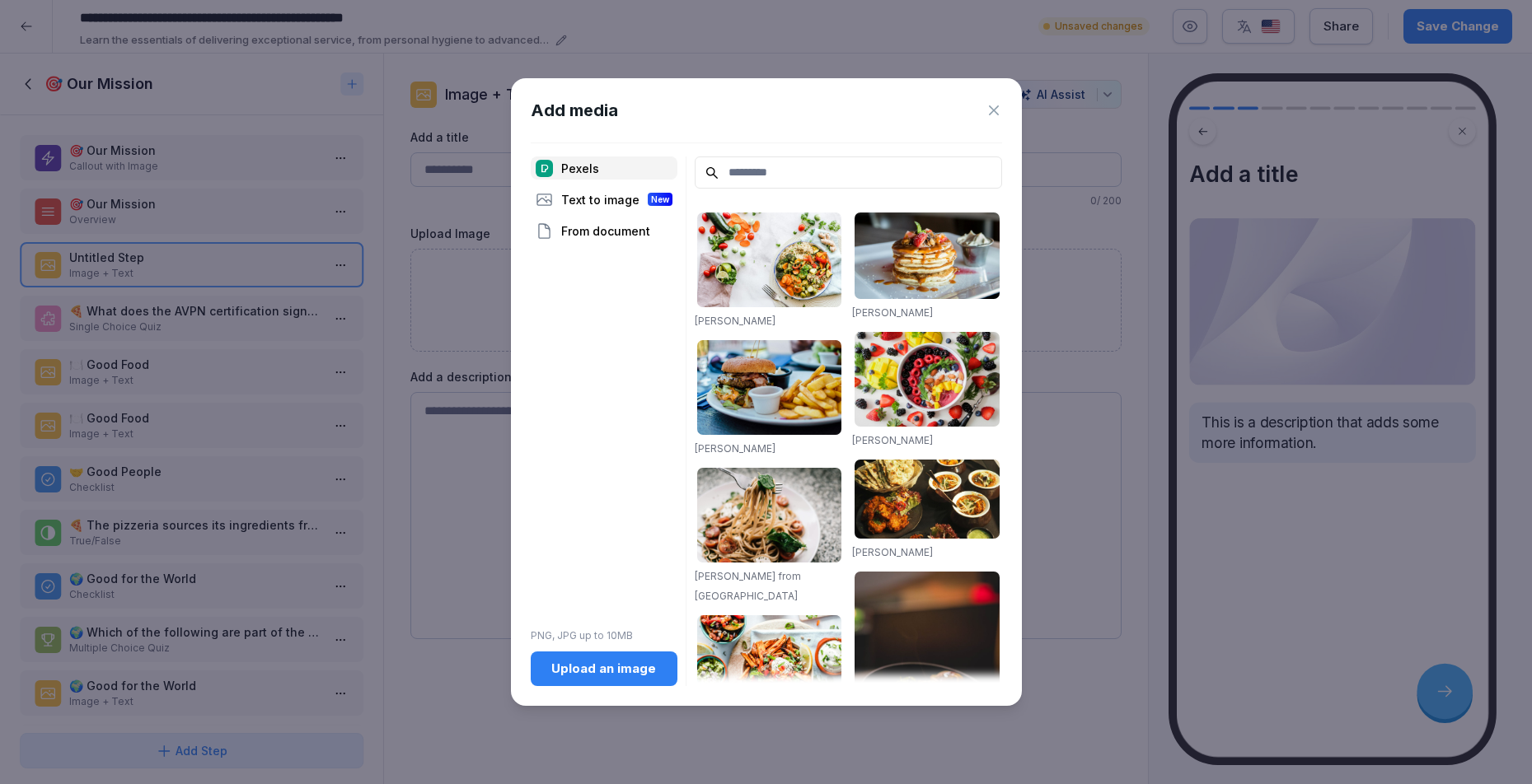
click at [592, 691] on div "Add media Pexels Text to image New From document PNG, JPG up to 10MB Upload an …" at bounding box center [766, 392] width 511 height 628
click at [598, 681] on button "Upload an image" at bounding box center [604, 668] width 147 height 34
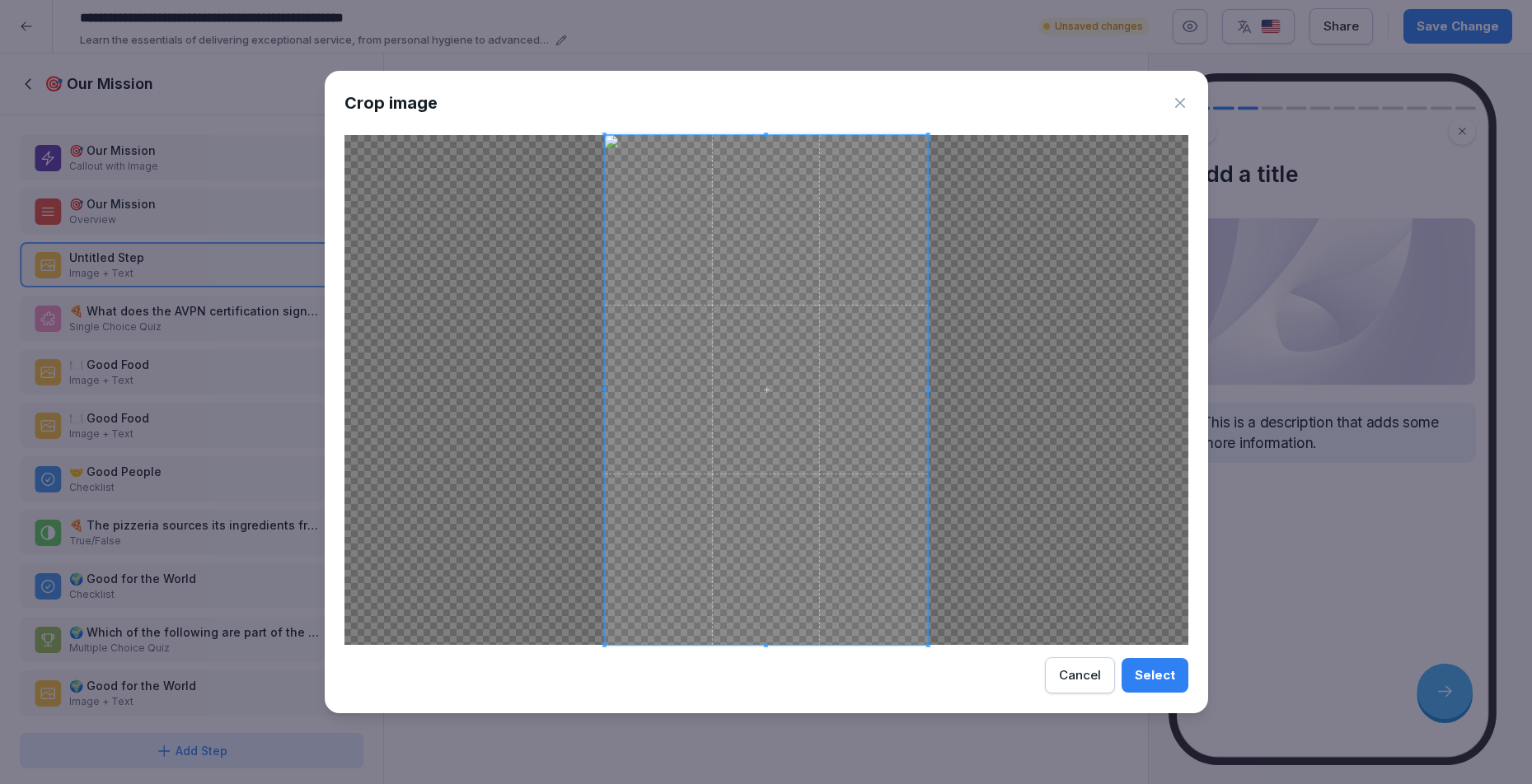
click at [1168, 679] on div "Select" at bounding box center [1155, 676] width 40 height 18
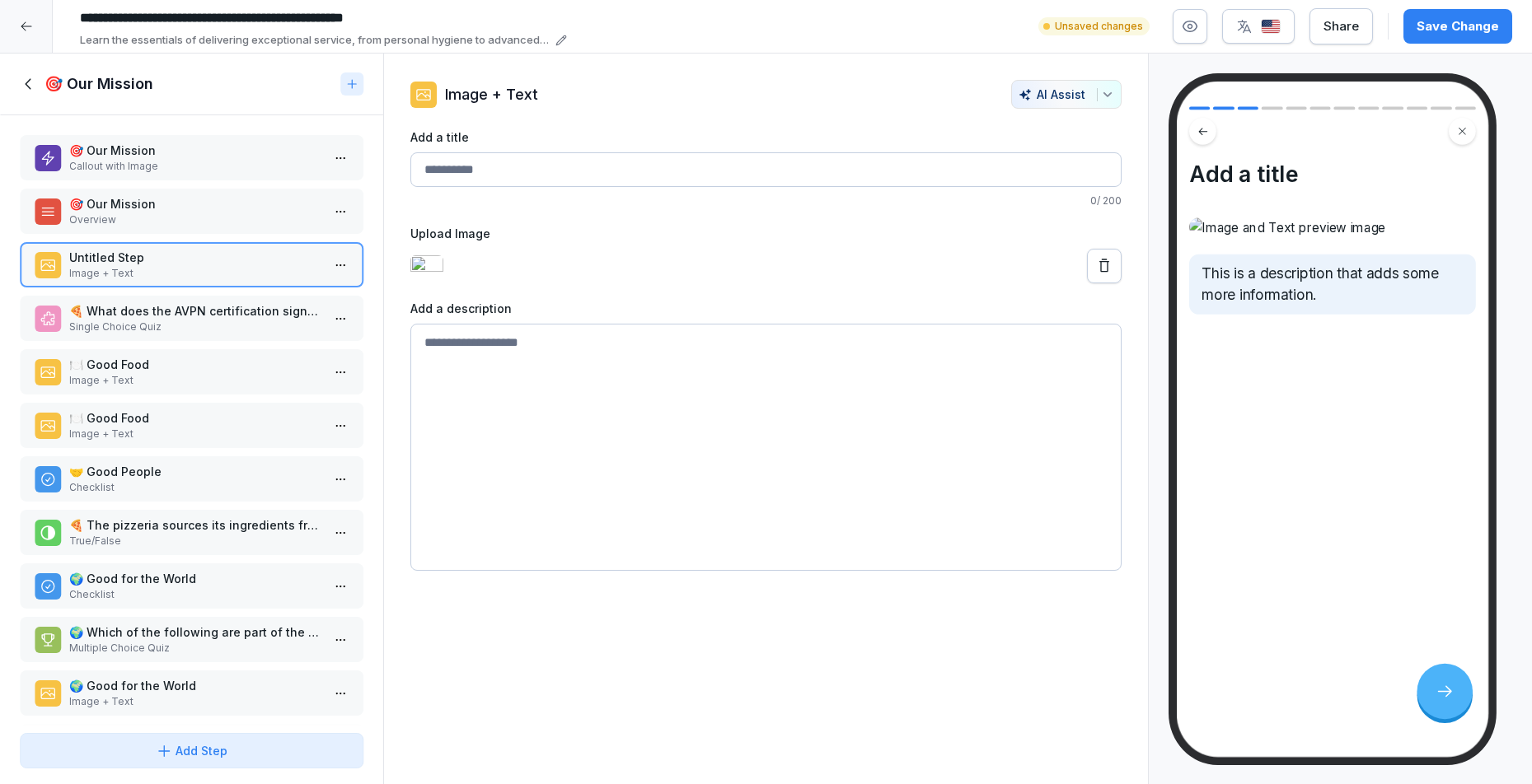
click at [571, 485] on textarea at bounding box center [766, 447] width 712 height 247
click at [631, 284] on div at bounding box center [766, 265] width 712 height 34
click at [430, 277] on img at bounding box center [427, 266] width 33 height 22
click at [808, 472] on textarea at bounding box center [766, 447] width 712 height 247
click at [141, 213] on p "🎯 Our Mission" at bounding box center [194, 204] width 251 height 18
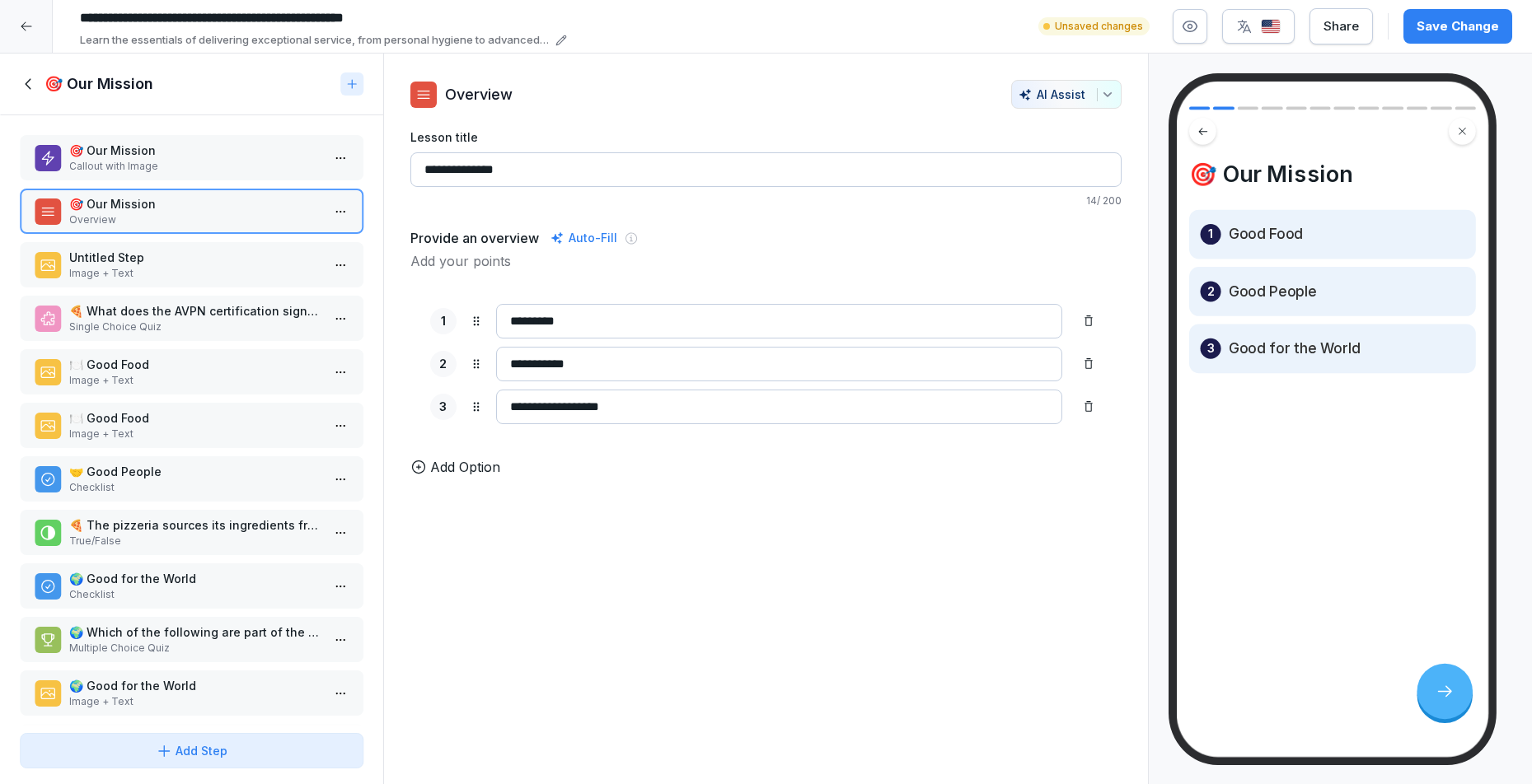
click at [328, 214] on html "**********" at bounding box center [766, 392] width 1532 height 784
click at [245, 300] on div "Delete" at bounding box center [267, 309] width 140 height 31
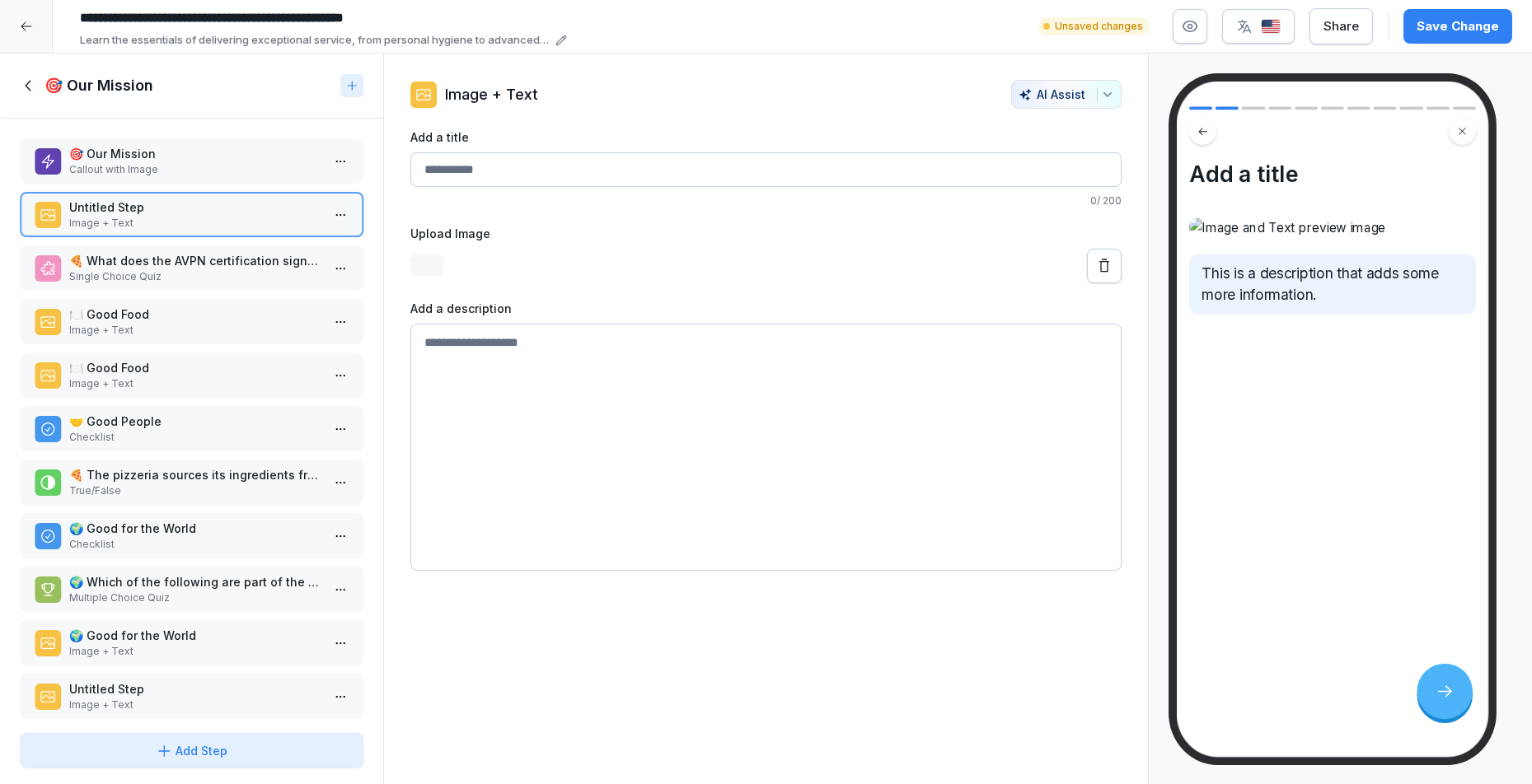
click at [221, 168] on p "Callout with Image" at bounding box center [194, 170] width 251 height 15
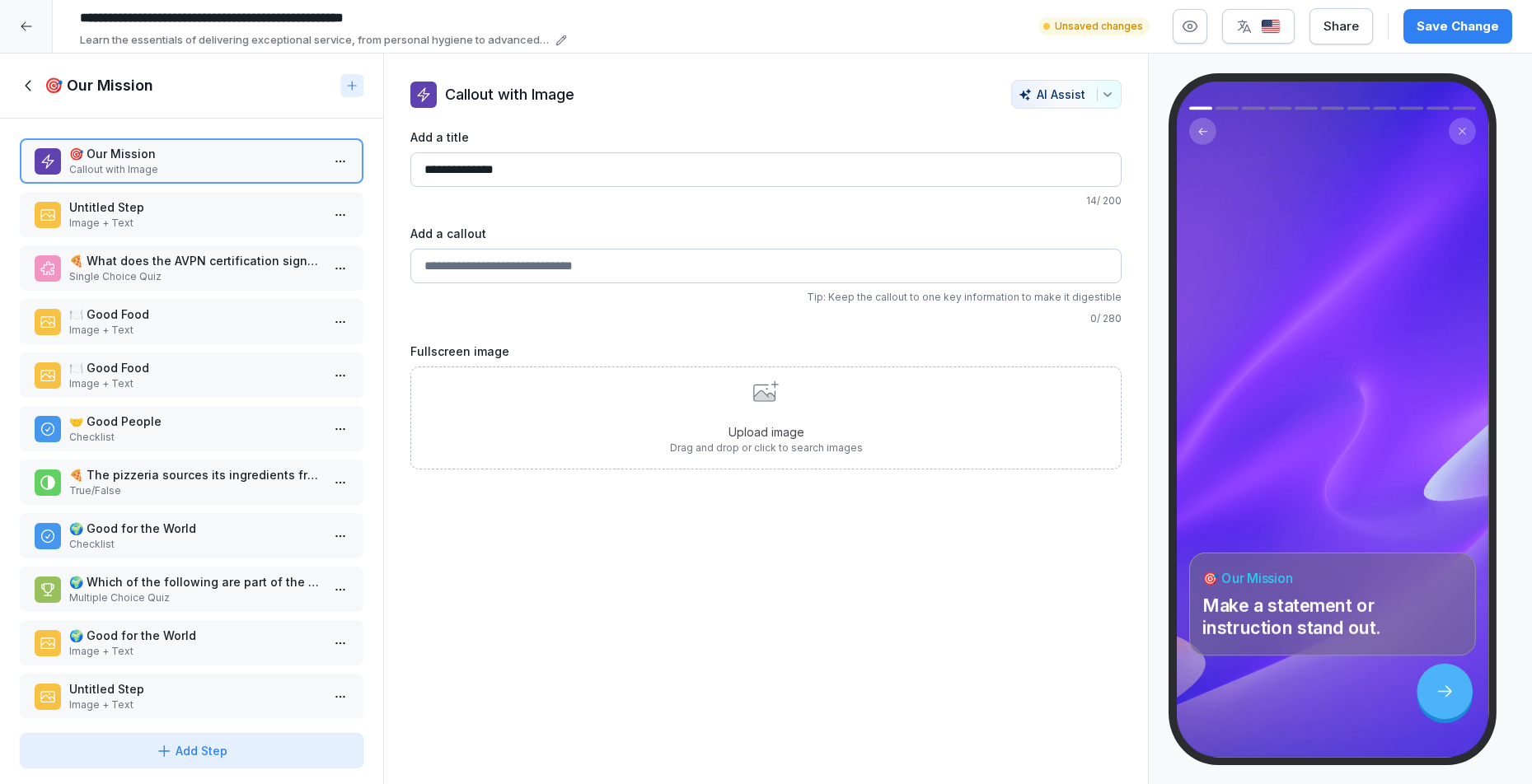
click at [205, 225] on p "Image + Text" at bounding box center [194, 224] width 251 height 15
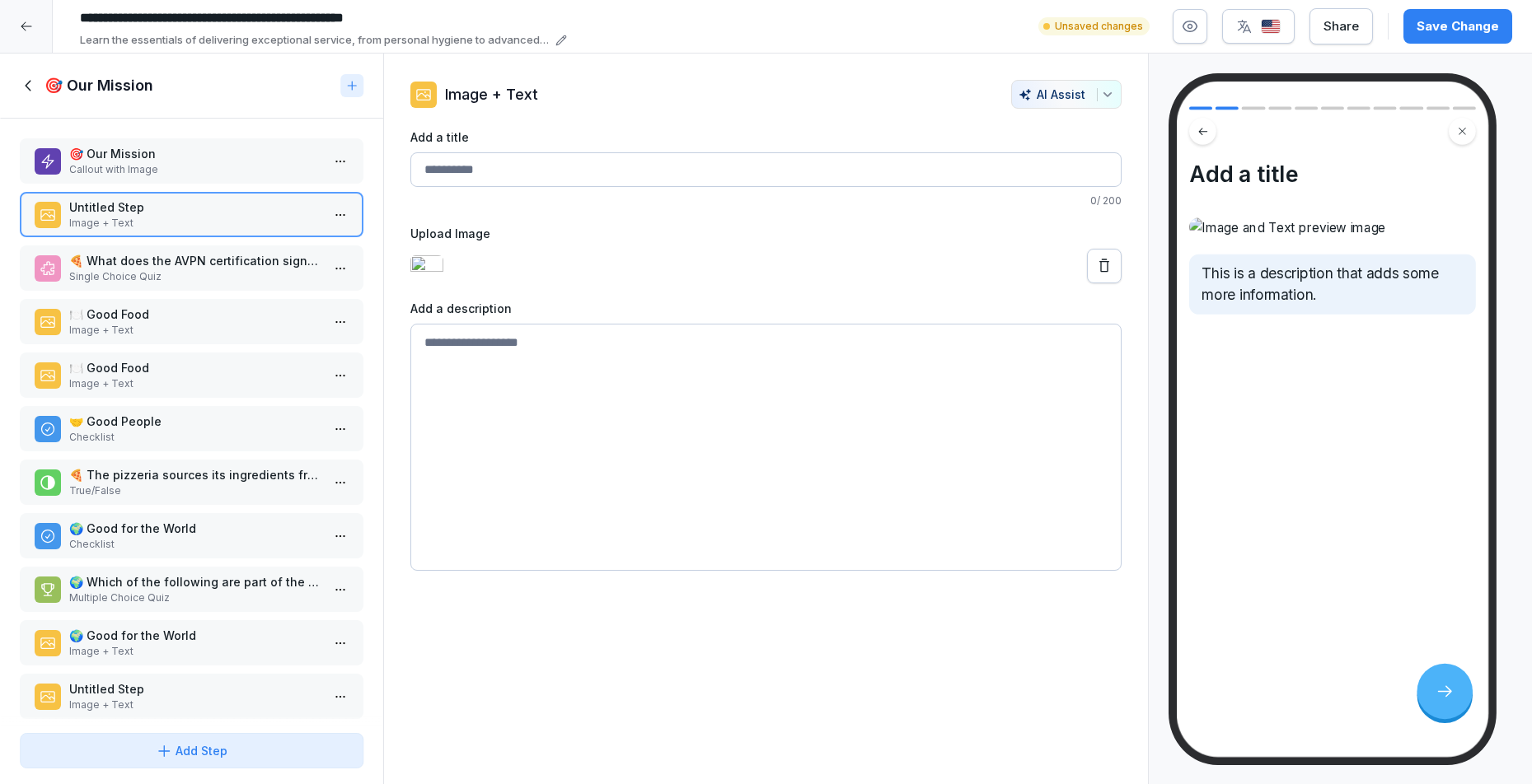
click at [180, 315] on p "🍽️ Good Food" at bounding box center [194, 314] width 251 height 18
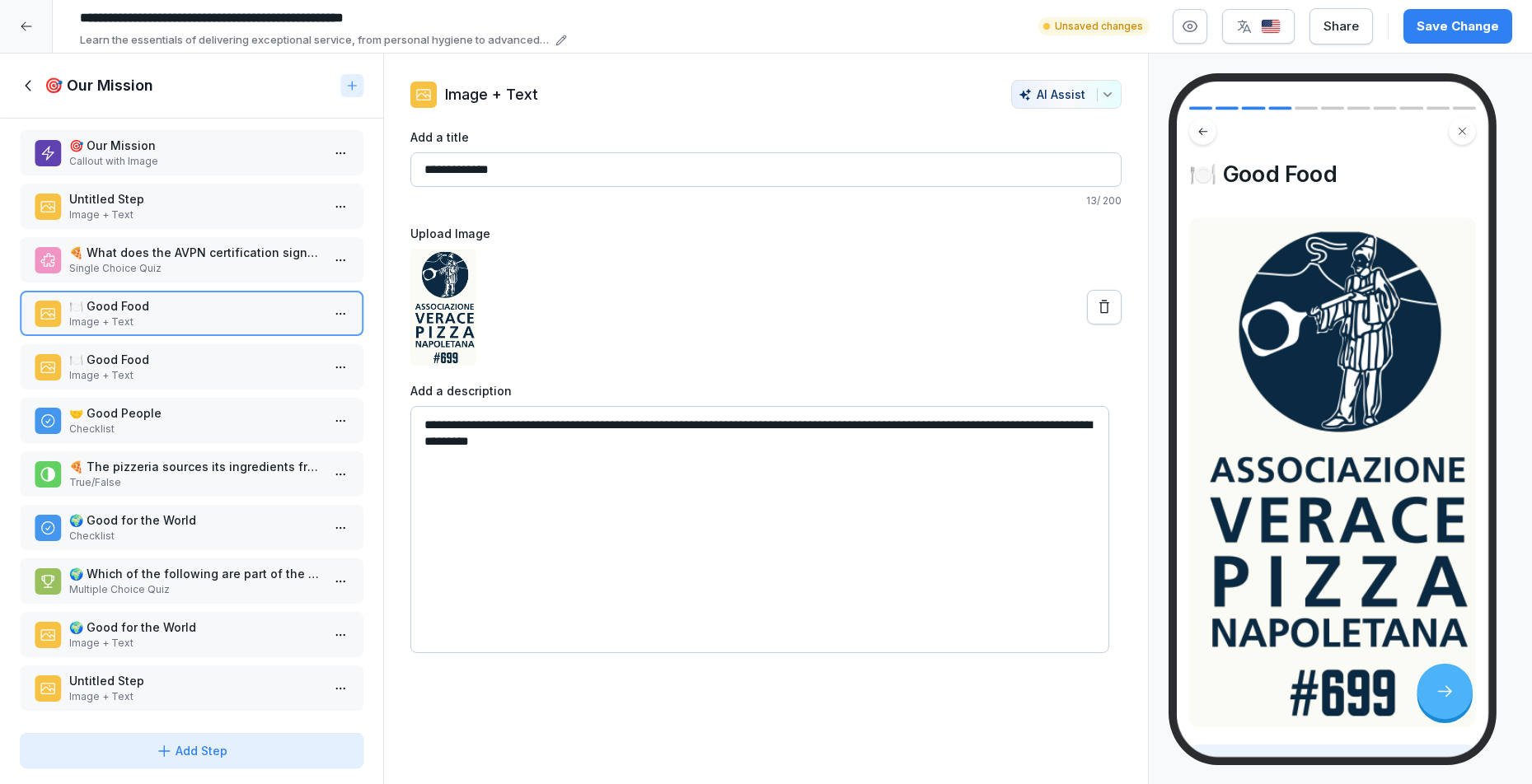
scroll to position [26, 0]
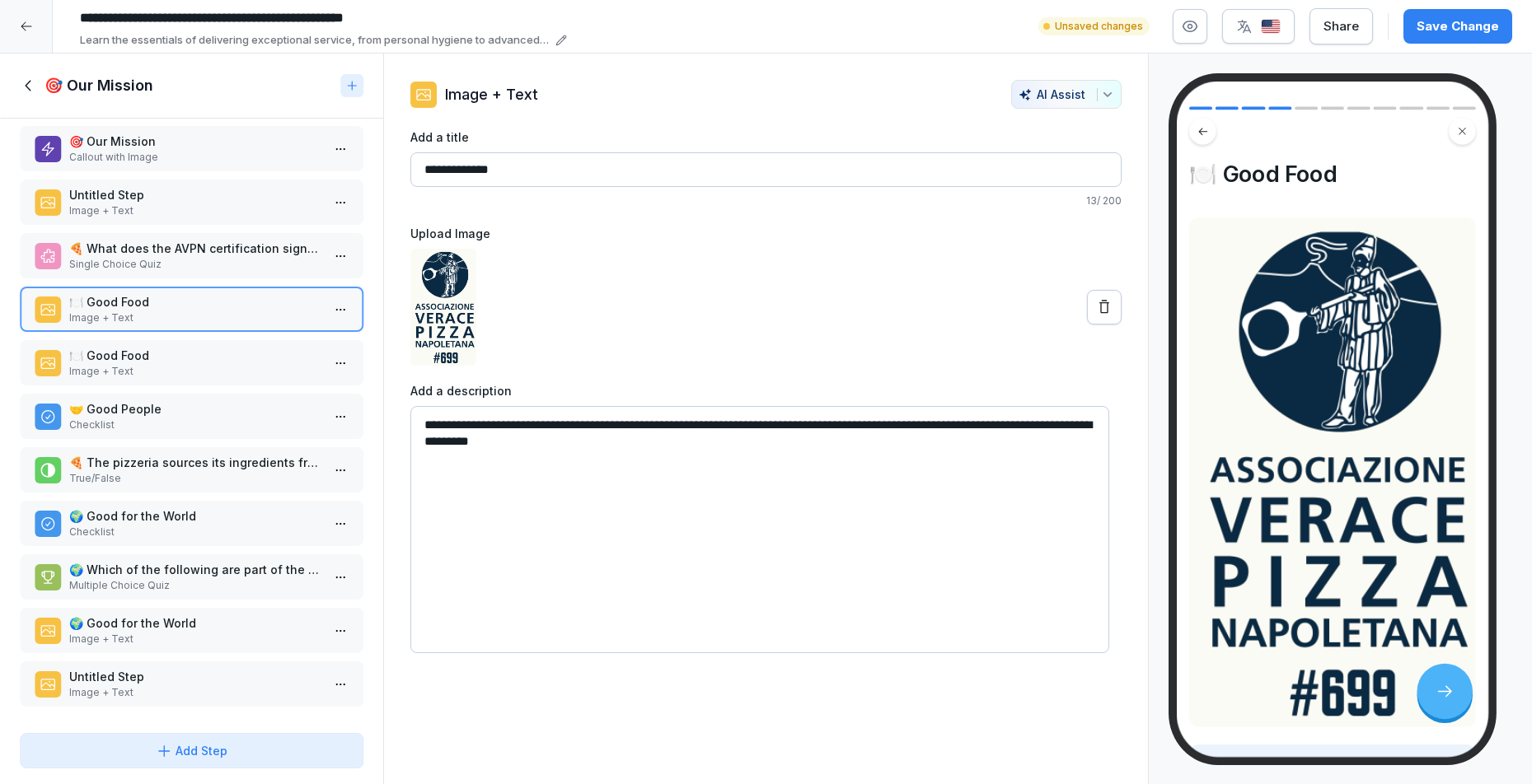
click at [323, 294] on html "**********" at bounding box center [766, 392] width 1532 height 784
click at [627, 295] on html "**********" at bounding box center [766, 392] width 1532 height 784
click at [702, 489] on textarea "**********" at bounding box center [760, 530] width 700 height 247
click at [608, 480] on textarea "**********" at bounding box center [760, 530] width 700 height 247
click at [636, 465] on textarea "**********" at bounding box center [760, 530] width 700 height 247
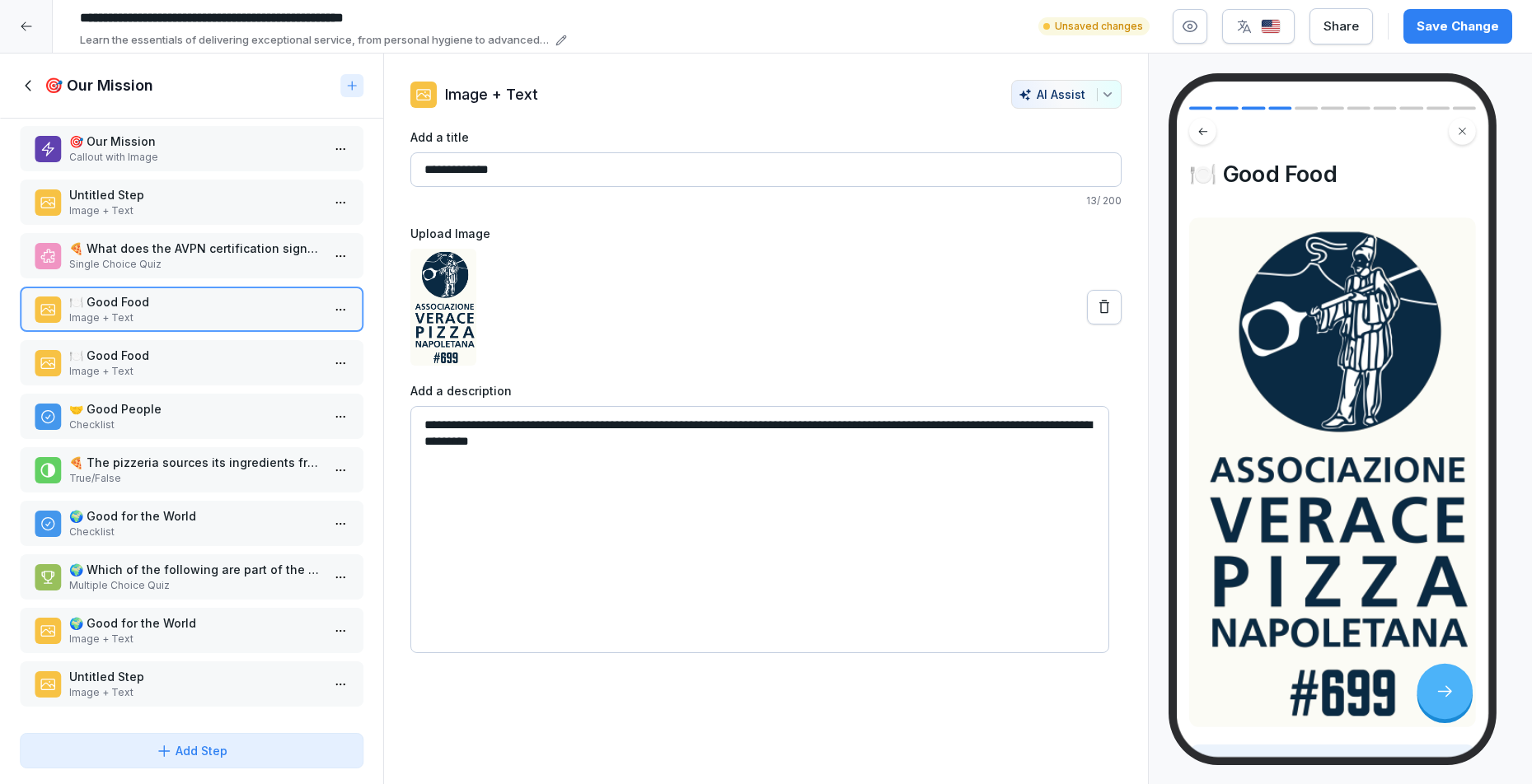
drag, startPoint x: 515, startPoint y: 414, endPoint x: 508, endPoint y: 424, distance: 12.2
click at [508, 424] on textarea "**********" at bounding box center [760, 530] width 700 height 247
click at [634, 449] on textarea "**********" at bounding box center [760, 530] width 700 height 247
click at [487, 432] on textarea "**********" at bounding box center [760, 530] width 700 height 247
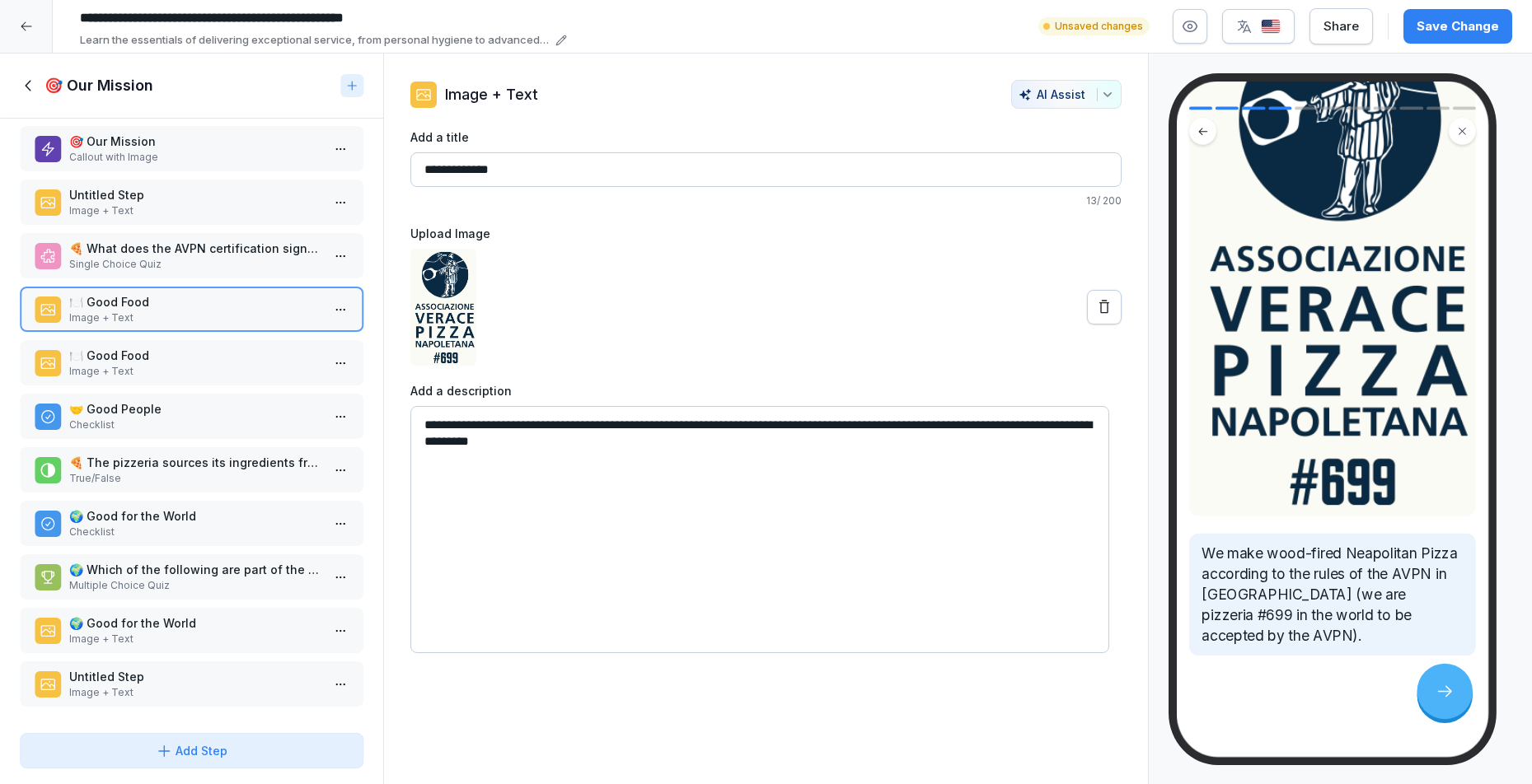
click at [639, 492] on textarea "**********" at bounding box center [760, 530] width 700 height 247
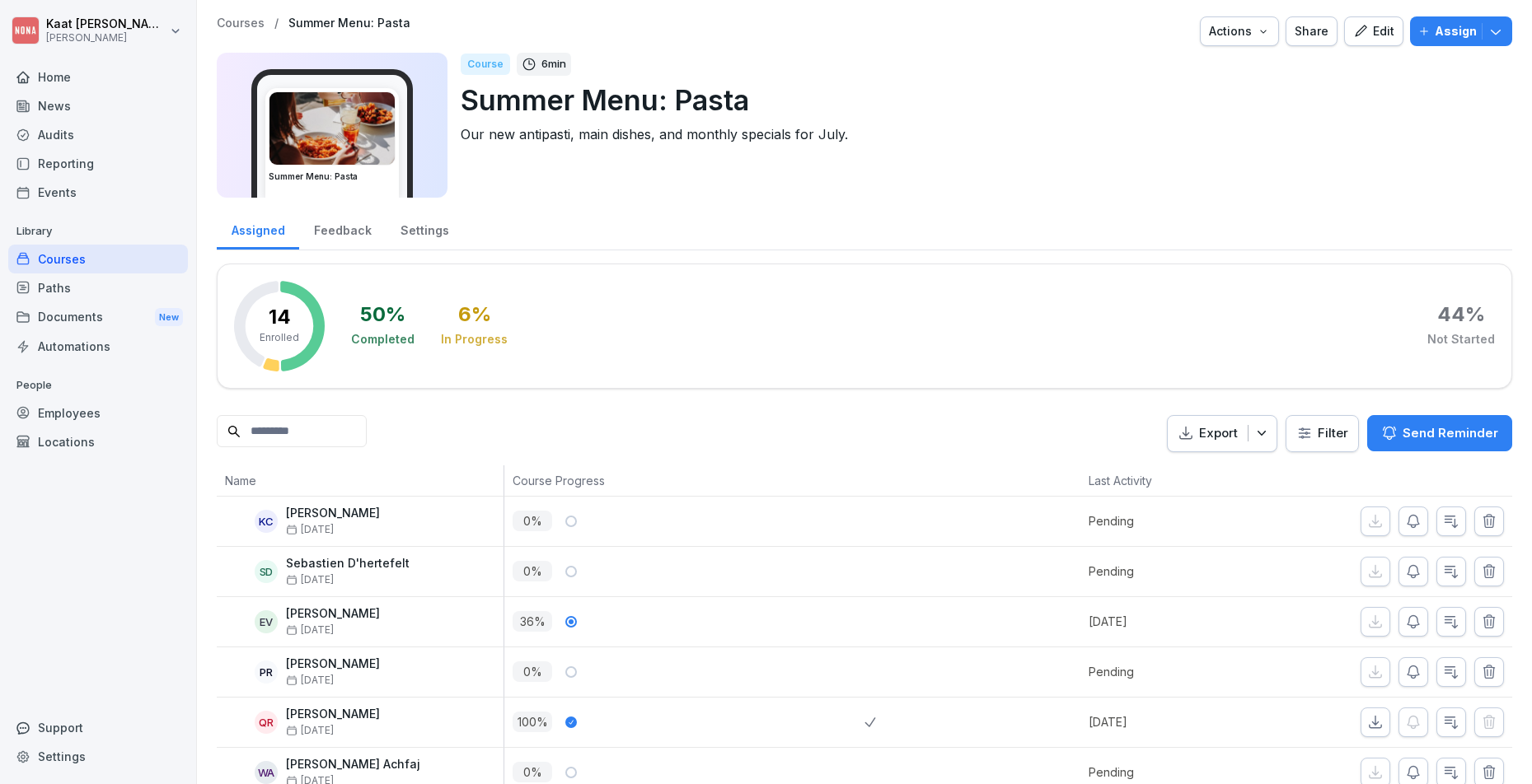
click at [1363, 22] on button "Edit" at bounding box center [1373, 32] width 59 height 30
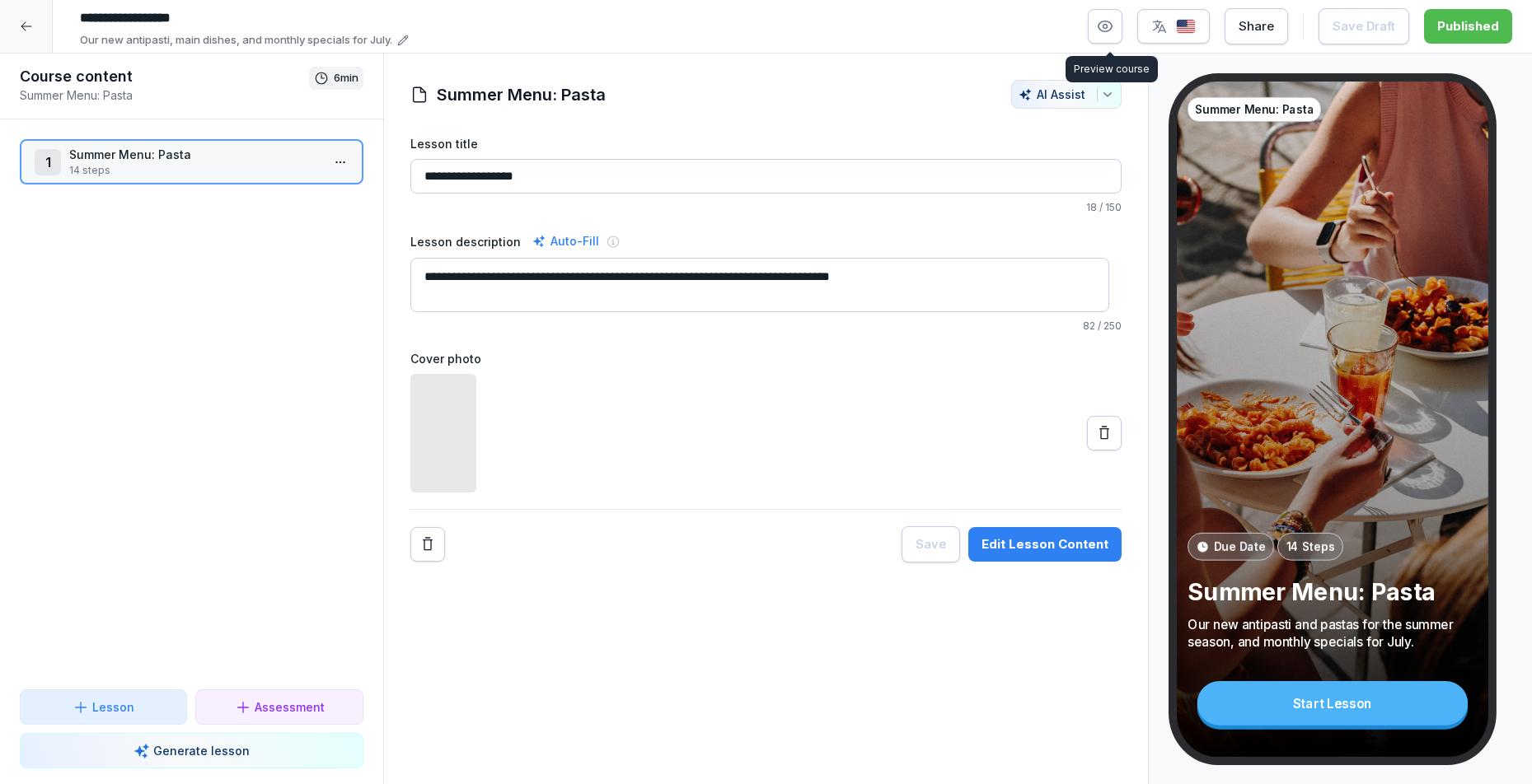
click at [1113, 29] on icon "button" at bounding box center [1106, 27] width 17 height 17
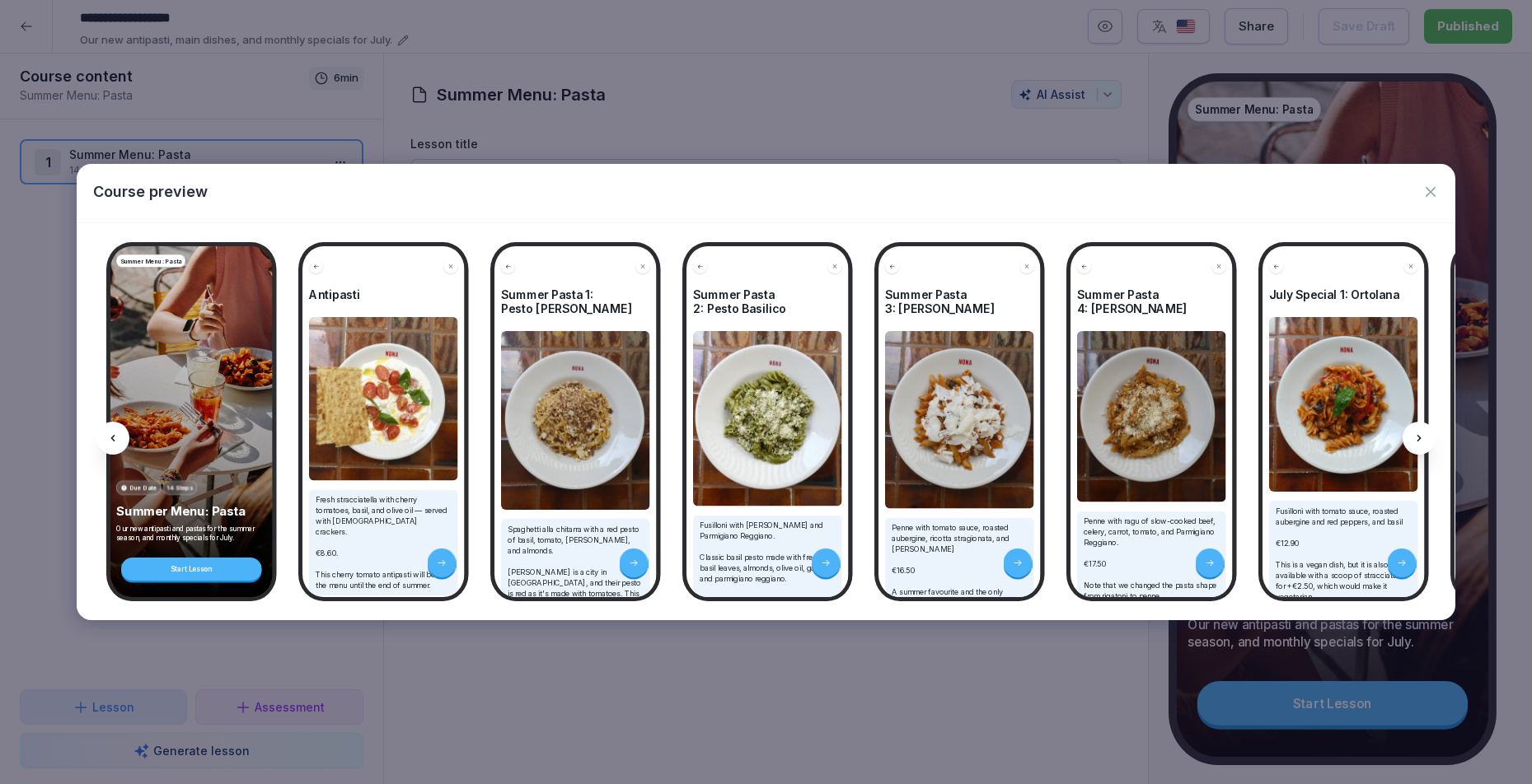
click at [1432, 433] on div at bounding box center [1419, 439] width 33 height 33
click at [1425, 438] on icon at bounding box center [1419, 439] width 13 height 13
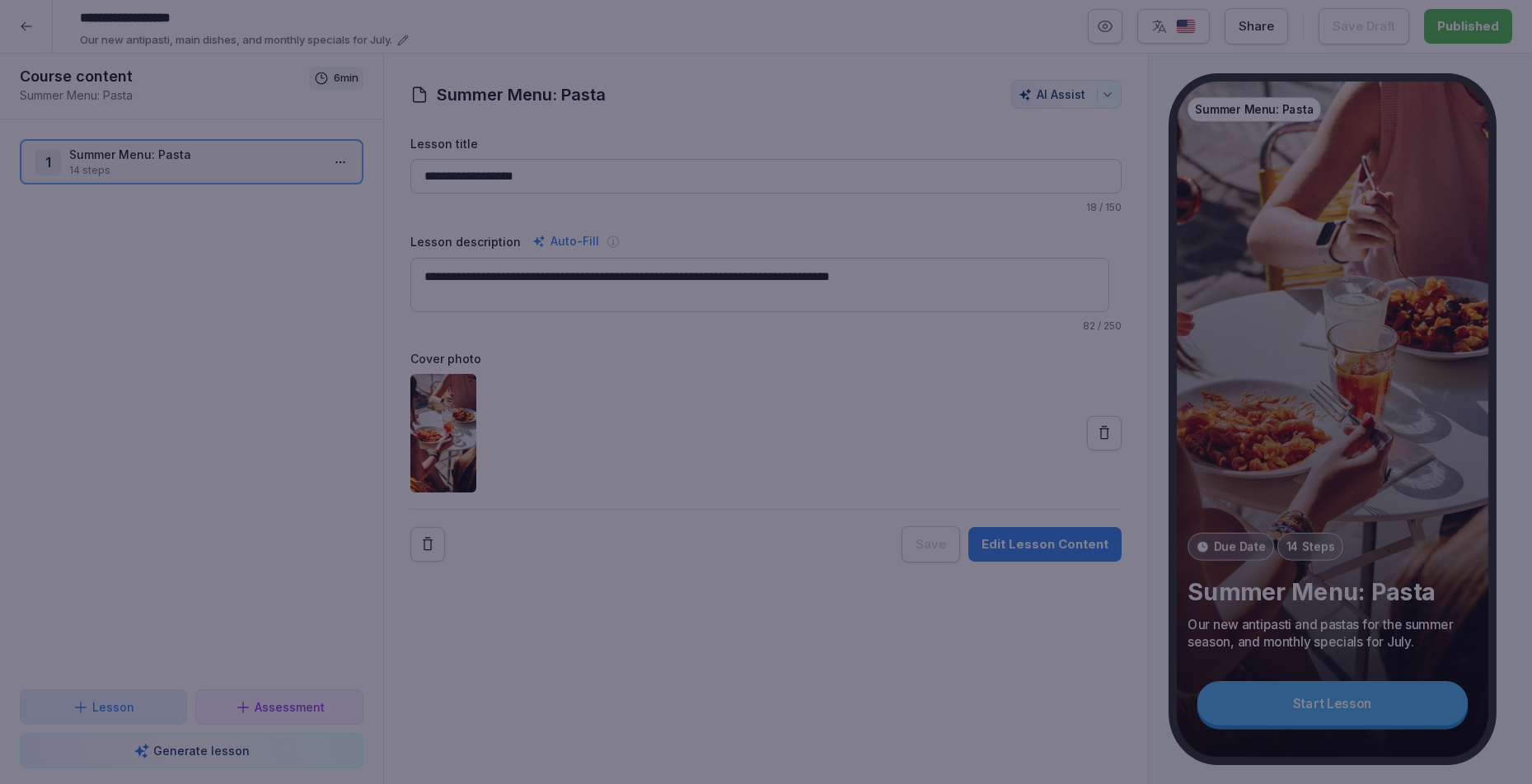
scroll to position [0, 209]
click at [1429, 115] on div at bounding box center [766, 392] width 1532 height 784
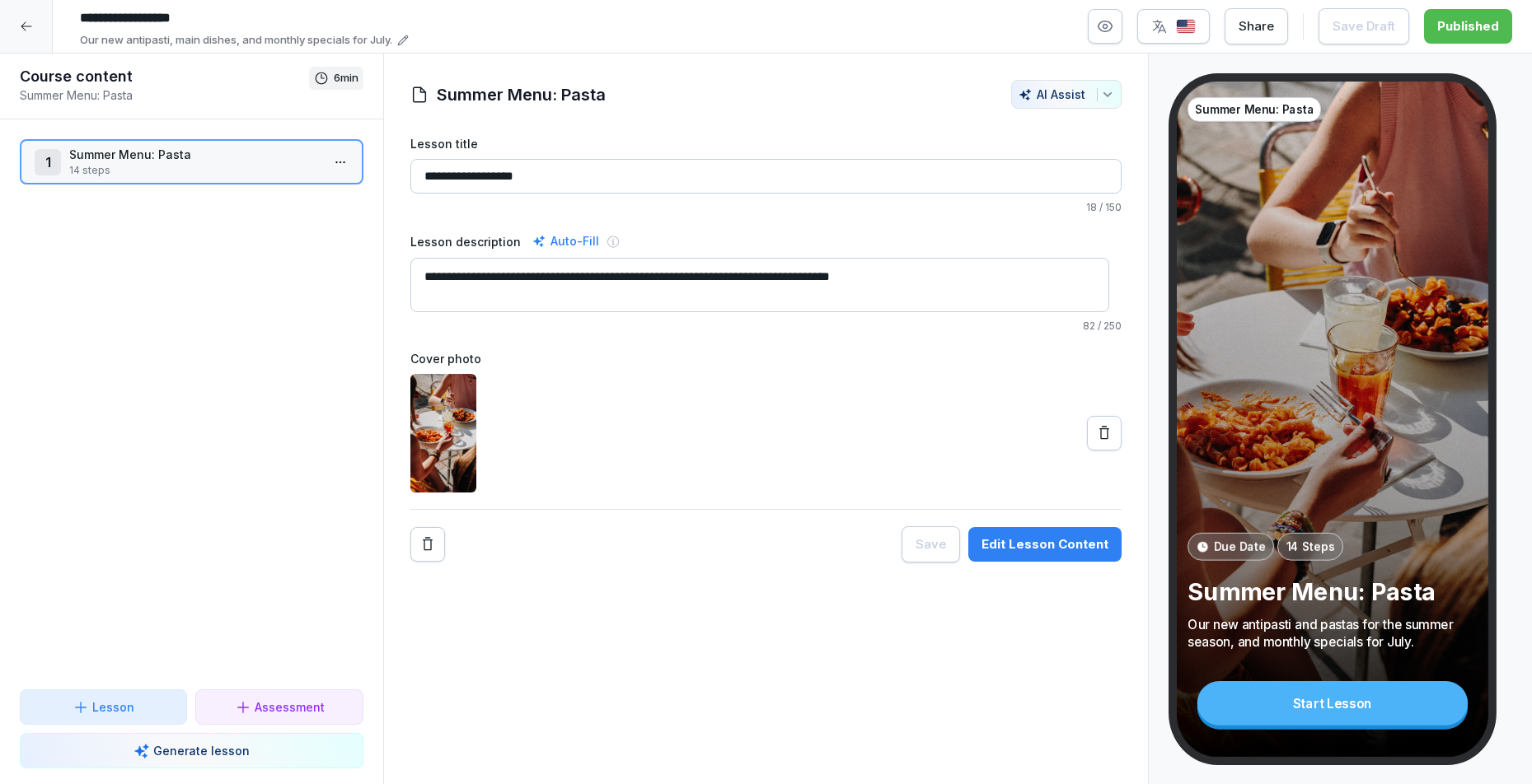
click at [29, 27] on icon at bounding box center [26, 27] width 11 height 9
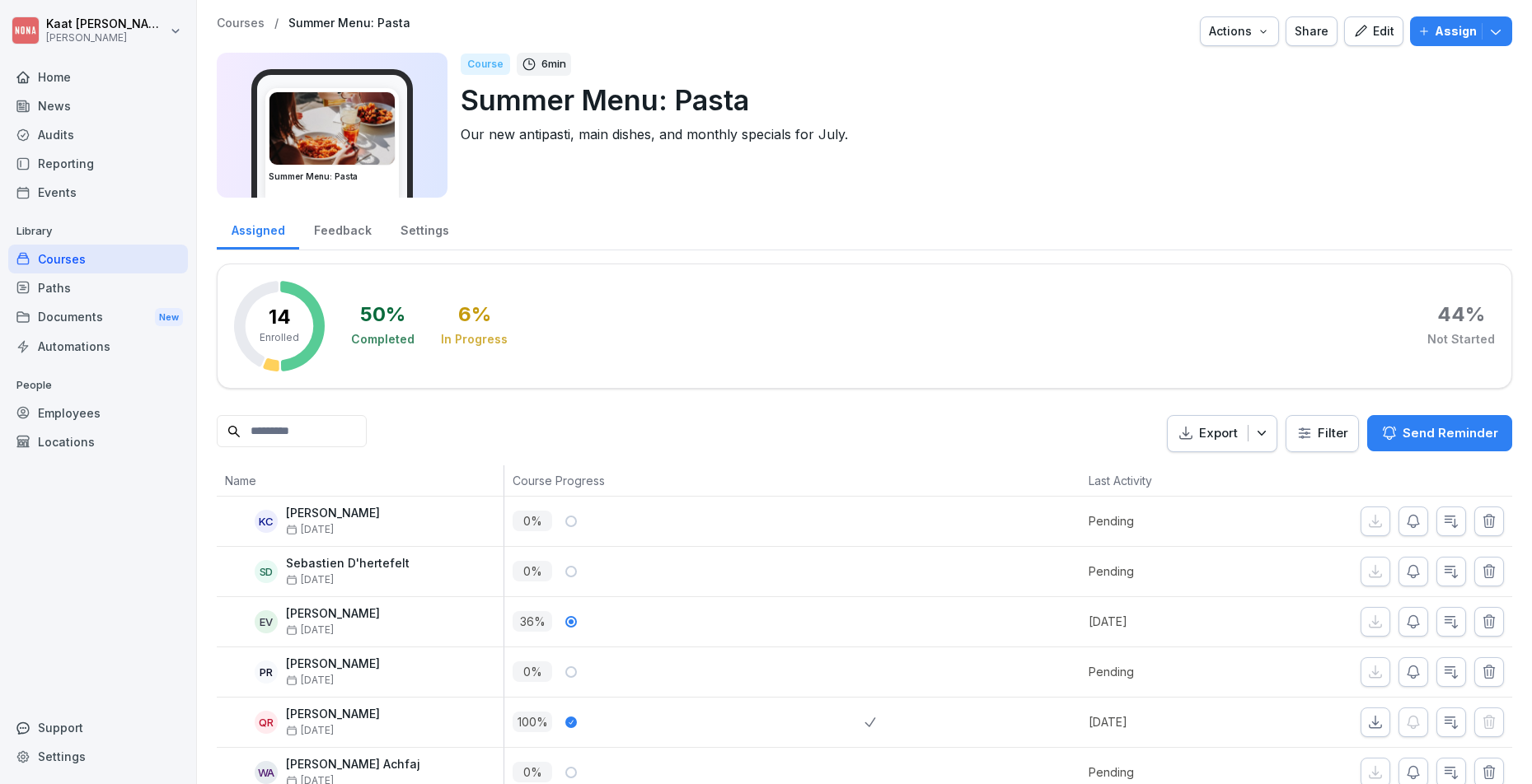
click at [88, 253] on div "Courses" at bounding box center [98, 259] width 179 height 29
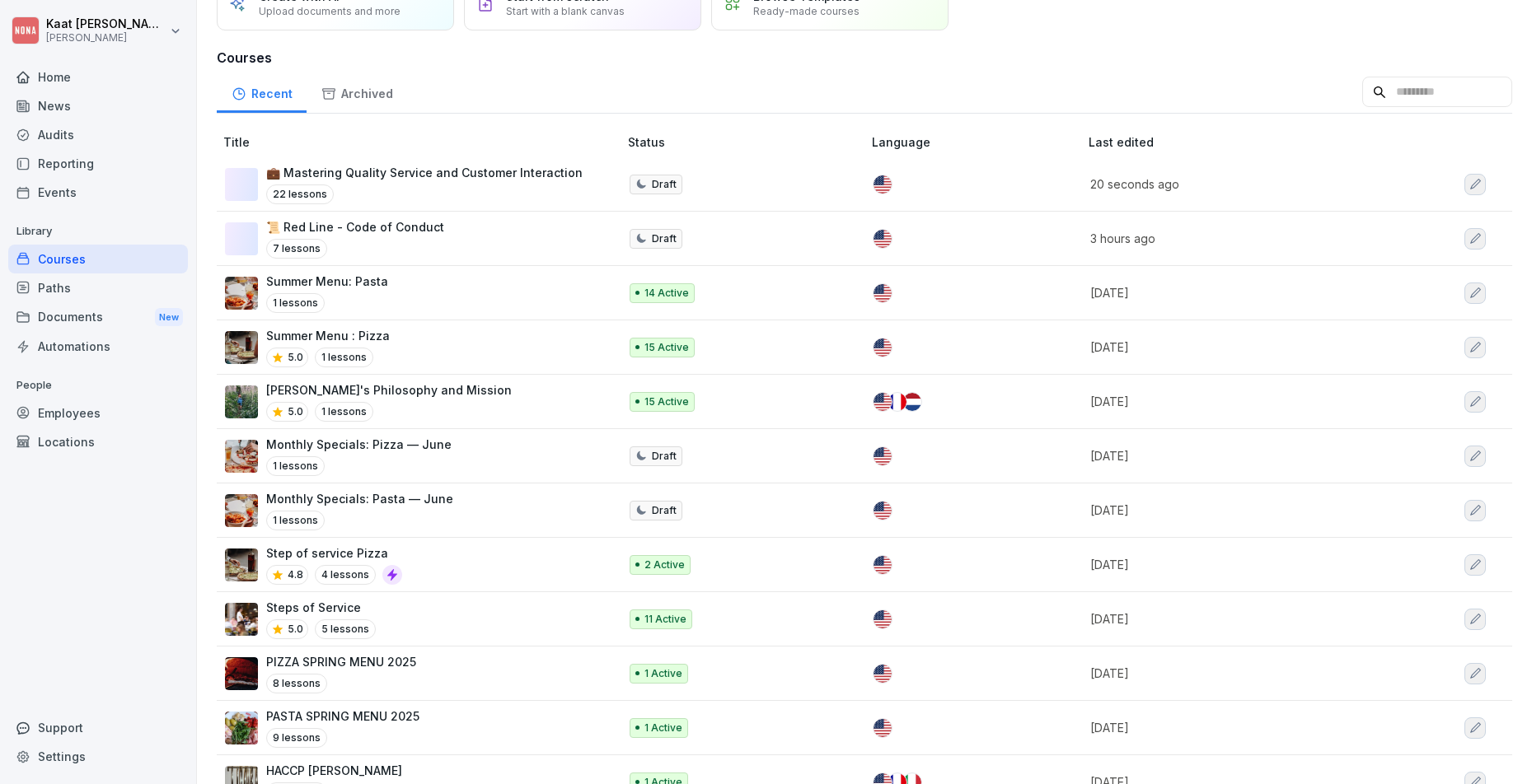
scroll to position [142, 0]
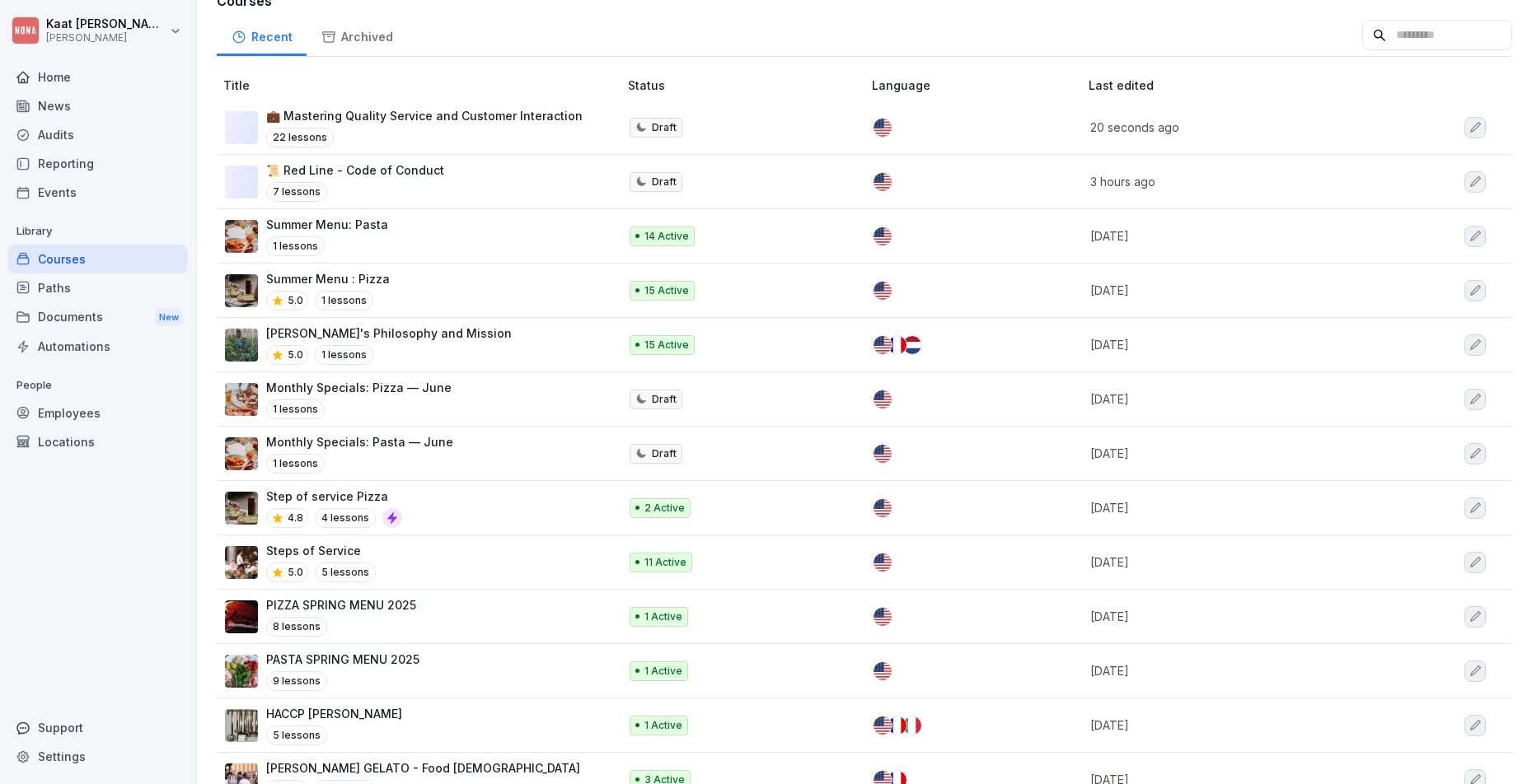
click at [370, 492] on p "Step of service Pizza" at bounding box center [334, 496] width 136 height 18
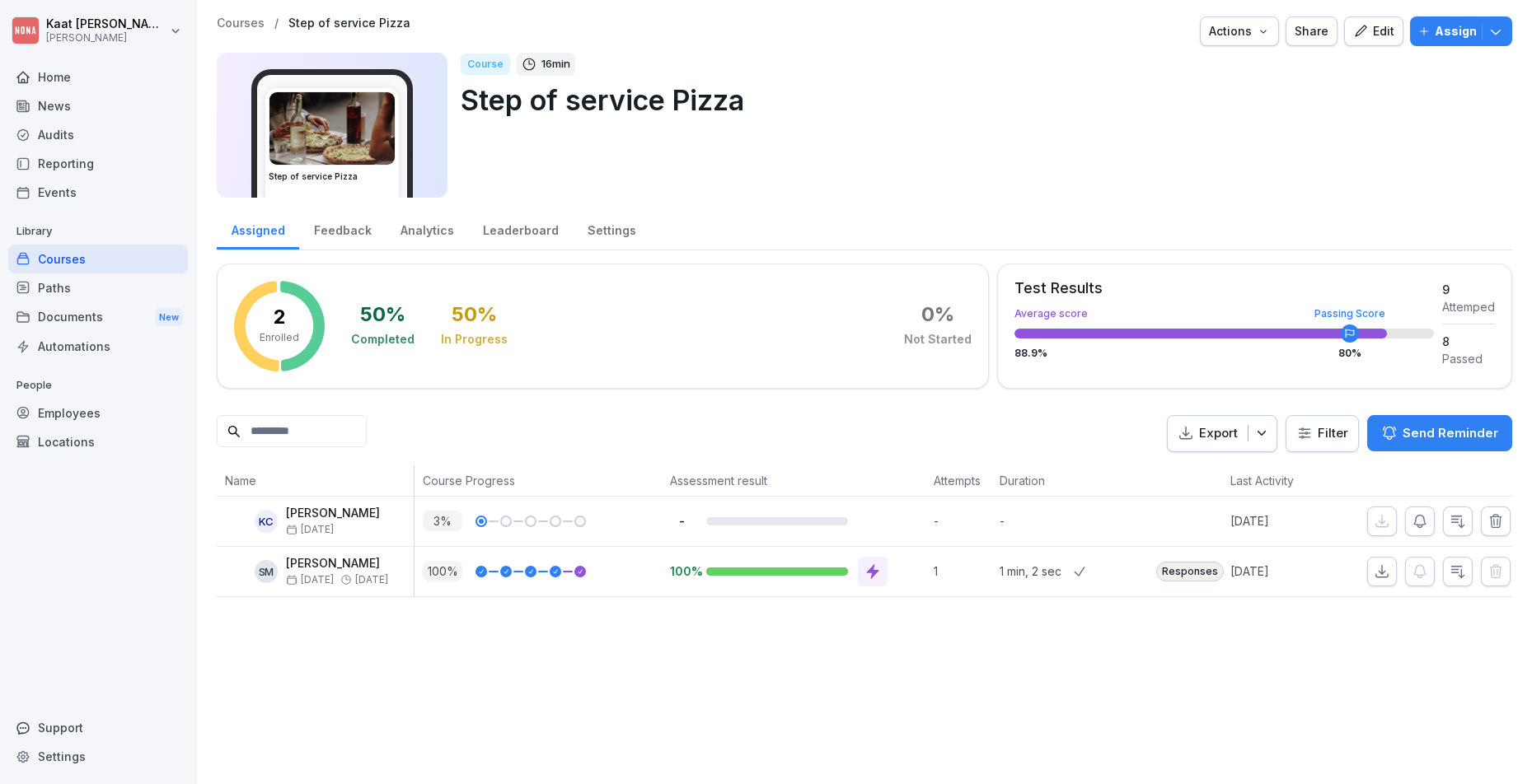
click at [391, 124] on img at bounding box center [332, 128] width 125 height 73
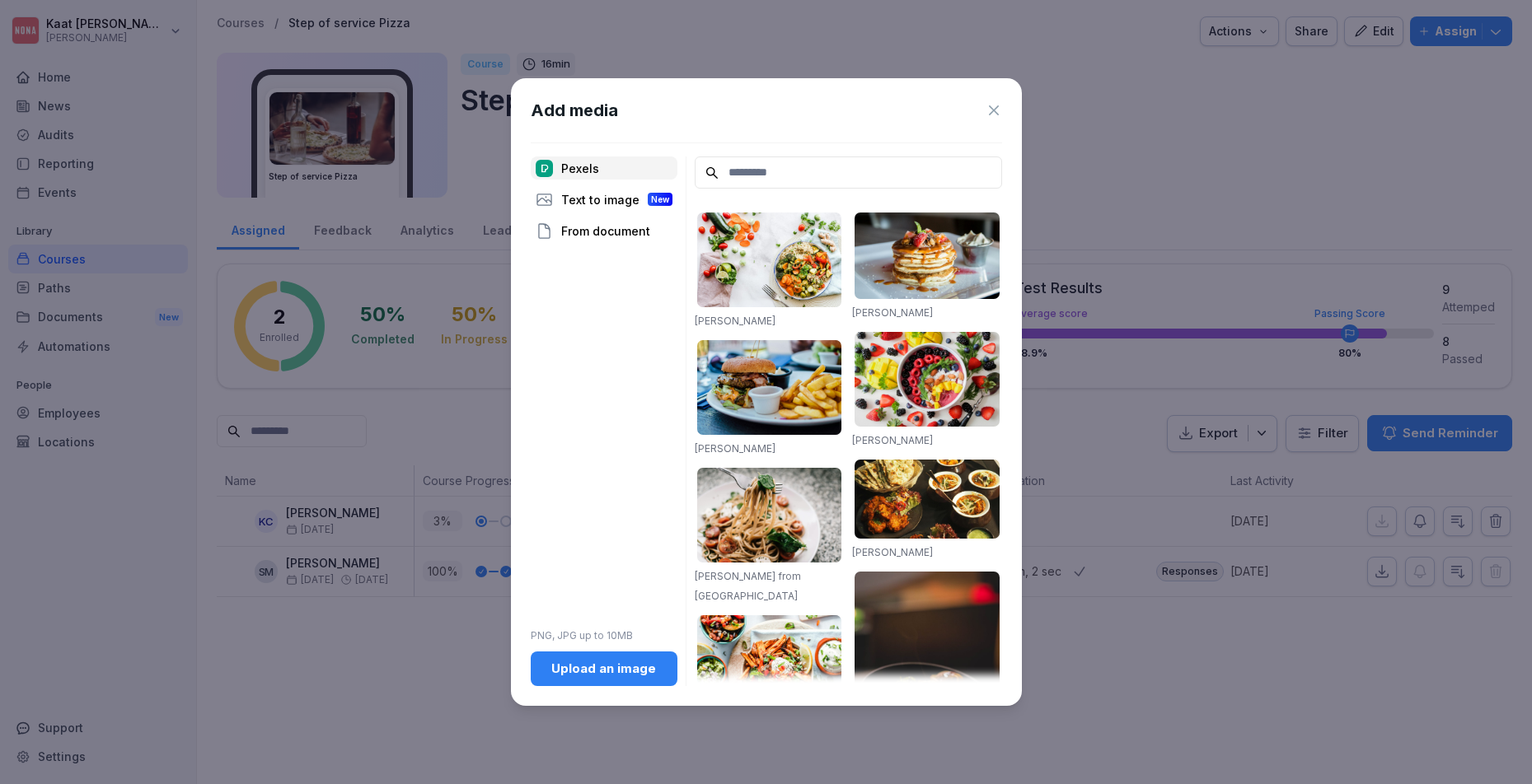
click at [993, 107] on icon at bounding box center [994, 110] width 17 height 17
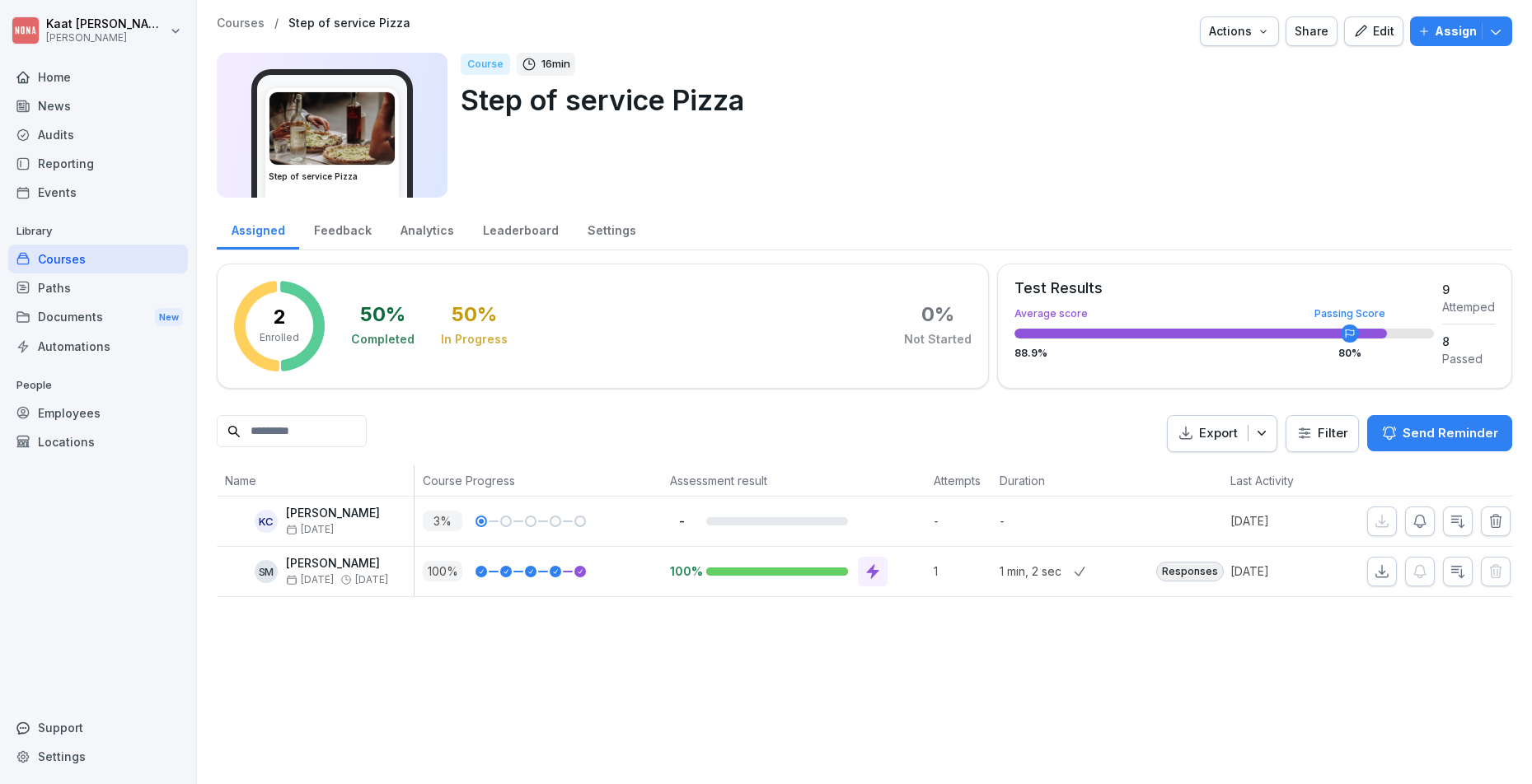
click at [1344, 33] on button "Edit" at bounding box center [1373, 32] width 59 height 30
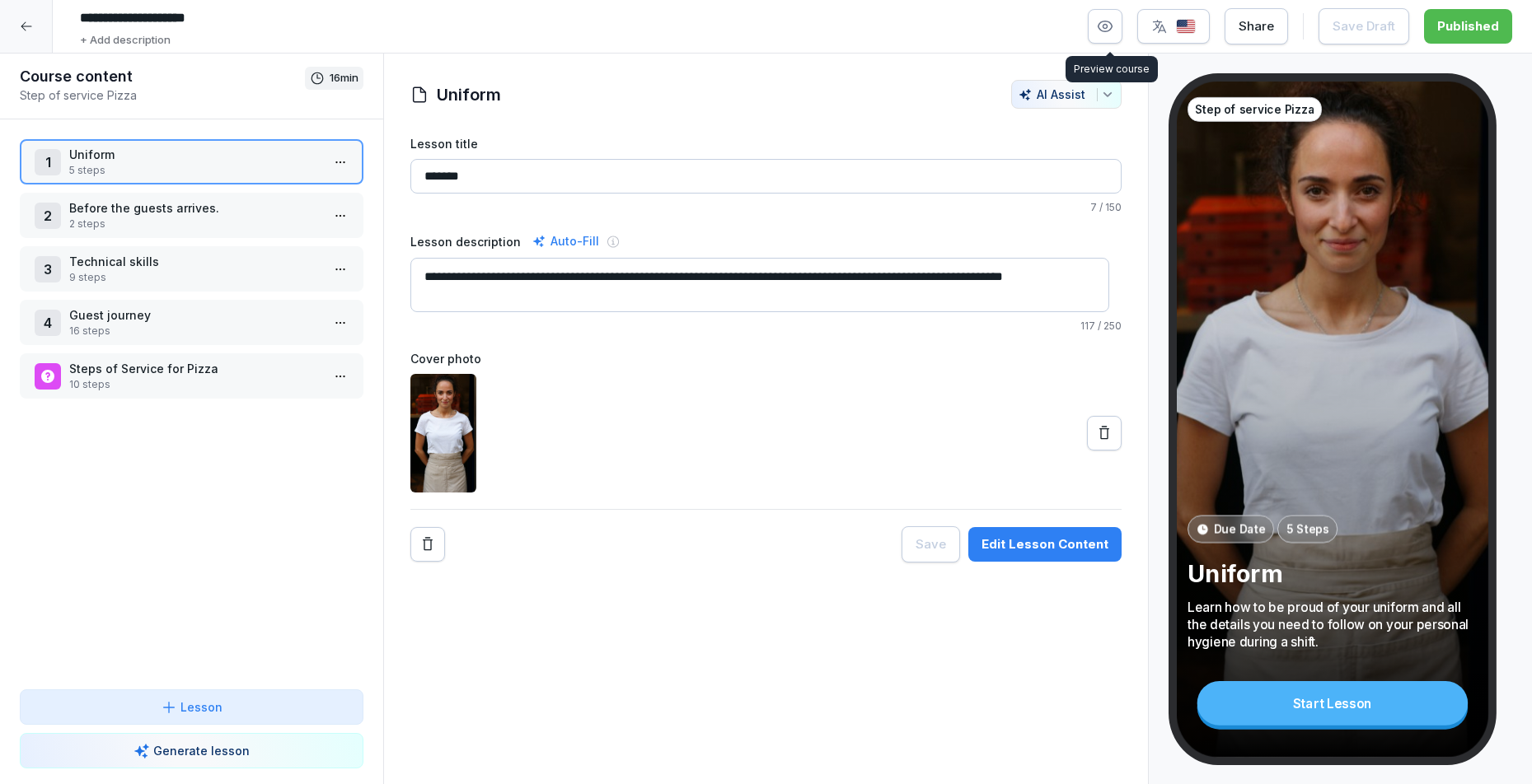
click at [1113, 33] on icon "button" at bounding box center [1106, 27] width 17 height 17
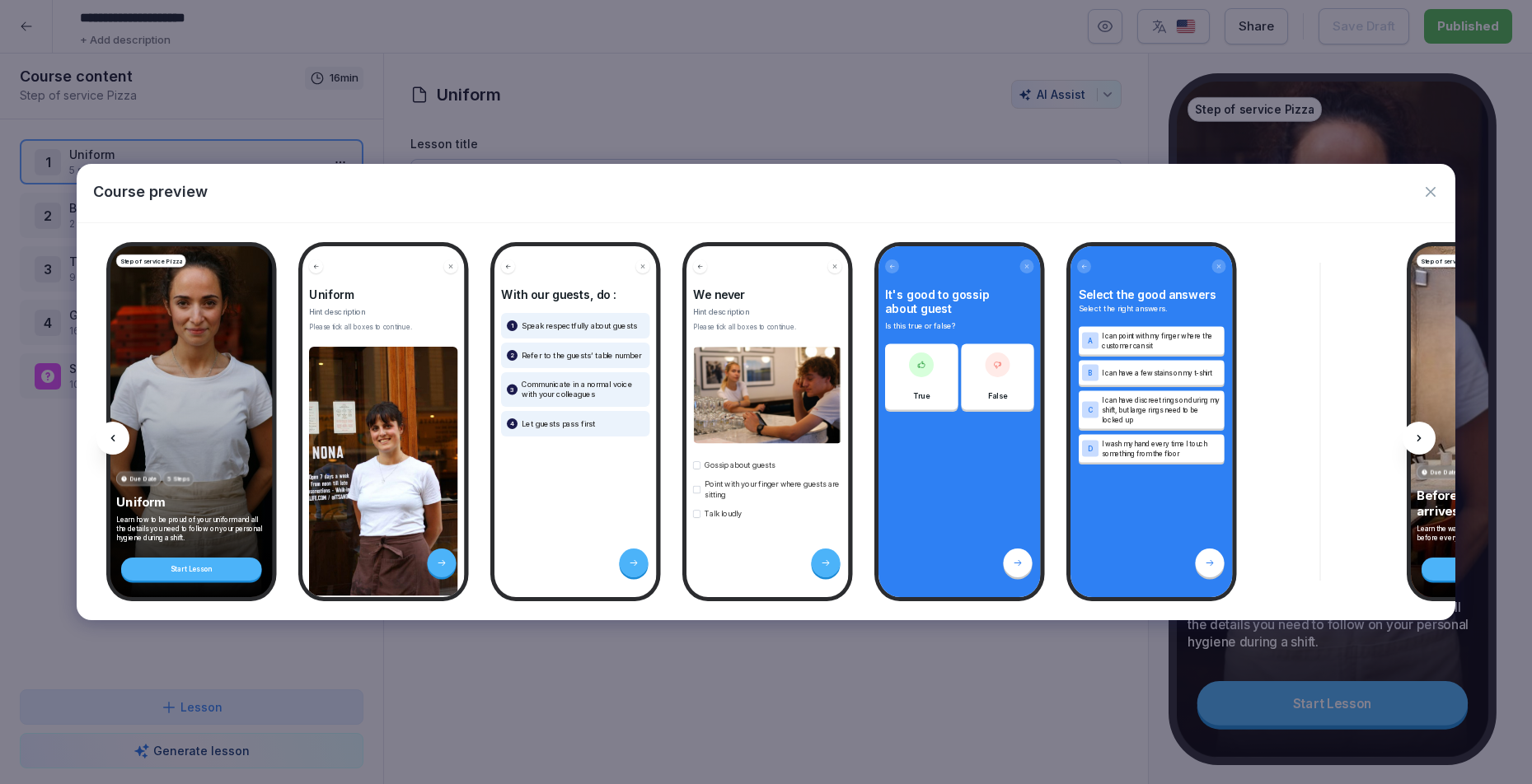
click at [1416, 438] on icon at bounding box center [1419, 439] width 13 height 13
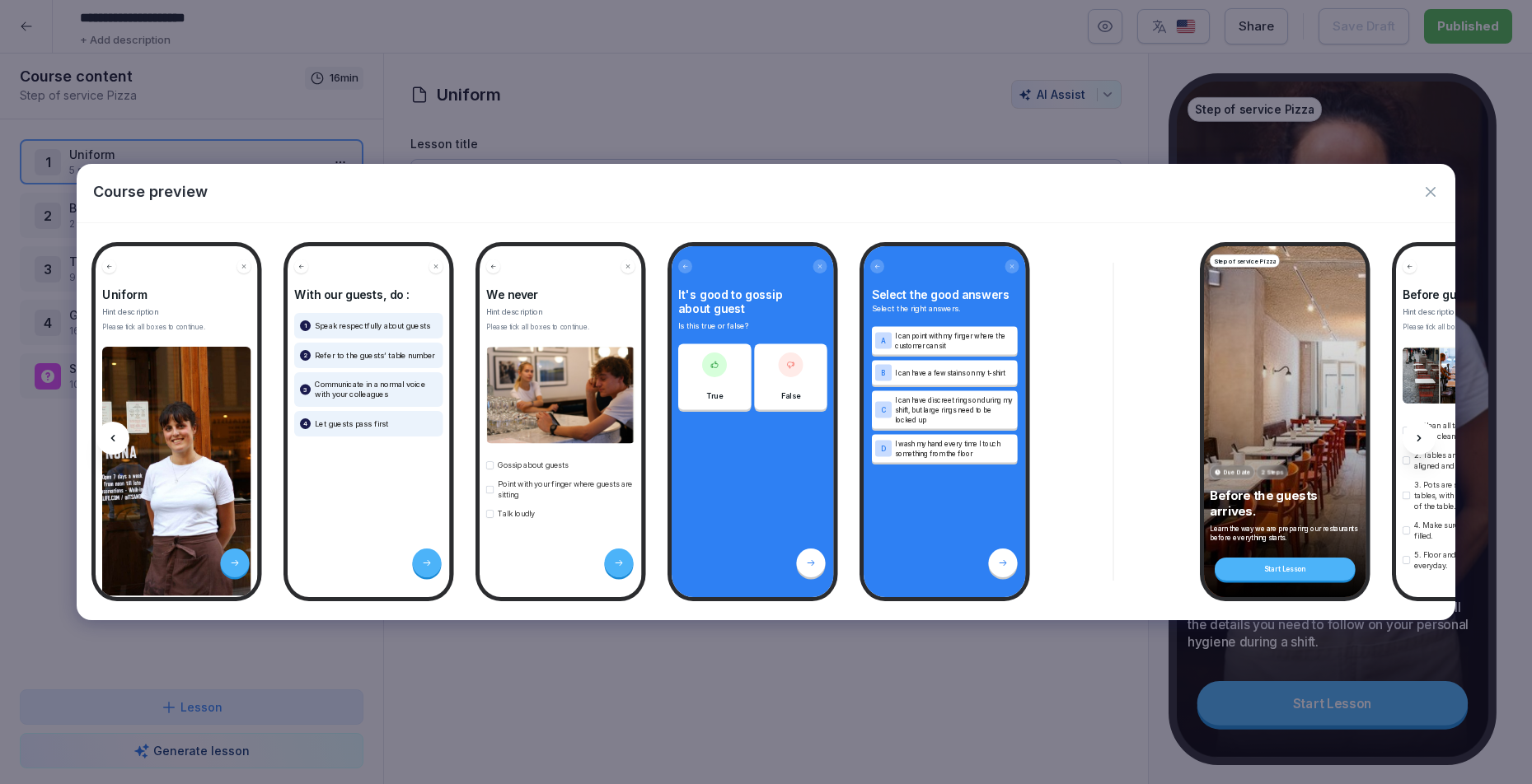
scroll to position [0, 220]
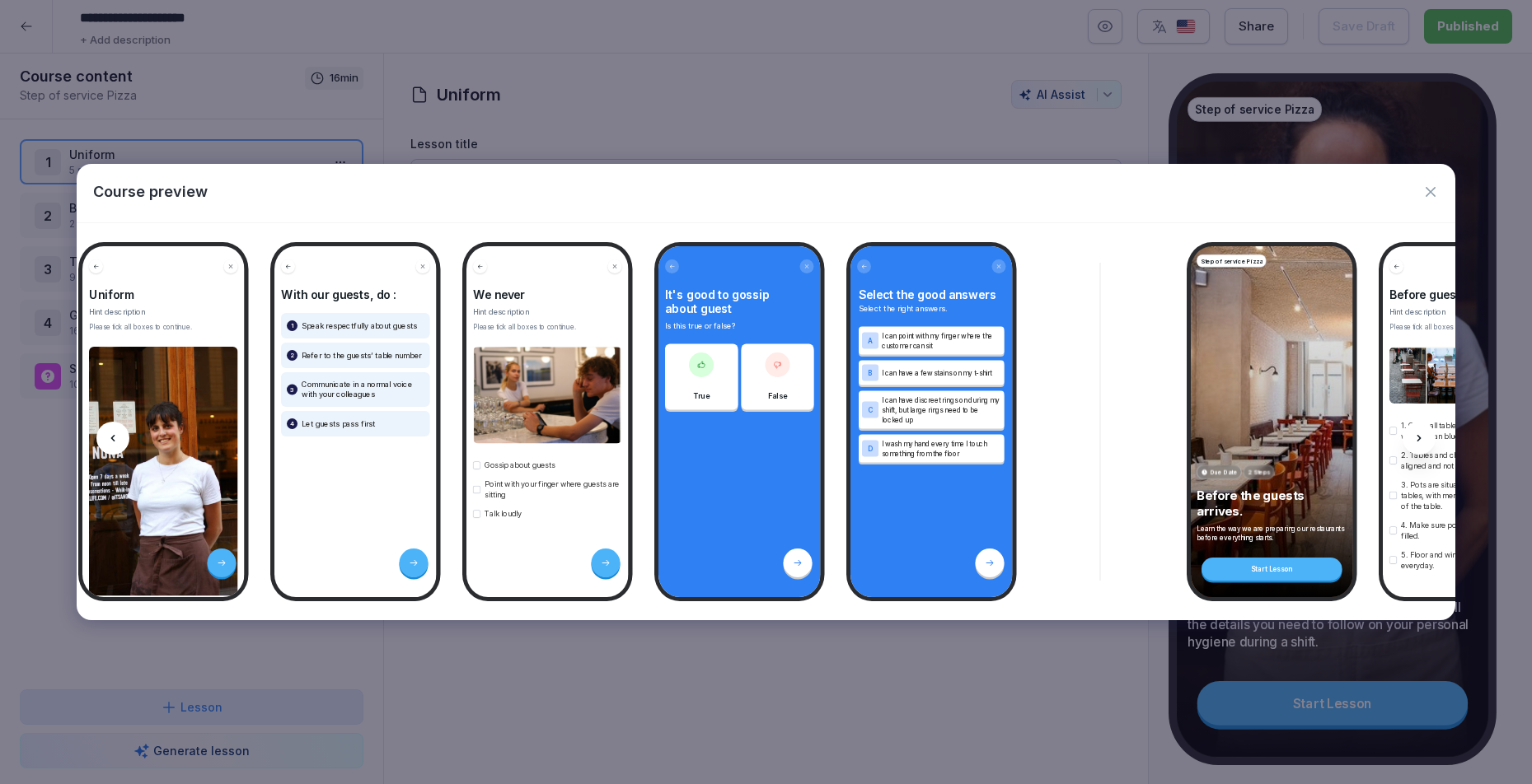
click at [1408, 439] on div at bounding box center [1419, 439] width 33 height 33
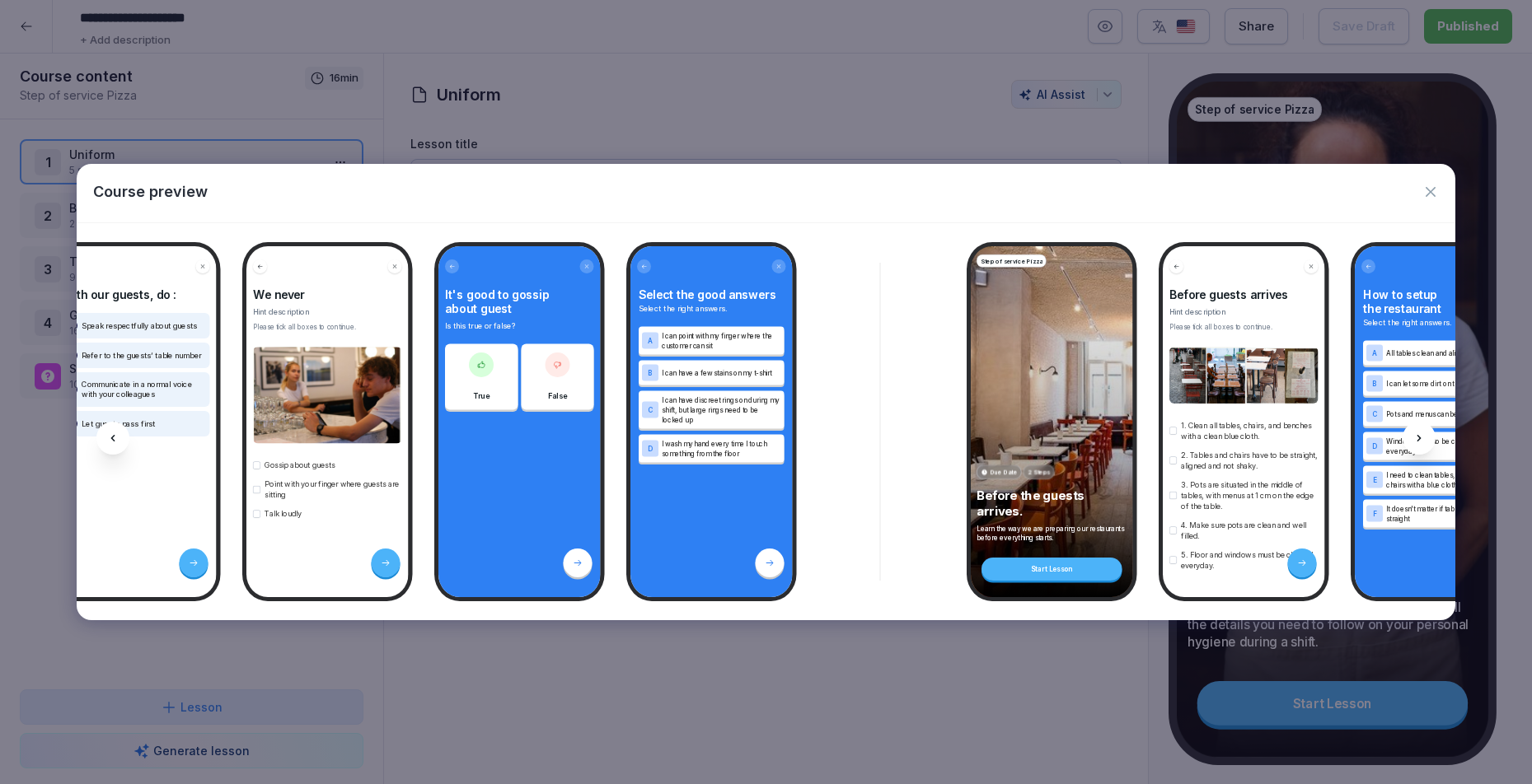
click at [1408, 439] on div at bounding box center [1419, 439] width 33 height 33
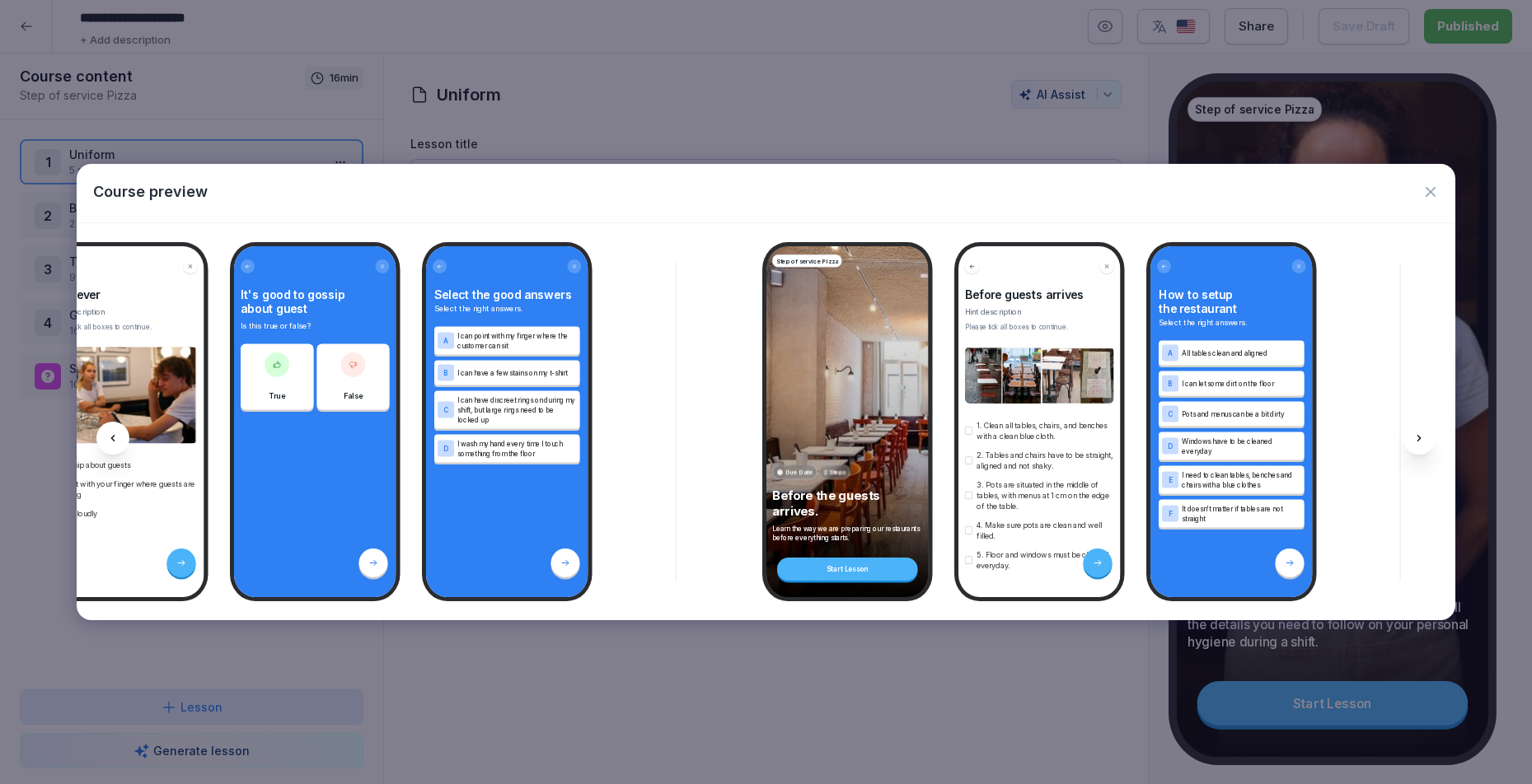
scroll to position [0, 660]
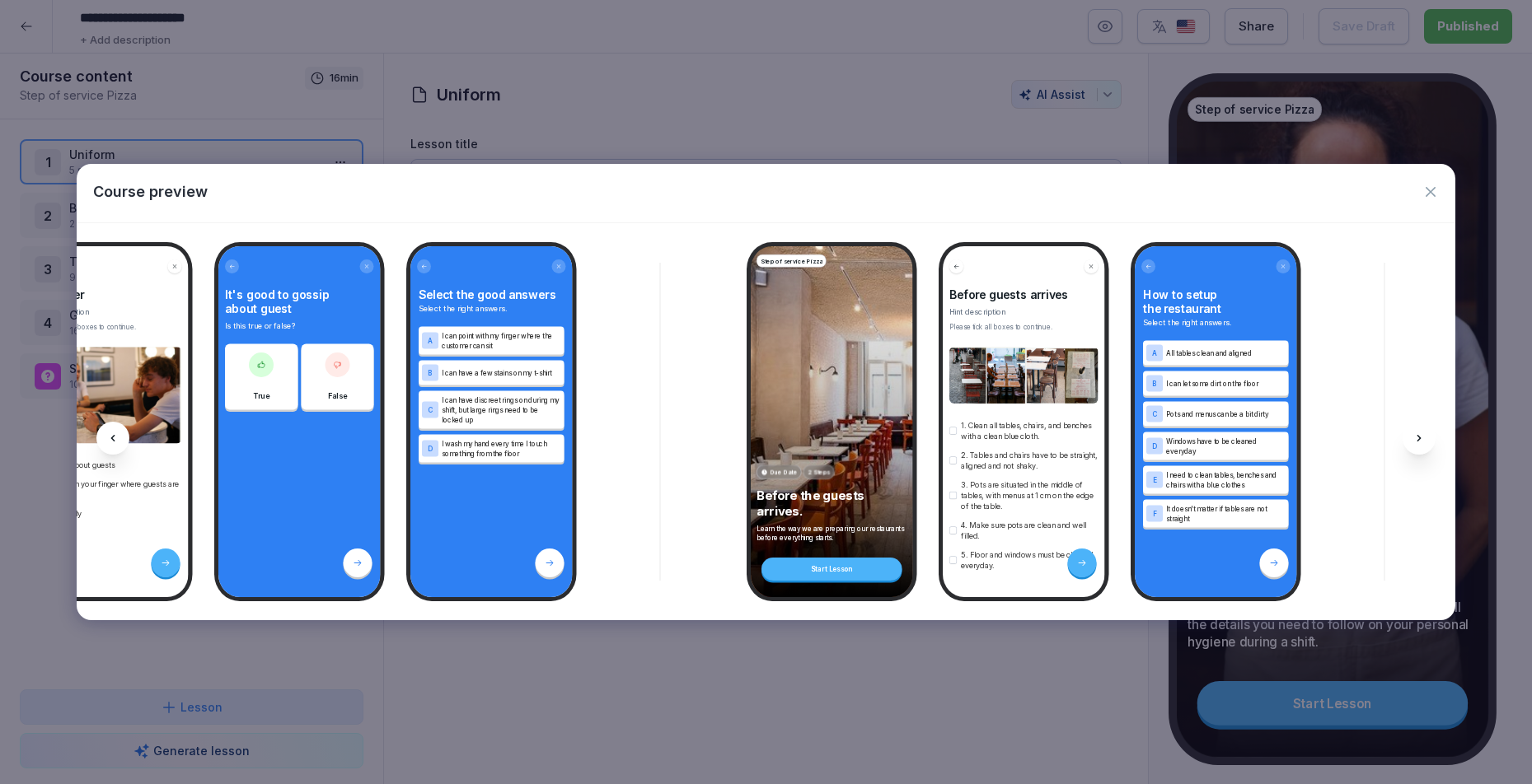
click at [1427, 447] on div at bounding box center [1419, 439] width 33 height 33
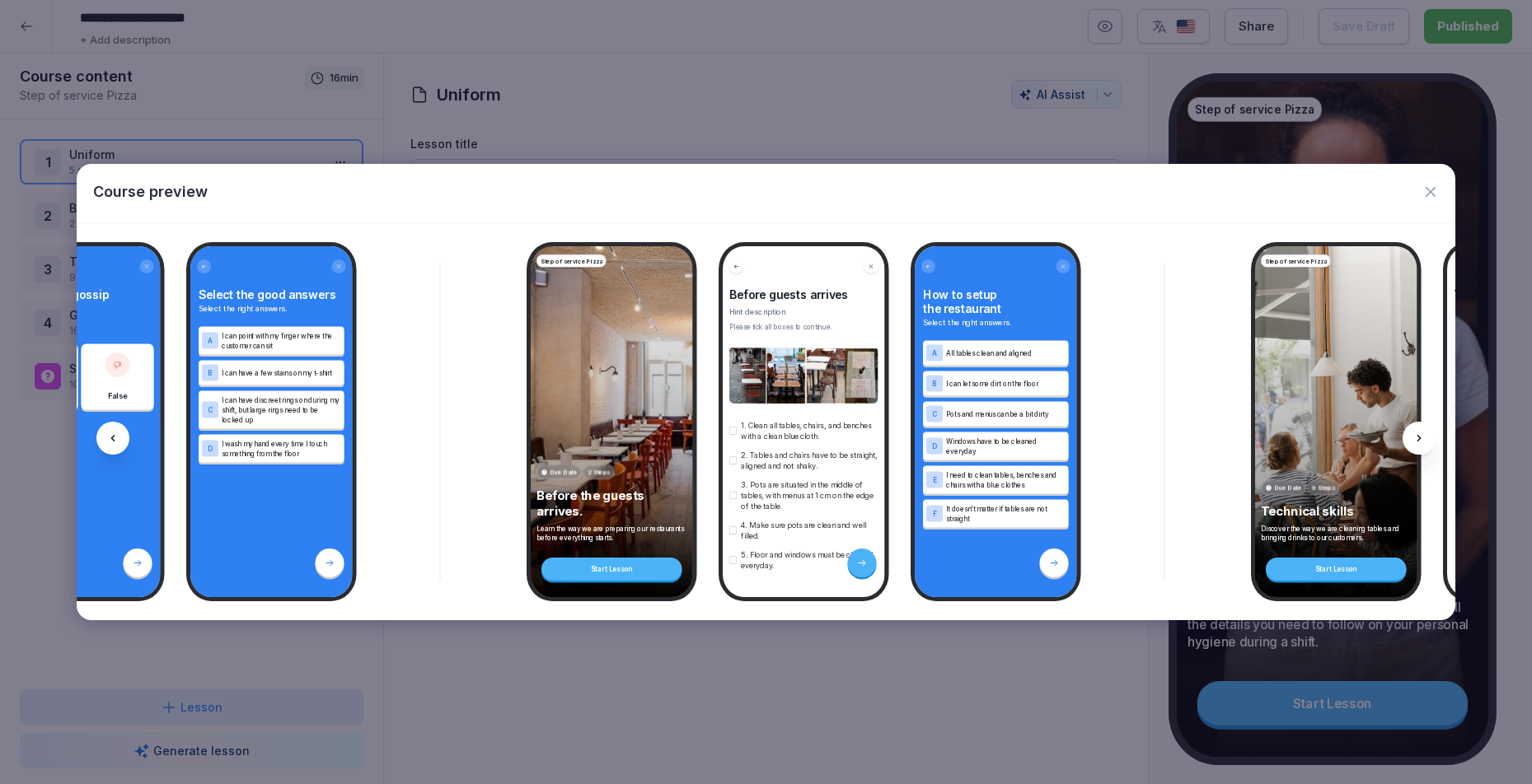
click at [1418, 448] on div at bounding box center [1419, 439] width 33 height 33
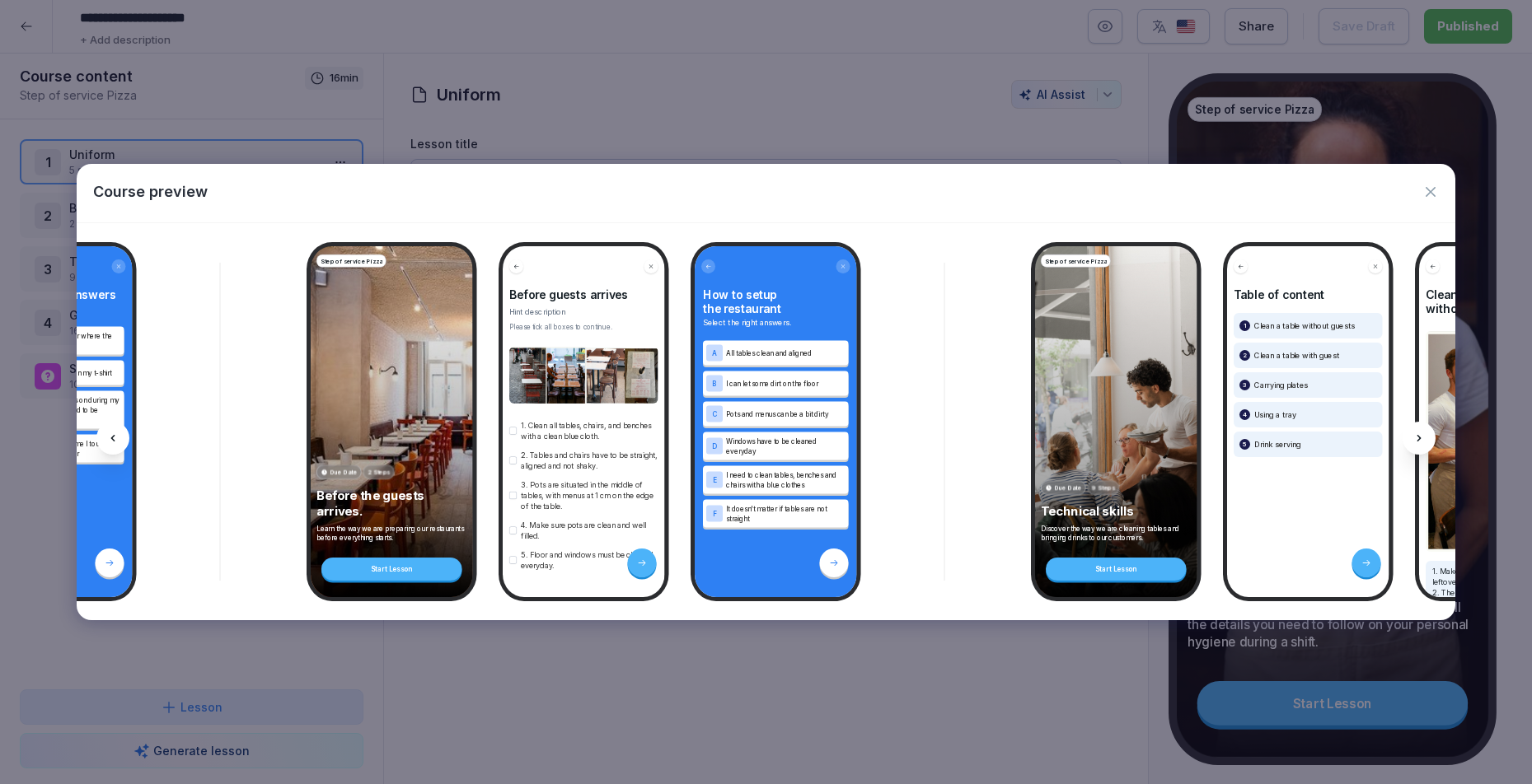
click at [1418, 448] on div at bounding box center [1419, 439] width 33 height 33
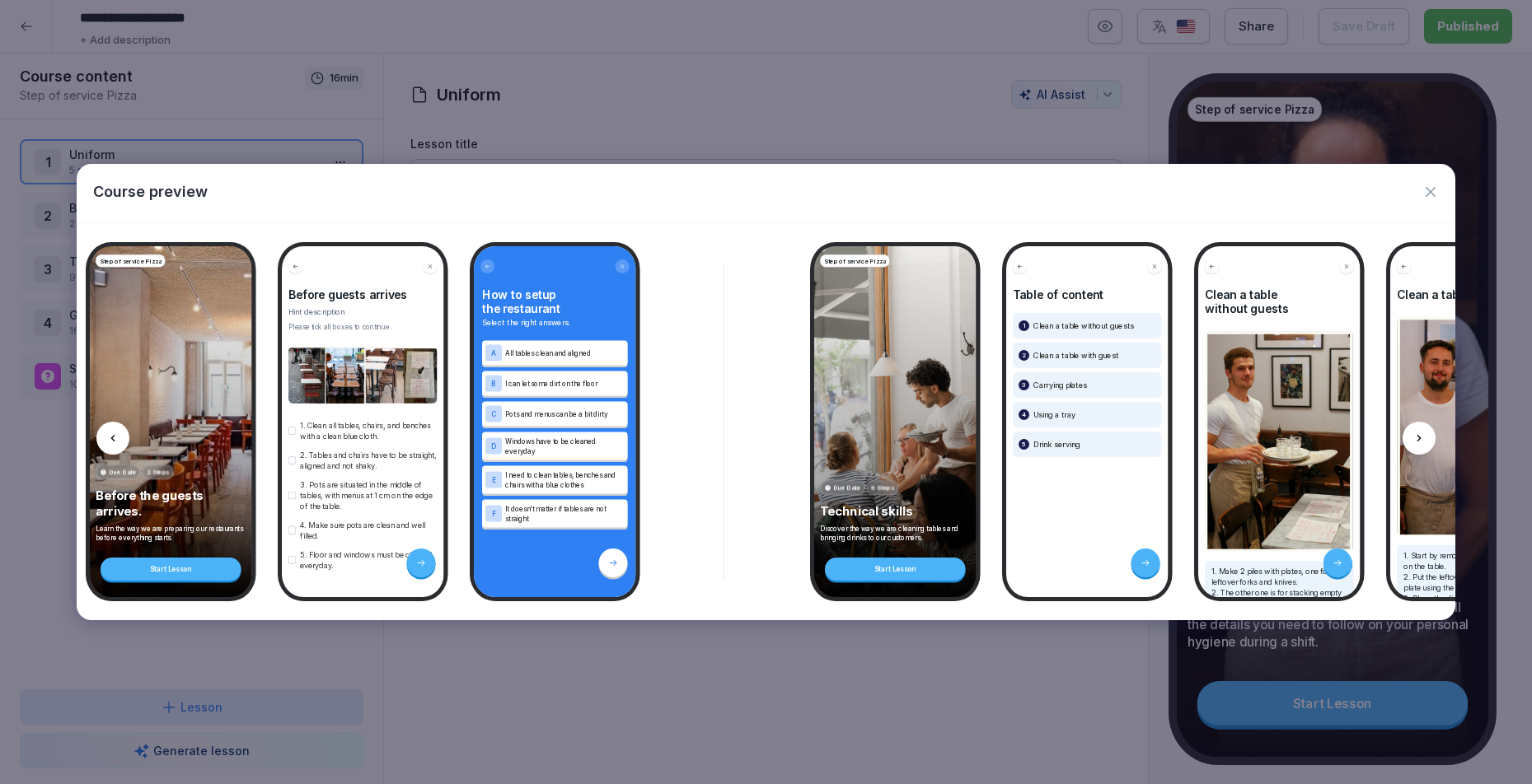
click at [1418, 448] on div at bounding box center [1419, 439] width 33 height 33
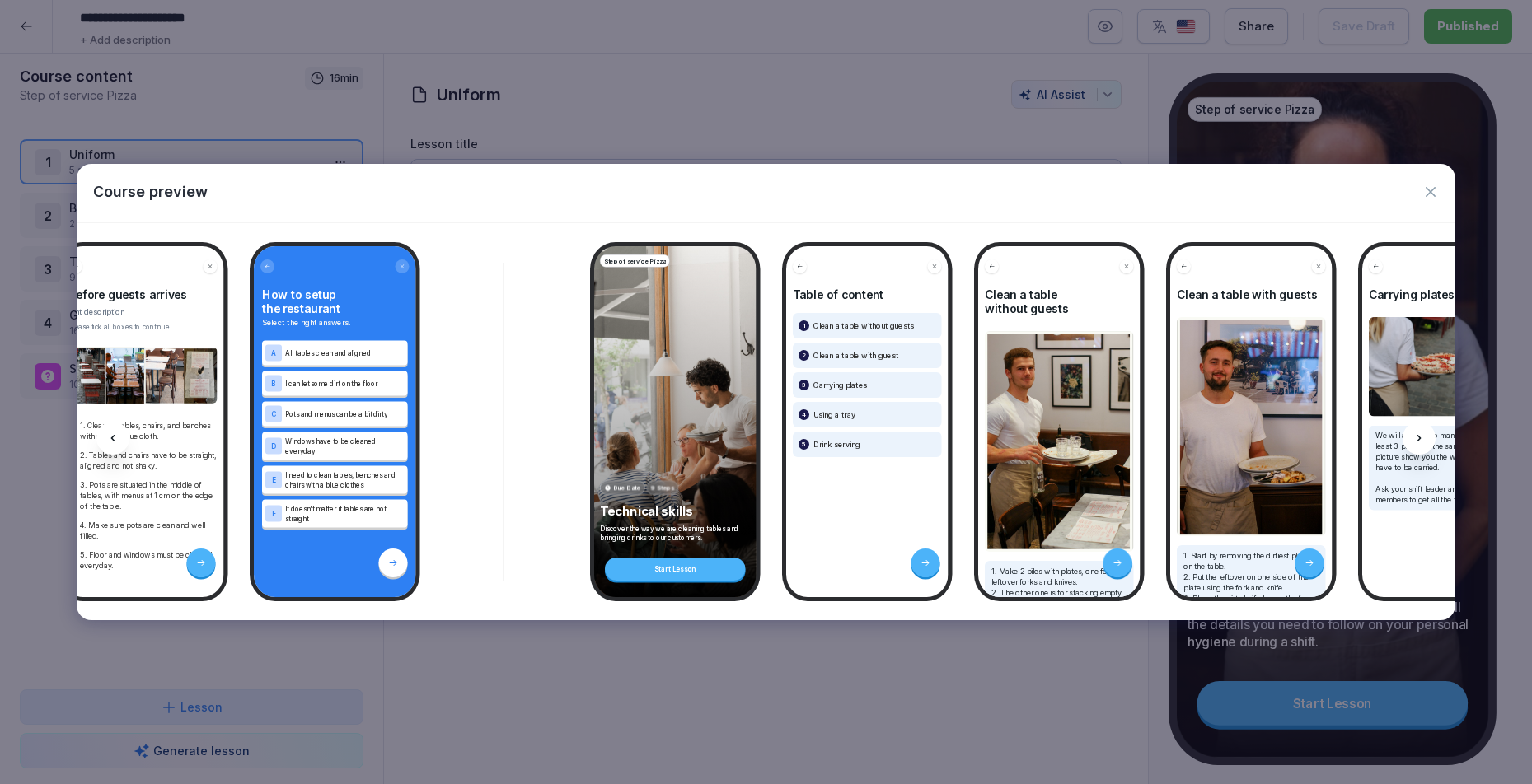
click at [1417, 447] on div at bounding box center [1419, 439] width 33 height 33
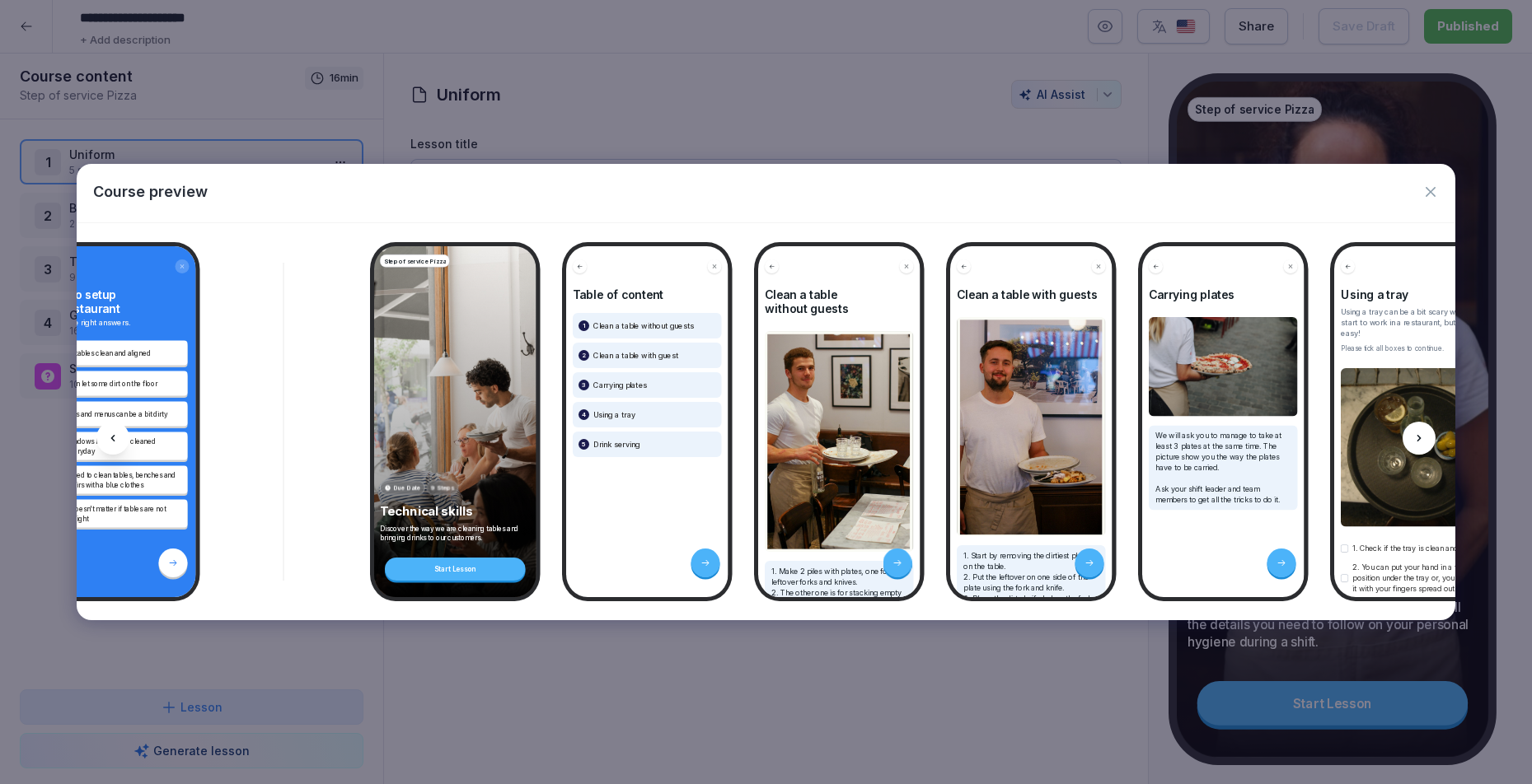
click at [1415, 445] on div at bounding box center [1419, 439] width 33 height 33
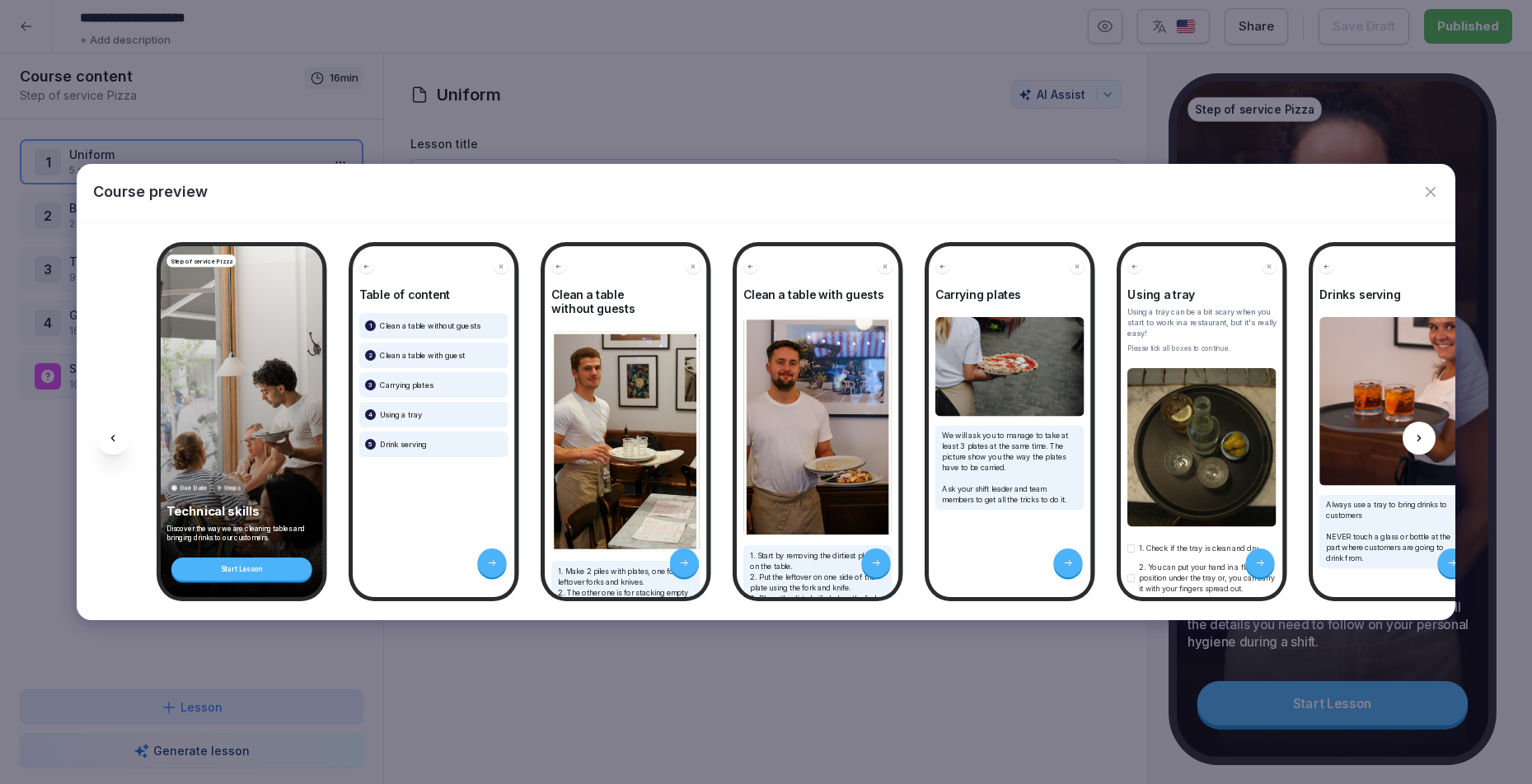
scroll to position [0, 1981]
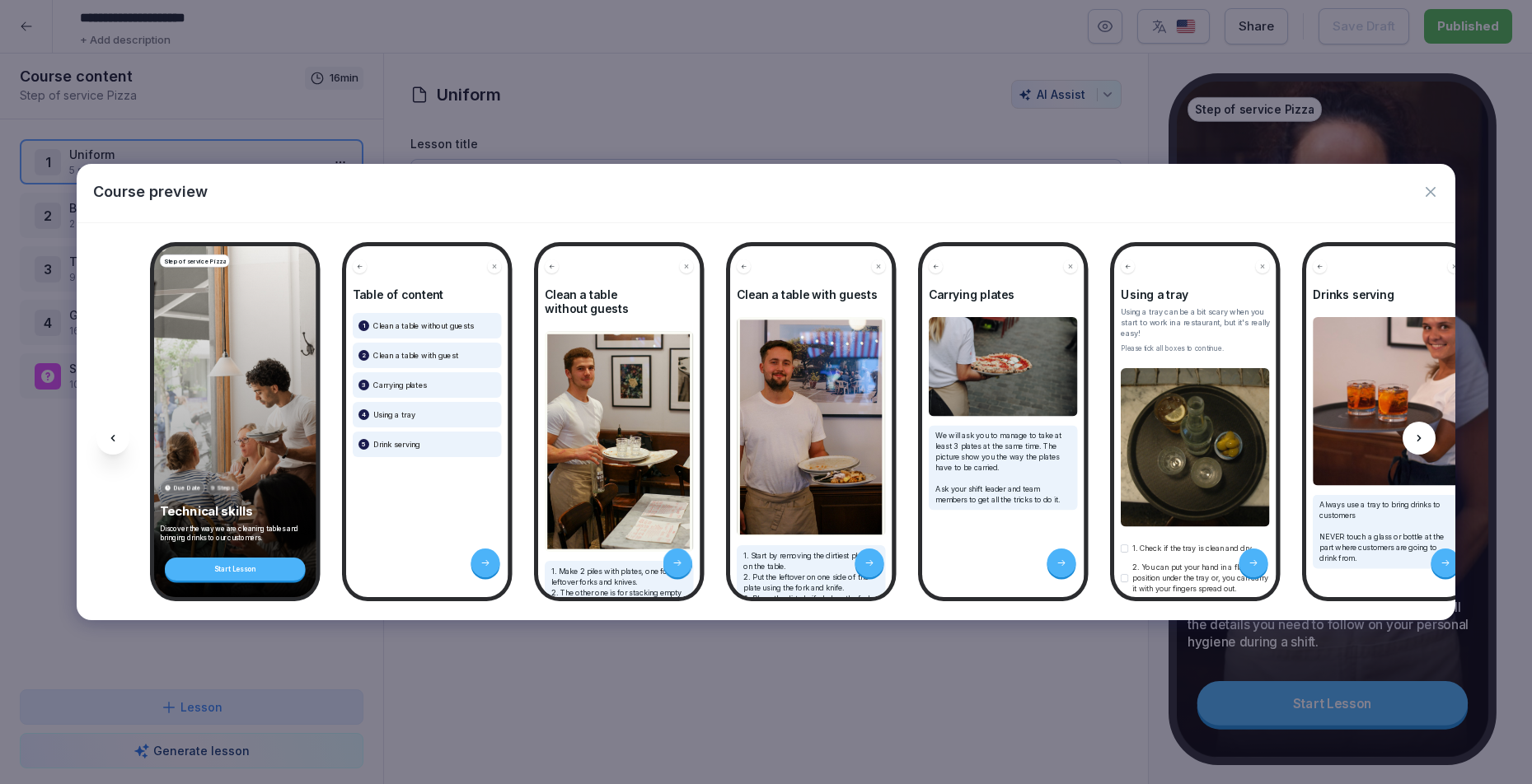
click at [1414, 444] on icon at bounding box center [1419, 439] width 13 height 13
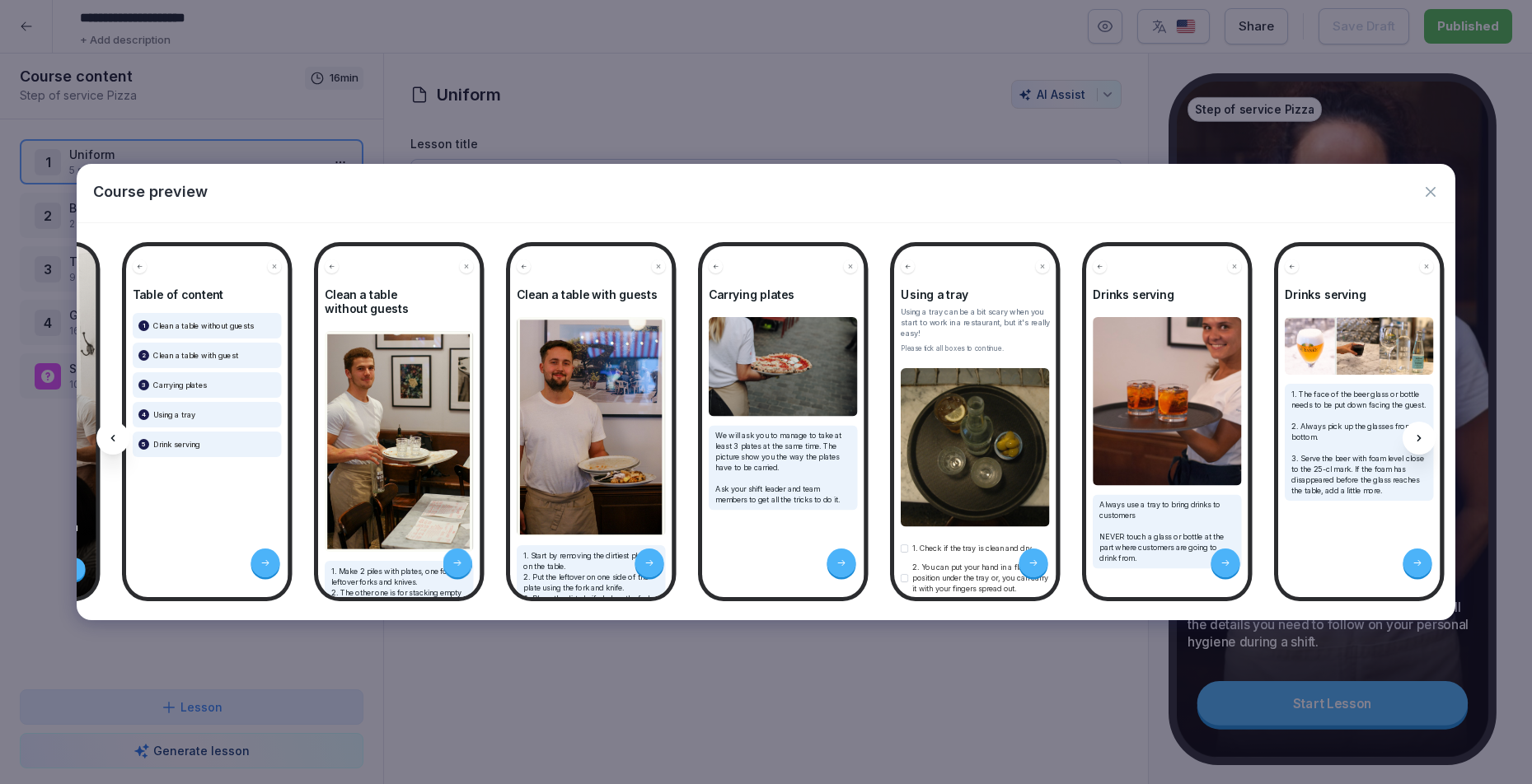
click at [1414, 444] on icon at bounding box center [1419, 439] width 13 height 13
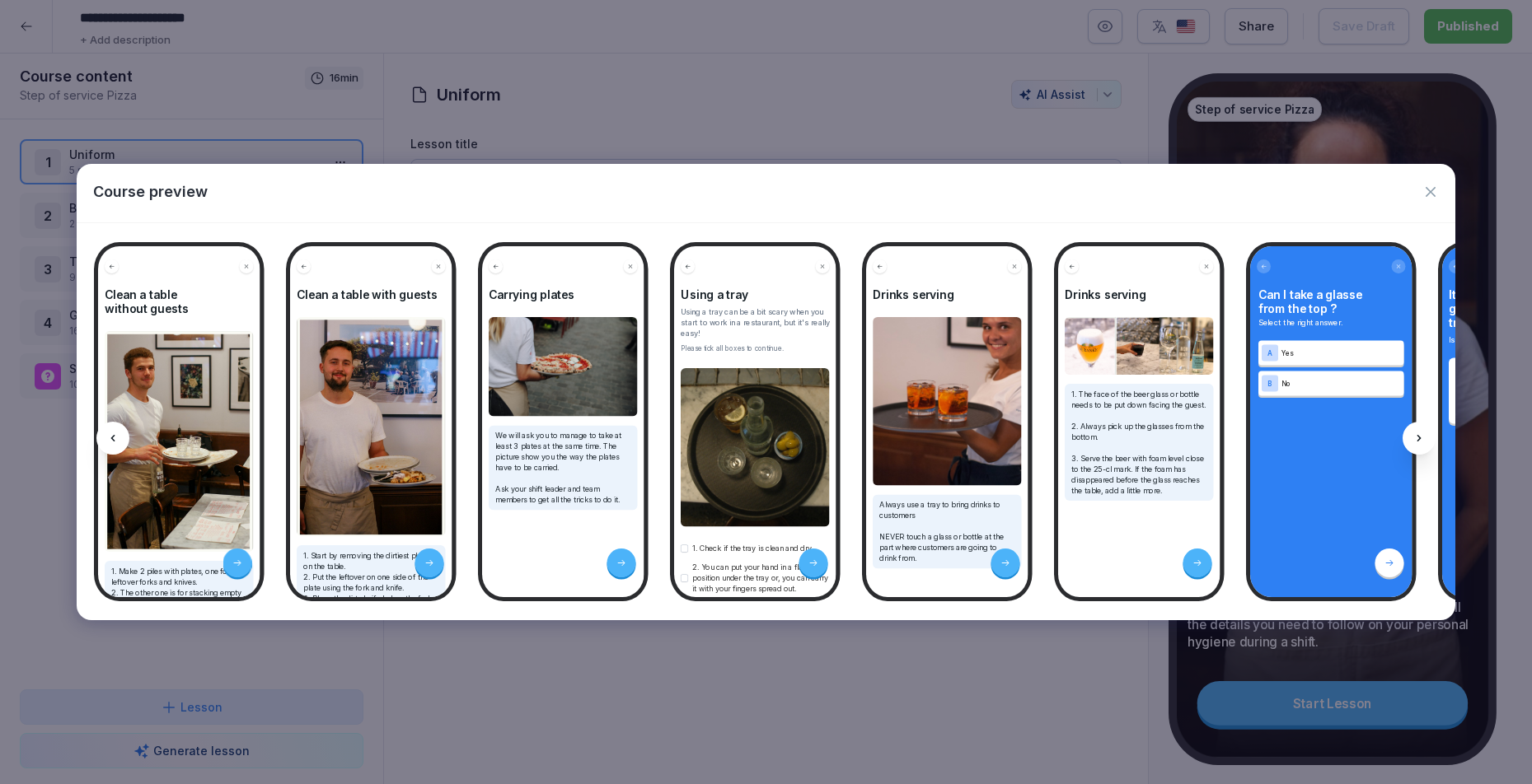
click at [1414, 444] on icon at bounding box center [1419, 439] width 13 height 13
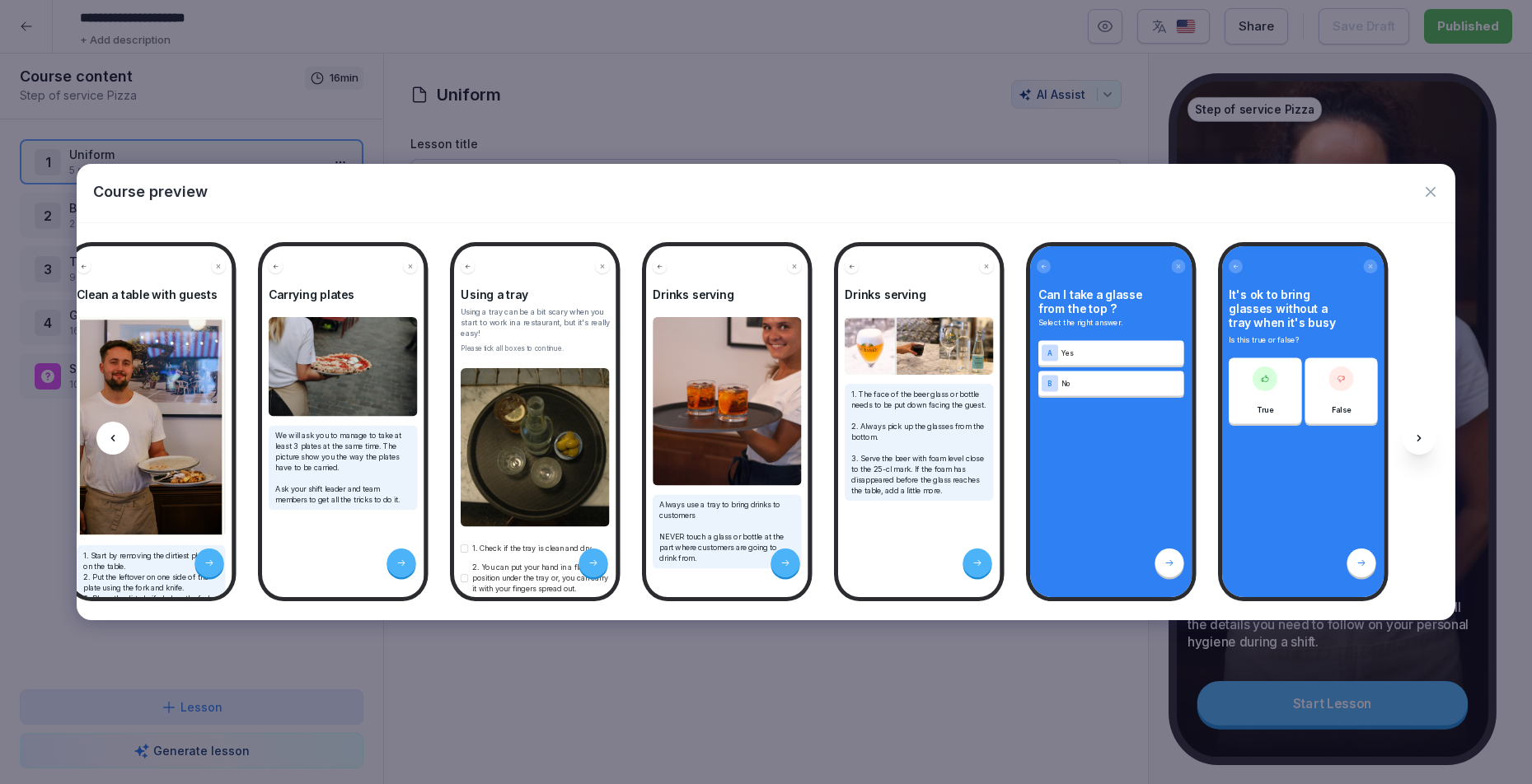
click at [1411, 442] on div at bounding box center [1419, 439] width 33 height 33
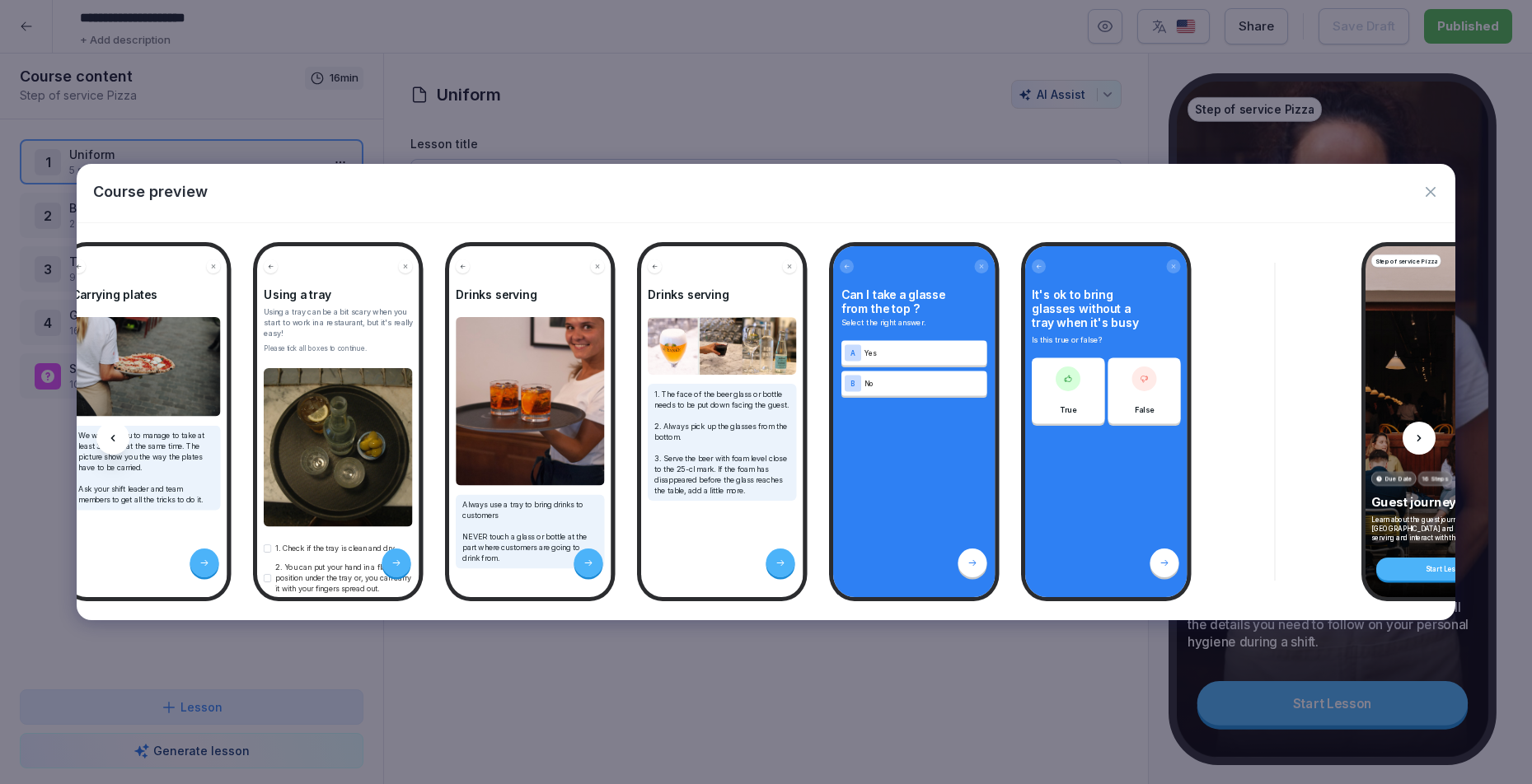
scroll to position [0, 2862]
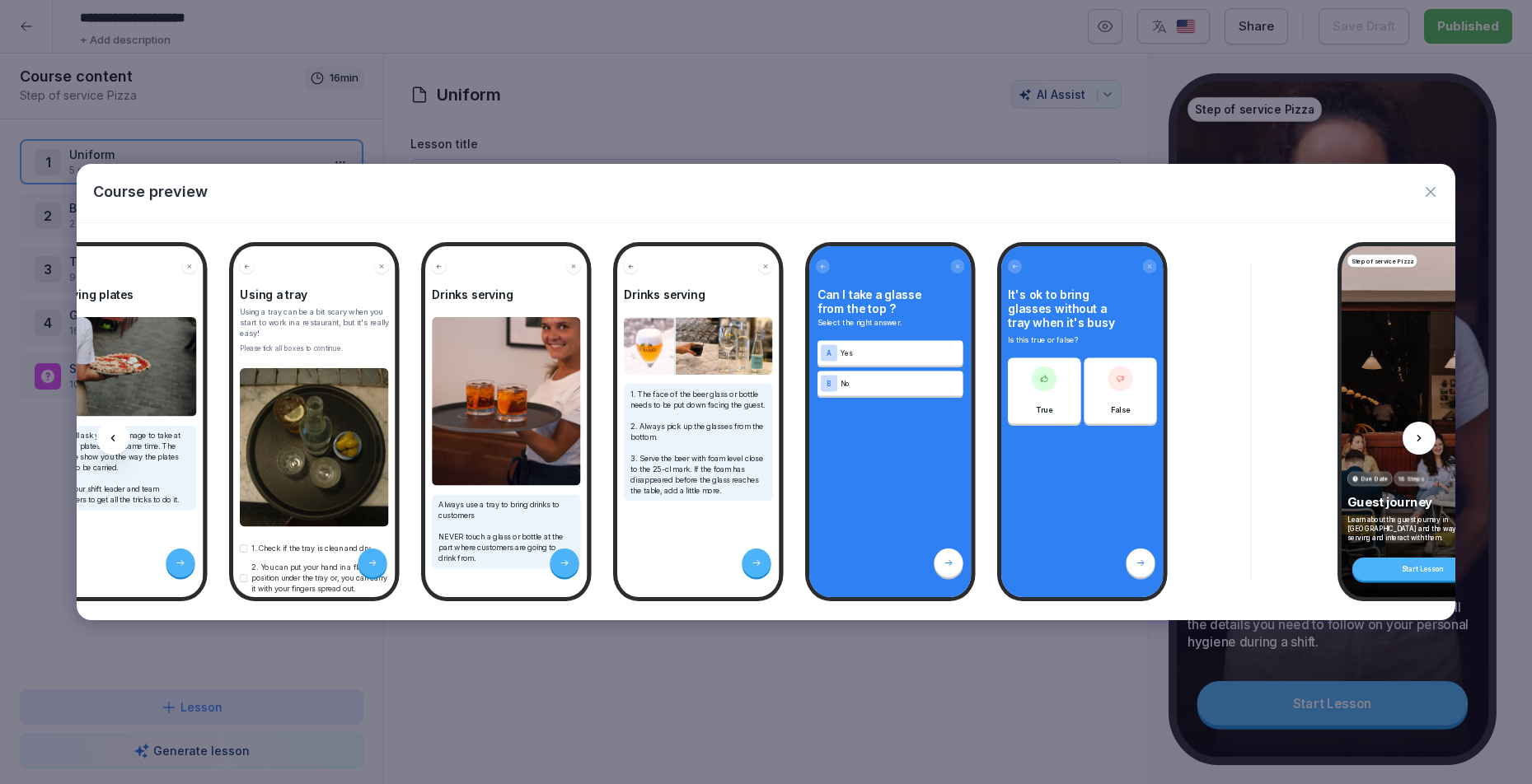
click at [1406, 435] on div at bounding box center [1419, 439] width 33 height 33
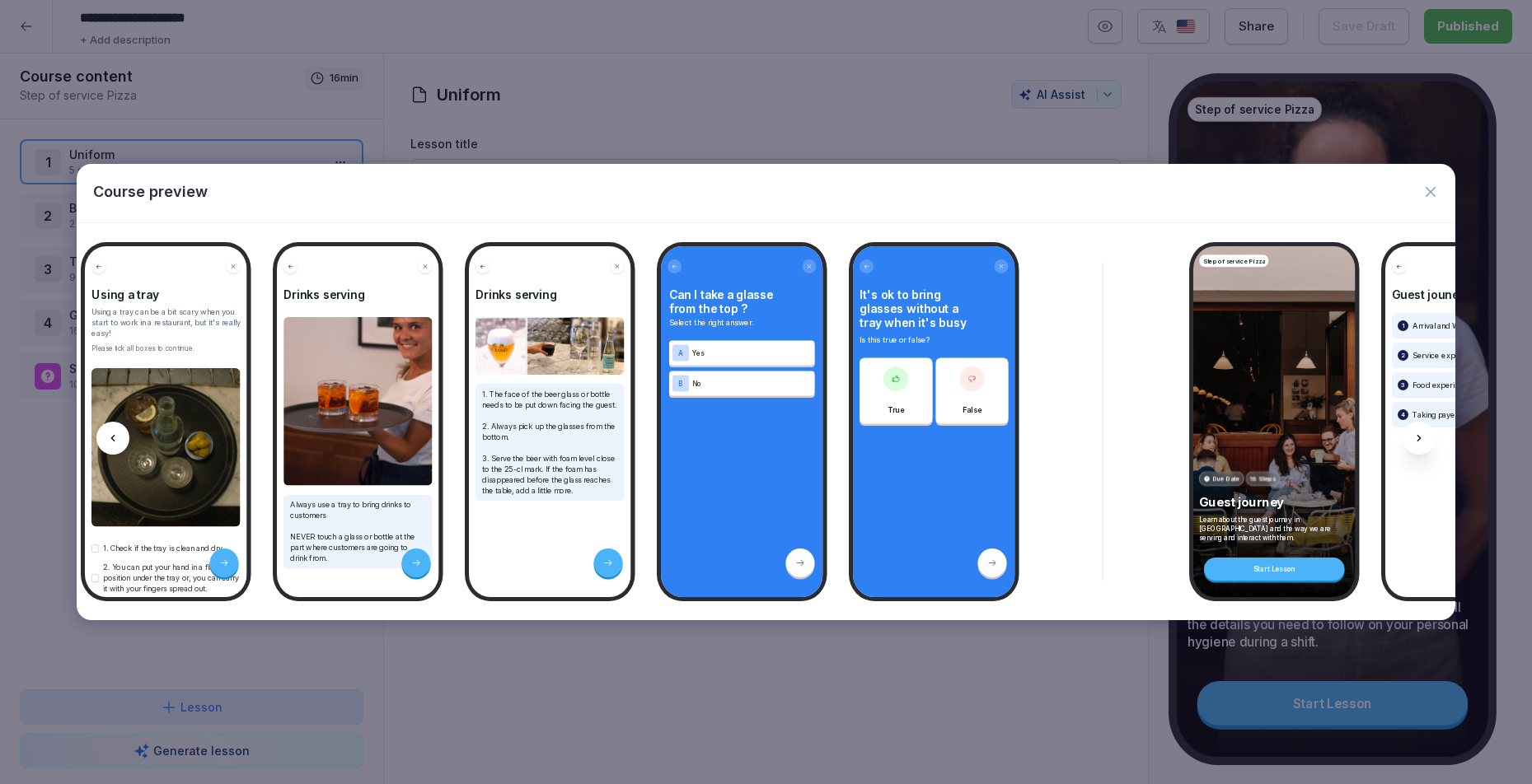
scroll to position [0, 3082]
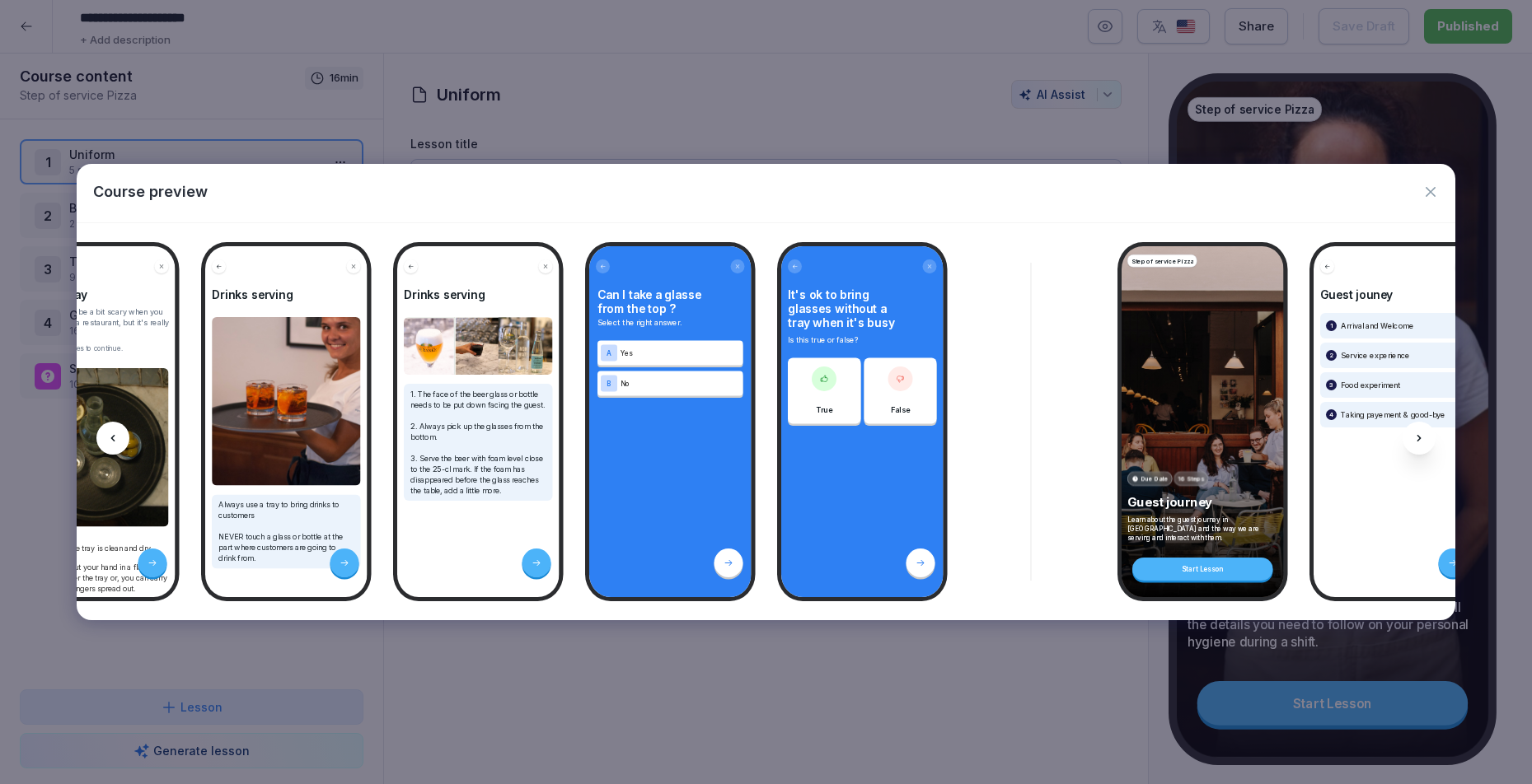
click at [1424, 443] on icon at bounding box center [1419, 439] width 13 height 13
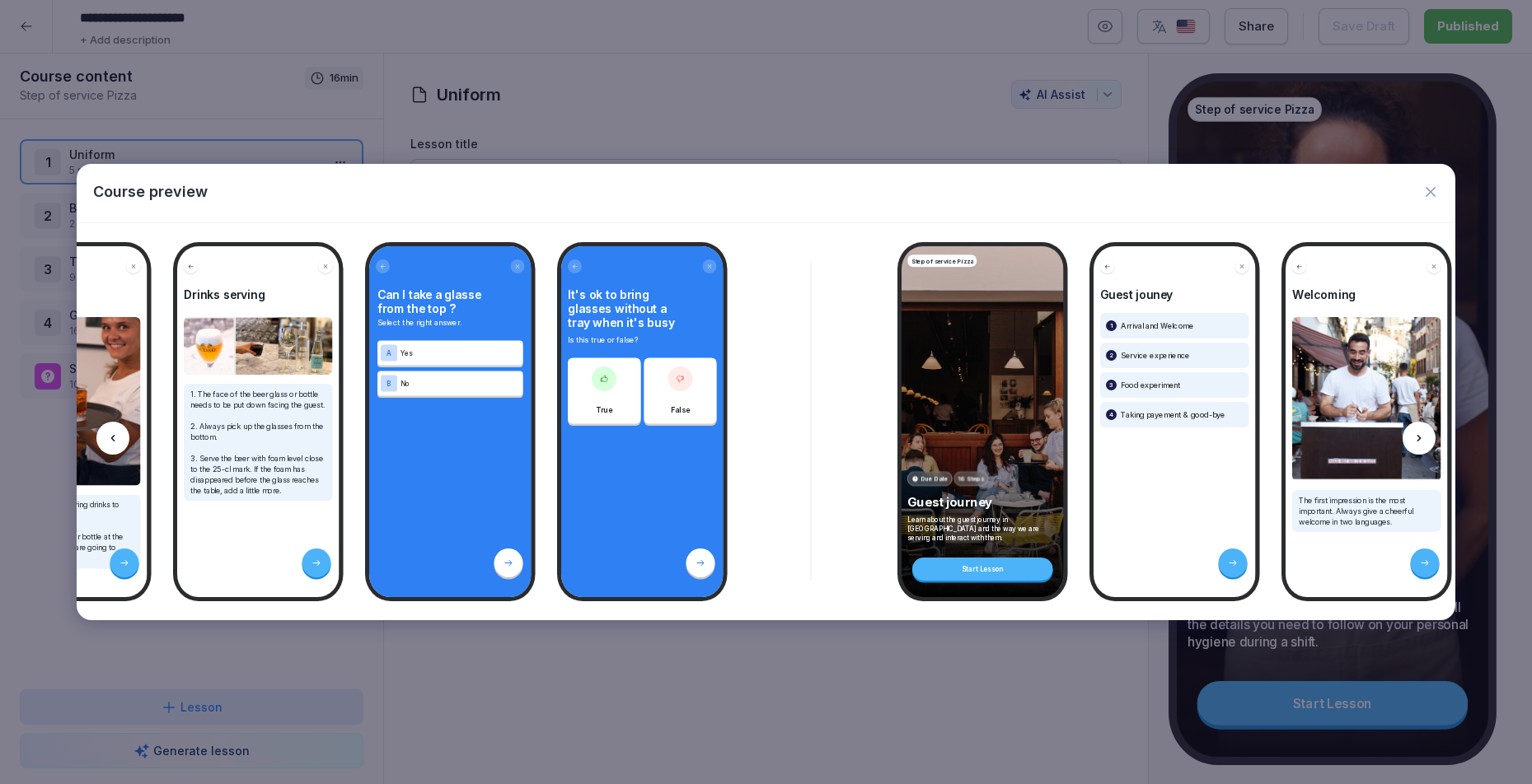
click at [1410, 448] on div at bounding box center [1419, 439] width 33 height 33
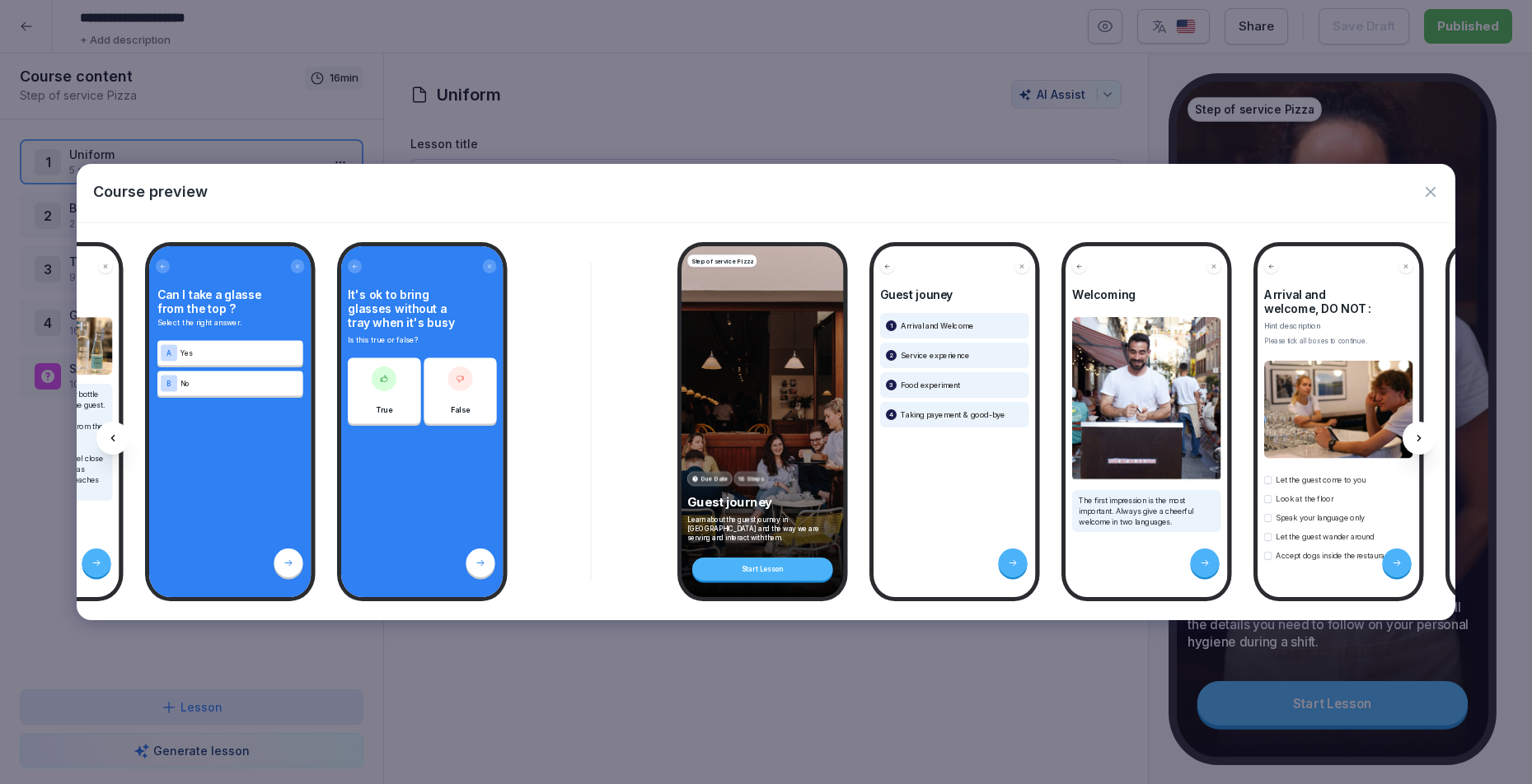
click at [1409, 450] on div at bounding box center [1419, 439] width 33 height 33
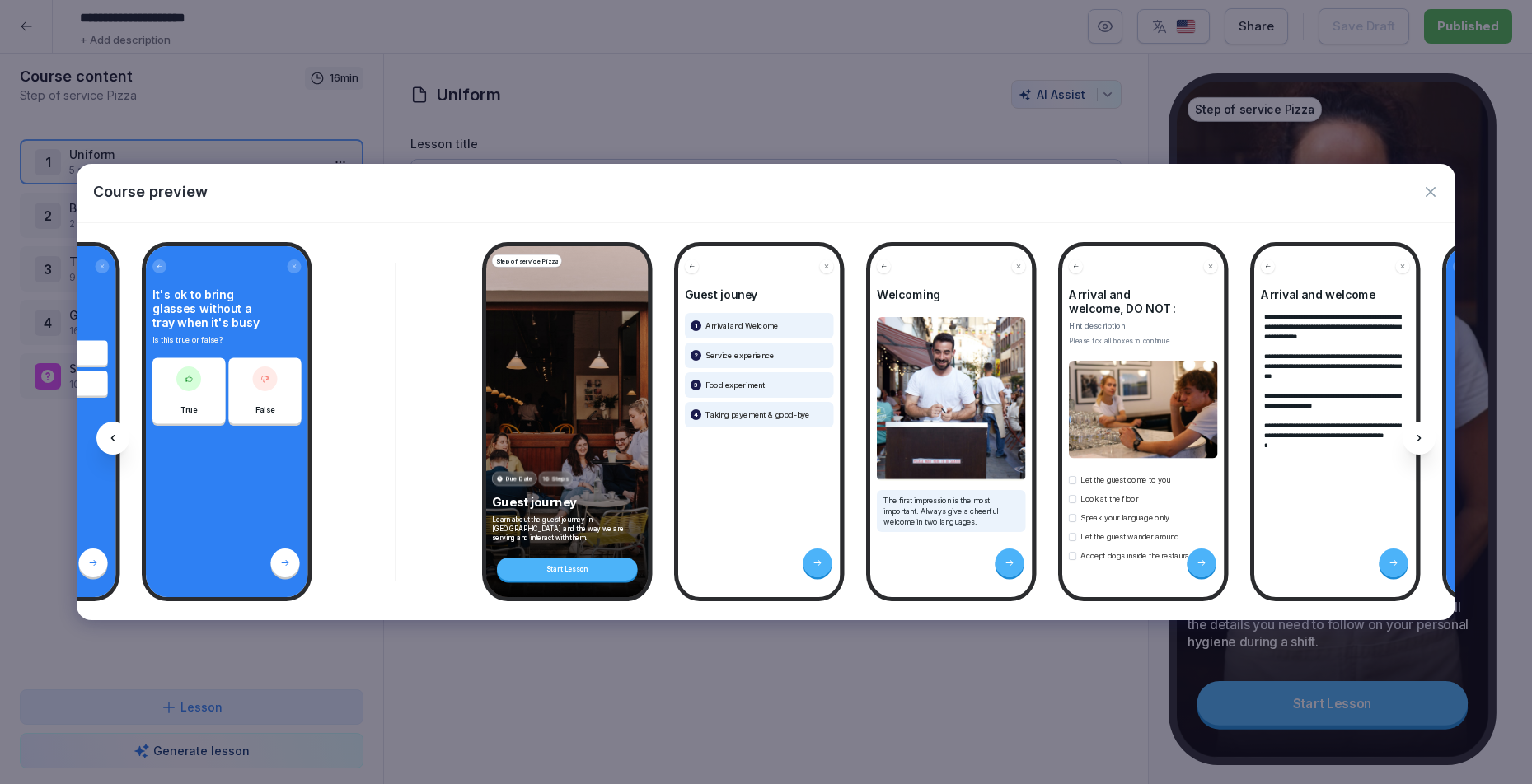
scroll to position [0, 3742]
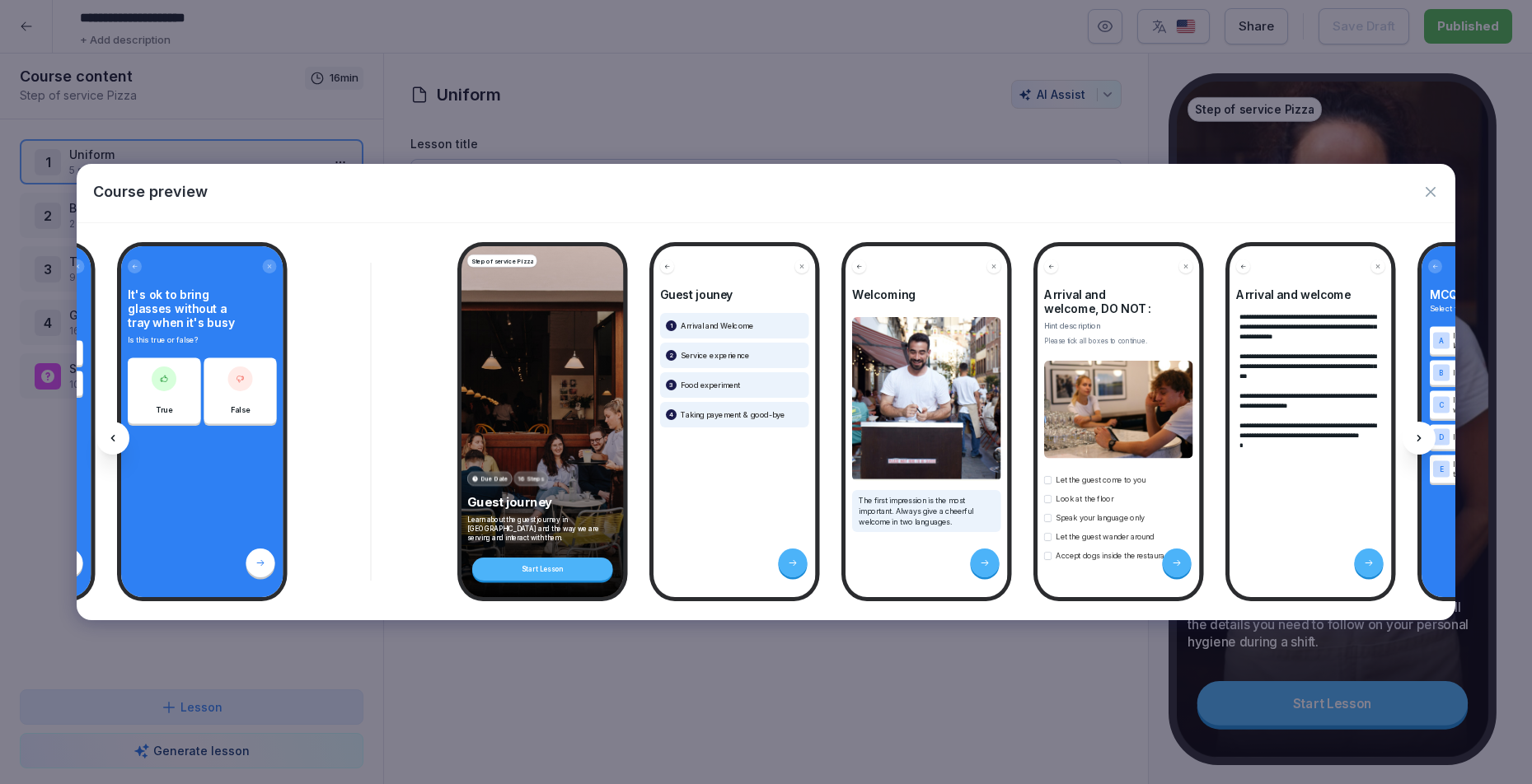
click at [1405, 446] on div at bounding box center [1419, 439] width 33 height 33
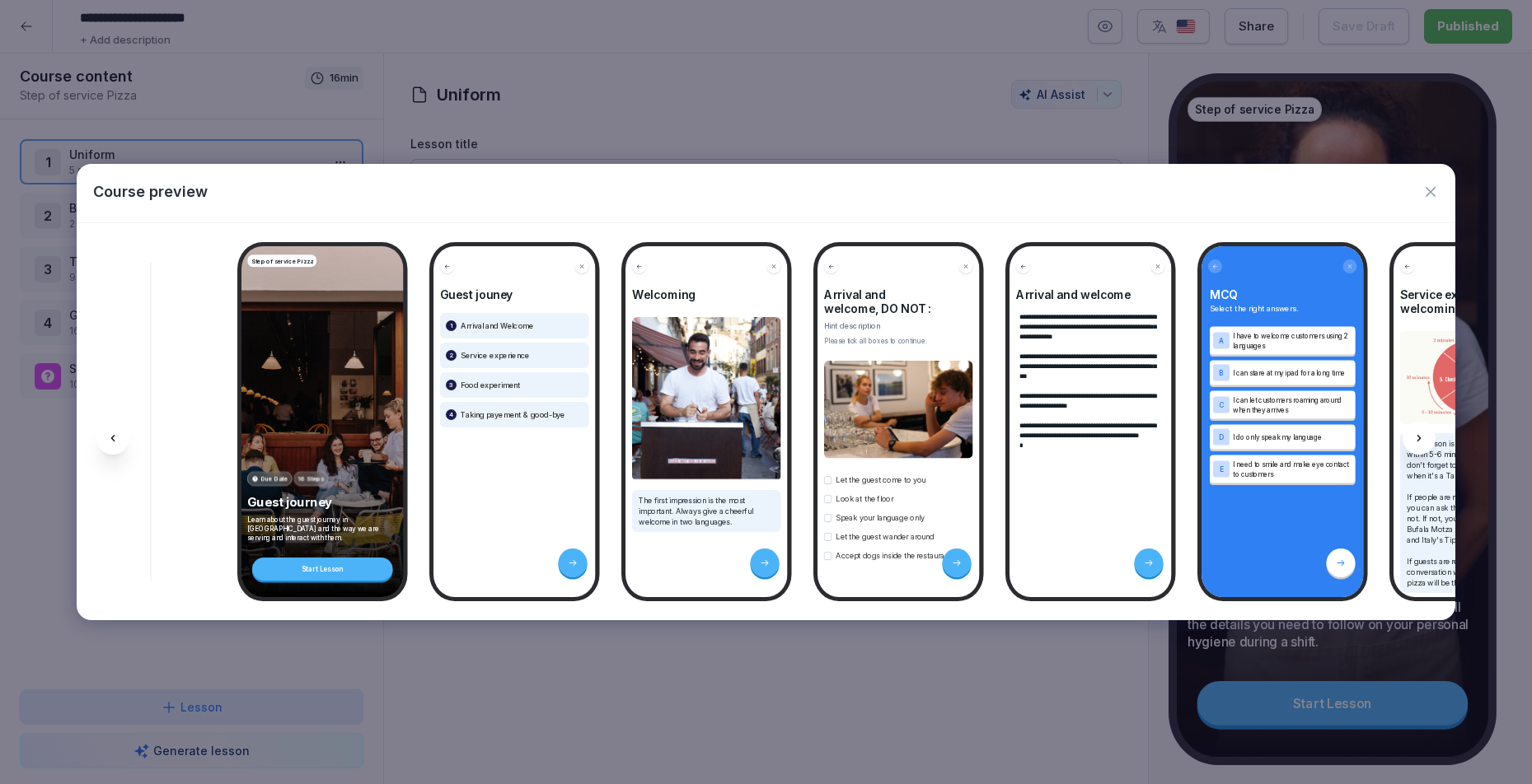
click at [1418, 445] on div at bounding box center [1419, 439] width 33 height 33
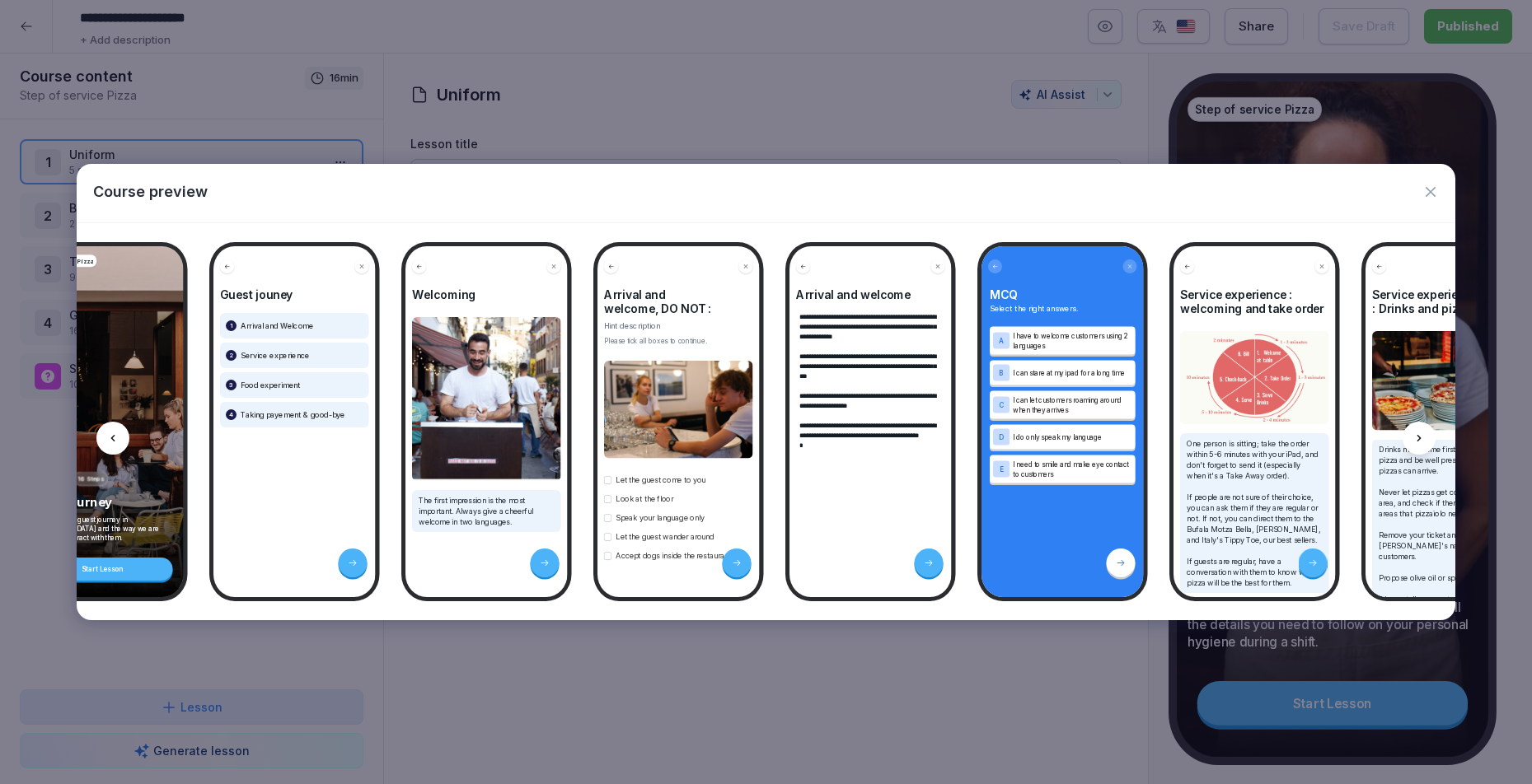
click at [1418, 446] on div at bounding box center [1419, 439] width 33 height 33
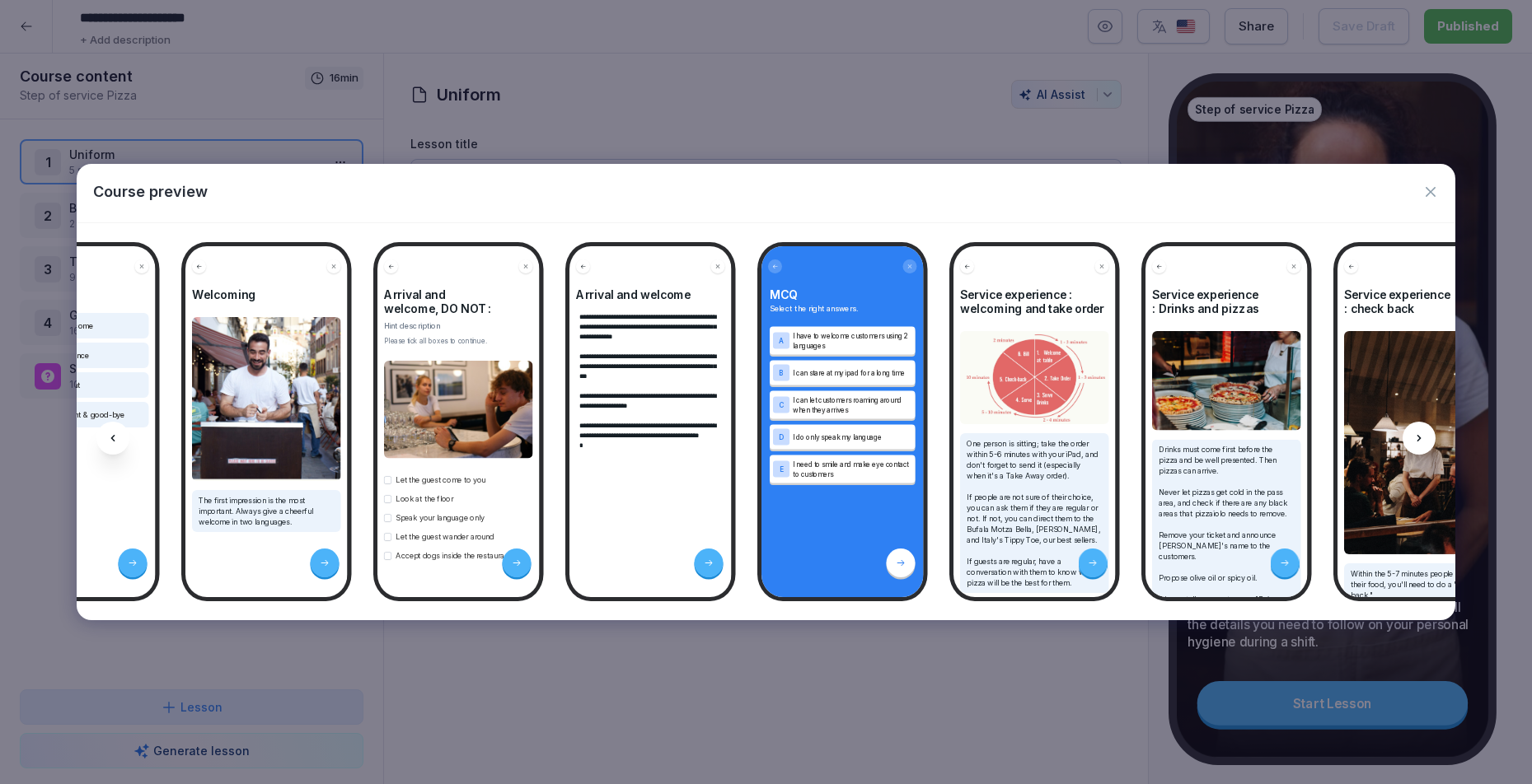
click at [1414, 447] on div at bounding box center [1419, 439] width 33 height 33
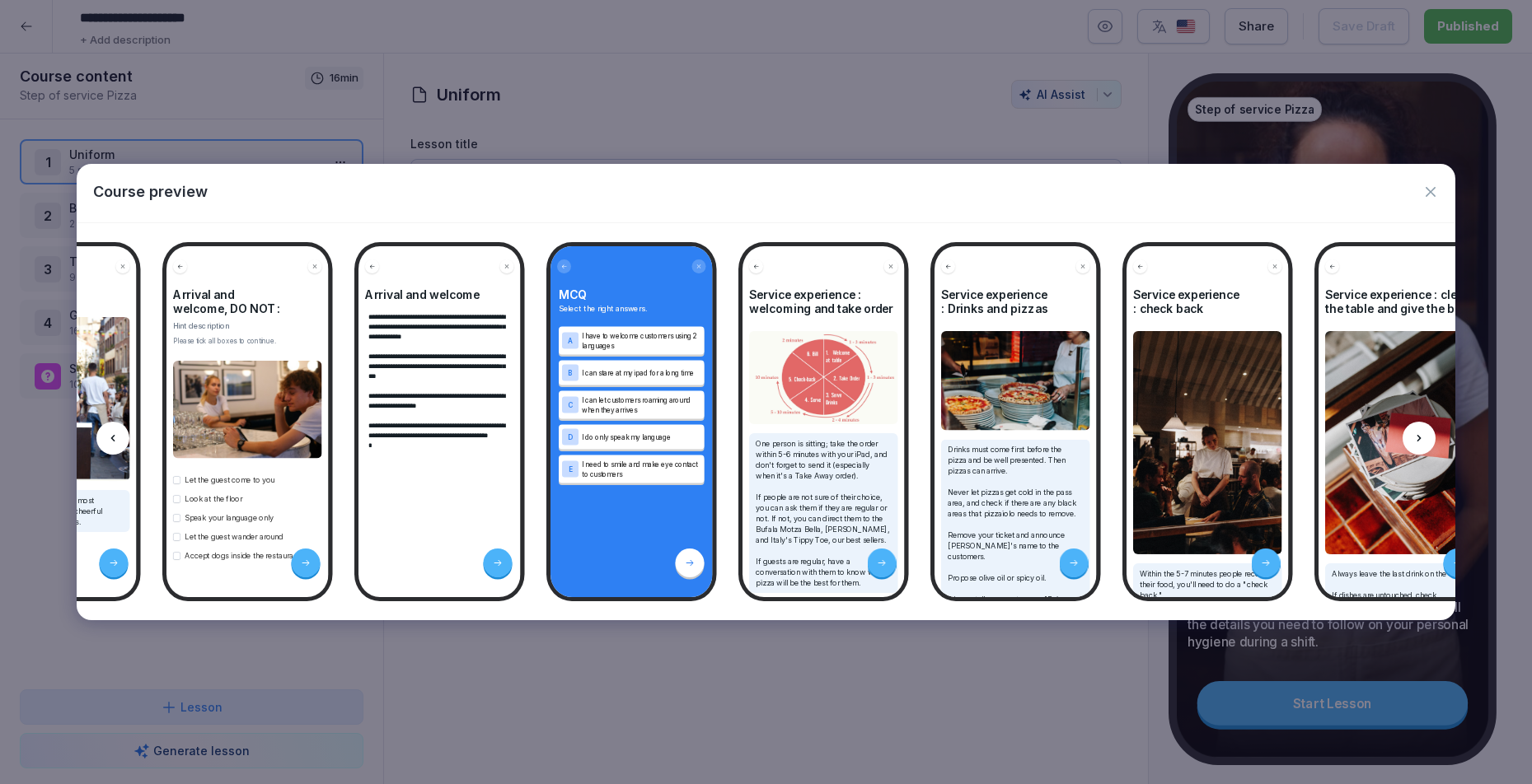
scroll to position [0, 4623]
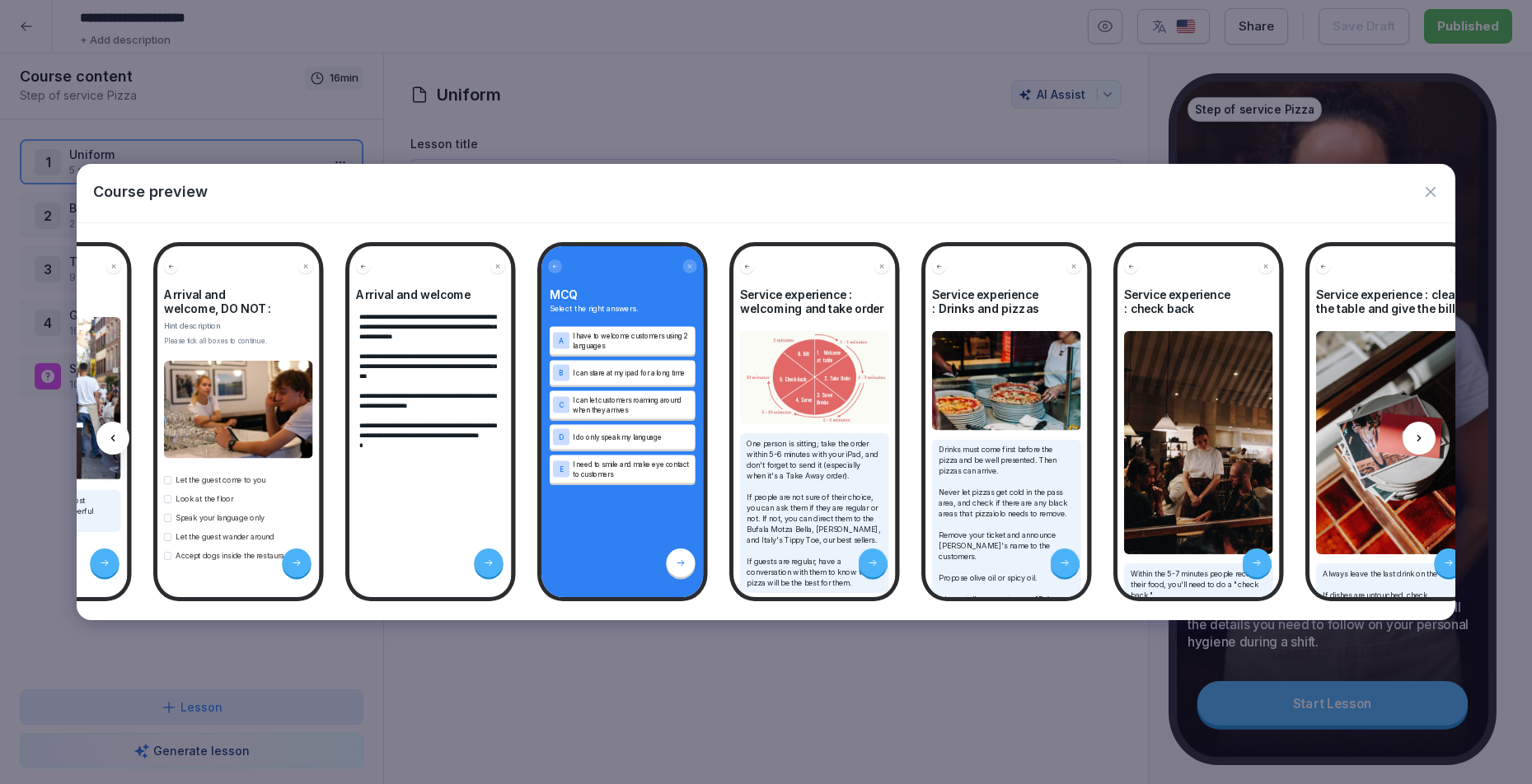
click at [1406, 437] on div at bounding box center [1419, 439] width 33 height 33
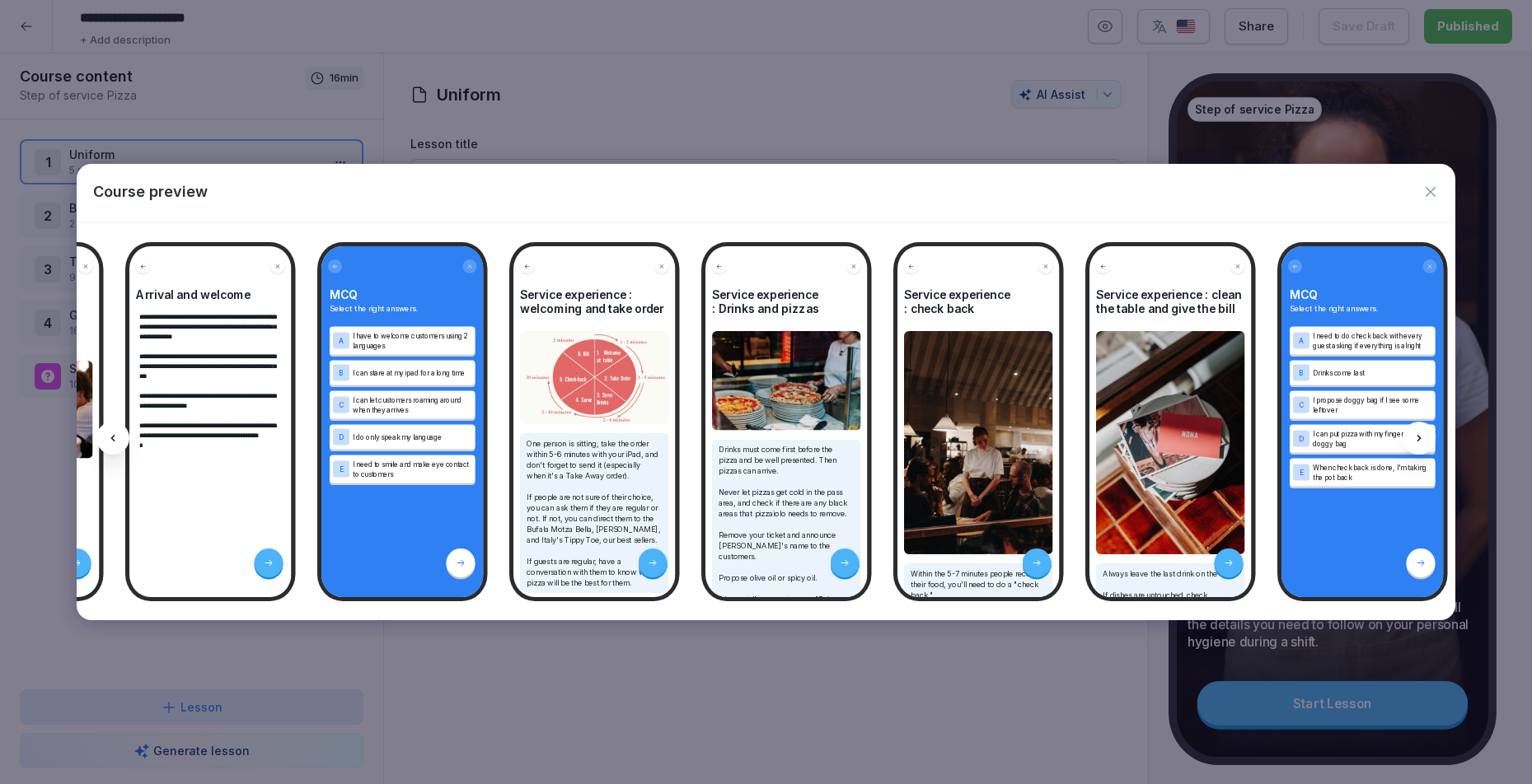
click at [1406, 437] on div at bounding box center [1419, 439] width 33 height 33
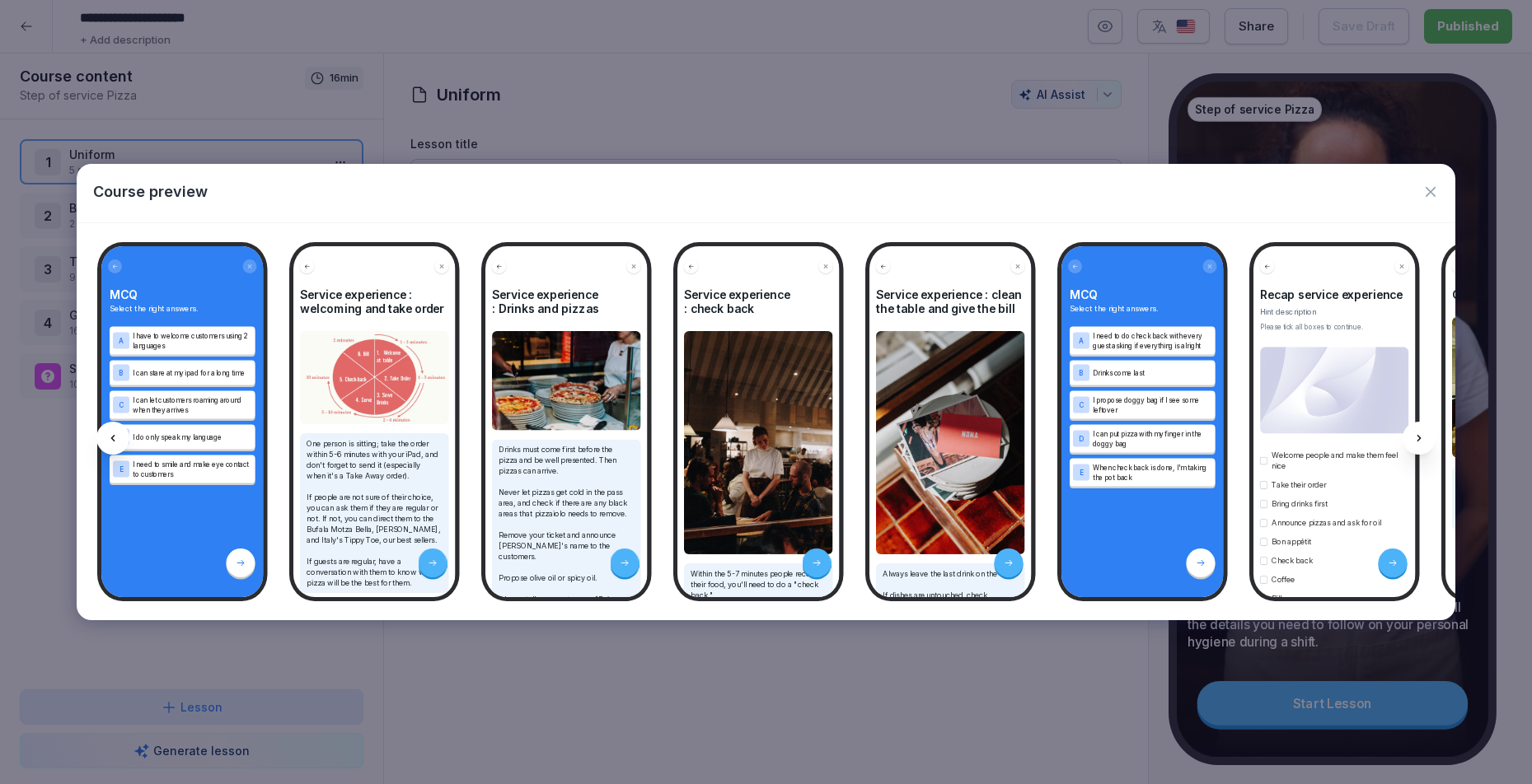
click at [1406, 437] on div at bounding box center [1419, 439] width 33 height 33
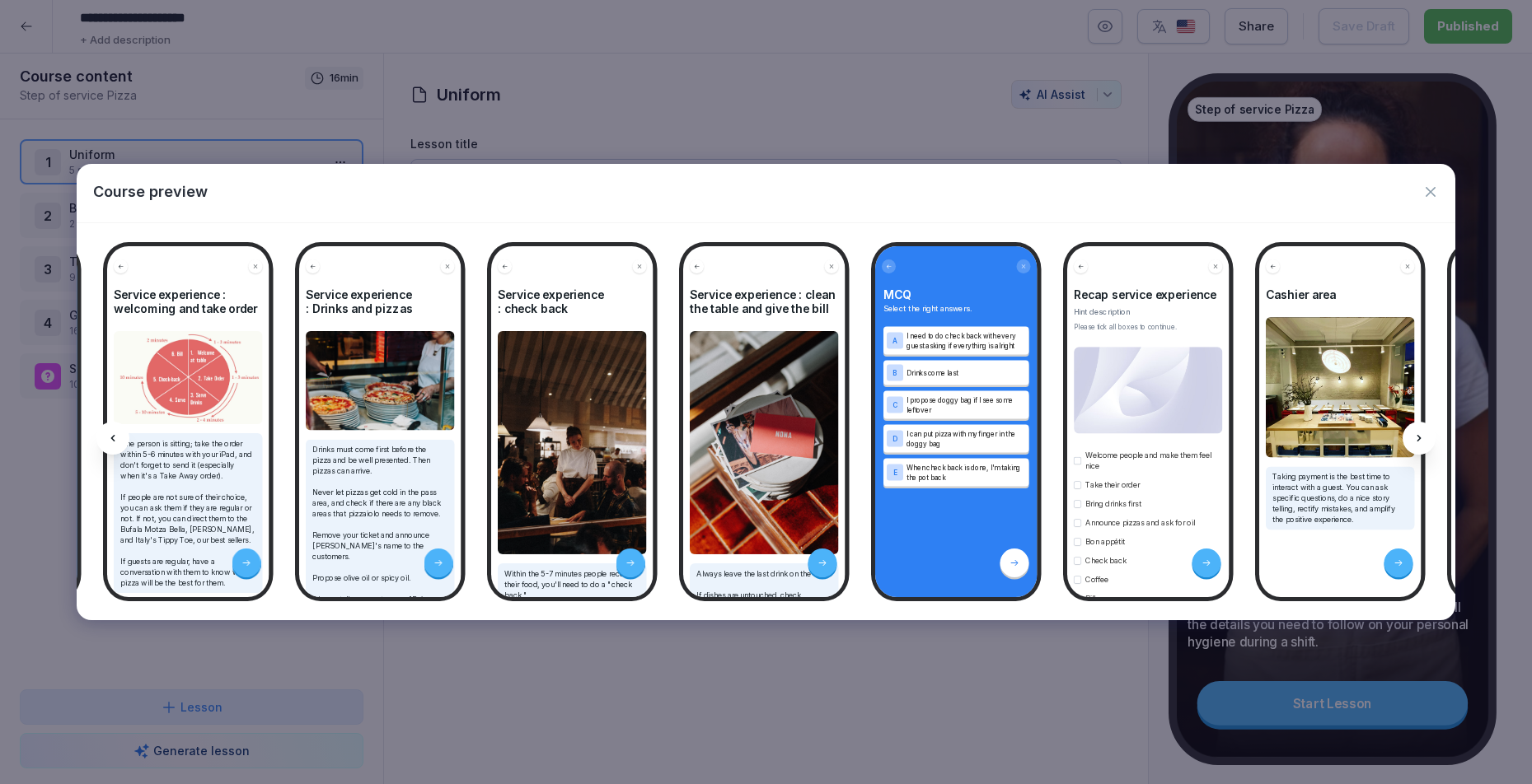
scroll to position [0, 5283]
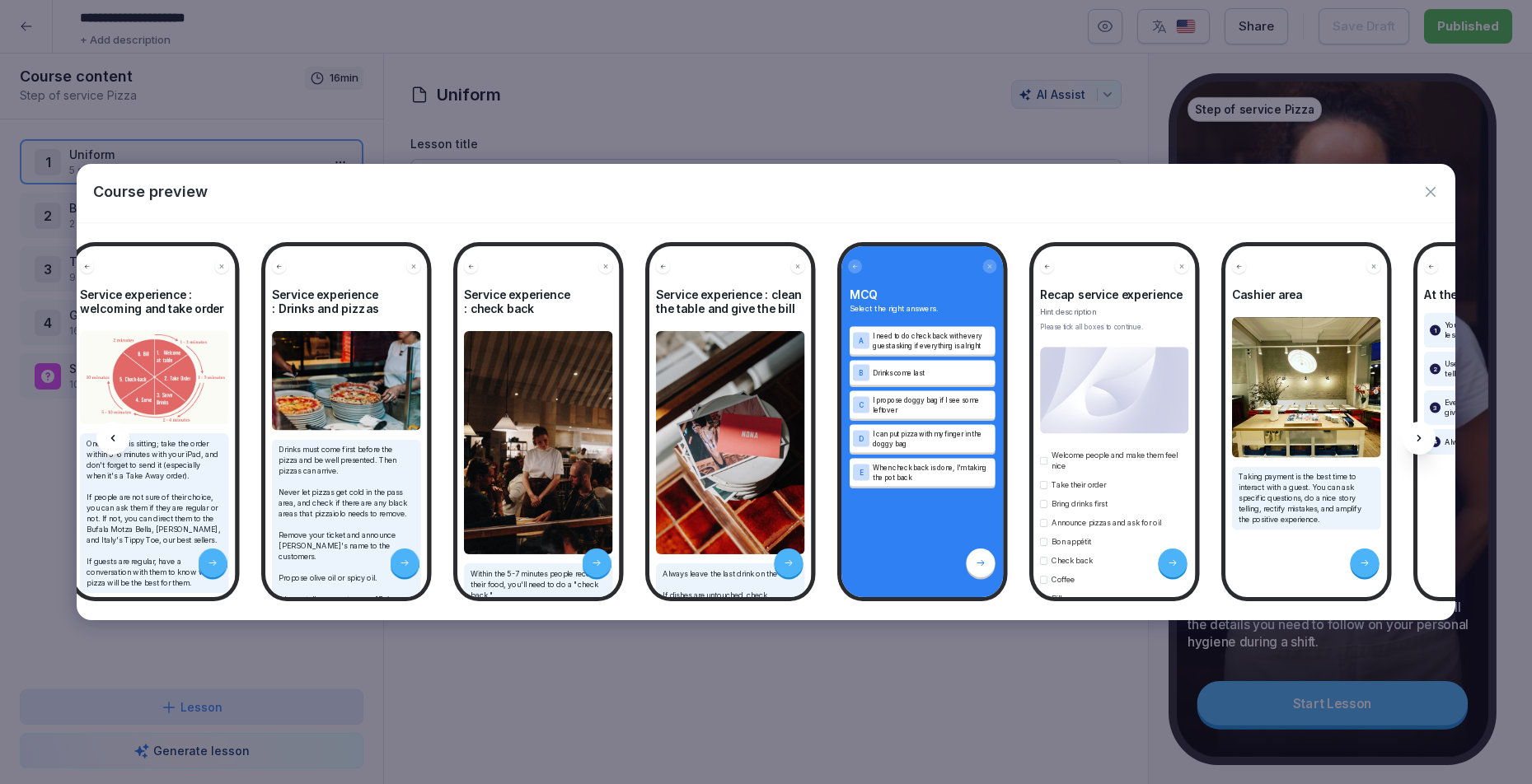
click at [1418, 438] on icon at bounding box center [1419, 439] width 13 height 13
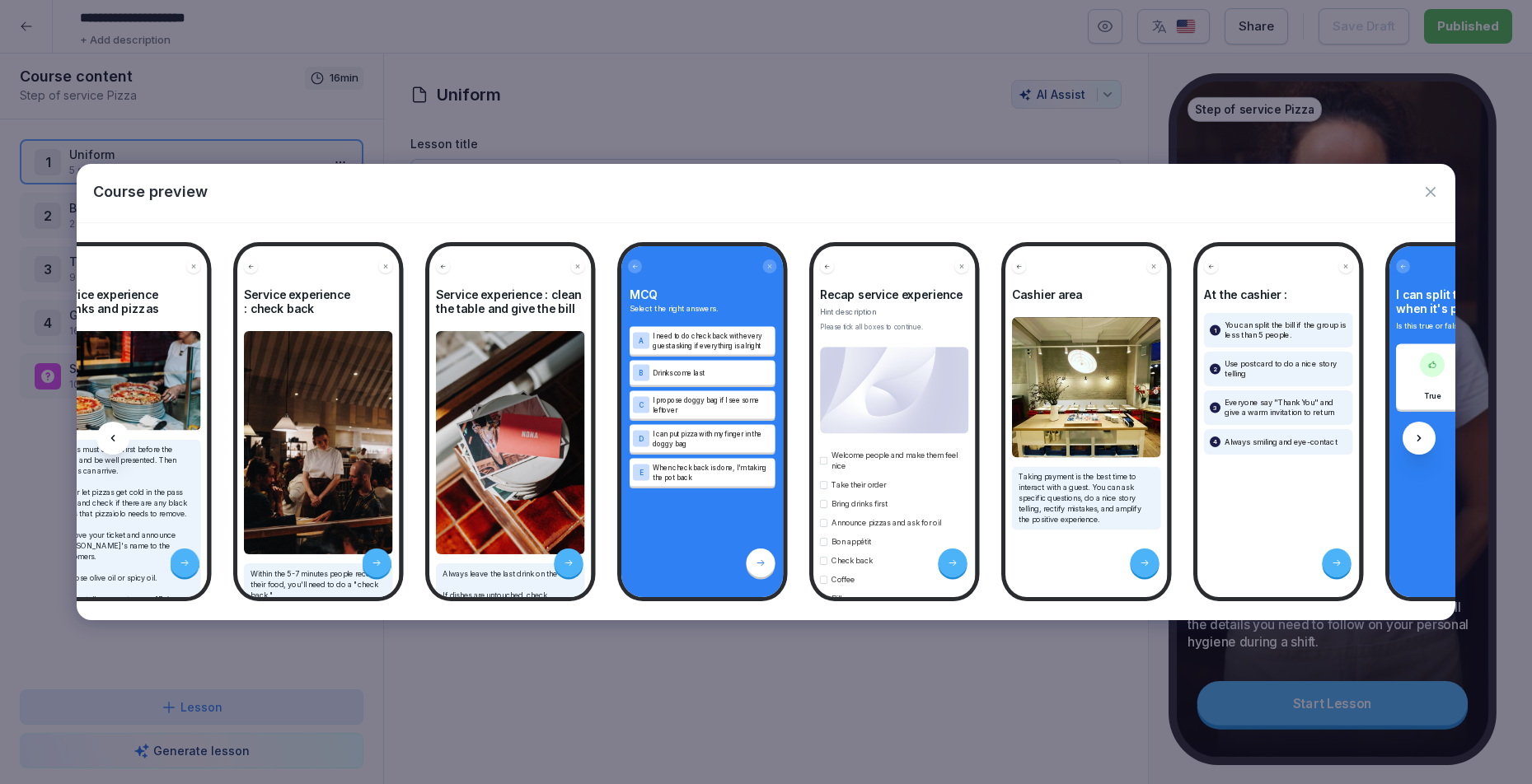
click at [1418, 438] on icon at bounding box center [1419, 439] width 13 height 13
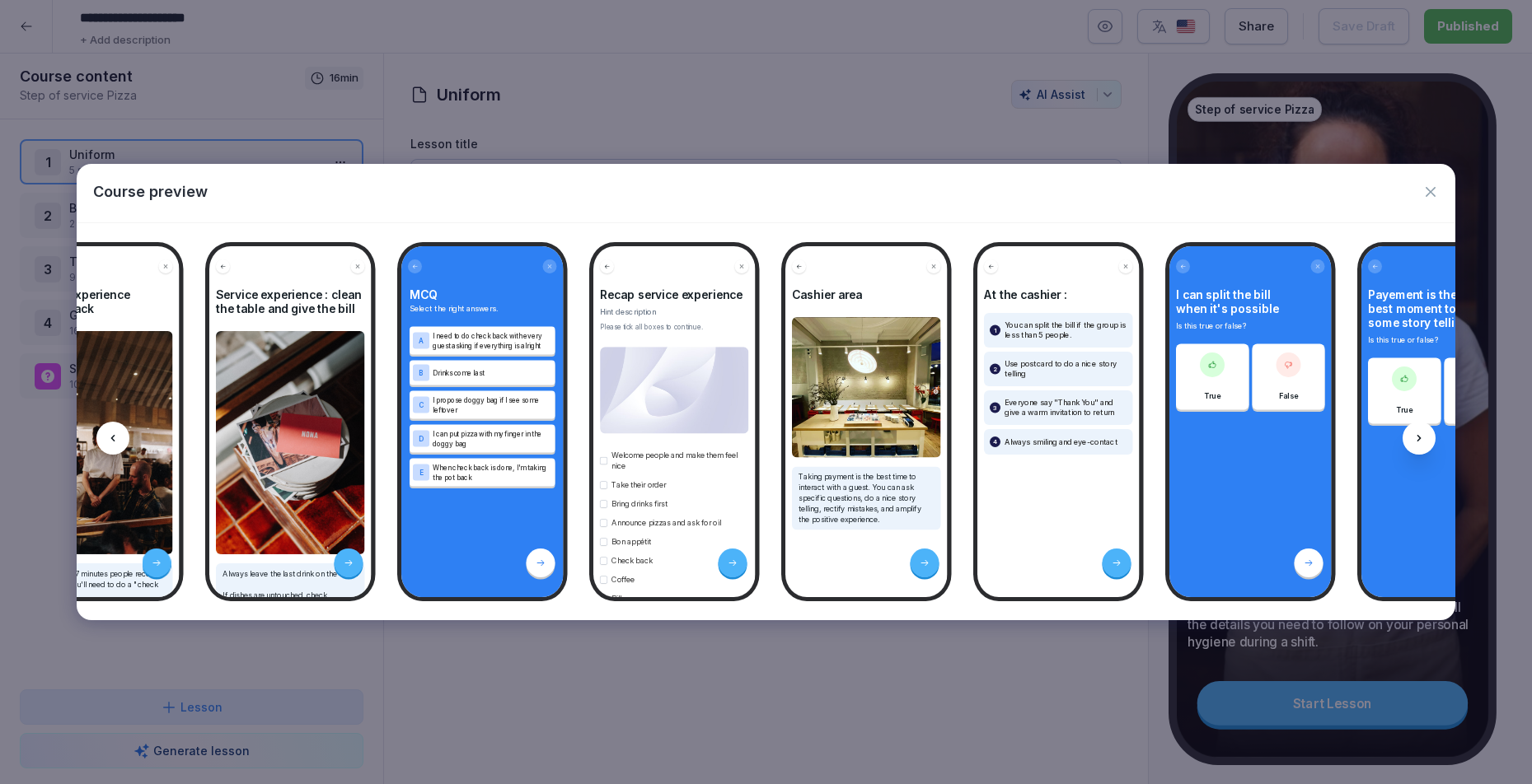
click at [1418, 438] on icon at bounding box center [1419, 439] width 13 height 13
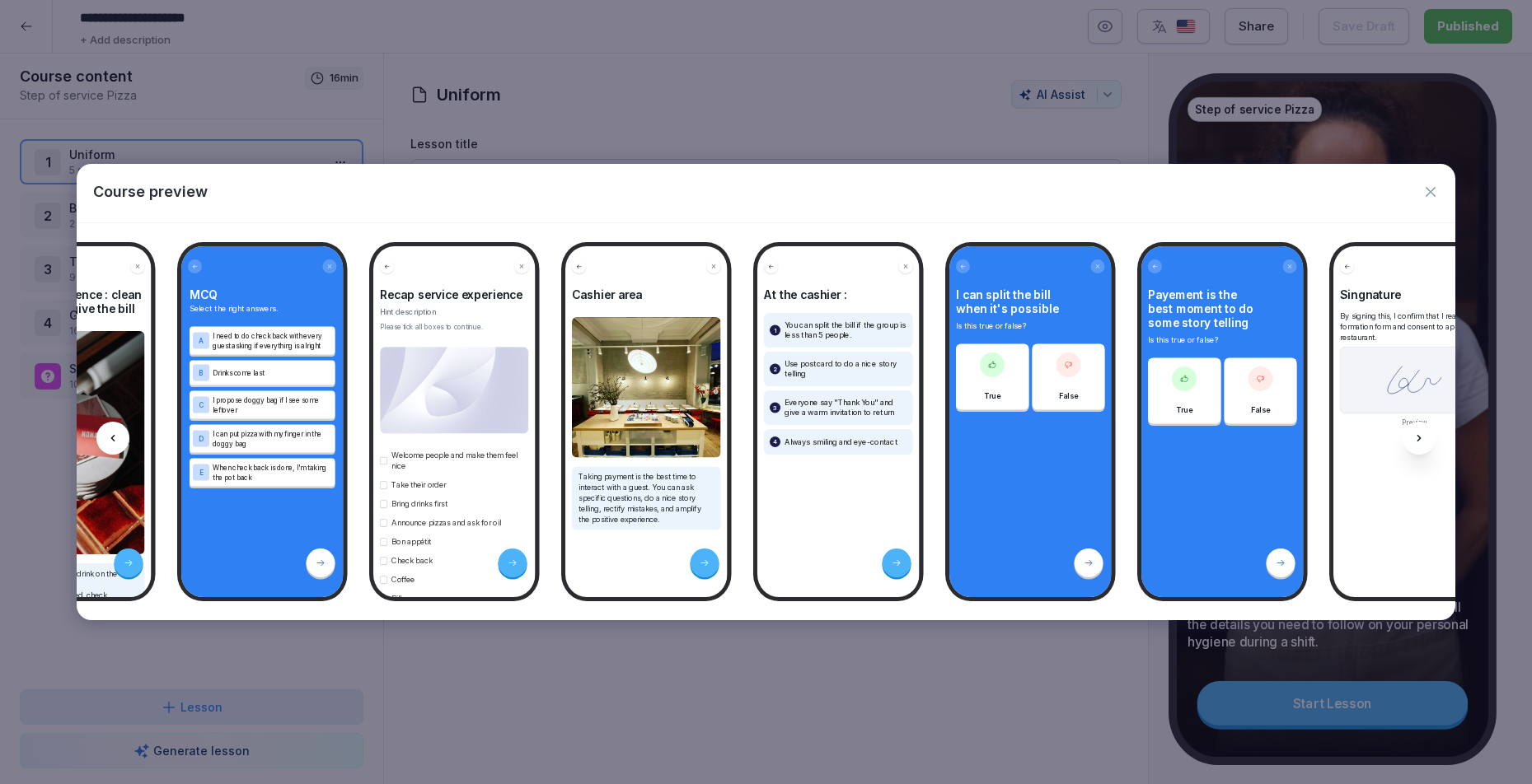
click at [1415, 439] on icon at bounding box center [1419, 439] width 13 height 13
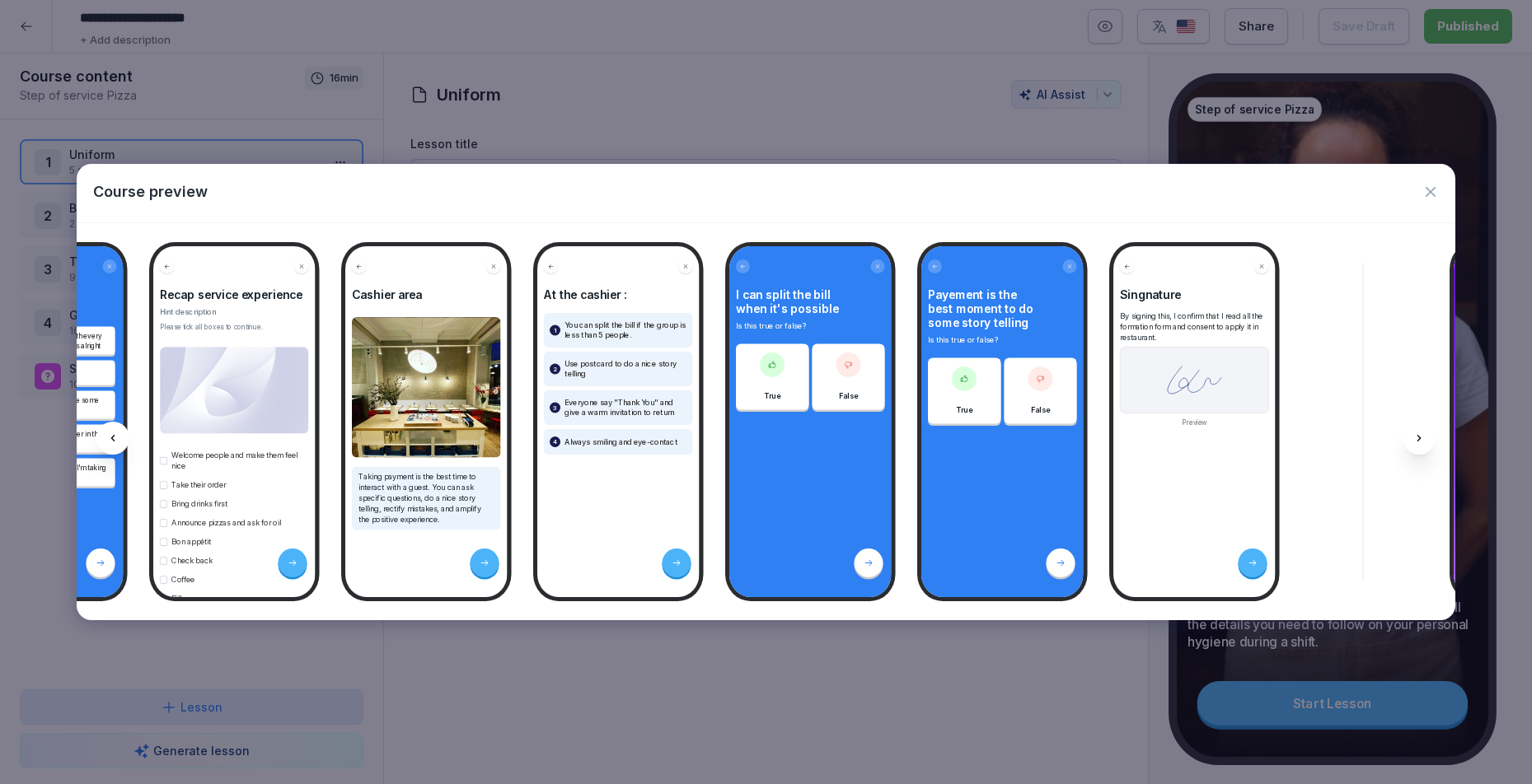
click at [1414, 439] on icon at bounding box center [1419, 439] width 13 height 13
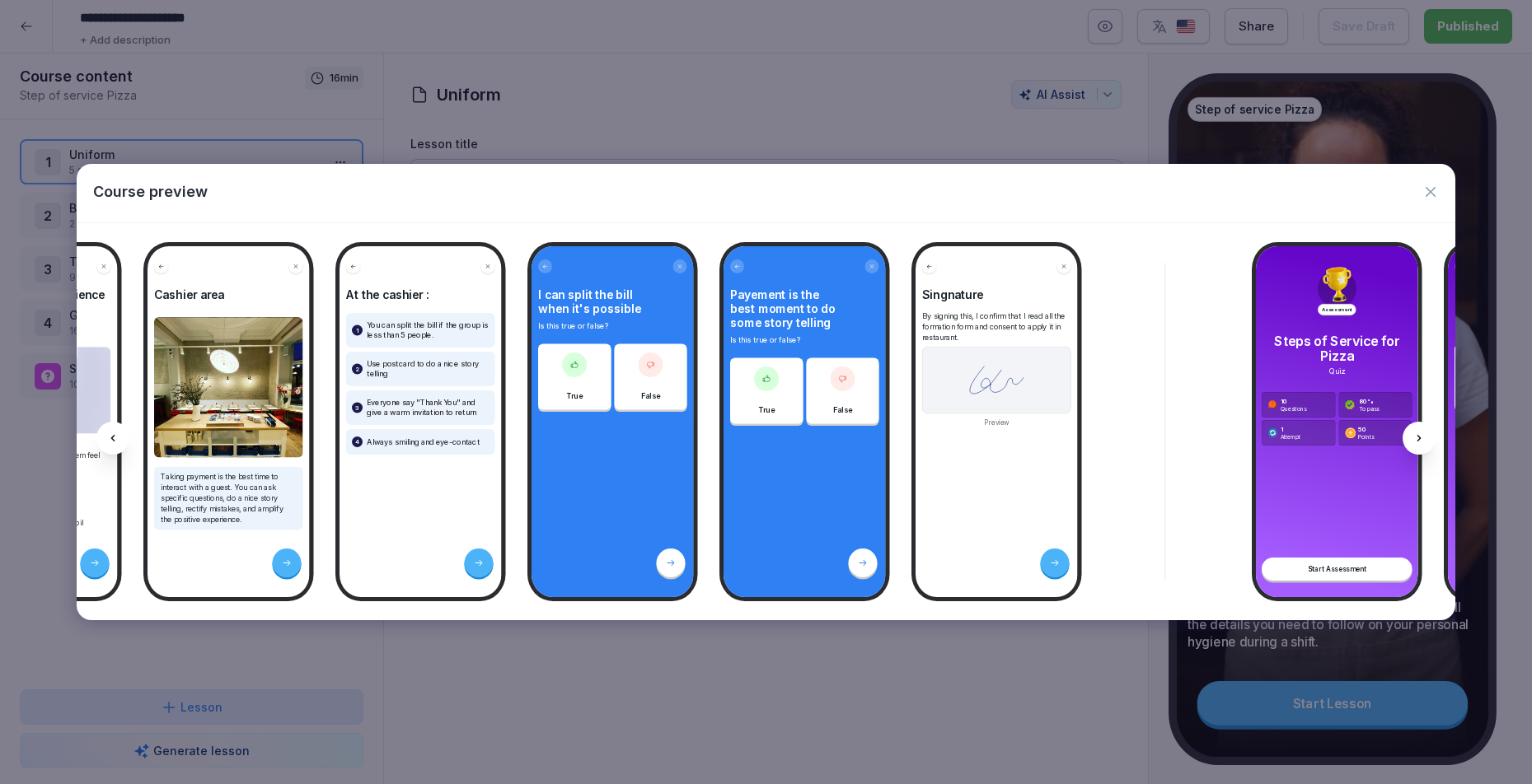
scroll to position [0, 6382]
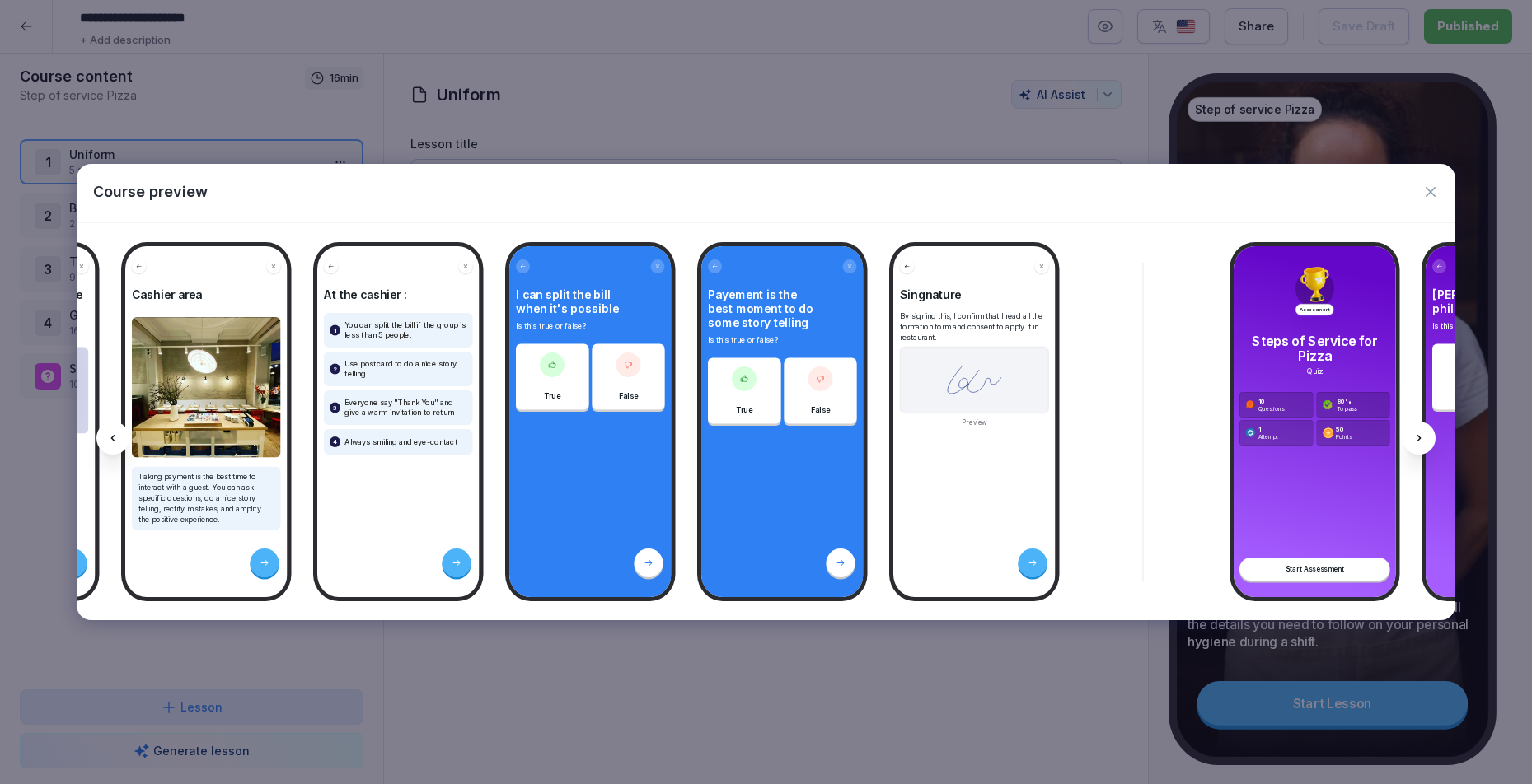
click at [1429, 188] on icon "button" at bounding box center [1431, 192] width 10 height 10
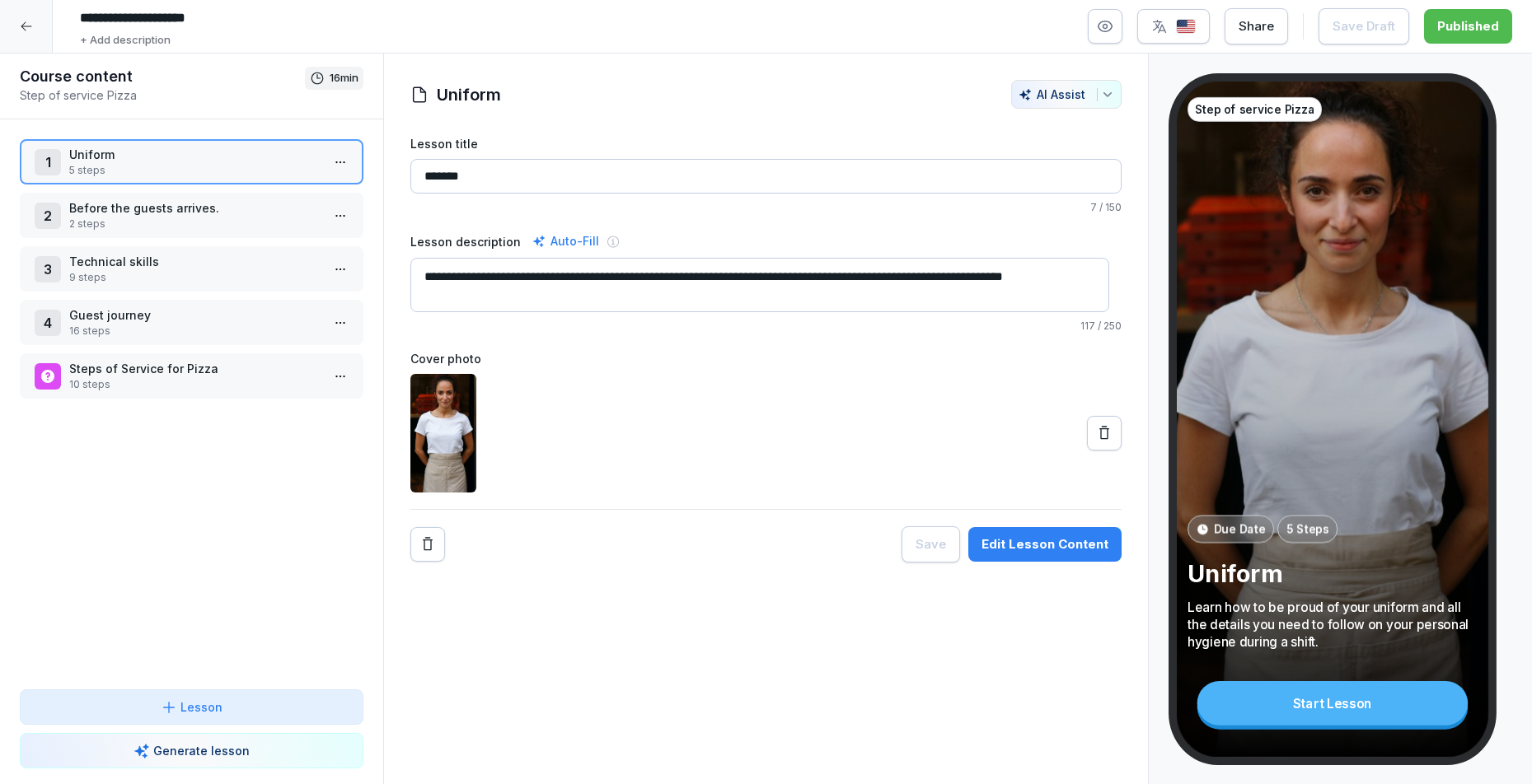
click at [763, 390] on div at bounding box center [766, 433] width 712 height 118
